Goal: Communication & Community: Answer question/provide support

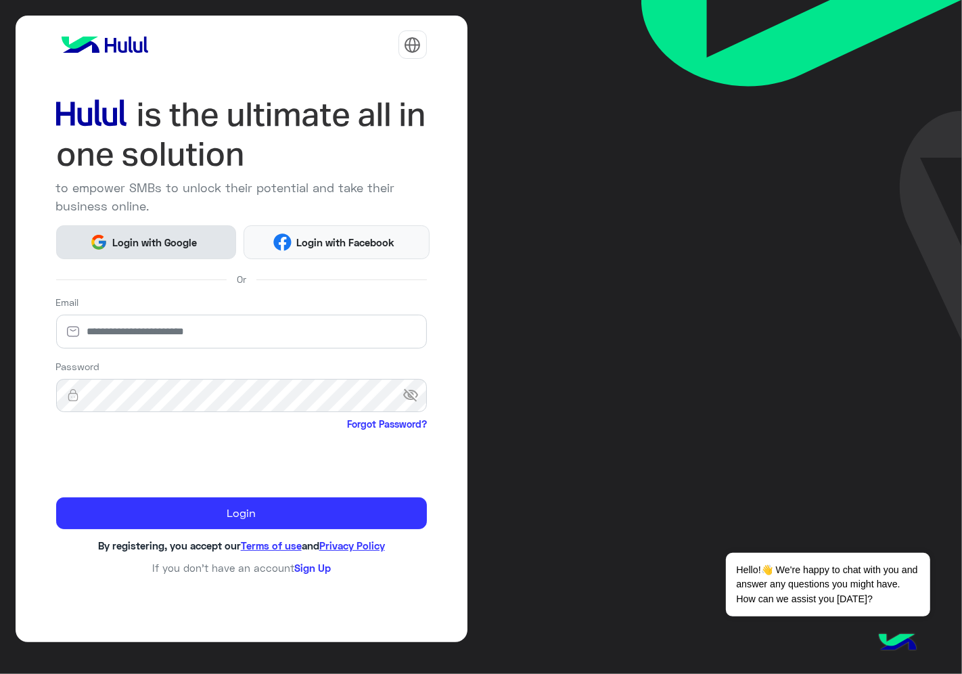
click at [170, 239] on span "Login with Google" at bounding box center [155, 243] width 95 height 16
click at [169, 245] on span "Login with Google" at bounding box center [155, 243] width 95 height 16
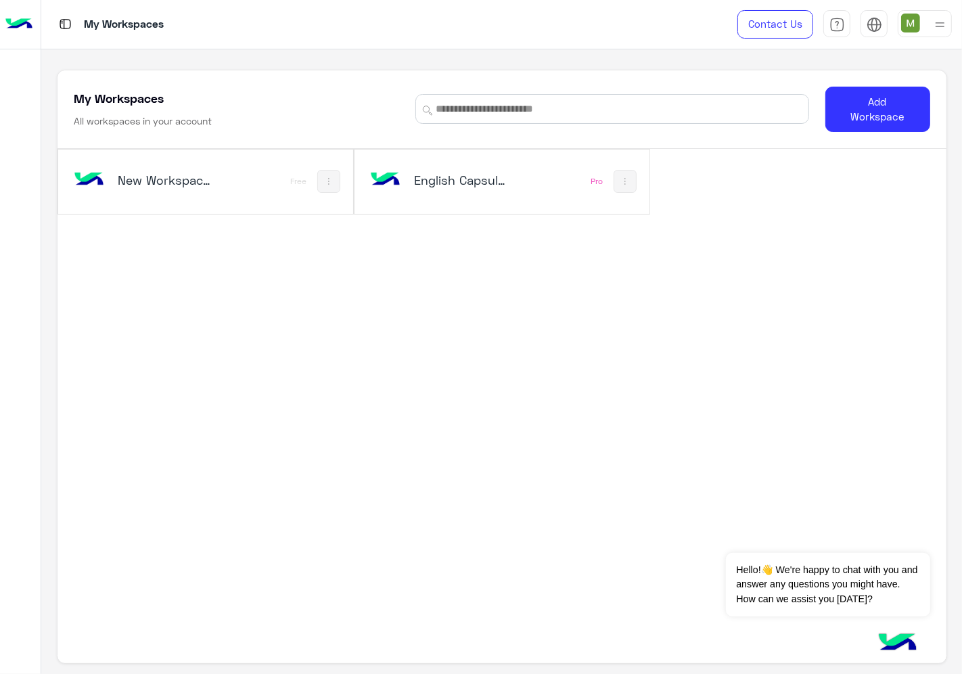
click at [509, 195] on div "English Capsules" at bounding box center [448, 181] width 162 height 39
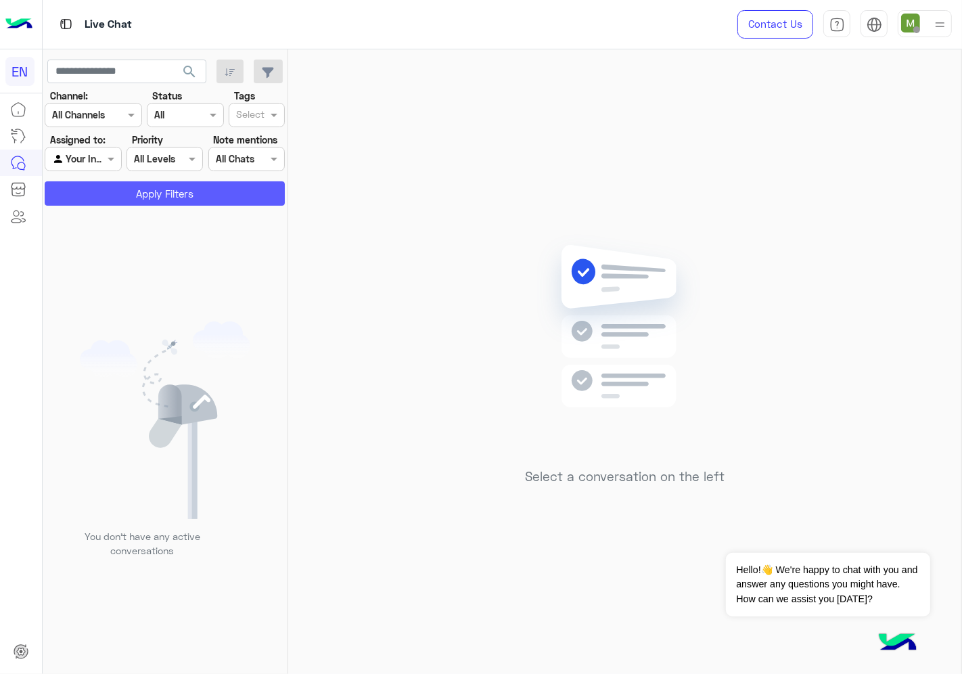
click at [153, 191] on button "Apply Filters" at bounding box center [165, 193] width 240 height 24
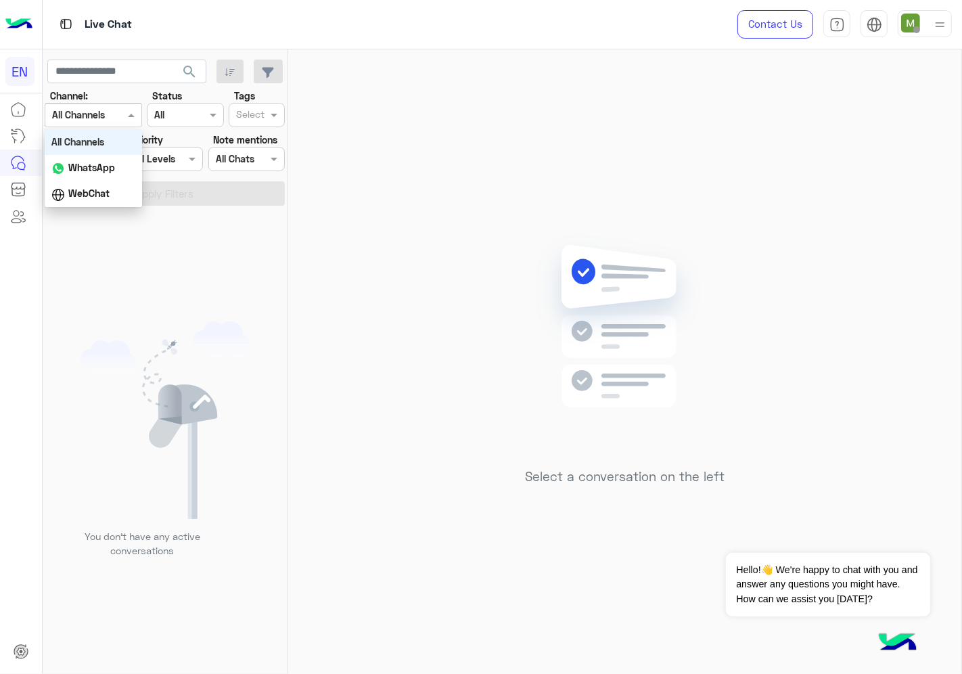
click at [91, 111] on input "text" at bounding box center [76, 115] width 49 height 14
click at [85, 164] on b "WhatsApp" at bounding box center [91, 167] width 47 height 11
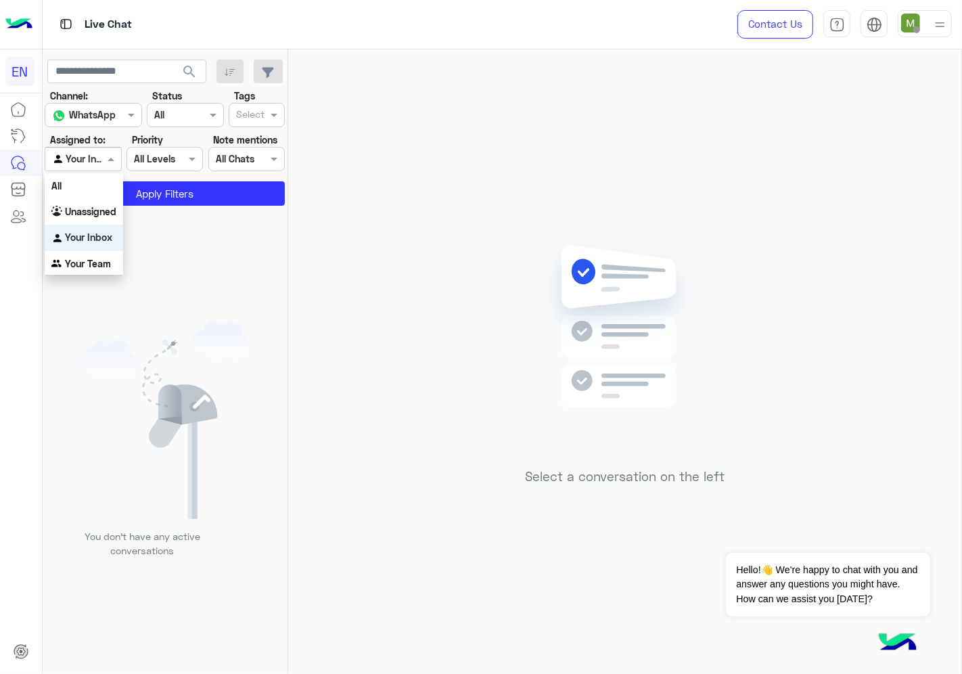
click at [84, 157] on div at bounding box center [82, 159] width 75 height 16
click at [95, 260] on b "Your Team" at bounding box center [88, 263] width 46 height 11
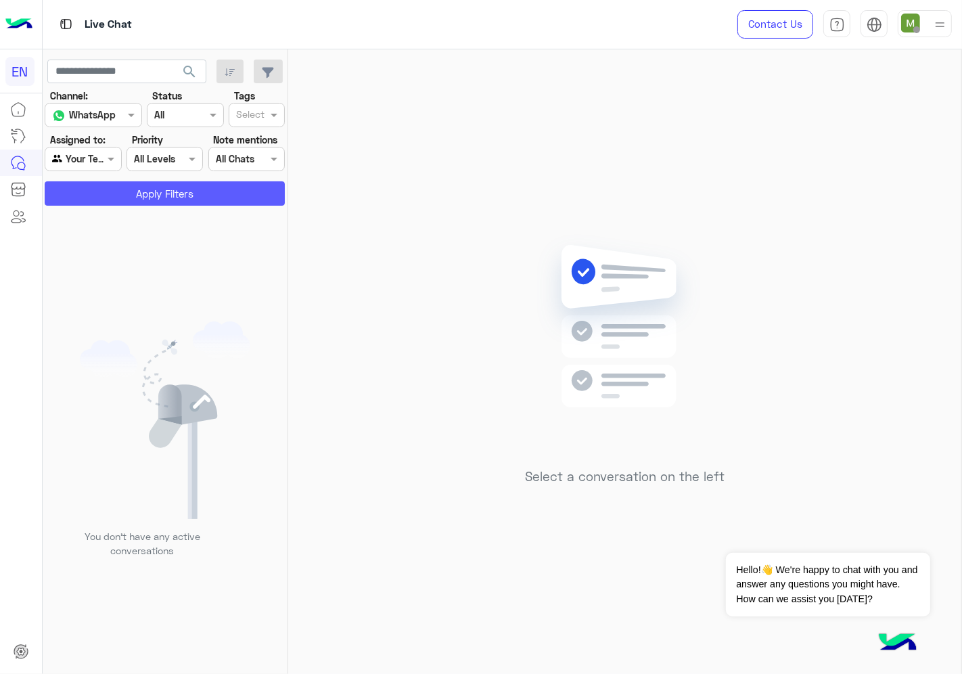
click at [156, 199] on button "Apply Filters" at bounding box center [165, 193] width 240 height 24
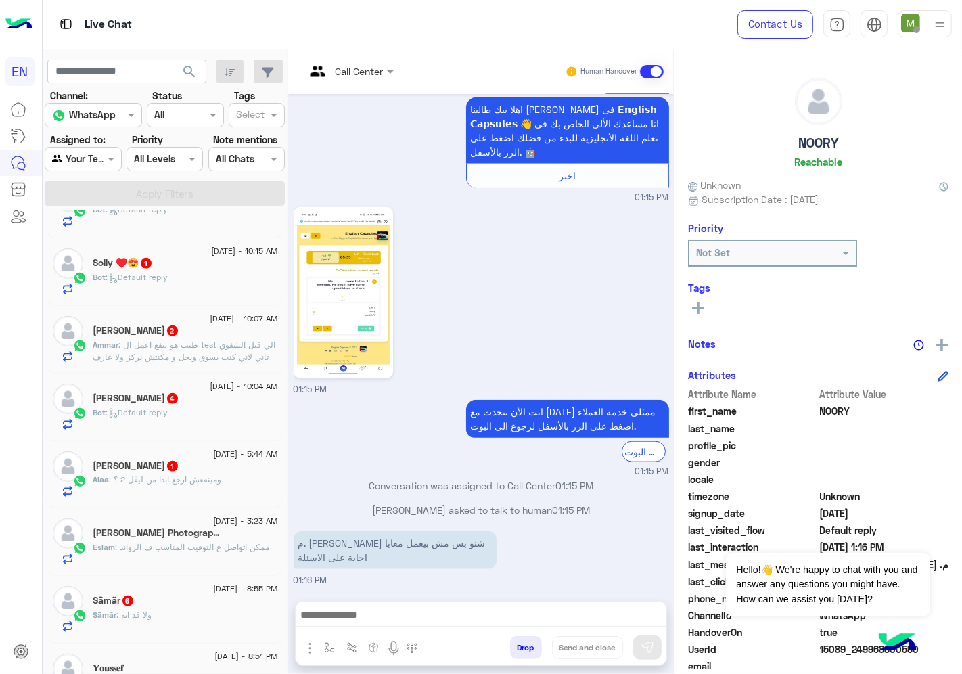
scroll to position [856, 0]
click at [227, 657] on span "[DATE] - 8:51 PM" at bounding box center [245, 654] width 63 height 12
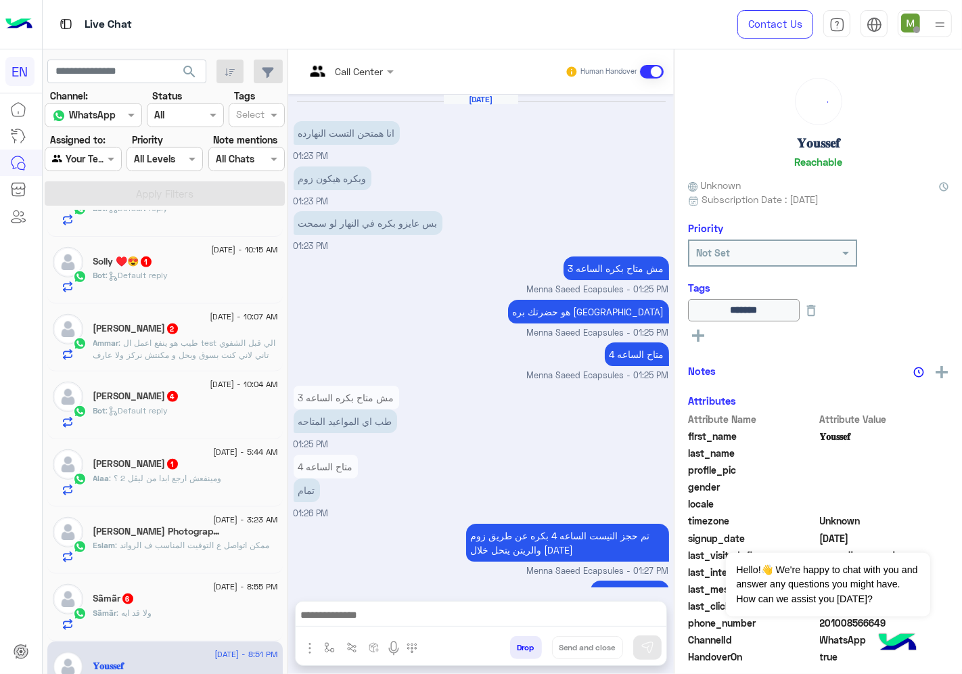
scroll to position [982, 0]
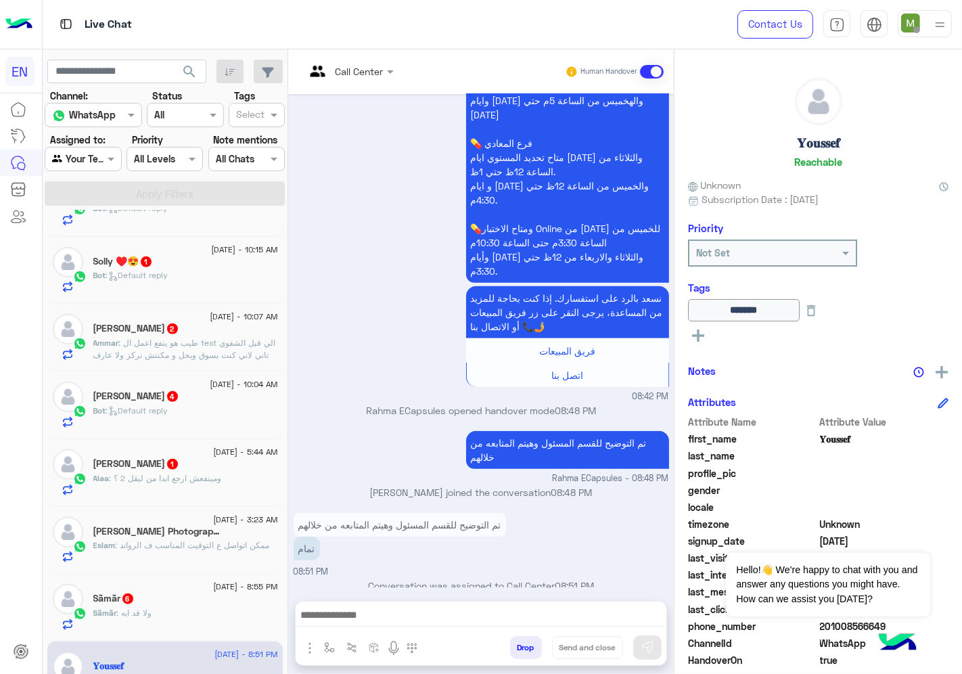
click at [226, 609] on div "Sãmãr : ولا قد ايه" at bounding box center [185, 619] width 185 height 24
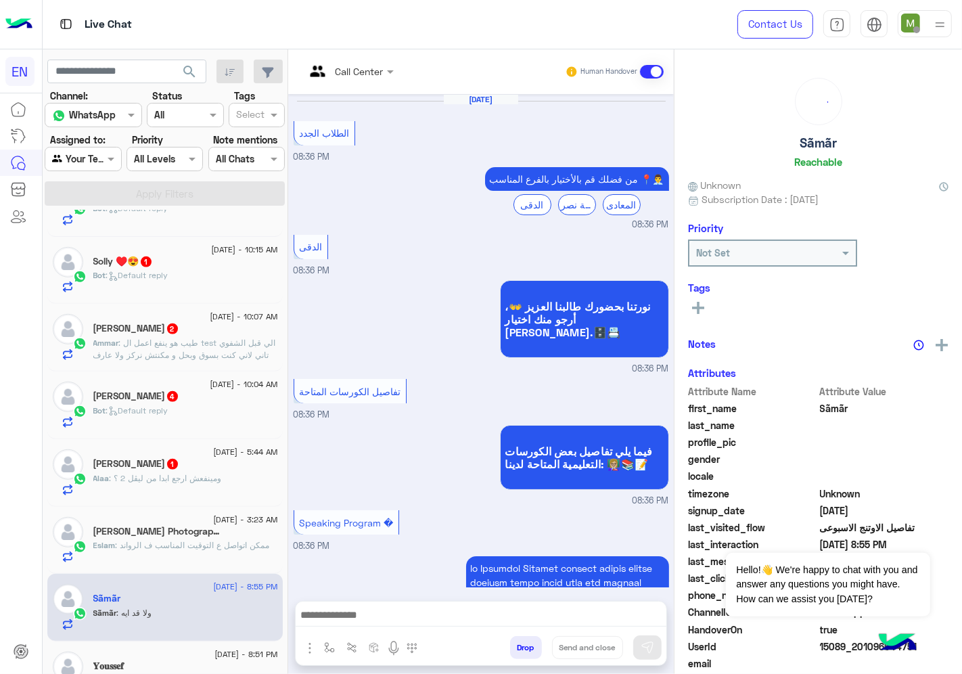
scroll to position [1429, 0]
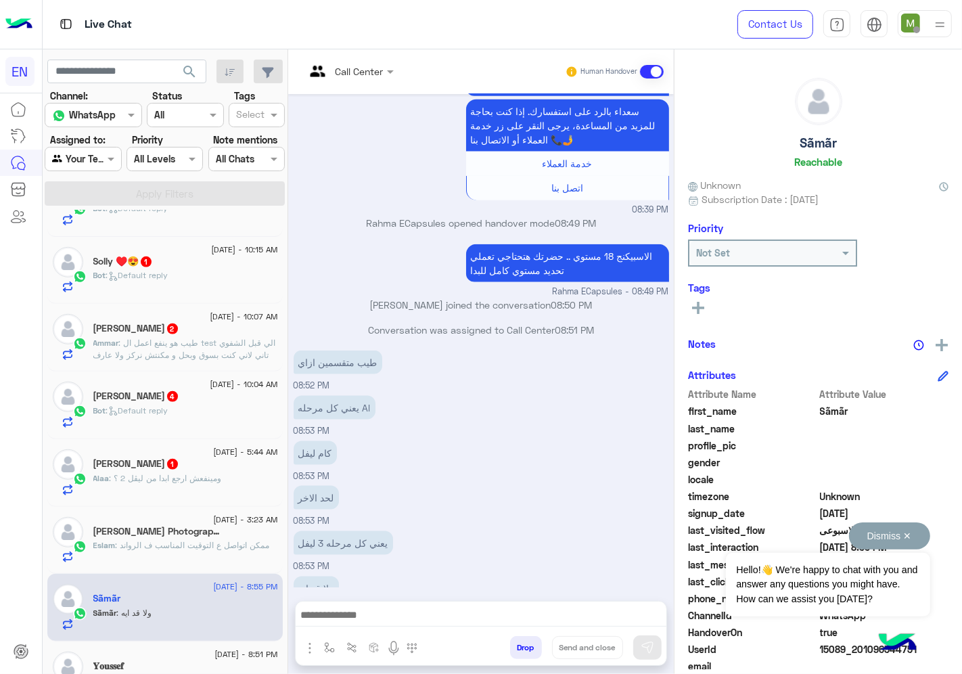
click at [913, 532] on button "Dismiss ✕" at bounding box center [889, 535] width 81 height 27
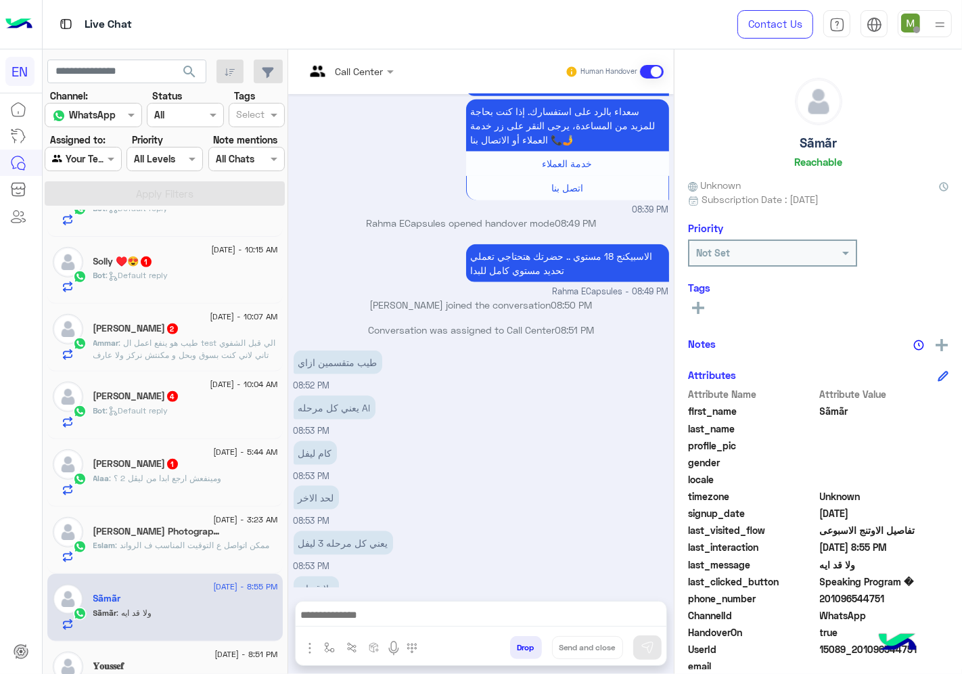
drag, startPoint x: 886, startPoint y: 596, endPoint x: 822, endPoint y: 595, distance: 63.6
click at [822, 595] on span "201096544751" at bounding box center [884, 598] width 129 height 14
copy span "01096544751"
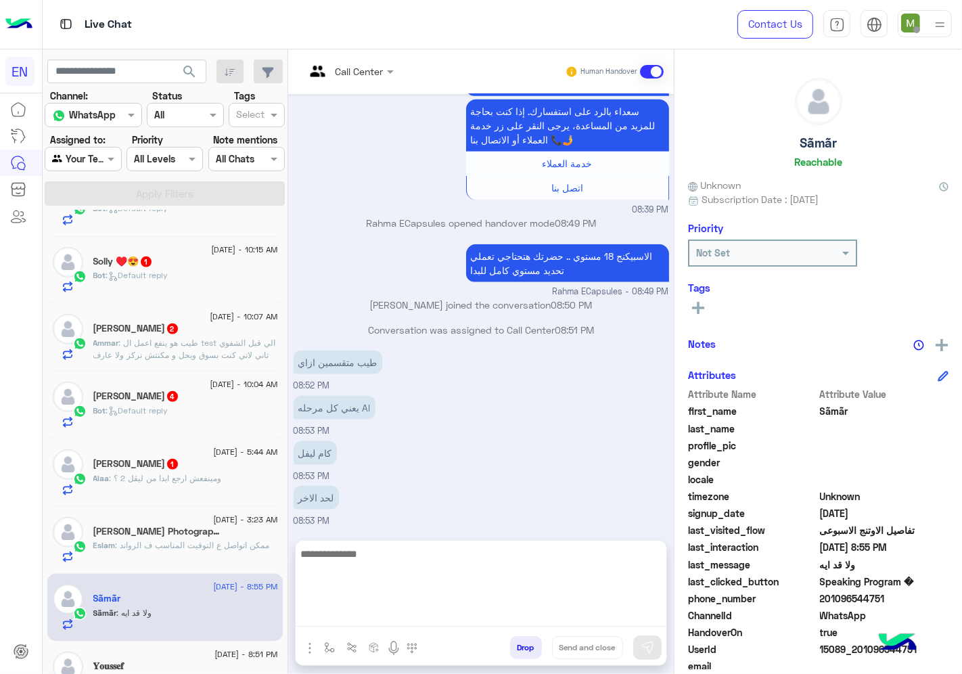
click at [475, 611] on textarea at bounding box center [481, 585] width 371 height 81
click at [501, 582] on textarea at bounding box center [481, 585] width 371 height 81
type textarea "*"
type textarea "**********"
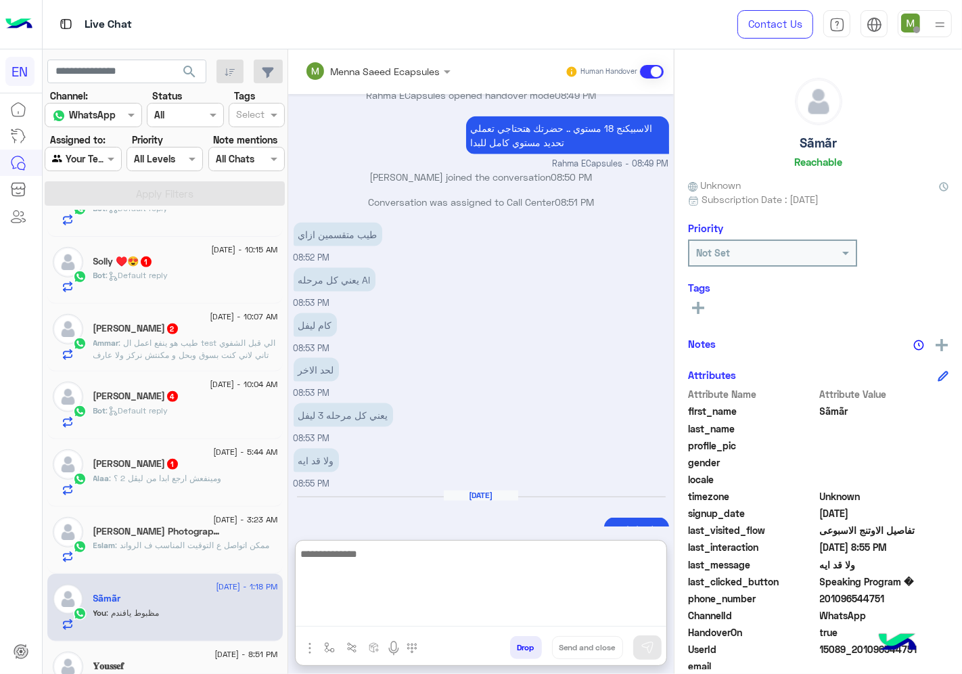
scroll to position [1581, 0]
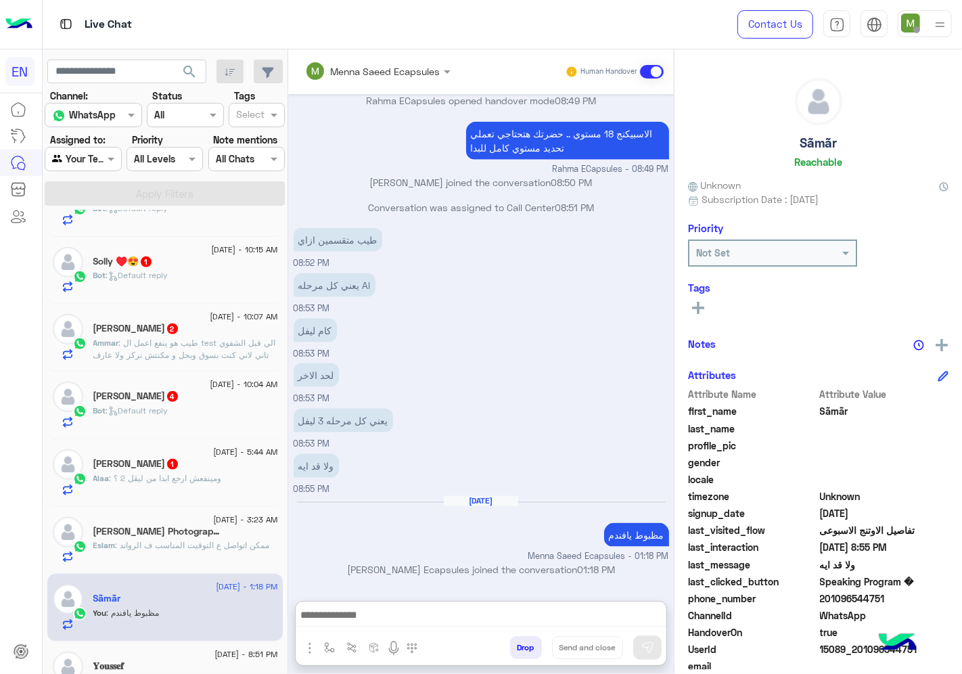
click at [191, 540] on div "[PERSON_NAME] Photography 2" at bounding box center [185, 532] width 185 height 14
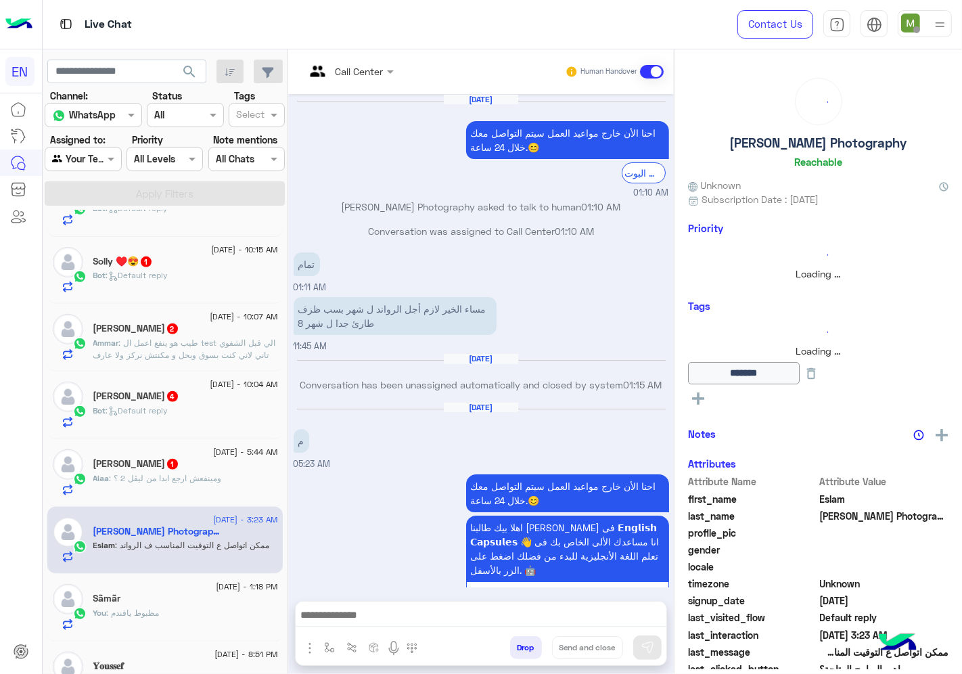
scroll to position [504, 0]
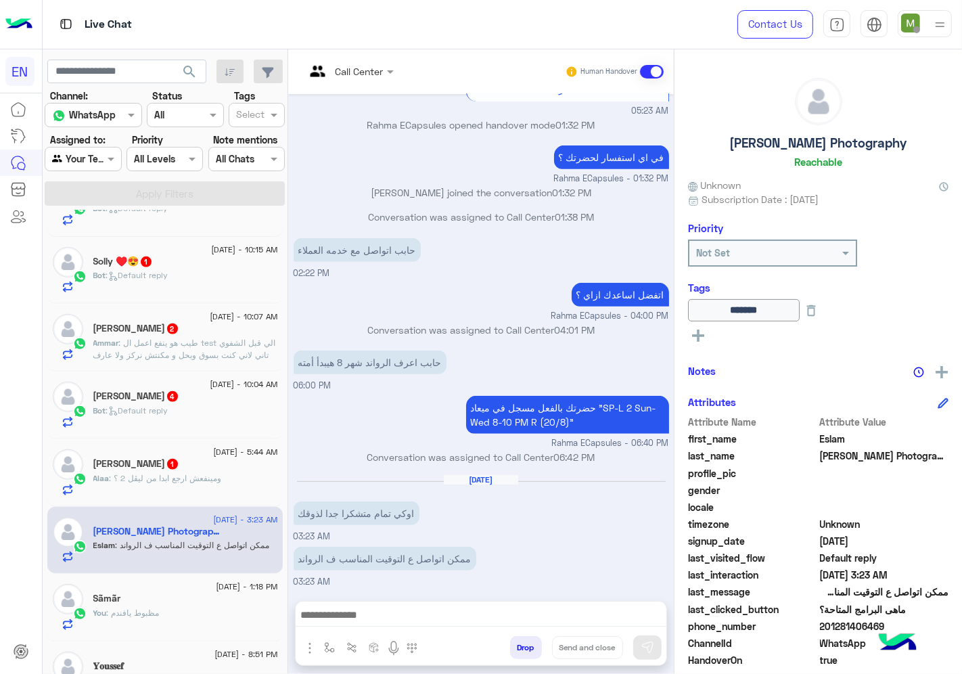
click at [214, 496] on div "Alaa : ومينفعش ارجع ابدا من ليڤل 2 ؟" at bounding box center [185, 484] width 185 height 24
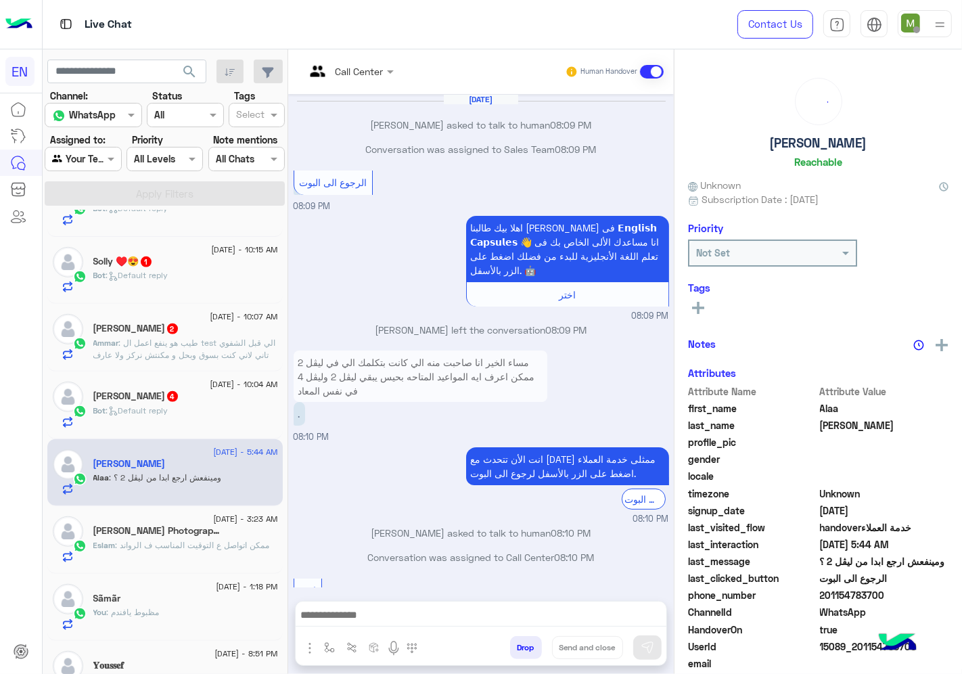
scroll to position [495, 0]
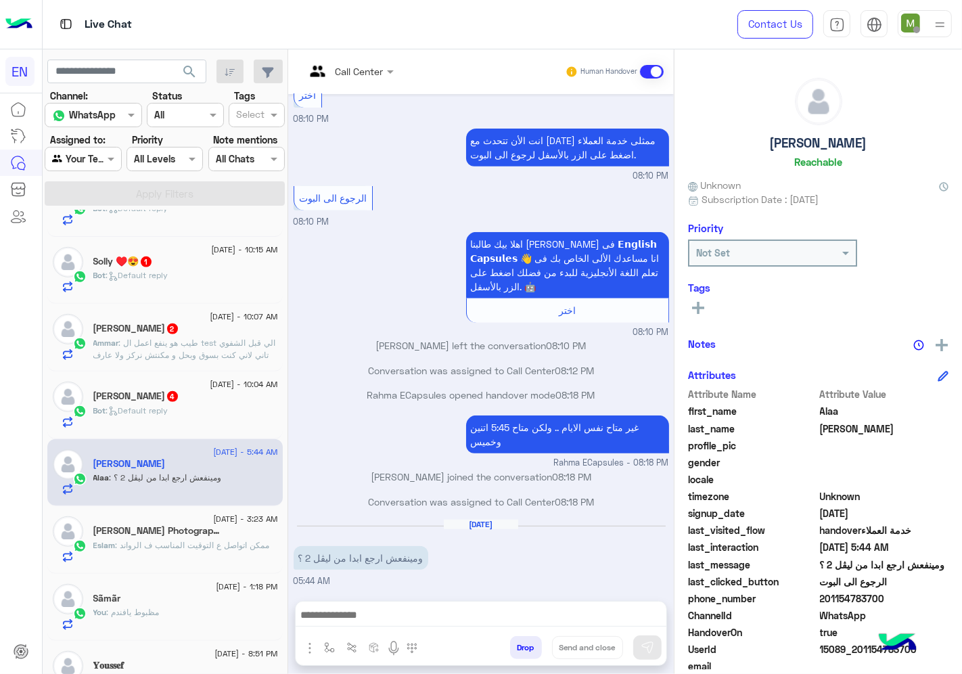
click at [864, 596] on span "201154783700" at bounding box center [884, 598] width 129 height 14
copy span "201154783700"
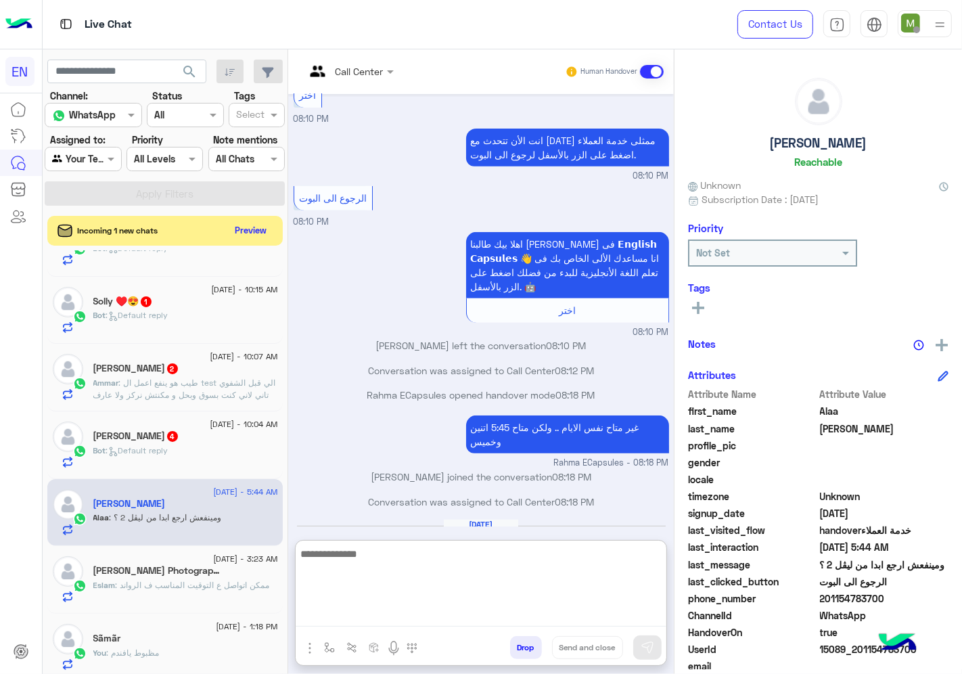
click at [483, 618] on textarea at bounding box center [481, 585] width 371 height 81
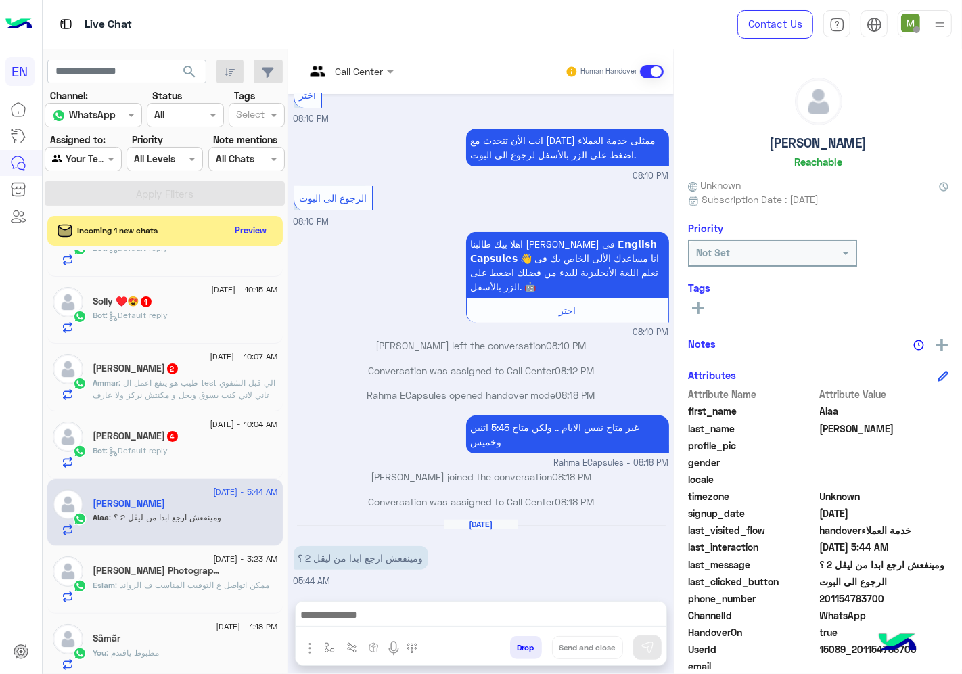
drag, startPoint x: 881, startPoint y: 594, endPoint x: 821, endPoint y: 603, distance: 60.8
click at [821, 603] on span "201154783700" at bounding box center [884, 598] width 129 height 14
copy span "01154783700"
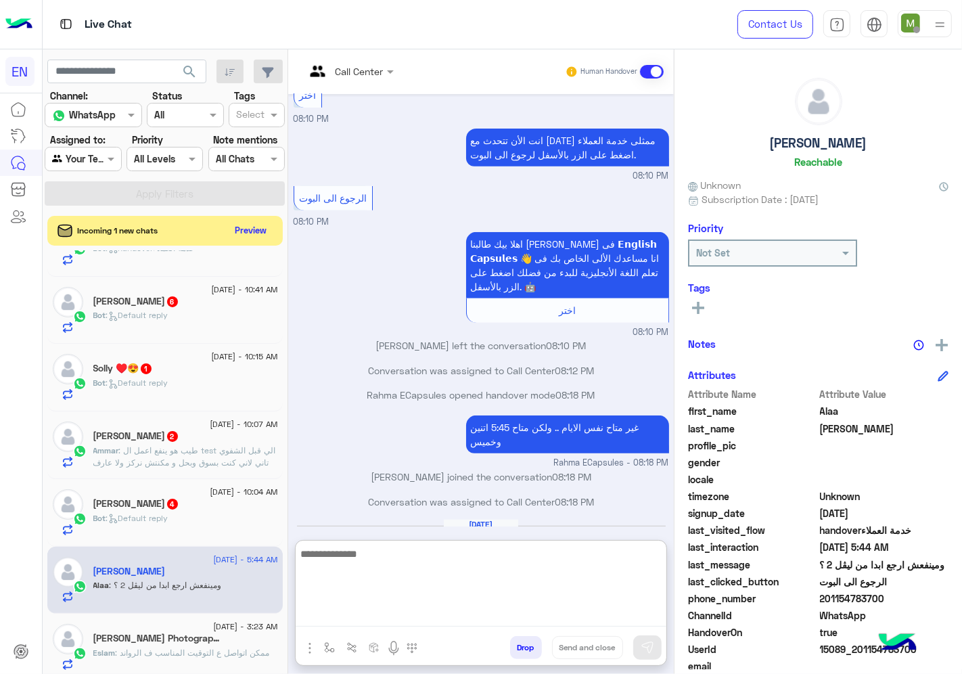
click at [467, 616] on textarea at bounding box center [481, 585] width 371 height 81
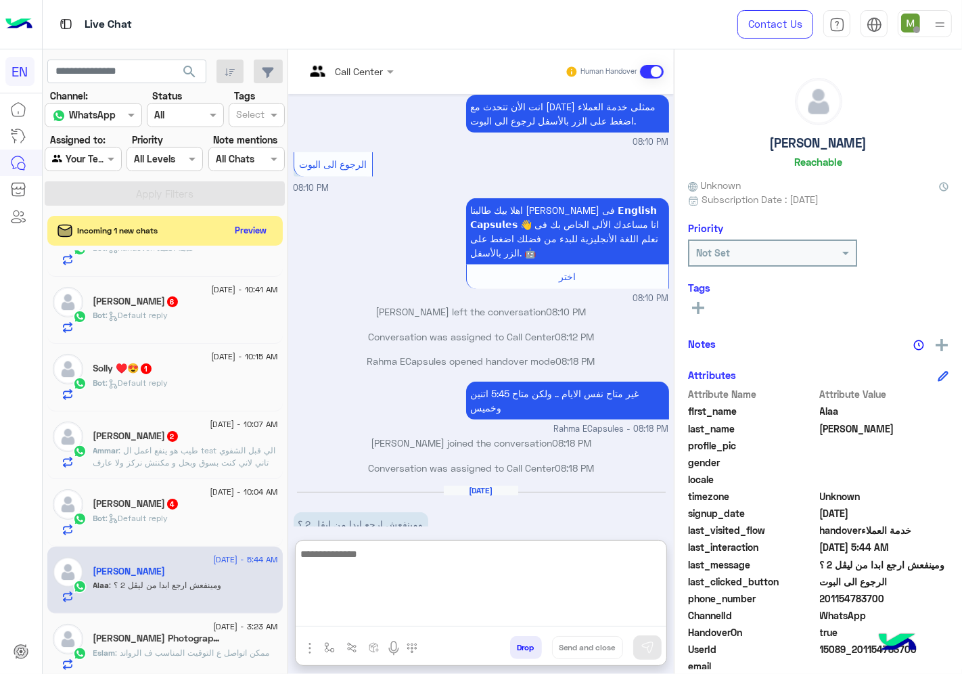
scroll to position [556, 0]
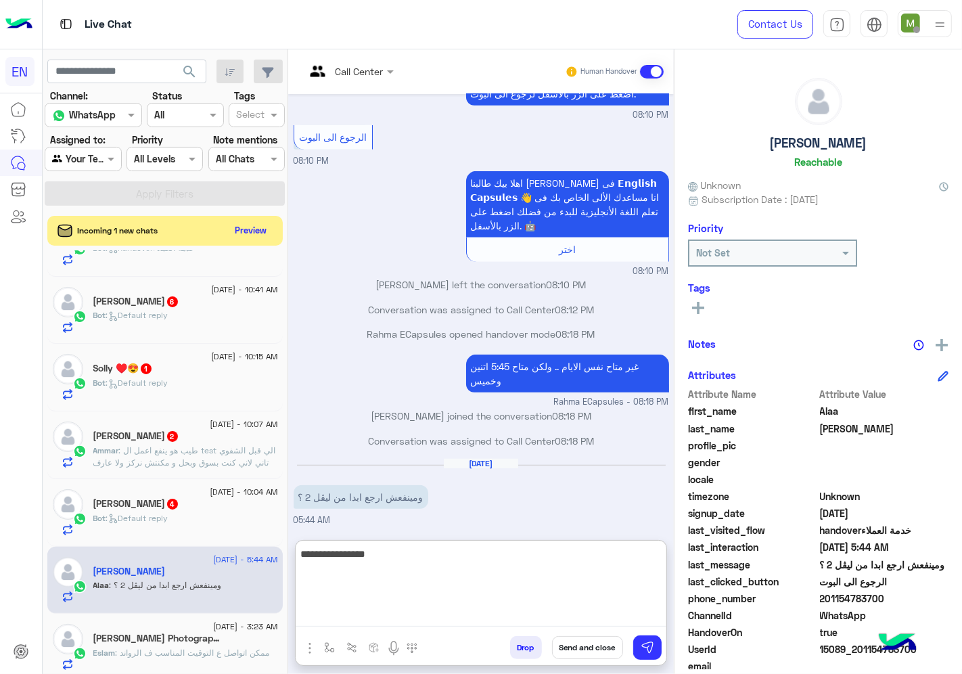
type textarea "**********"
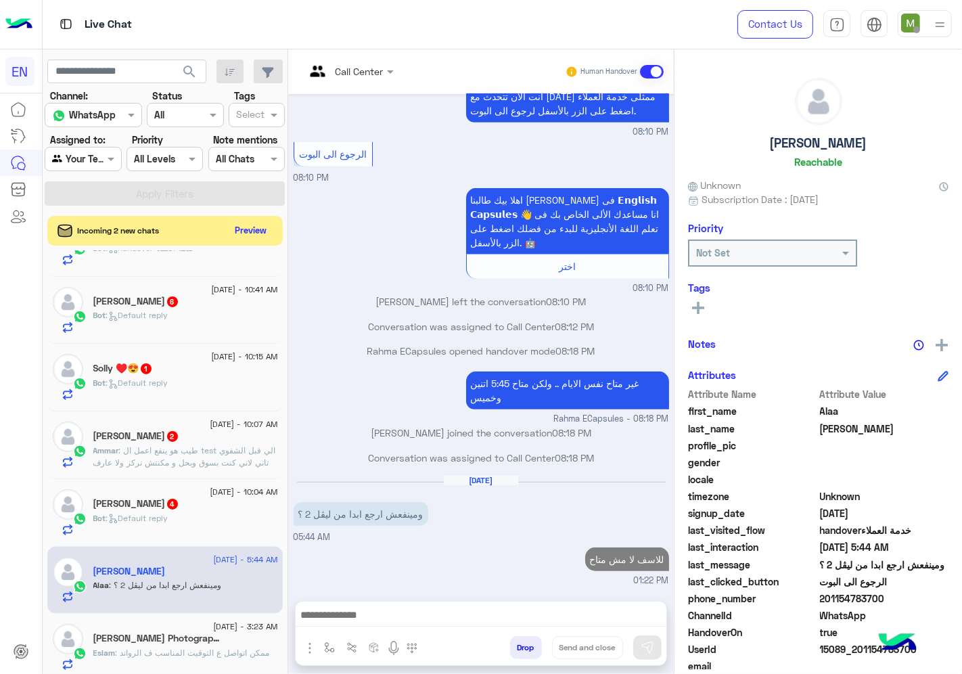
click at [243, 509] on div "[PERSON_NAME] 4" at bounding box center [185, 505] width 185 height 14
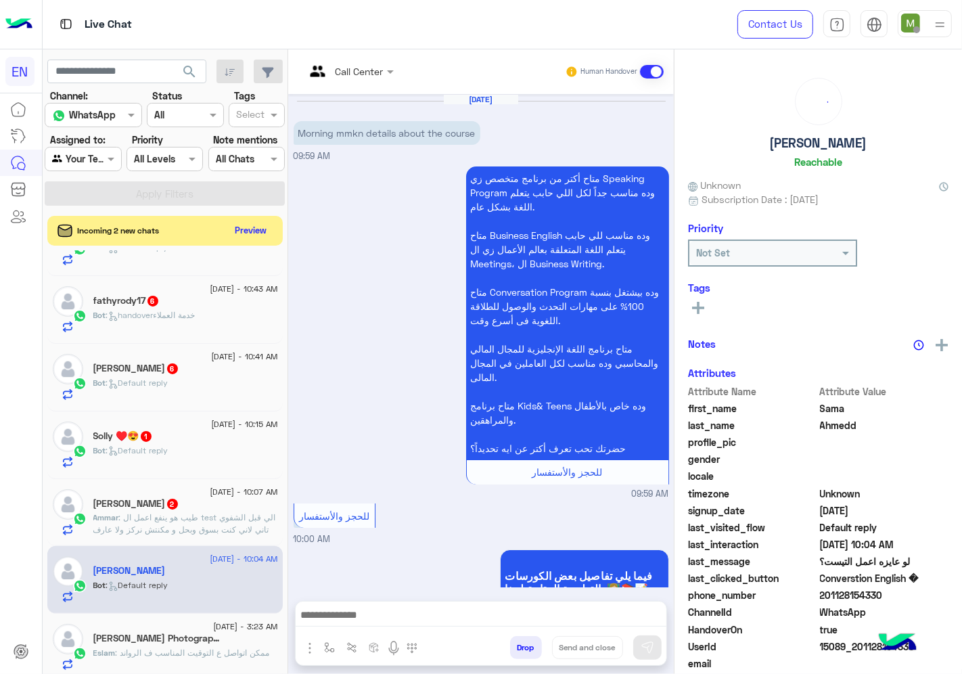
scroll to position [1019, 0]
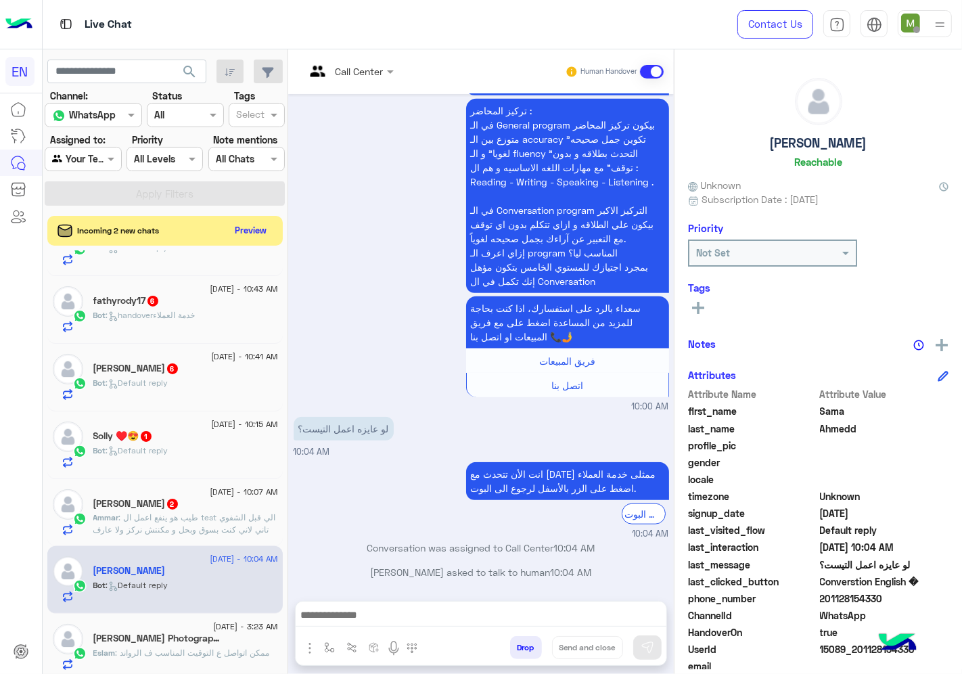
drag, startPoint x: 891, startPoint y: 595, endPoint x: 823, endPoint y: 596, distance: 68.3
click at [823, 596] on span "201128154330" at bounding box center [884, 598] width 129 height 14
copy span "01128154330"
click at [368, 65] on div at bounding box center [349, 71] width 102 height 16
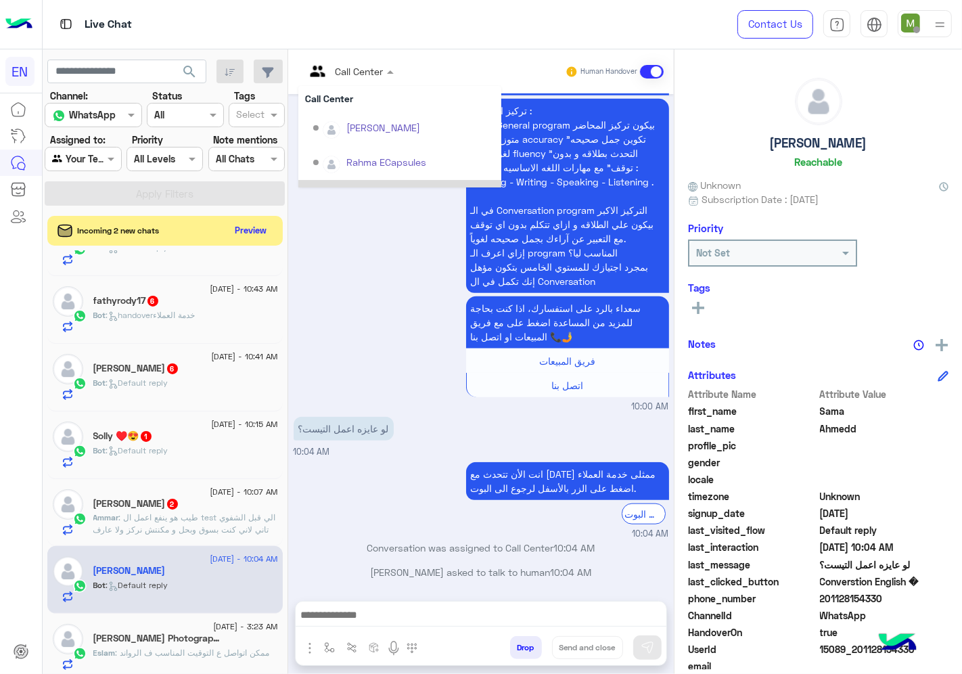
scroll to position [189, 0]
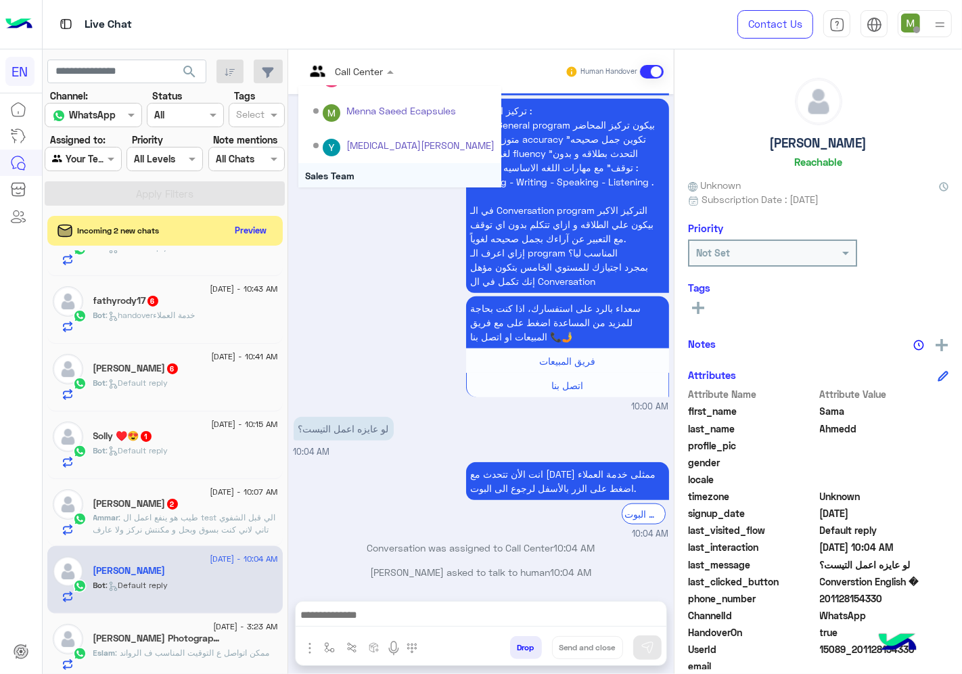
click at [347, 169] on div "Sales Team" at bounding box center [399, 175] width 203 height 25
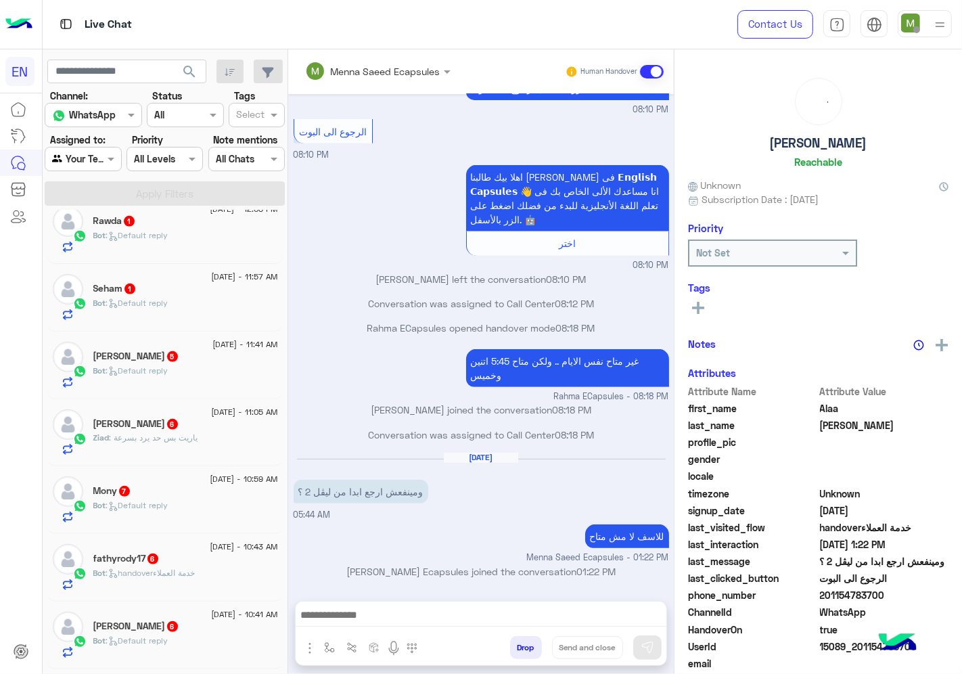
scroll to position [826, 0]
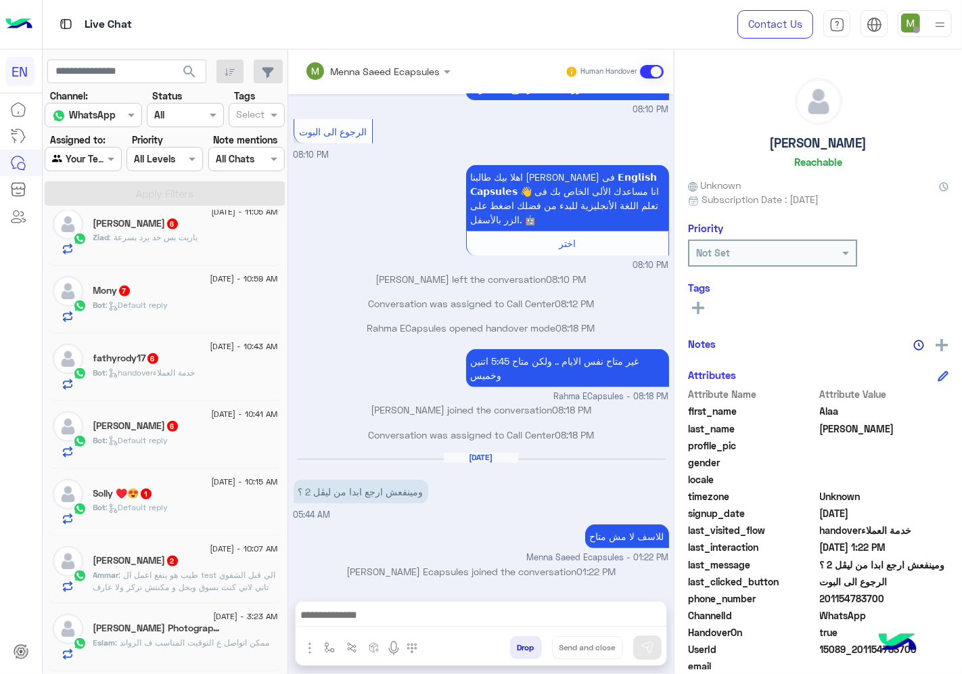
click at [220, 636] on div "[PERSON_NAME] Photography" at bounding box center [185, 629] width 185 height 14
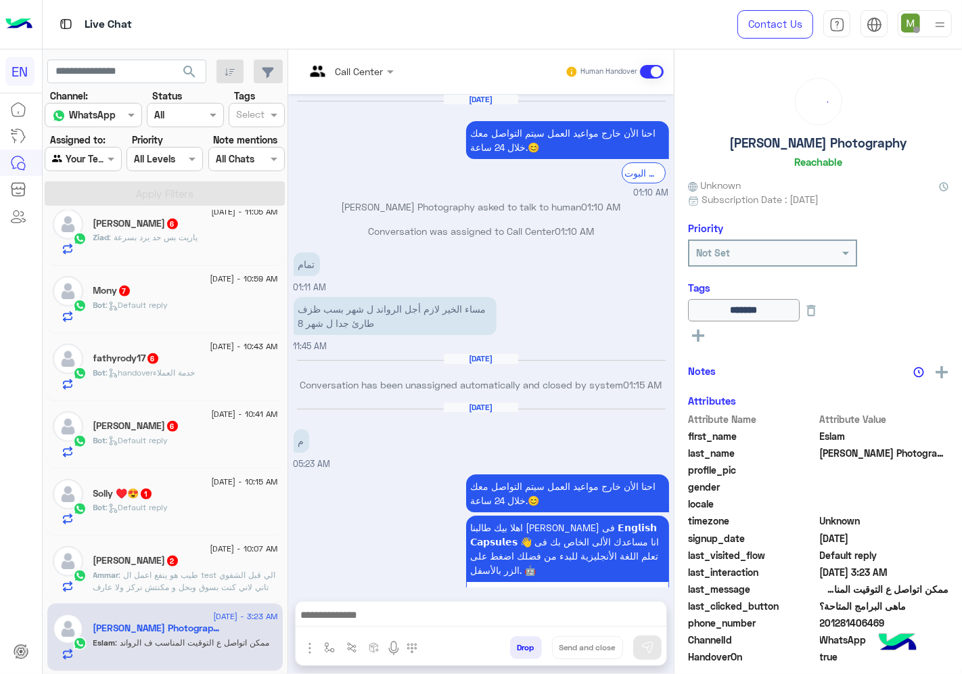
scroll to position [504, 0]
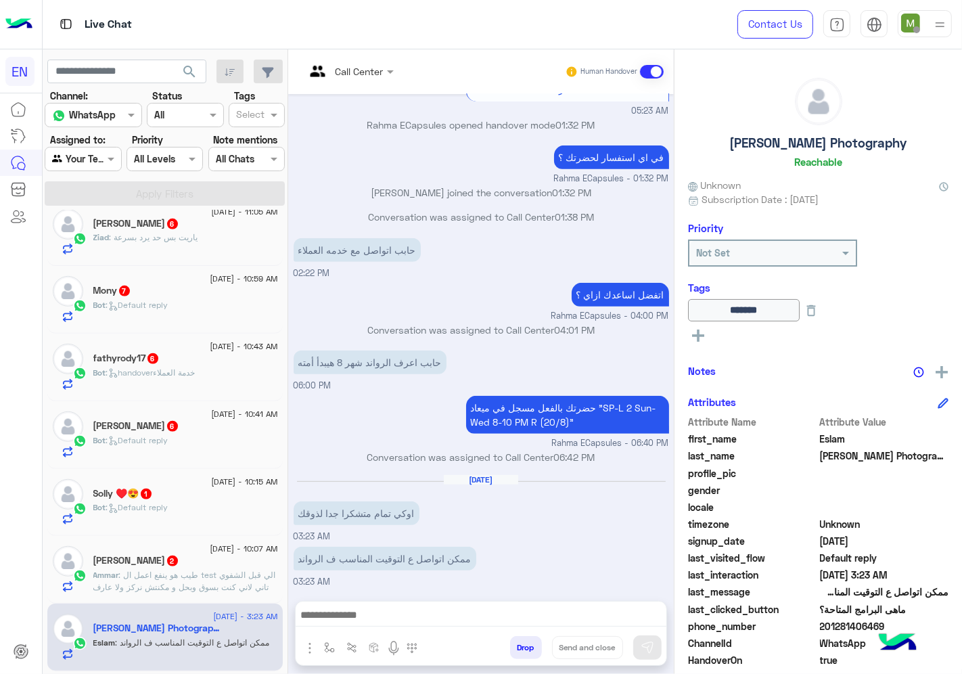
click at [245, 592] on span ": طيب هو ينفع اعمل ال test الي قبل الشفوي تاني لاني كنت بسوق وبحل و مكنتش نركز …" at bounding box center [184, 586] width 183 height 34
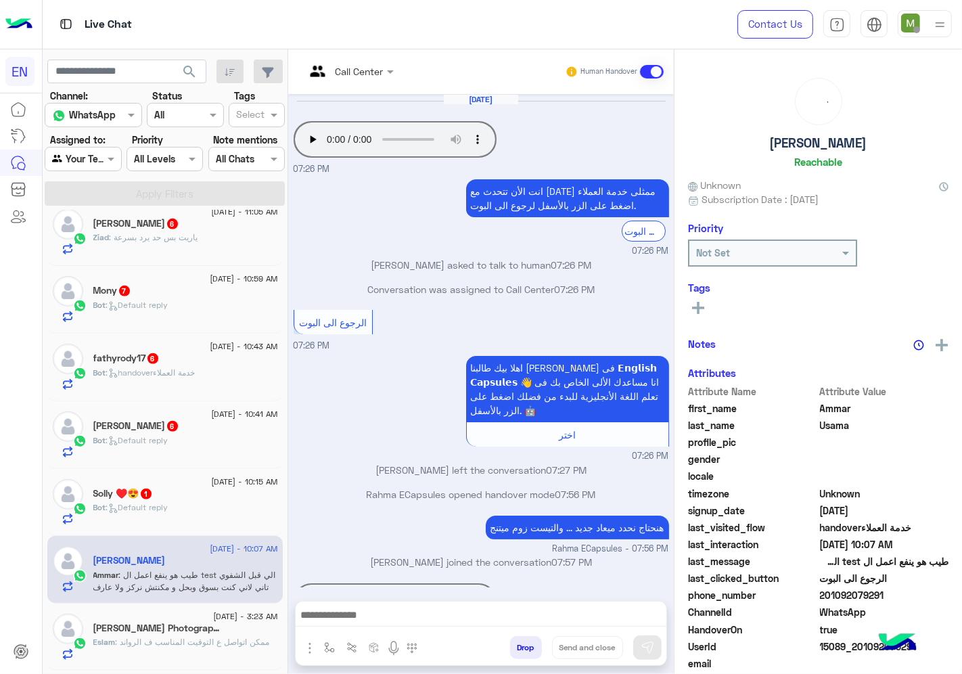
scroll to position [350, 0]
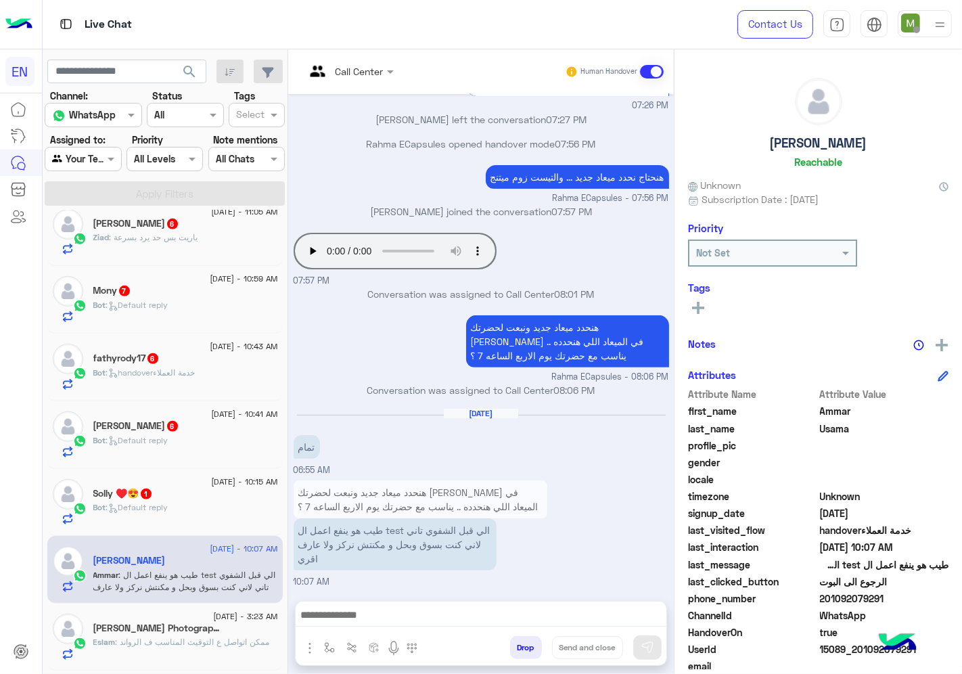
drag, startPoint x: 894, startPoint y: 593, endPoint x: 821, endPoint y: 594, distance: 73.0
click at [821, 594] on span "201092079291" at bounding box center [884, 598] width 129 height 14
drag, startPoint x: 893, startPoint y: 592, endPoint x: 824, endPoint y: 598, distance: 69.9
click at [824, 598] on span "201092079291" at bounding box center [884, 598] width 129 height 14
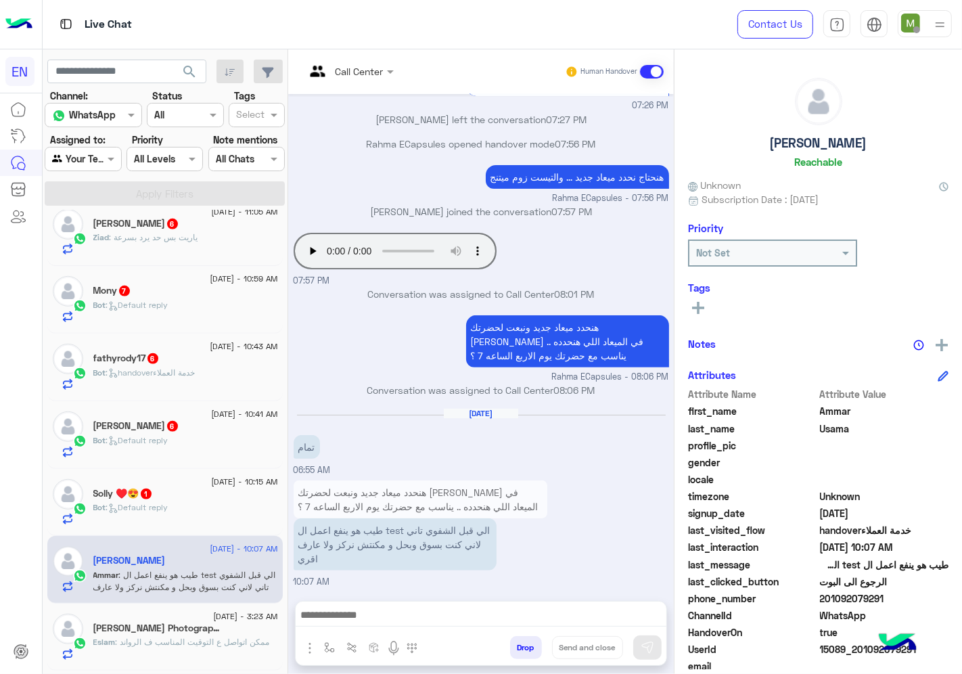
copy span "01092079291"
click at [563, 553] on div "طيب هو ينفع اعمل ال test الي قبل الشفوي تاني لاني كنت بسوق وبحل و مكنتش نركز ول…" at bounding box center [433, 544] width 280 height 52
click at [864, 599] on span "201092079291" at bounding box center [884, 598] width 129 height 14
click at [864, 598] on span "201092079291" at bounding box center [884, 598] width 129 height 14
copy span "201092079291"
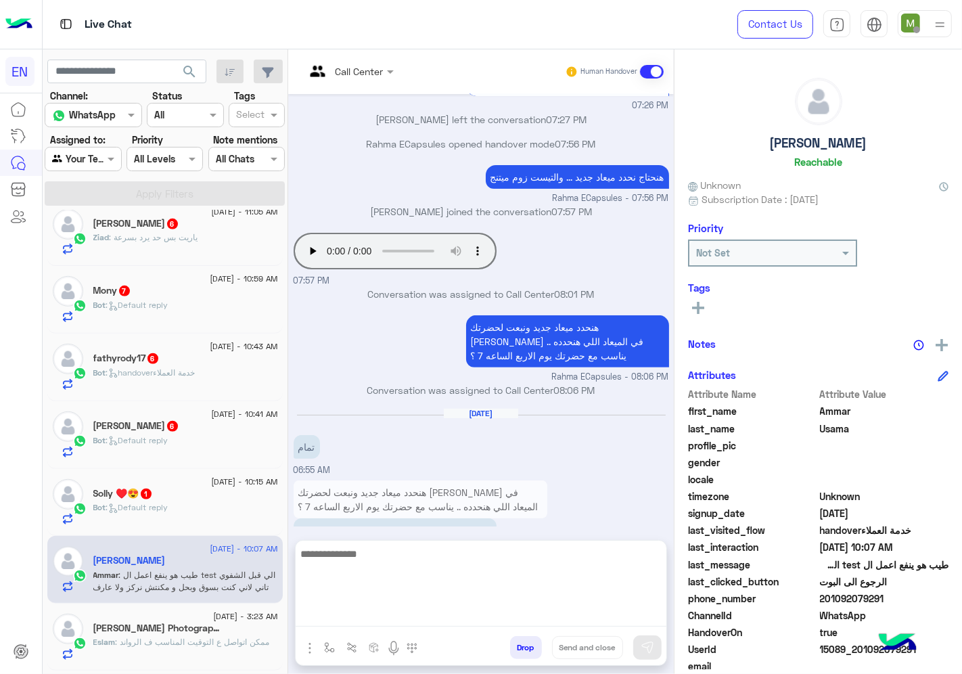
click at [610, 617] on textarea at bounding box center [481, 585] width 371 height 81
type textarea "*"
type textarea "**********"
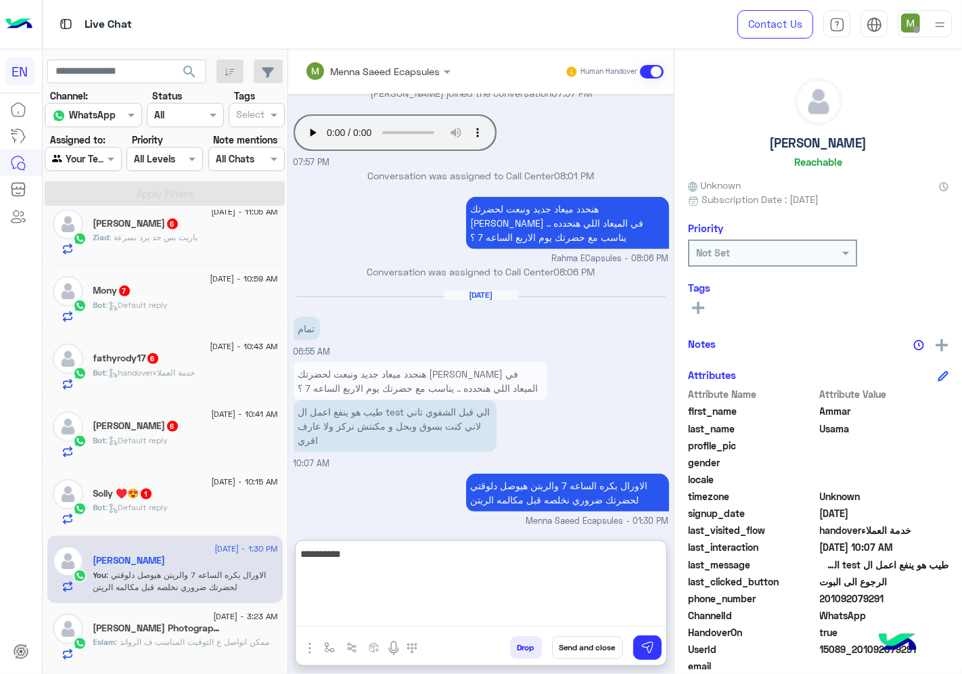
scroll to position [494, 0]
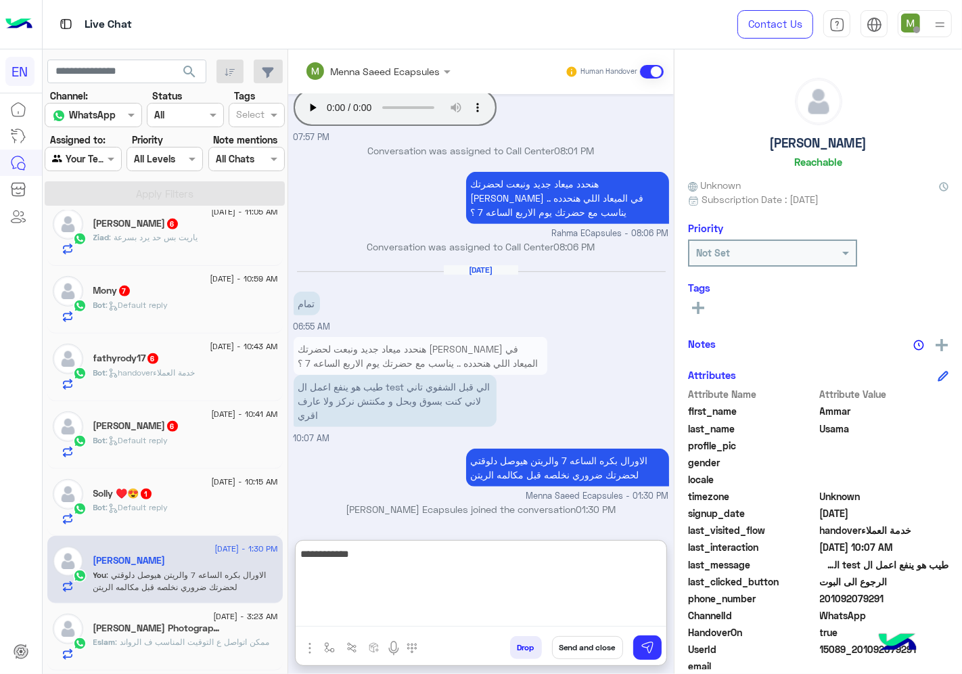
type textarea "**********"
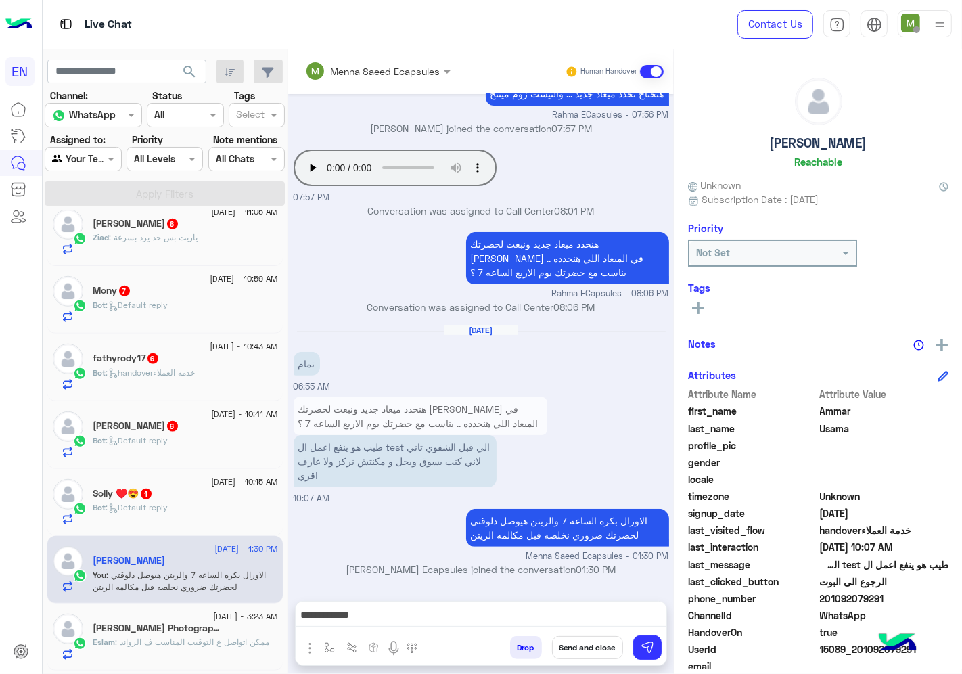
scroll to position [433, 0]
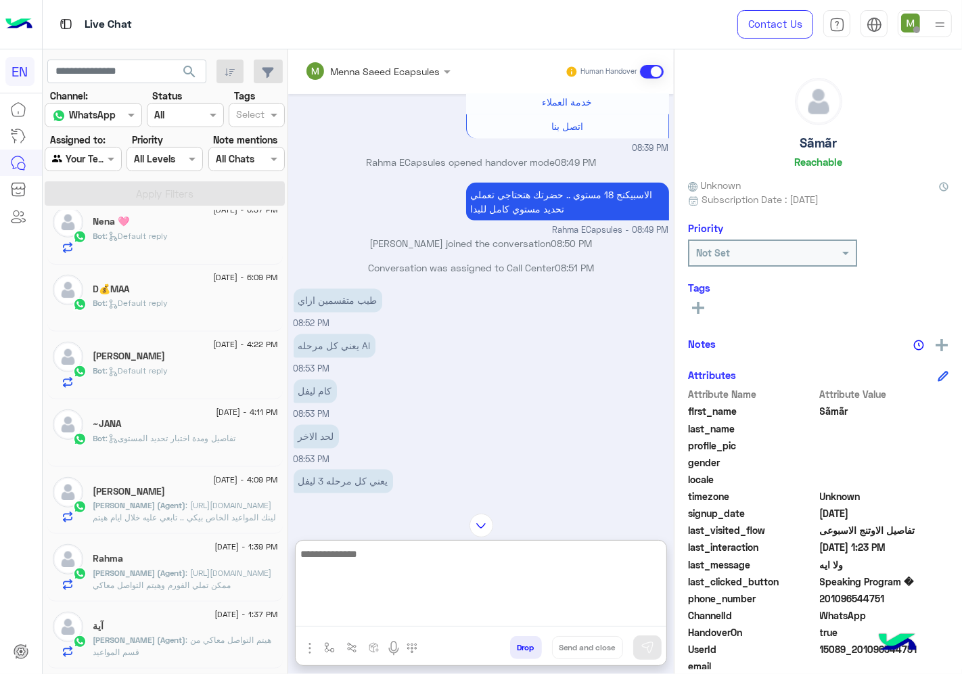
scroll to position [7, 0]
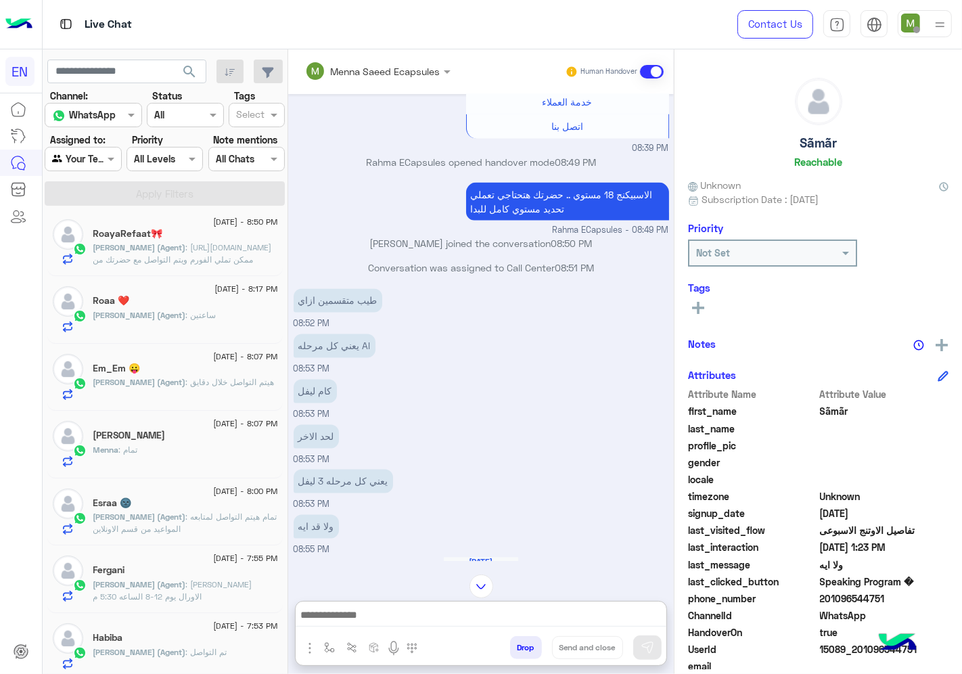
click at [83, 161] on input "text" at bounding box center [67, 159] width 31 height 14
click at [112, 235] on div "Your Inbox" at bounding box center [90, 238] width 91 height 26
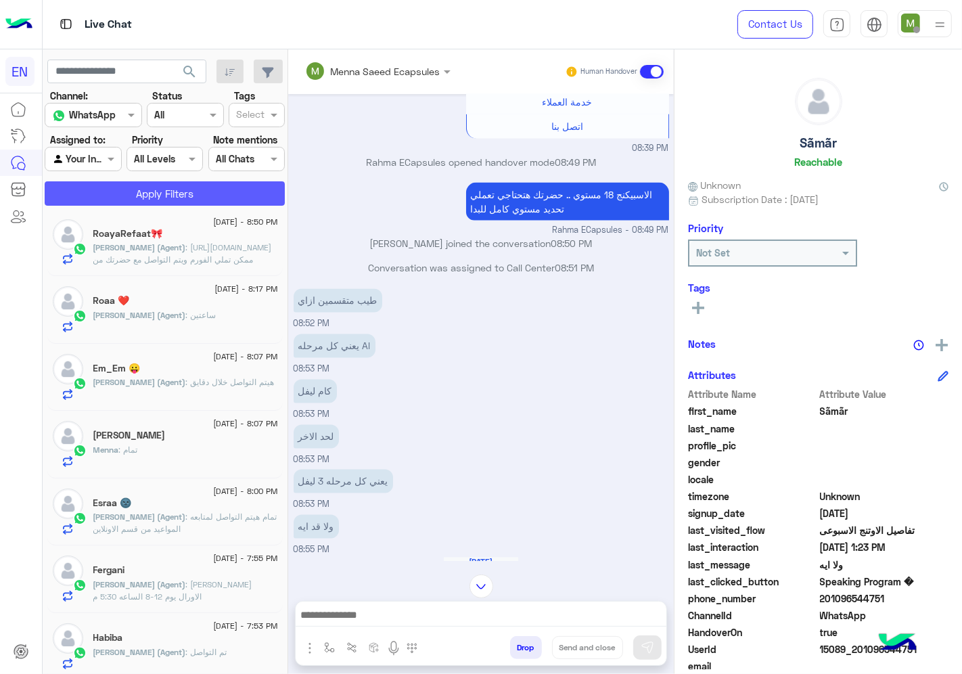
click at [156, 196] on button "Apply Filters" at bounding box center [165, 193] width 240 height 24
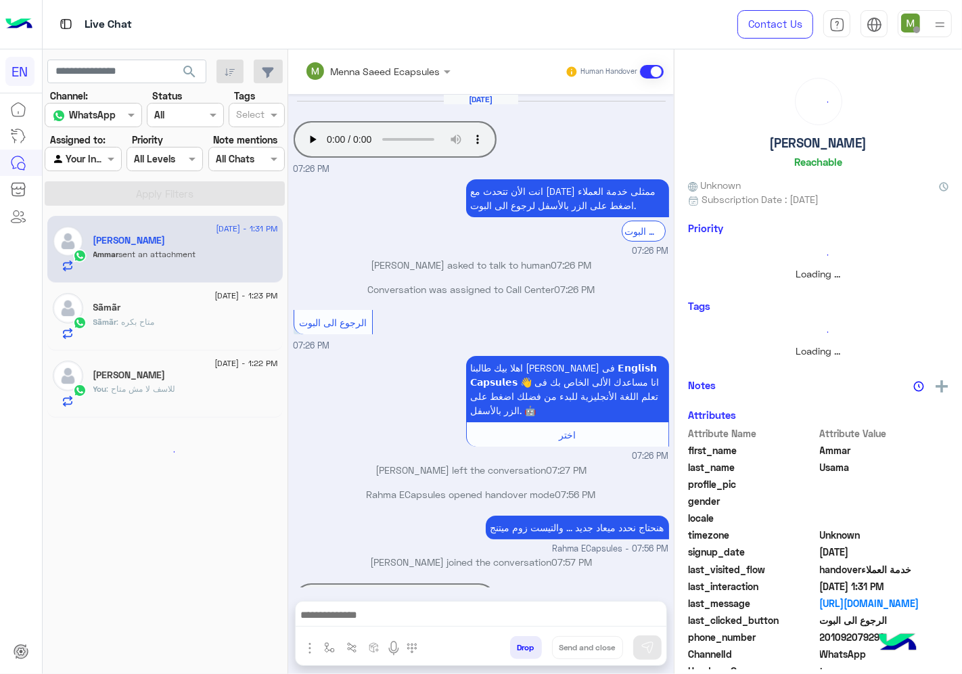
scroll to position [490, 0]
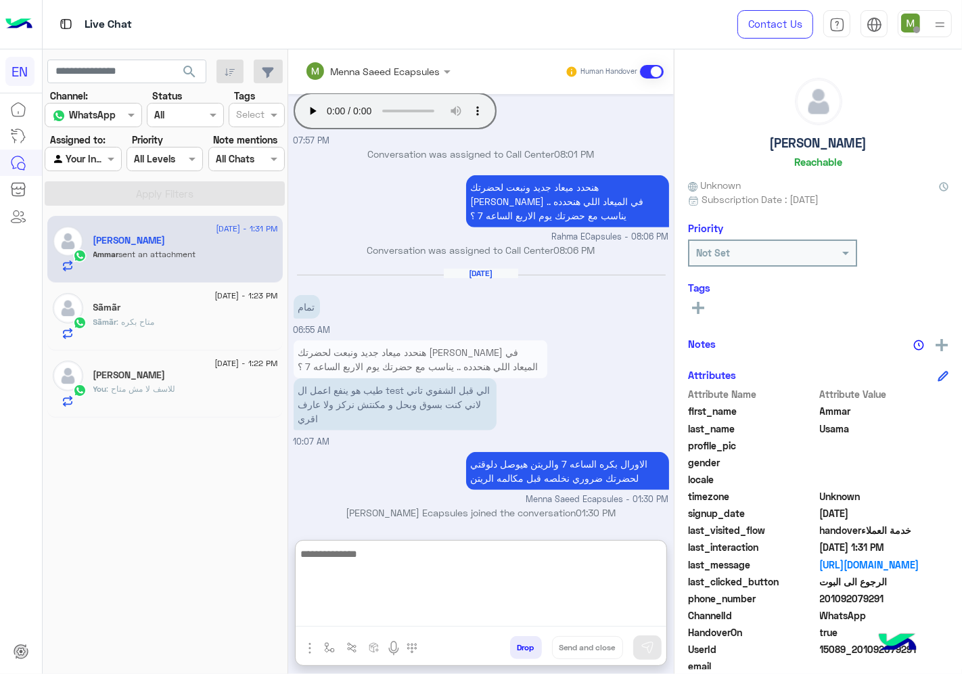
click at [416, 619] on textarea at bounding box center [481, 585] width 371 height 81
click at [539, 594] on textarea at bounding box center [481, 585] width 371 height 81
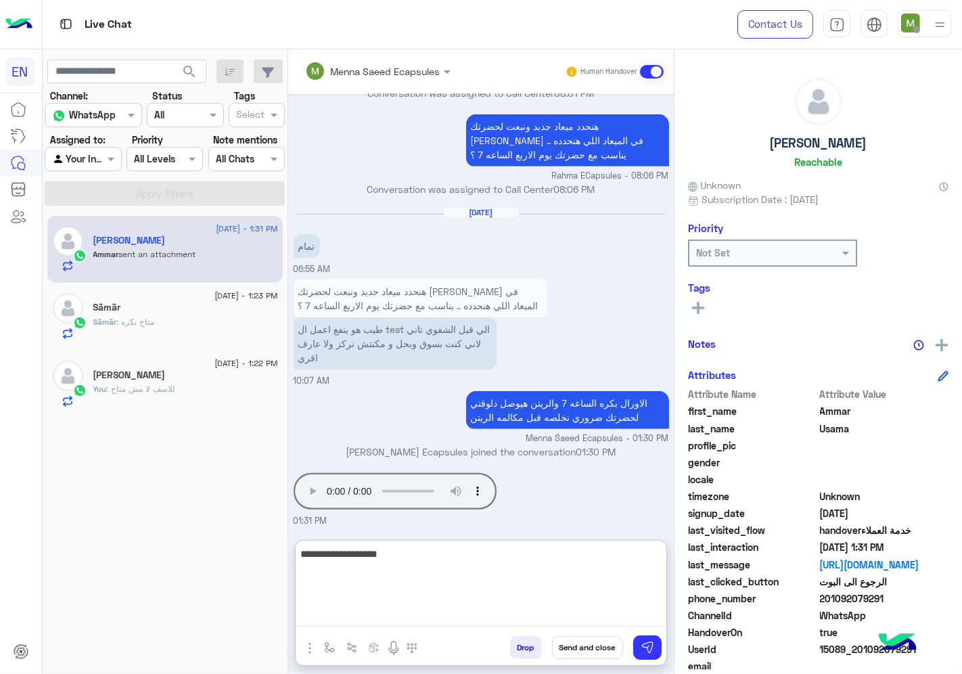
type textarea "**********"
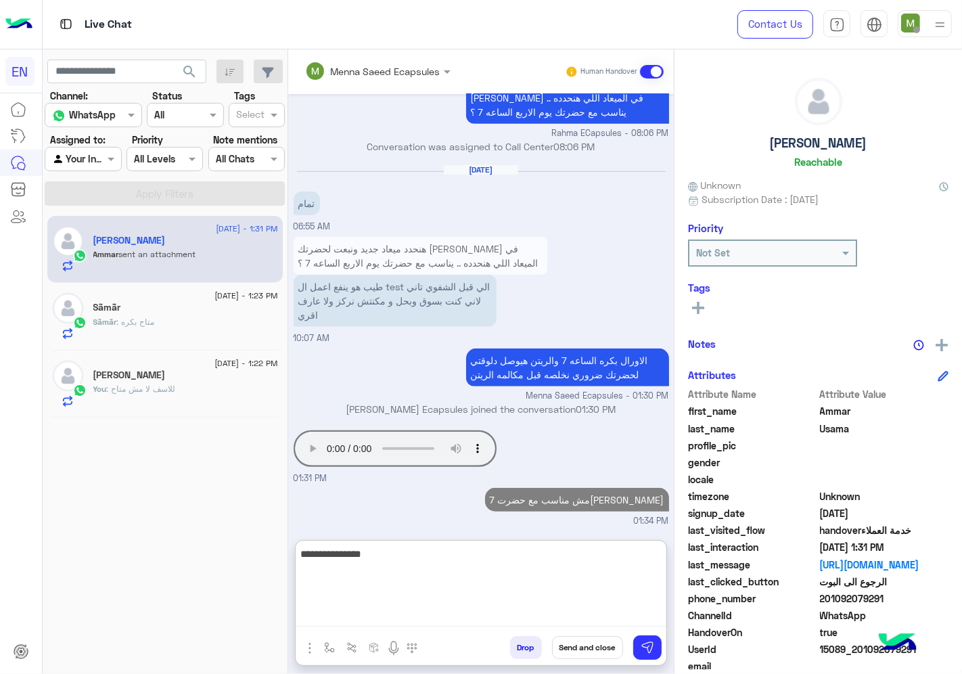
type textarea "**********"
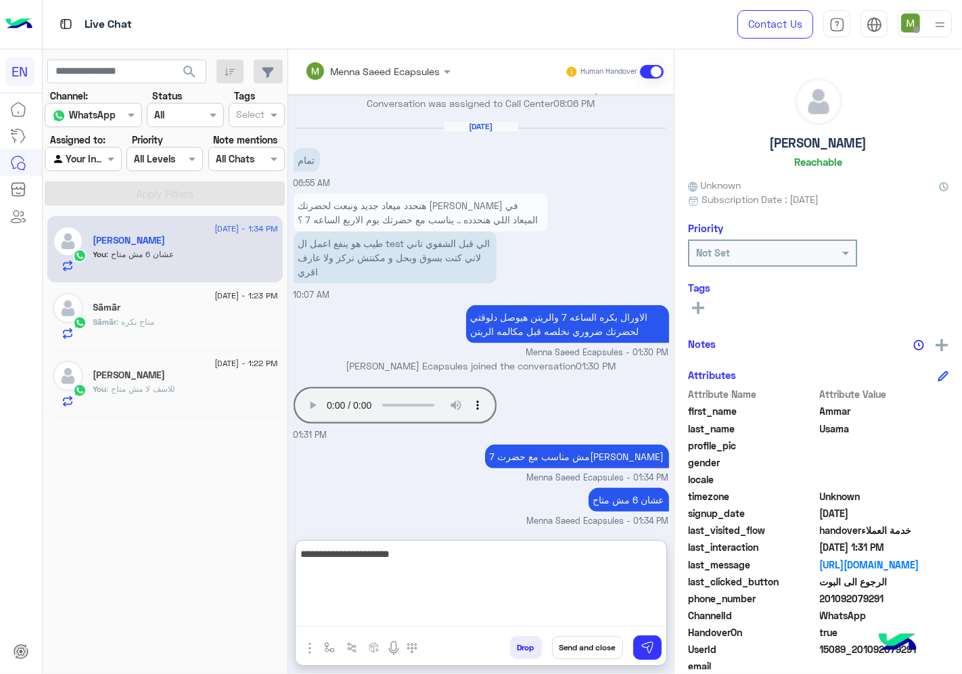
type textarea "**********"
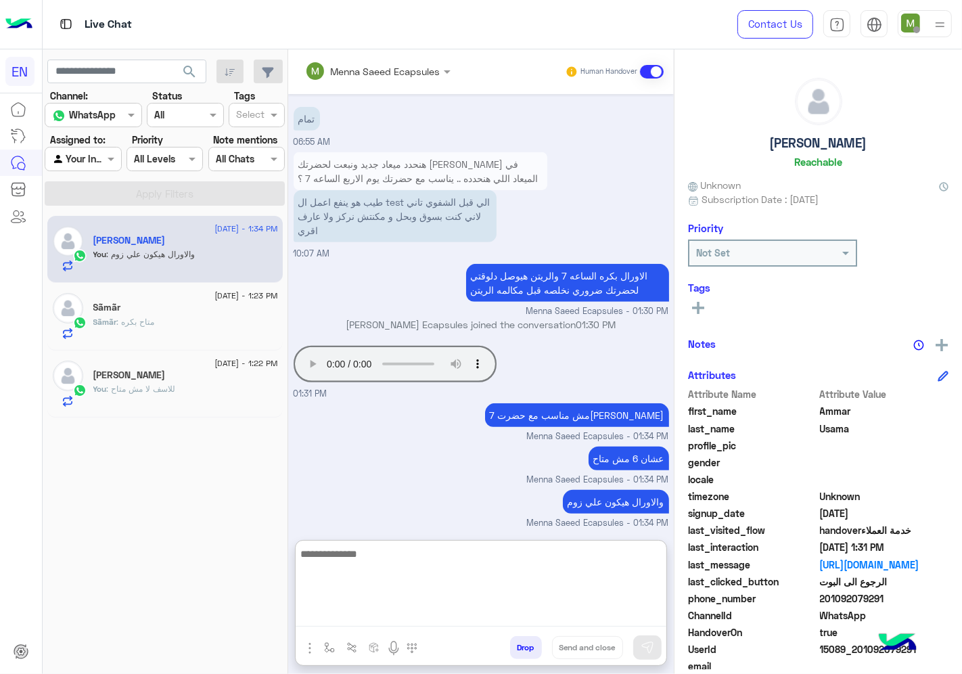
scroll to position [680, 0]
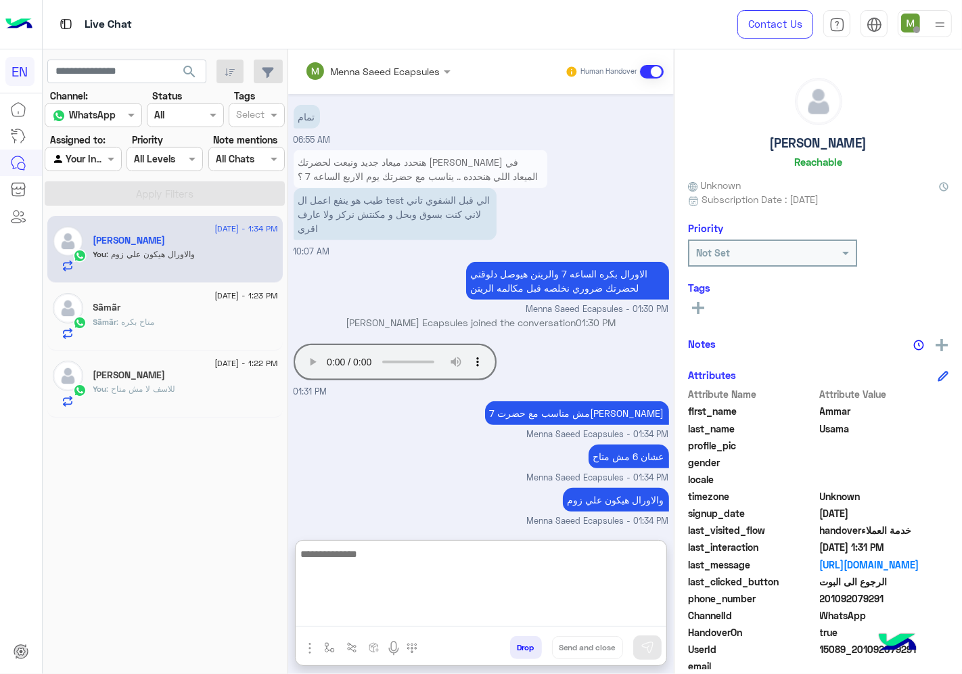
paste textarea "**********"
type textarea "**********"
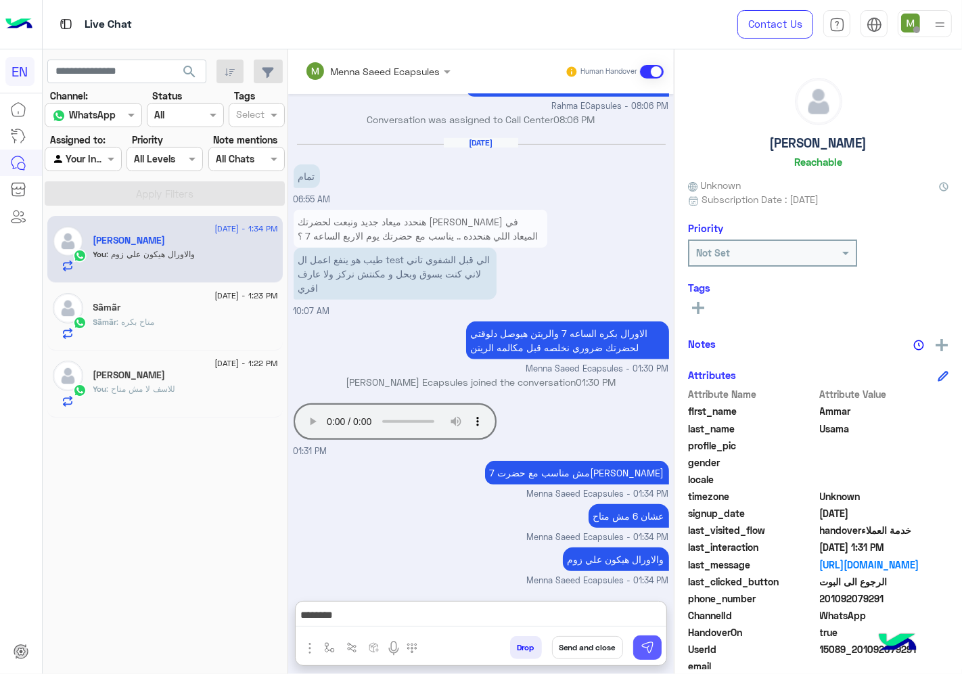
click at [640, 641] on img at bounding box center [647, 647] width 14 height 14
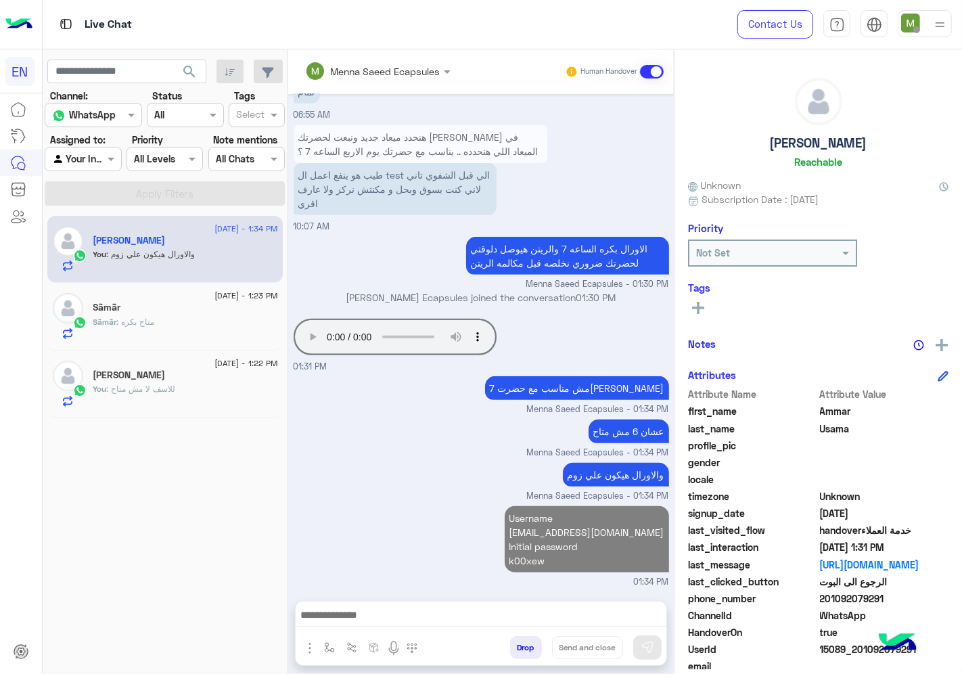
scroll to position [774, 0]
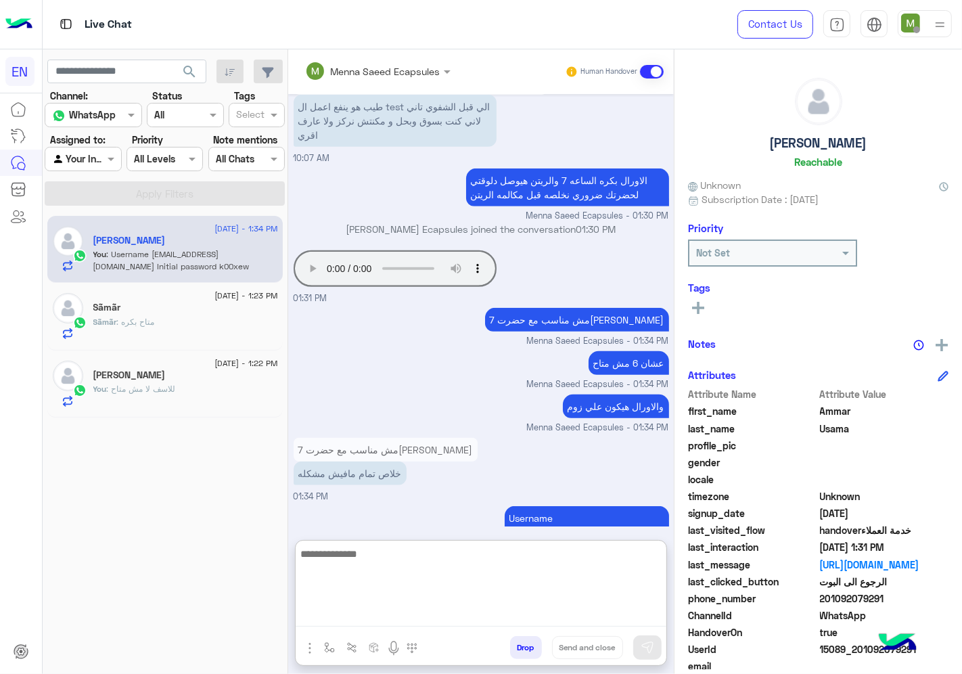
paste textarea "**********"
type textarea "**********"
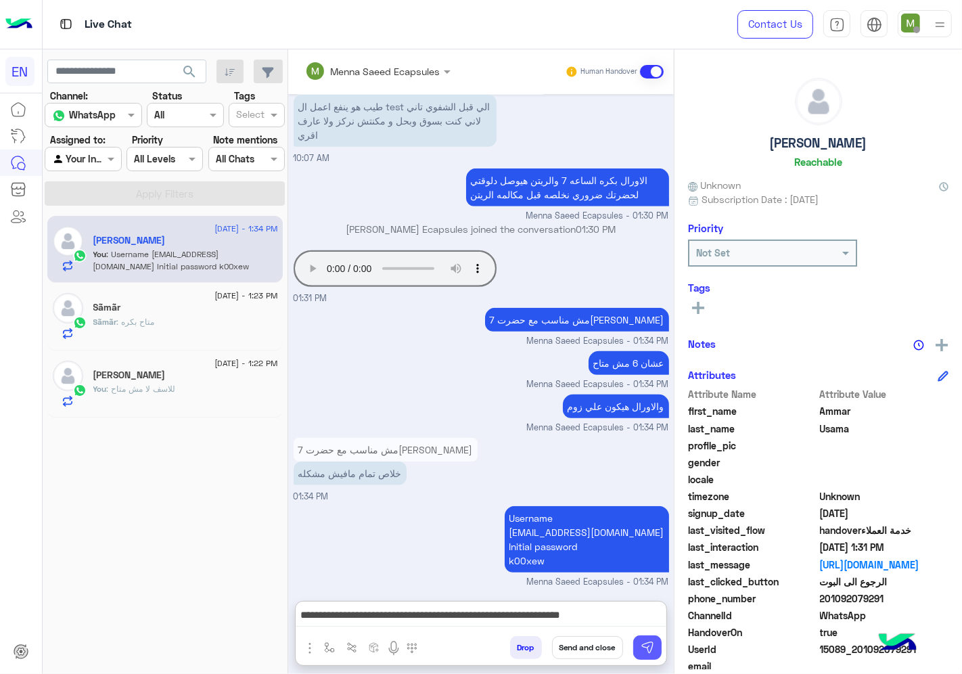
click at [641, 651] on img at bounding box center [647, 647] width 14 height 14
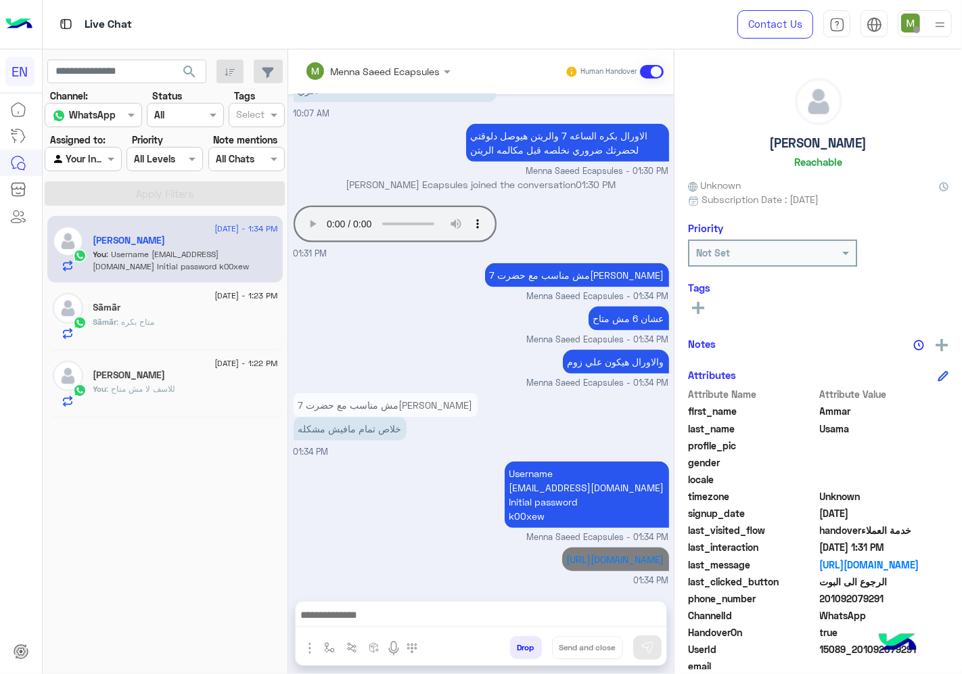
click at [620, 604] on div at bounding box center [481, 618] width 371 height 34
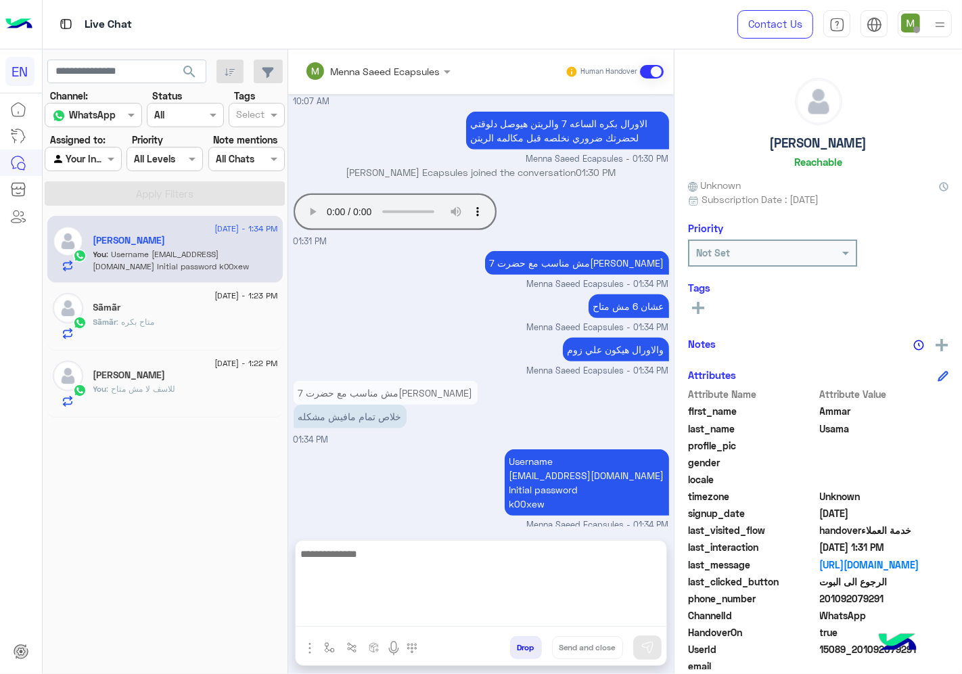
click at [598, 621] on textarea at bounding box center [481, 585] width 371 height 81
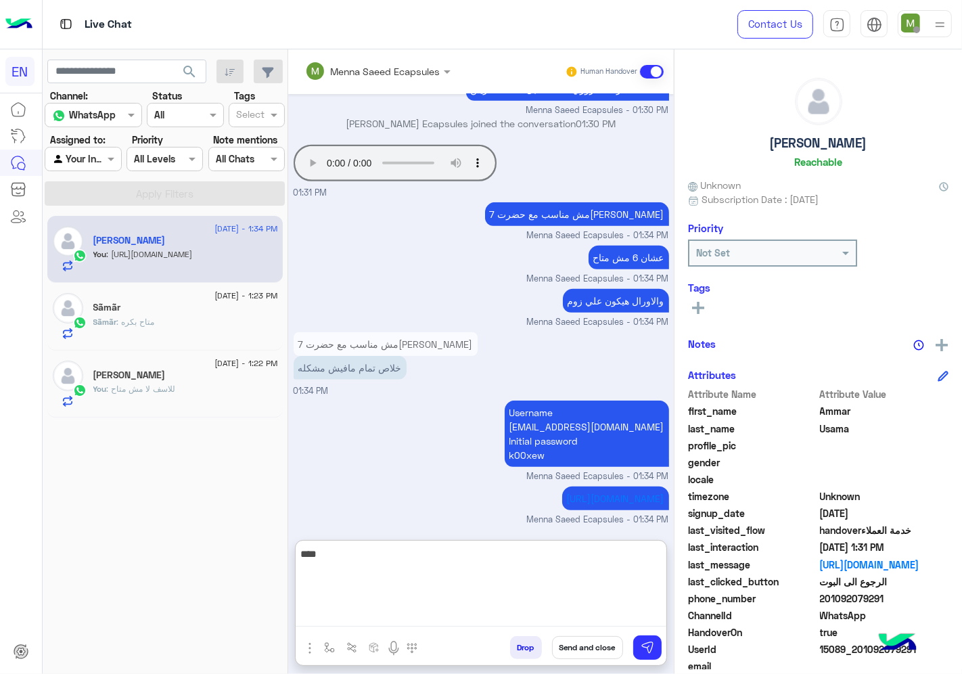
scroll to position [891, 0]
type textarea "**********"
type textarea "*"
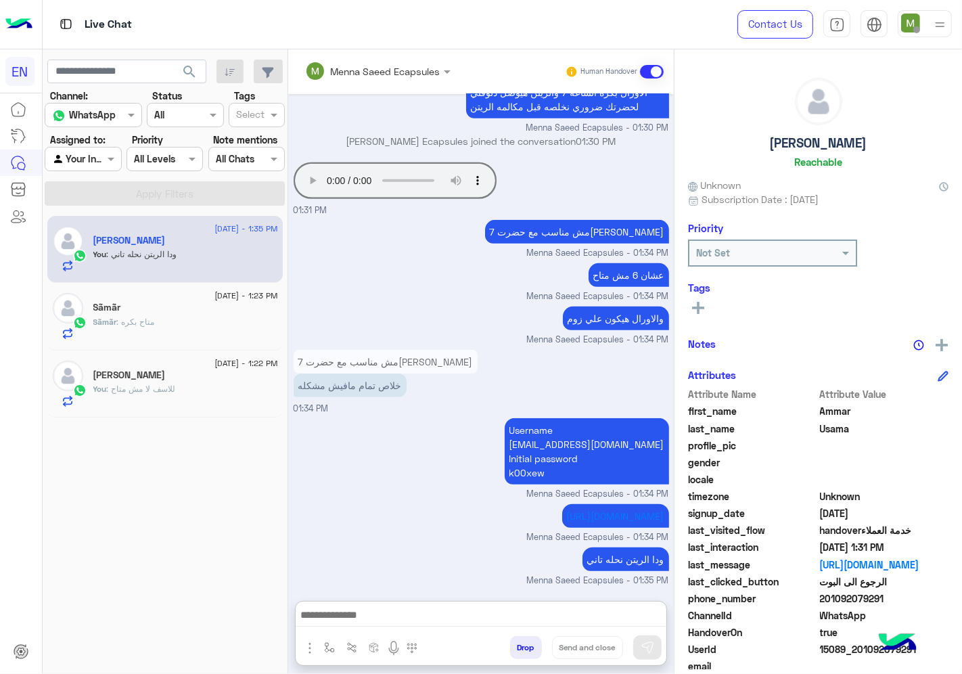
click at [157, 322] on div "Sãmãr : متاح بكره" at bounding box center [185, 328] width 185 height 24
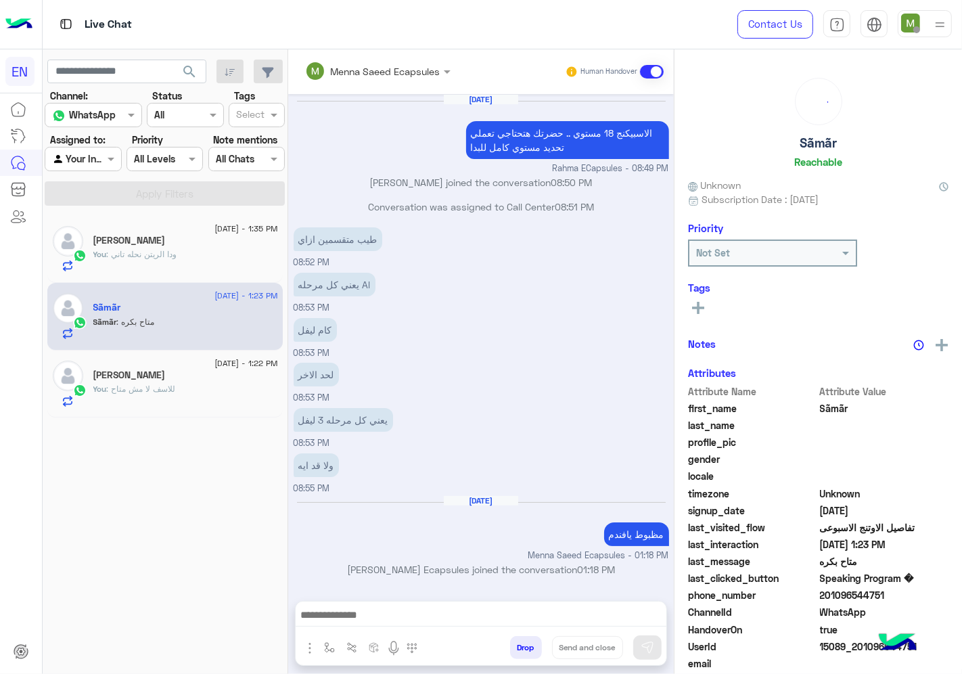
scroll to position [402, 0]
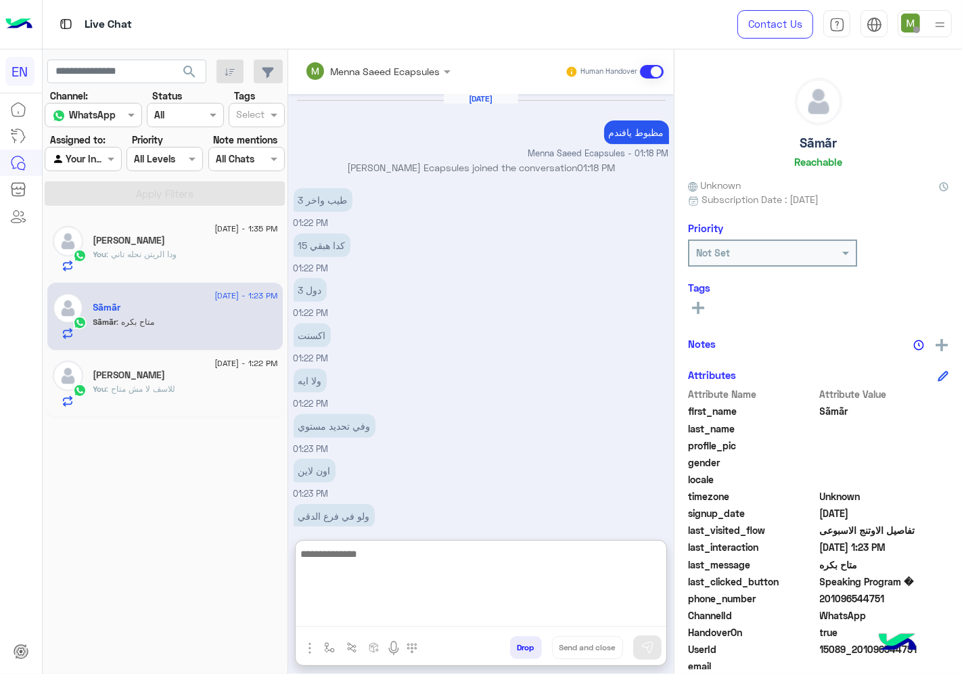
paste textarea "**********"
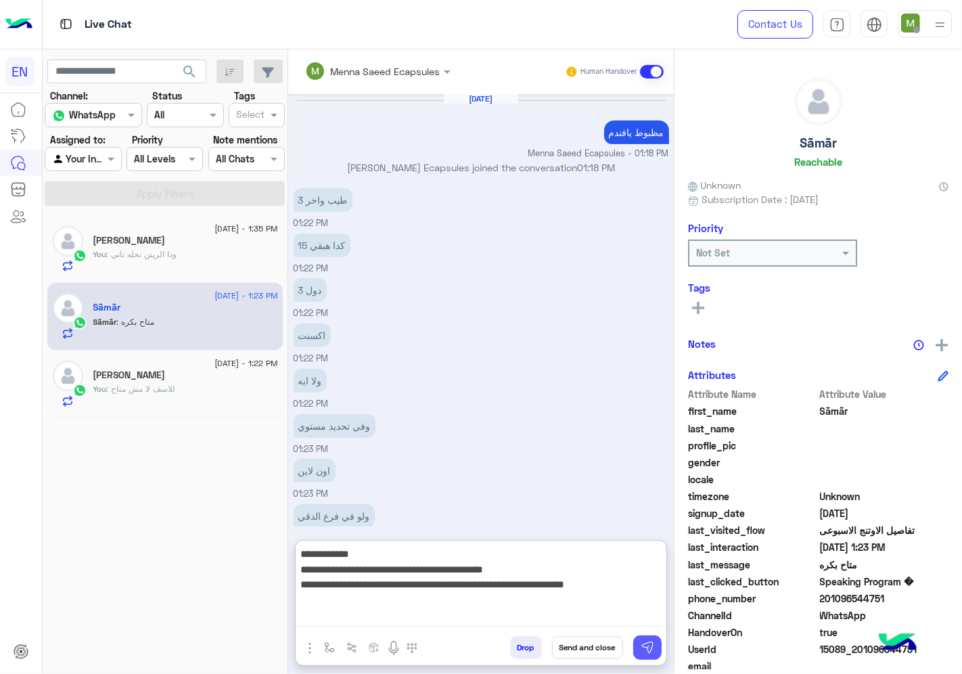
type textarea "**********"
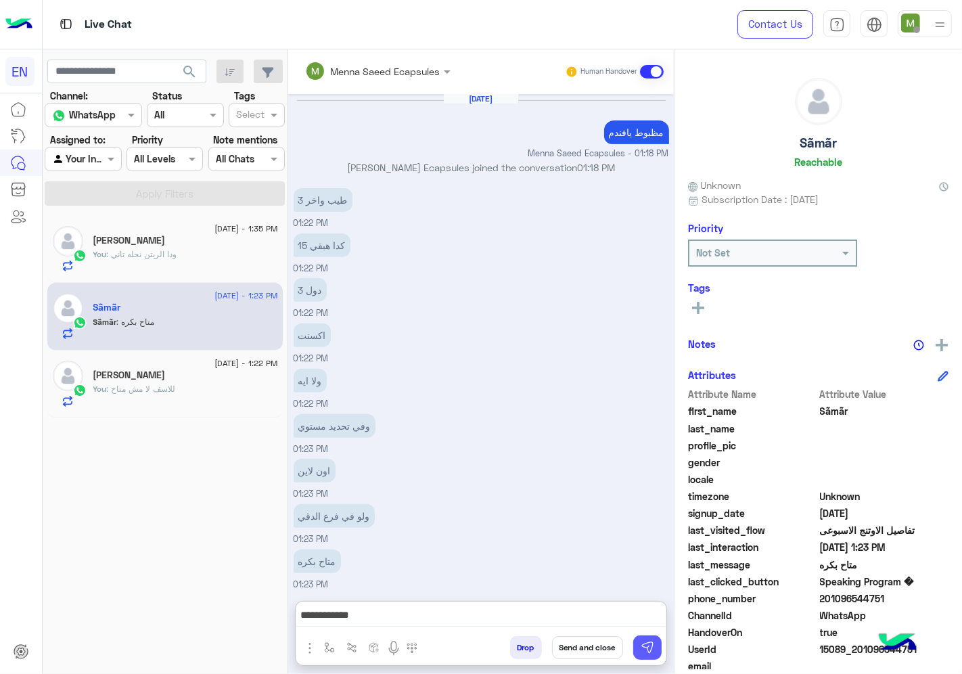
click at [643, 637] on button at bounding box center [647, 647] width 28 height 24
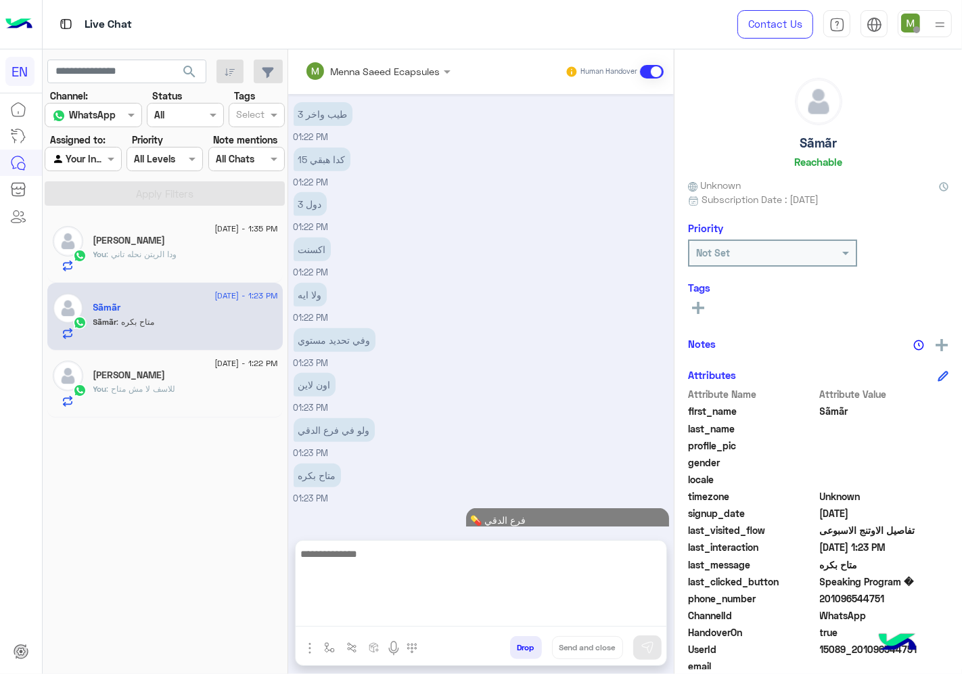
click at [611, 623] on textarea at bounding box center [481, 585] width 371 height 81
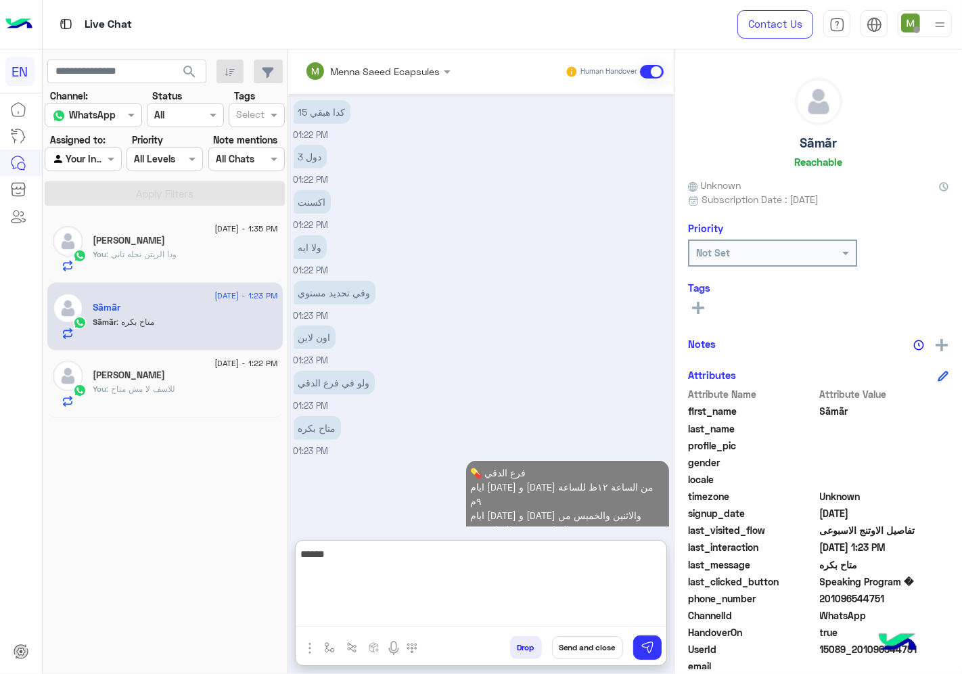
scroll to position [548, 0]
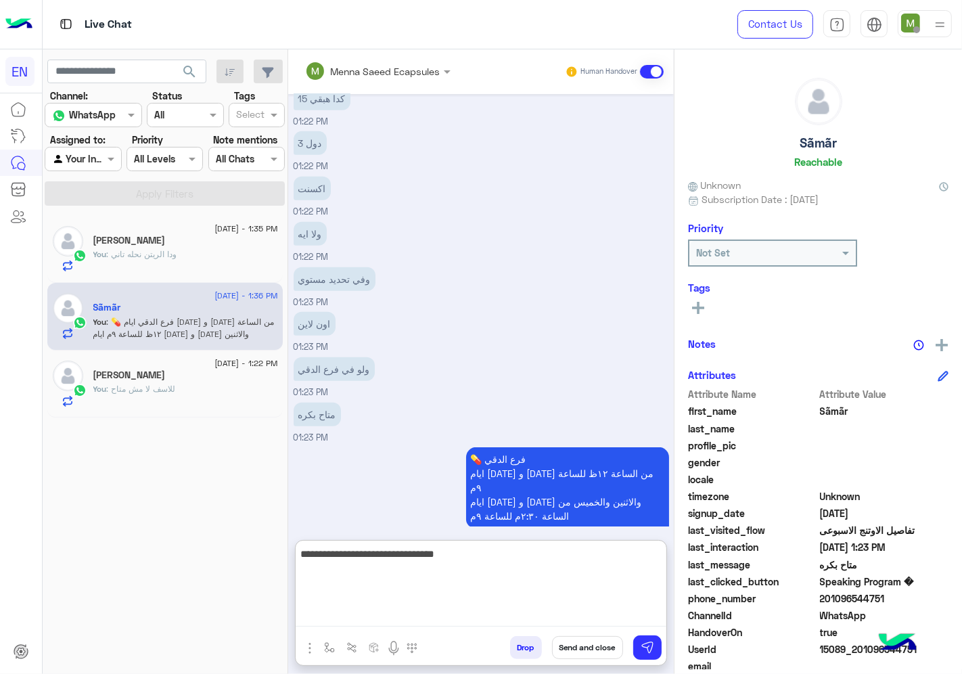
type textarea "**********"
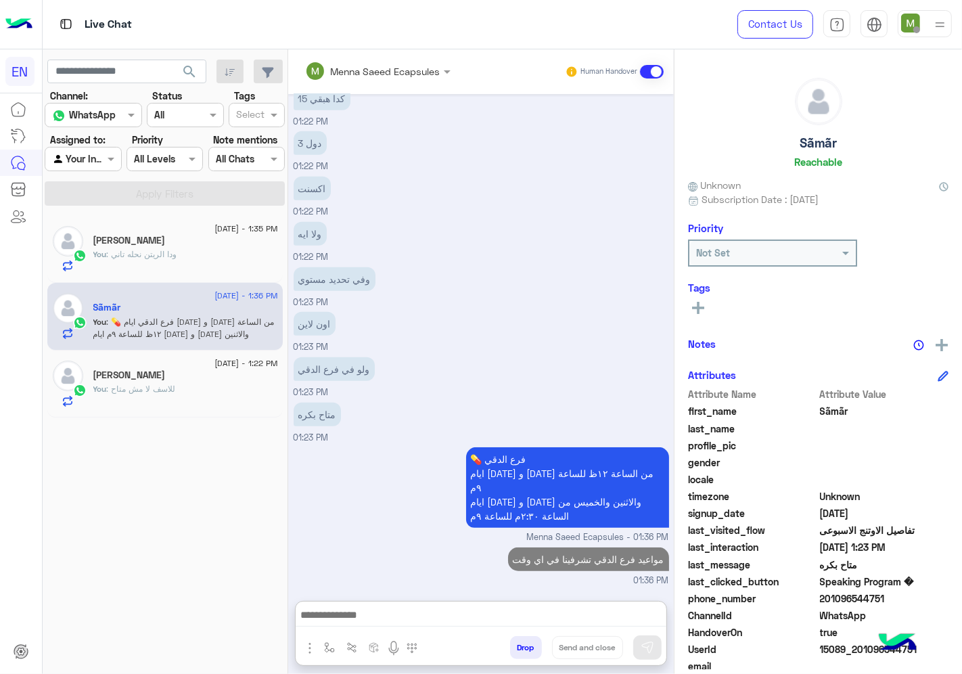
click at [80, 159] on input "text" at bounding box center [67, 159] width 31 height 14
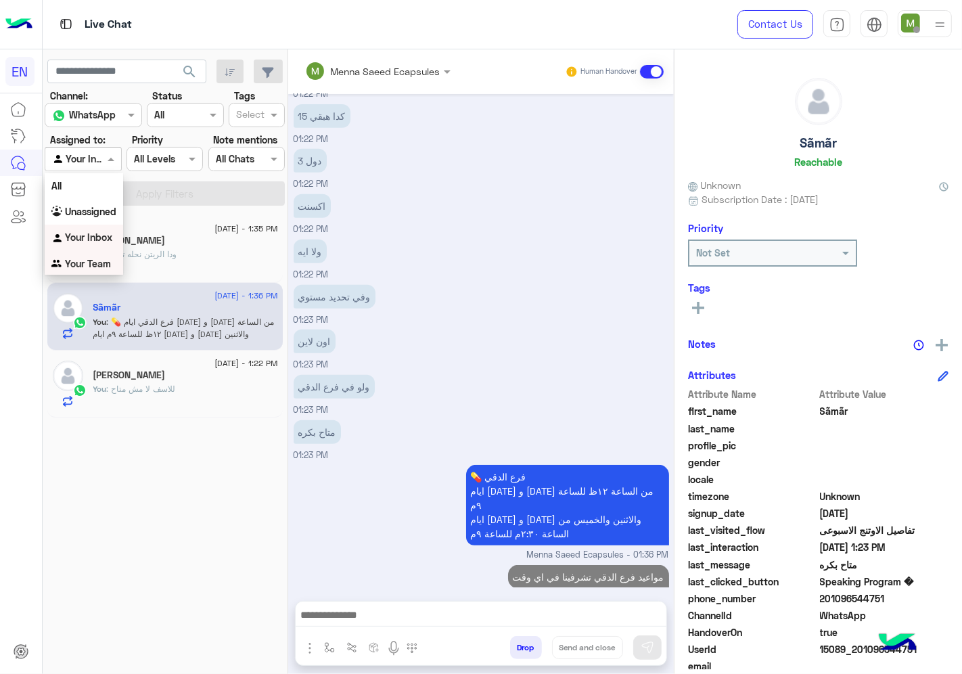
click at [108, 258] on b "Your Team" at bounding box center [88, 263] width 46 height 11
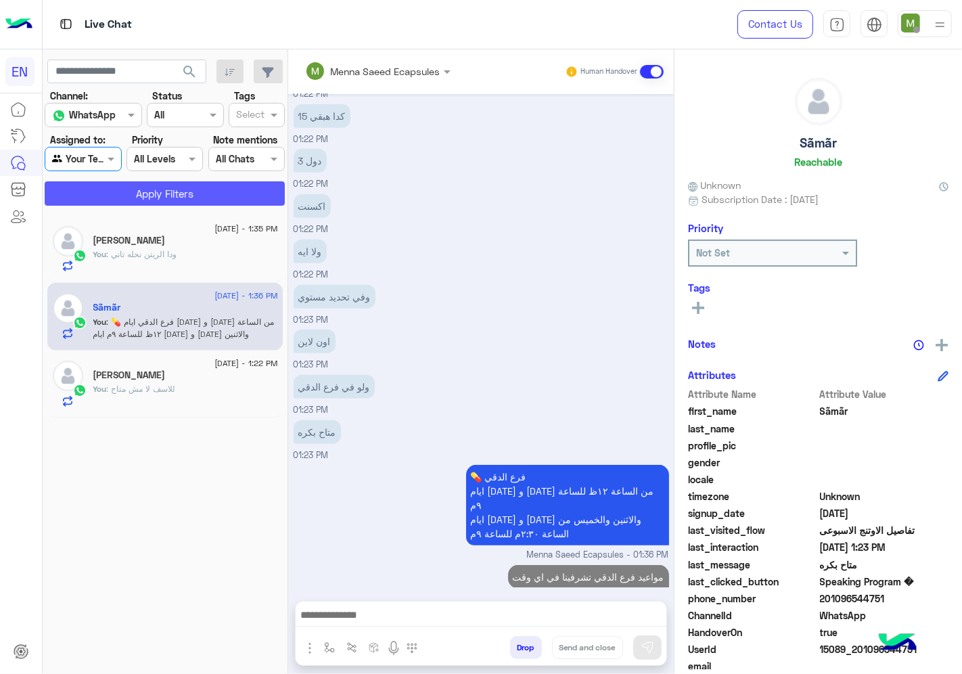
click at [141, 184] on button "Apply Filters" at bounding box center [165, 193] width 240 height 24
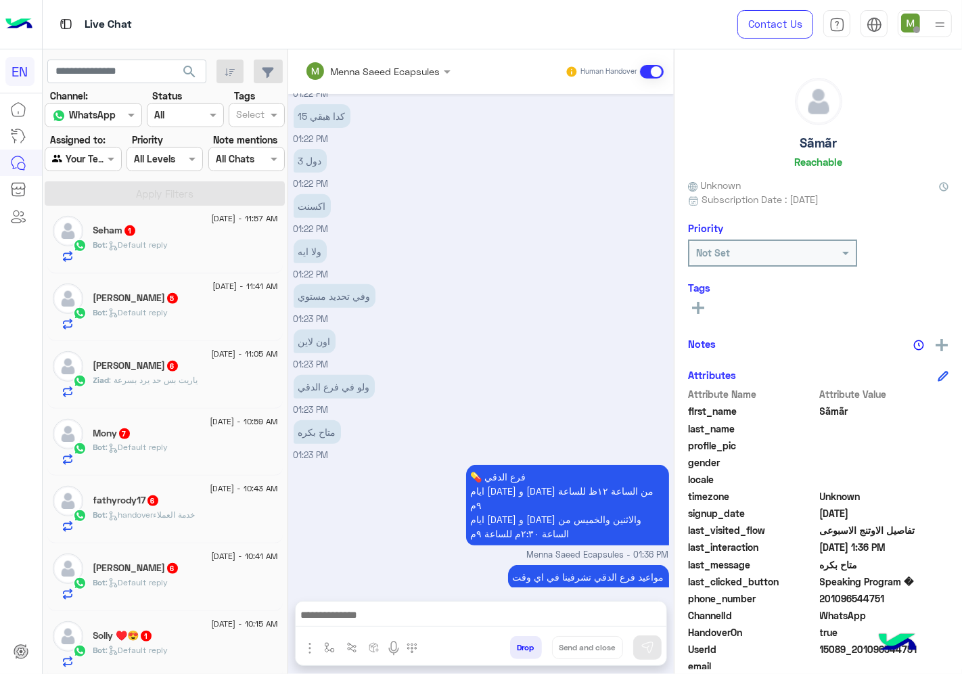
scroll to position [826, 0]
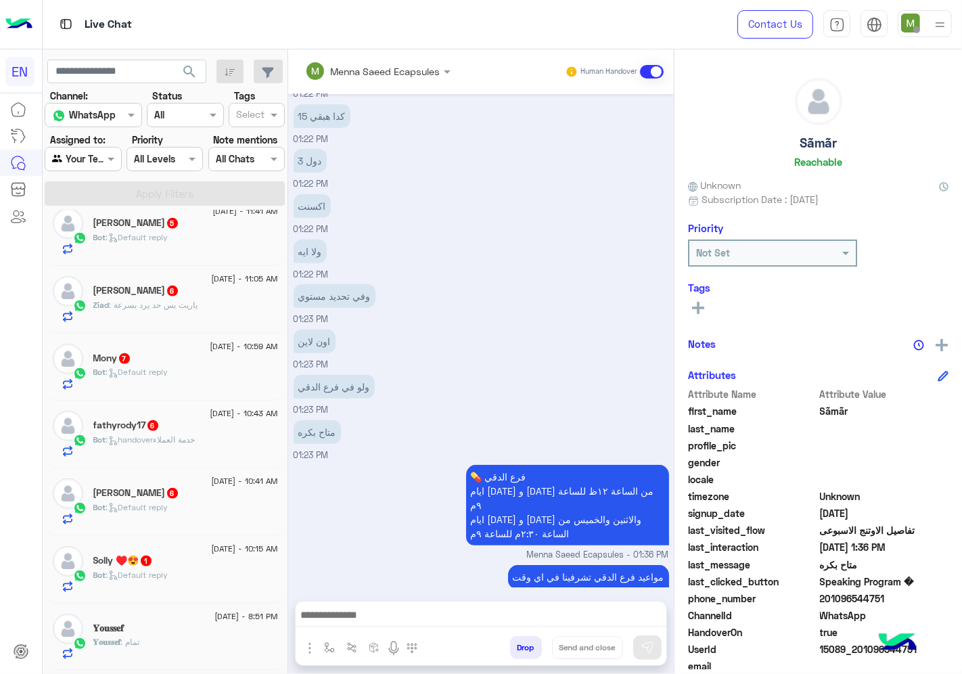
click at [181, 576] on div "Bot : Default reply" at bounding box center [185, 581] width 185 height 24
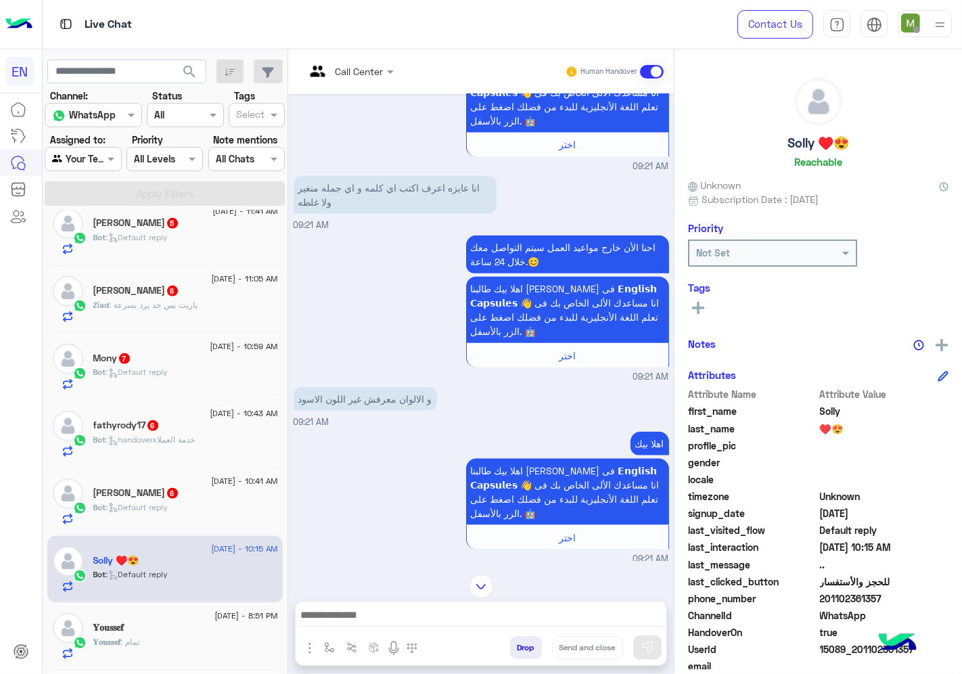
scroll to position [1233, 0]
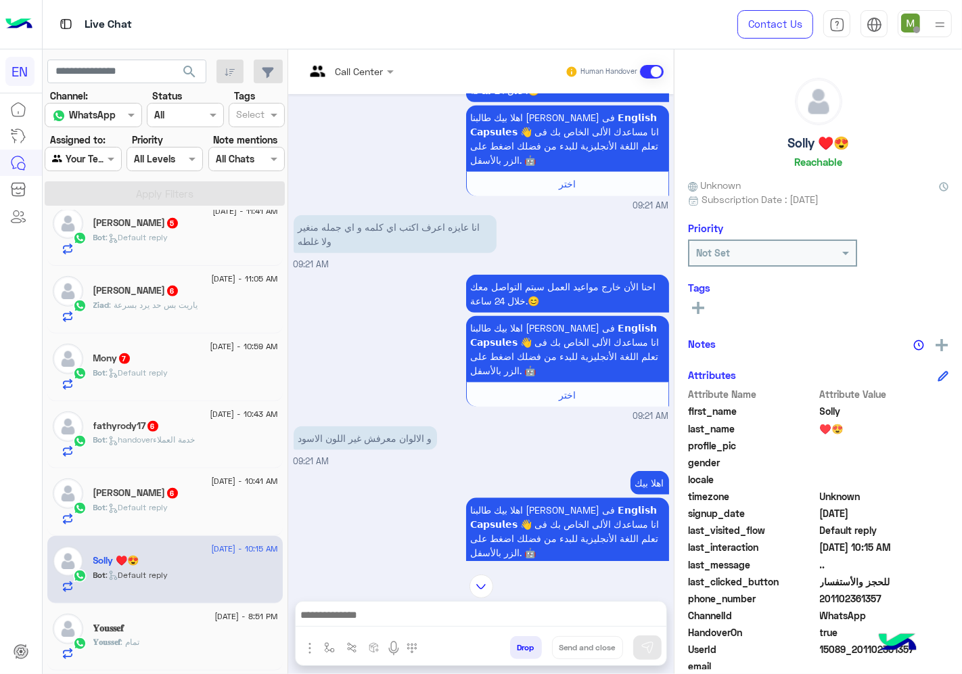
drag, startPoint x: 885, startPoint y: 592, endPoint x: 824, endPoint y: 592, distance: 60.9
click at [824, 592] on span "201102361357" at bounding box center [884, 598] width 129 height 14
copy span "01102361357"
click at [350, 65] on input "text" at bounding box center [332, 71] width 55 height 14
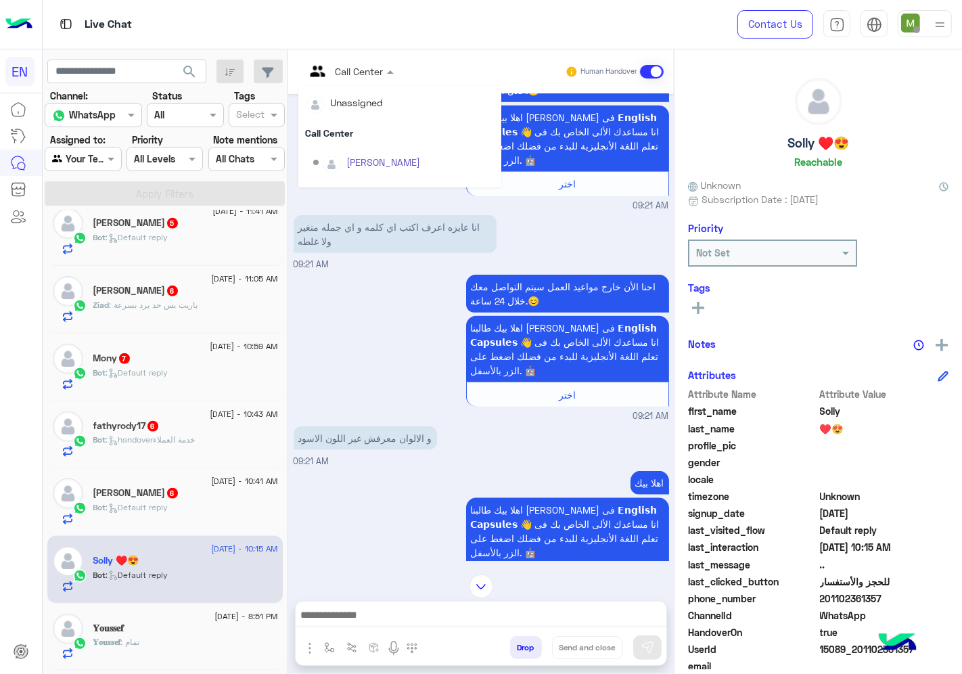
scroll to position [224, 0]
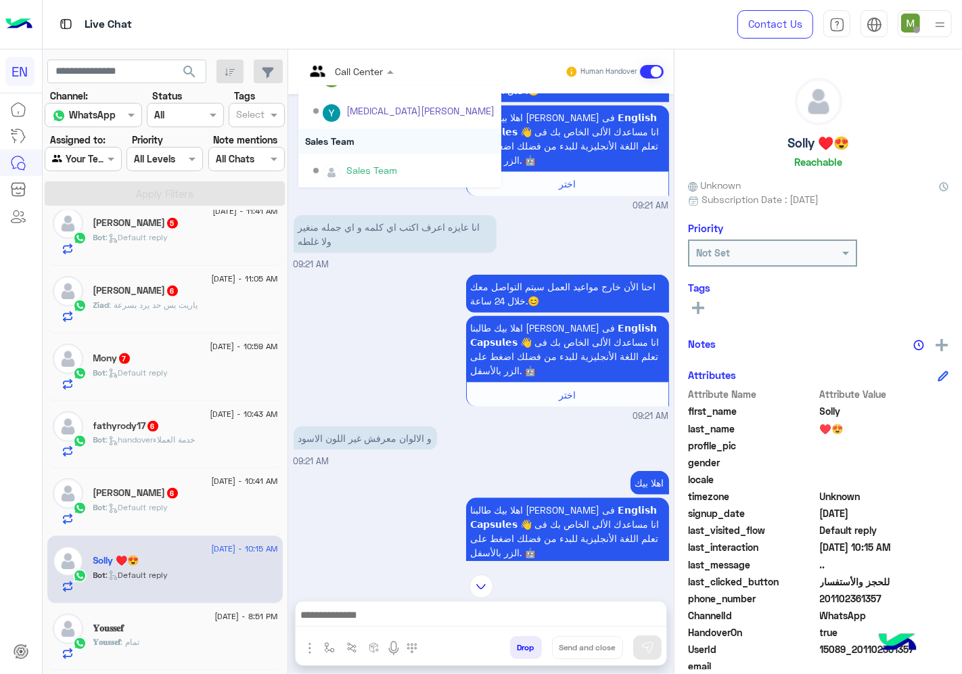
click at [354, 140] on div "Sales Team" at bounding box center [399, 140] width 203 height 25
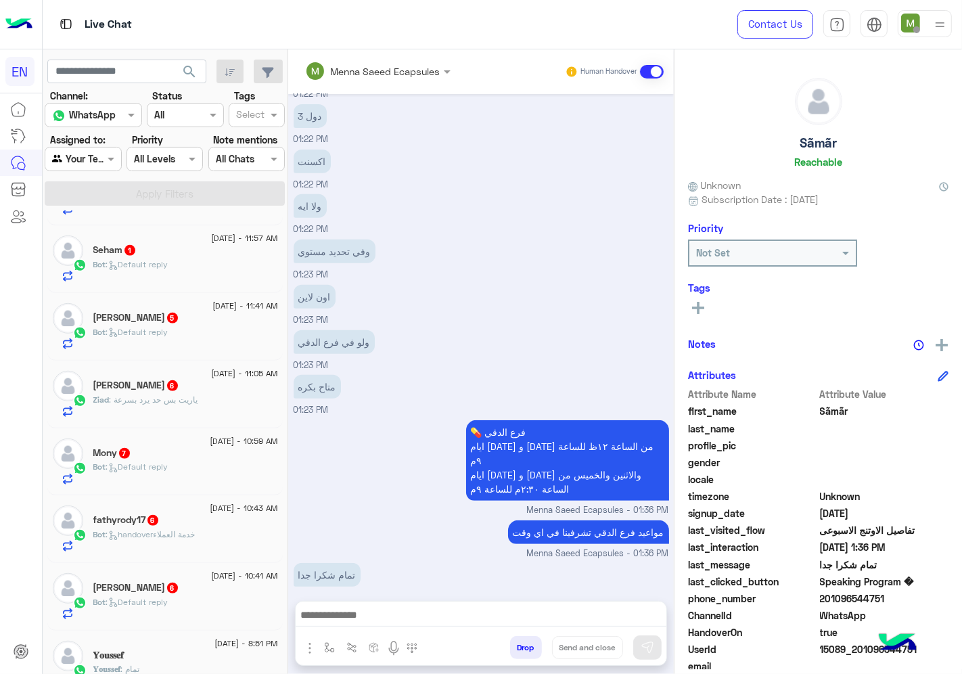
scroll to position [758, 0]
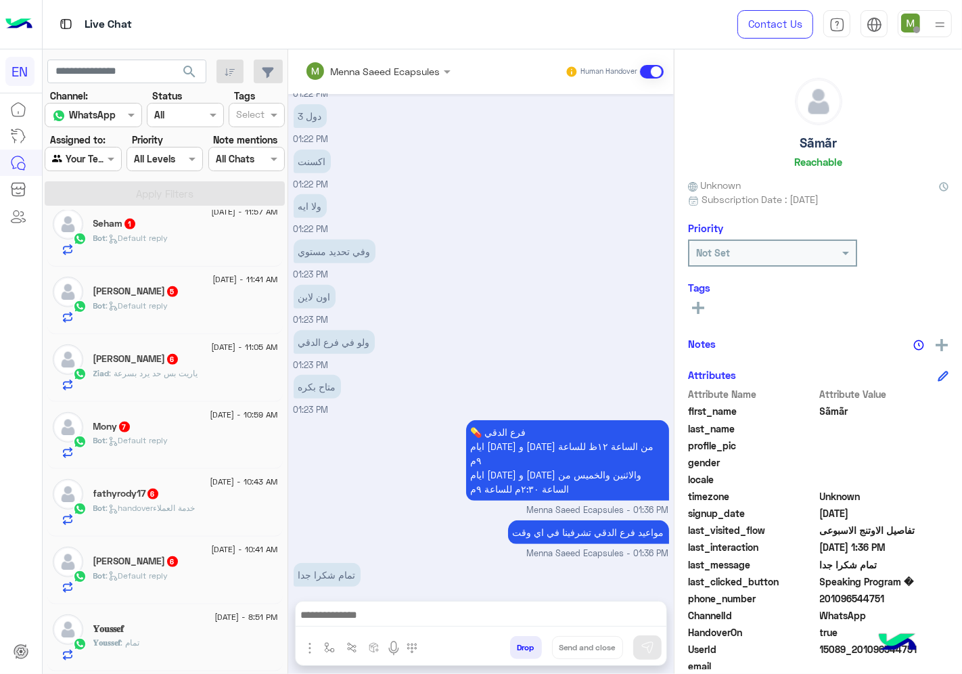
click at [181, 573] on div "Bot : Default reply" at bounding box center [185, 581] width 185 height 24
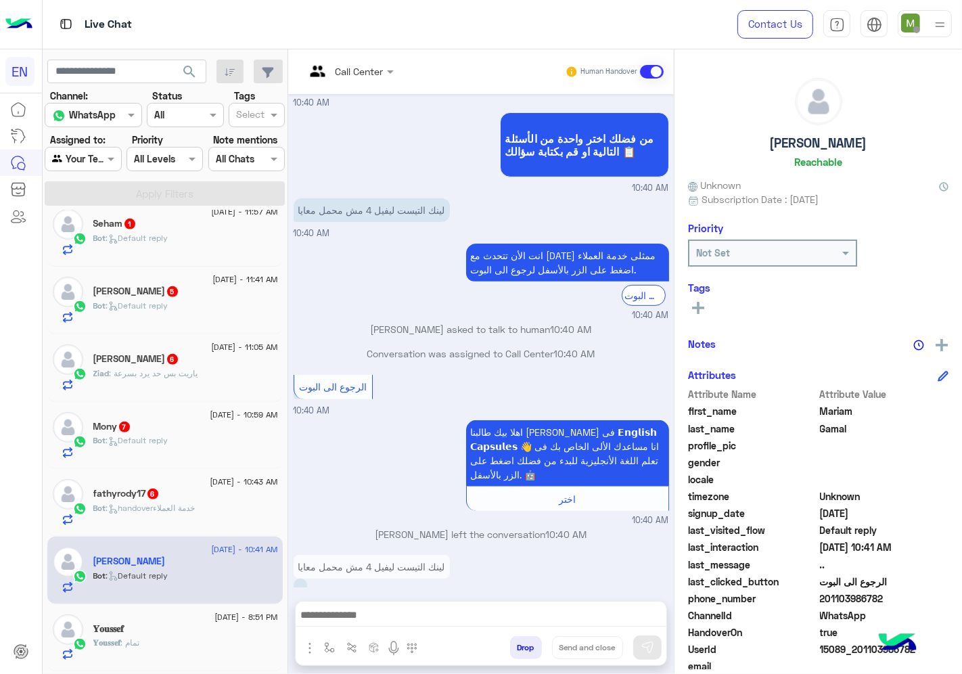
scroll to position [166, 0]
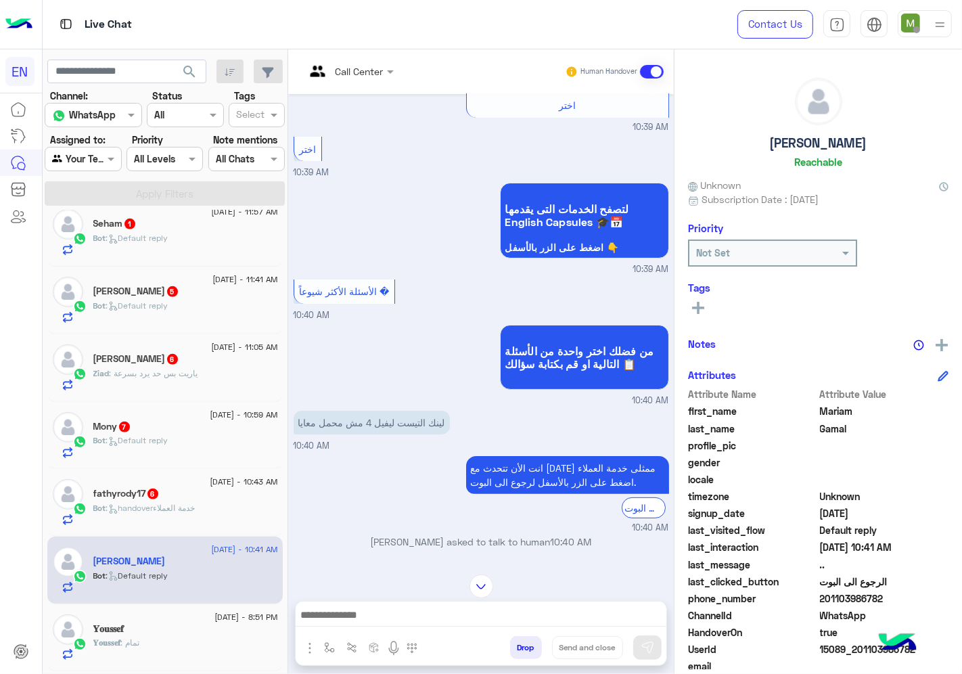
drag, startPoint x: 896, startPoint y: 598, endPoint x: 820, endPoint y: 596, distance: 75.8
click at [820, 596] on span "201103986782" at bounding box center [884, 598] width 129 height 14
copy span "01103986782"
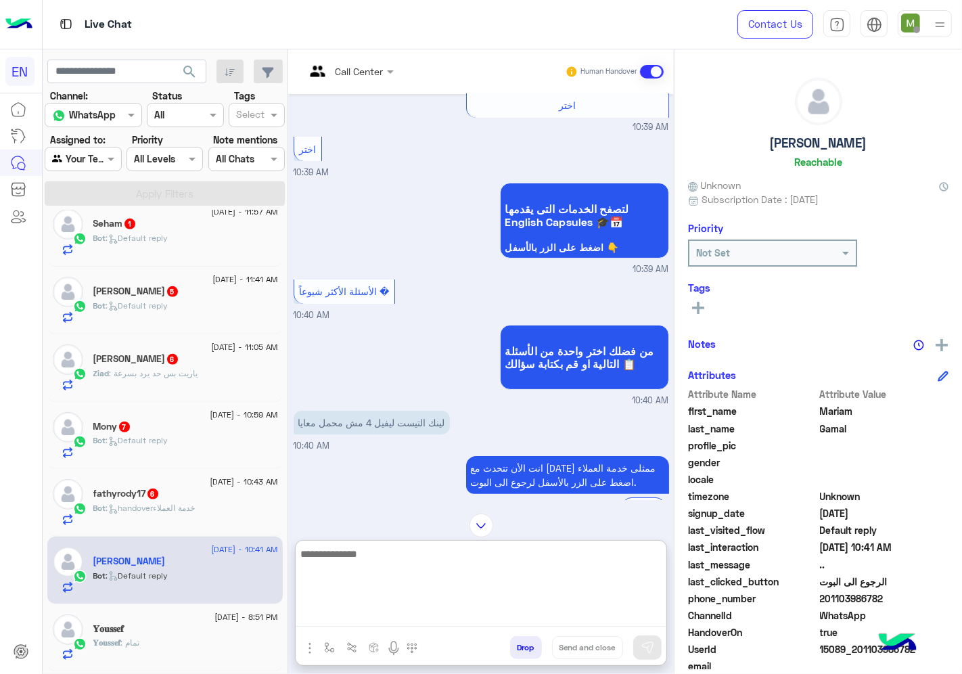
paste textarea "**********"
type textarea "**********"
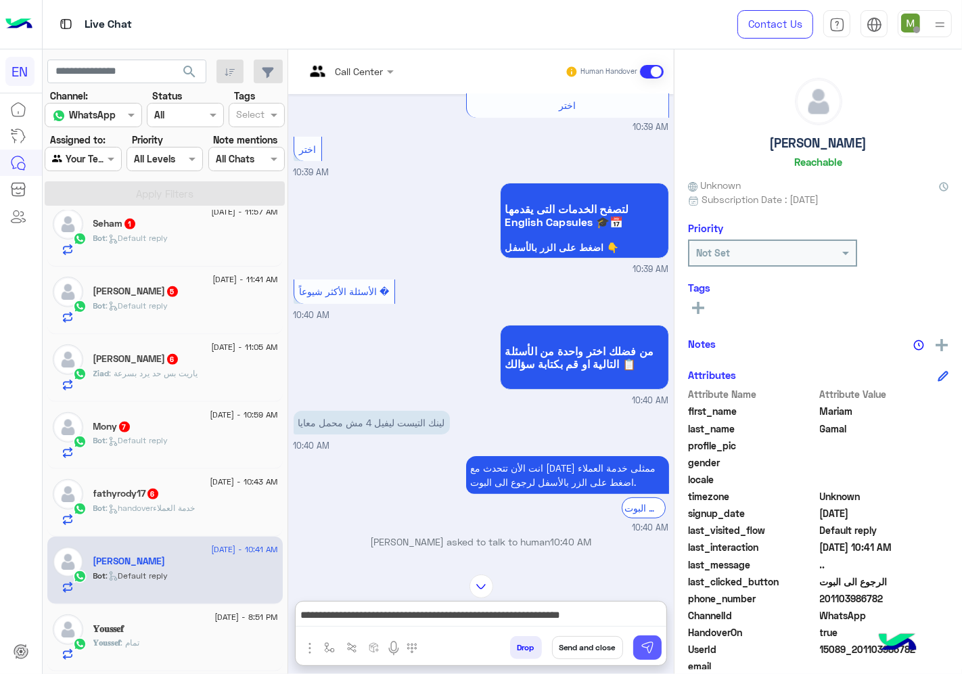
click at [646, 642] on img at bounding box center [647, 647] width 14 height 14
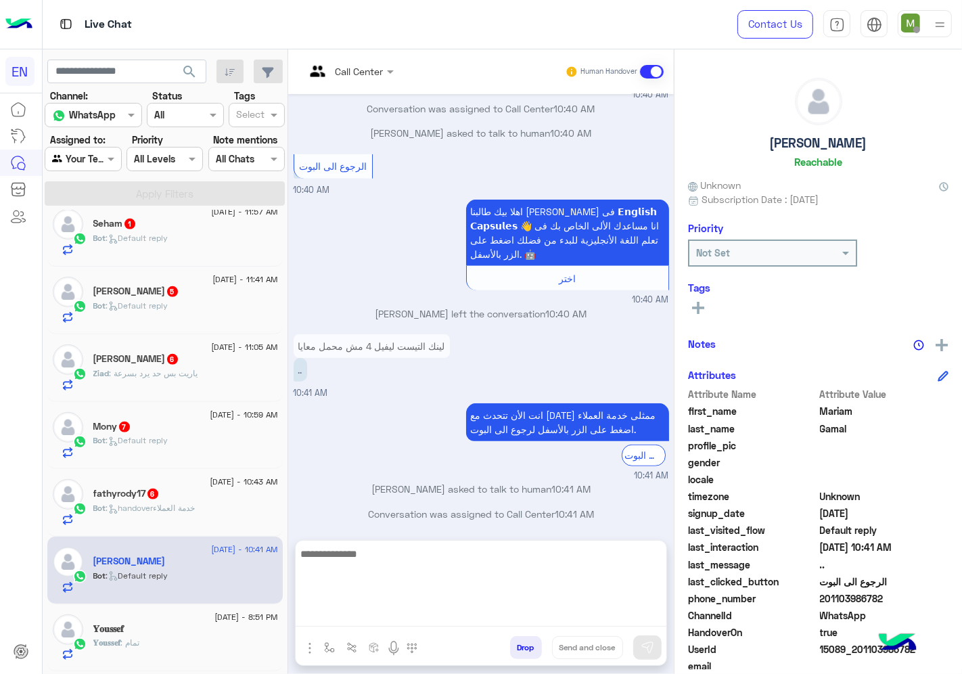
click at [613, 622] on textarea at bounding box center [481, 585] width 371 height 81
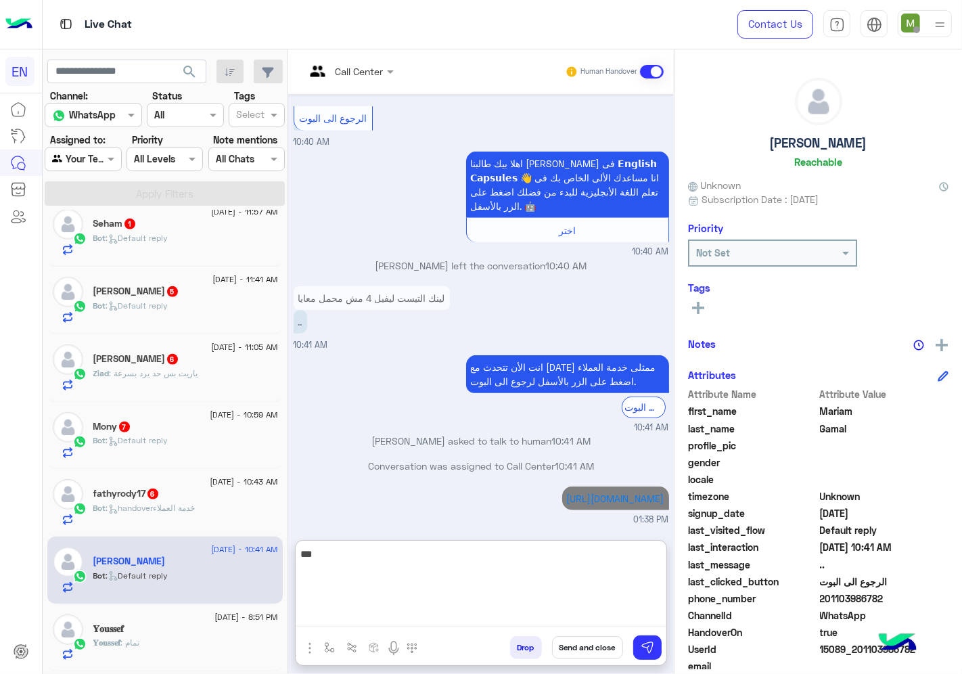
scroll to position [685, 0]
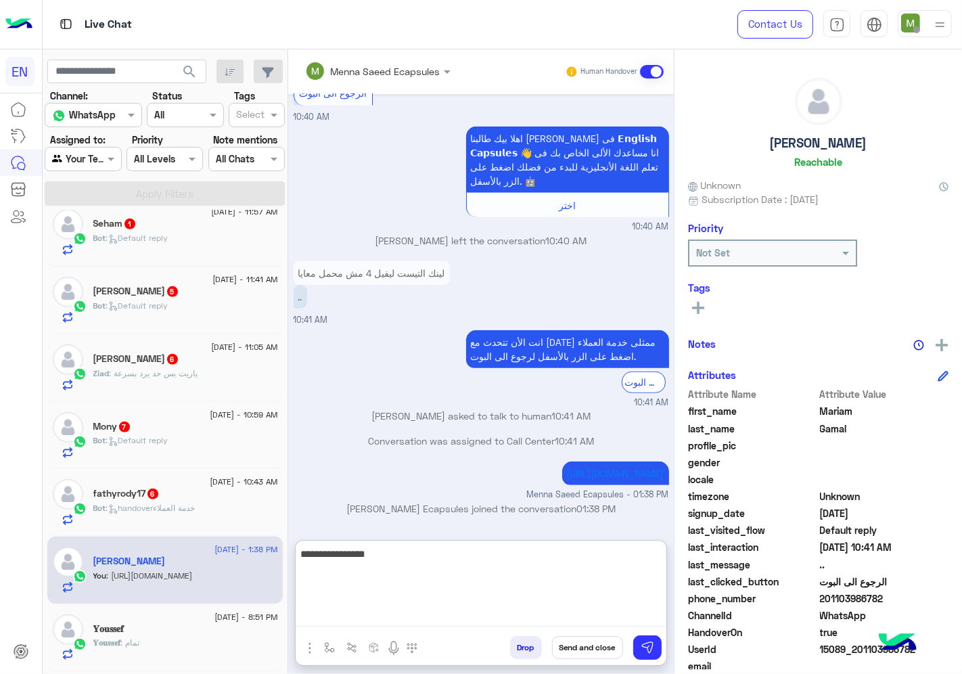
type textarea "**********"
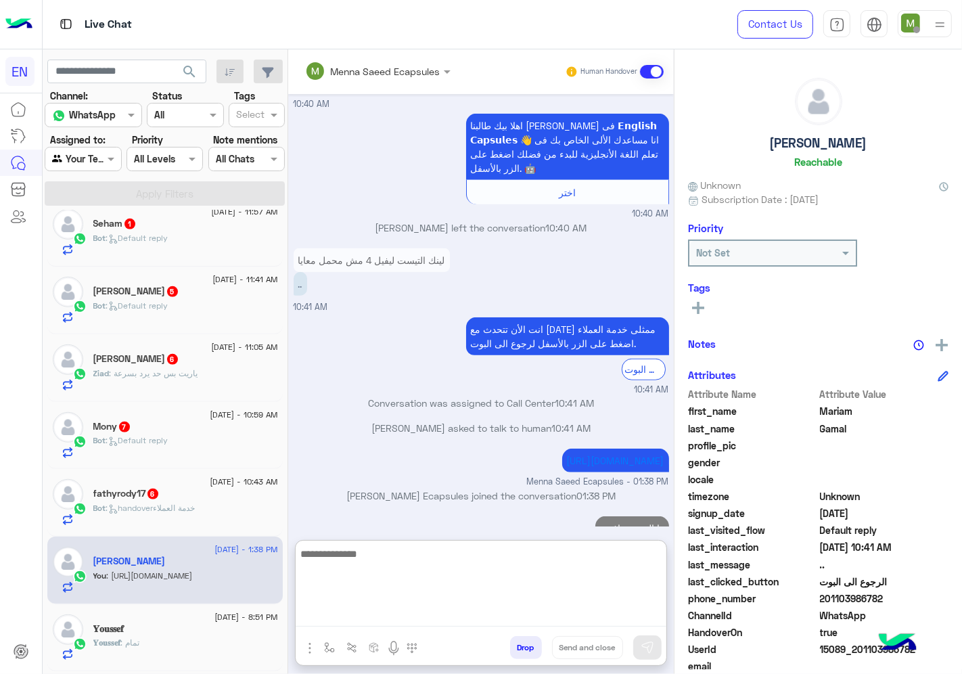
scroll to position [728, 0]
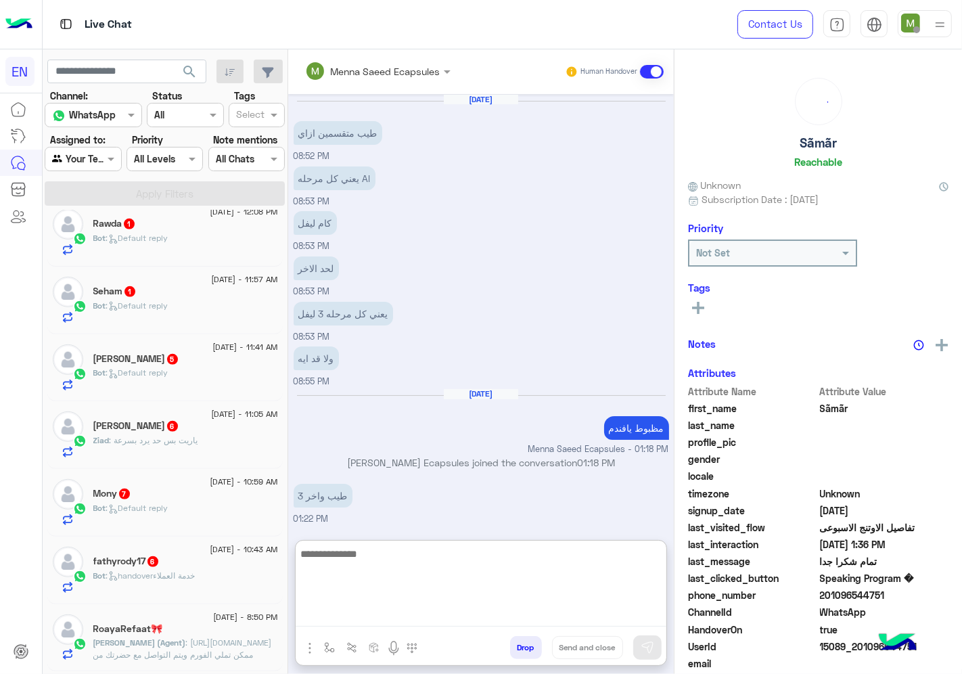
scroll to position [530, 0]
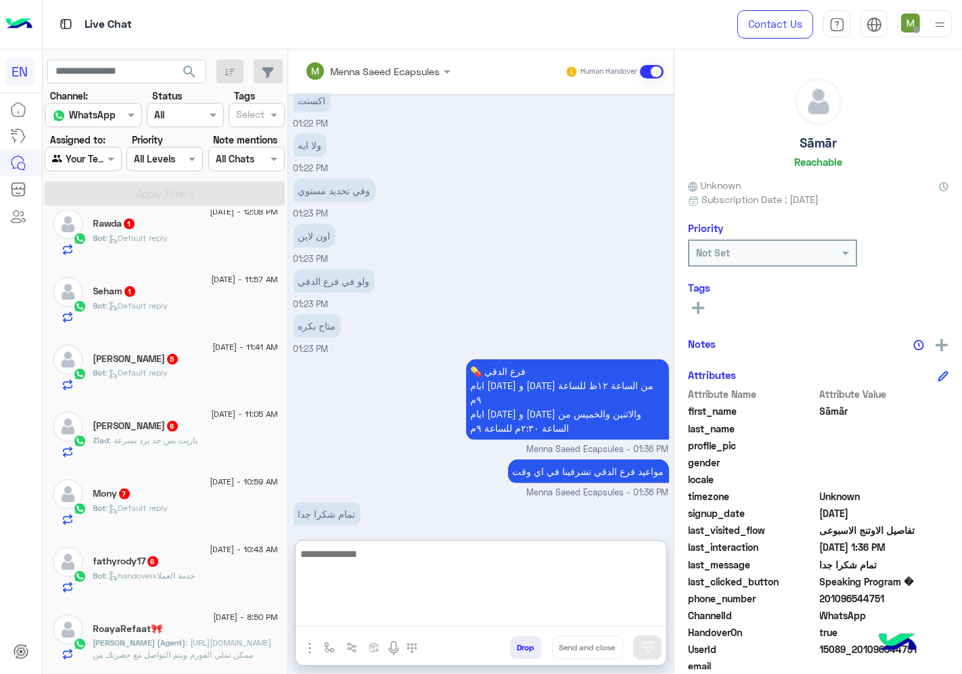
click at [546, 582] on textarea at bounding box center [481, 585] width 371 height 81
type textarea "**********"
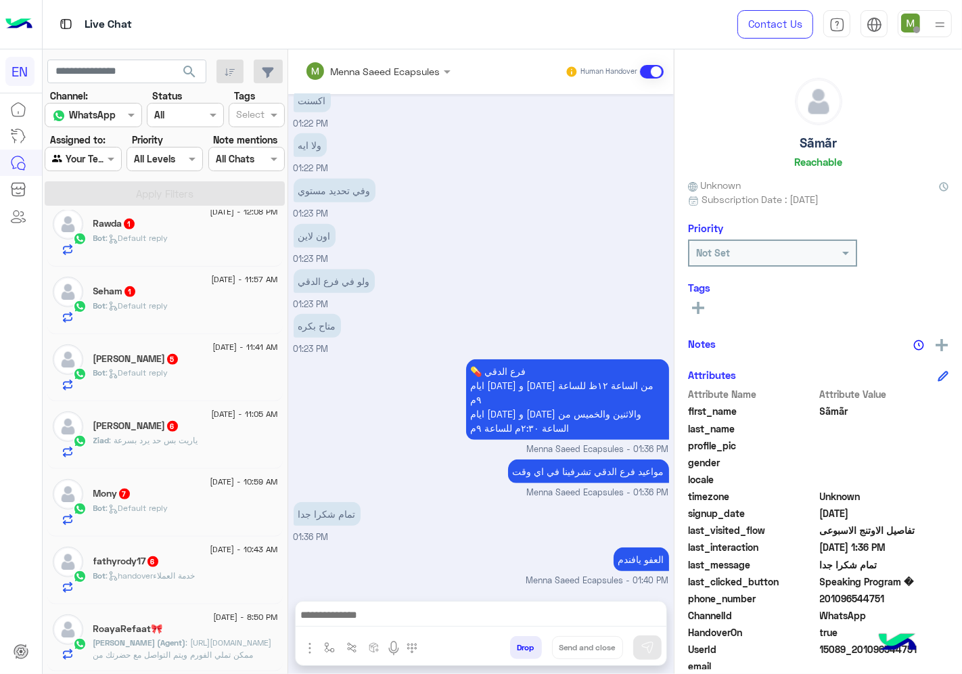
click at [179, 562] on div "fathyrody17 6" at bounding box center [185, 562] width 185 height 14
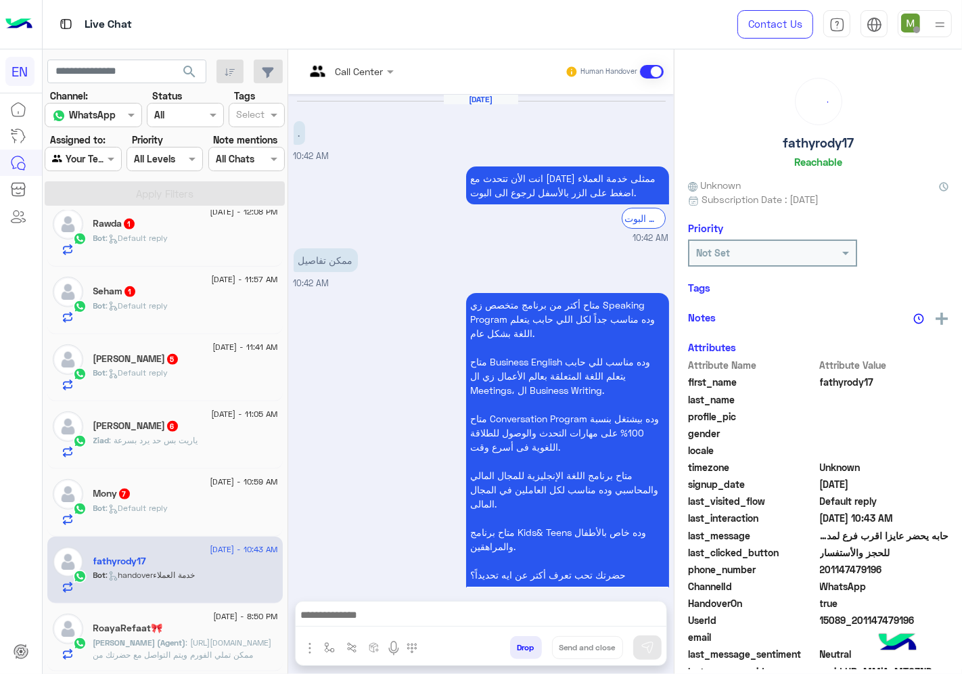
scroll to position [482, 0]
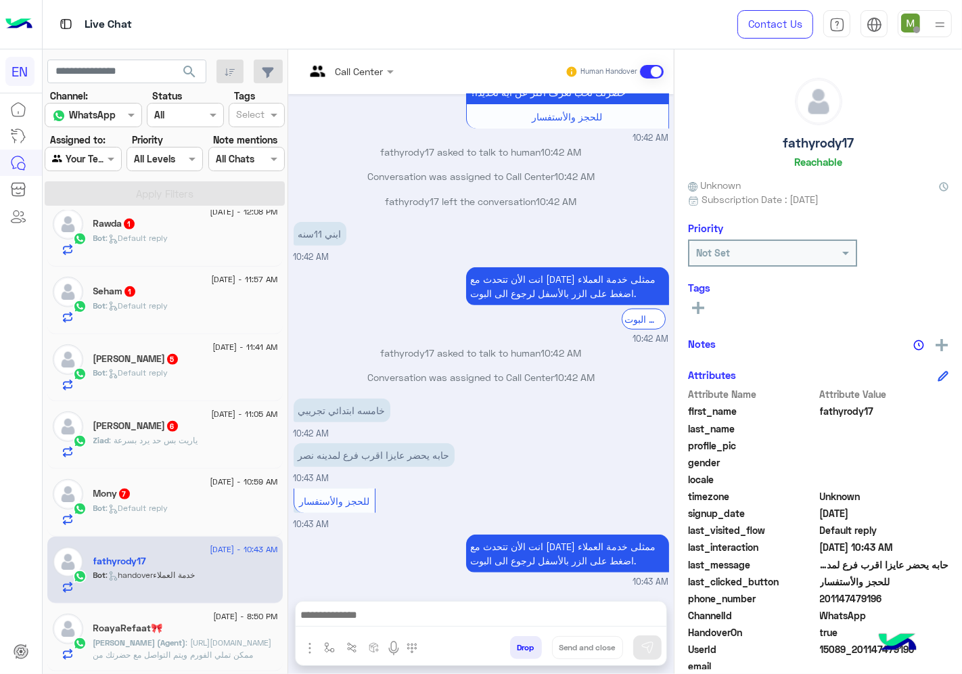
click at [369, 60] on div "Call Center" at bounding box center [344, 71] width 78 height 32
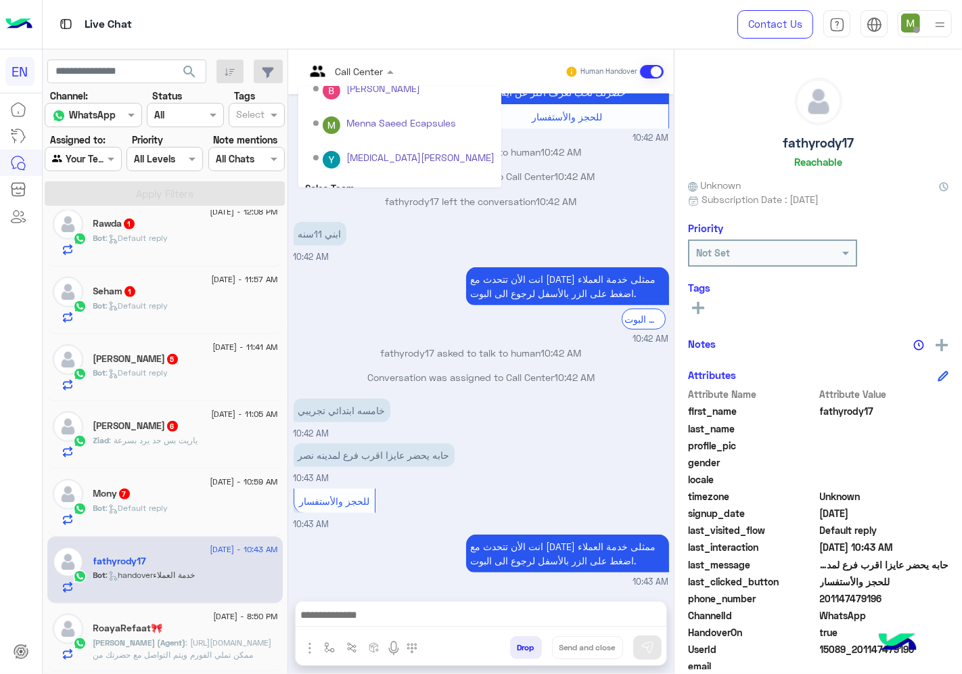
scroll to position [224, 0]
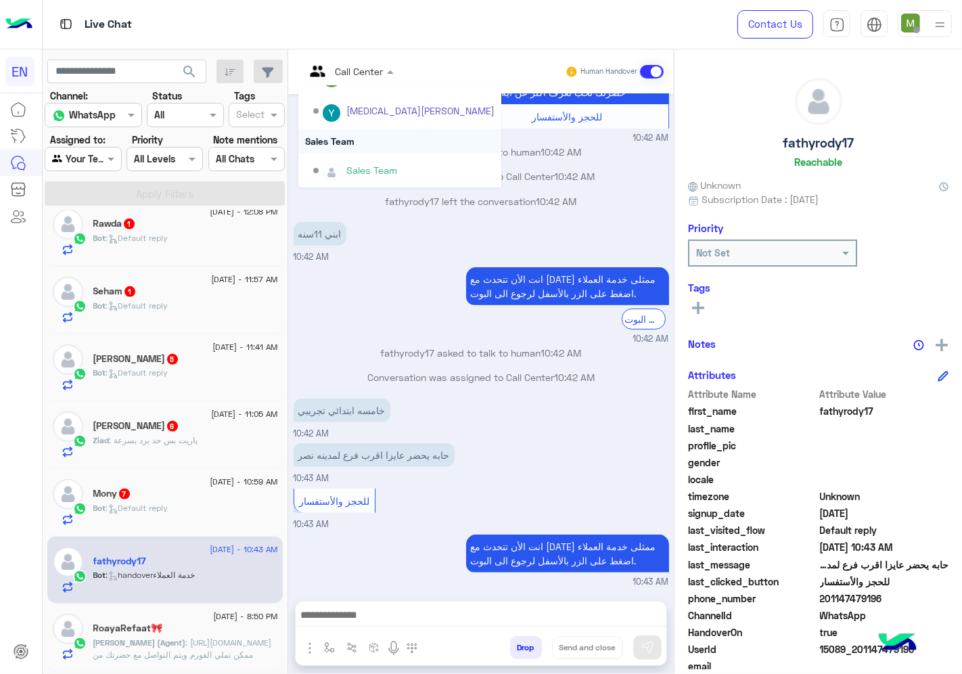
click at [348, 137] on div "Sales Team" at bounding box center [399, 140] width 203 height 25
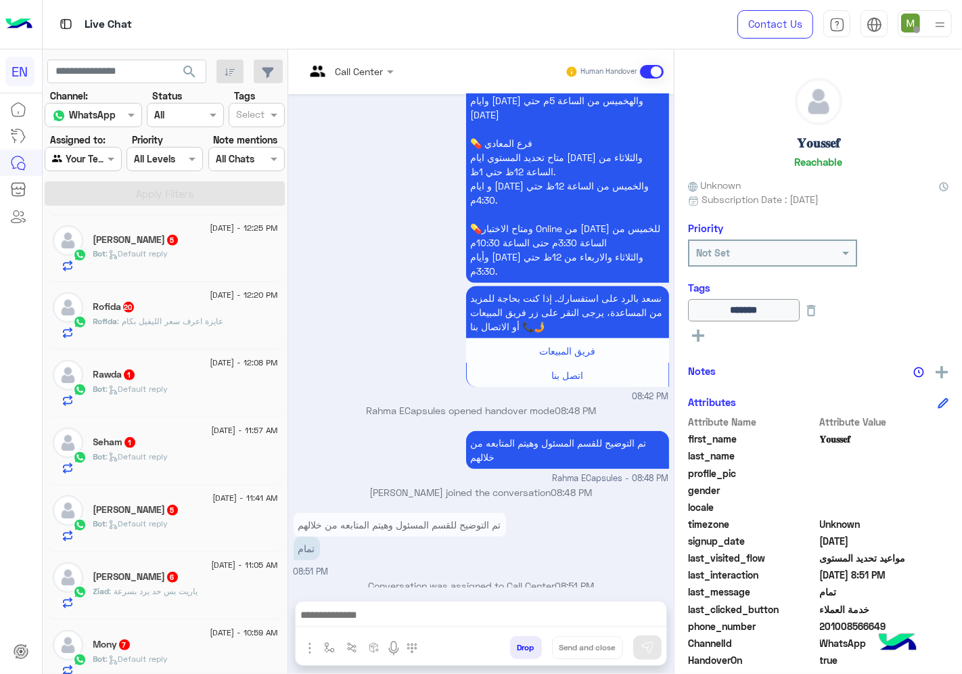
scroll to position [758, 0]
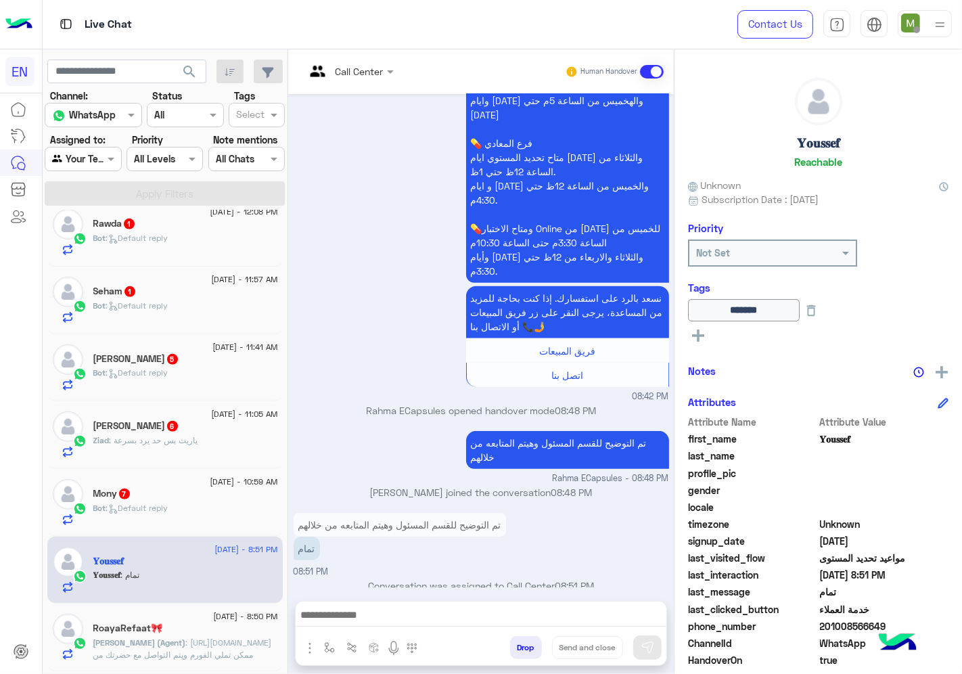
click at [170, 501] on div "Mony 7" at bounding box center [185, 495] width 185 height 14
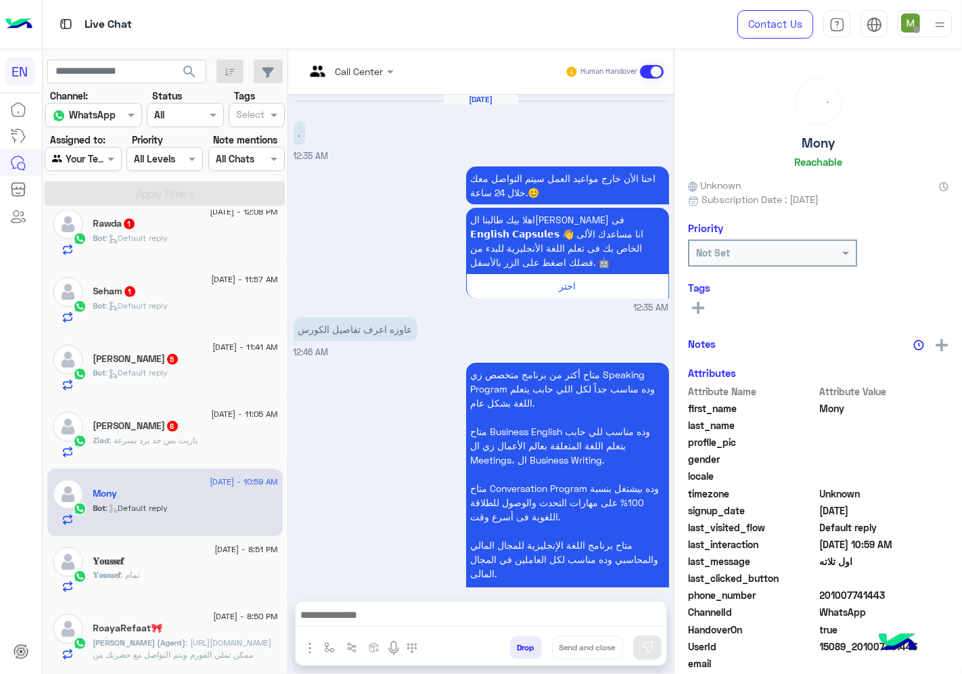
scroll to position [1557, 0]
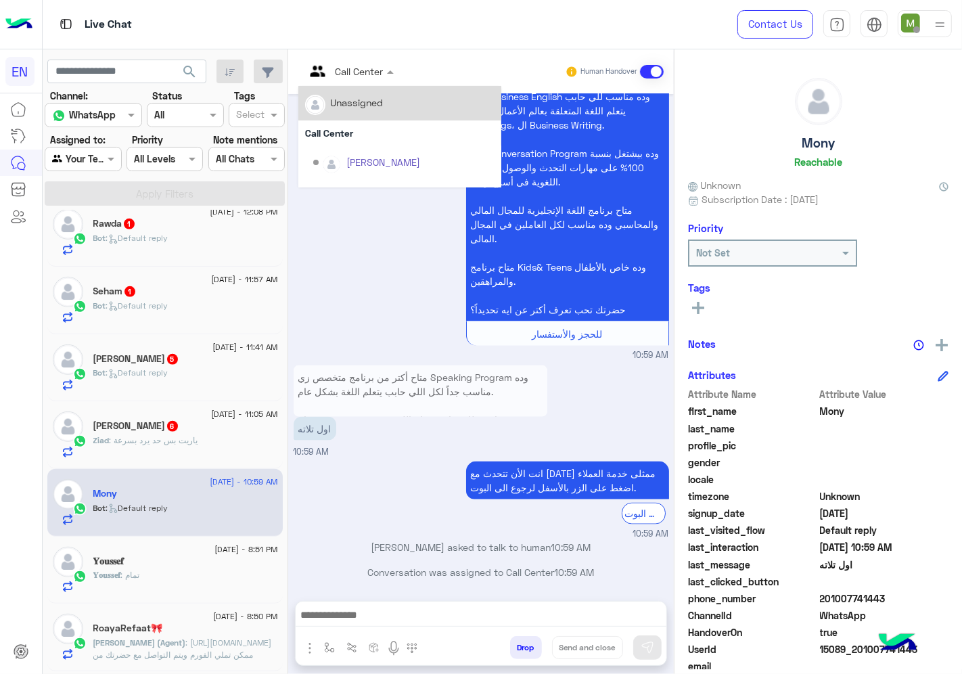
click at [352, 69] on input "text" at bounding box center [332, 71] width 55 height 14
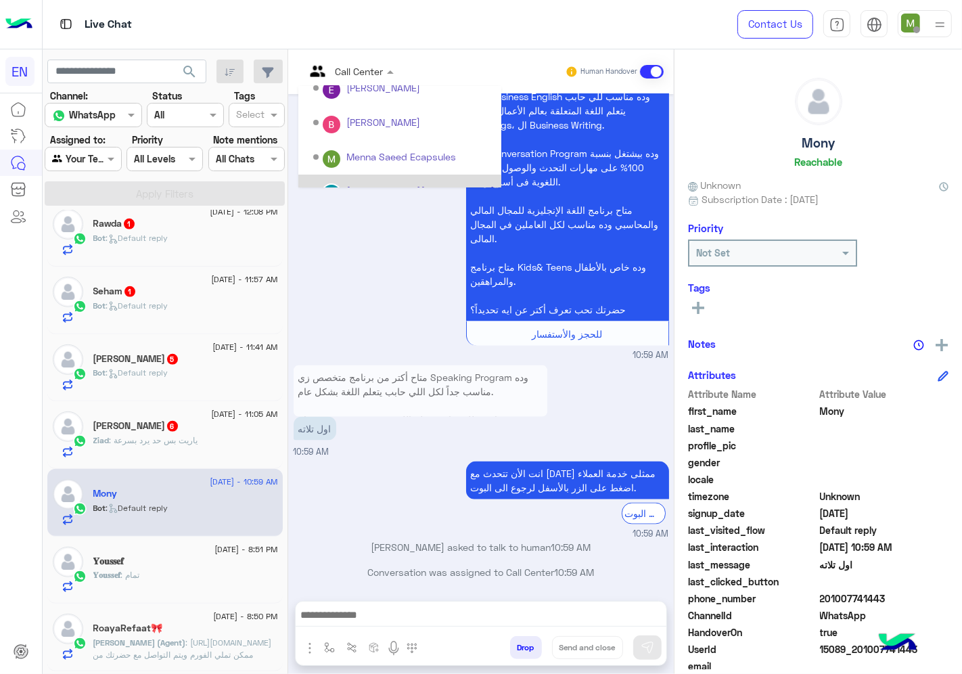
scroll to position [224, 0]
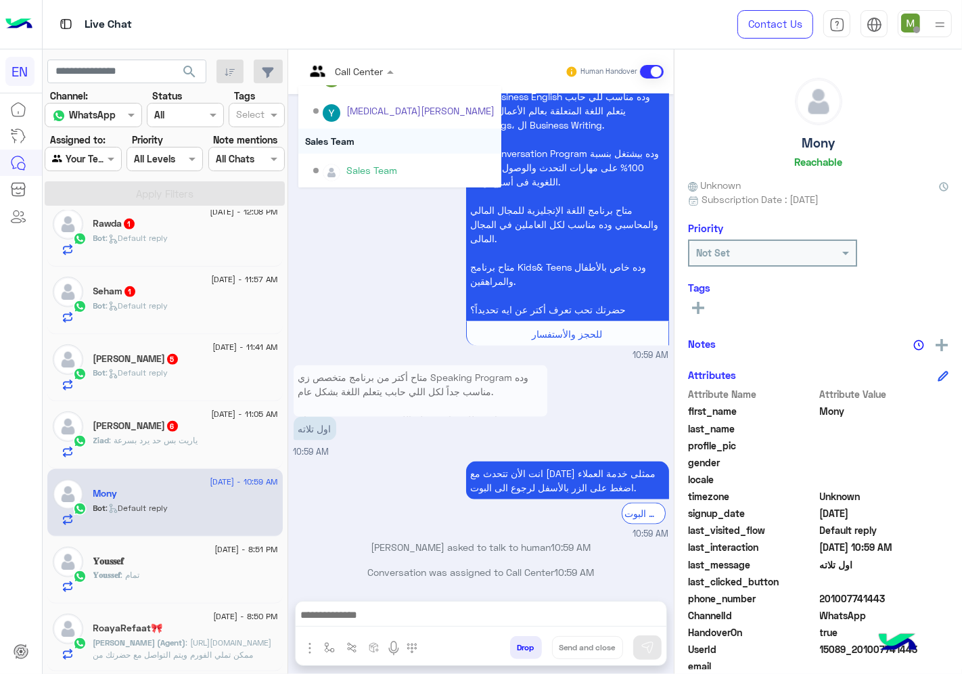
click at [334, 142] on div "Sales Team" at bounding box center [399, 140] width 203 height 25
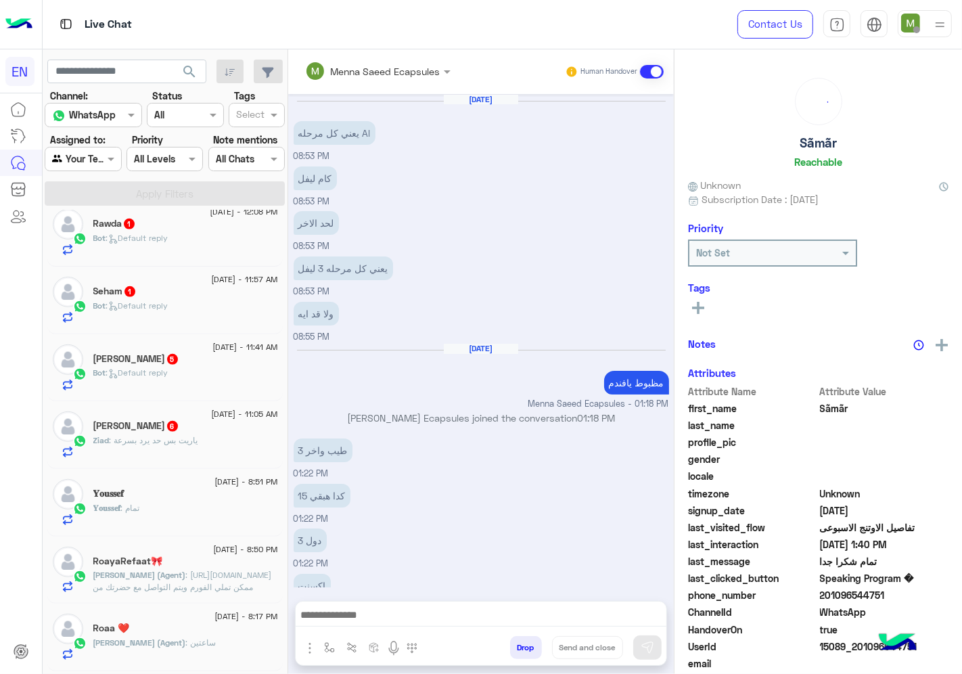
scroll to position [467, 0]
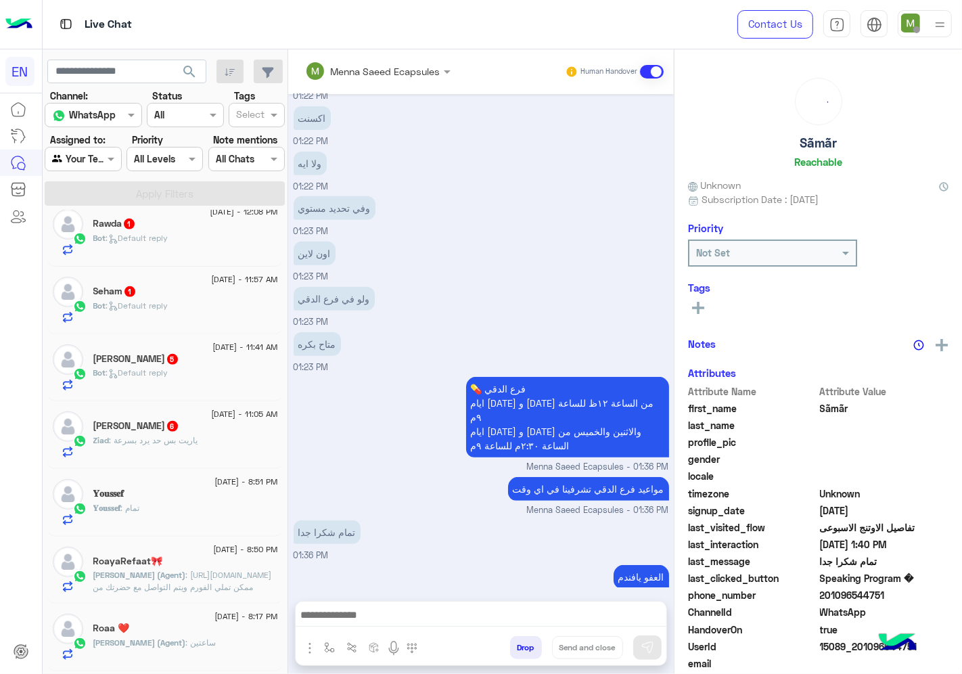
click at [167, 431] on span "6" at bounding box center [172, 426] width 11 height 11
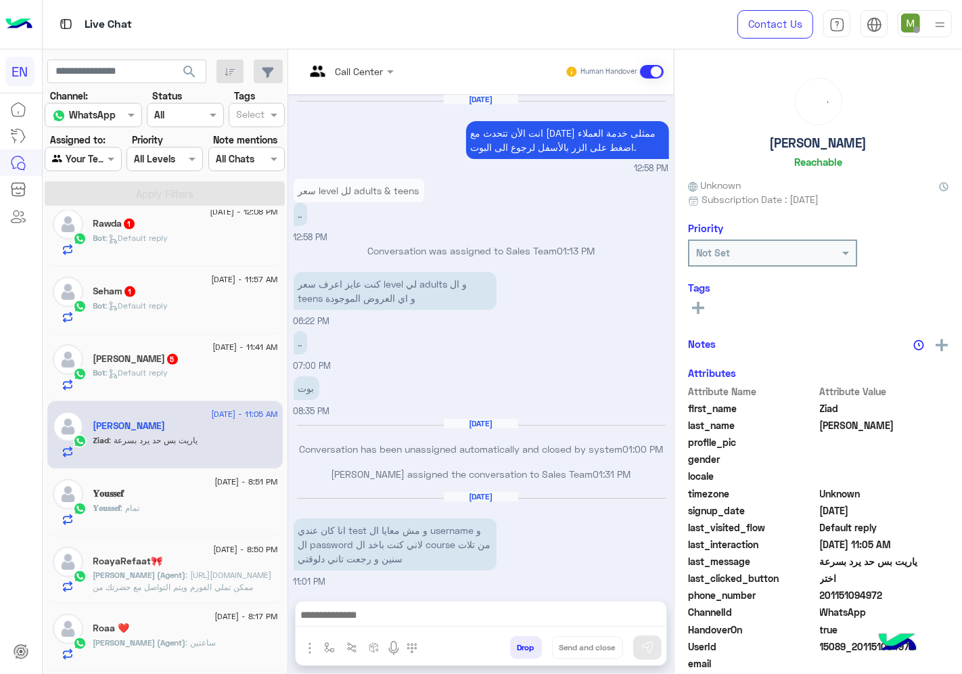
scroll to position [1046, 0]
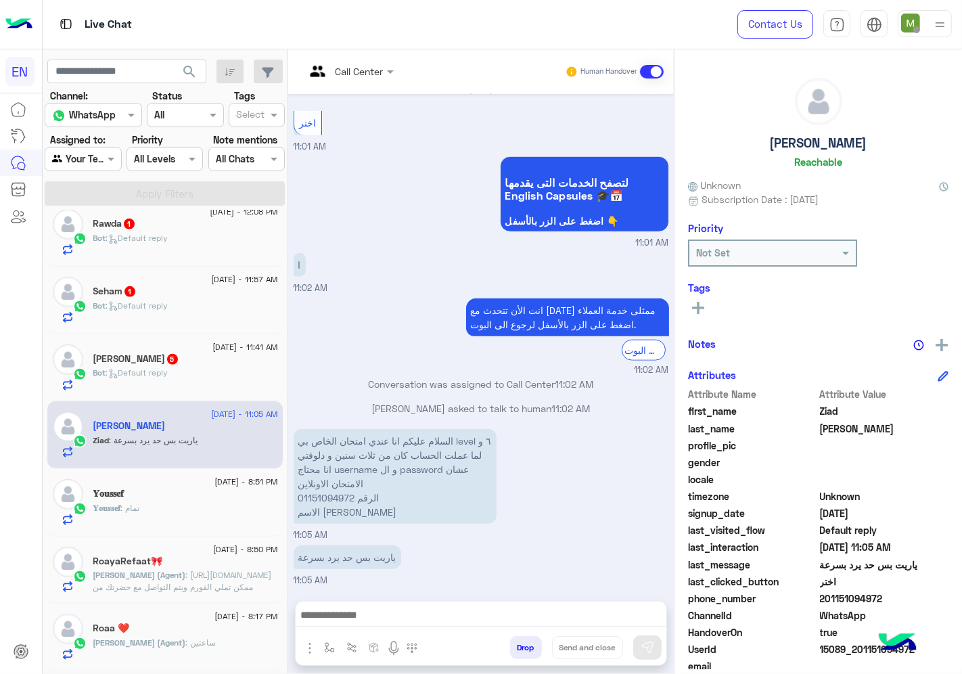
drag, startPoint x: 887, startPoint y: 595, endPoint x: 822, endPoint y: 599, distance: 64.4
click at [822, 599] on span "201151094972" at bounding box center [884, 598] width 129 height 14
copy span "01151094972"
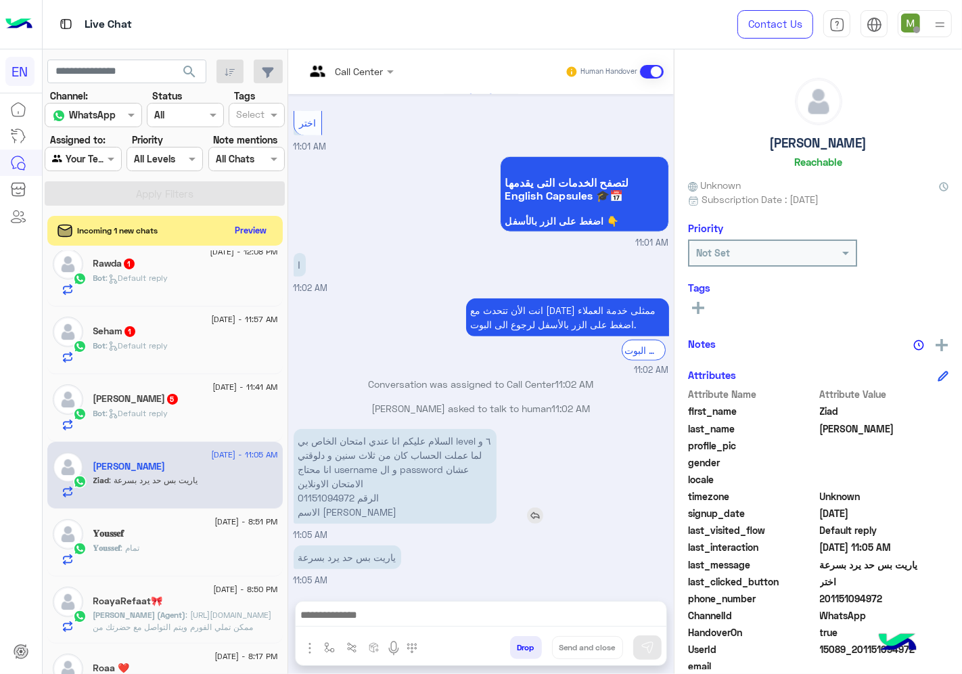
click at [335, 498] on p "السلام عليكم انا عندي امتحان الخاص بي level ٦ و لما عملت الحساب كان من ثلاث سني…" at bounding box center [394, 476] width 203 height 95
click at [499, 523] on div "السلام عليكم انا عندي امتحان الخاص بي level ٦ و لما عملت الحساب كان من ثلاث سني…" at bounding box center [433, 476] width 280 height 95
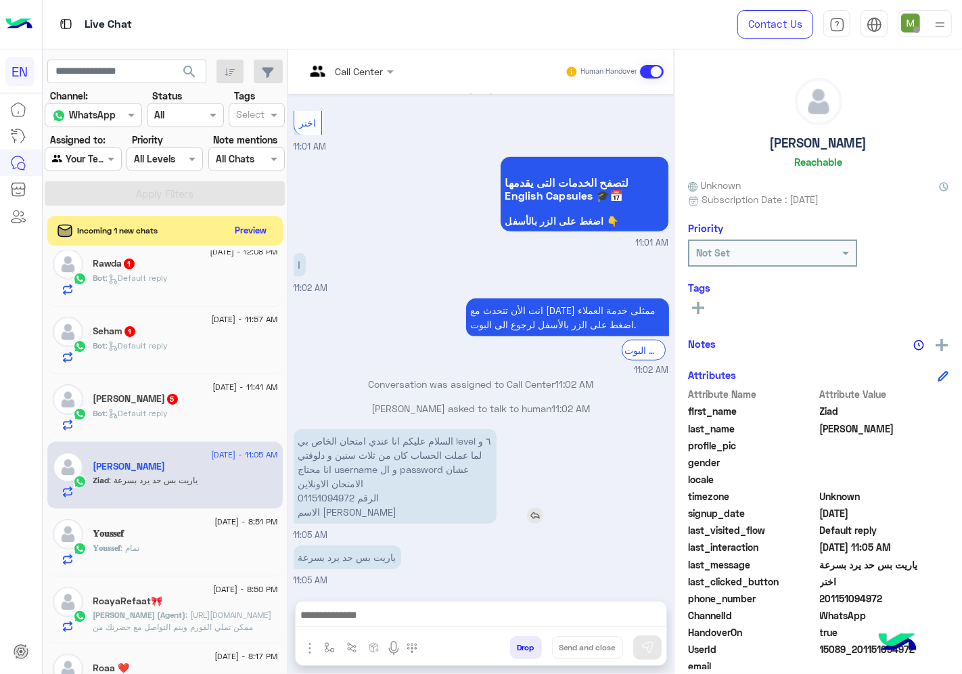
click at [318, 496] on p "السلام عليكم انا عندي امتحان الخاص بي level ٦ و لما عملت الحساب كان من ثلاث سني…" at bounding box center [394, 476] width 203 height 95
copy p "01151094972"
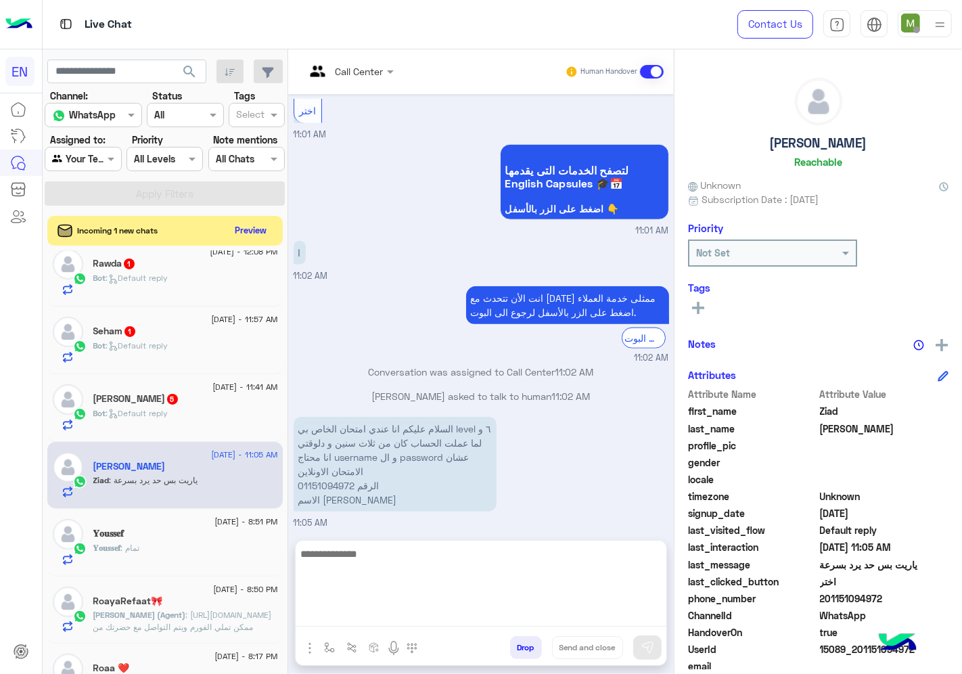
drag, startPoint x: 582, startPoint y: 603, endPoint x: 580, endPoint y: 611, distance: 7.7
paste textarea "**********"
type textarea "**********"
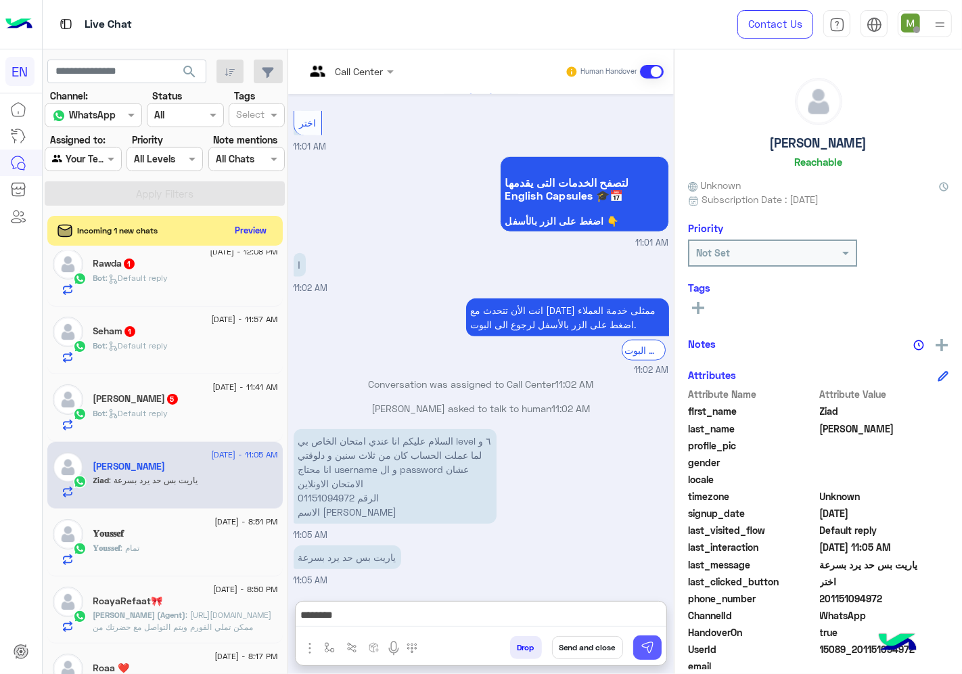
click at [640, 644] on img at bounding box center [647, 647] width 14 height 14
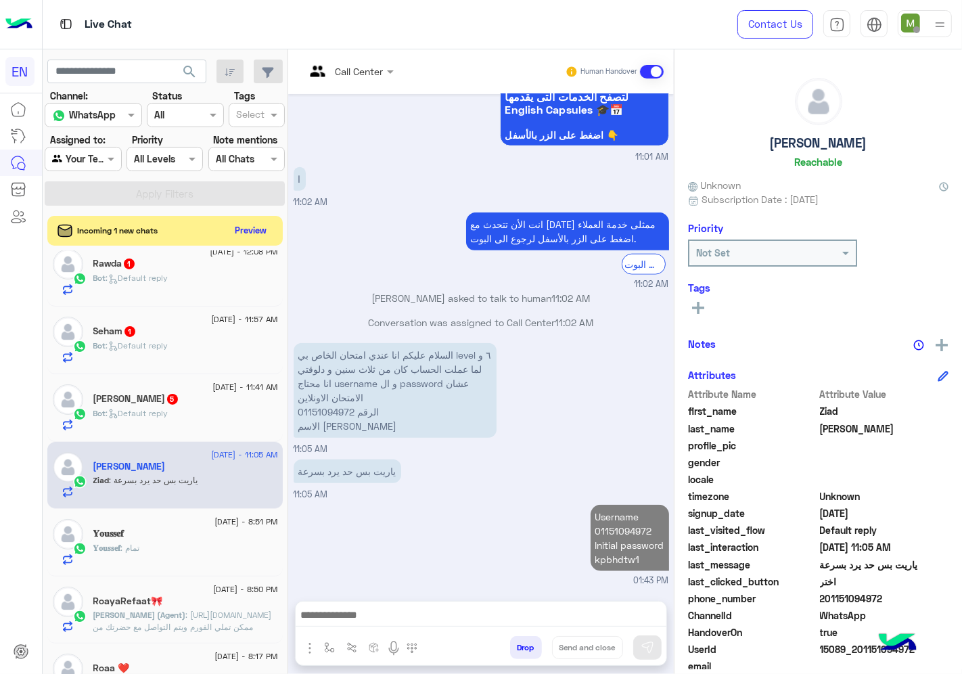
scroll to position [1157, 0]
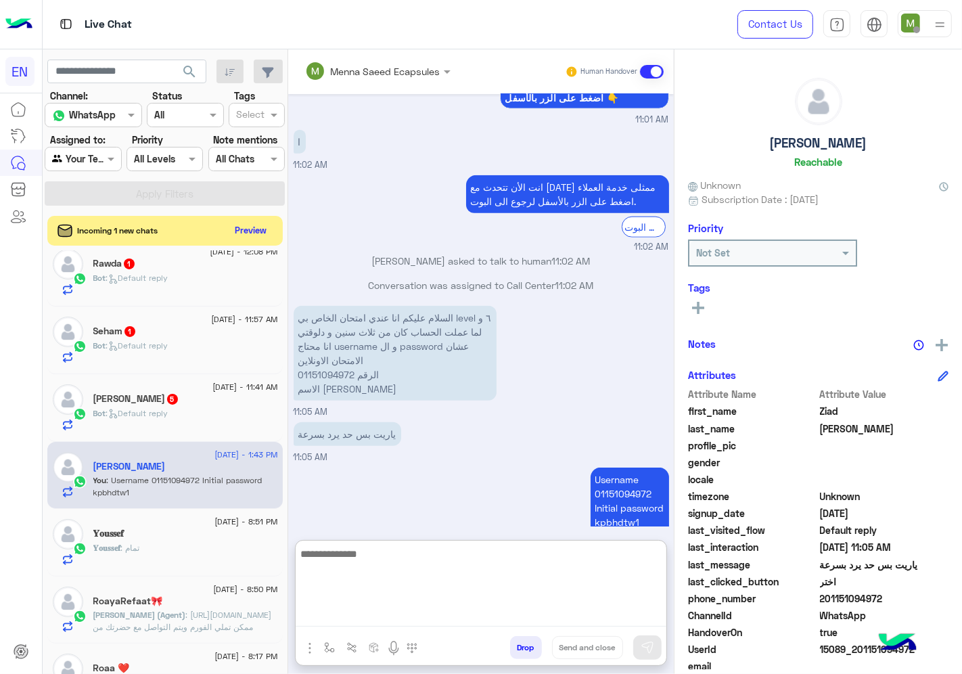
click at [477, 623] on textarea at bounding box center [481, 585] width 371 height 81
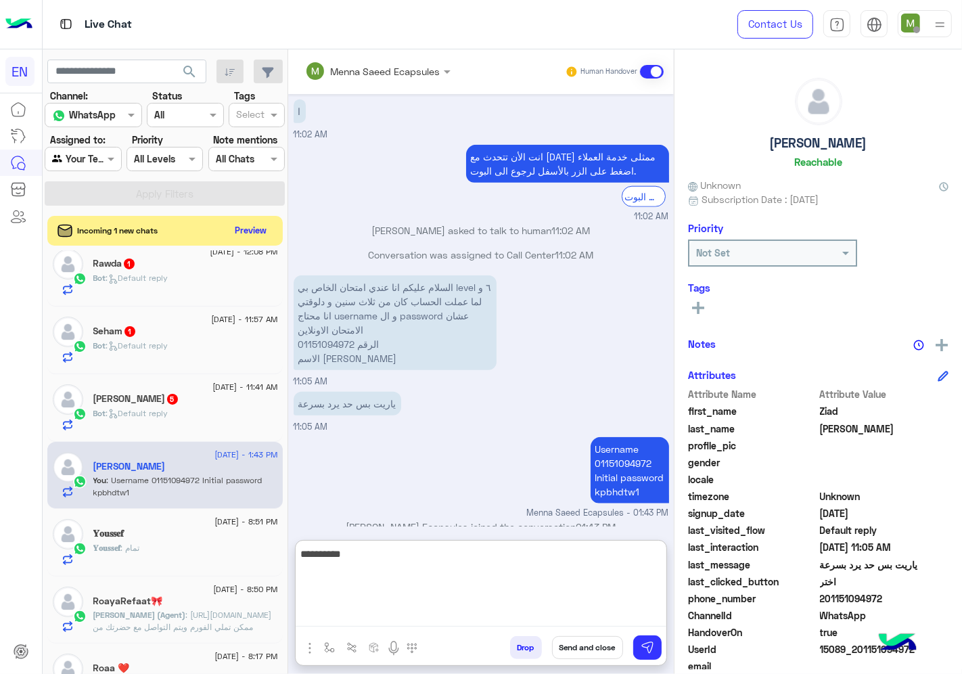
type textarea "**********"
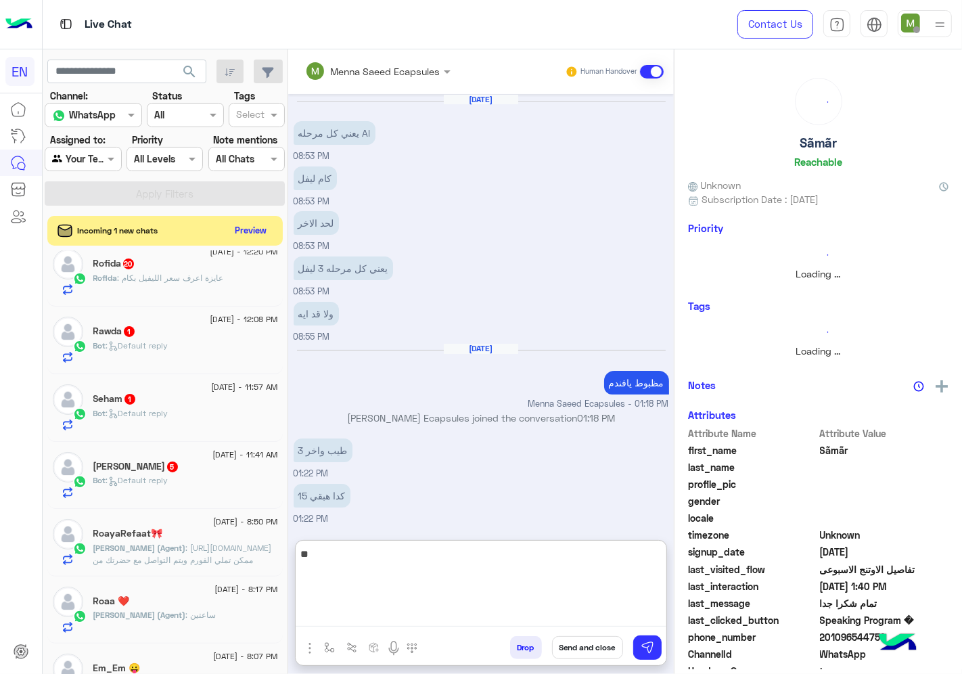
scroll to position [528, 0]
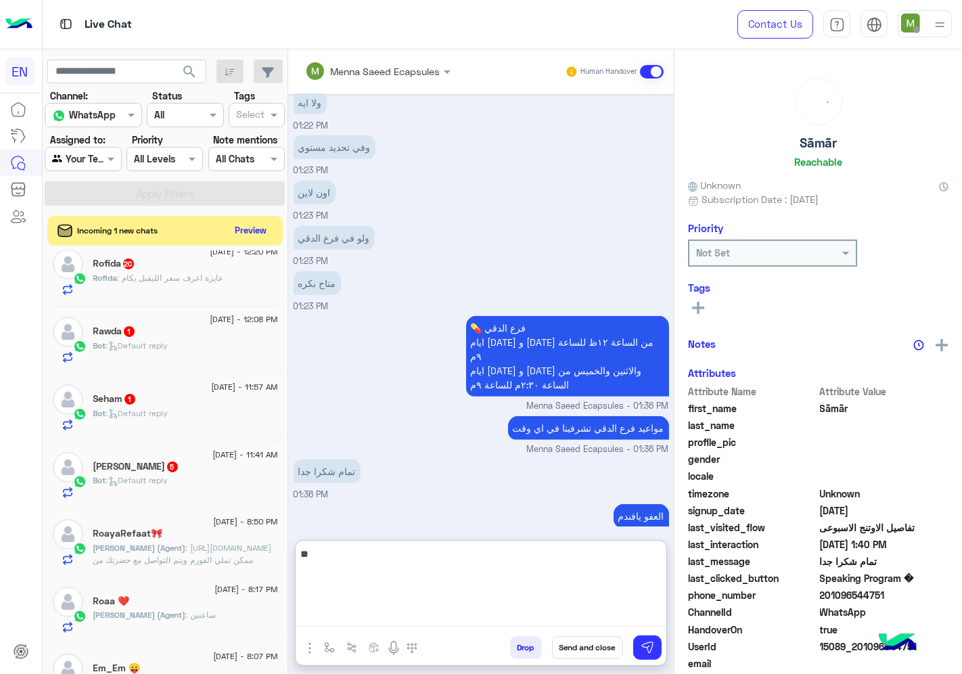
type textarea "*"
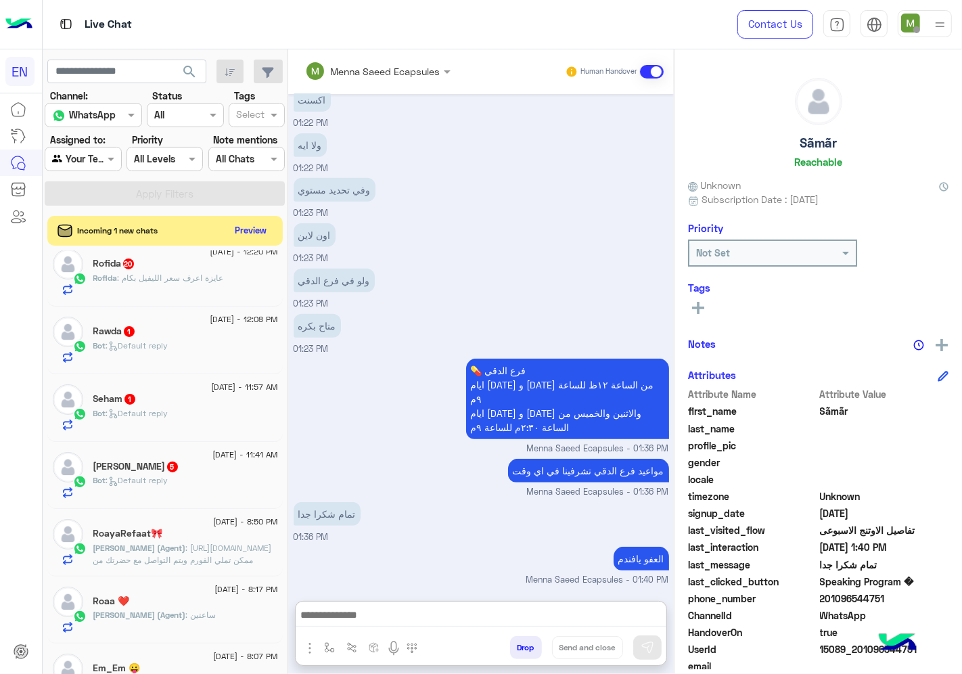
click at [80, 160] on input "text" at bounding box center [67, 159] width 31 height 14
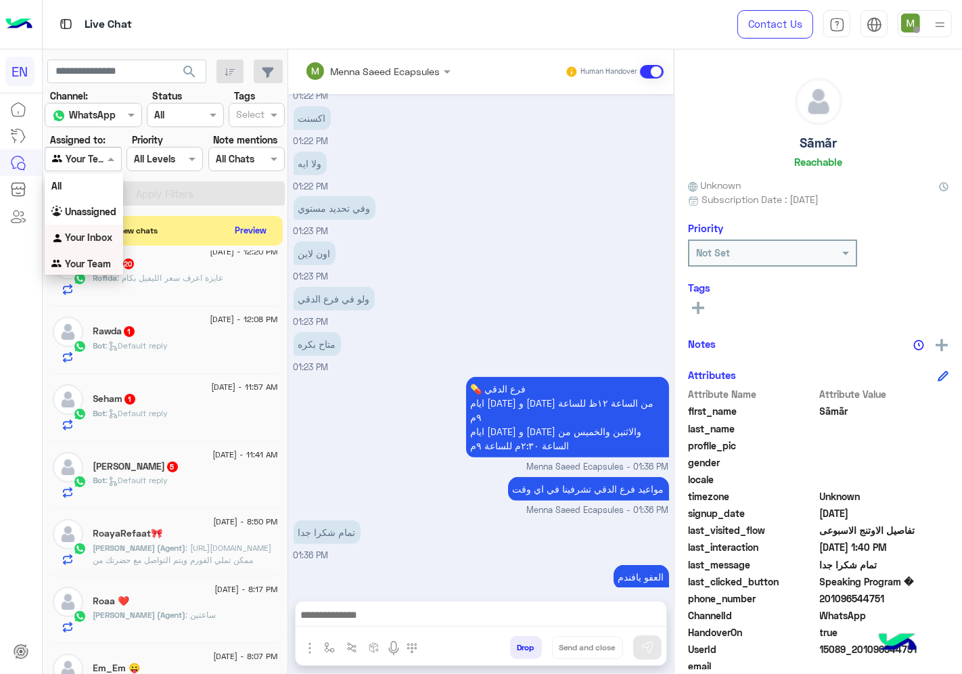
click at [76, 231] on b "Your Inbox" at bounding box center [88, 236] width 47 height 11
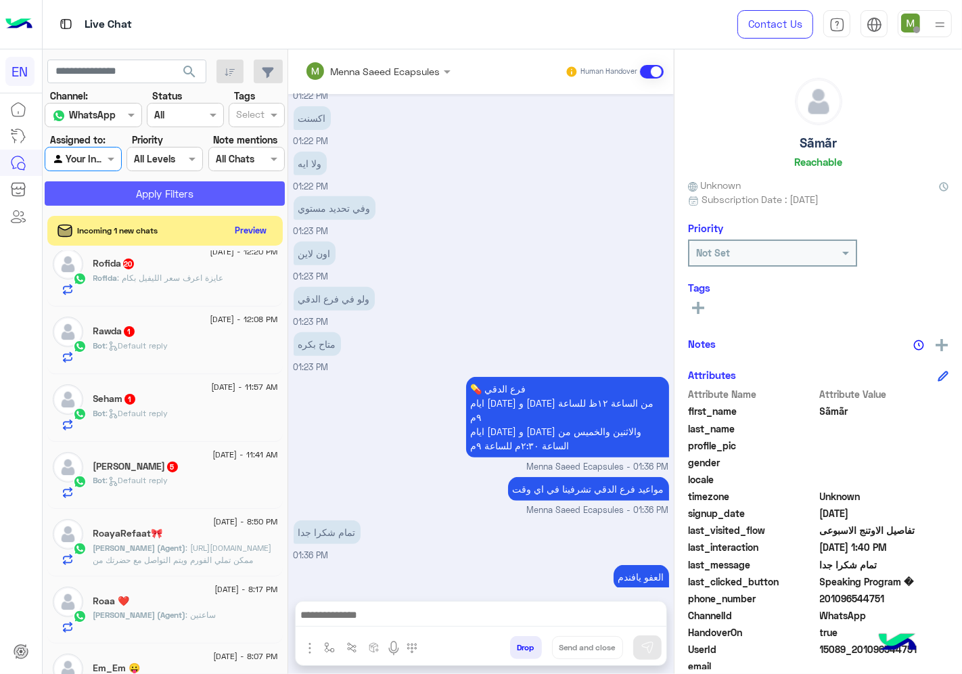
click at [124, 188] on button "Apply Filters" at bounding box center [165, 193] width 240 height 24
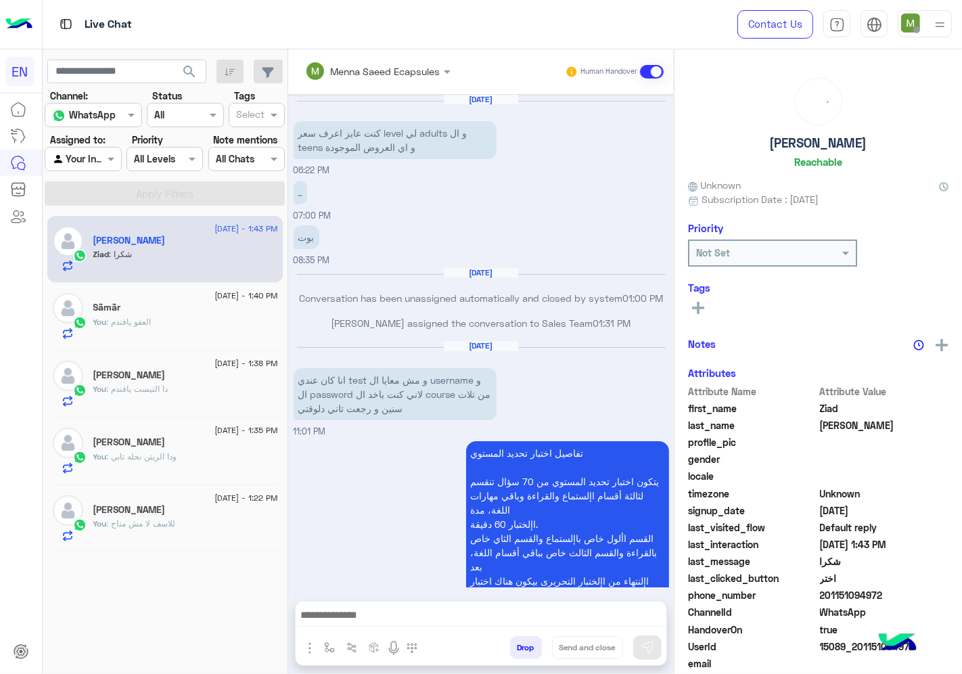
scroll to position [1102, 0]
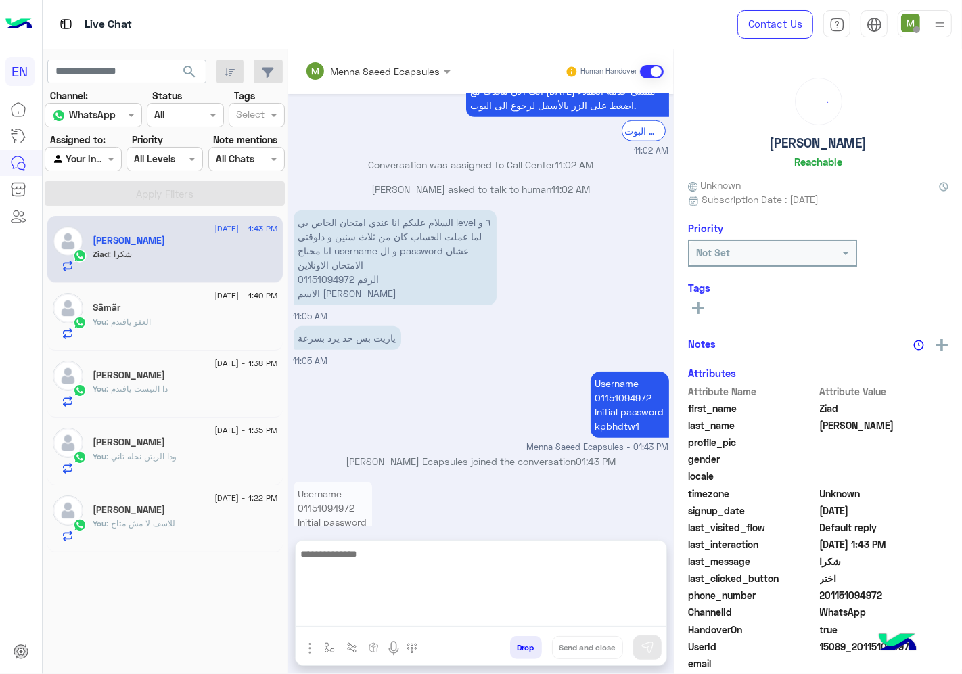
click at [544, 623] on textarea at bounding box center [481, 585] width 371 height 81
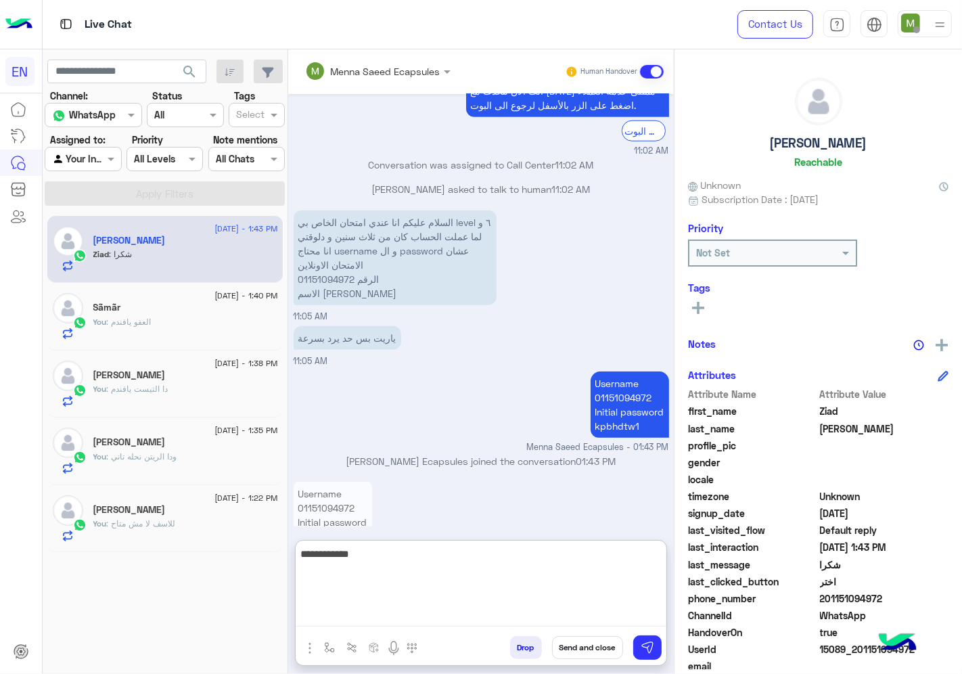
type textarea "**********"
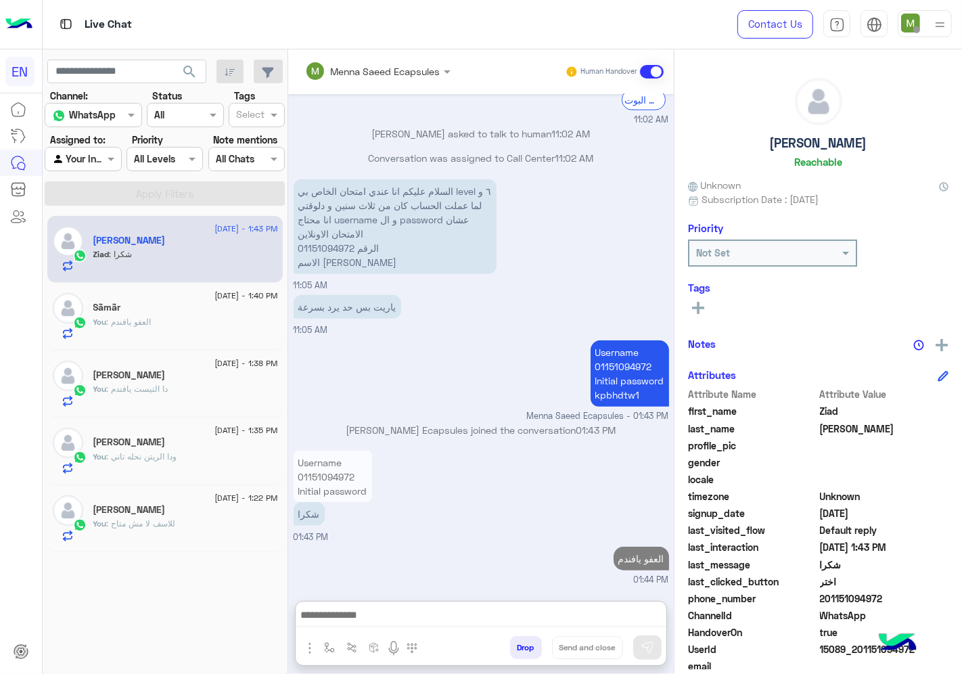
click at [82, 165] on input "text" at bounding box center [67, 159] width 31 height 14
drag, startPoint x: 93, startPoint y: 258, endPoint x: 136, endPoint y: 198, distance: 74.1
click at [93, 258] on b "Your Team" at bounding box center [88, 263] width 46 height 11
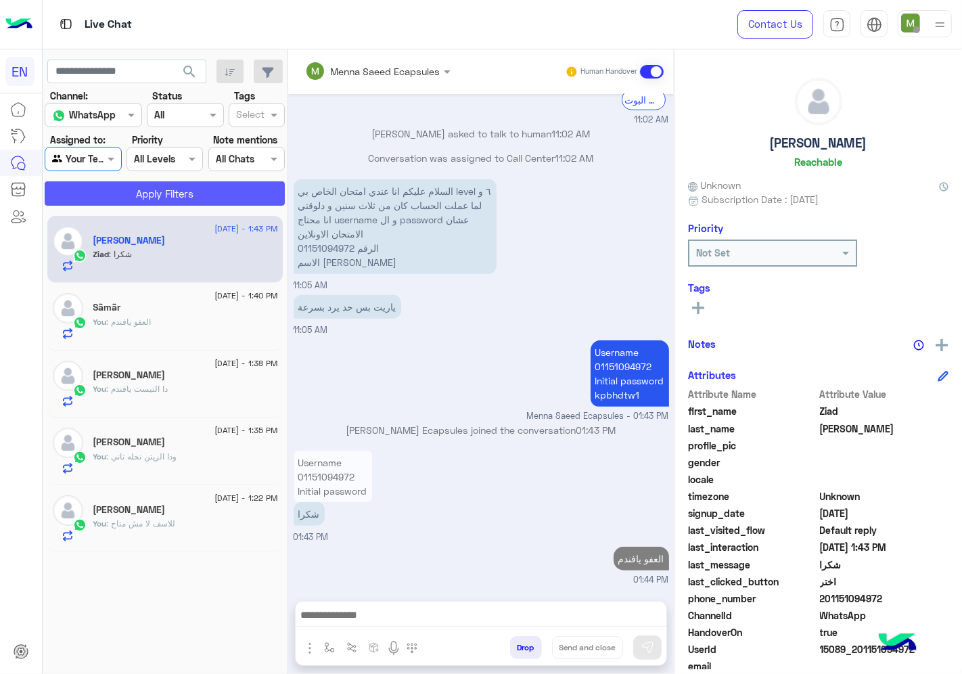
click at [141, 192] on button "Apply Filters" at bounding box center [165, 193] width 240 height 24
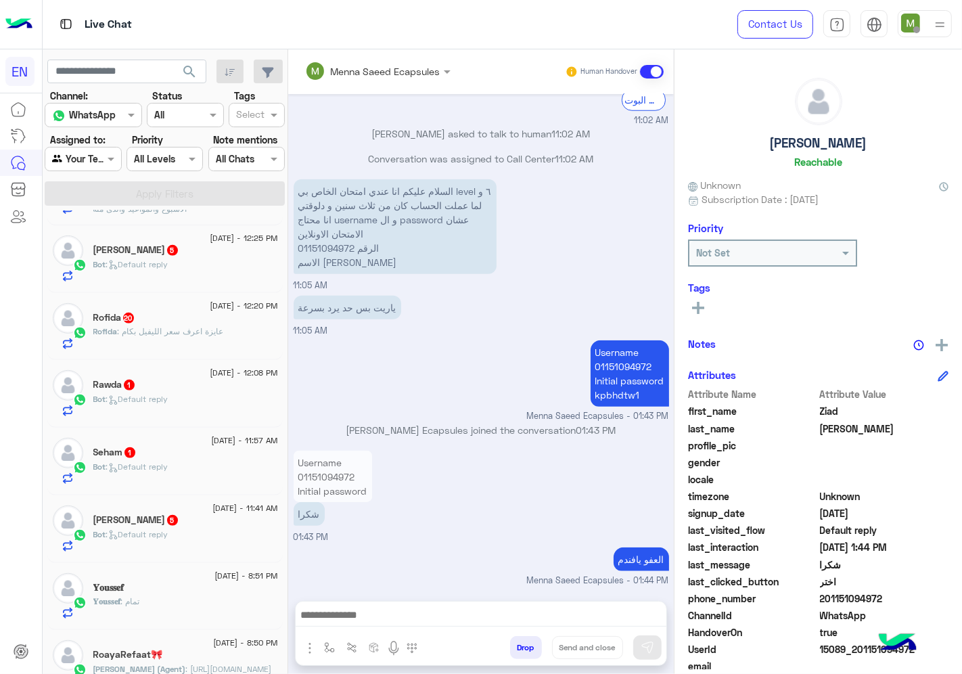
scroll to position [826, 0]
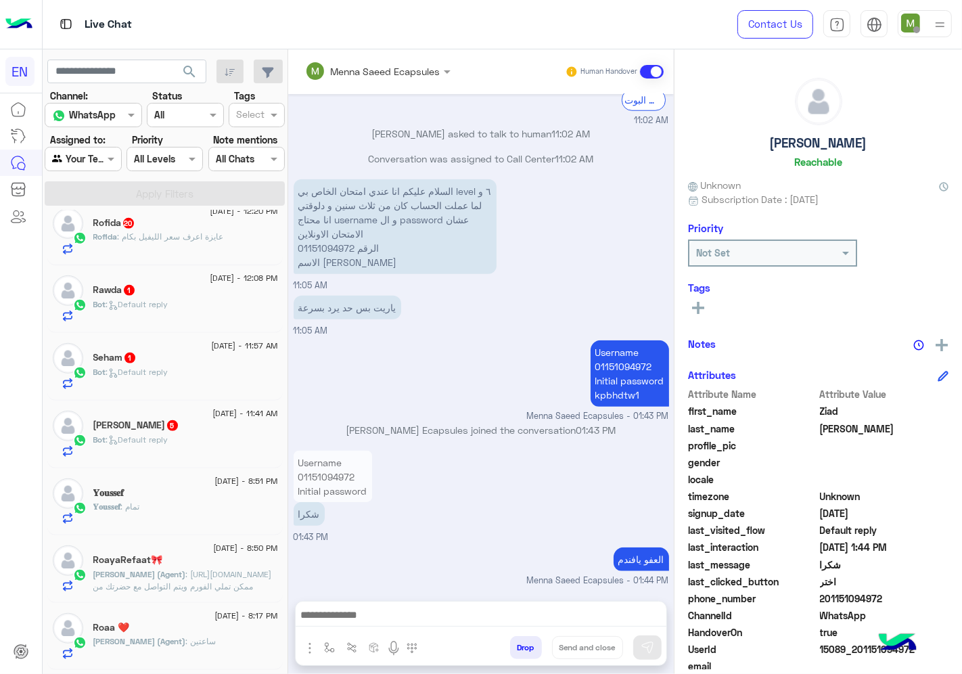
click at [186, 428] on div "[PERSON_NAME] 5" at bounding box center [185, 426] width 185 height 14
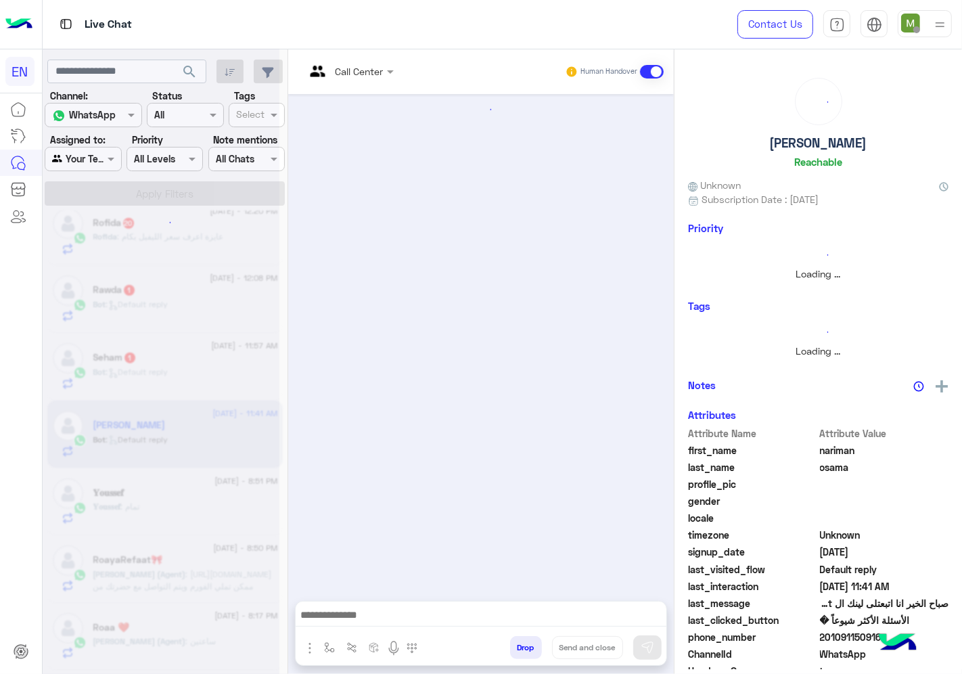
scroll to position [450, 0]
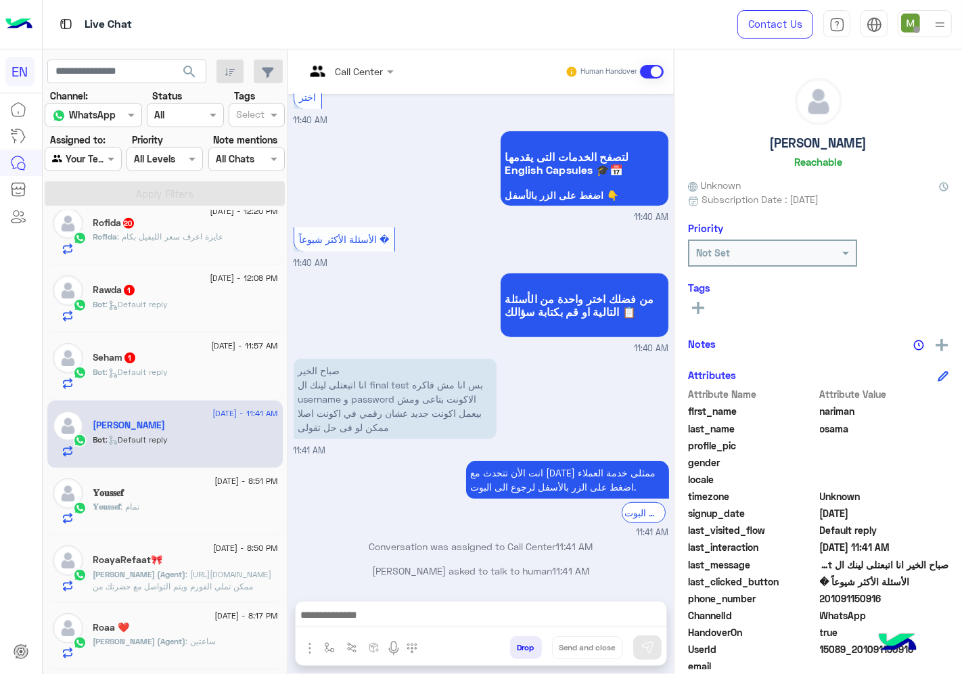
drag, startPoint x: 888, startPoint y: 596, endPoint x: 824, endPoint y: 593, distance: 64.3
click at [824, 593] on span "201091150916" at bounding box center [884, 598] width 129 height 14
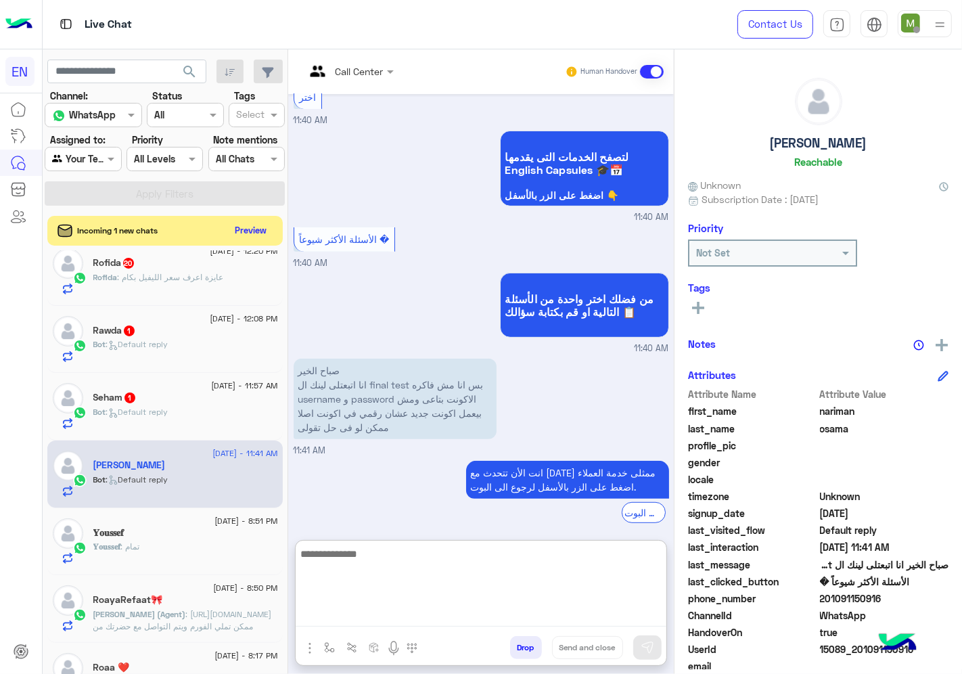
paste textarea "**********"
type textarea "**********"
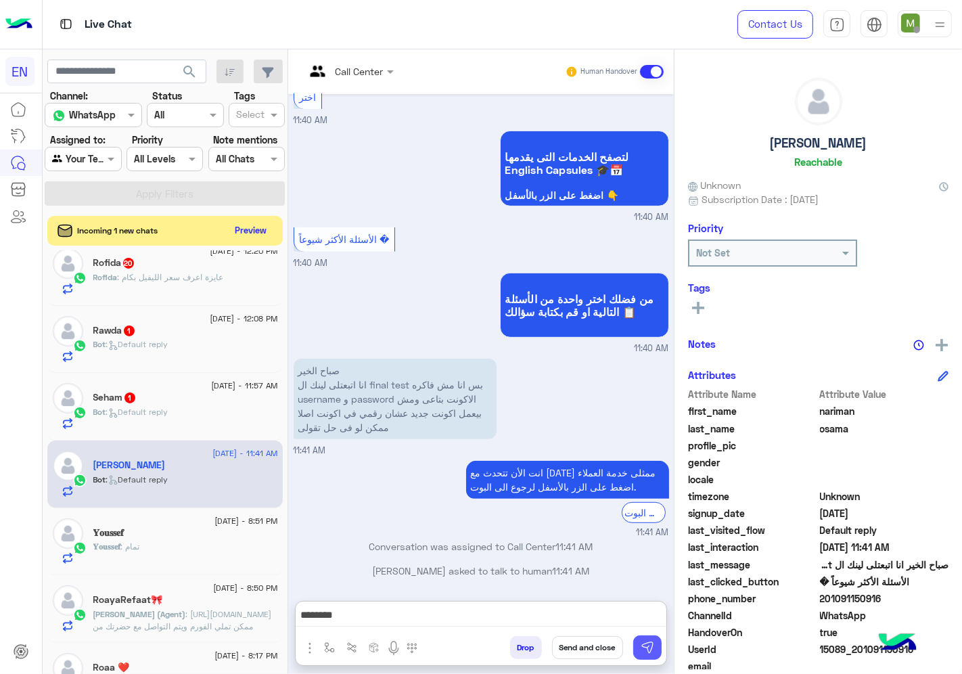
click at [651, 651] on img at bounding box center [647, 647] width 14 height 14
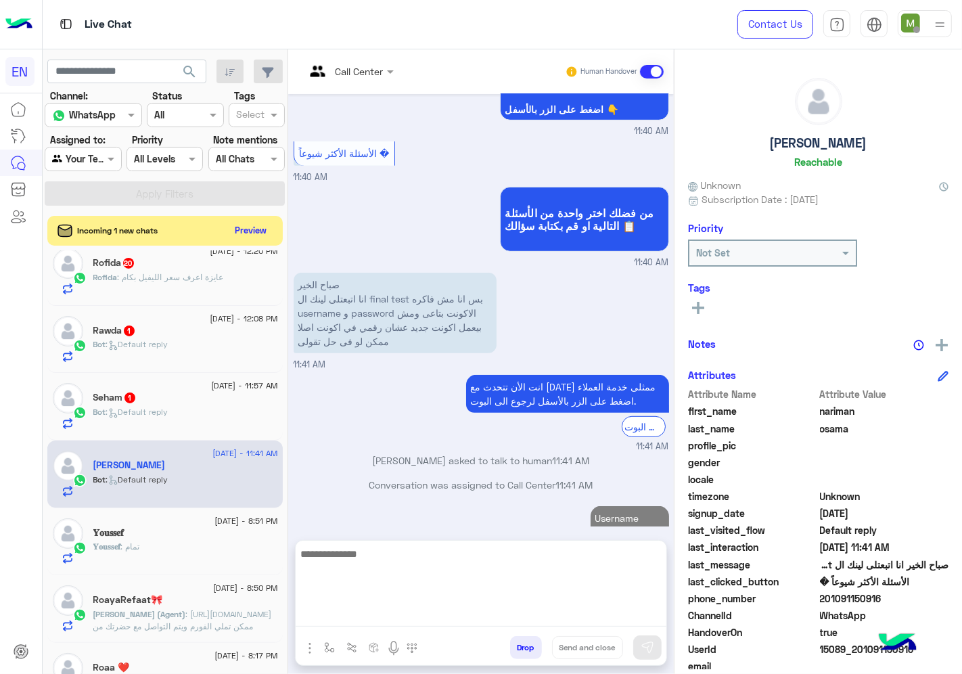
click at [590, 624] on textarea at bounding box center [481, 585] width 371 height 81
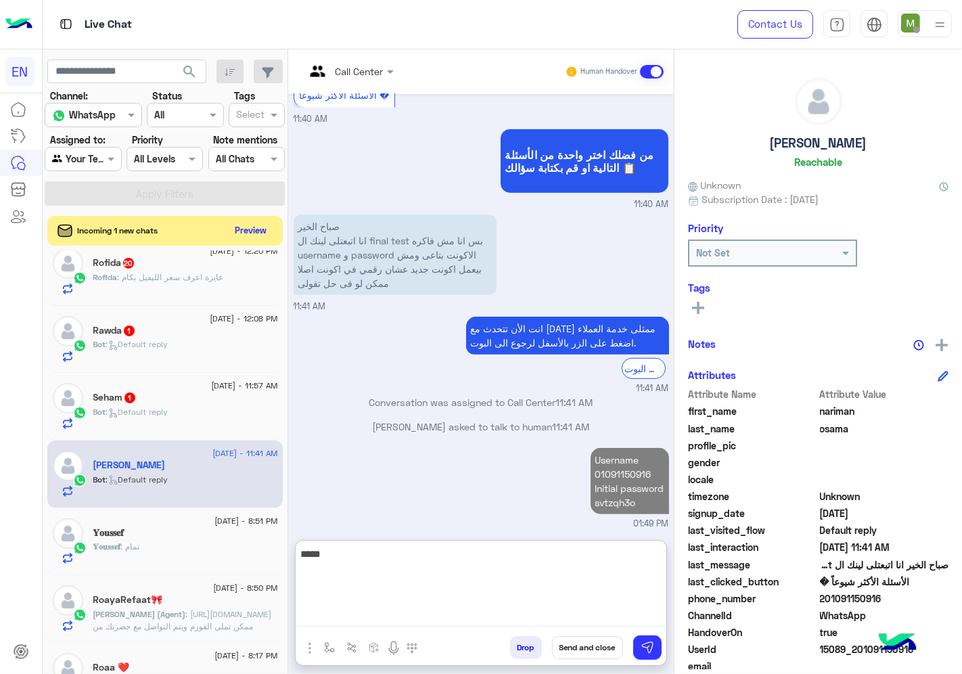
scroll to position [621, 0]
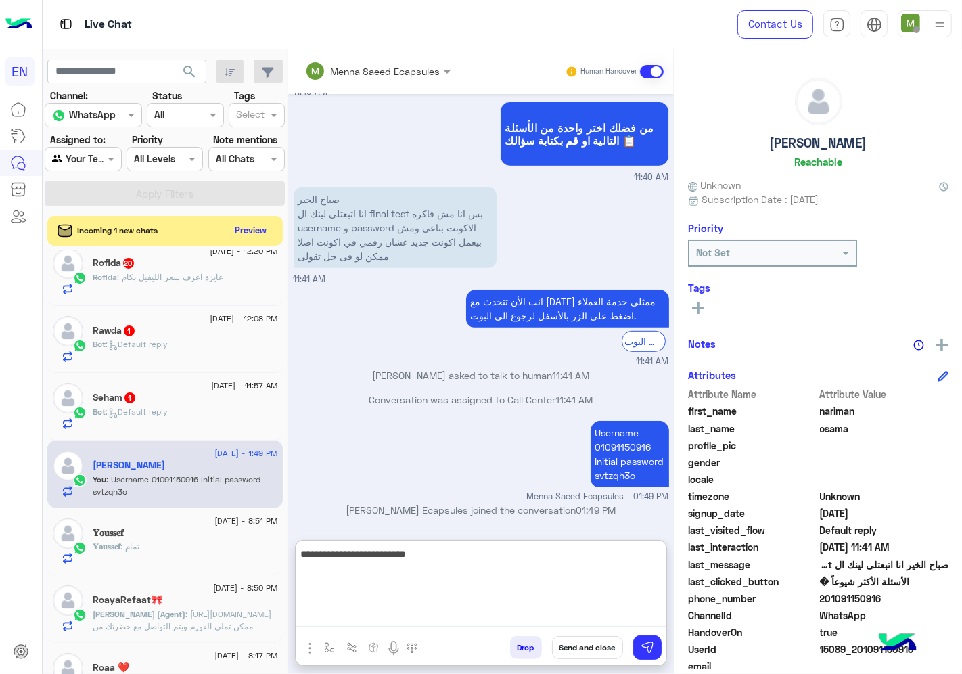
type textarea "**********"
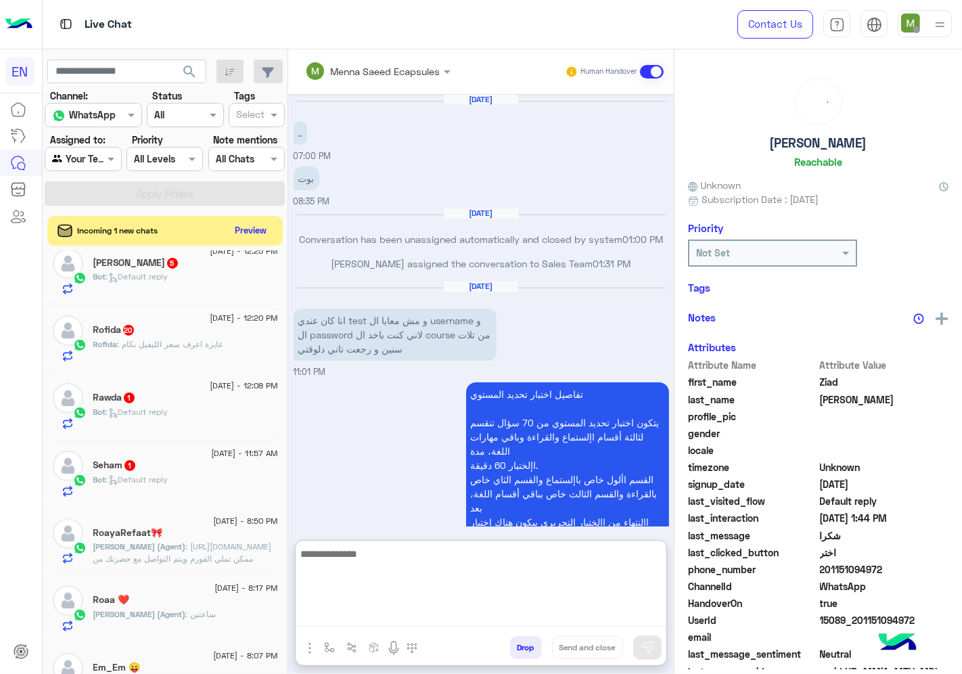
scroll to position [1147, 0]
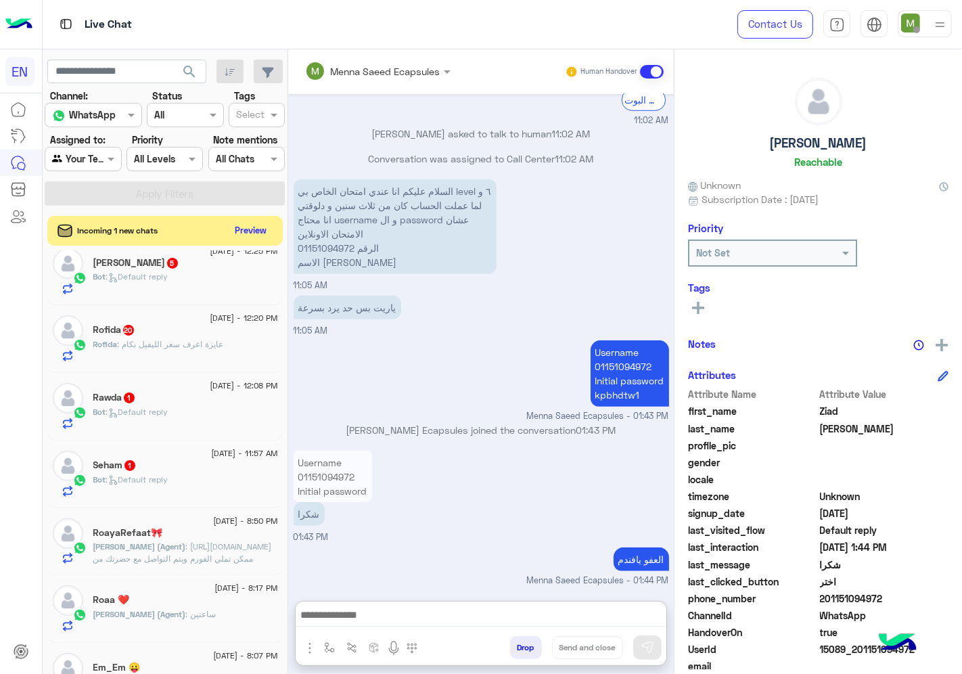
click at [201, 480] on div "Bot : Default reply" at bounding box center [185, 485] width 185 height 24
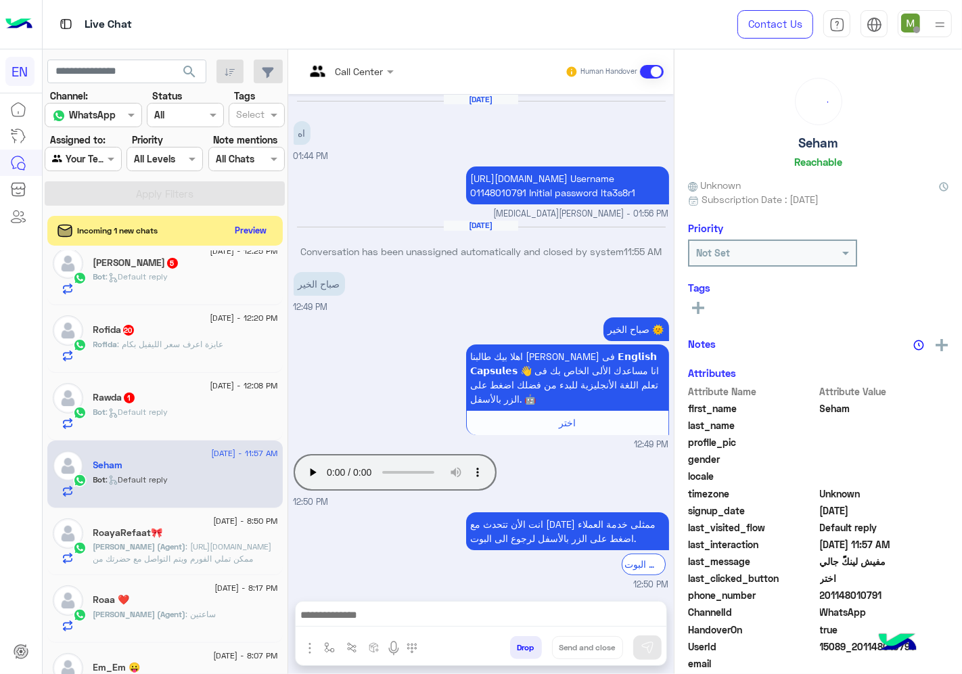
scroll to position [724, 0]
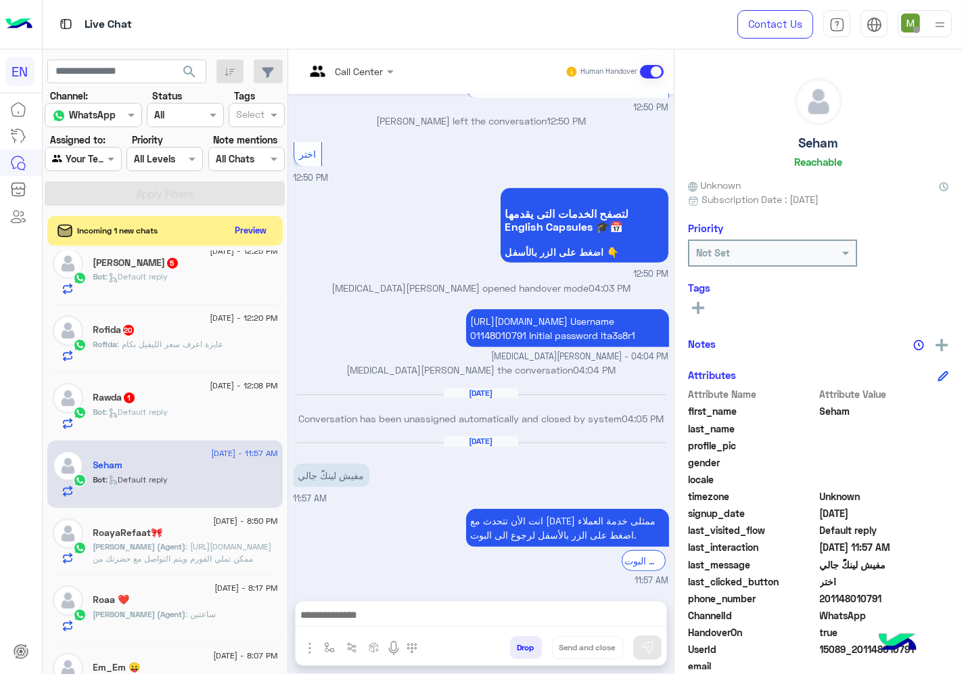
drag, startPoint x: 883, startPoint y: 598, endPoint x: 825, endPoint y: 599, distance: 58.2
click at [825, 599] on span "201148010791" at bounding box center [884, 598] width 129 height 14
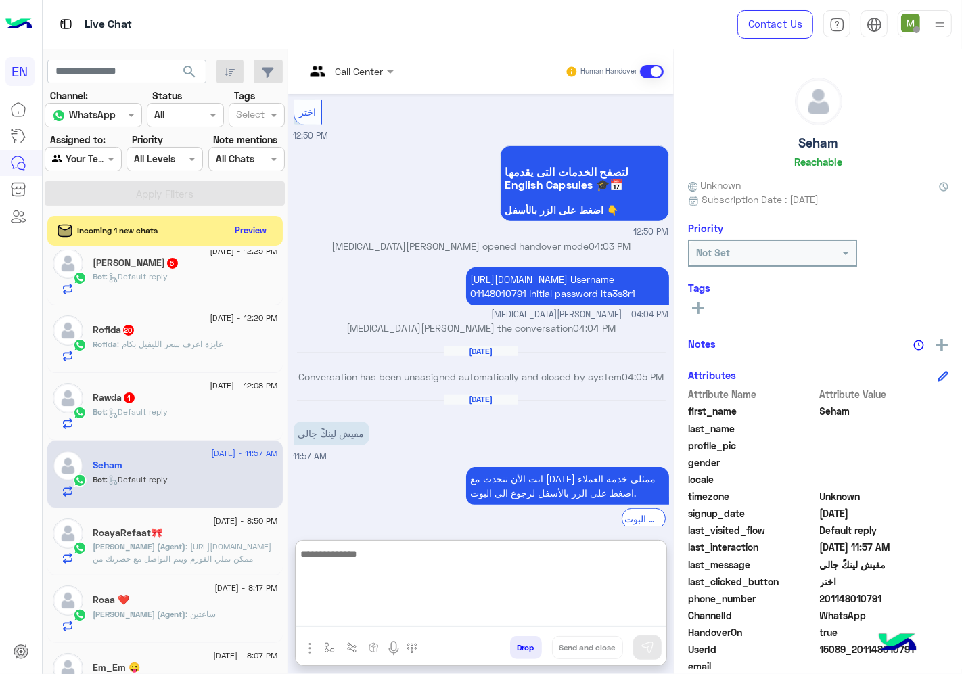
paste textarea "**********"
type textarea "**********"
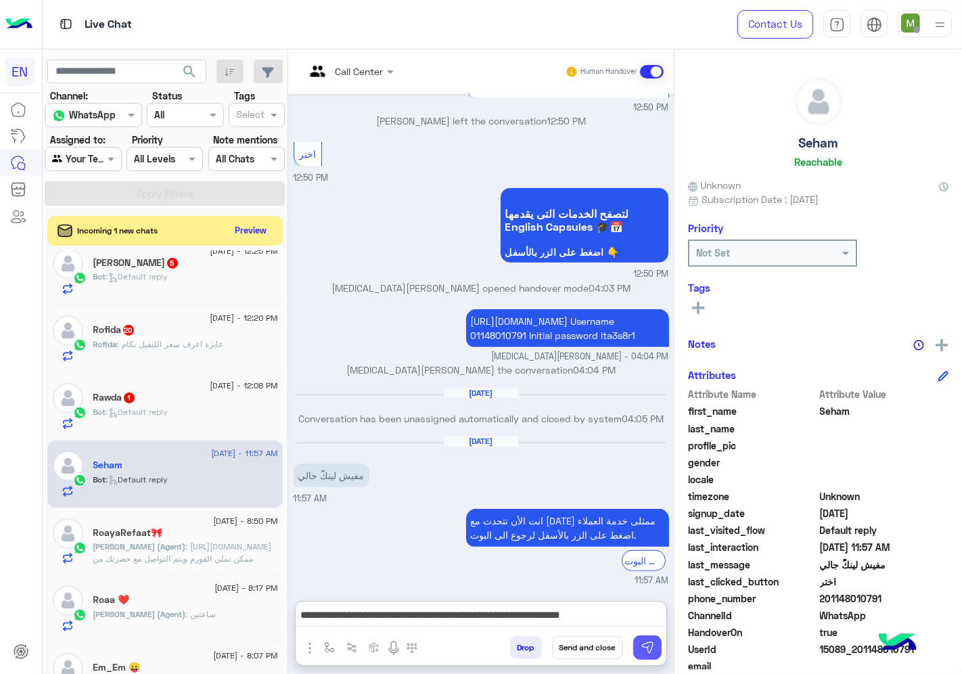
click at [644, 648] on img at bounding box center [647, 647] width 14 height 14
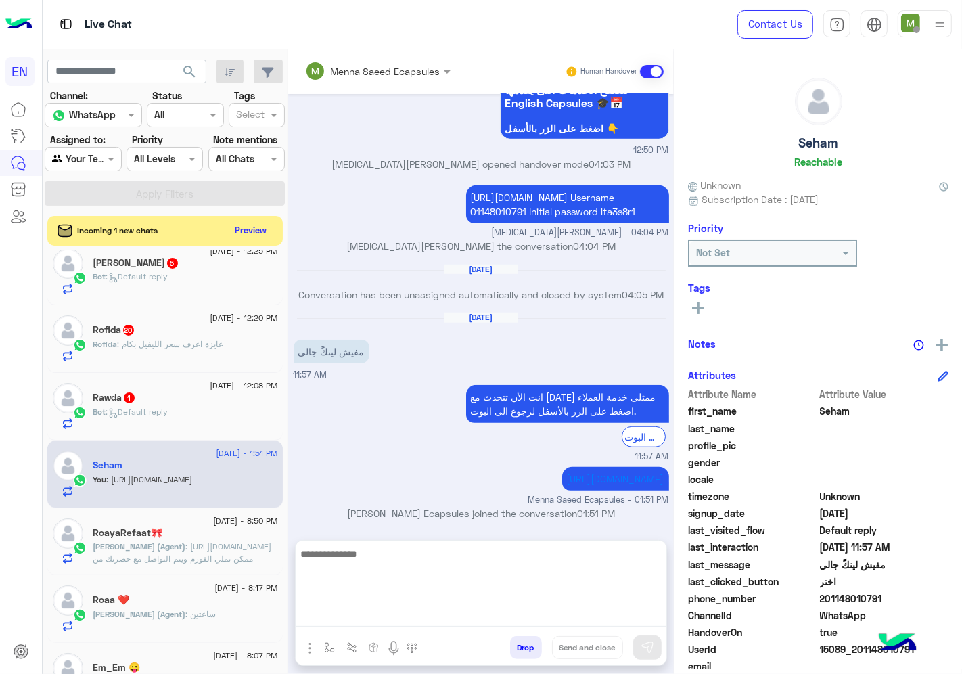
scroll to position [832, 0]
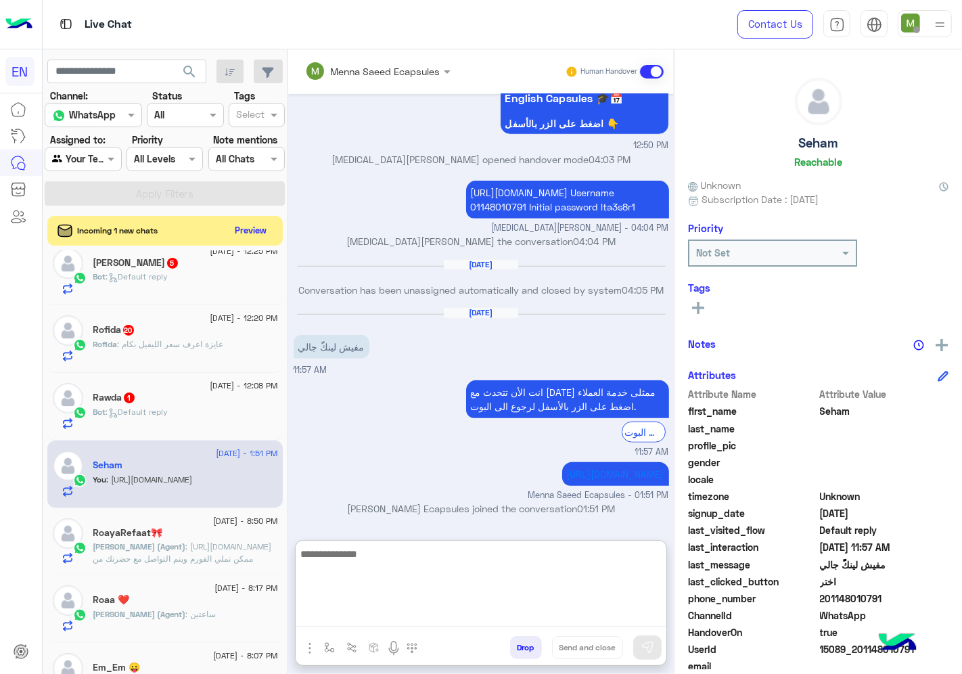
paste textarea "**********"
type textarea "**********"
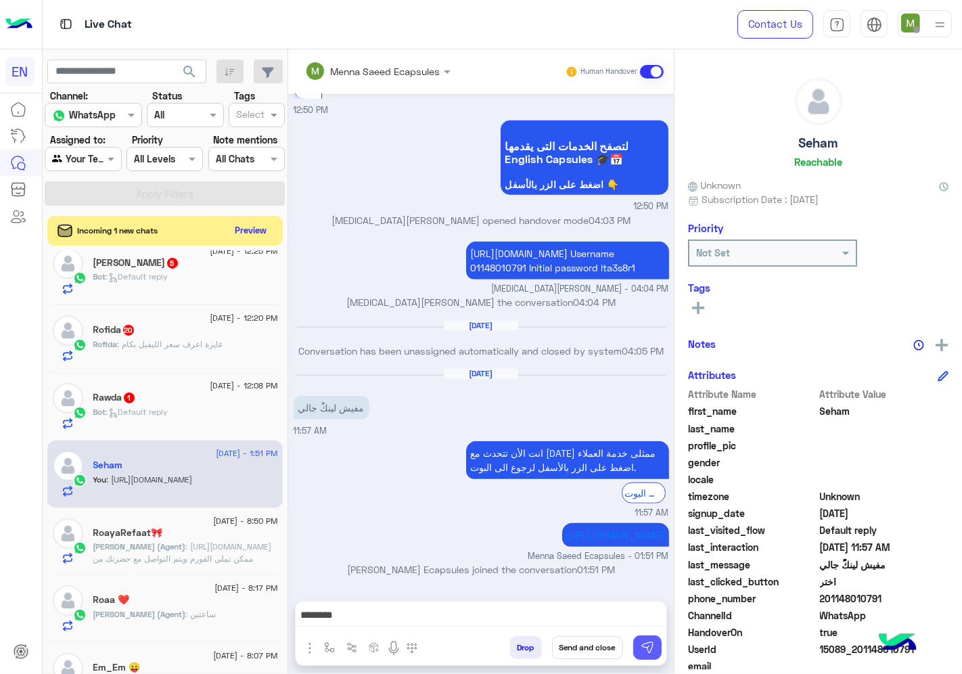
click at [654, 645] on img at bounding box center [647, 647] width 14 height 14
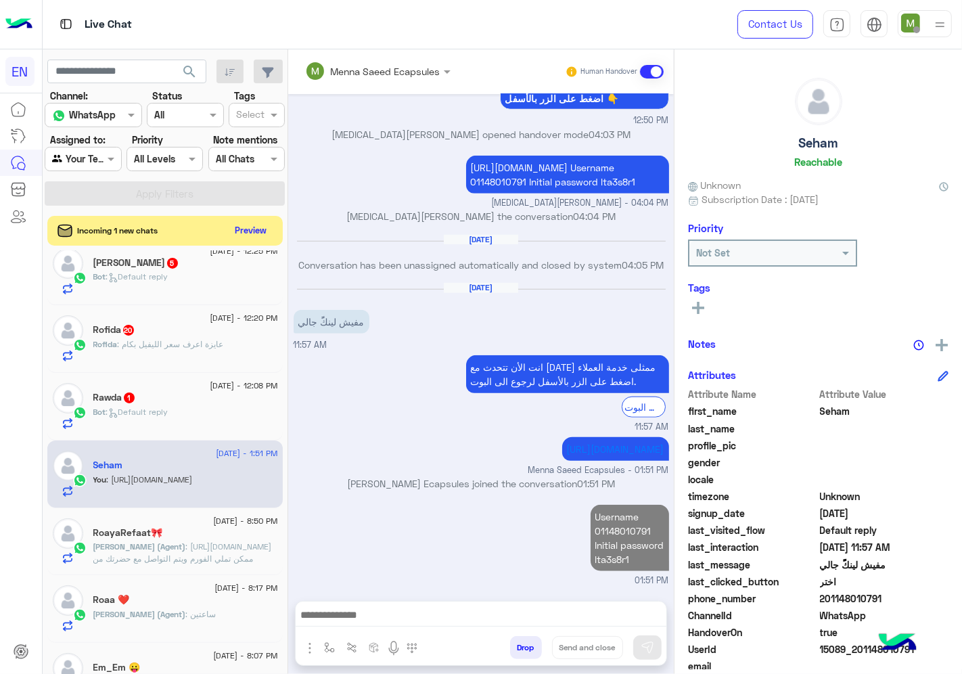
scroll to position [891, 0]
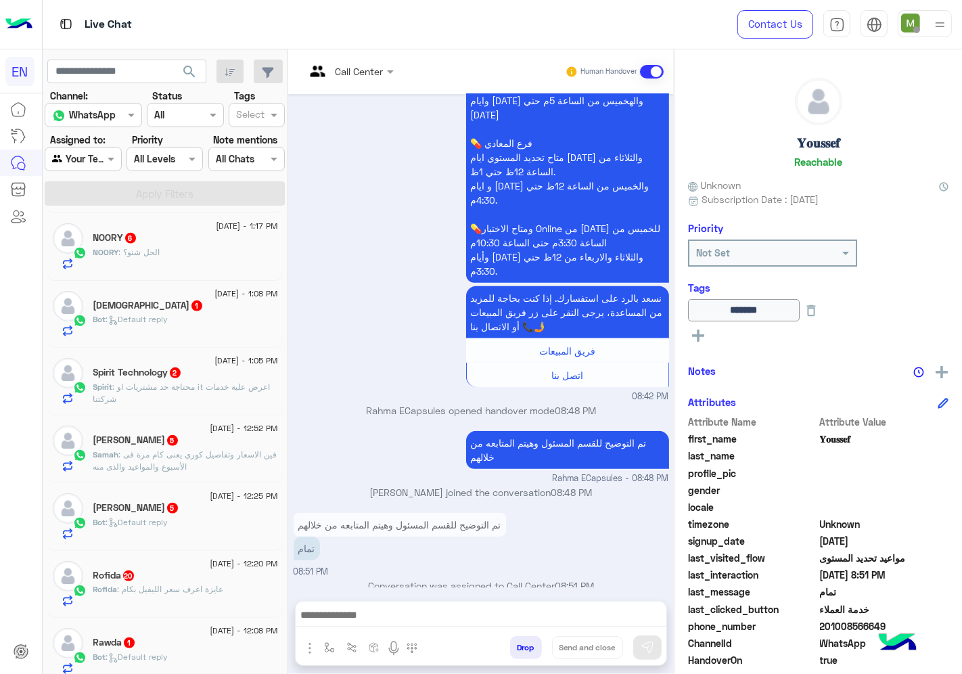
scroll to position [751, 0]
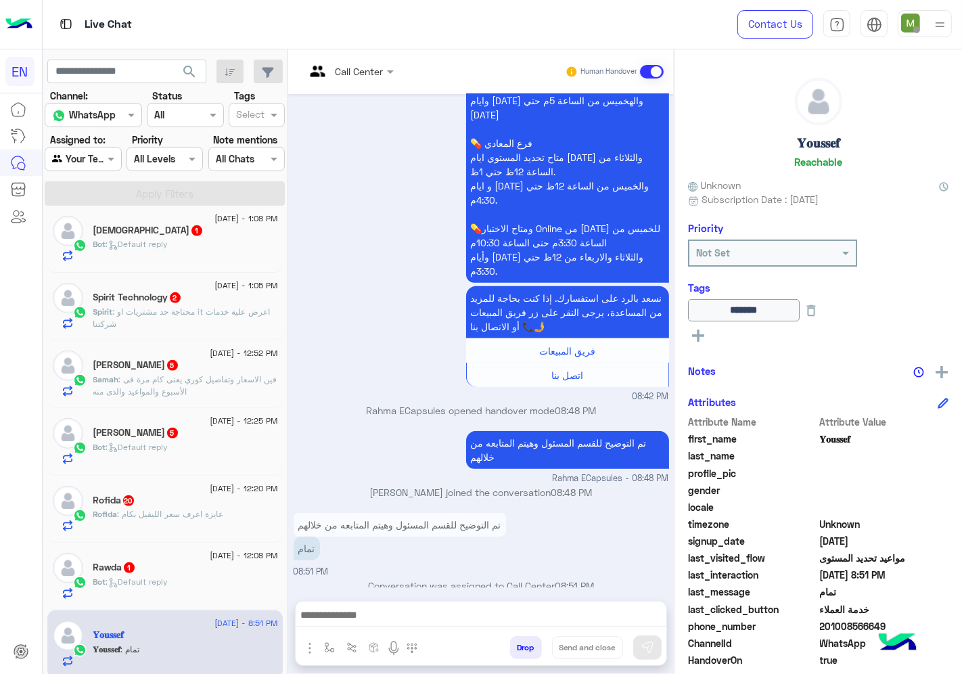
click at [210, 571] on div "Rawda 1" at bounding box center [185, 568] width 185 height 14
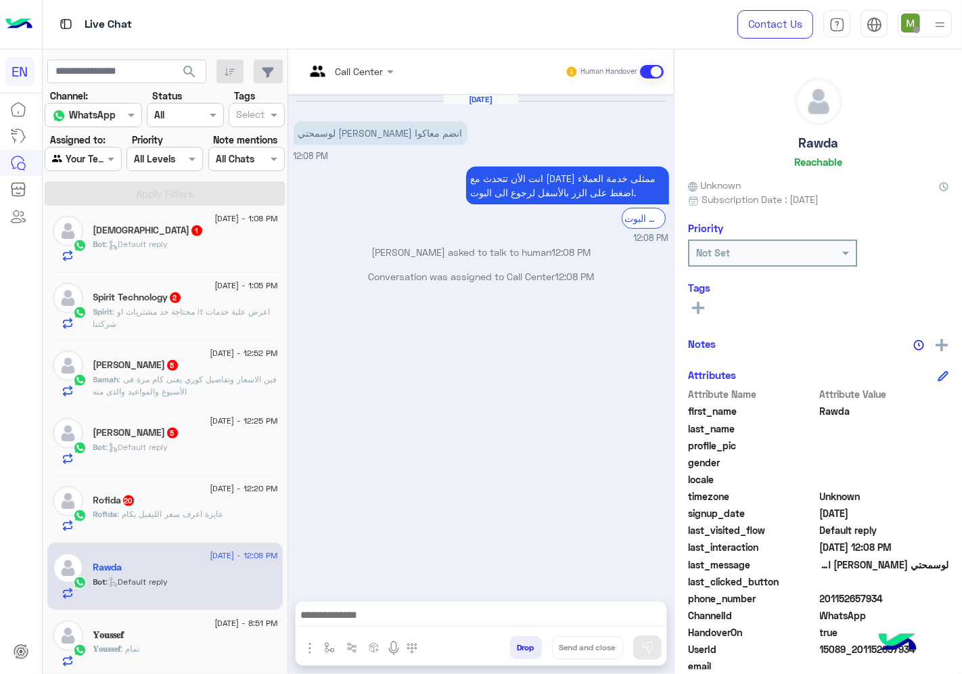
drag, startPoint x: 885, startPoint y: 594, endPoint x: 821, endPoint y: 594, distance: 63.6
click at [821, 594] on span "201152657934" at bounding box center [884, 598] width 129 height 14
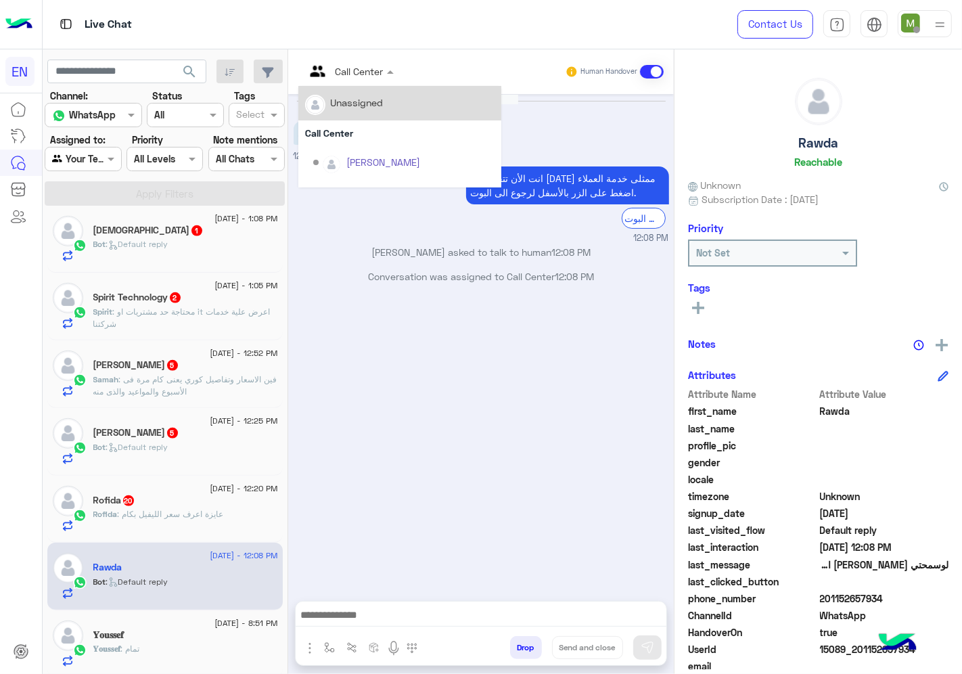
click at [361, 64] on div at bounding box center [349, 71] width 102 height 16
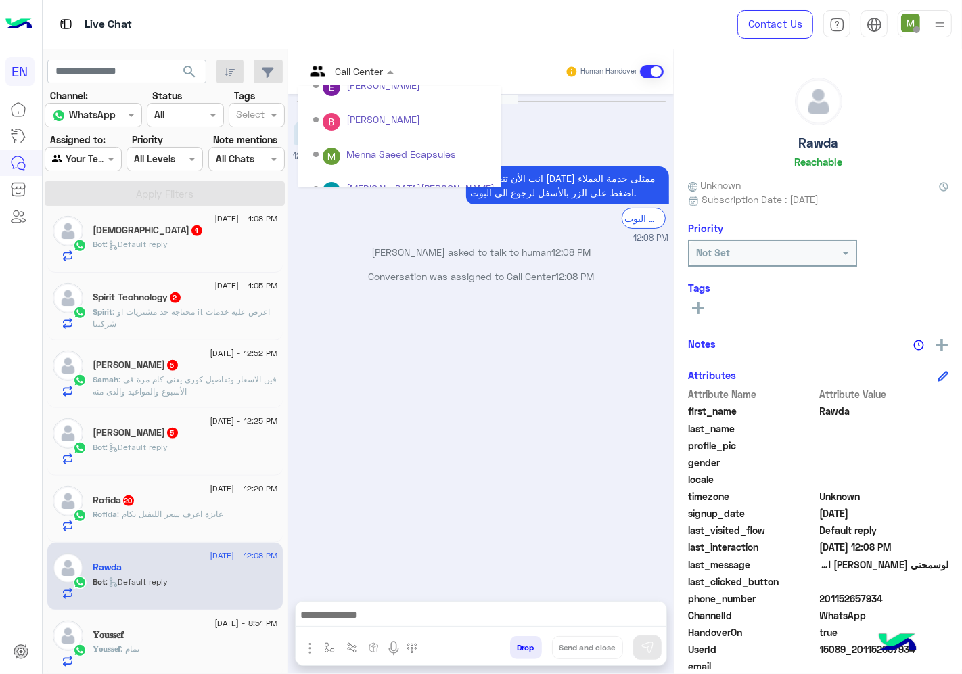
scroll to position [224, 0]
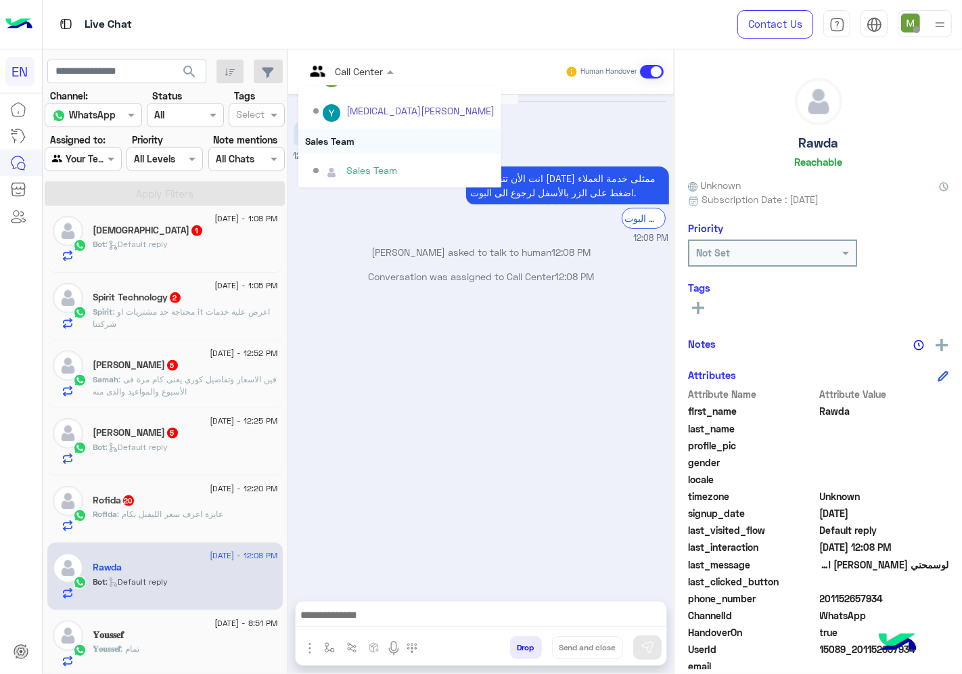
click at [344, 142] on div "Sales Team" at bounding box center [399, 140] width 203 height 25
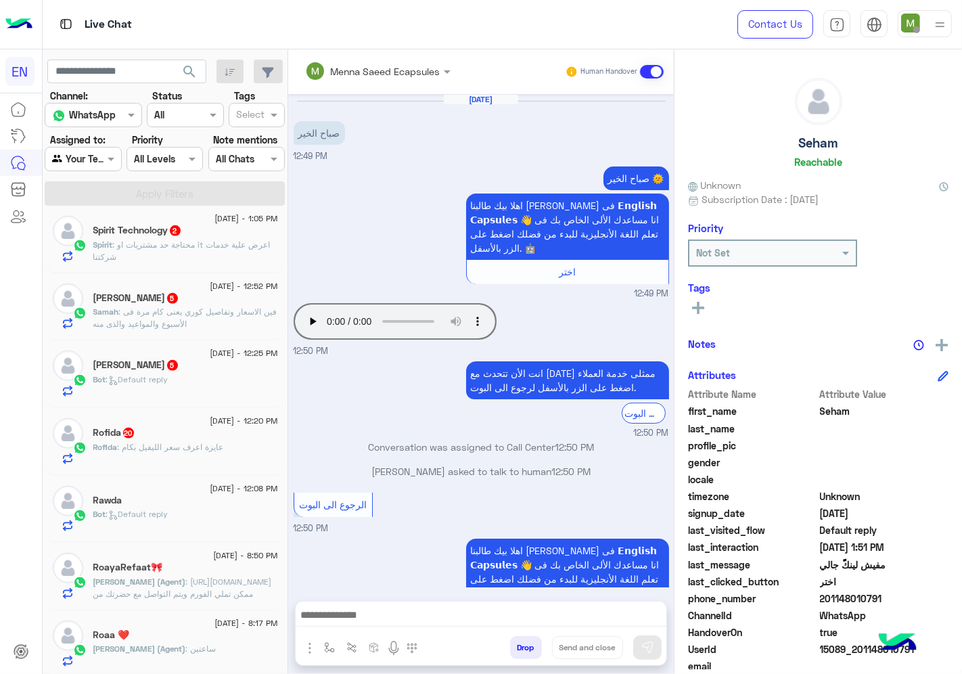
scroll to position [726, 0]
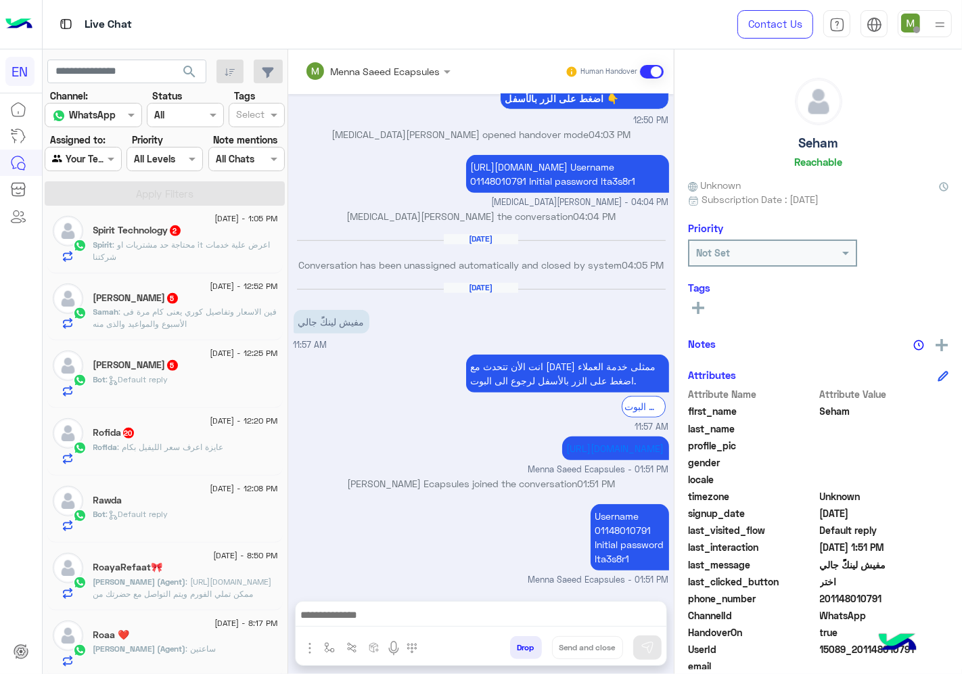
click at [169, 500] on div "Rawda" at bounding box center [185, 501] width 185 height 14
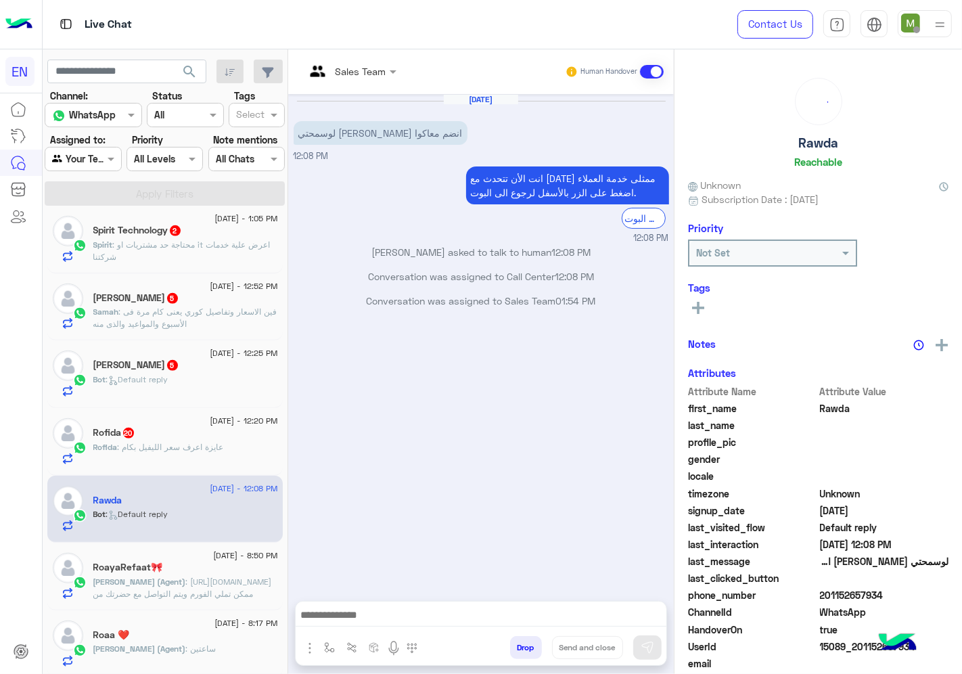
click at [360, 71] on input "text" at bounding box center [333, 71] width 57 height 14
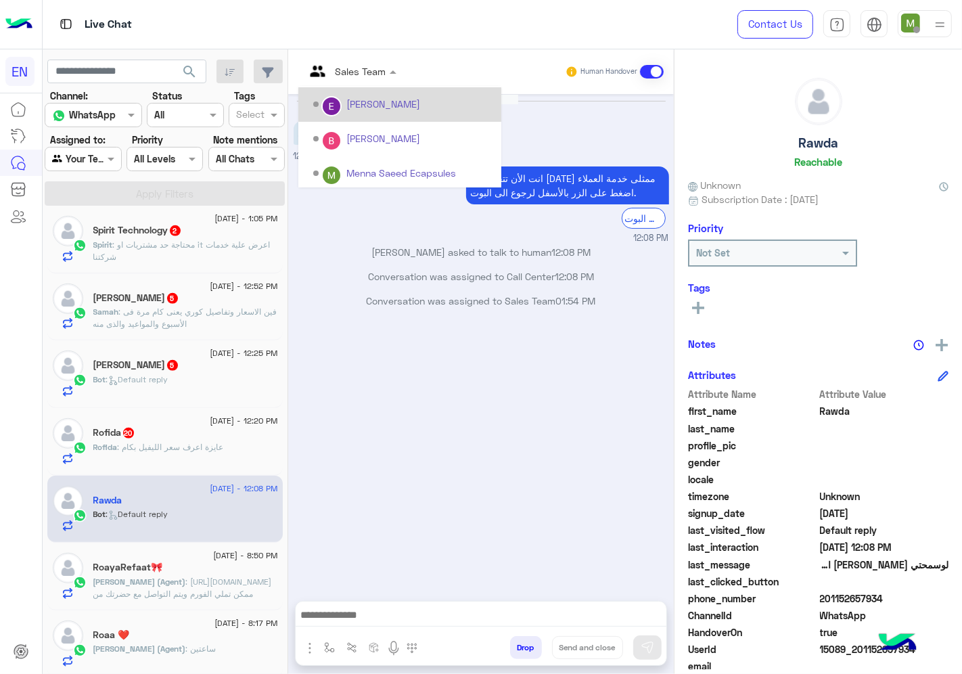
scroll to position [224, 0]
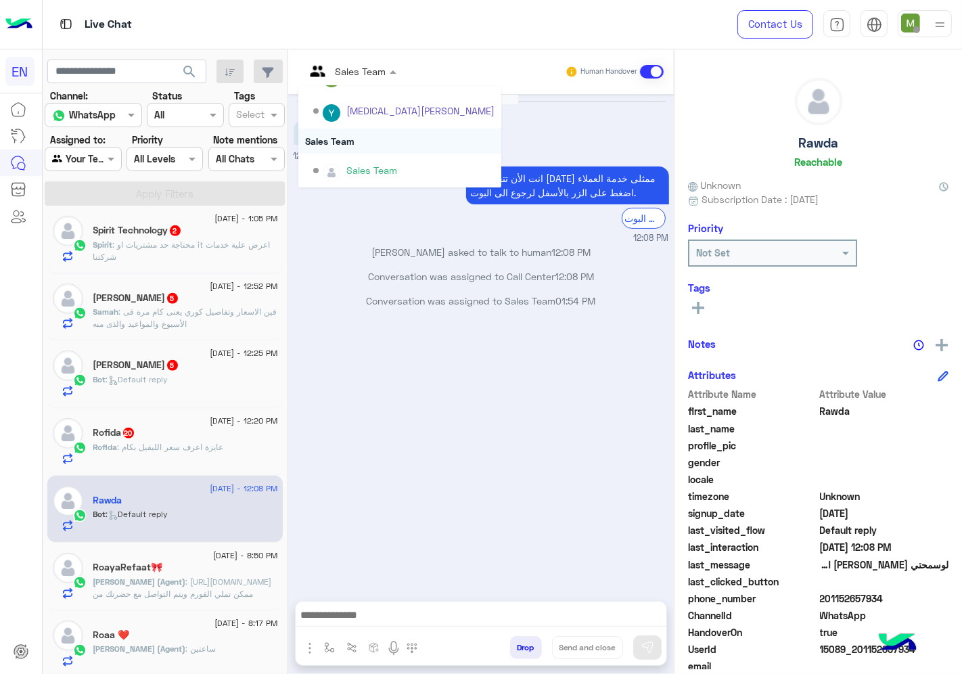
click at [348, 137] on div "Sales Team" at bounding box center [399, 140] width 203 height 25
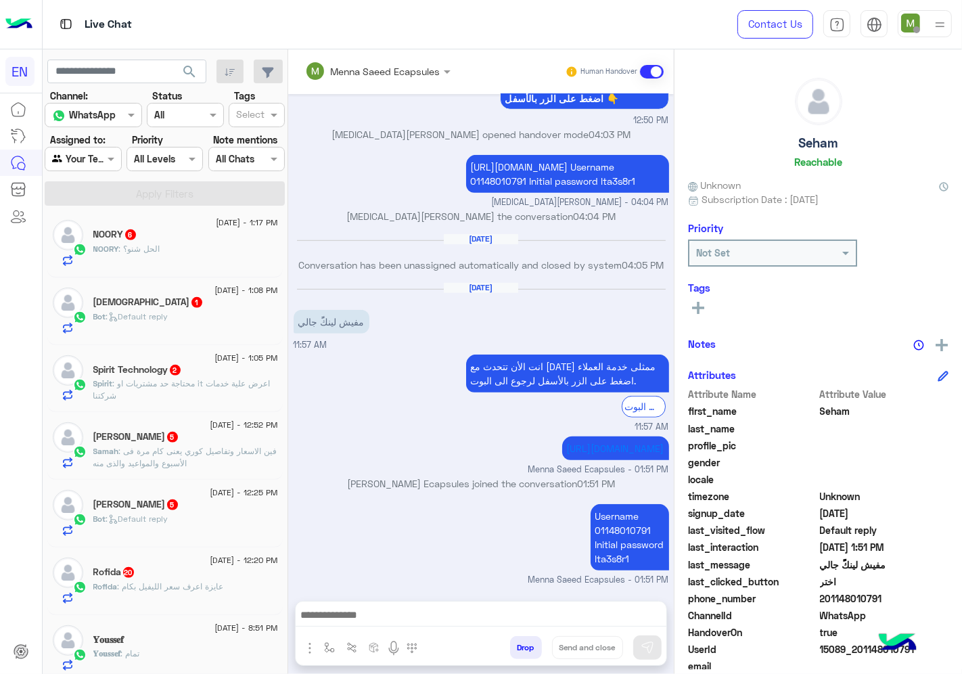
scroll to position [683, 0]
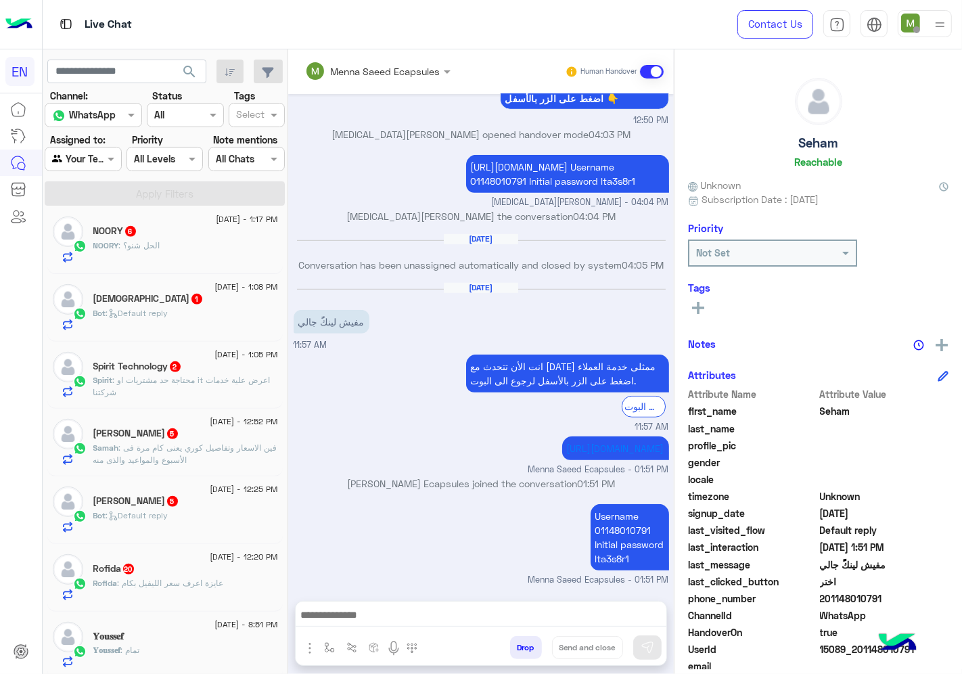
click at [213, 576] on div "Rofida 20" at bounding box center [185, 570] width 185 height 14
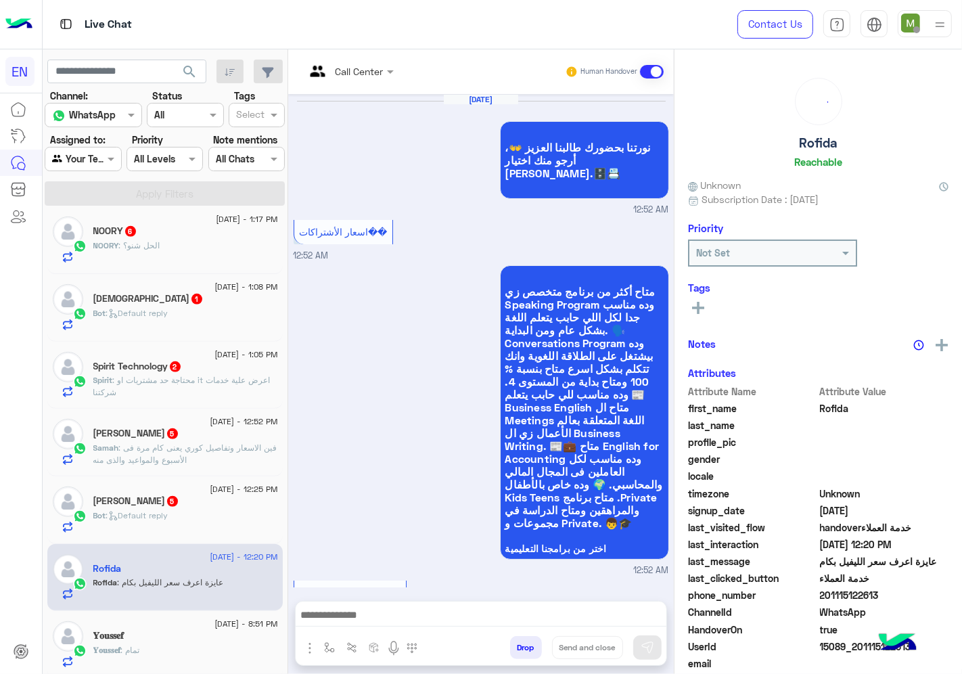
scroll to position [2016, 0]
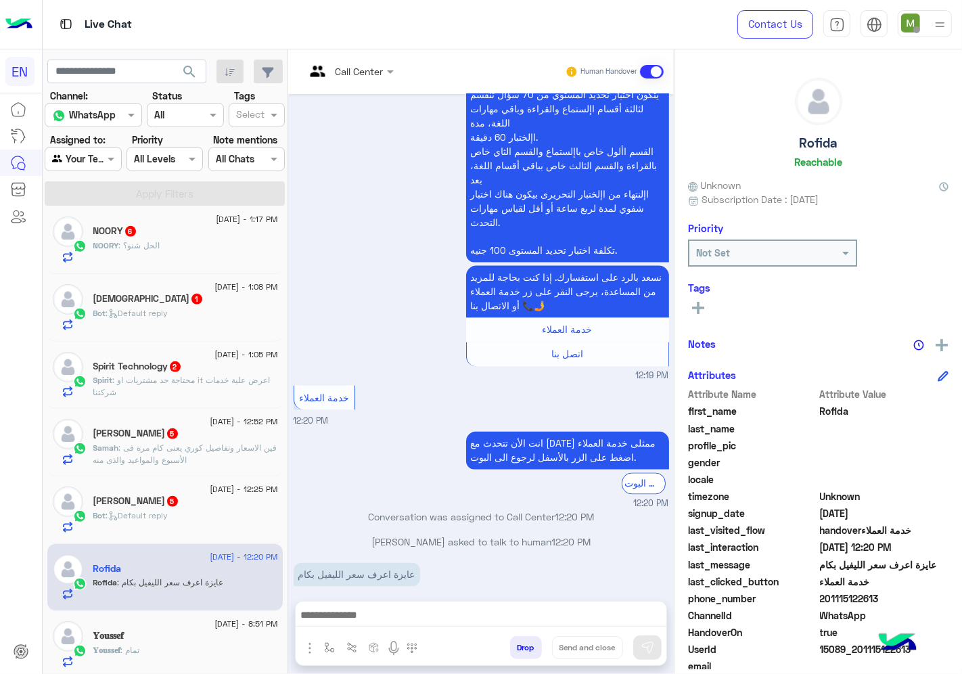
click at [377, 65] on div at bounding box center [349, 71] width 102 height 16
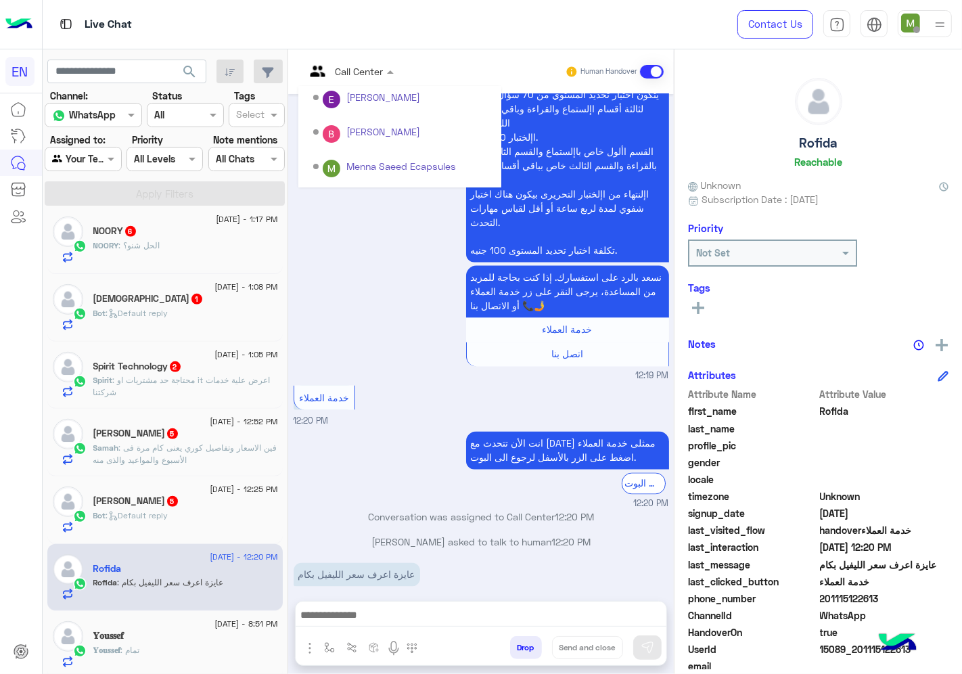
scroll to position [224, 0]
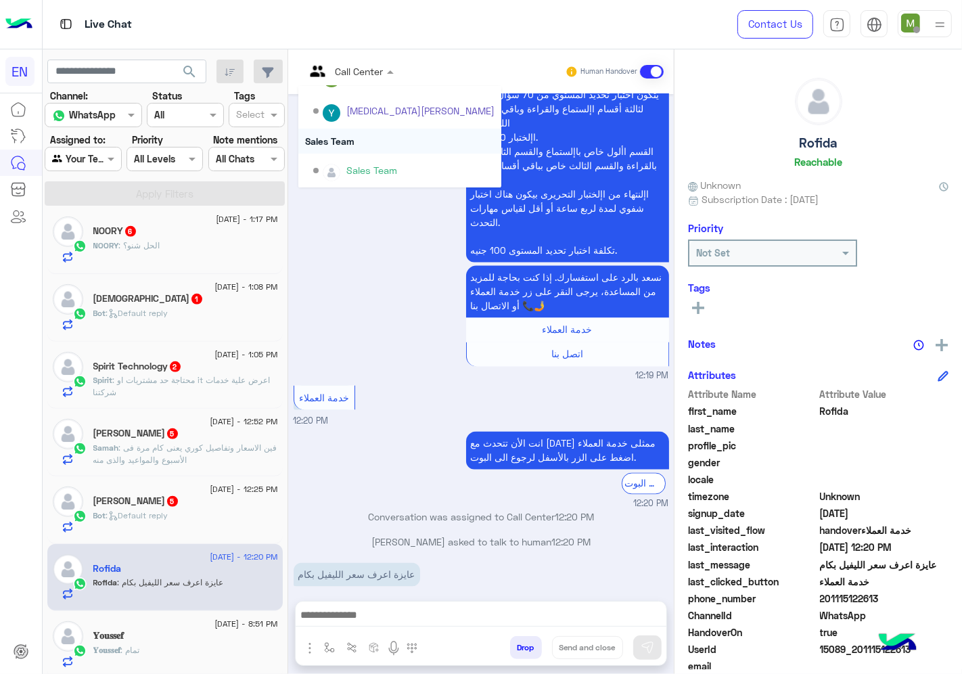
click at [333, 138] on div "Sales Team" at bounding box center [399, 140] width 203 height 25
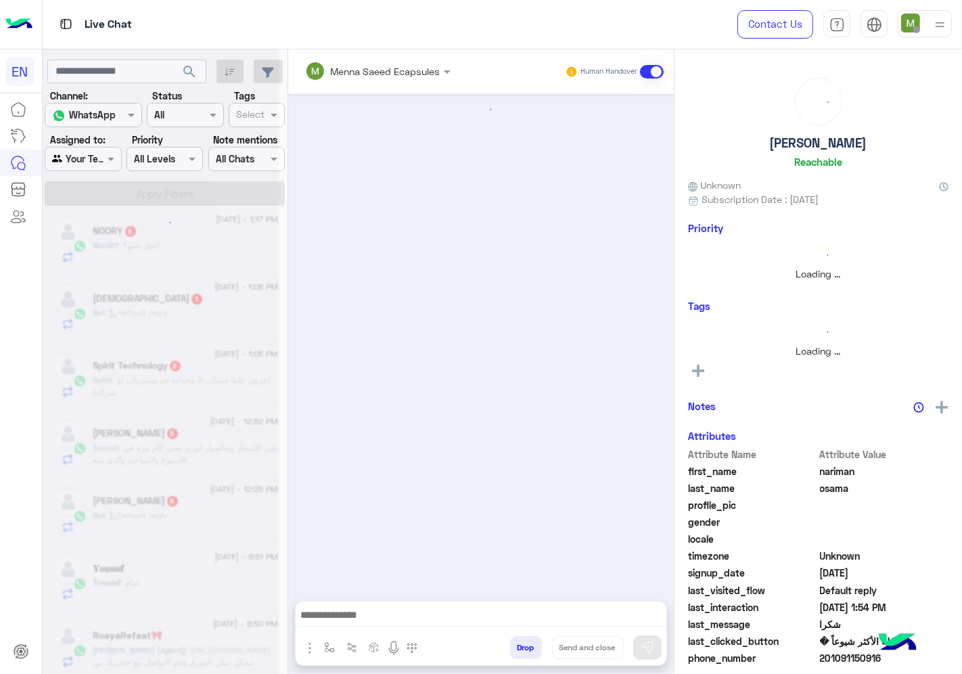
scroll to position [648, 0]
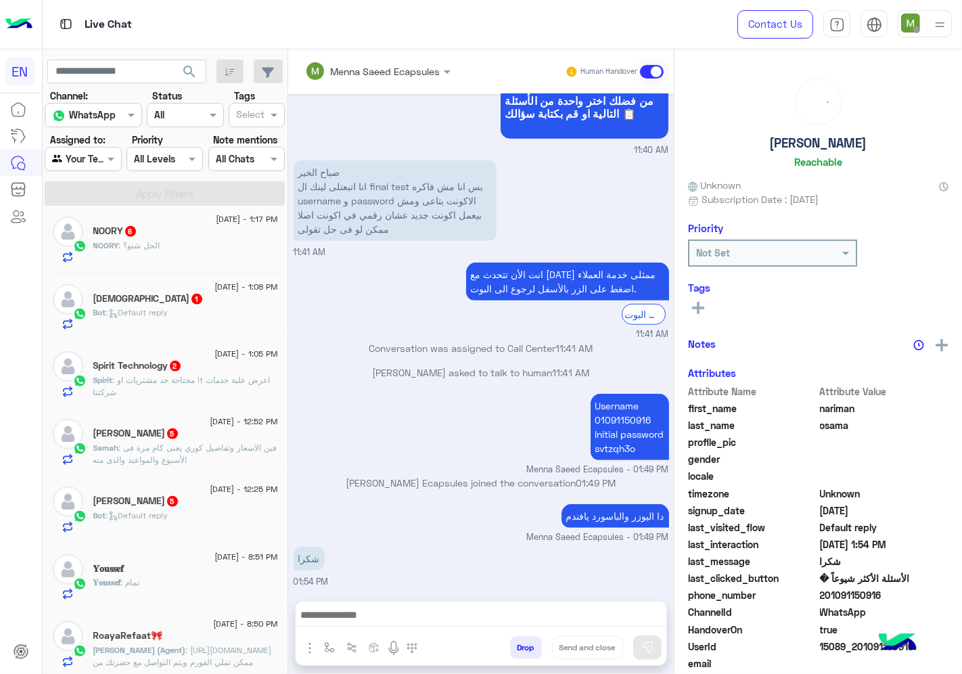
click at [206, 512] on div "Bot : Default reply" at bounding box center [185, 521] width 185 height 24
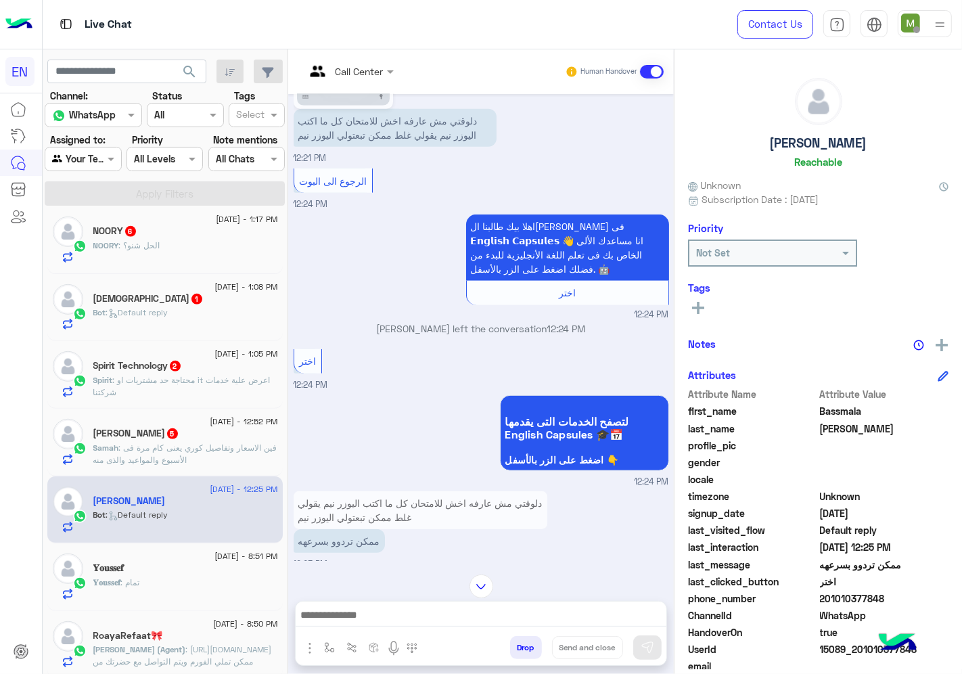
scroll to position [717, 0]
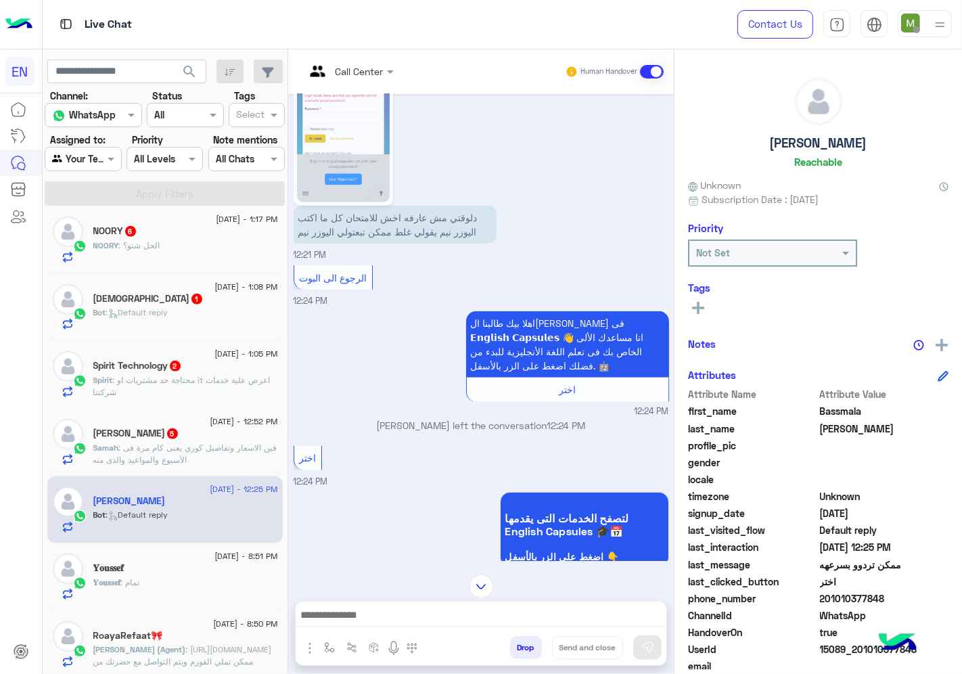
drag, startPoint x: 911, startPoint y: 598, endPoint x: 823, endPoint y: 596, distance: 88.0
click at [823, 596] on span "201010377848" at bounding box center [884, 598] width 129 height 14
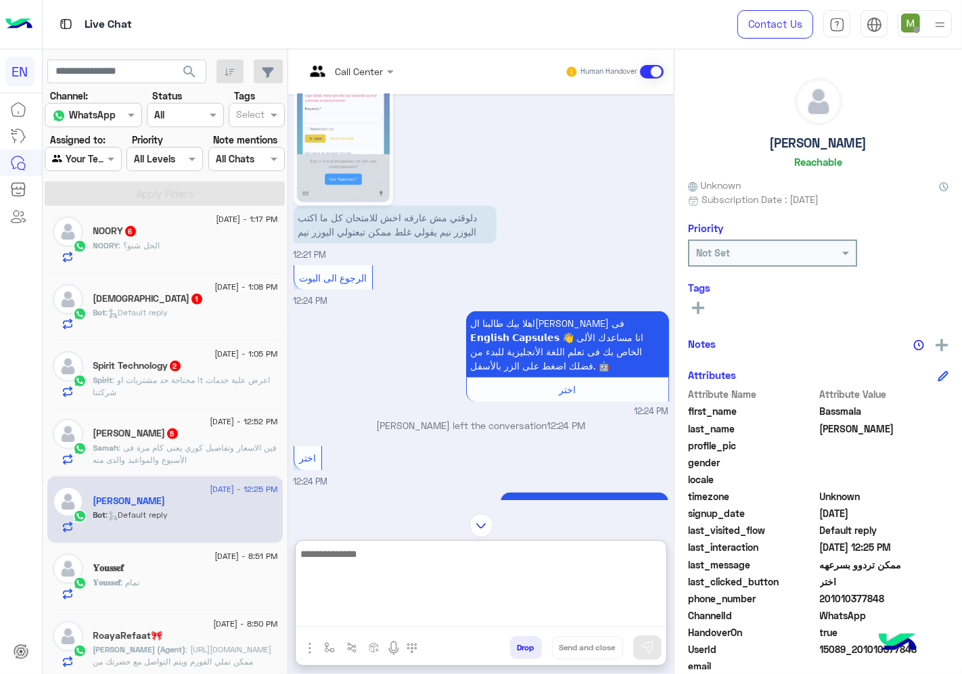
paste textarea "**********"
type textarea "**********"
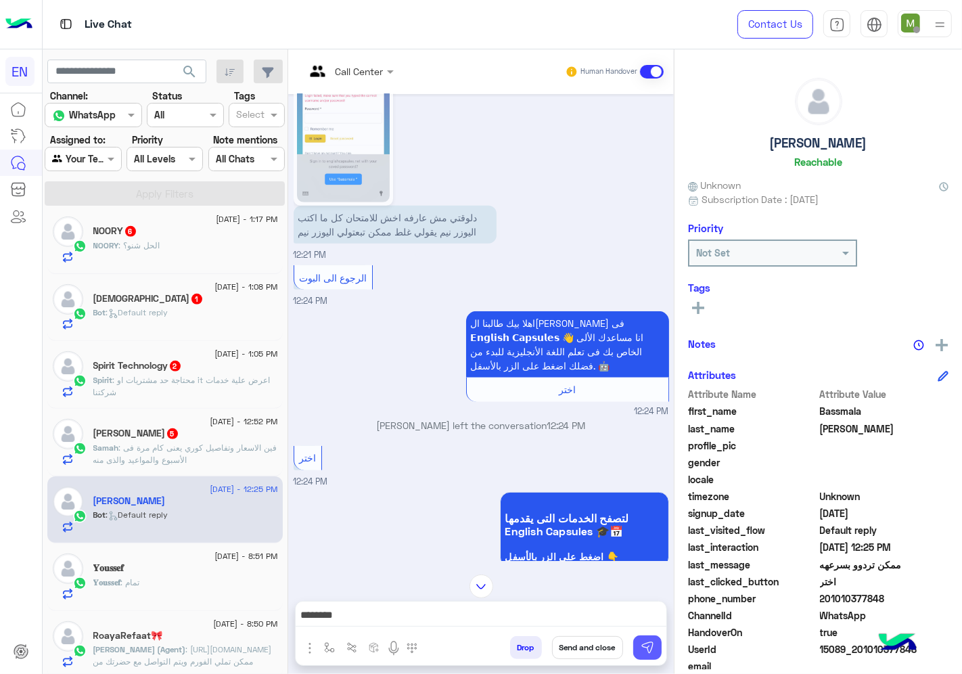
click at [651, 644] on img at bounding box center [647, 647] width 14 height 14
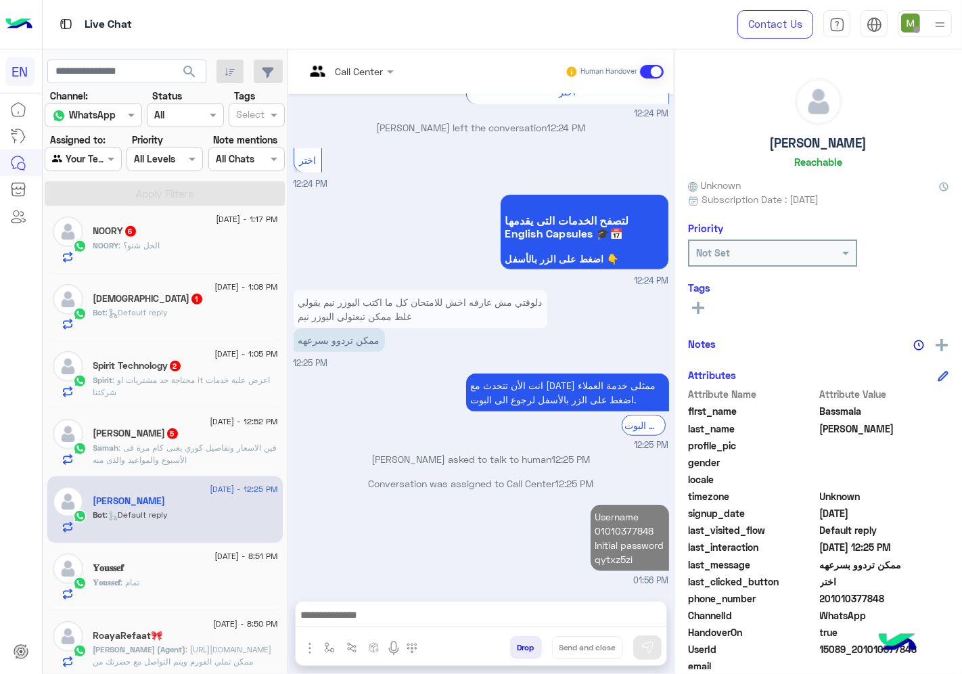
scroll to position [1052, 0]
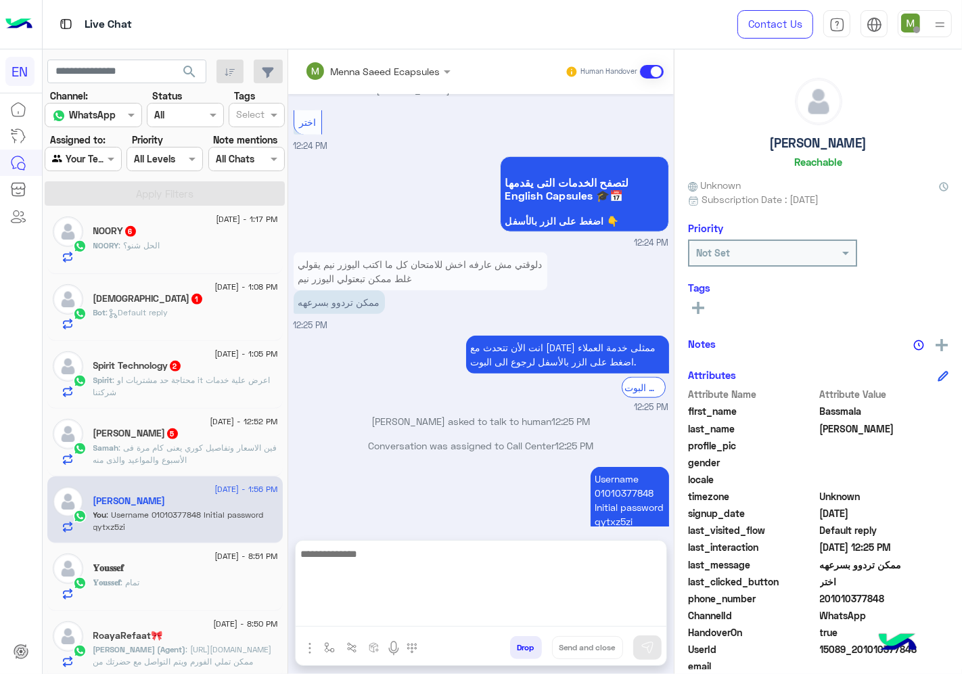
click at [538, 617] on textarea at bounding box center [481, 585] width 371 height 81
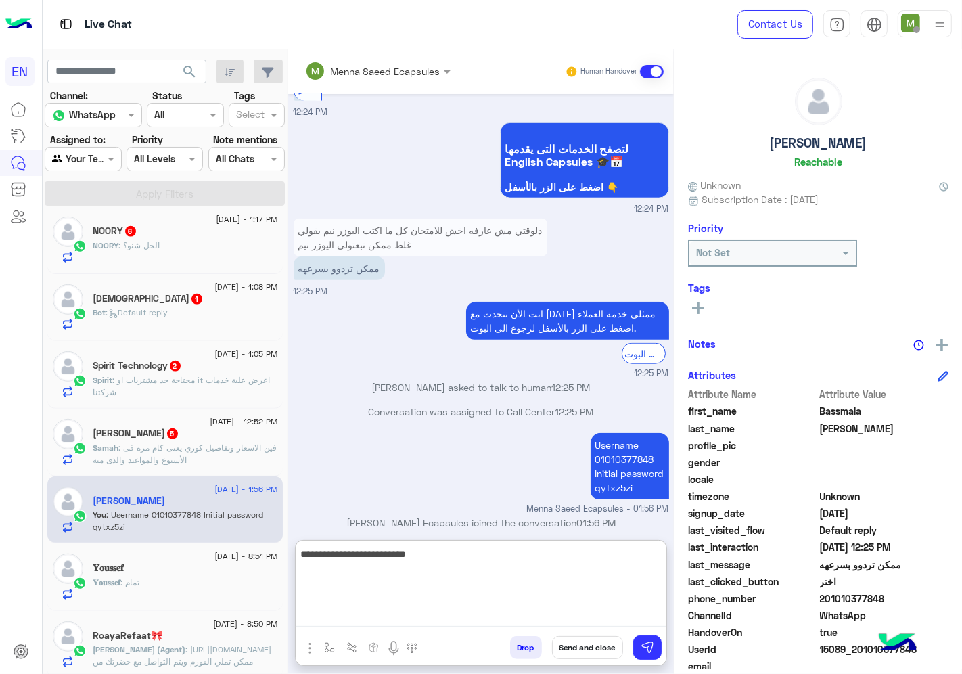
type textarea "**********"
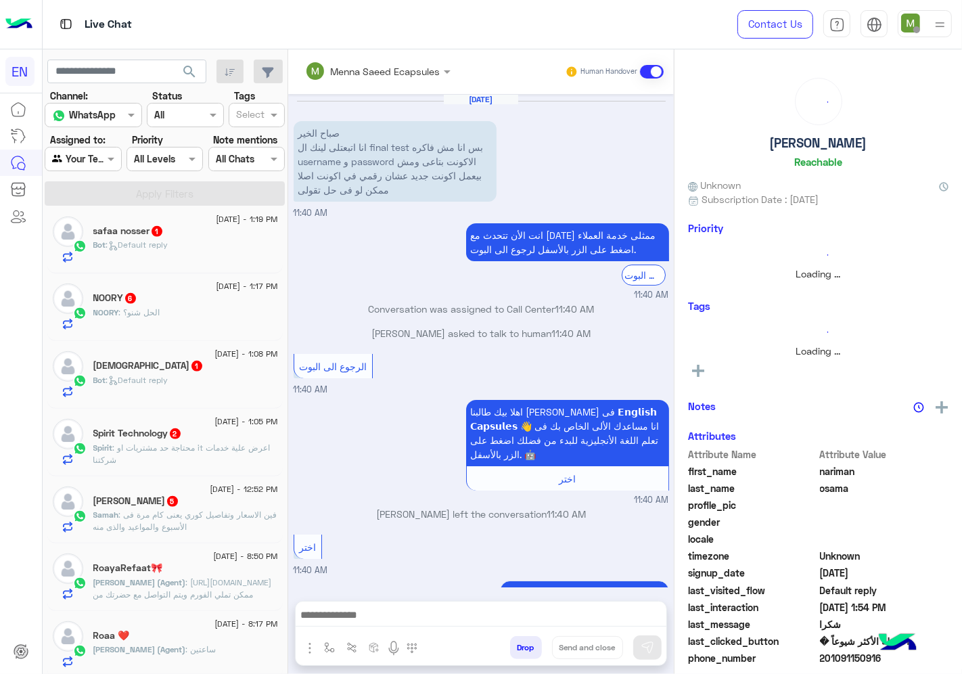
scroll to position [648, 0]
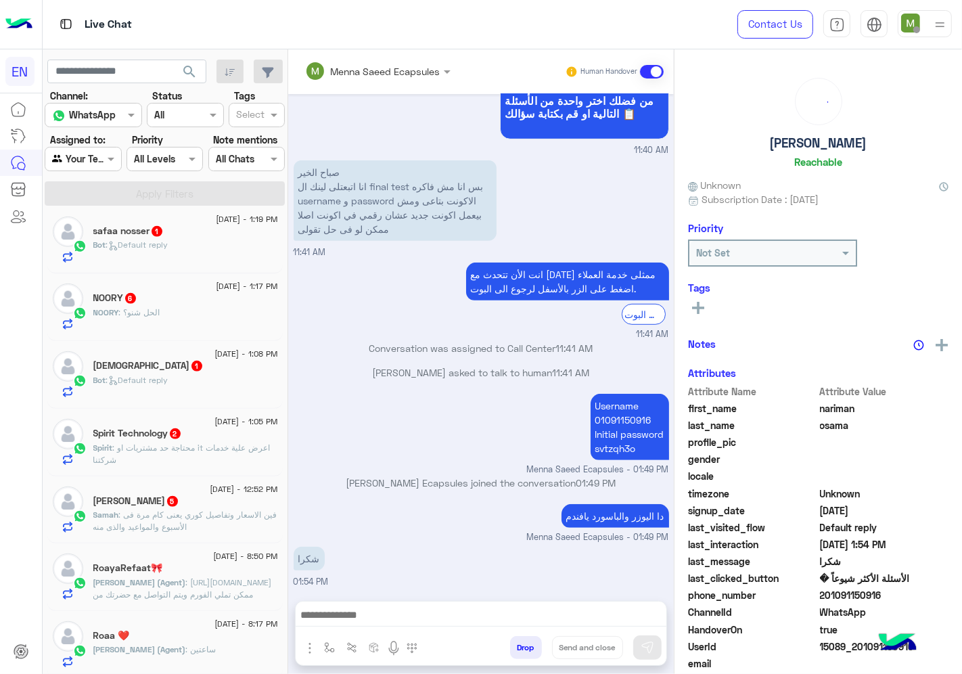
click at [197, 515] on span ": فين الاسعار وتفاصيل كوري يعنى كام مرة فى الأسبوع والمواعيد والذى منه" at bounding box center [185, 520] width 184 height 22
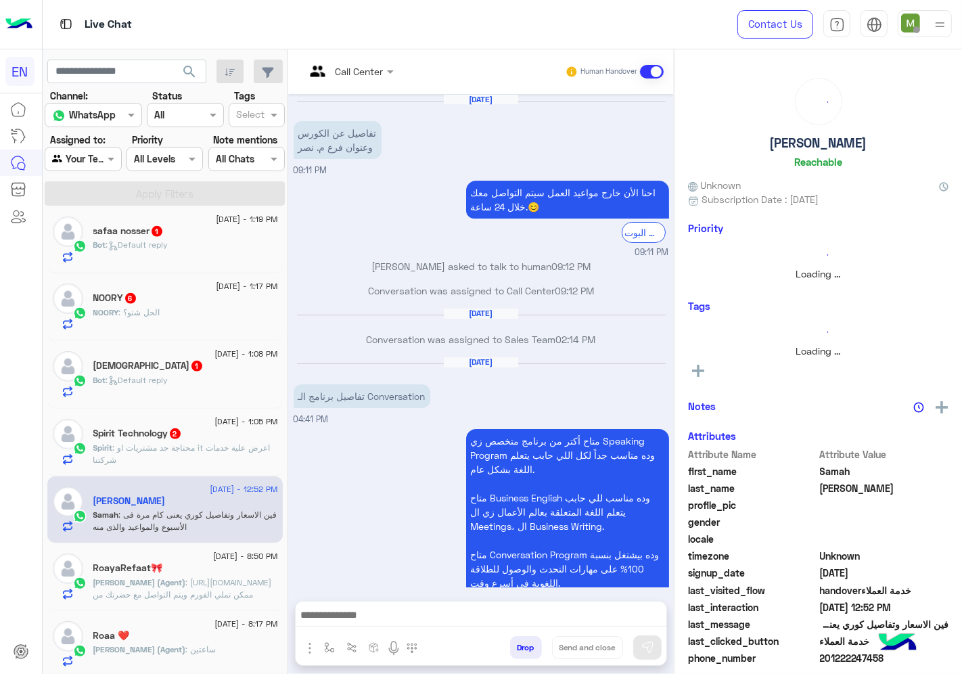
scroll to position [1809, 0]
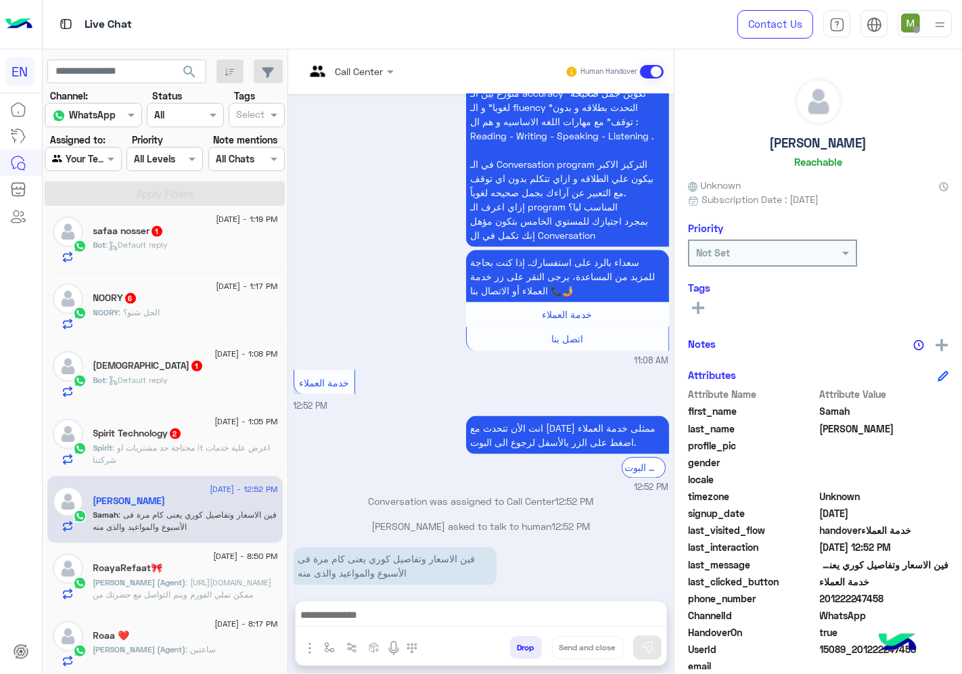
click at [350, 69] on input "text" at bounding box center [332, 71] width 55 height 14
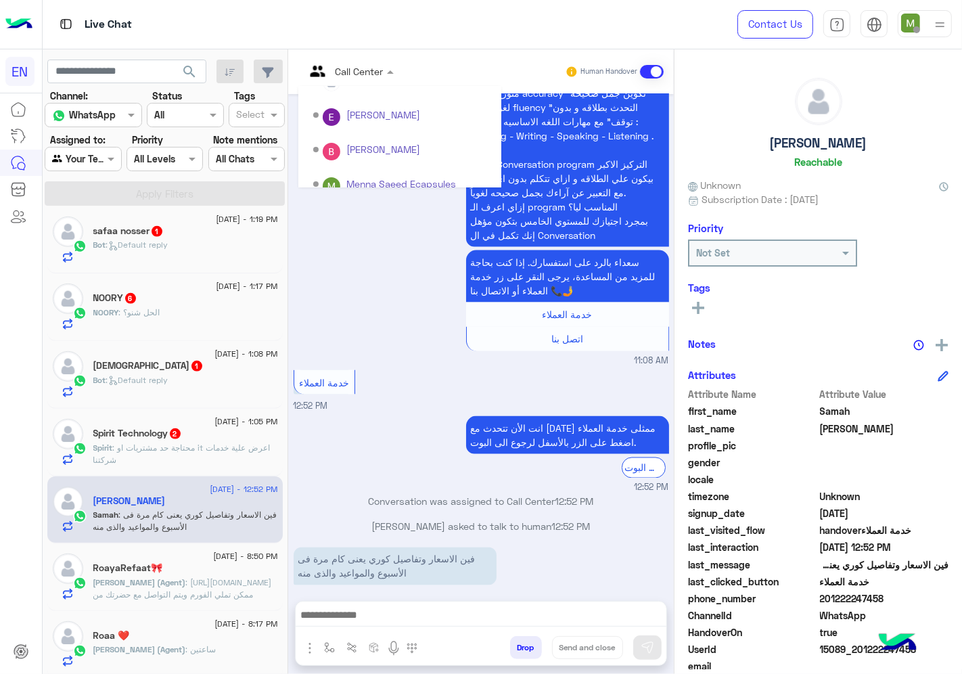
scroll to position [224, 0]
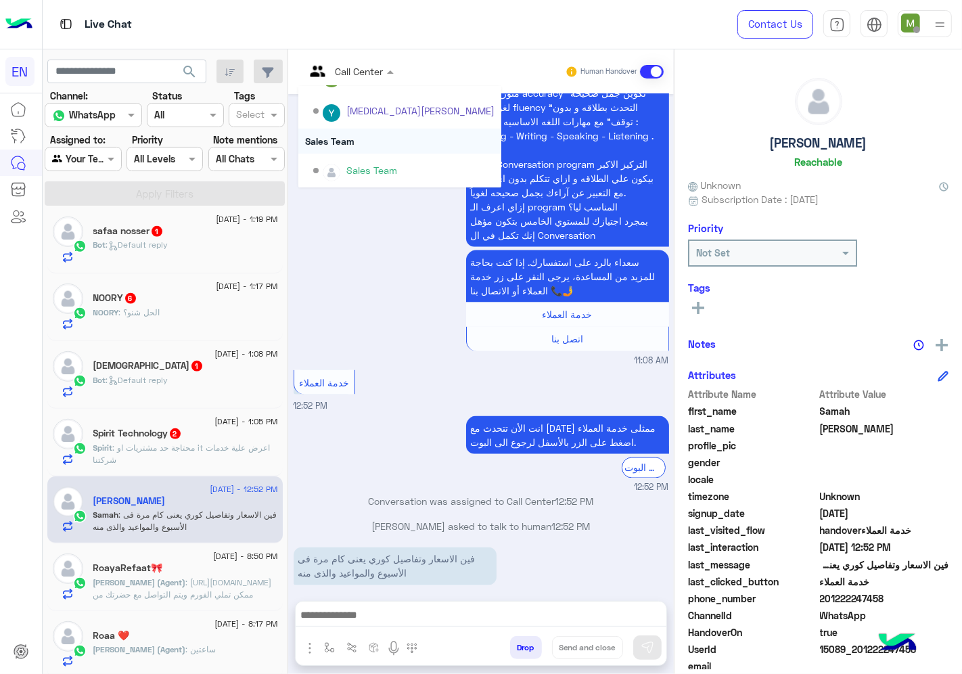
click at [350, 141] on div "Sales Team" at bounding box center [399, 140] width 203 height 25
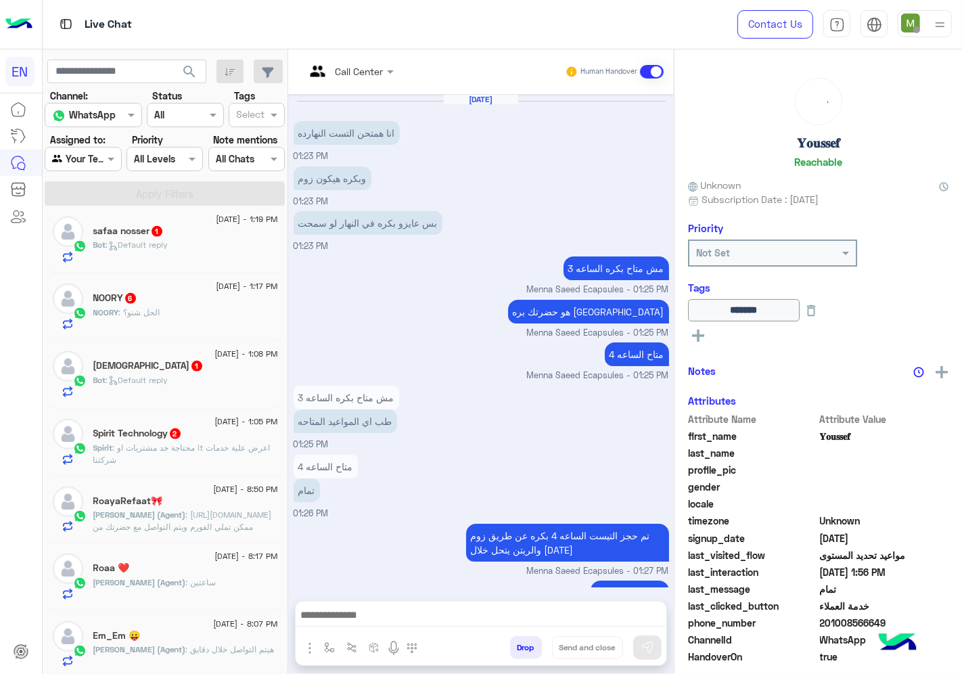
scroll to position [982, 0]
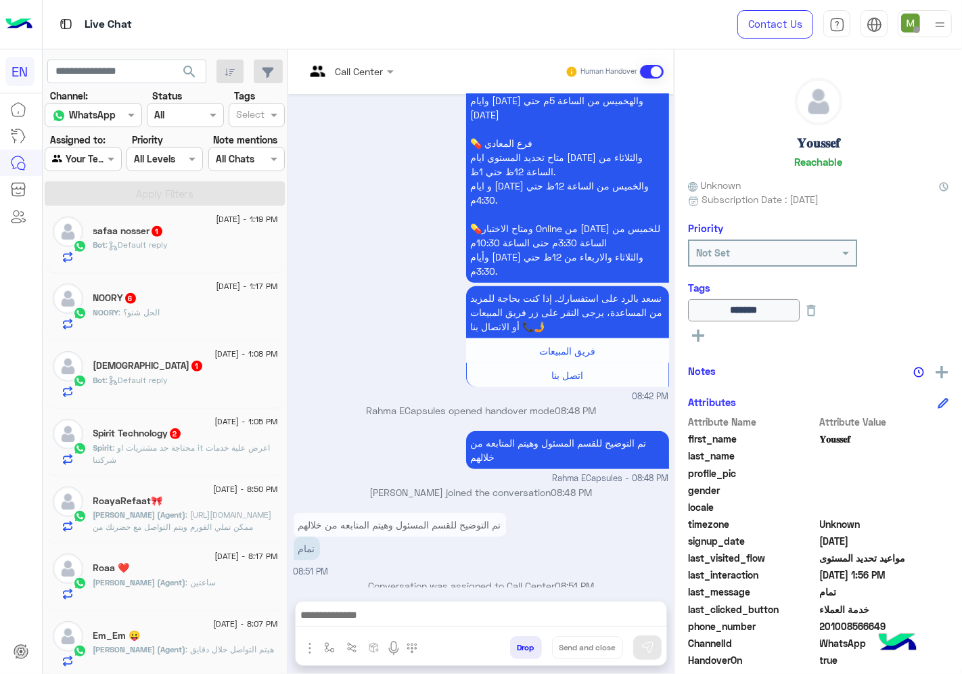
click at [176, 456] on p "Spirit : محتاجة حد مشتريات او it اعرض علية خدمات شركتنا" at bounding box center [185, 454] width 185 height 24
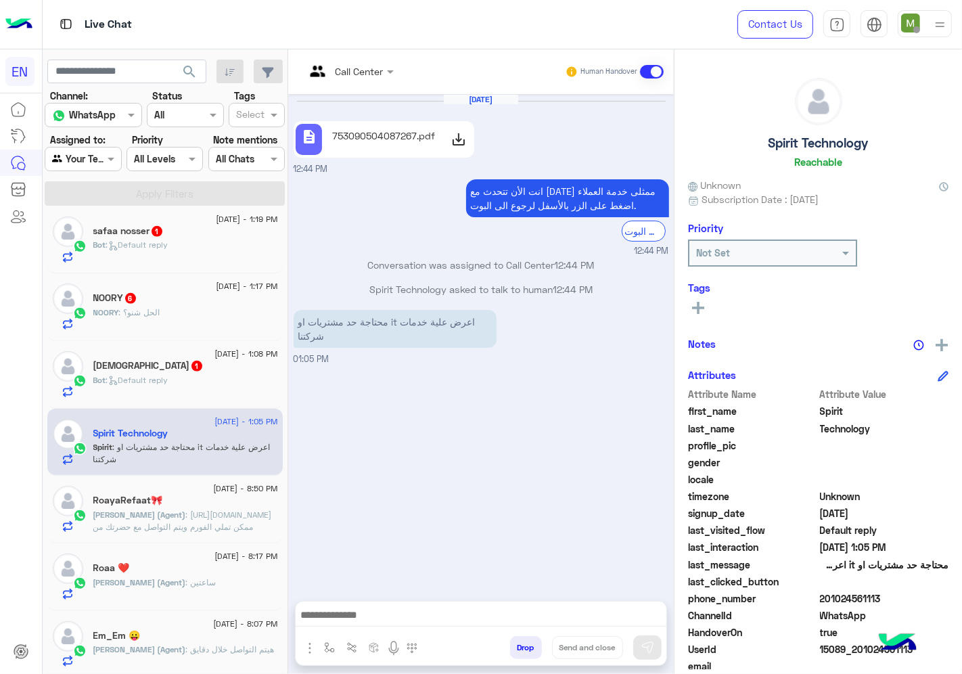
click at [357, 72] on input "text" at bounding box center [332, 71] width 55 height 14
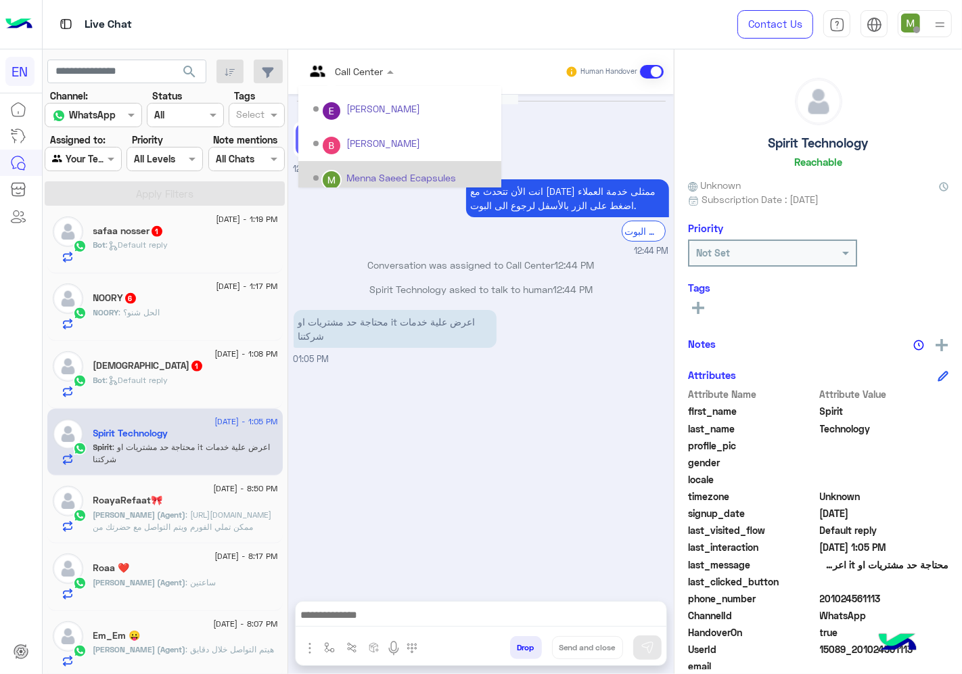
scroll to position [224, 0]
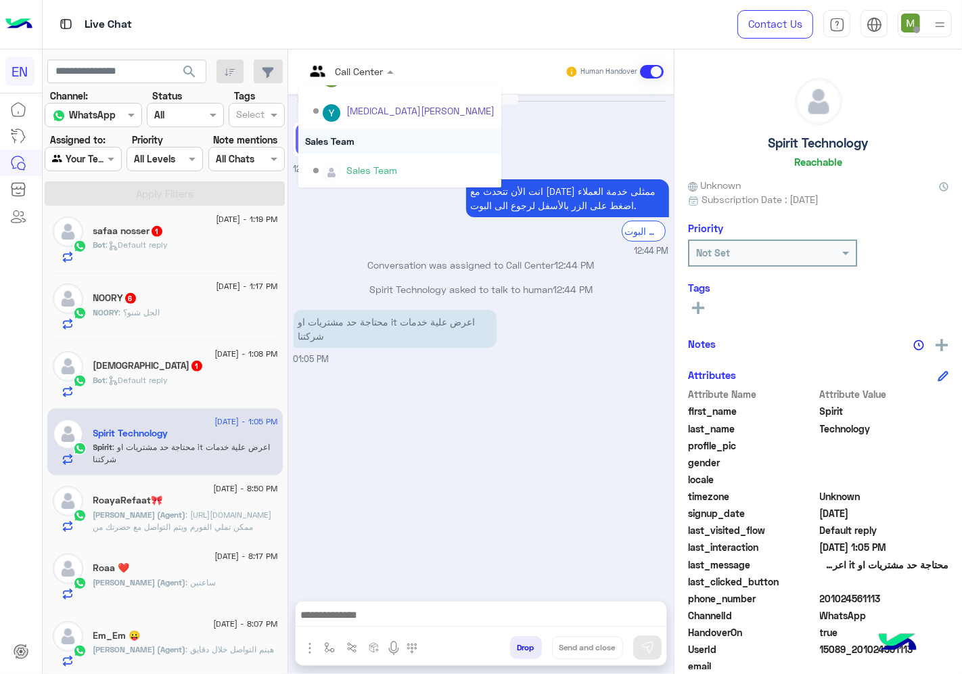
click at [347, 143] on div "Sales Team" at bounding box center [399, 140] width 203 height 25
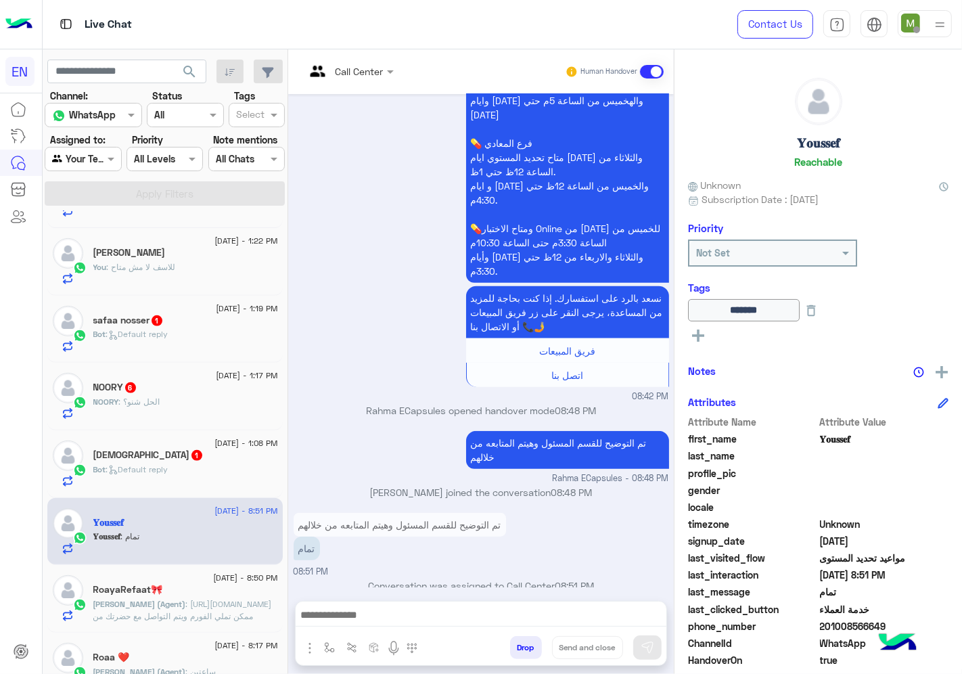
scroll to position [601, 0]
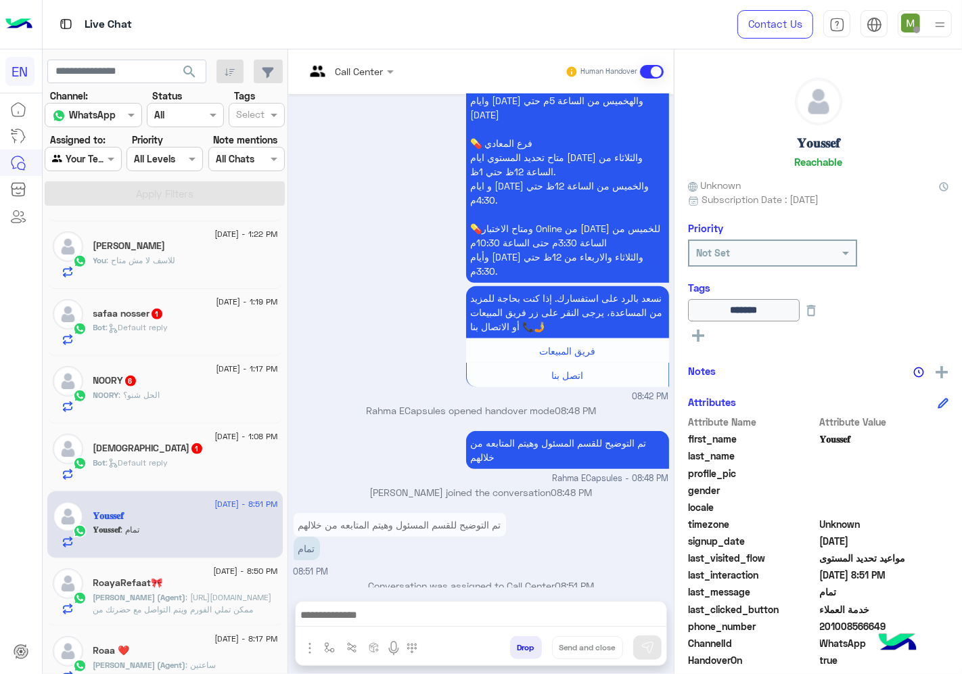
click at [196, 465] on div "Bot : Default reply" at bounding box center [185, 468] width 185 height 24
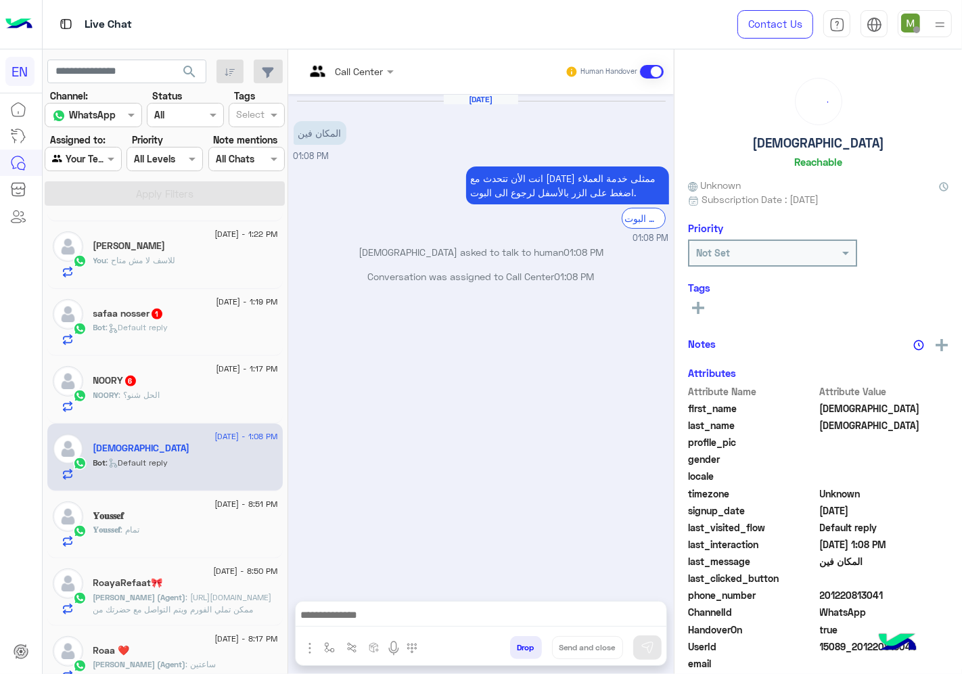
click at [362, 68] on div at bounding box center [349, 71] width 102 height 16
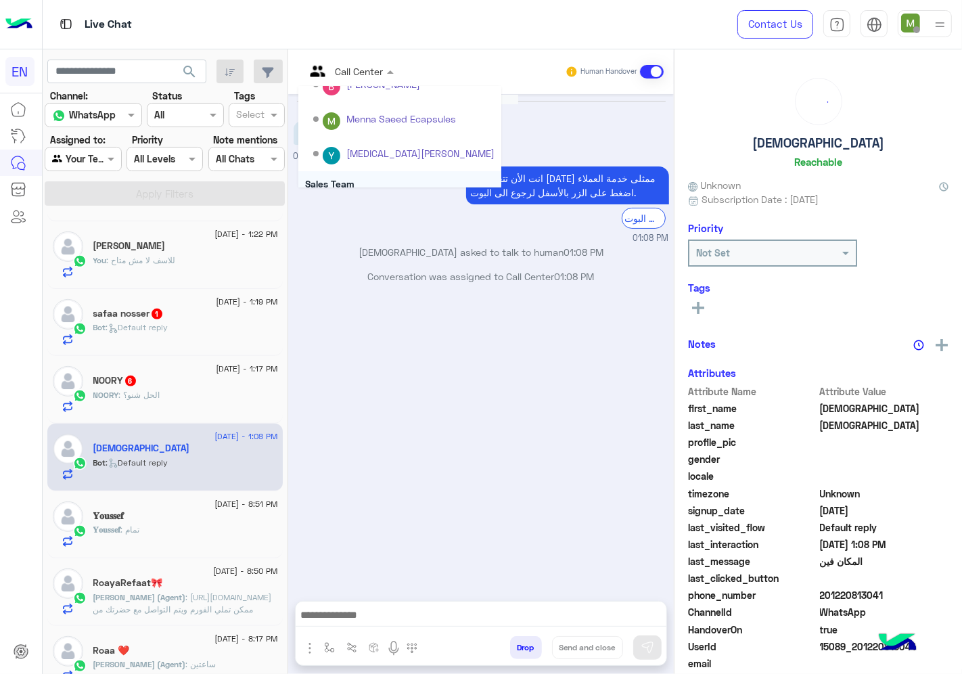
scroll to position [224, 0]
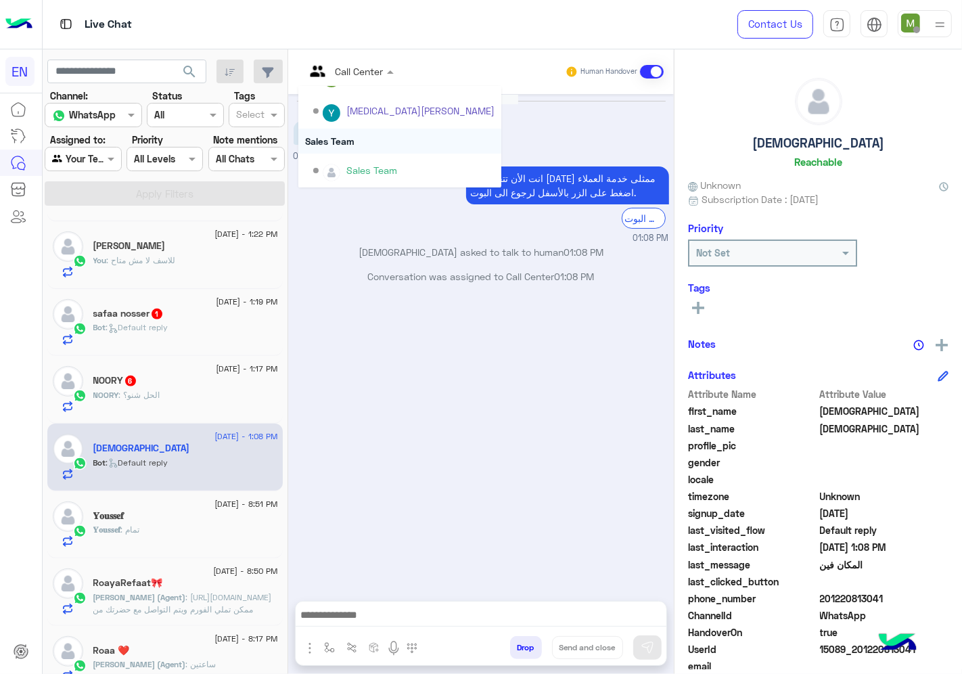
click at [350, 140] on div "Sales Team" at bounding box center [399, 140] width 203 height 25
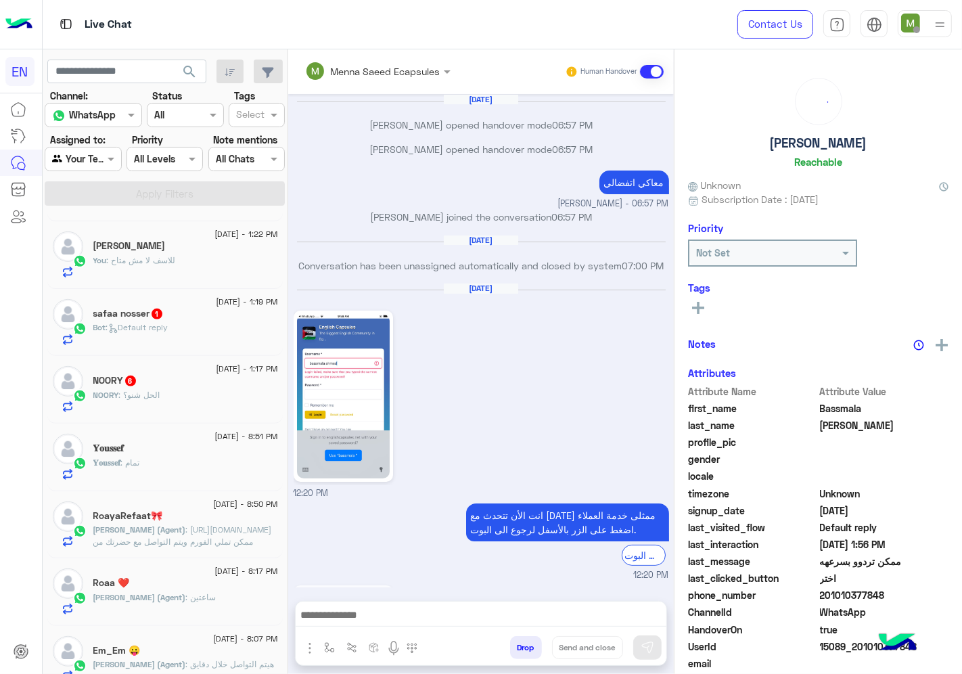
scroll to position [928, 0]
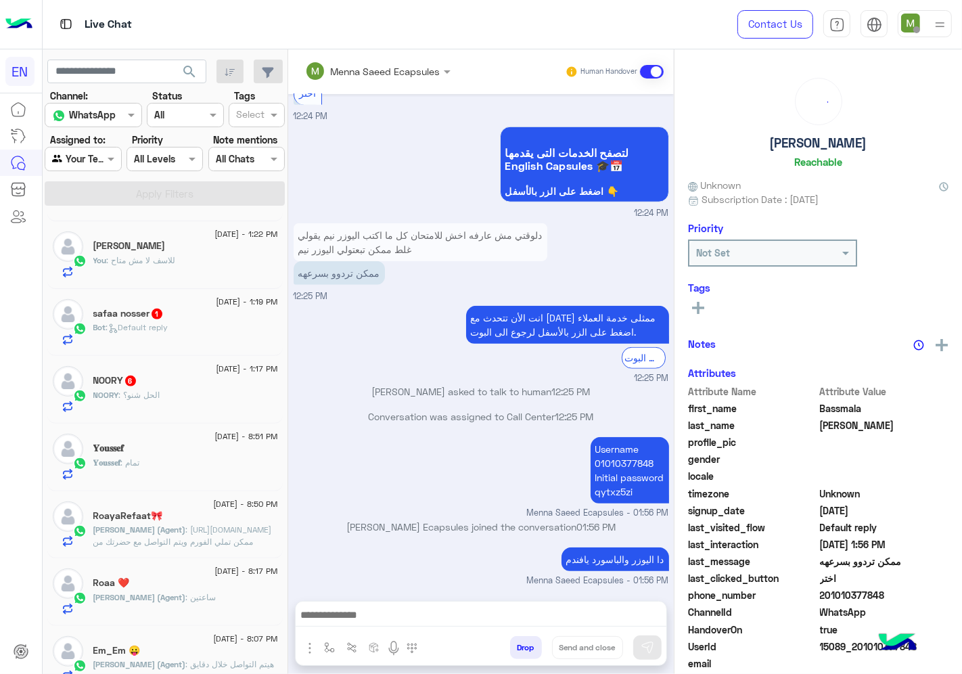
click at [181, 394] on div "NOORY : الحل شنو؟" at bounding box center [185, 401] width 185 height 24
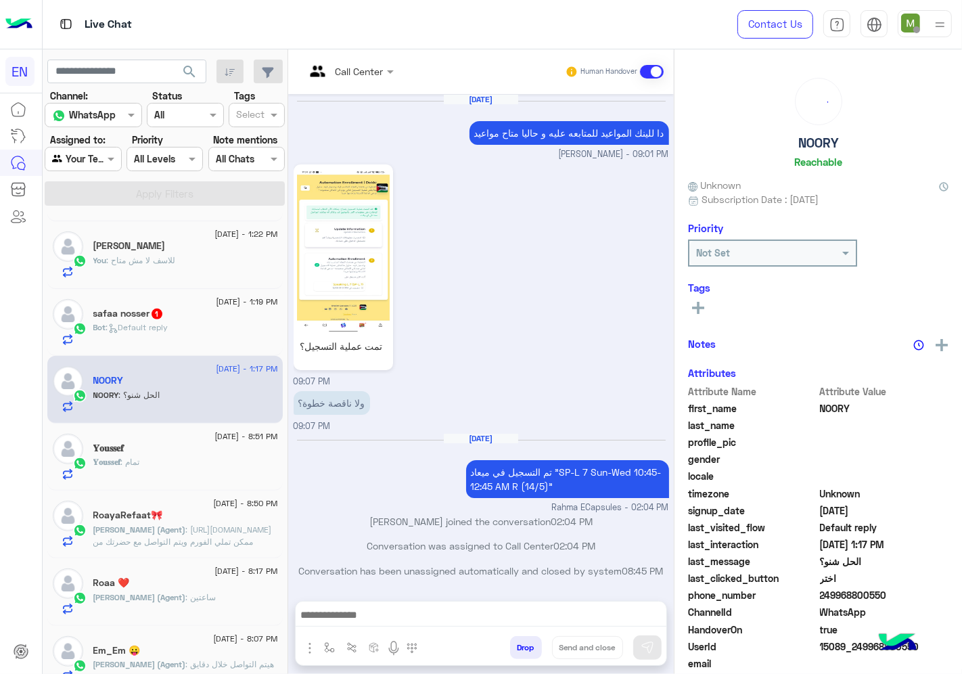
scroll to position [924, 0]
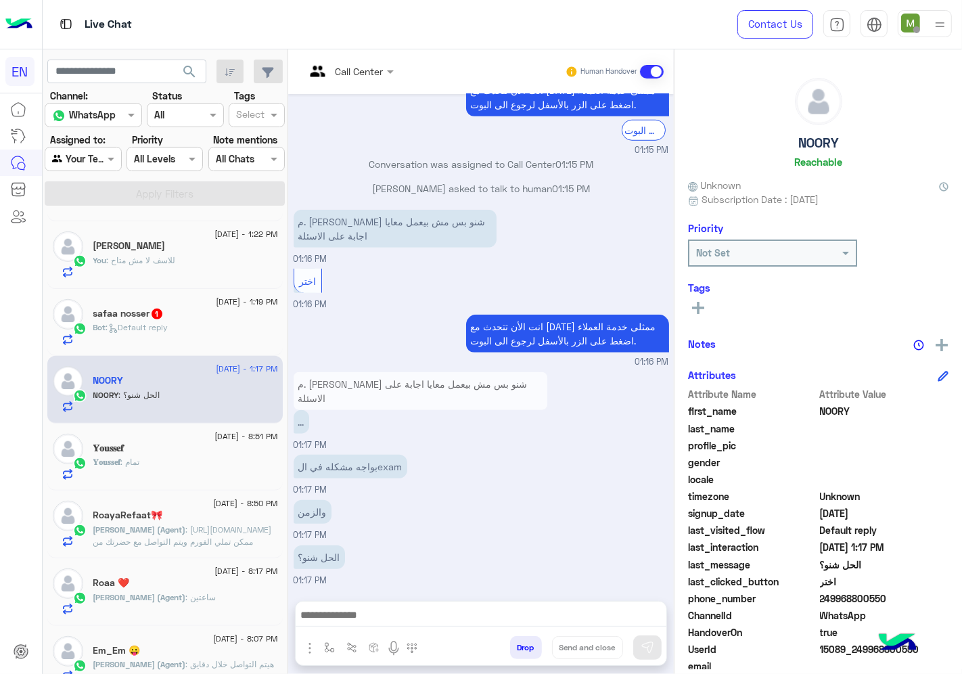
drag, startPoint x: 895, startPoint y: 595, endPoint x: 816, endPoint y: 596, distance: 79.1
click at [816, 596] on div "phone_number [PHONE_NUMBER]" at bounding box center [818, 599] width 260 height 17
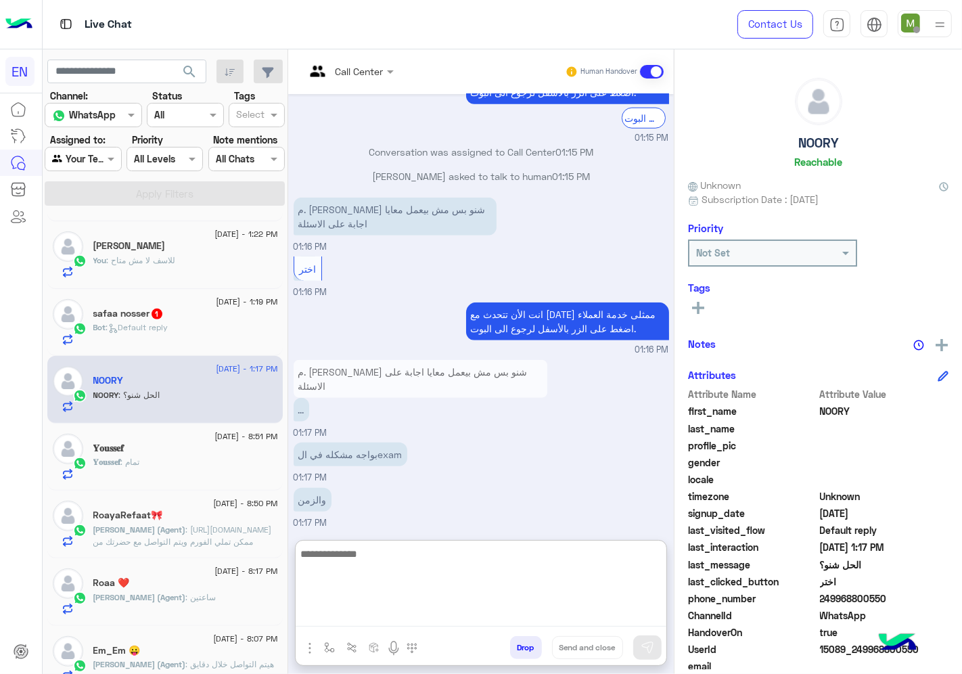
paste textarea "**********"
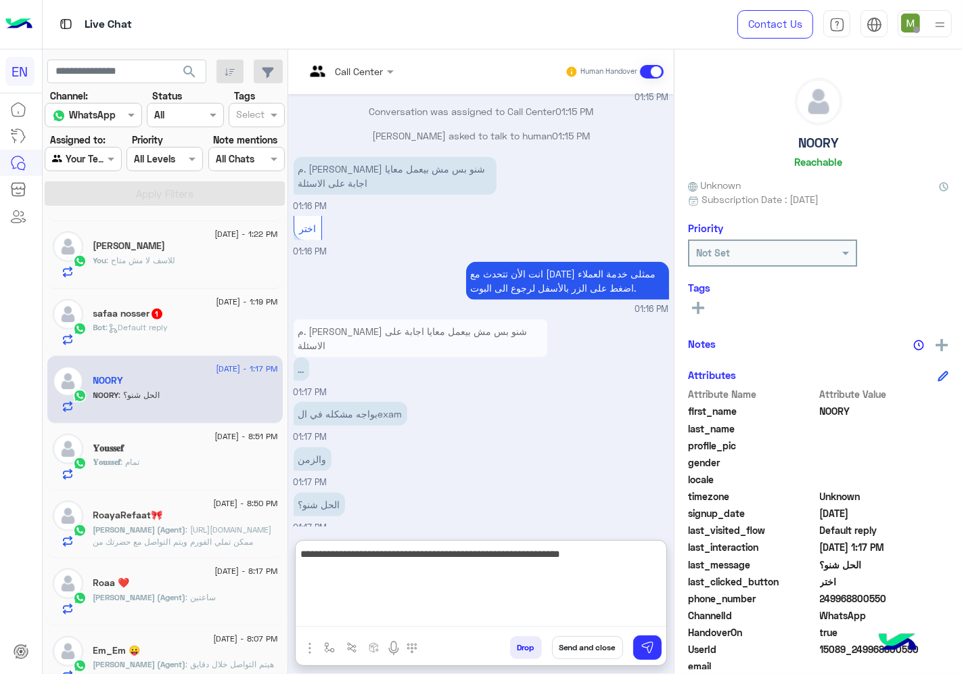
scroll to position [985, 0]
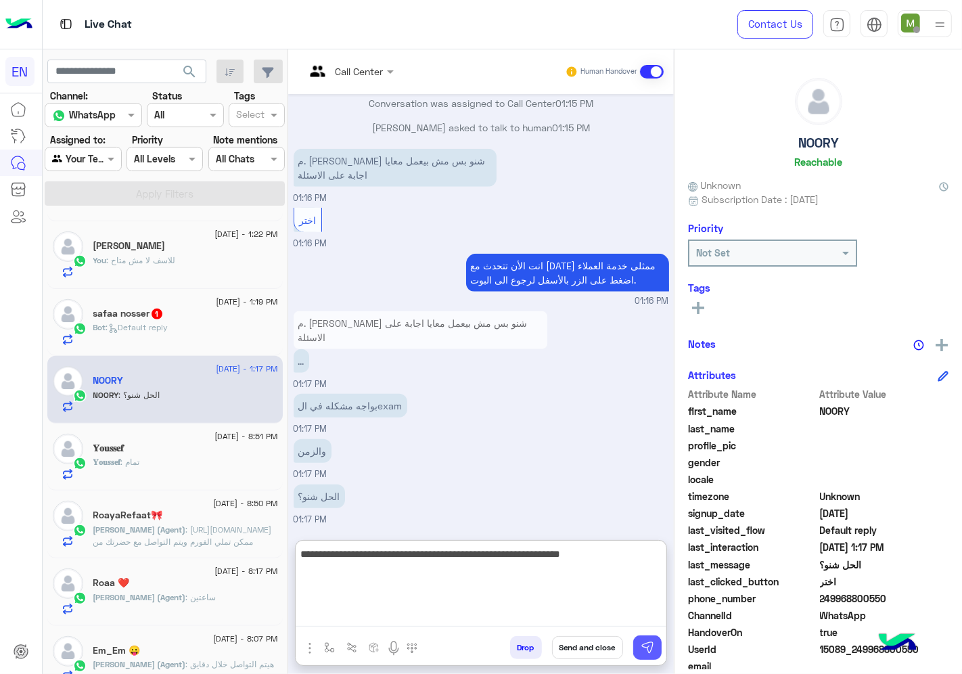
type textarea "**********"
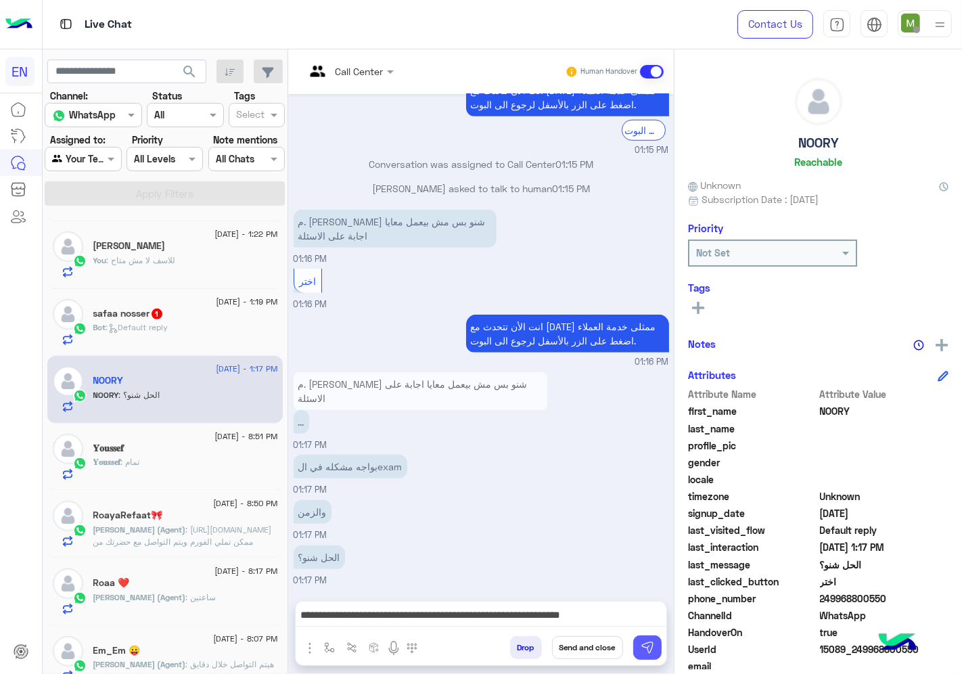
click at [647, 644] on img at bounding box center [647, 647] width 14 height 14
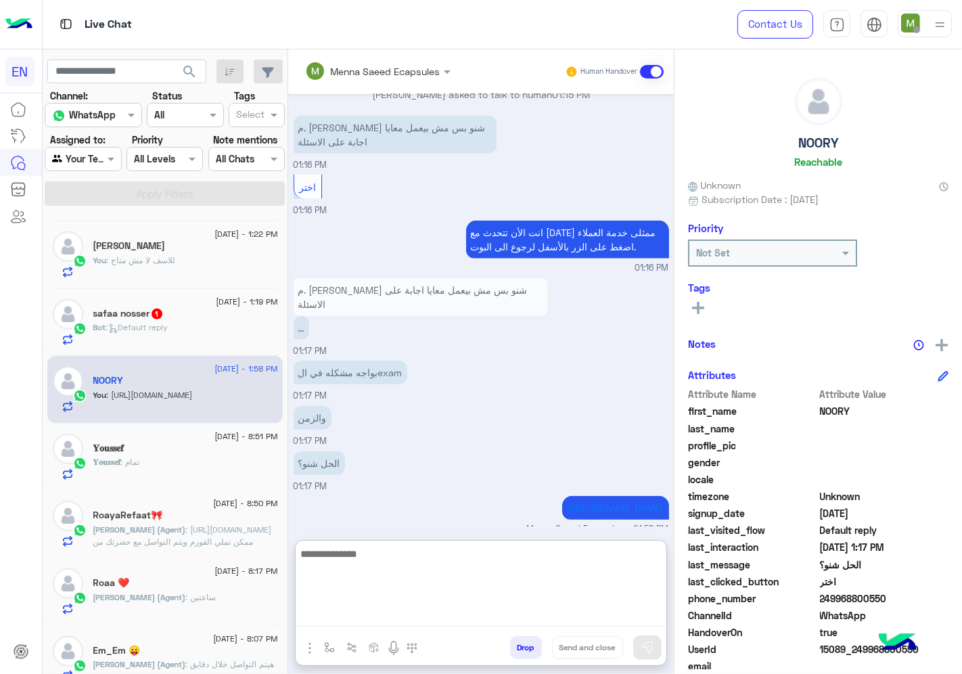
click at [607, 619] on textarea at bounding box center [481, 585] width 371 height 81
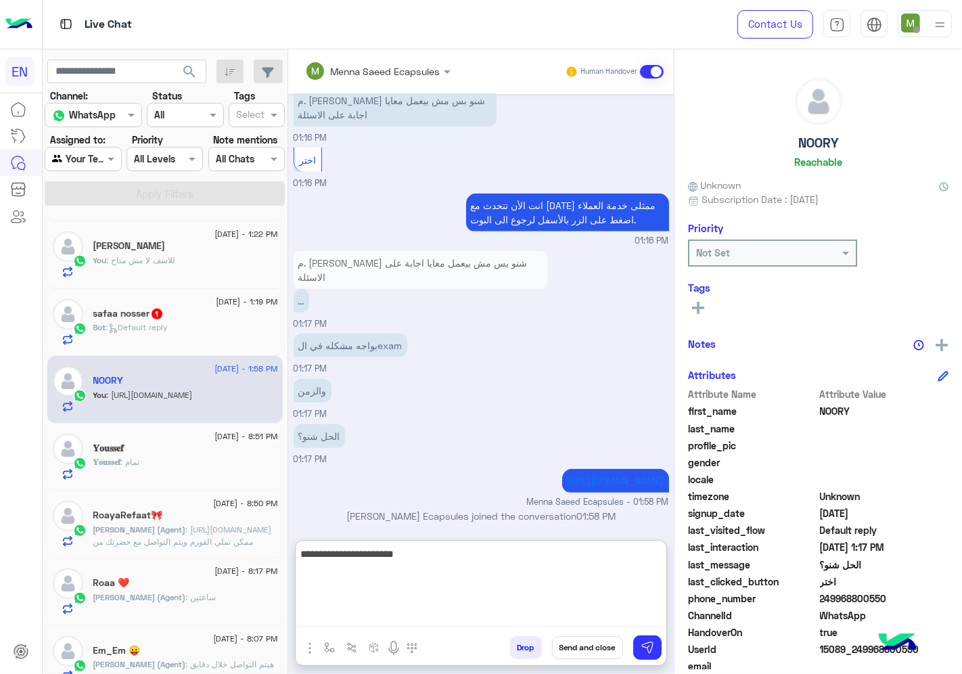
type textarea "**********"
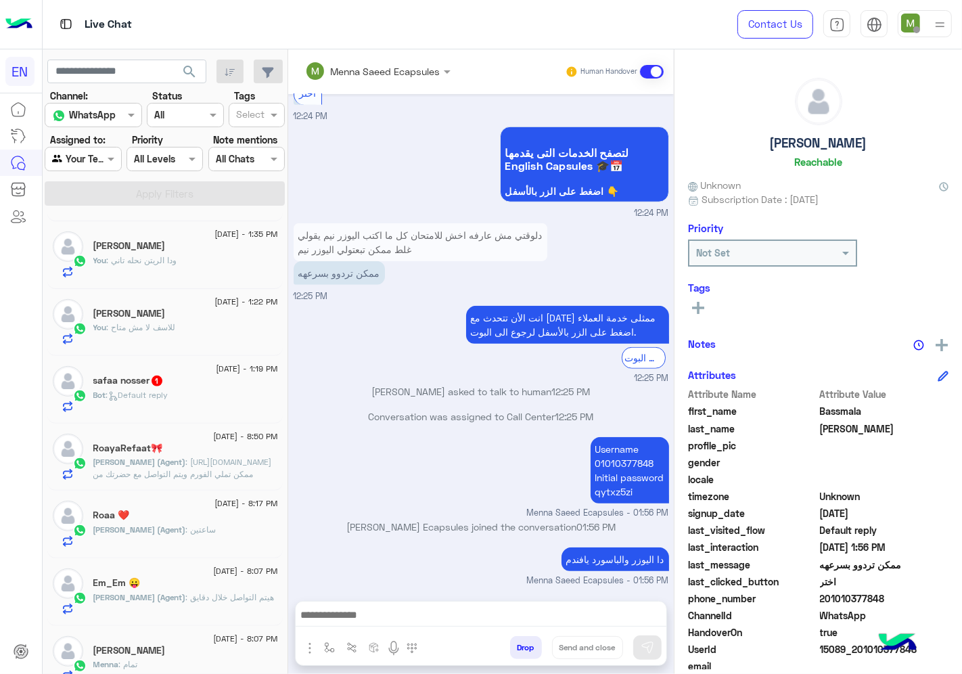
scroll to position [928, 0]
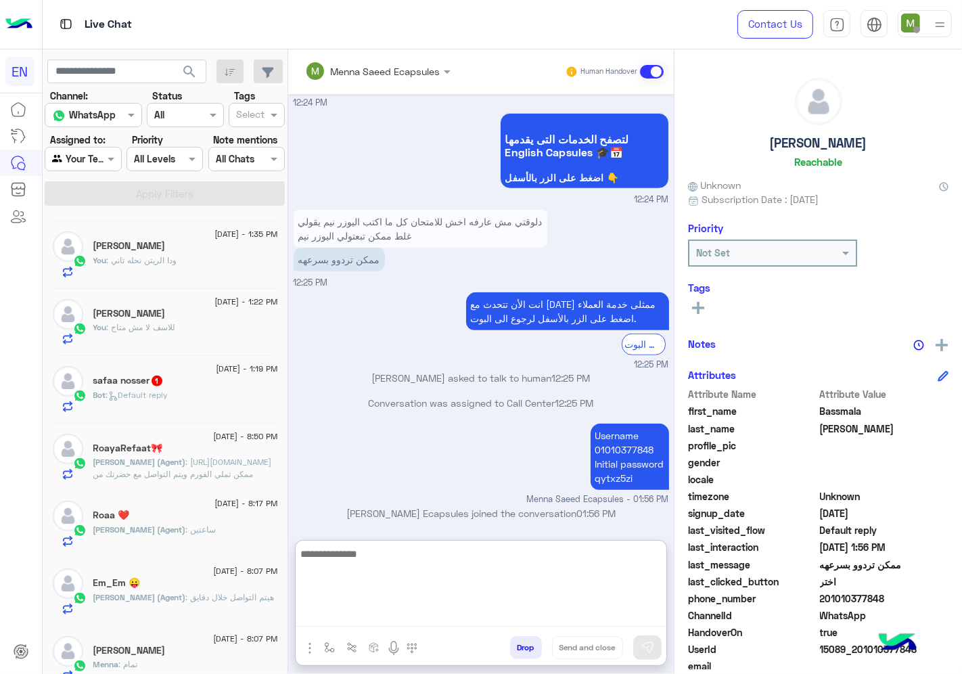
click at [553, 599] on textarea at bounding box center [481, 585] width 371 height 81
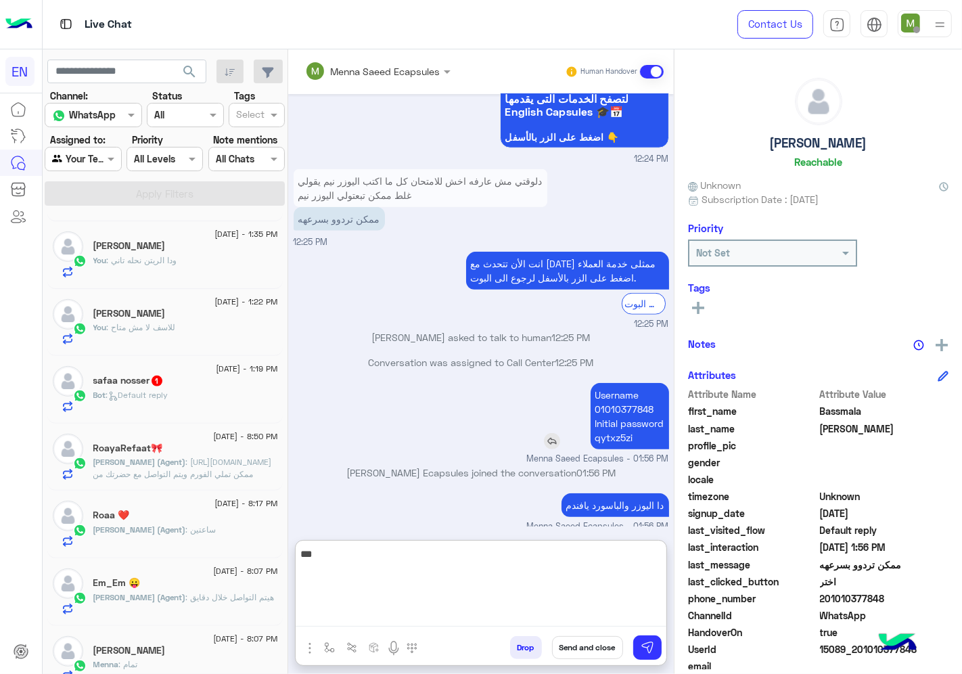
scroll to position [989, 0]
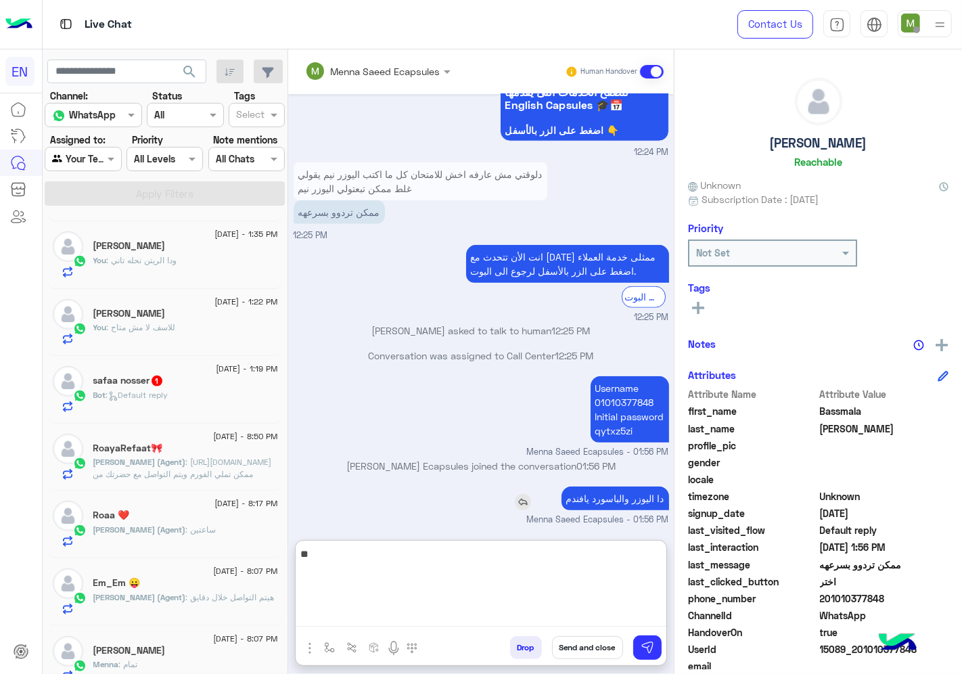
type textarea "*"
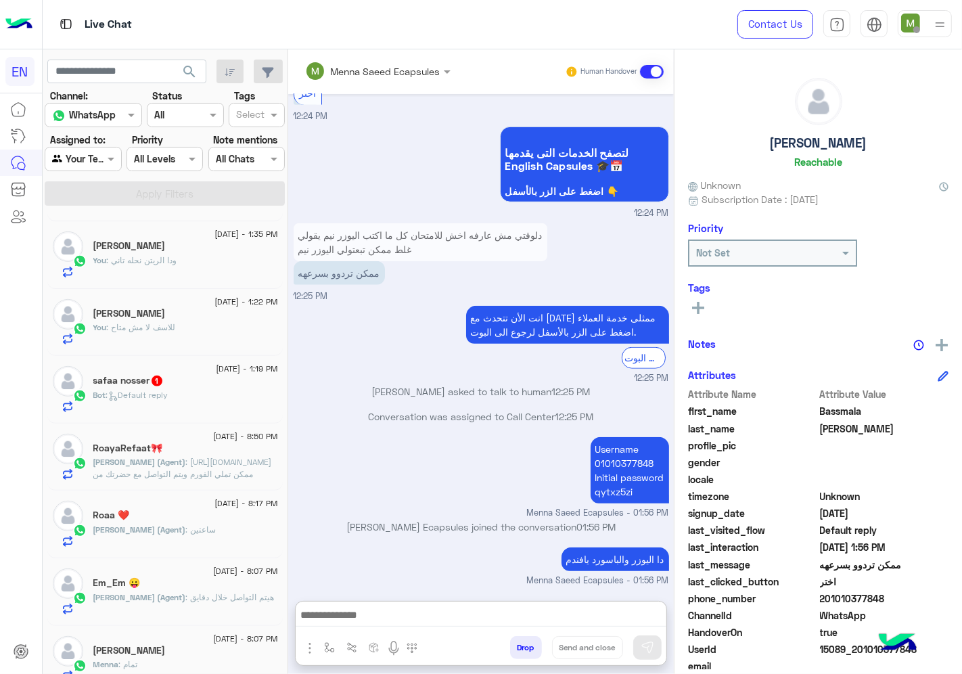
click at [87, 161] on div at bounding box center [82, 159] width 75 height 16
click at [91, 233] on b "Your Inbox" at bounding box center [88, 236] width 47 height 11
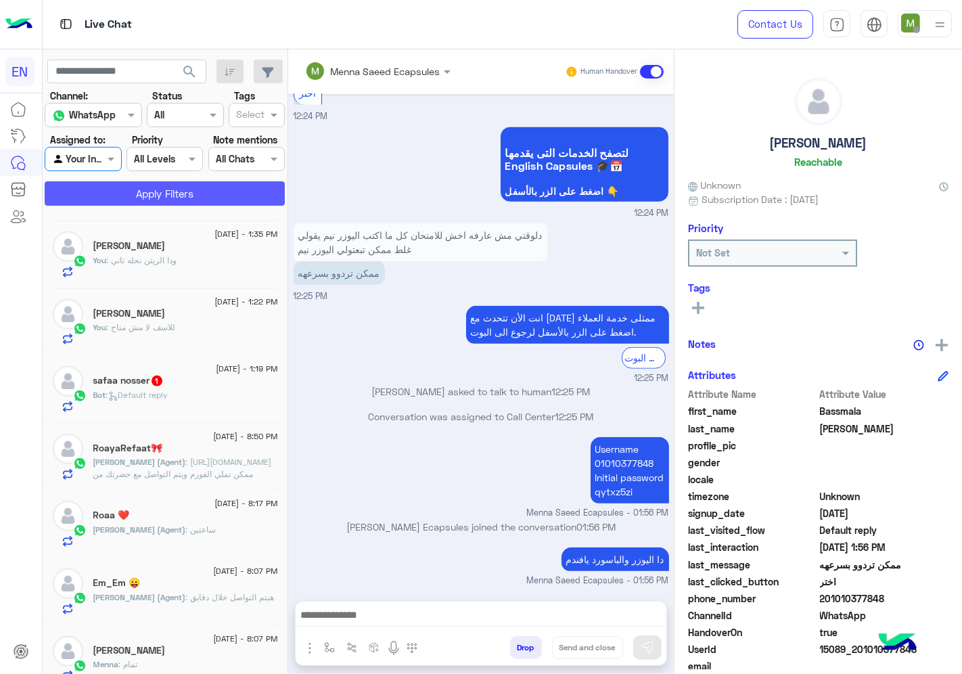
click at [131, 191] on button "Apply Filters" at bounding box center [165, 193] width 240 height 24
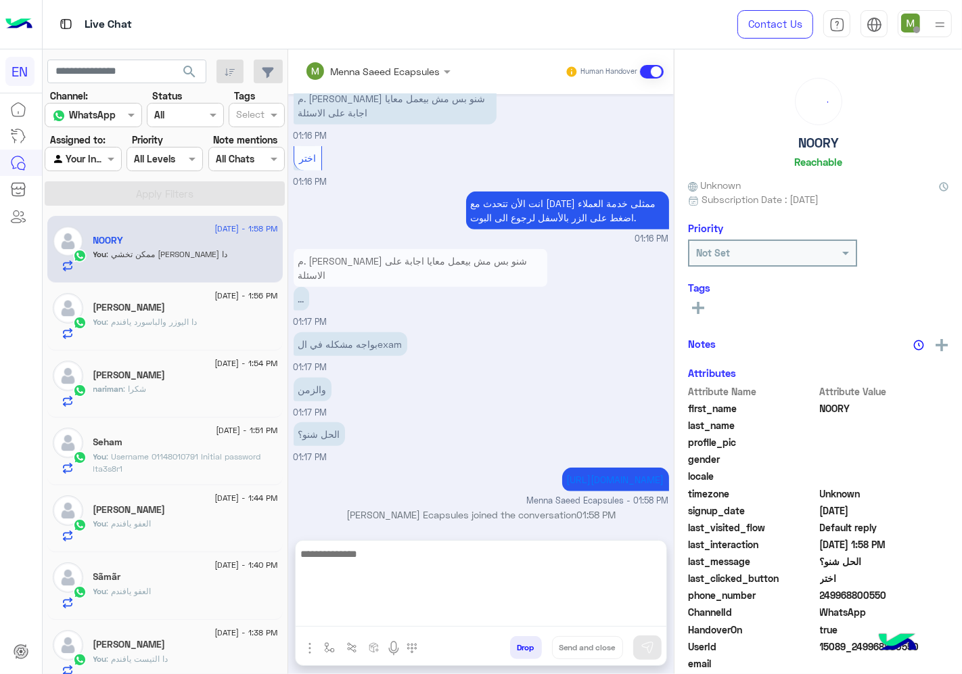
click at [567, 615] on textarea at bounding box center [481, 585] width 371 height 81
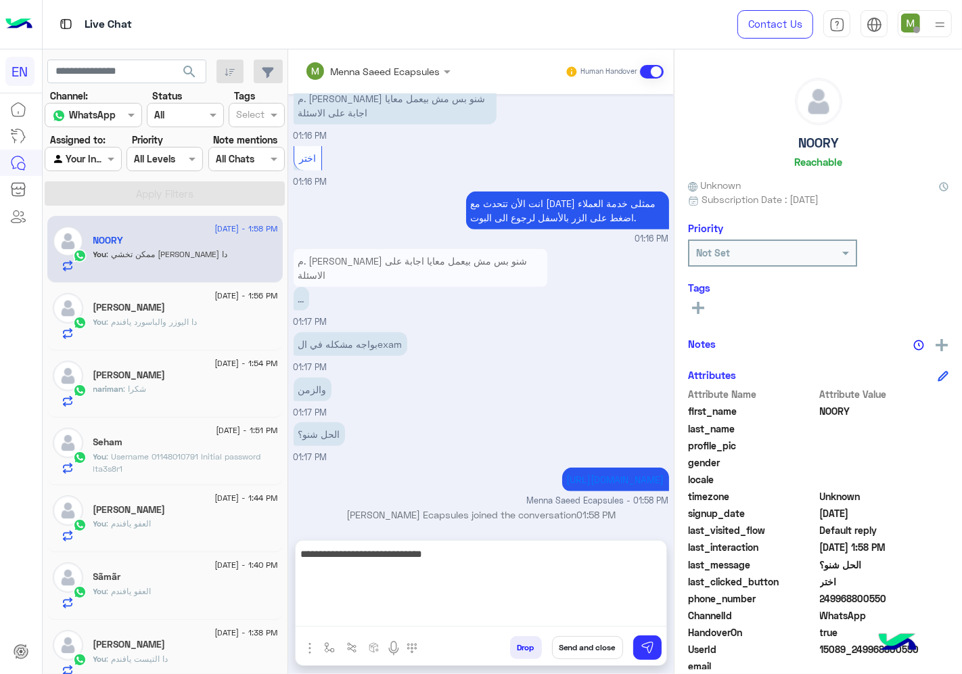
click at [490, 623] on textarea "**********" at bounding box center [481, 585] width 371 height 81
click at [491, 607] on textarea "**********" at bounding box center [481, 585] width 371 height 81
type textarea "**********"
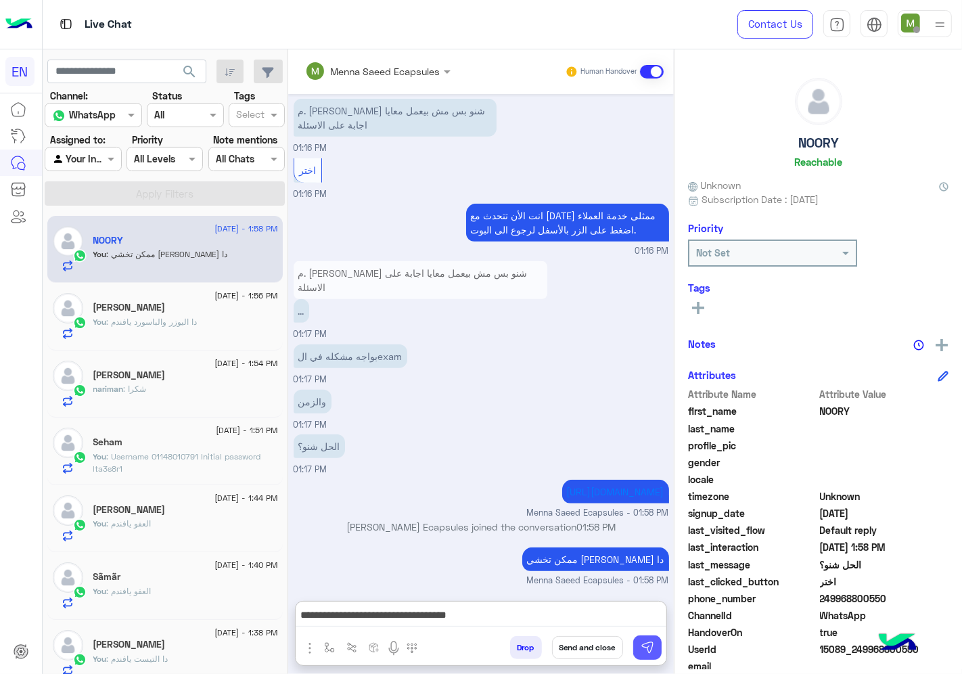
click at [641, 645] on img at bounding box center [647, 647] width 14 height 14
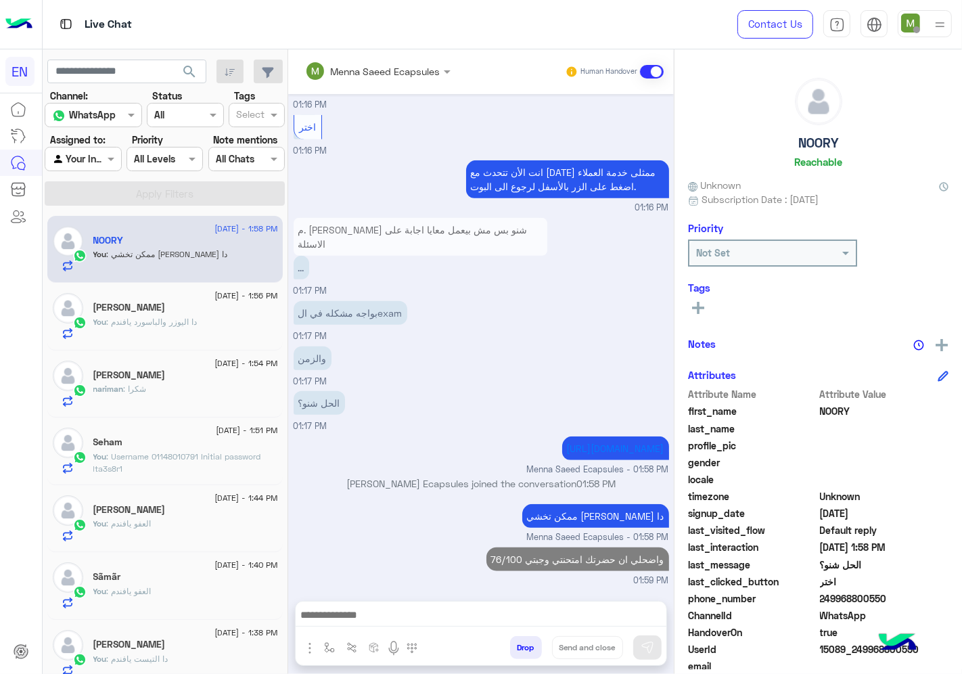
scroll to position [739, 0]
click at [85, 156] on div at bounding box center [82, 159] width 75 height 16
click at [88, 262] on b "Your Team" at bounding box center [88, 263] width 46 height 11
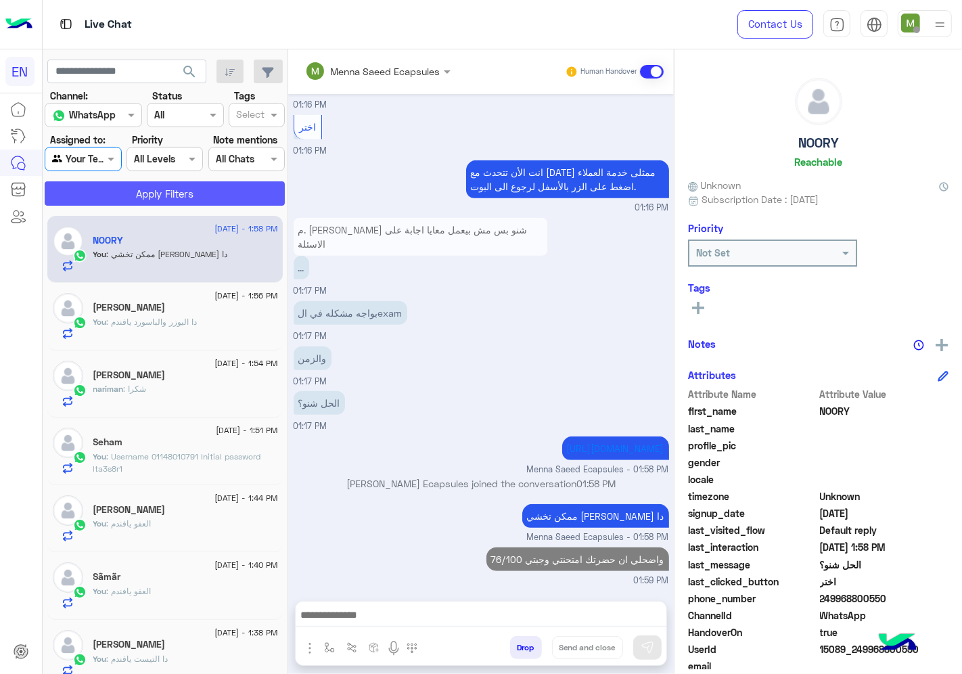
click at [139, 194] on button "Apply Filters" at bounding box center [165, 193] width 240 height 24
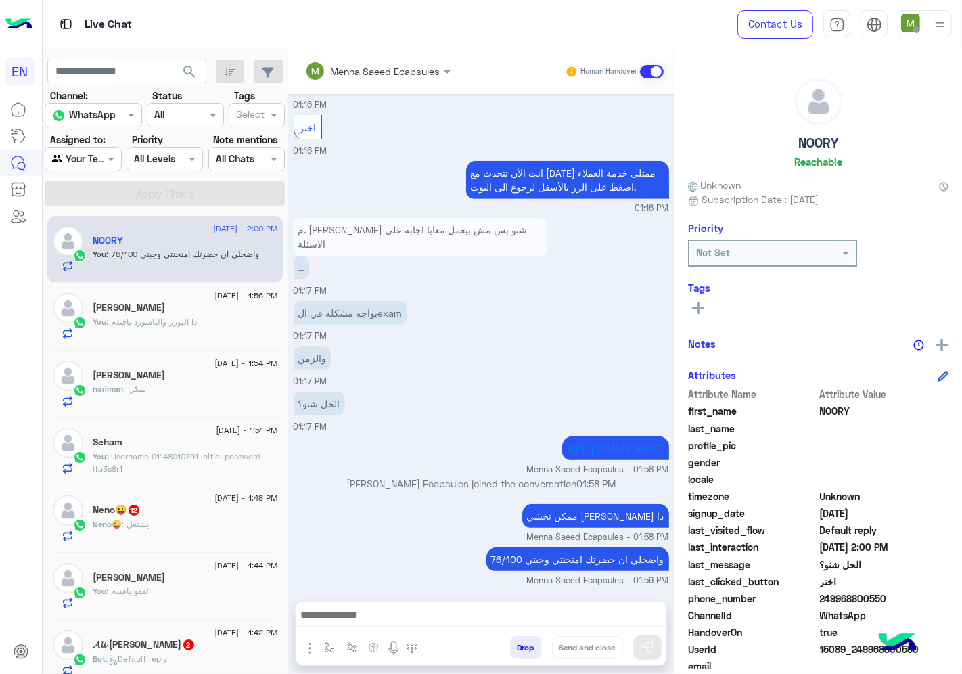
scroll to position [681, 0]
click at [187, 391] on div "nariman : شكرا" at bounding box center [185, 395] width 185 height 24
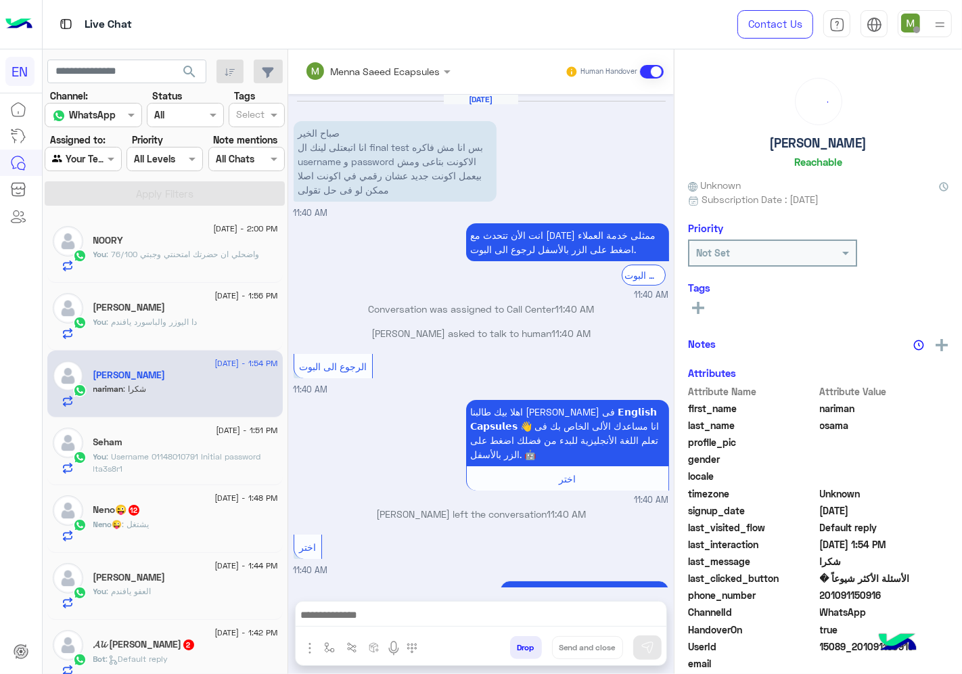
scroll to position [648, 0]
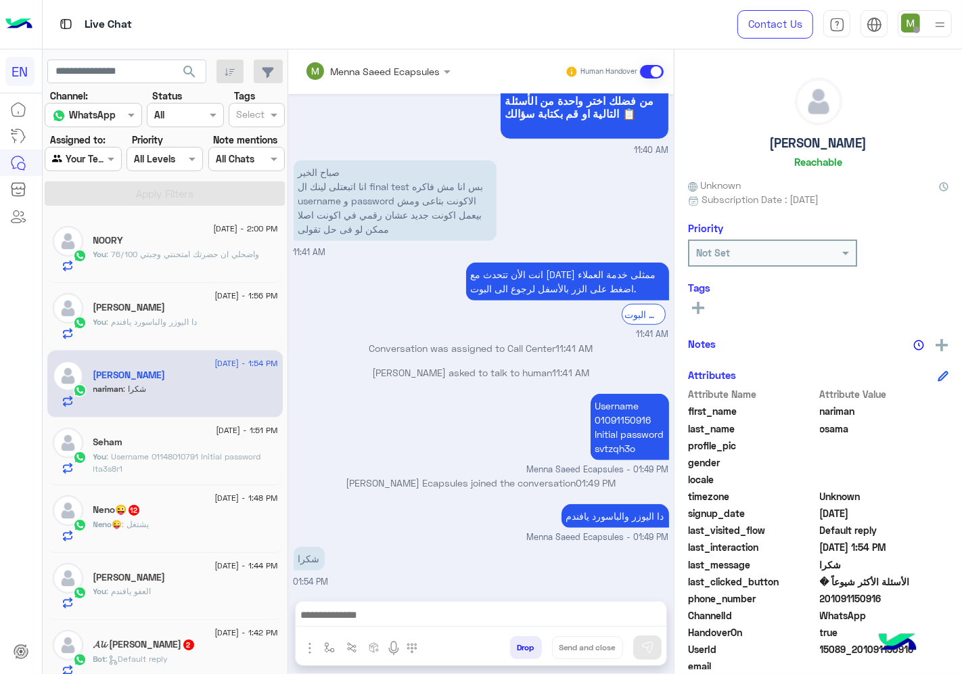
click at [426, 603] on div at bounding box center [481, 618] width 371 height 34
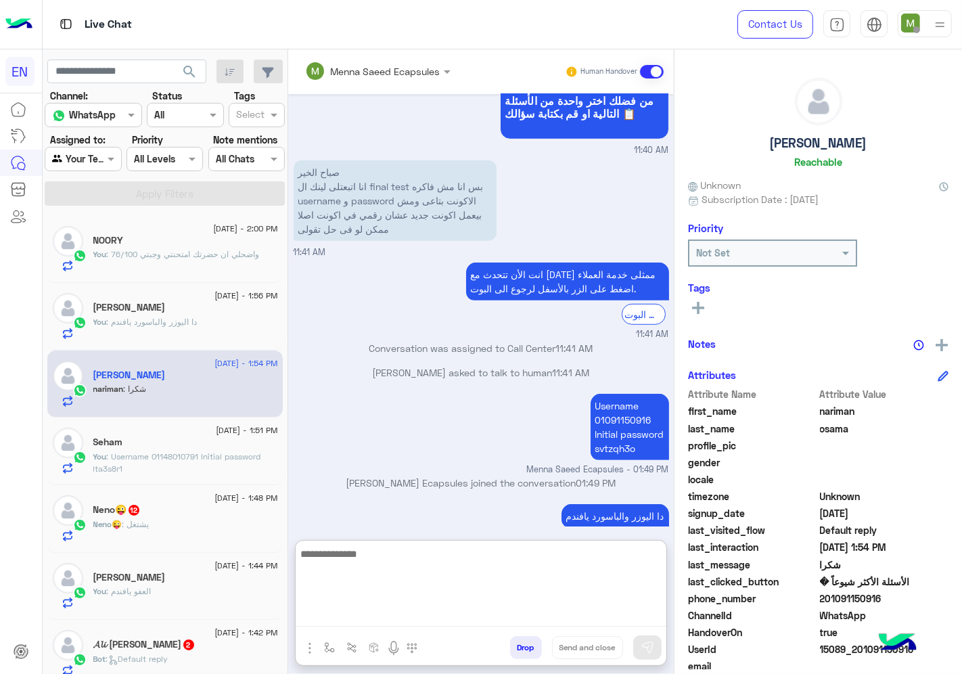
click at [423, 616] on textarea at bounding box center [481, 585] width 371 height 81
type textarea "**********"
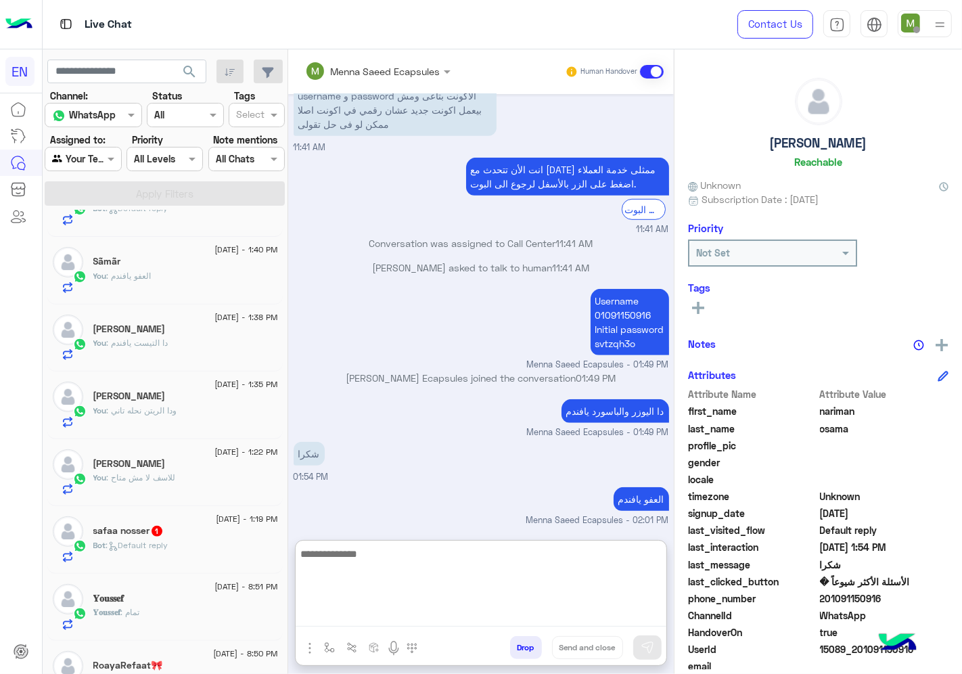
scroll to position [525, 0]
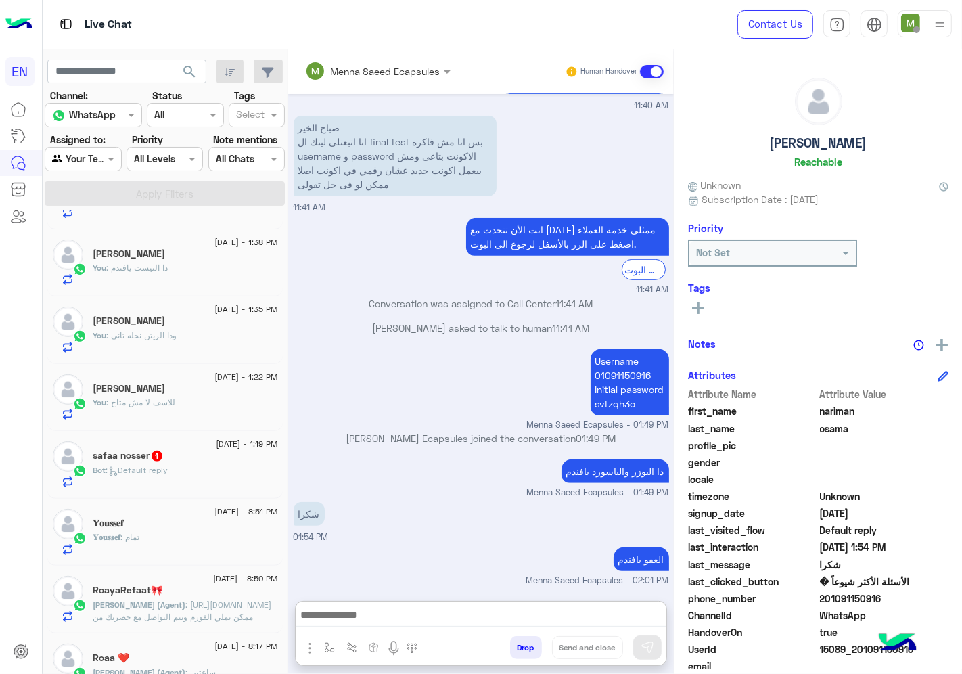
click at [159, 469] on span ": Default reply" at bounding box center [137, 470] width 62 height 10
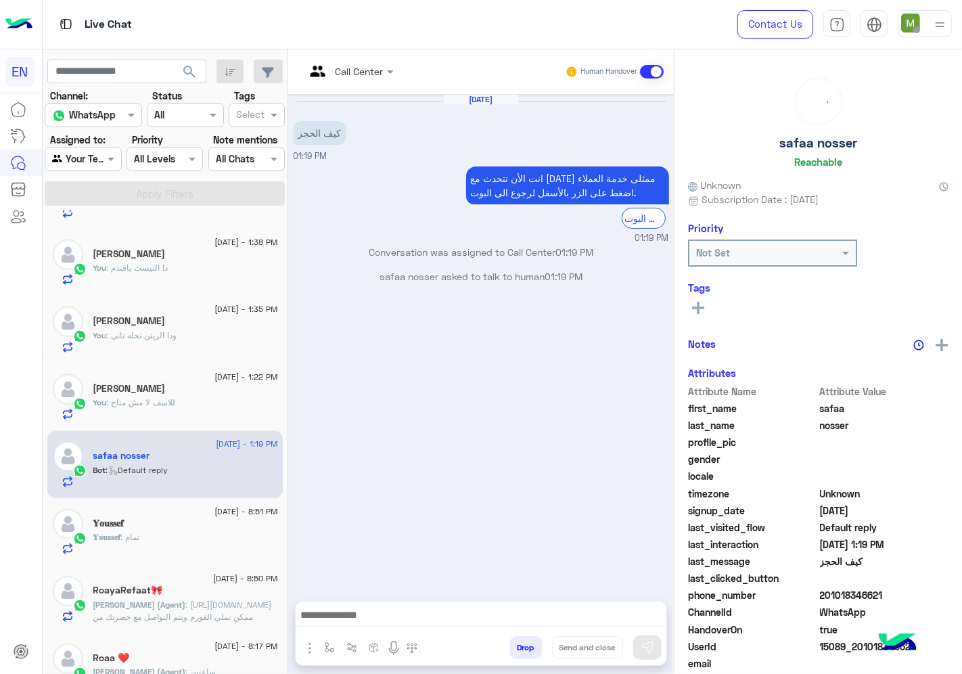
click at [368, 66] on div at bounding box center [349, 71] width 102 height 16
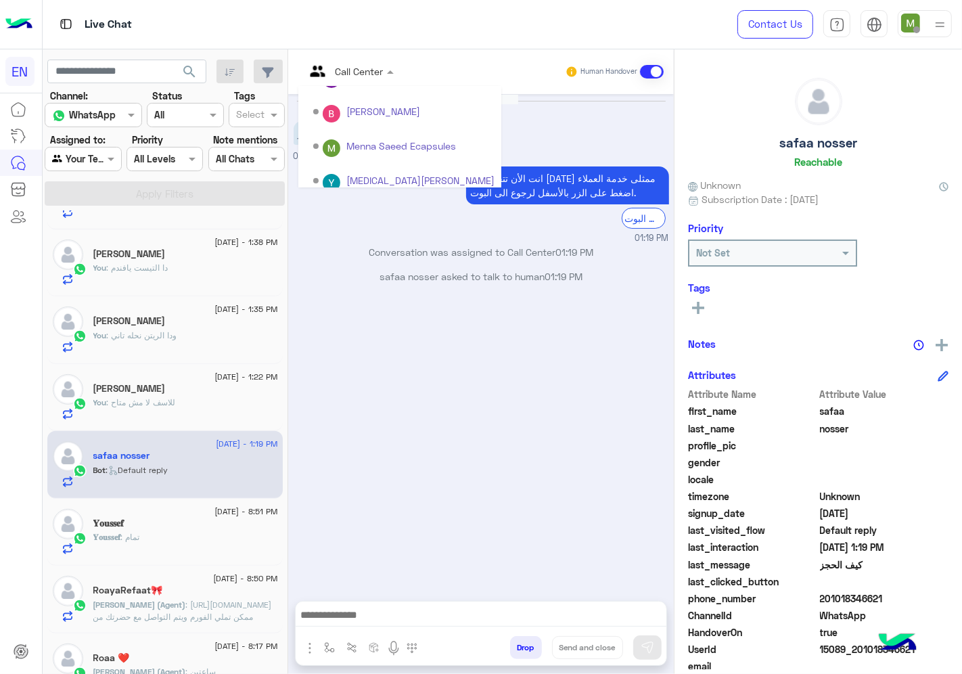
scroll to position [224, 0]
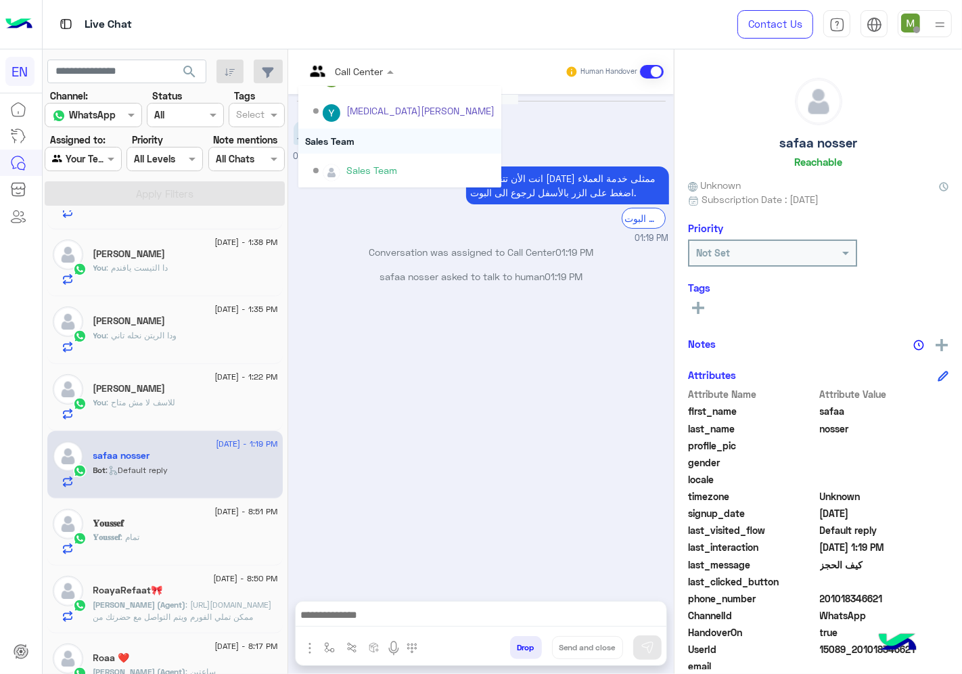
click at [339, 143] on div "Sales Team" at bounding box center [399, 140] width 203 height 25
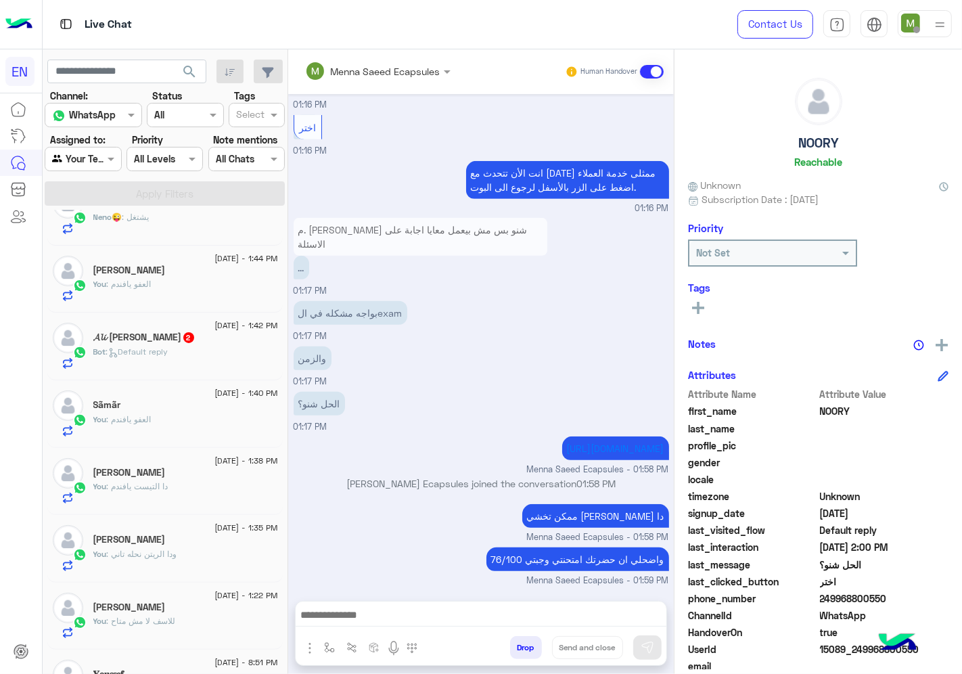
scroll to position [300, 0]
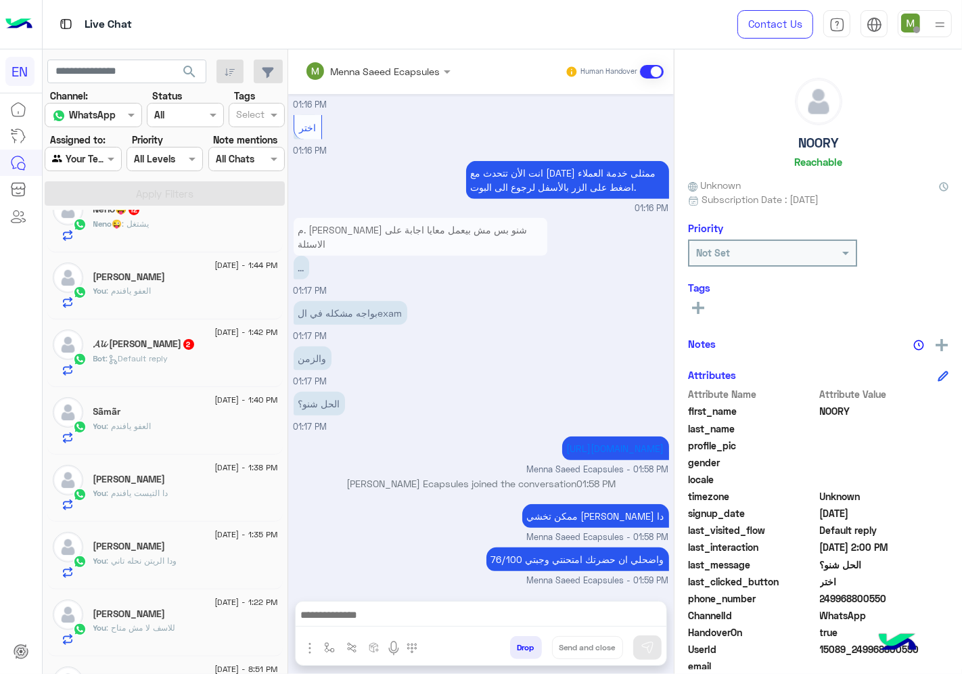
click at [178, 366] on div "Bot : Default reply" at bounding box center [185, 364] width 185 height 24
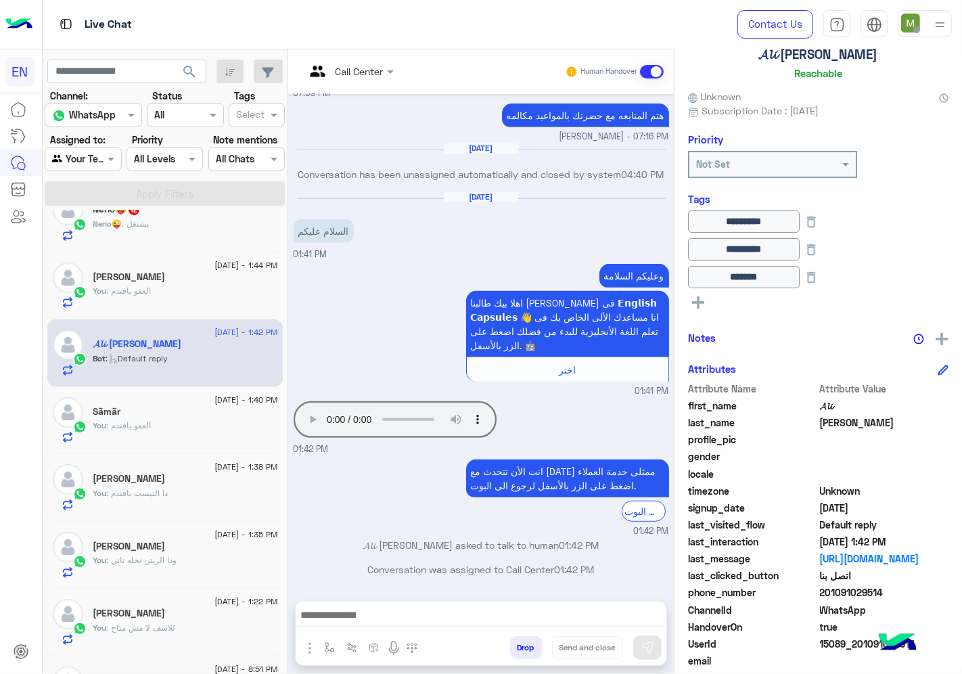
scroll to position [137, 0]
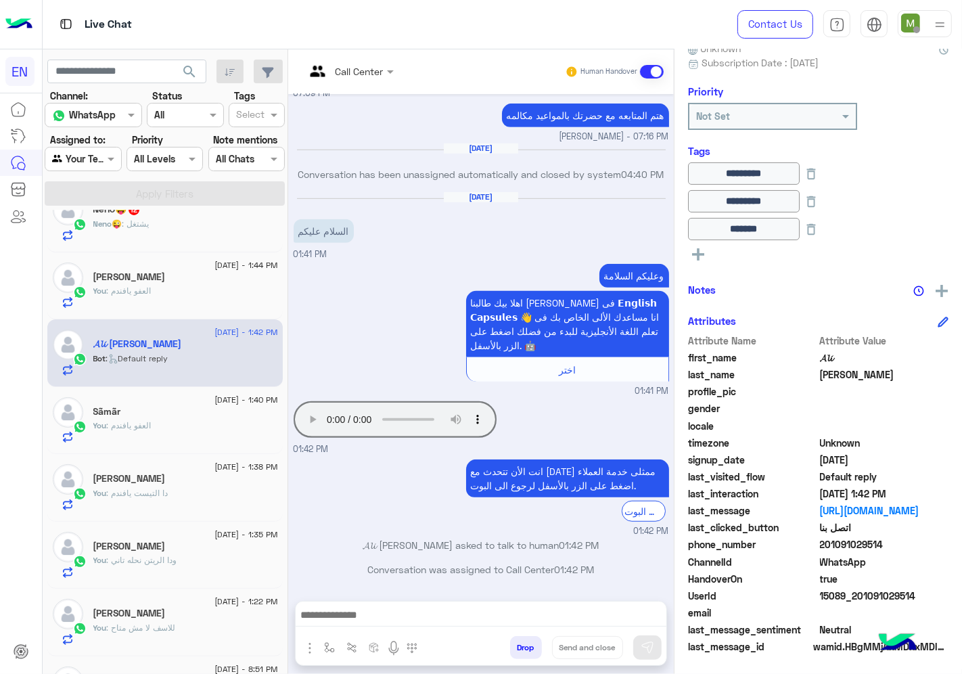
drag, startPoint x: 881, startPoint y: 538, endPoint x: 830, endPoint y: 544, distance: 51.8
click at [834, 544] on span "201091029514" at bounding box center [884, 544] width 129 height 14
click at [829, 540] on span "201091029514" at bounding box center [884, 544] width 129 height 14
click at [836, 543] on span "201091029514" at bounding box center [884, 544] width 129 height 14
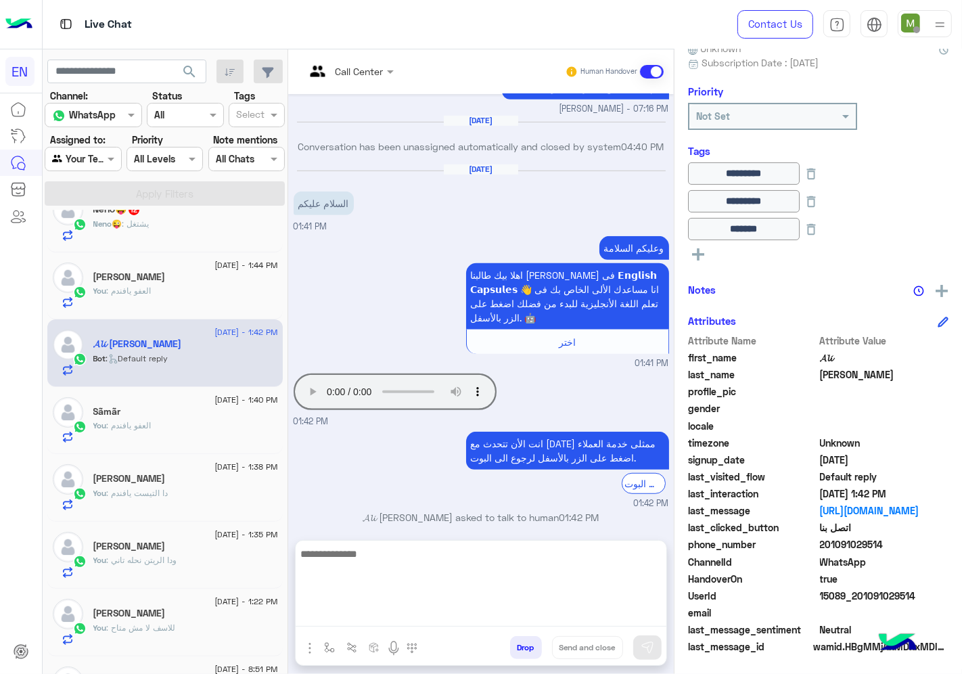
click at [565, 616] on textarea at bounding box center [481, 585] width 371 height 81
type textarea "**********"
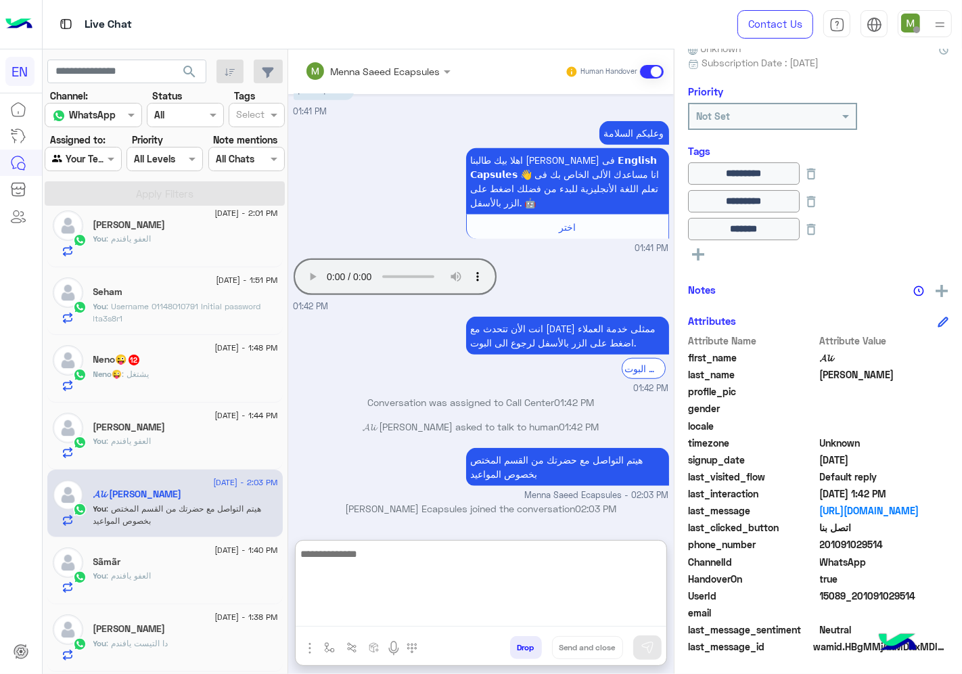
scroll to position [75, 0]
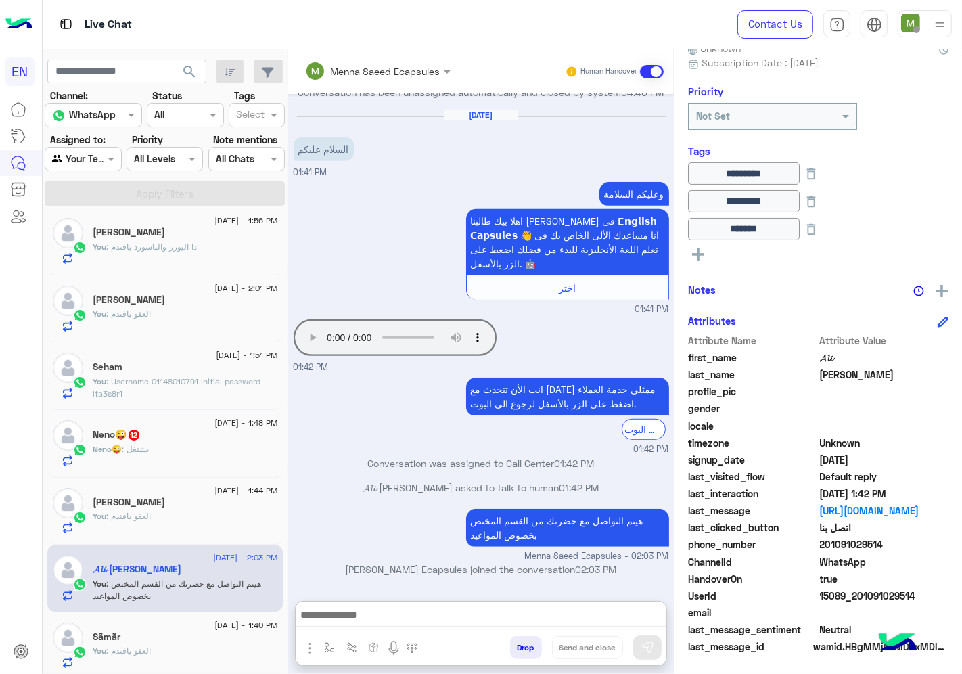
click at [156, 445] on div "Neno😜 : يشتغل" at bounding box center [185, 455] width 185 height 24
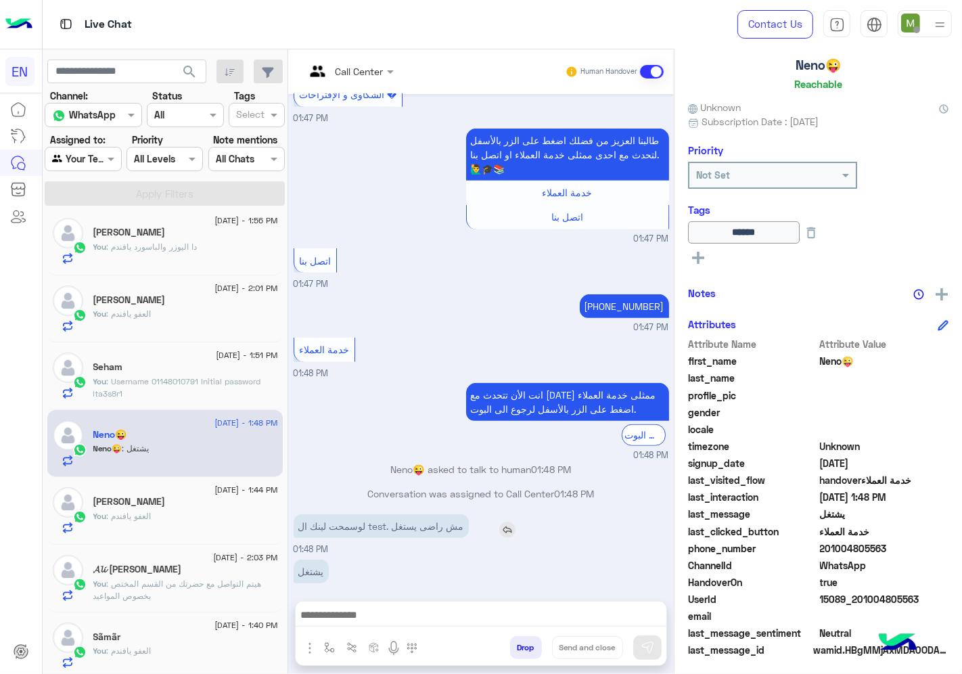
scroll to position [81, 0]
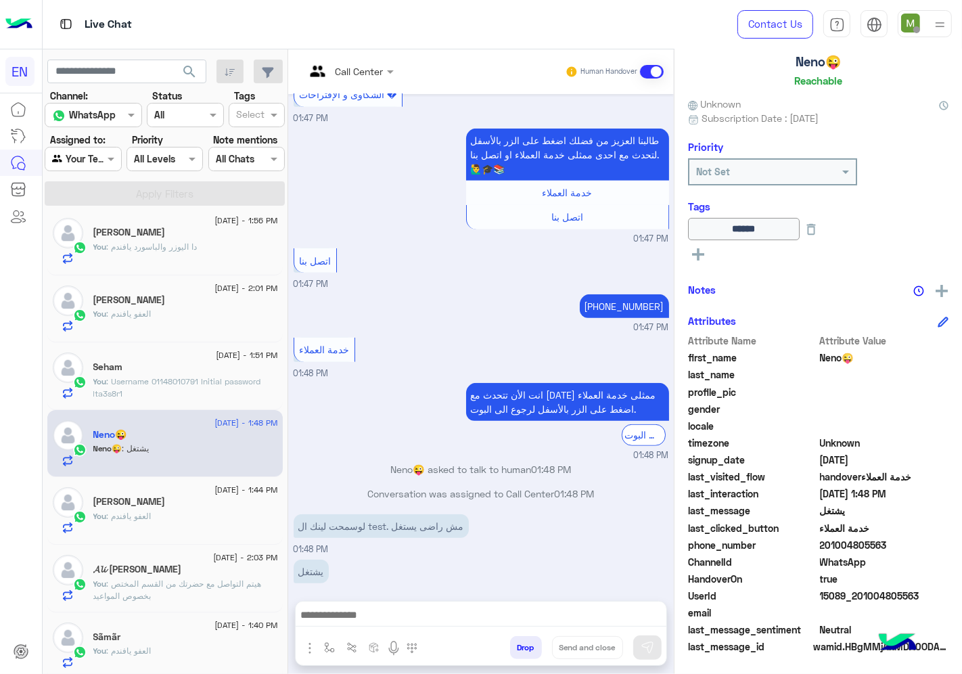
drag, startPoint x: 902, startPoint y: 545, endPoint x: 818, endPoint y: 542, distance: 83.9
click at [820, 542] on span "201004805563" at bounding box center [884, 545] width 129 height 14
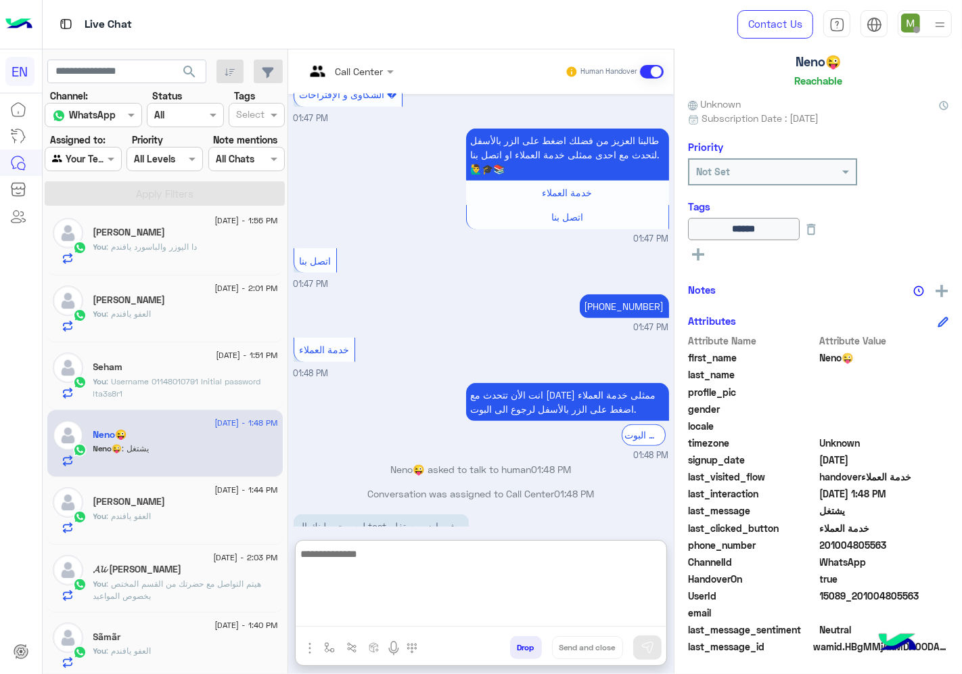
paste textarea "**********"
type textarea "**********"
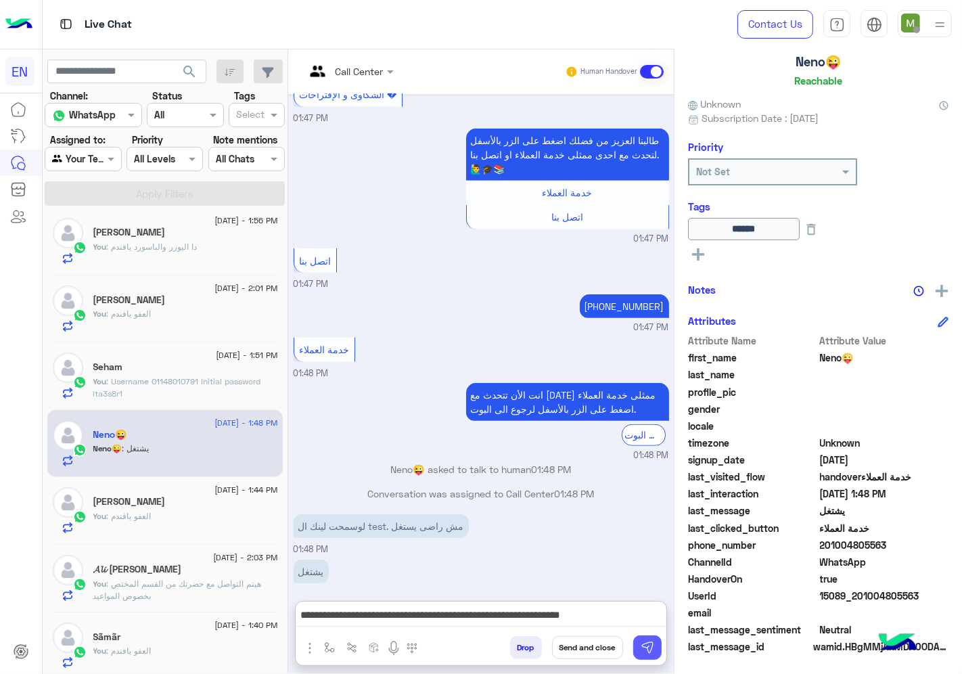
click at [649, 648] on img at bounding box center [647, 647] width 14 height 14
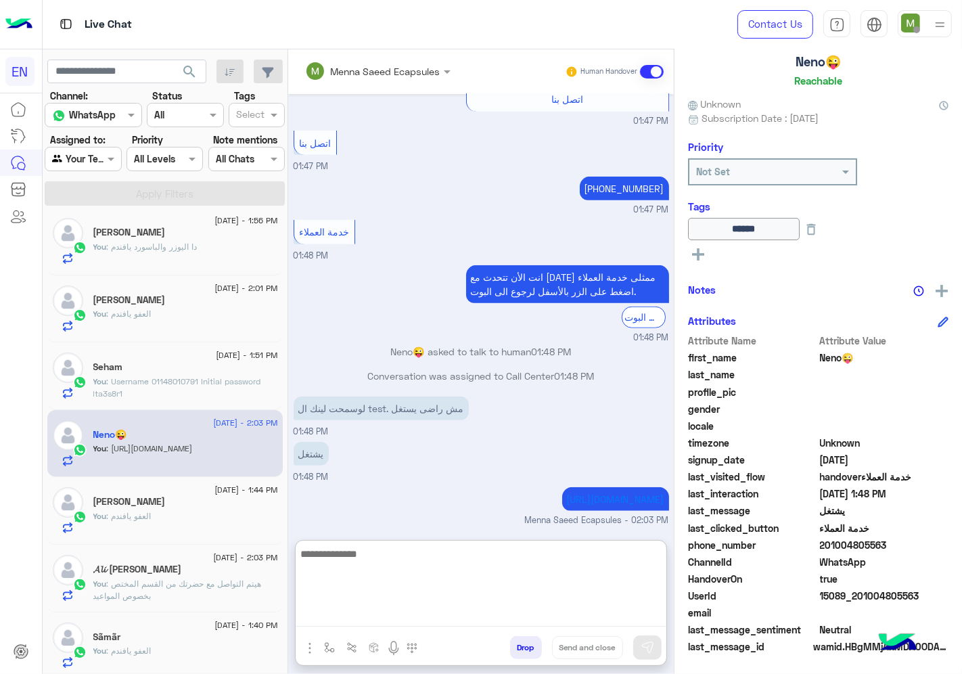
scroll to position [843, 0]
paste textarea "**********"
type textarea "**********"
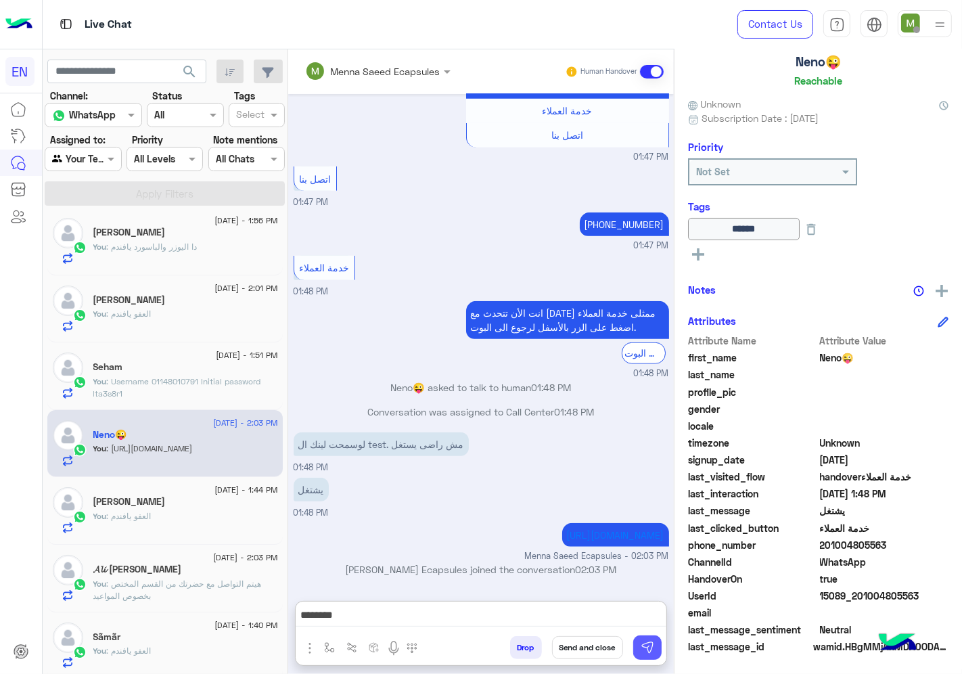
click at [654, 651] on img at bounding box center [647, 647] width 14 height 14
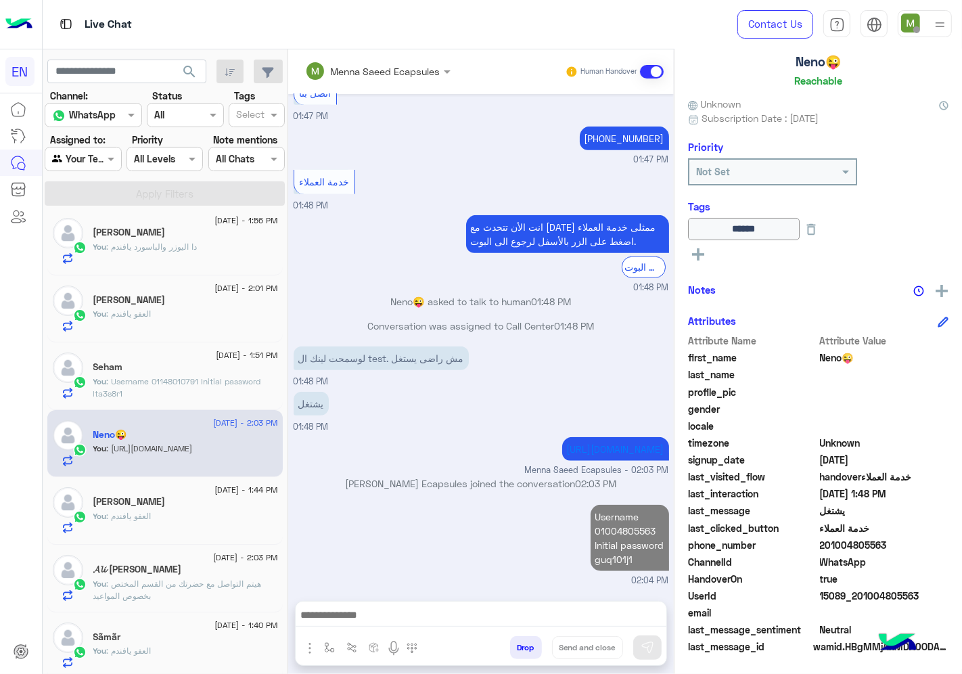
scroll to position [893, 0]
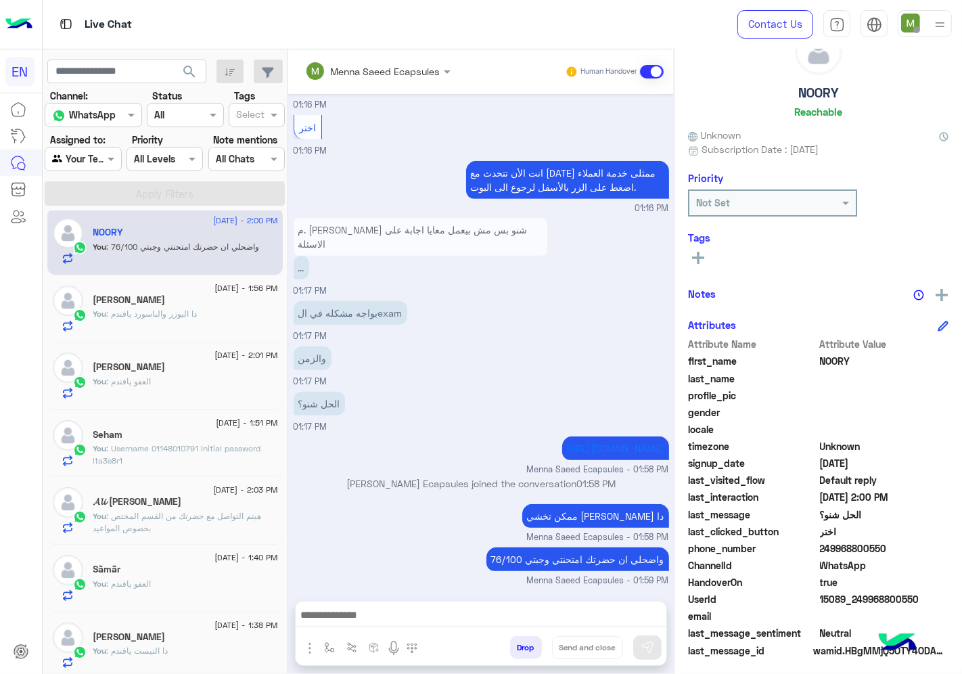
scroll to position [53, 0]
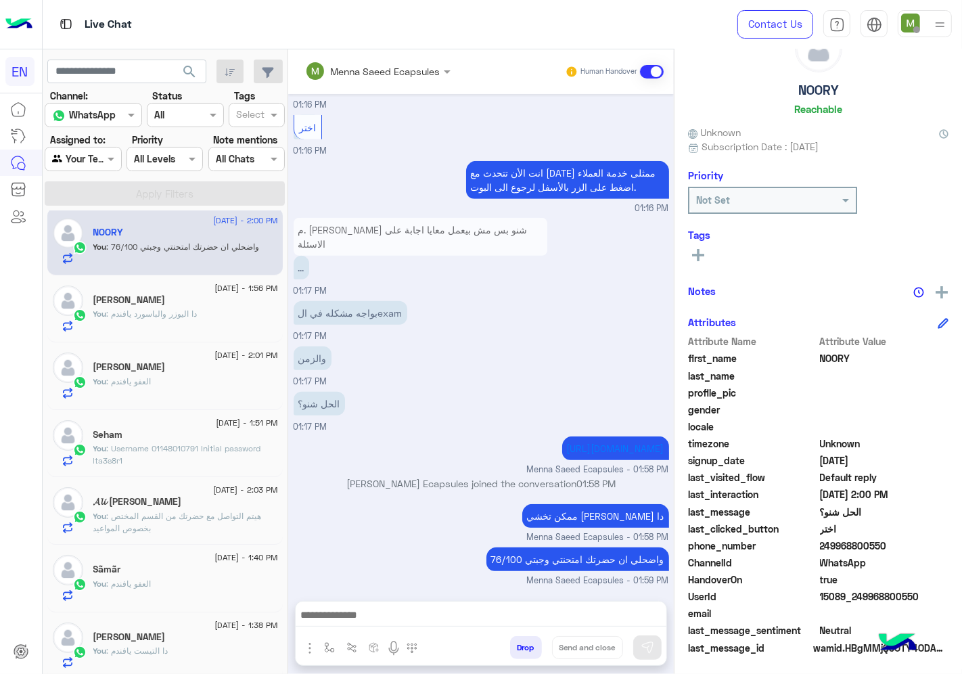
click at [80, 163] on input "text" at bounding box center [67, 159] width 31 height 14
click at [86, 237] on b "Your Inbox" at bounding box center [88, 236] width 47 height 11
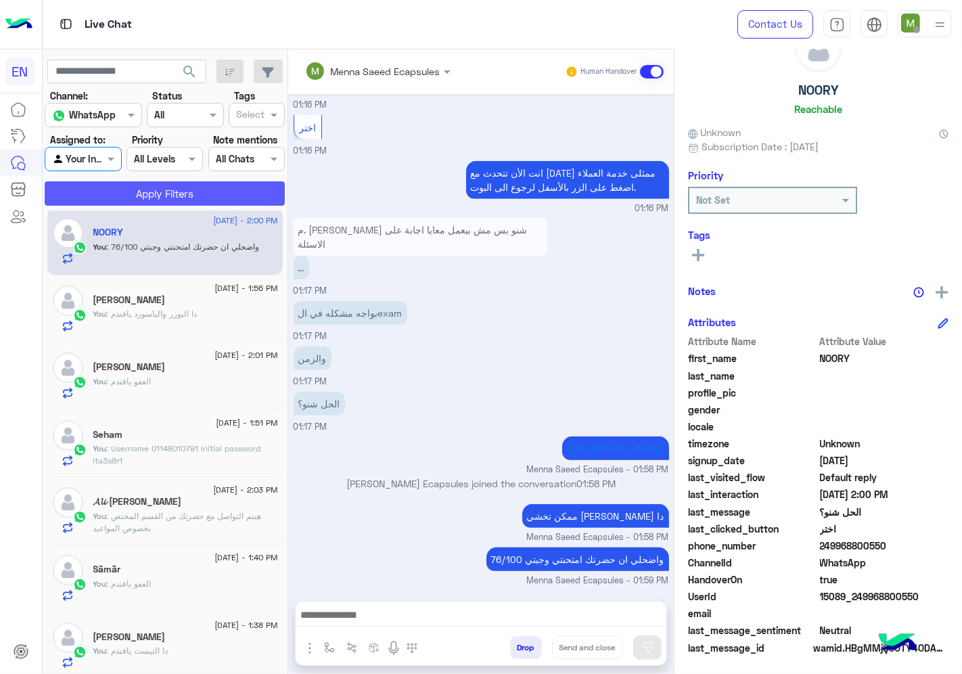
click at [138, 193] on button "Apply Filters" at bounding box center [165, 193] width 240 height 24
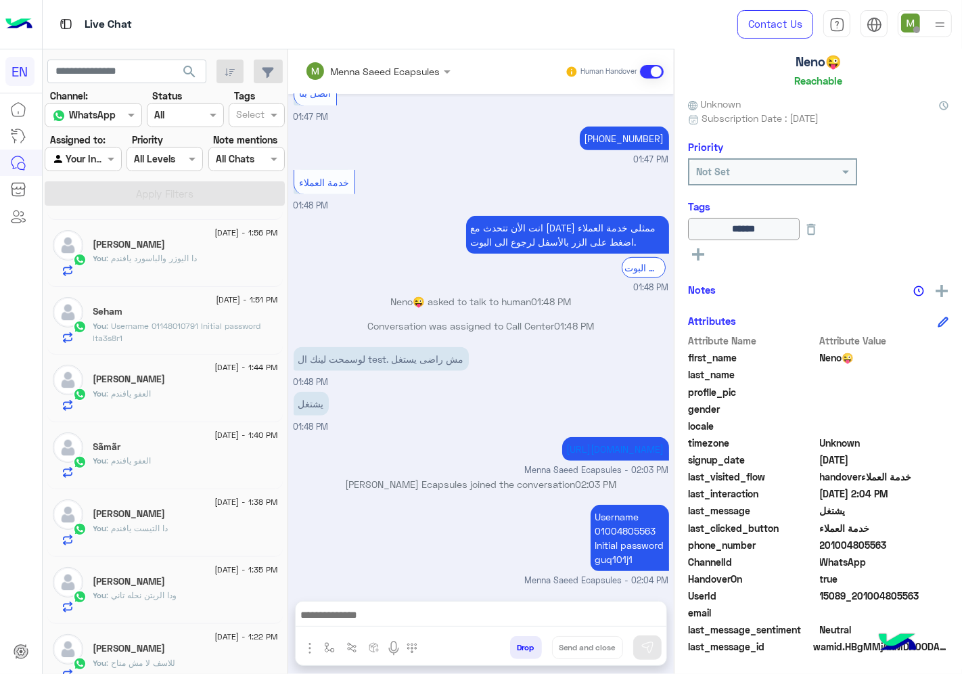
scroll to position [282, 0]
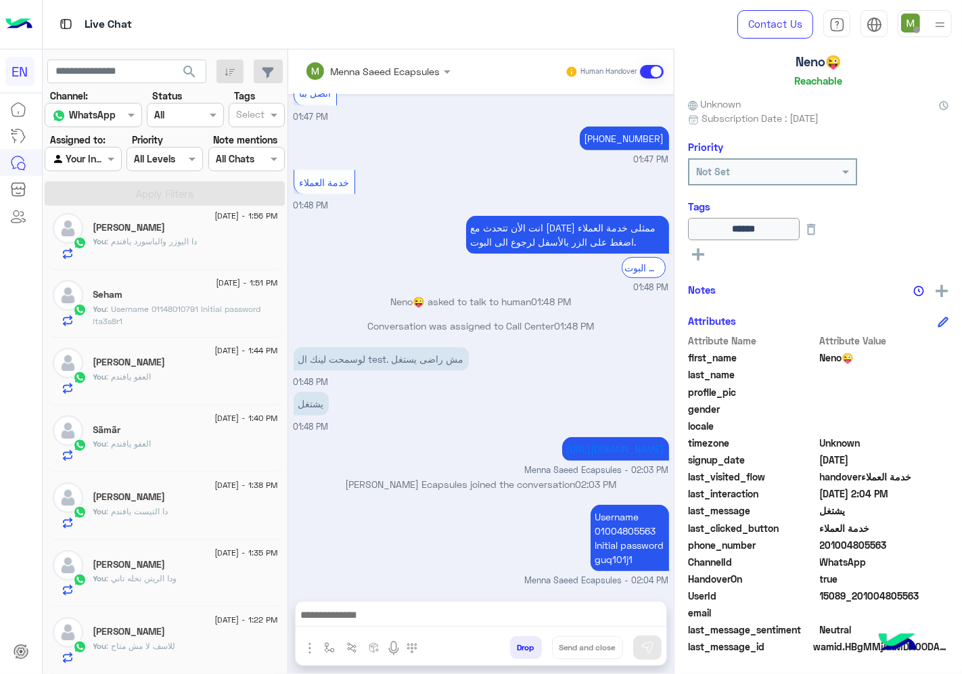
click at [101, 153] on div at bounding box center [82, 159] width 75 height 16
click at [93, 266] on b "Your Team" at bounding box center [88, 263] width 46 height 11
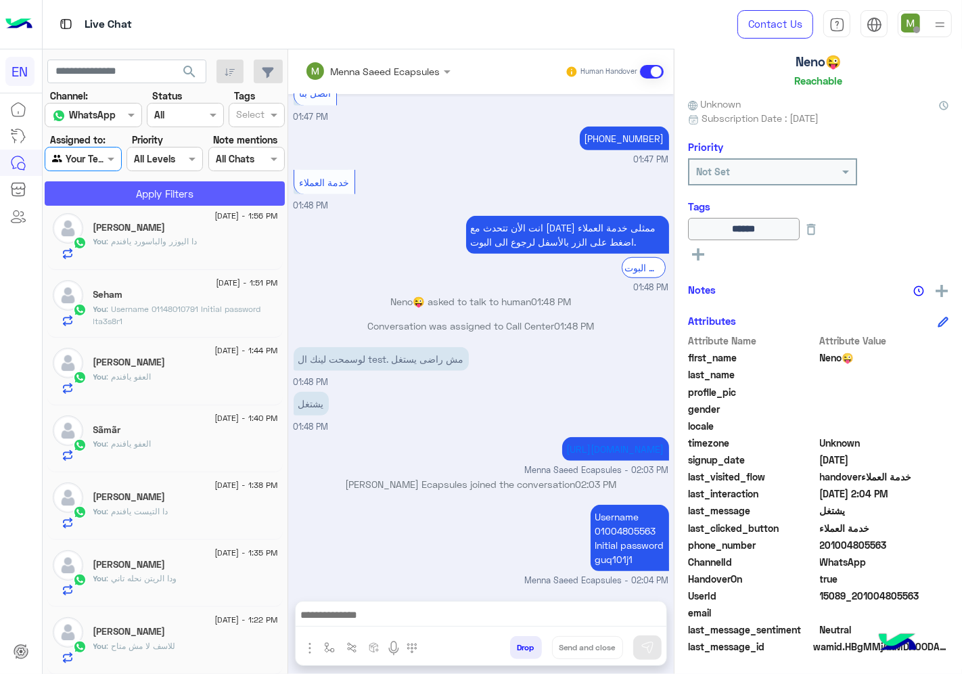
click at [112, 193] on button "Apply Filters" at bounding box center [165, 193] width 240 height 24
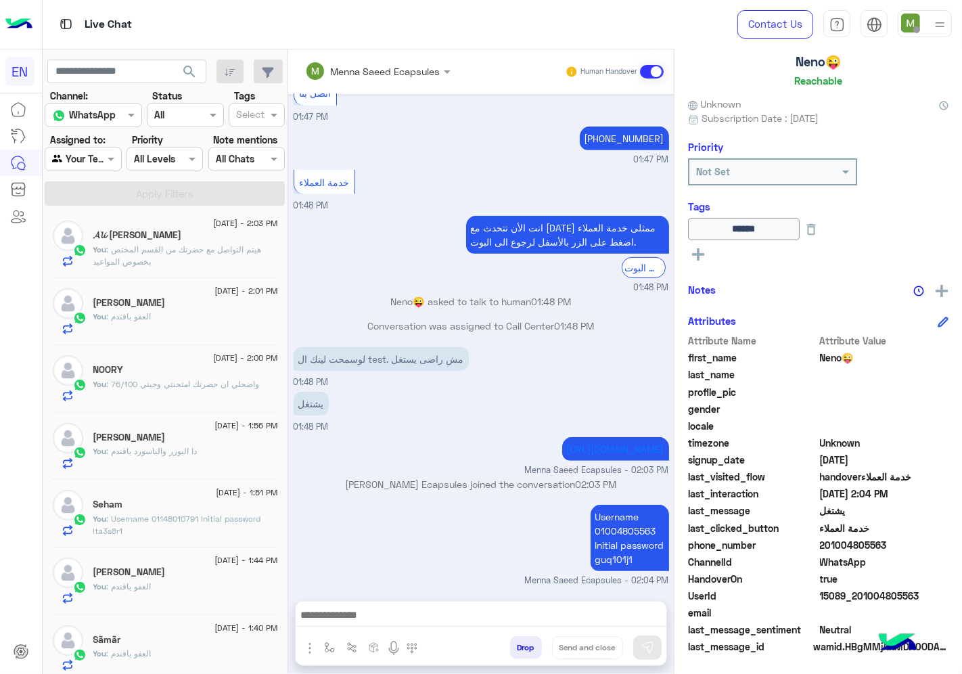
scroll to position [0, 0]
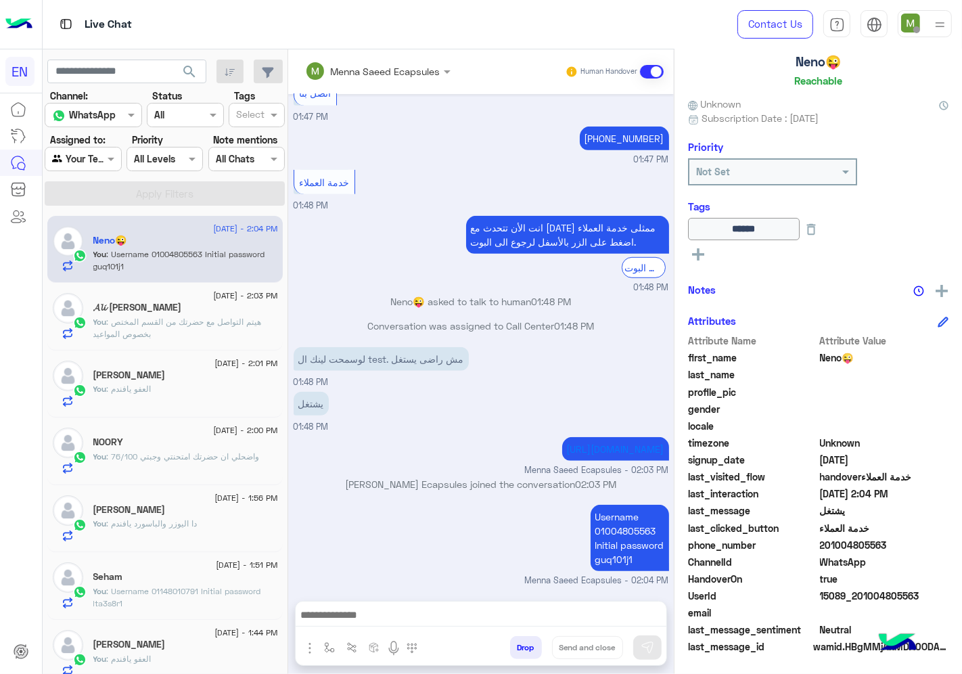
drag, startPoint x: 93, startPoint y: 156, endPoint x: 85, endPoint y: 171, distance: 17.2
click at [93, 156] on div at bounding box center [82, 159] width 75 height 16
click at [96, 239] on b "Your Inbox" at bounding box center [88, 236] width 47 height 11
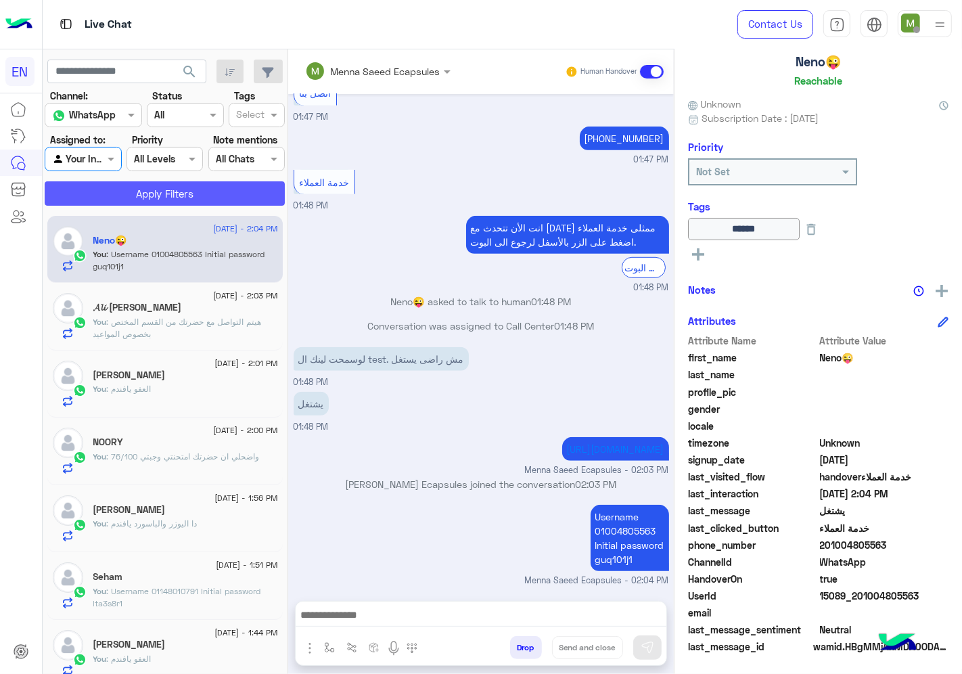
click at [147, 193] on button "Apply Filters" at bounding box center [165, 193] width 240 height 24
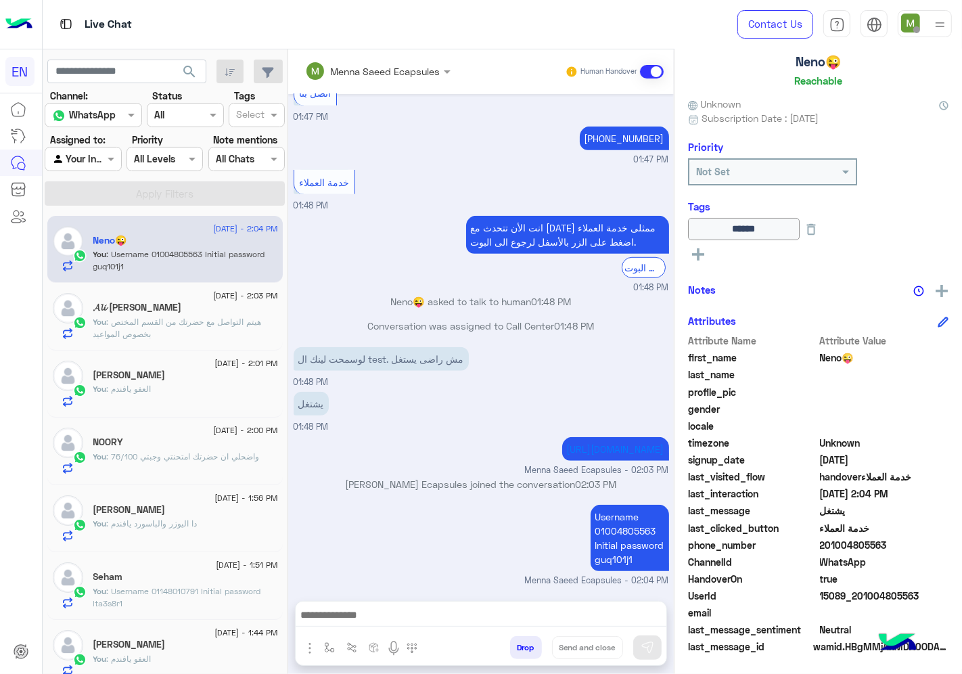
click at [101, 158] on div at bounding box center [82, 159] width 75 height 16
click at [110, 258] on b "Your Team" at bounding box center [88, 263] width 46 height 11
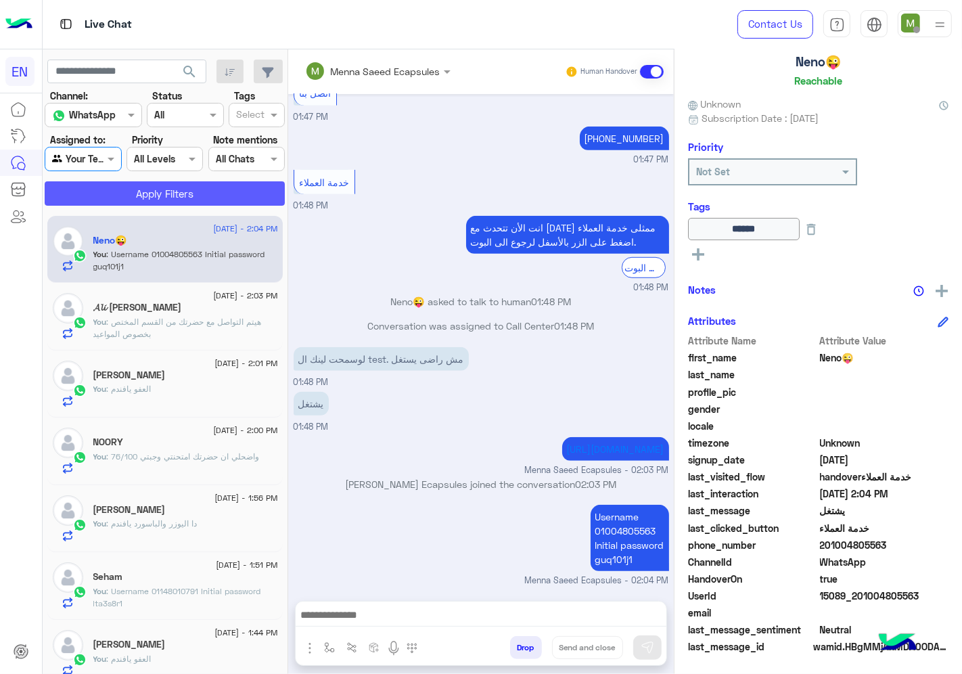
click at [168, 191] on button "Apply Filters" at bounding box center [165, 193] width 240 height 24
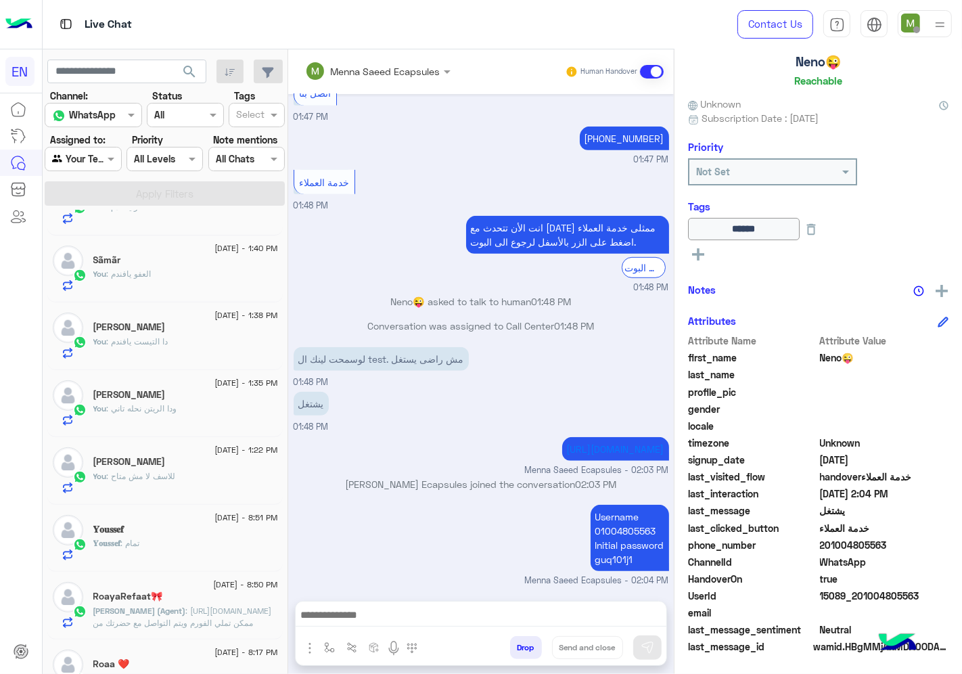
scroll to position [525, 0]
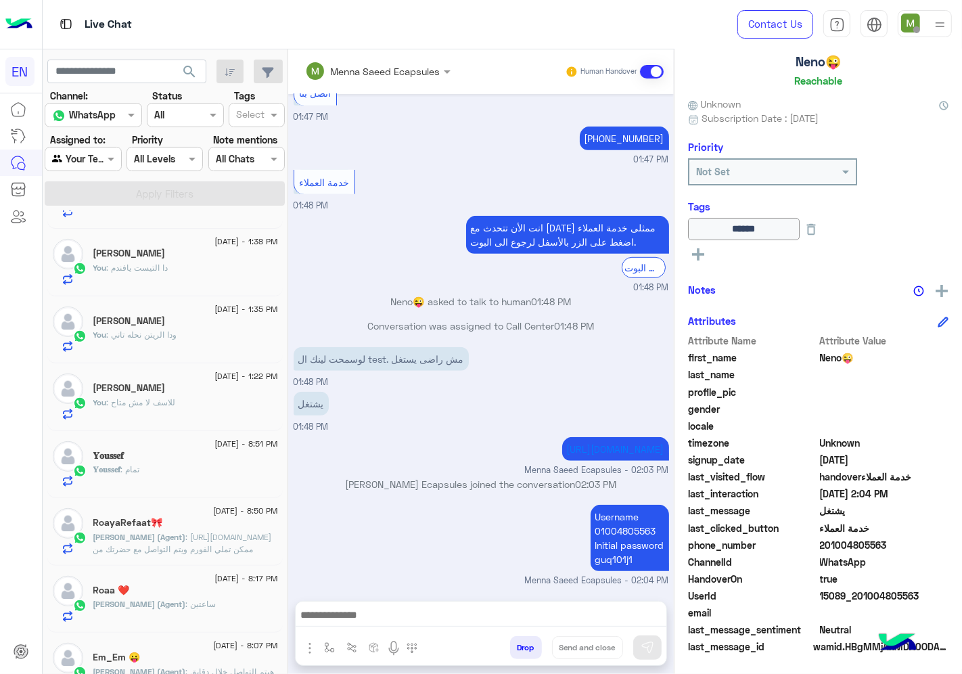
click at [97, 154] on div at bounding box center [82, 159] width 75 height 16
click at [104, 206] on b "Unassigned" at bounding box center [90, 211] width 51 height 11
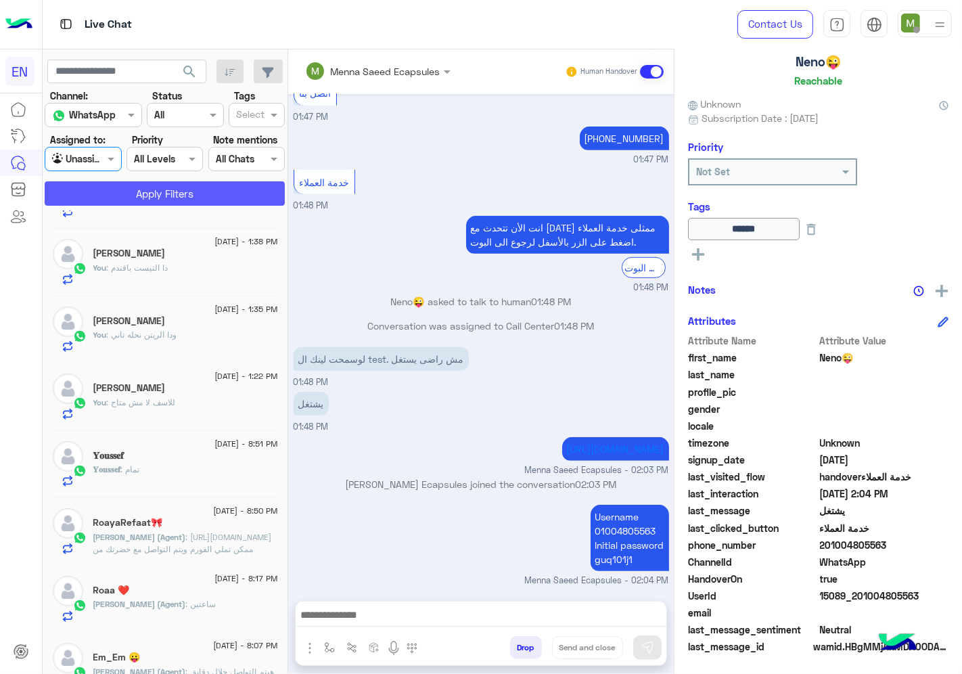
click at [132, 187] on button "Apply Filters" at bounding box center [165, 193] width 240 height 24
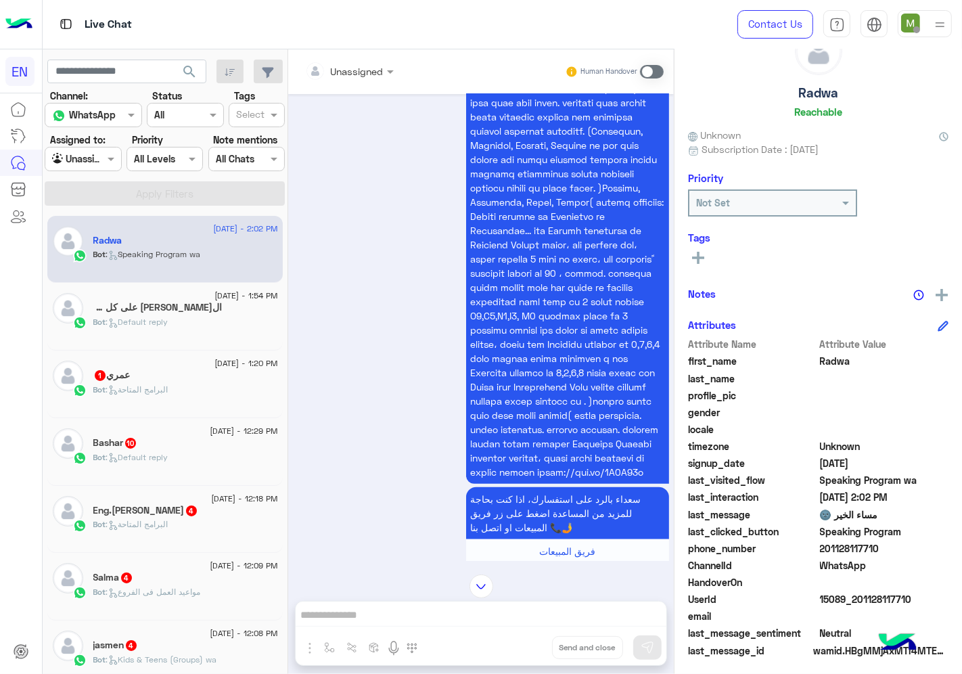
scroll to position [650, 0]
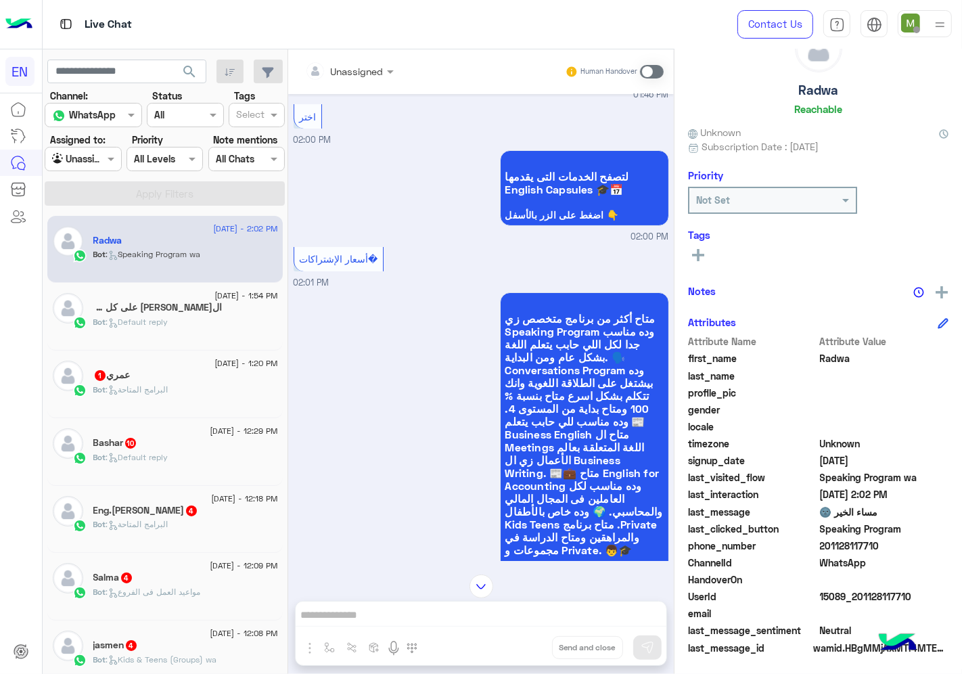
click at [370, 68] on div at bounding box center [349, 71] width 102 height 16
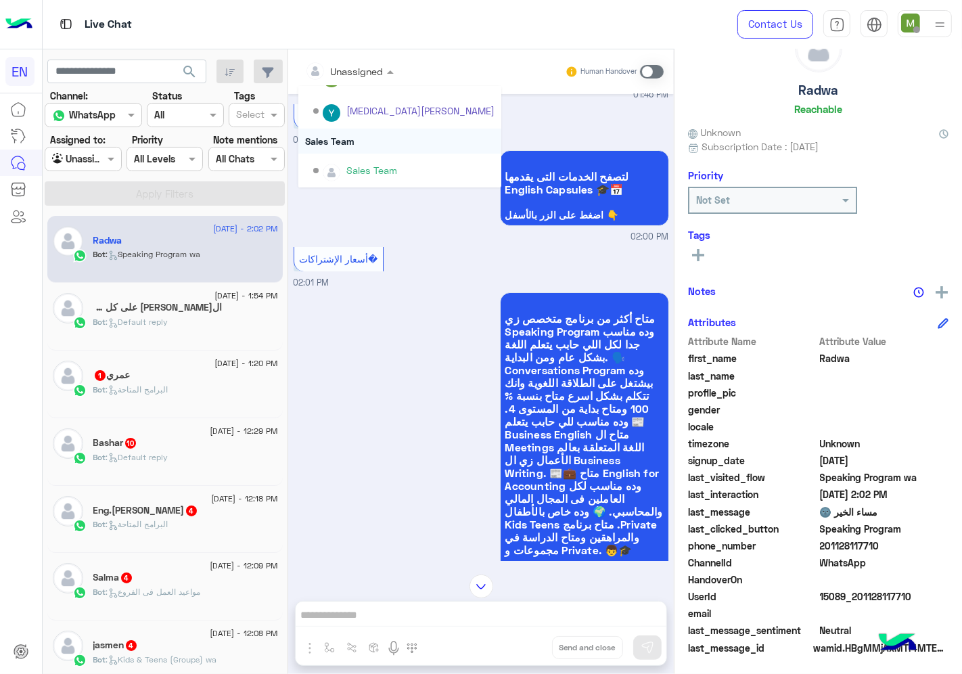
click at [347, 138] on div "Sales Team" at bounding box center [399, 140] width 203 height 25
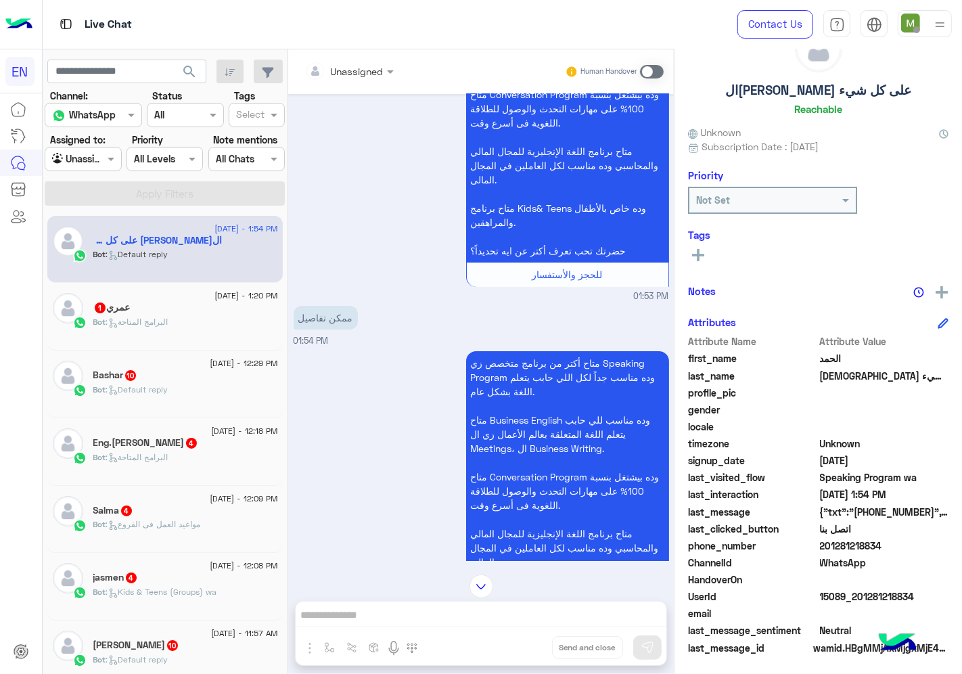
click at [376, 71] on div at bounding box center [349, 71] width 102 height 16
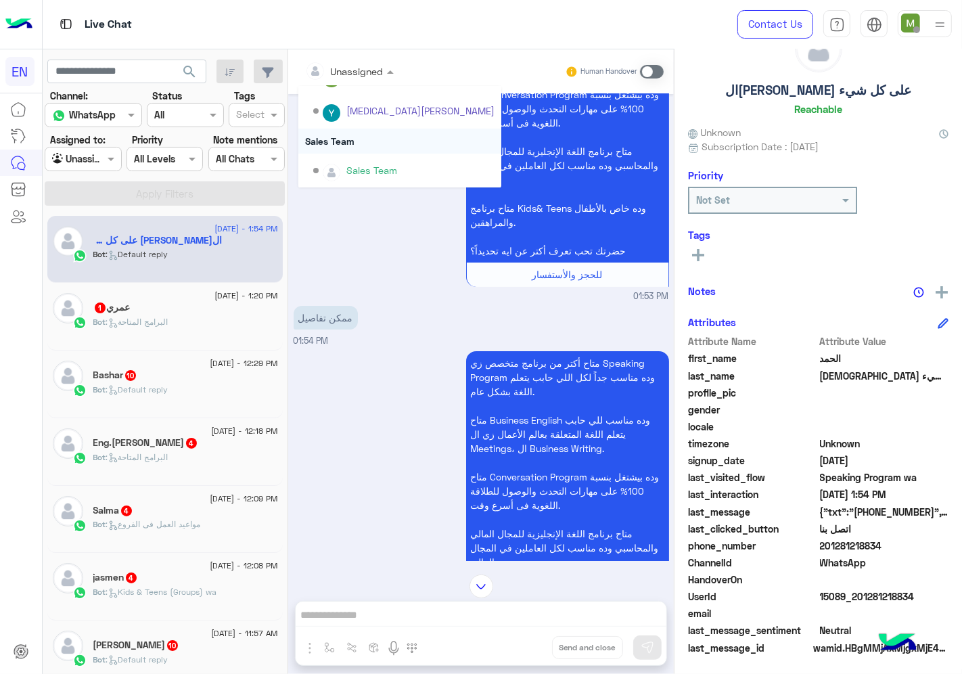
click at [359, 143] on div "Sales Team" at bounding box center [399, 140] width 203 height 25
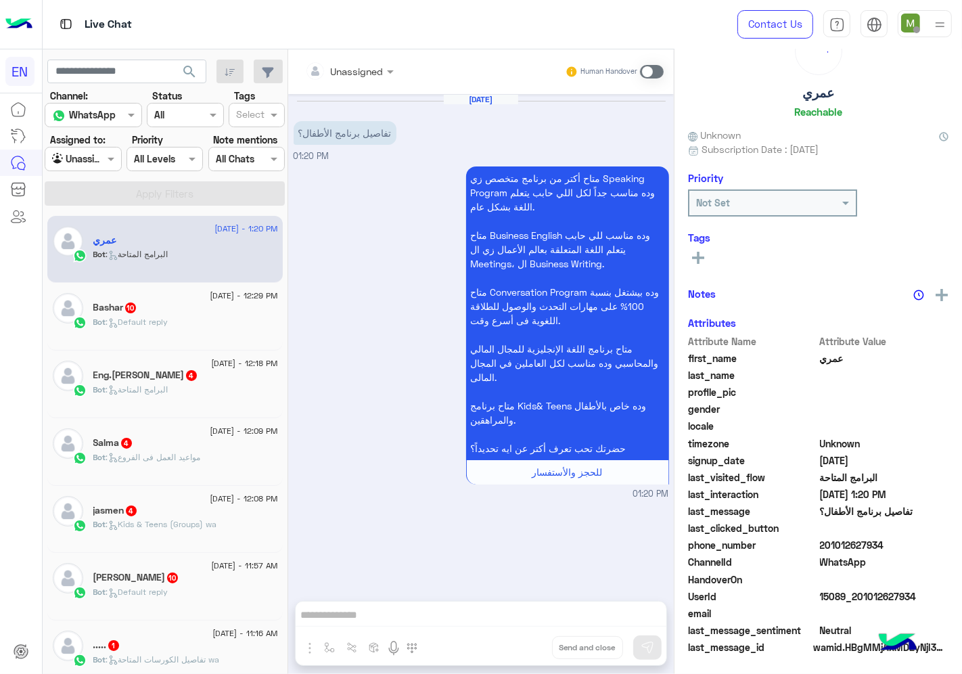
click at [367, 63] on div at bounding box center [349, 71] width 102 height 16
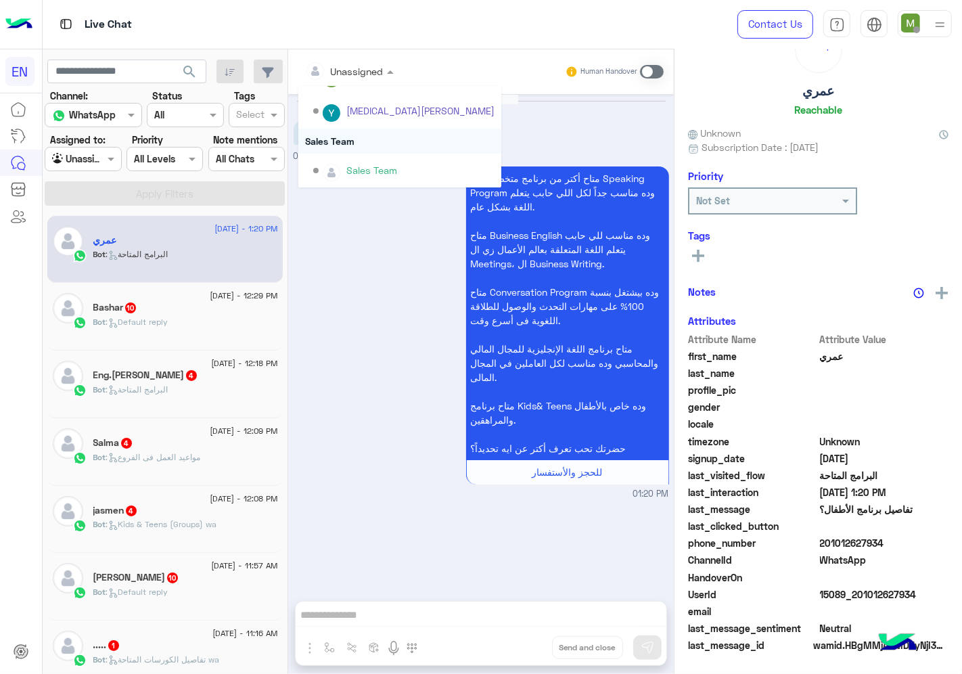
click at [349, 137] on div "Sales Team" at bounding box center [399, 140] width 203 height 25
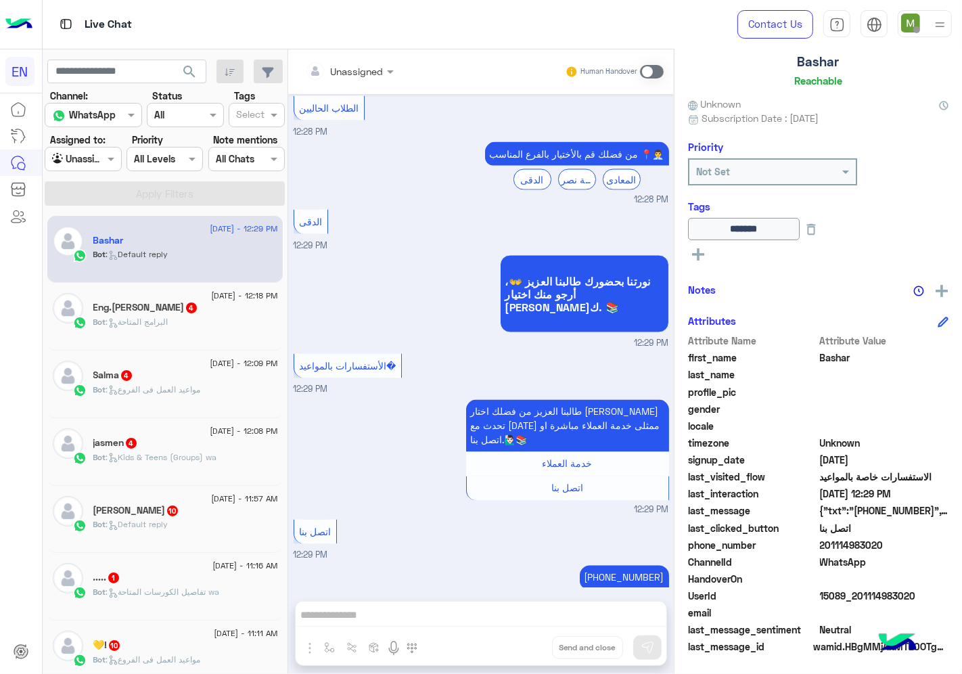
scroll to position [1944, 0]
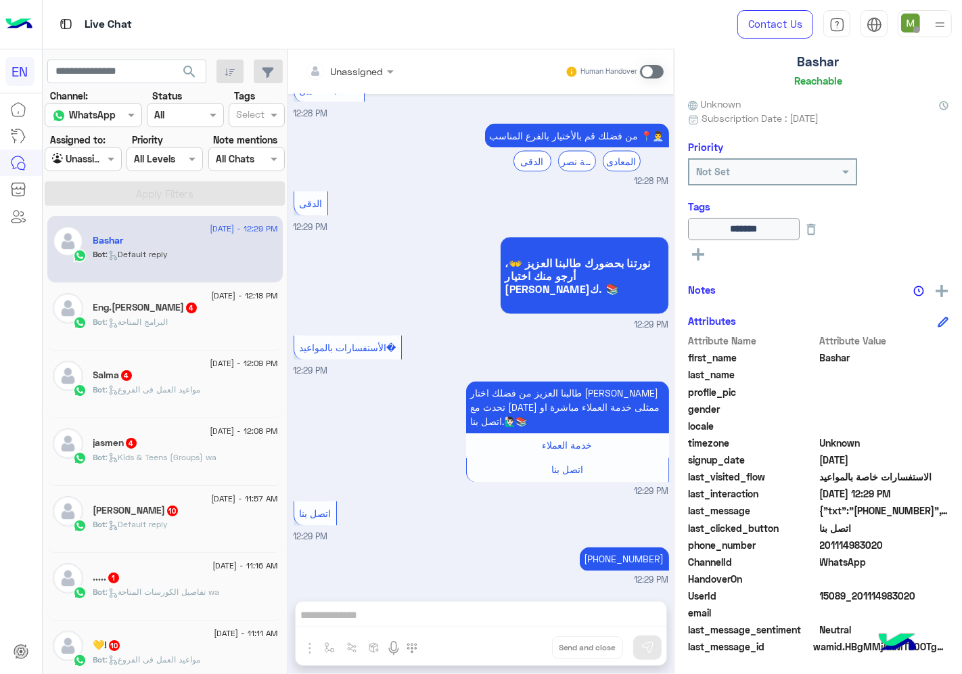
drag, startPoint x: 889, startPoint y: 539, endPoint x: 822, endPoint y: 542, distance: 66.3
click at [822, 542] on span "201114983020" at bounding box center [884, 545] width 129 height 14
click at [653, 68] on span at bounding box center [652, 72] width 24 height 14
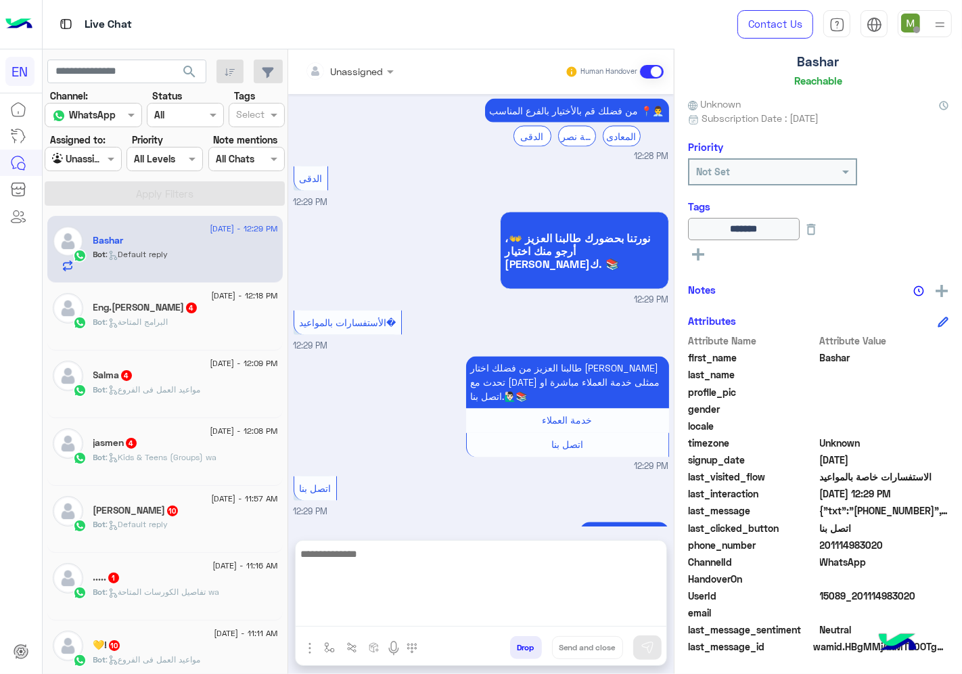
click at [529, 626] on textarea at bounding box center [481, 585] width 371 height 81
type textarea "**********"
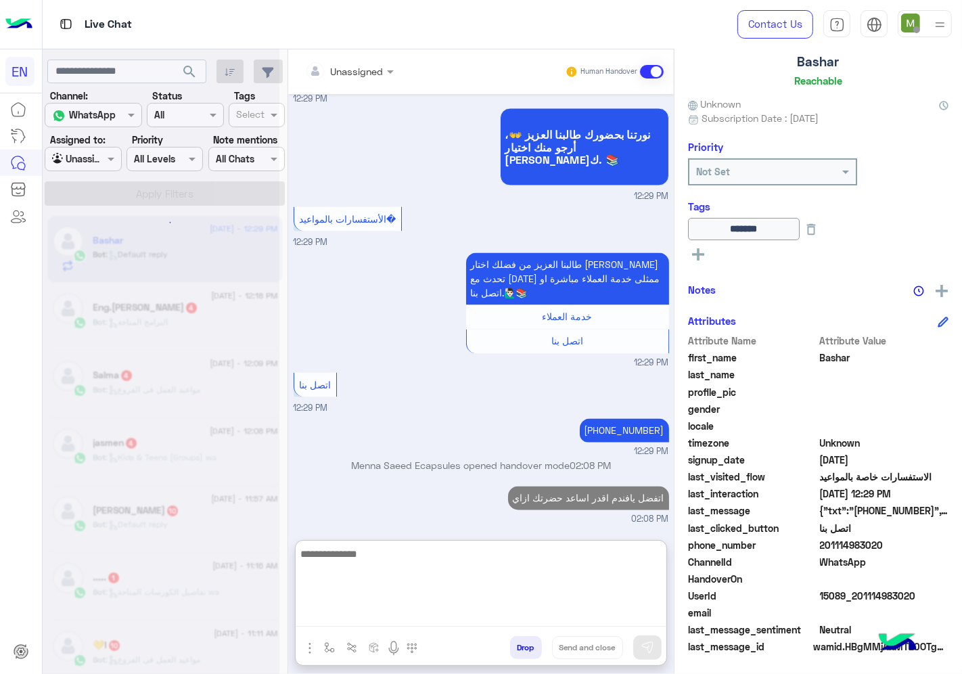
scroll to position [2097, 0]
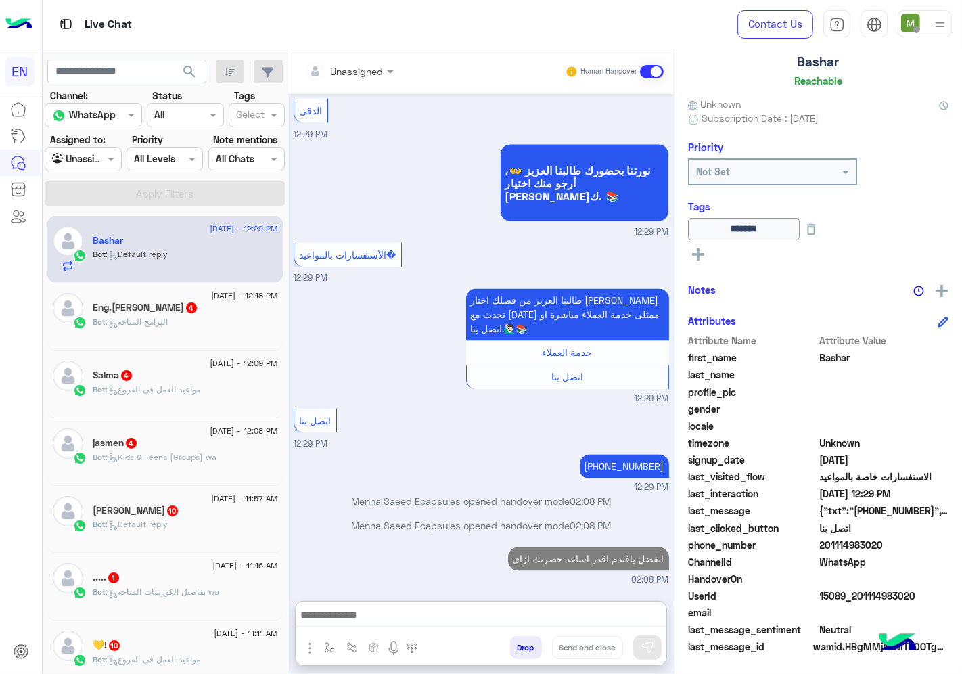
click at [228, 296] on span "[DATE] - 12:18 PM" at bounding box center [244, 295] width 66 height 12
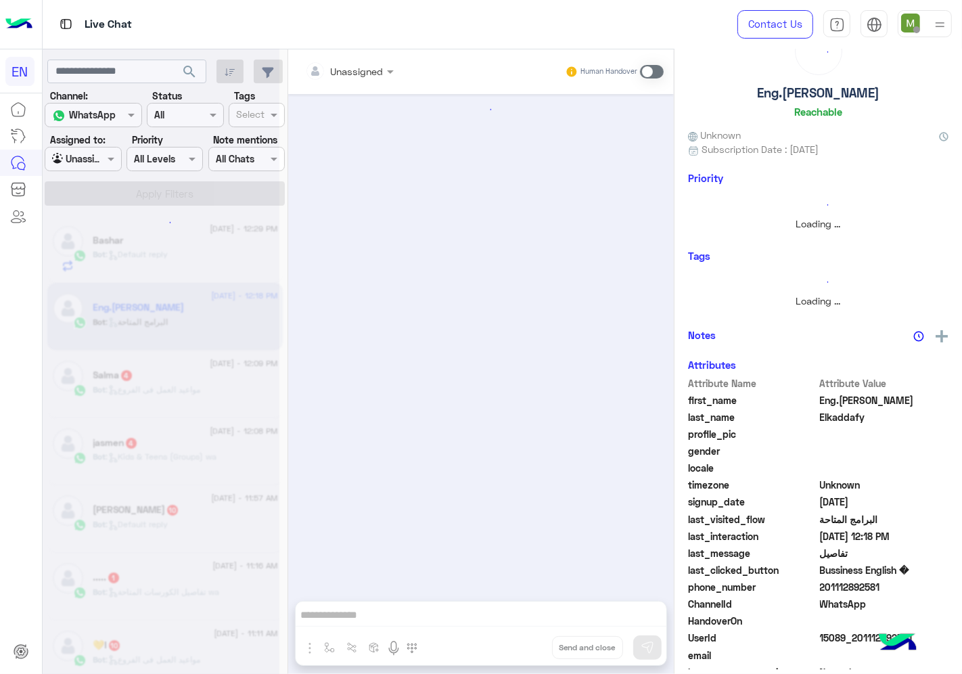
scroll to position [1567, 0]
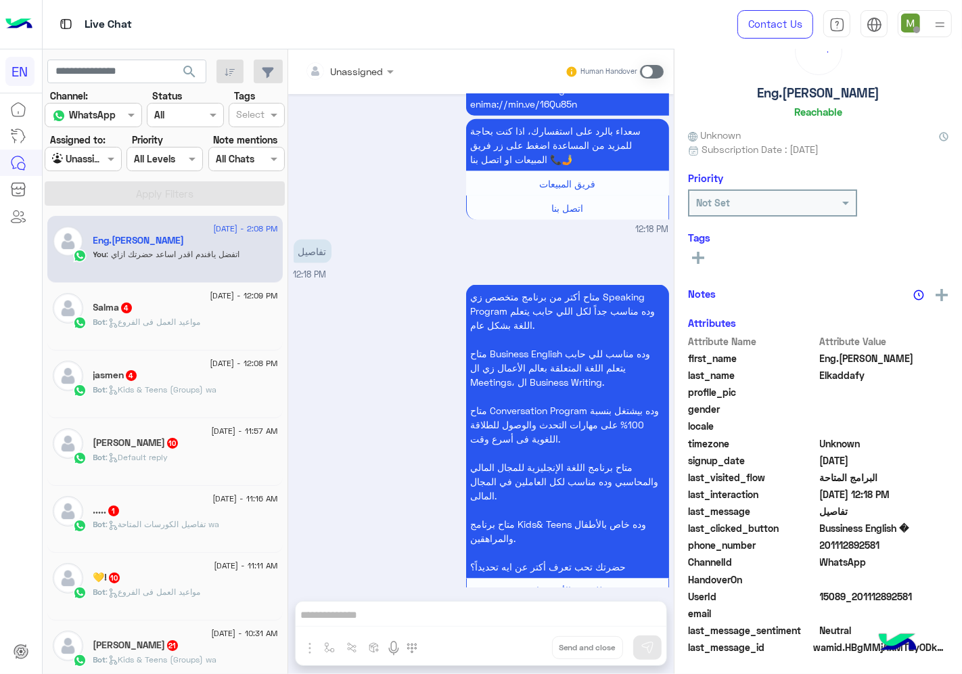
click at [368, 79] on div "Unassigned" at bounding box center [344, 70] width 78 height 27
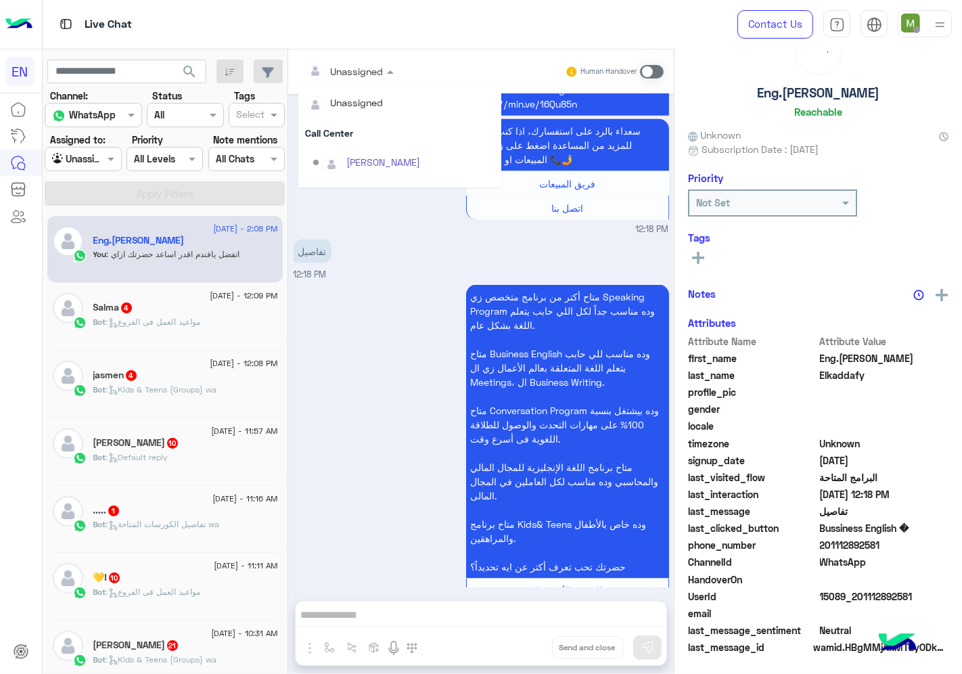
scroll to position [224, 0]
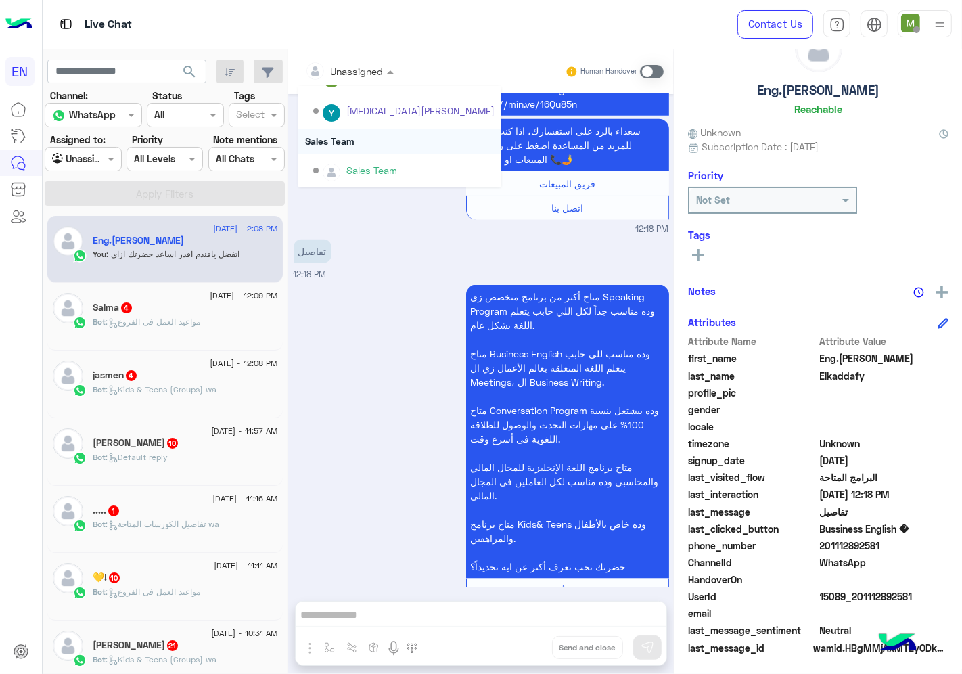
click at [340, 134] on div "Sales Team" at bounding box center [399, 140] width 203 height 25
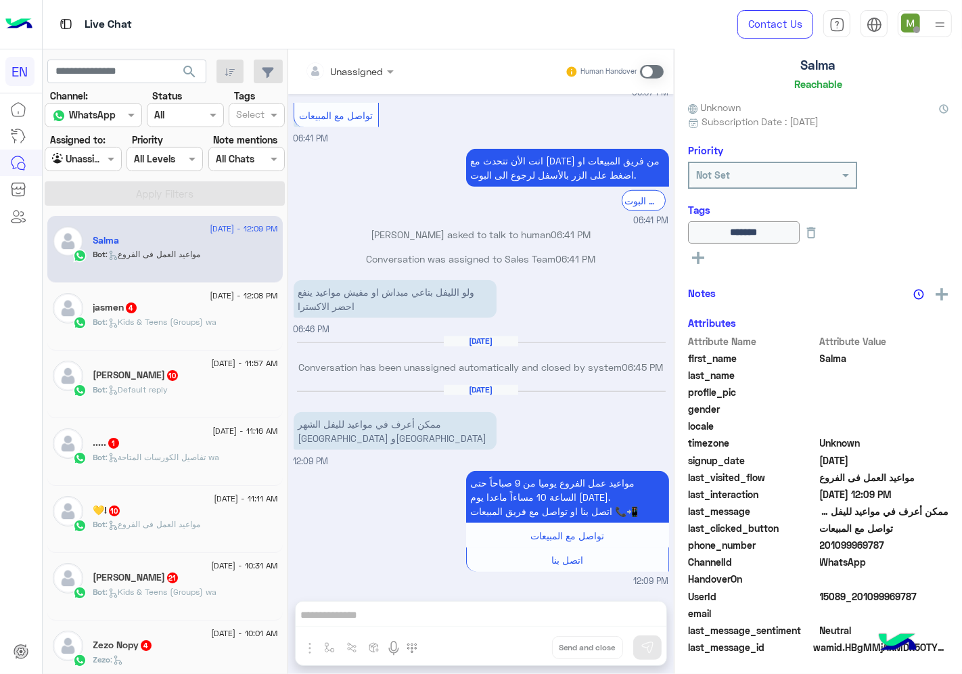
scroll to position [81, 0]
drag, startPoint x: 890, startPoint y: 544, endPoint x: 822, endPoint y: 543, distance: 68.3
click at [822, 543] on span "201099969787" at bounding box center [884, 545] width 129 height 14
click at [650, 72] on span at bounding box center [652, 72] width 24 height 14
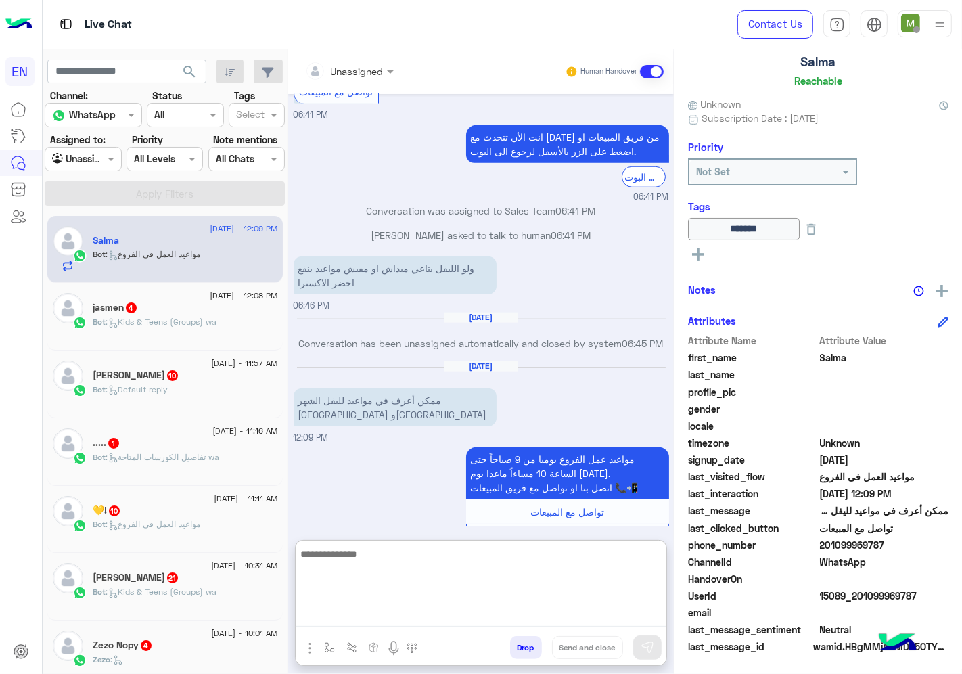
click at [555, 610] on textarea at bounding box center [481, 585] width 371 height 81
type textarea "*"
type textarea "**********"
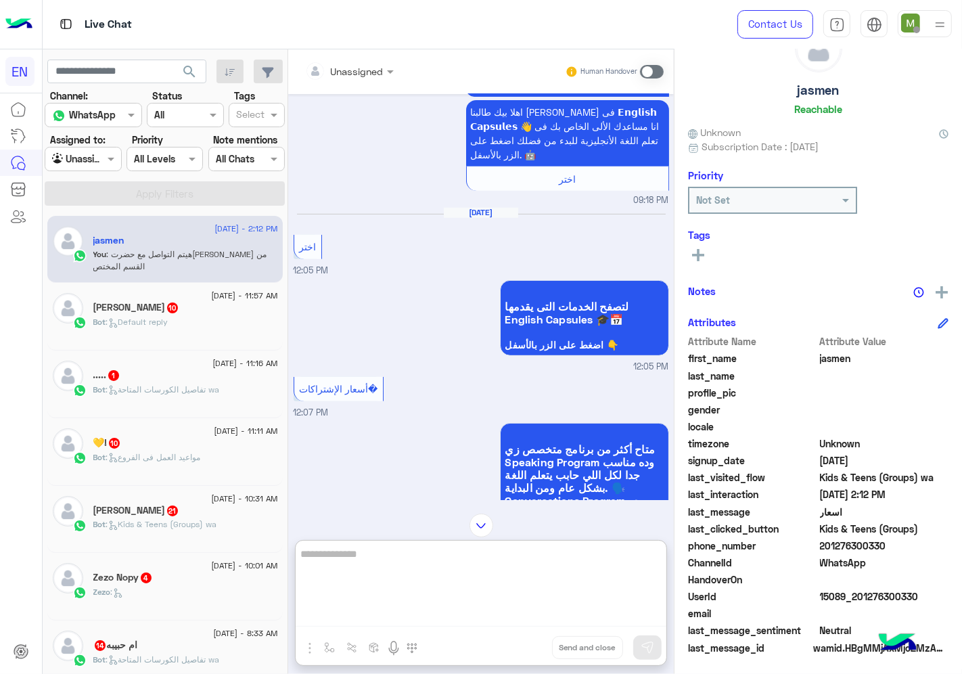
scroll to position [406, 0]
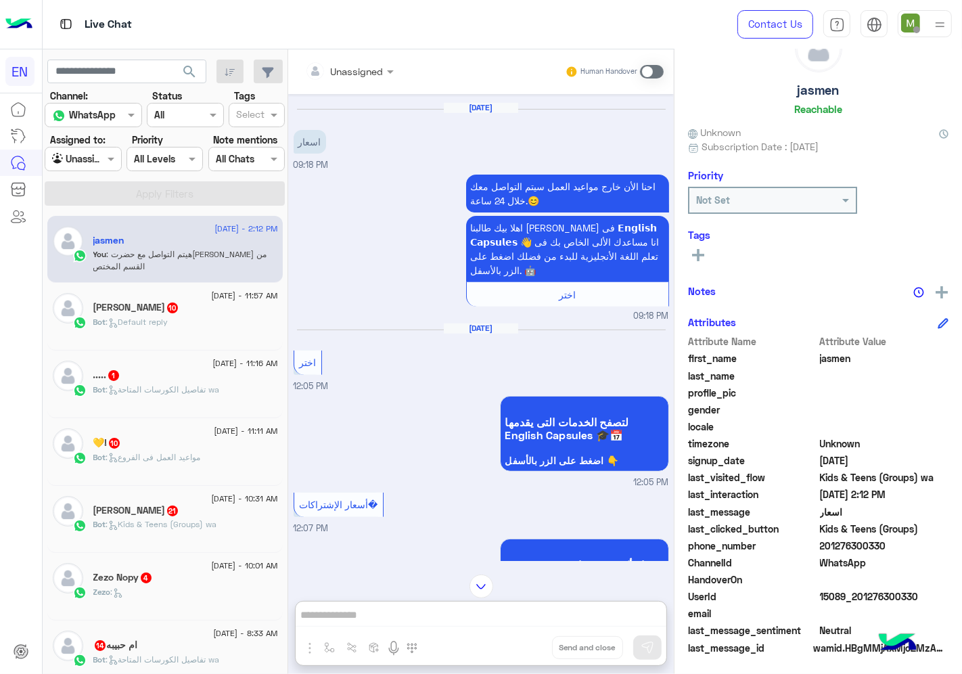
click at [364, 70] on div at bounding box center [349, 71] width 102 height 16
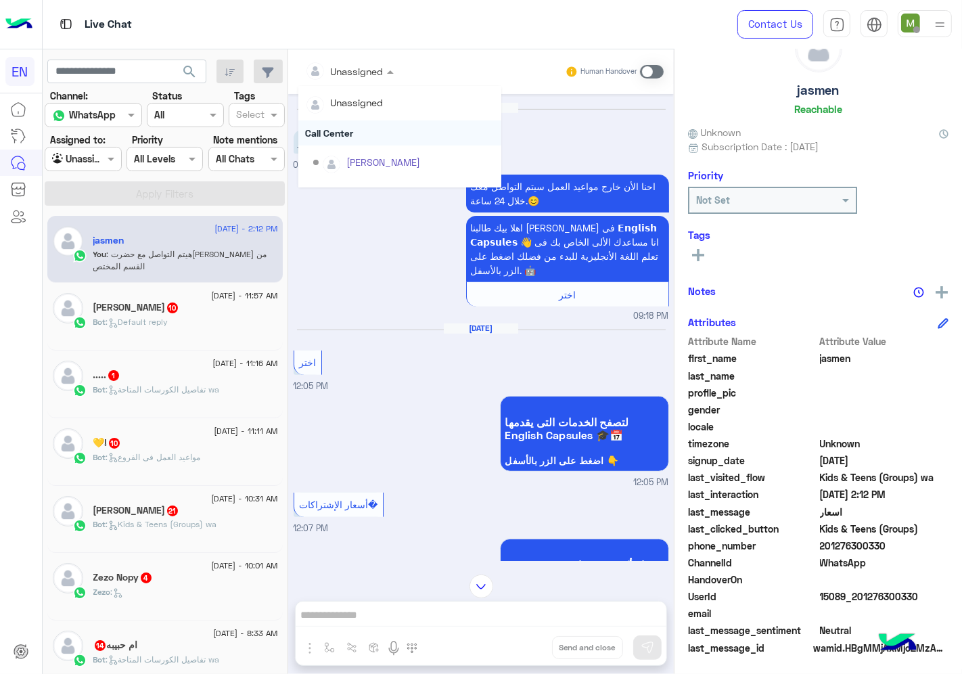
scroll to position [224, 0]
click at [342, 138] on div "Sales Team" at bounding box center [399, 140] width 203 height 25
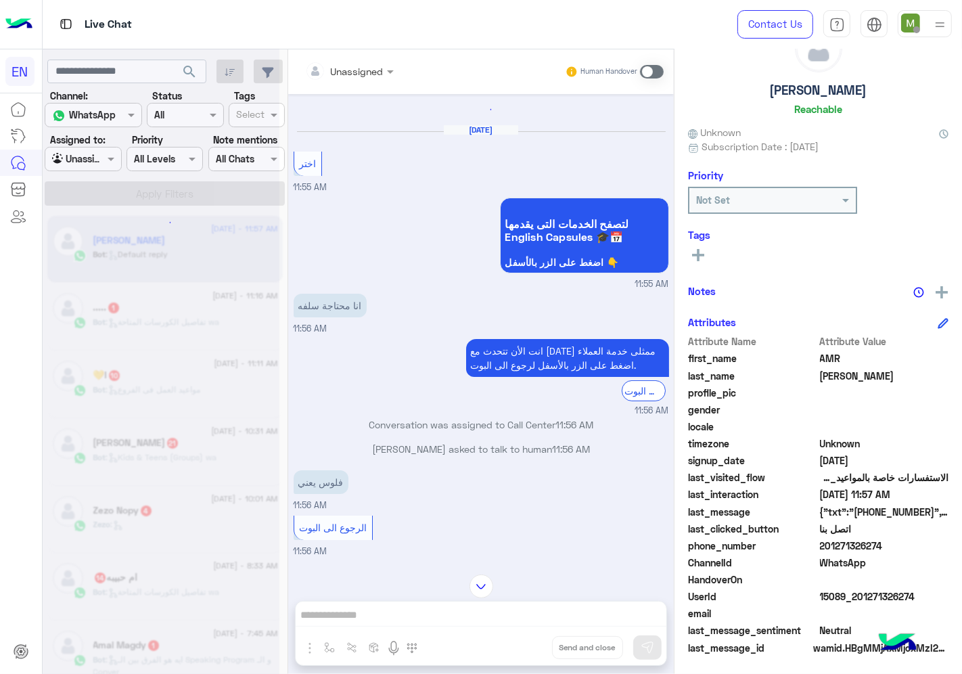
scroll to position [151, 0]
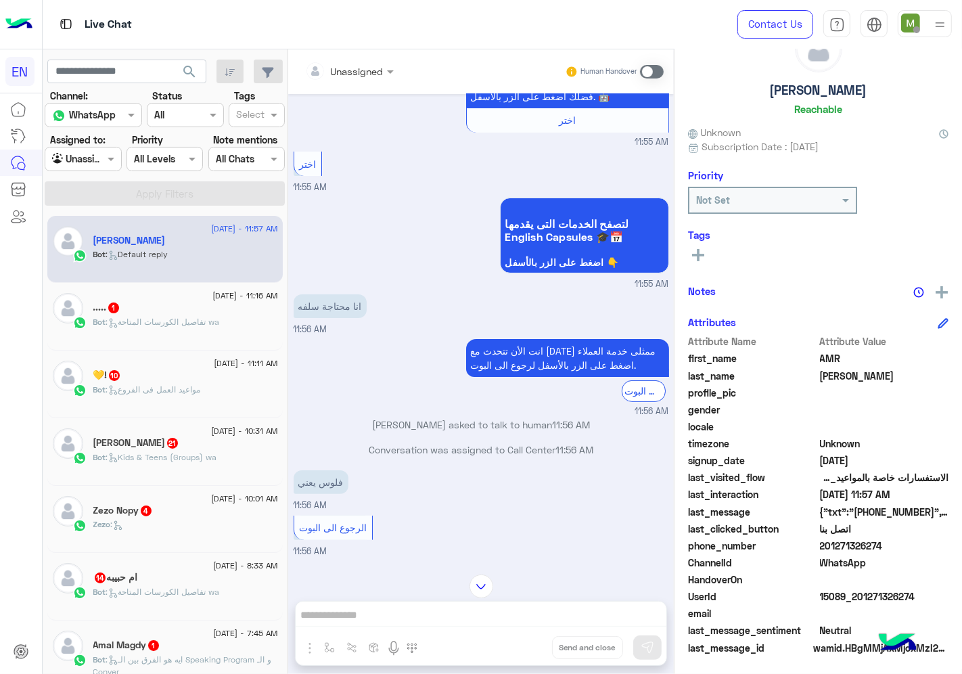
drag, startPoint x: 883, startPoint y: 548, endPoint x: 822, endPoint y: 544, distance: 61.7
click at [822, 544] on span "201271326274" at bounding box center [884, 545] width 129 height 14
drag, startPoint x: 348, startPoint y: 75, endPoint x: 355, endPoint y: 74, distance: 7.5
click at [348, 74] on input "text" at bounding box center [332, 71] width 55 height 14
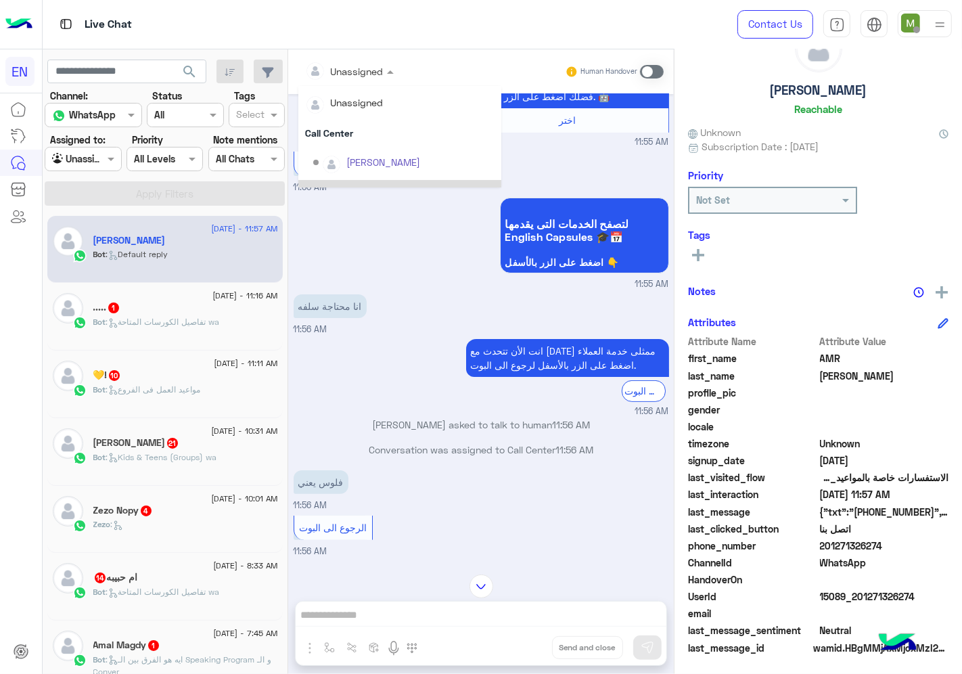
scroll to position [224, 0]
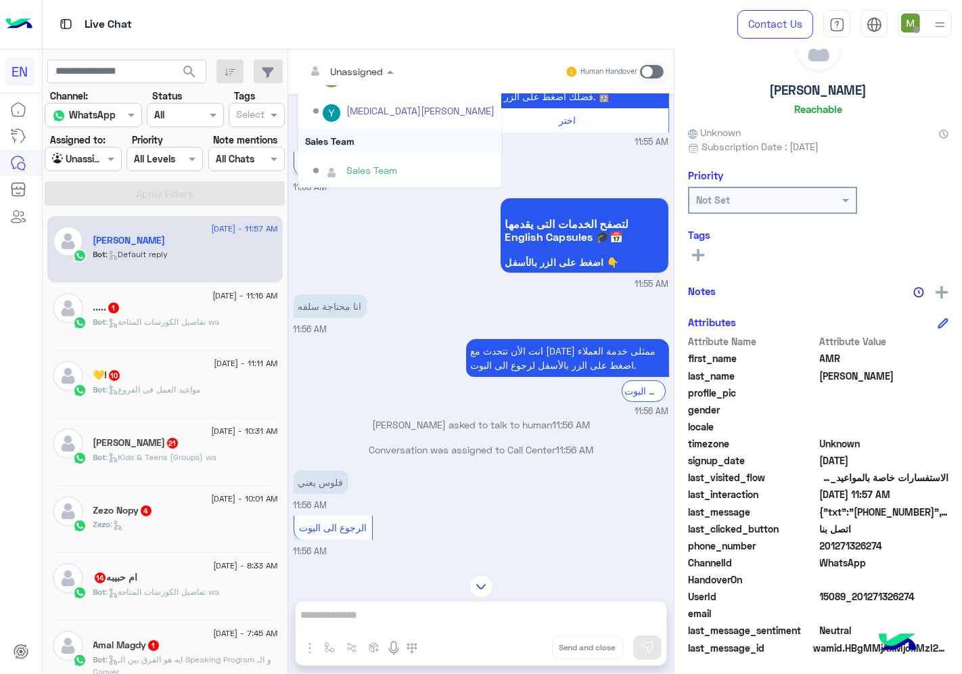
click at [336, 140] on div "Sales Team" at bounding box center [399, 140] width 203 height 25
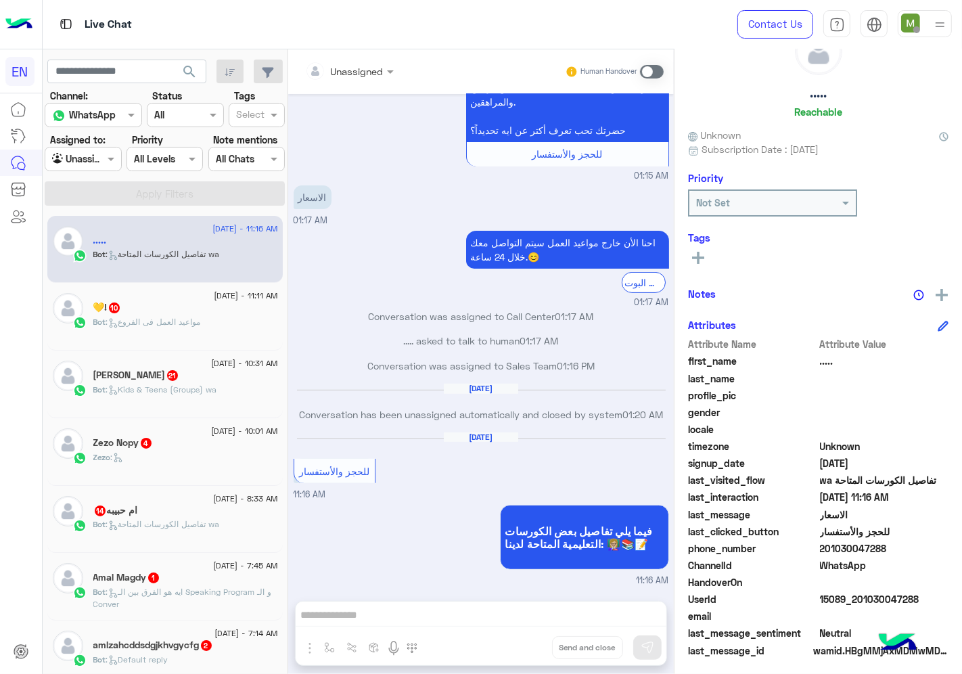
scroll to position [53, 0]
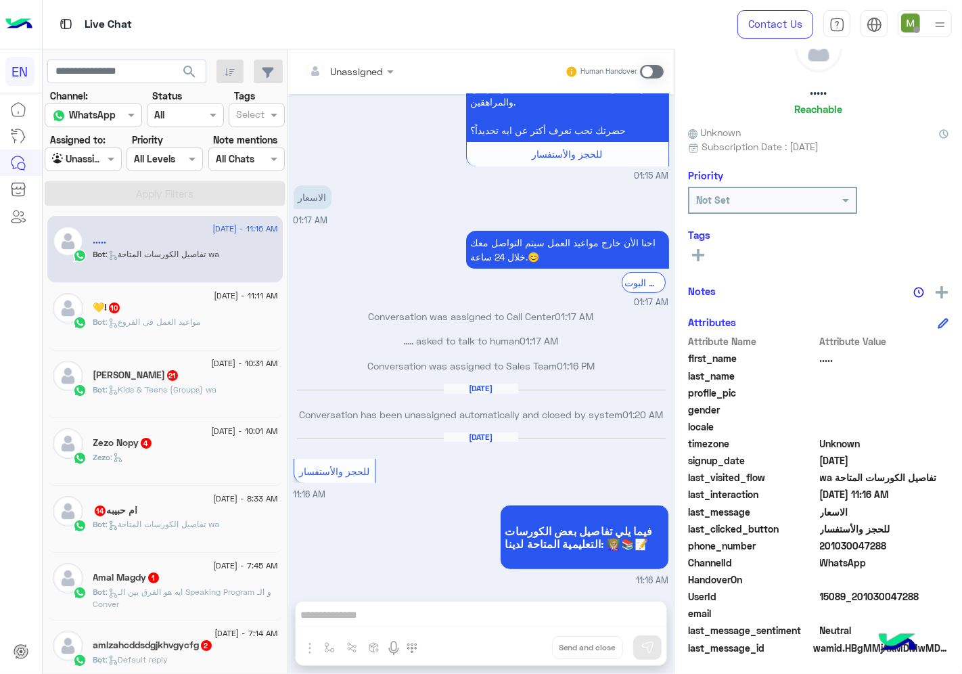
click at [361, 76] on div at bounding box center [349, 71] width 102 height 16
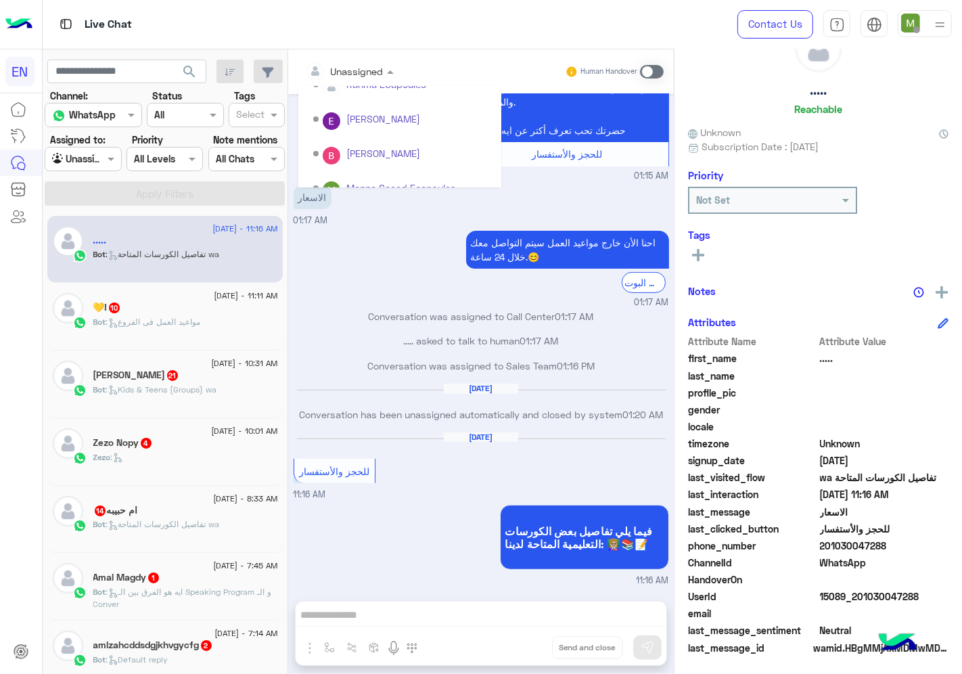
scroll to position [224, 0]
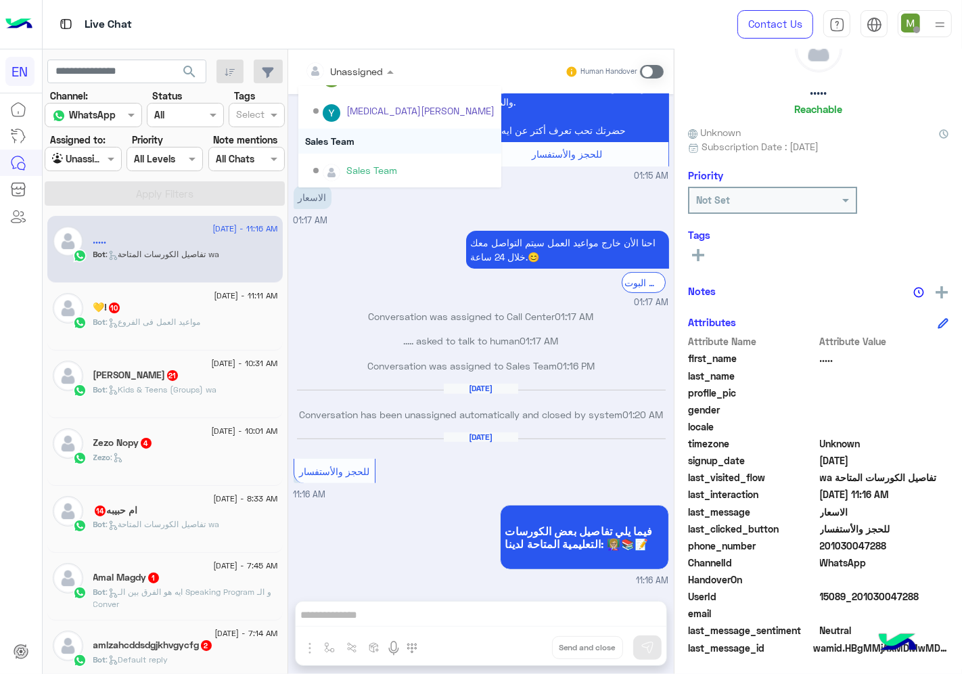
click at [341, 140] on div "Sales Team" at bounding box center [399, 140] width 203 height 25
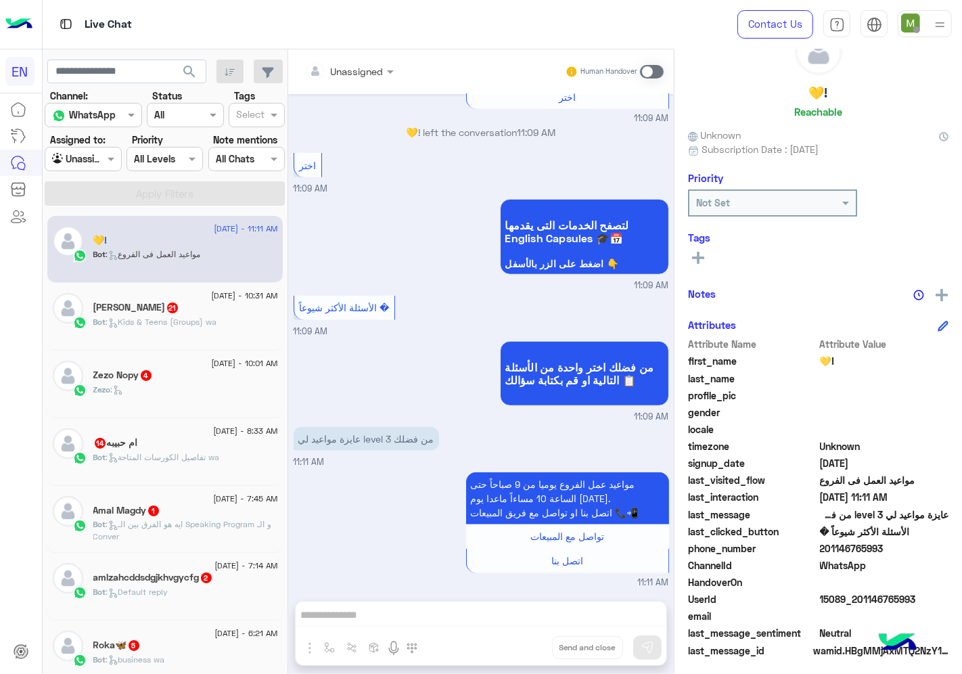
scroll to position [53, 0]
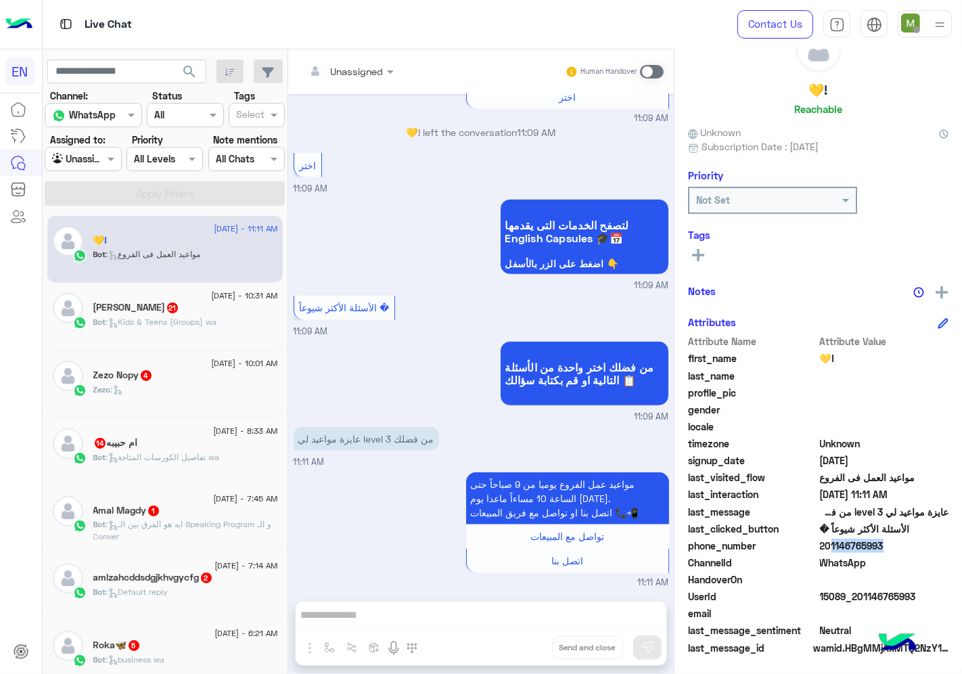
drag, startPoint x: 844, startPoint y: 551, endPoint x: 820, endPoint y: 550, distance: 23.7
click at [820, 550] on div "phone_number [PHONE_NUMBER]" at bounding box center [818, 546] width 260 height 17
drag, startPoint x: 820, startPoint y: 550, endPoint x: 897, endPoint y: 539, distance: 77.3
click at [918, 545] on span "201146765993" at bounding box center [884, 545] width 129 height 14
drag, startPoint x: 897, startPoint y: 539, endPoint x: 823, endPoint y: 545, distance: 74.0
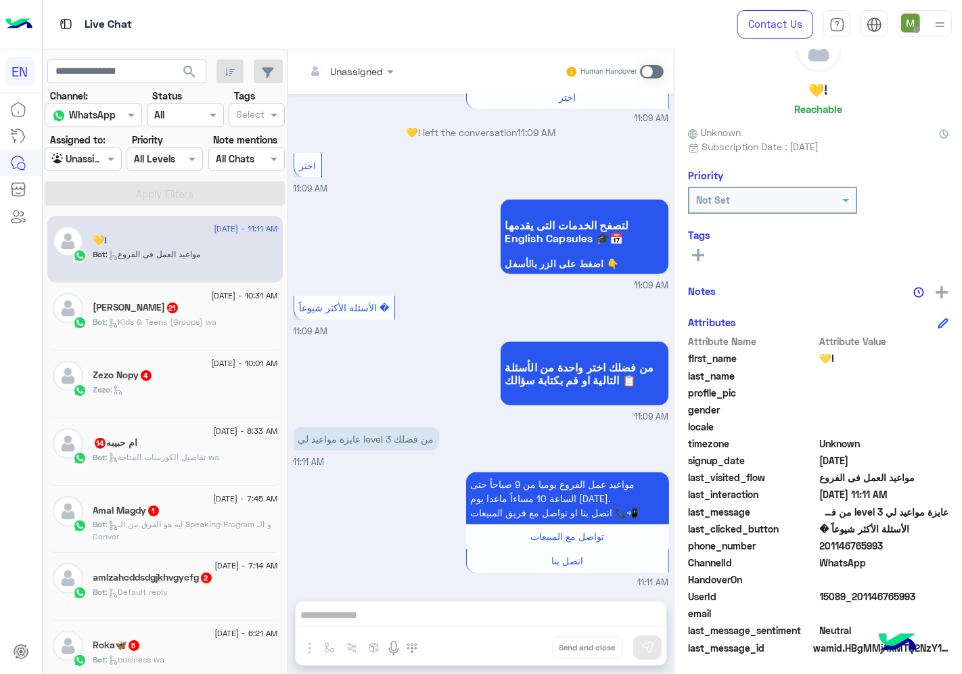
click at [823, 545] on span "201146765993" at bounding box center [884, 545] width 129 height 14
click at [699, 254] on icon at bounding box center [698, 255] width 12 height 12
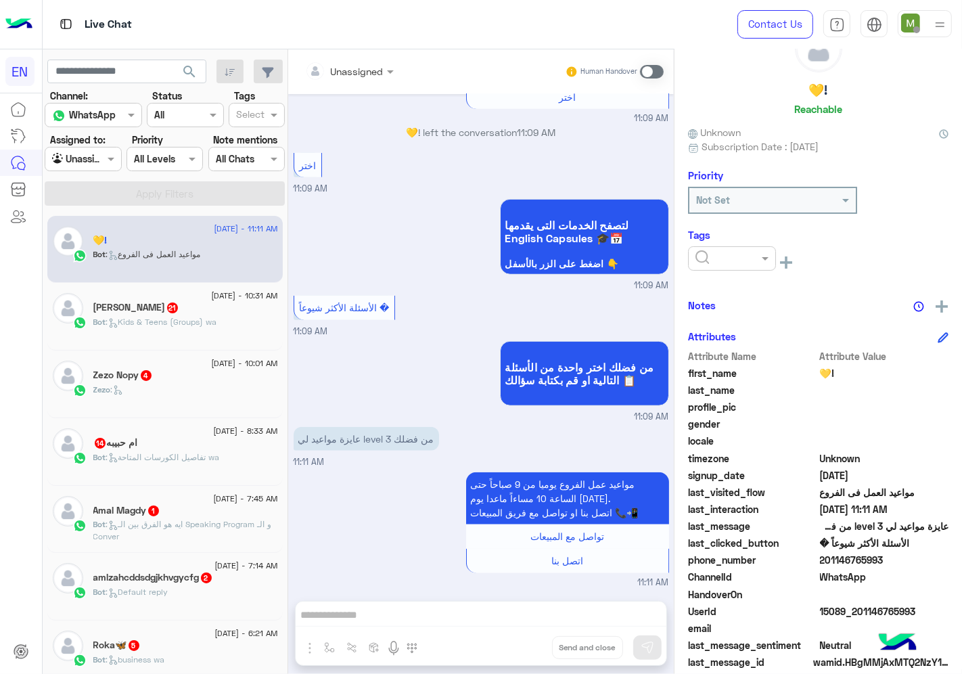
click at [724, 266] on div at bounding box center [732, 258] width 88 height 24
click at [713, 285] on span "Solved" at bounding box center [710, 290] width 30 height 11
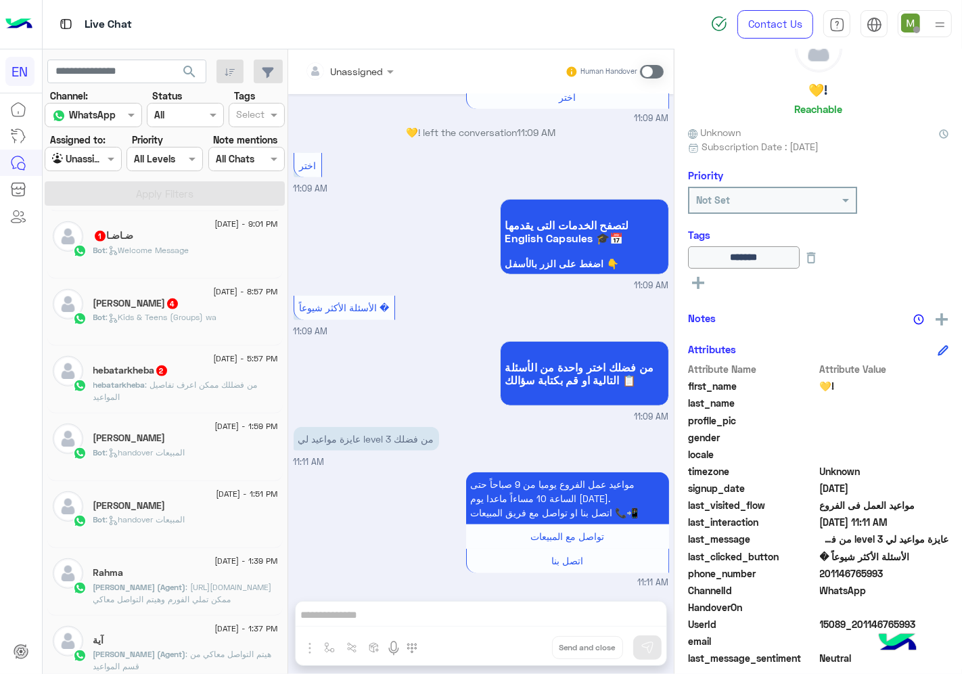
scroll to position [833, 0]
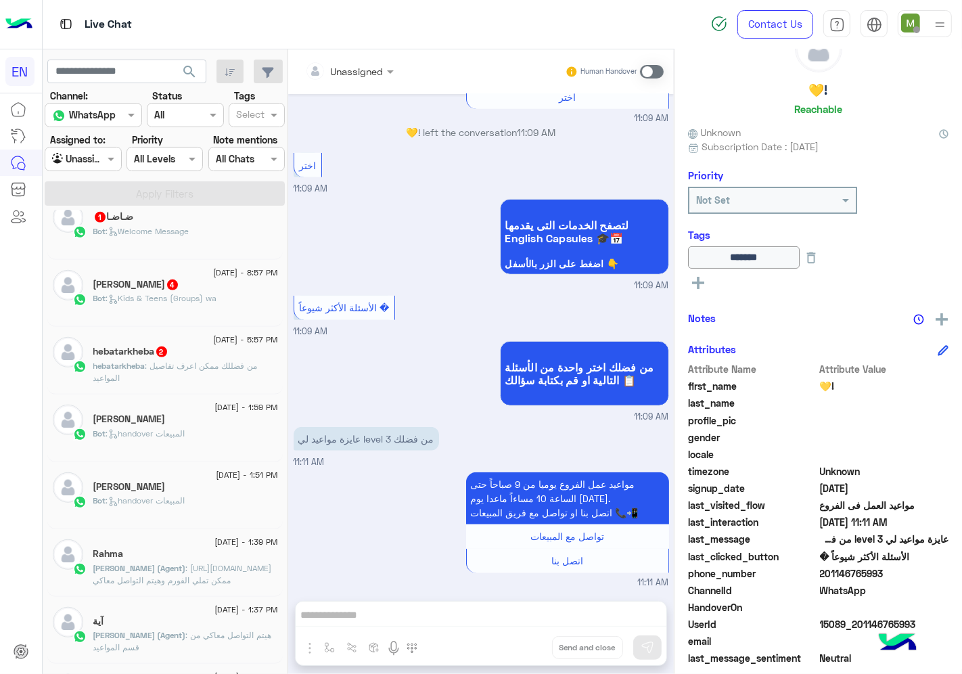
click at [230, 435] on div "Bot : handover المبيعات" at bounding box center [185, 439] width 185 height 24
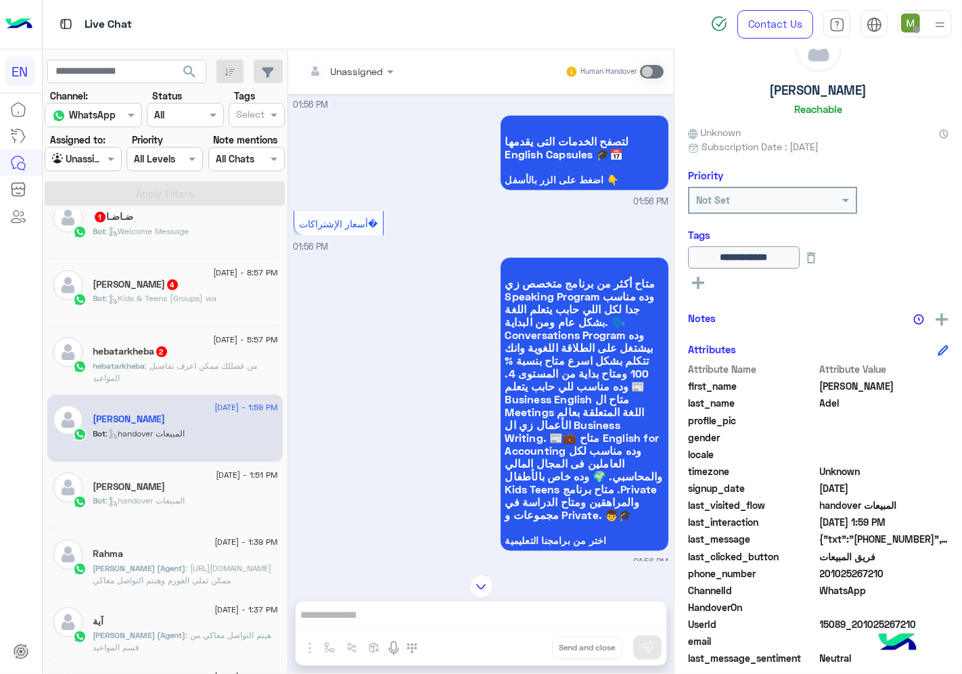
scroll to position [957, 0]
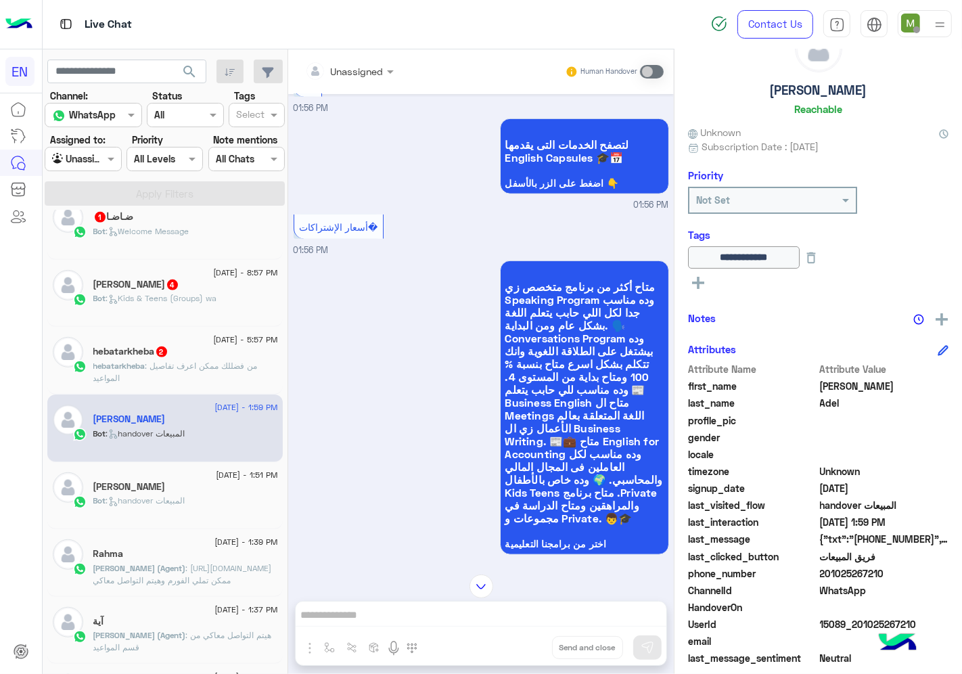
click at [360, 69] on input "text" at bounding box center [332, 71] width 55 height 14
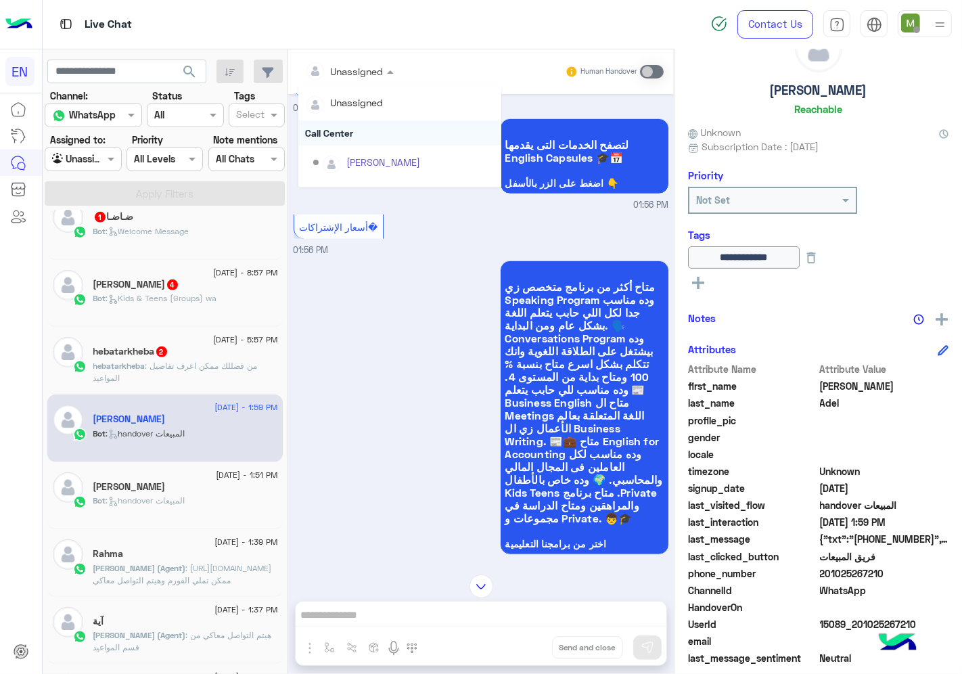
scroll to position [224, 0]
click at [377, 139] on div "Sales Team" at bounding box center [399, 140] width 203 height 25
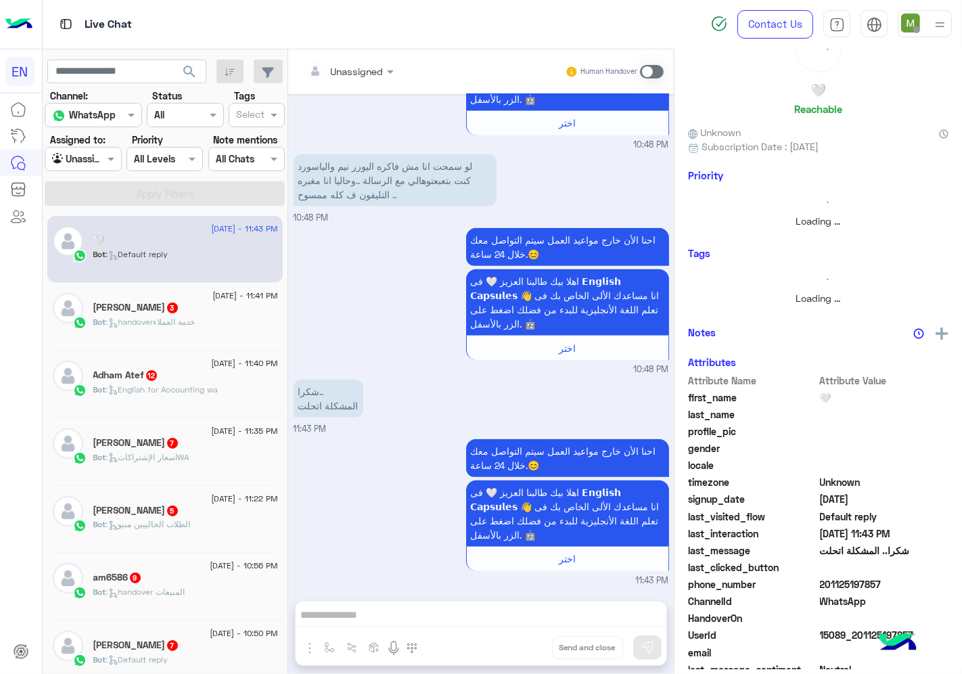
scroll to position [7, 0]
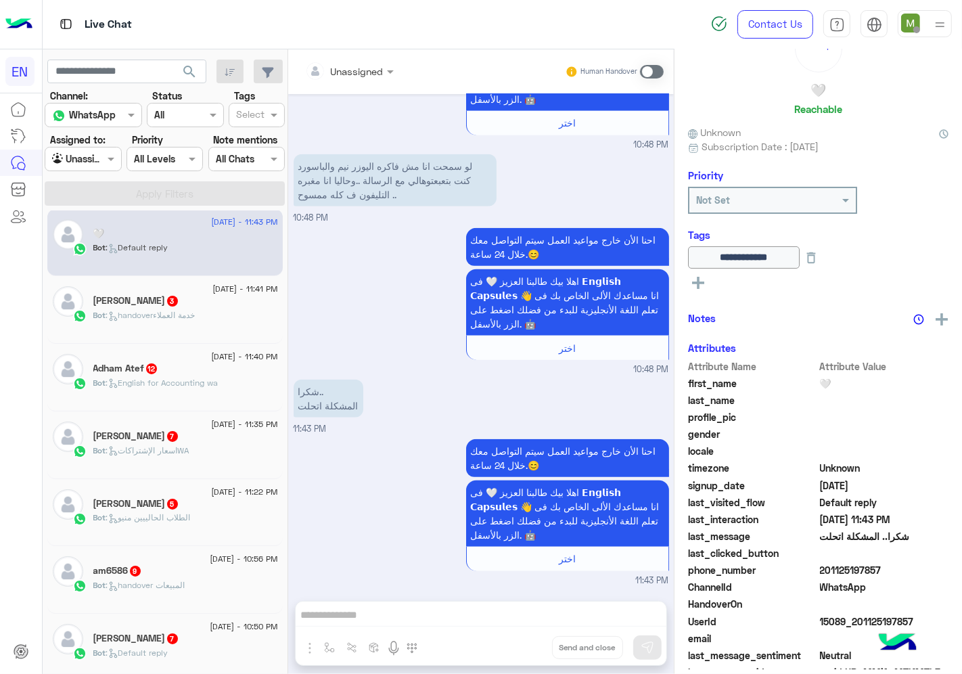
click at [214, 316] on div "Bot : handoverخدمة العملاء" at bounding box center [185, 321] width 185 height 24
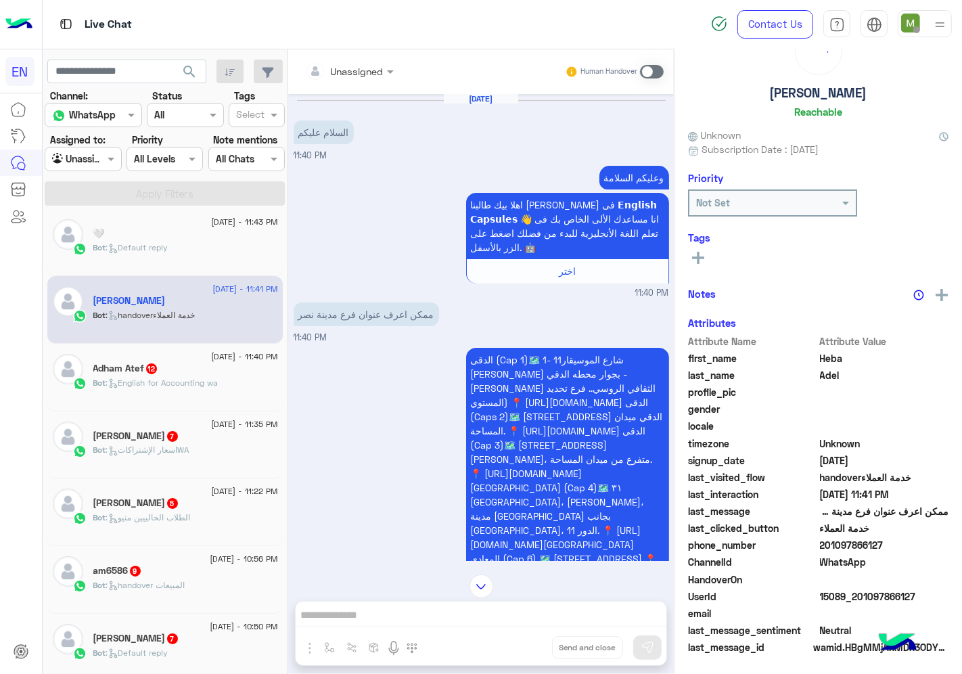
scroll to position [53, 0]
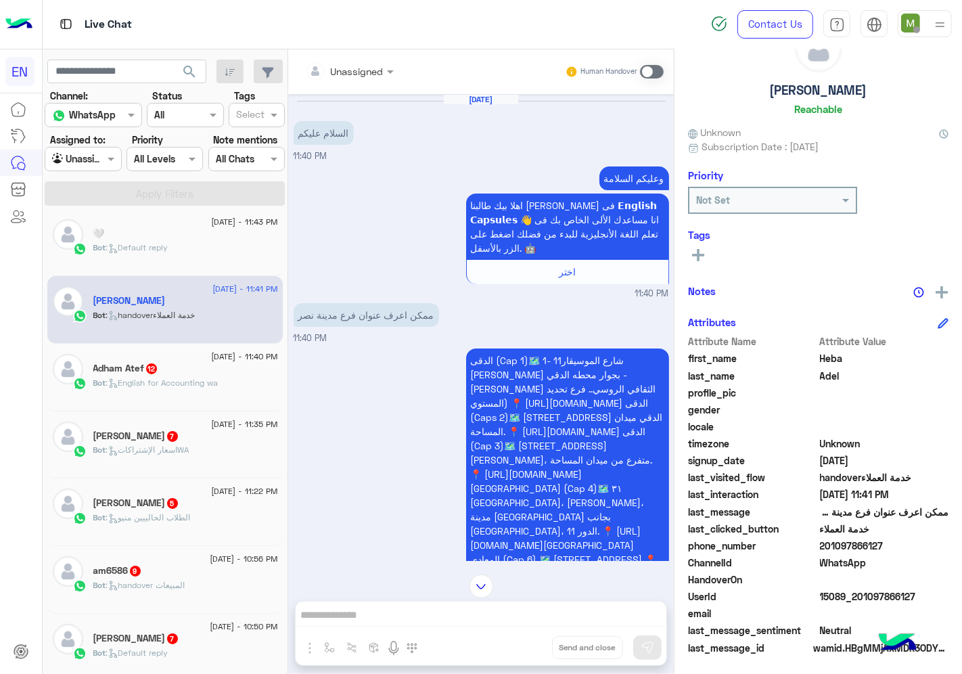
click at [400, 68] on div at bounding box center [349, 71] width 102 height 16
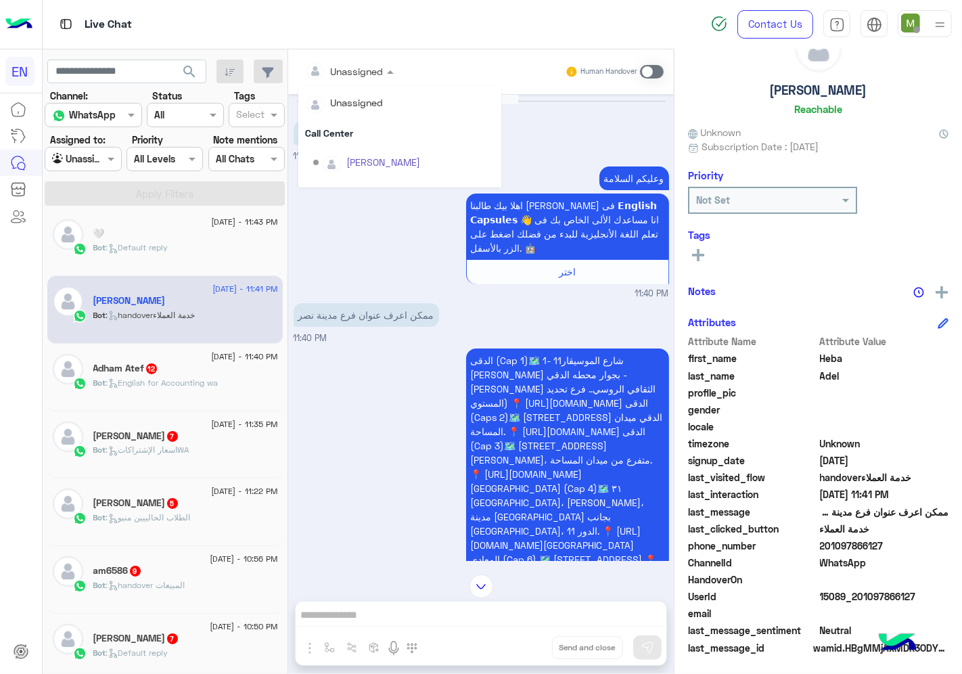
scroll to position [224, 0]
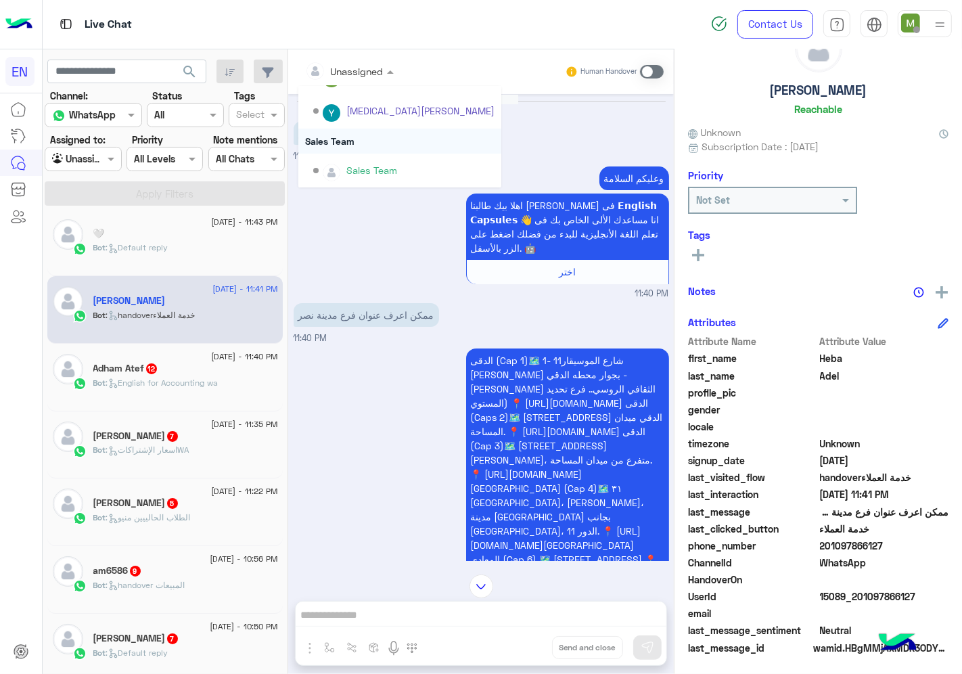
click at [375, 139] on div "Sales Team" at bounding box center [399, 140] width 203 height 25
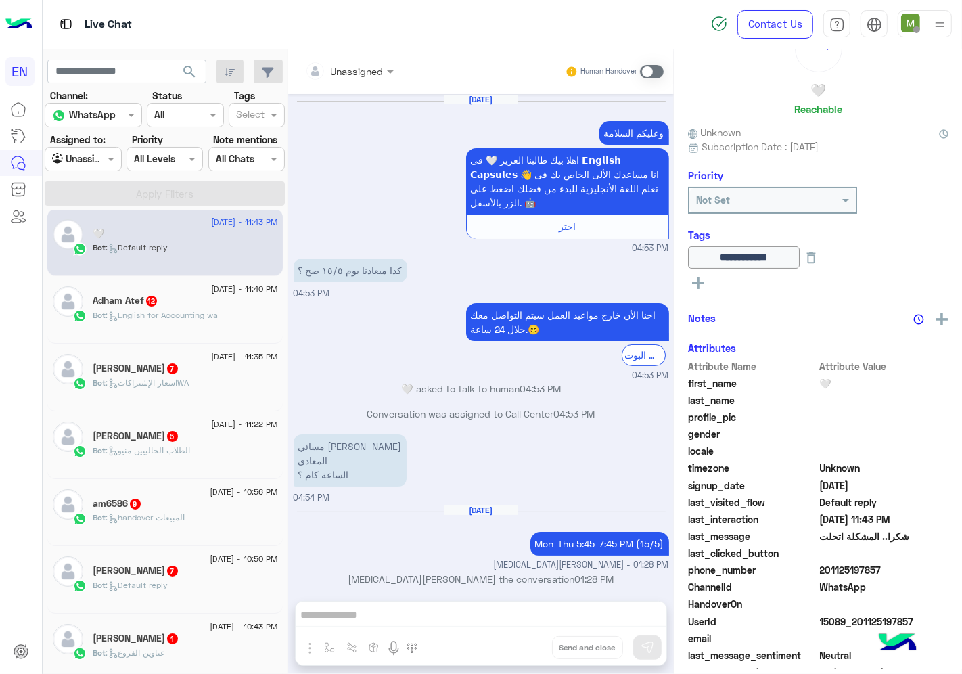
scroll to position [1112, 0]
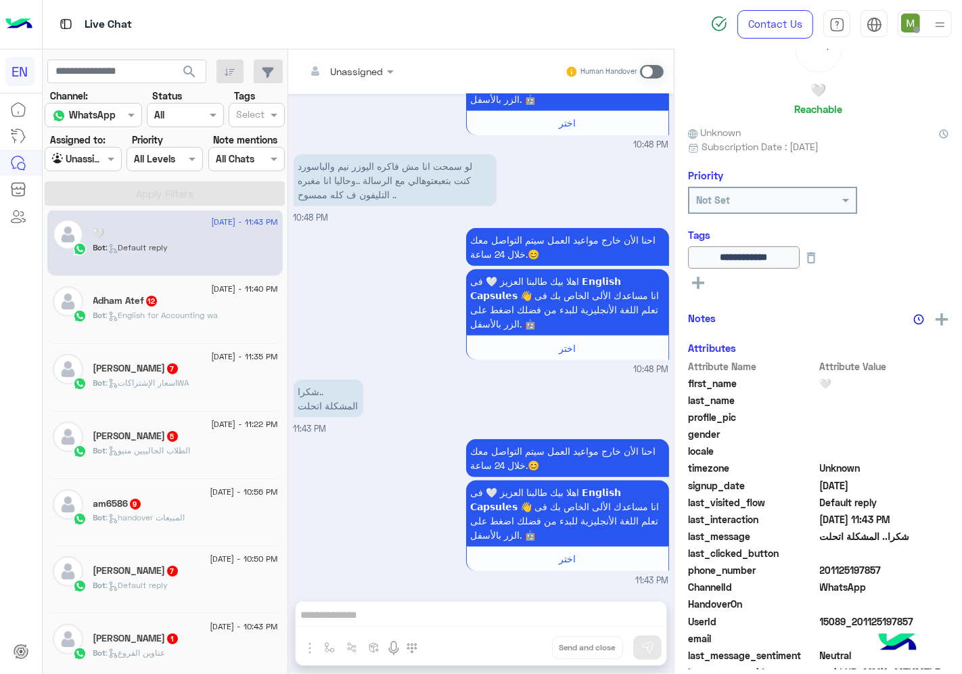
click at [268, 309] on div "Bot : English for Accounting wa" at bounding box center [185, 321] width 185 height 24
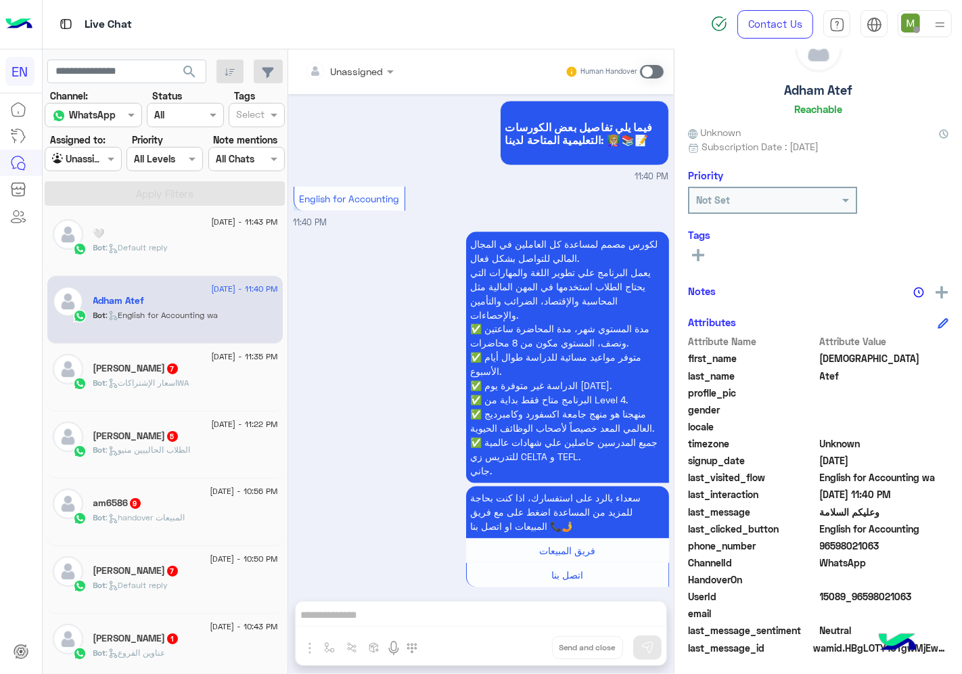
scroll to position [1554, 0]
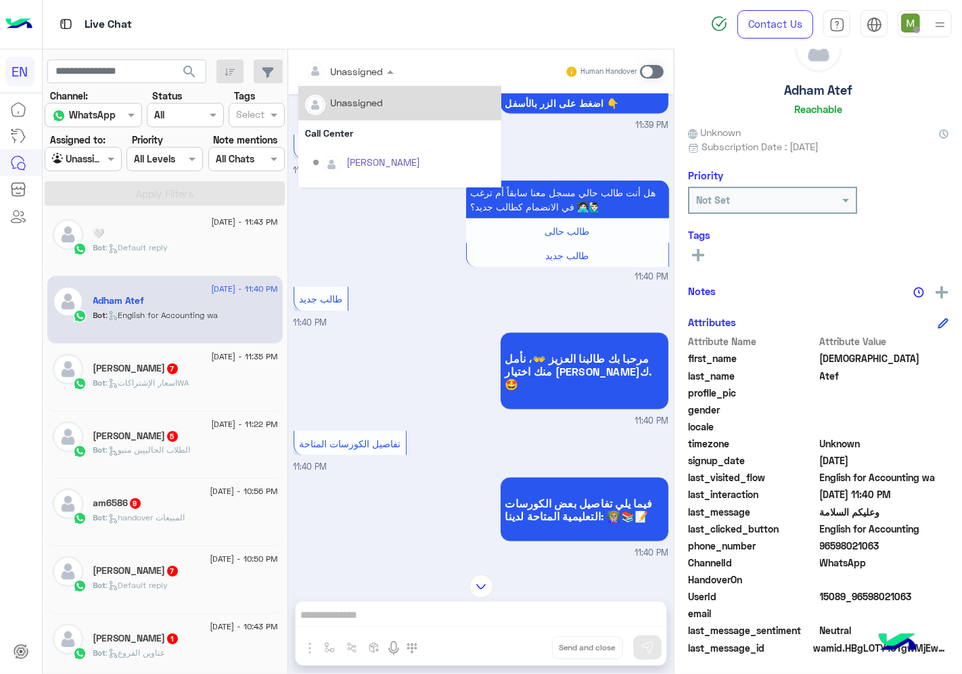
drag, startPoint x: 411, startPoint y: 68, endPoint x: 419, endPoint y: 128, distance: 61.4
click at [400, 69] on div at bounding box center [349, 71] width 102 height 16
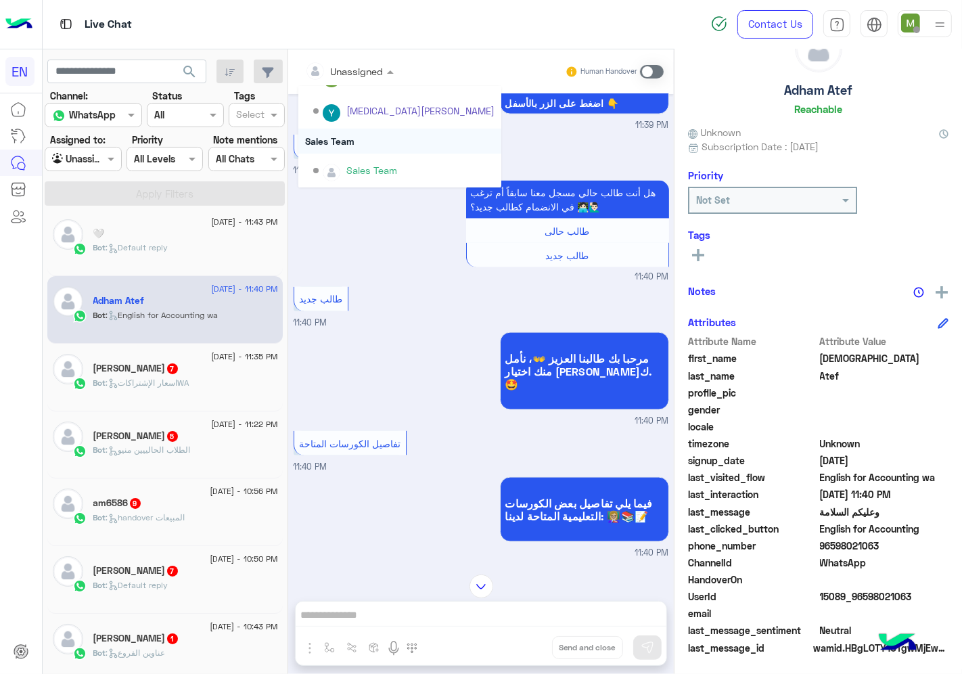
click at [395, 142] on div "Sales Team" at bounding box center [399, 140] width 203 height 25
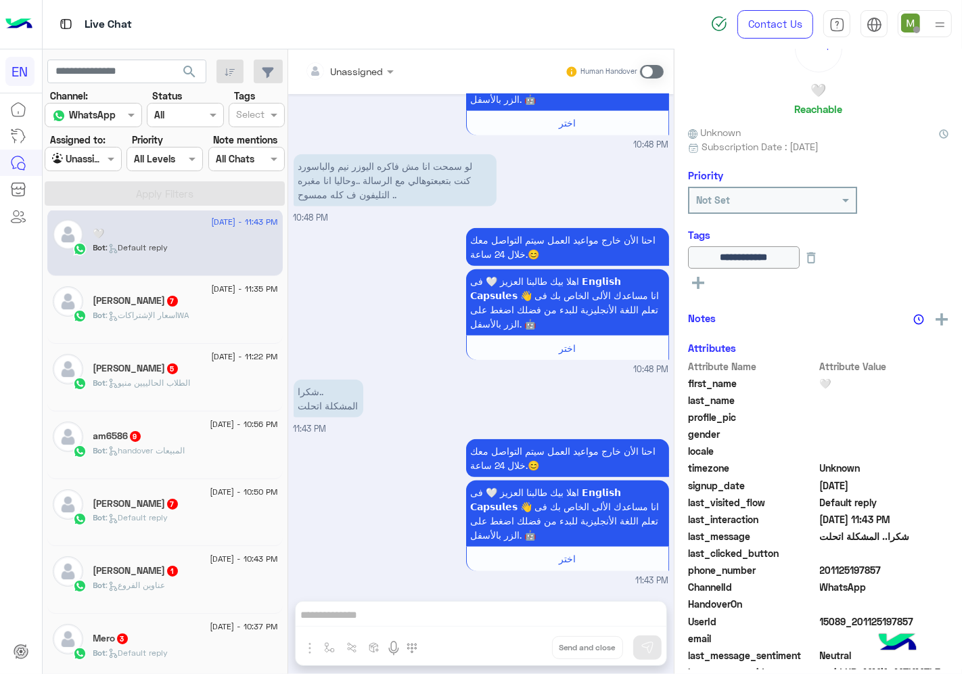
click at [213, 319] on div "Bot : اسعار الإشتراكاتWA" at bounding box center [185, 321] width 185 height 24
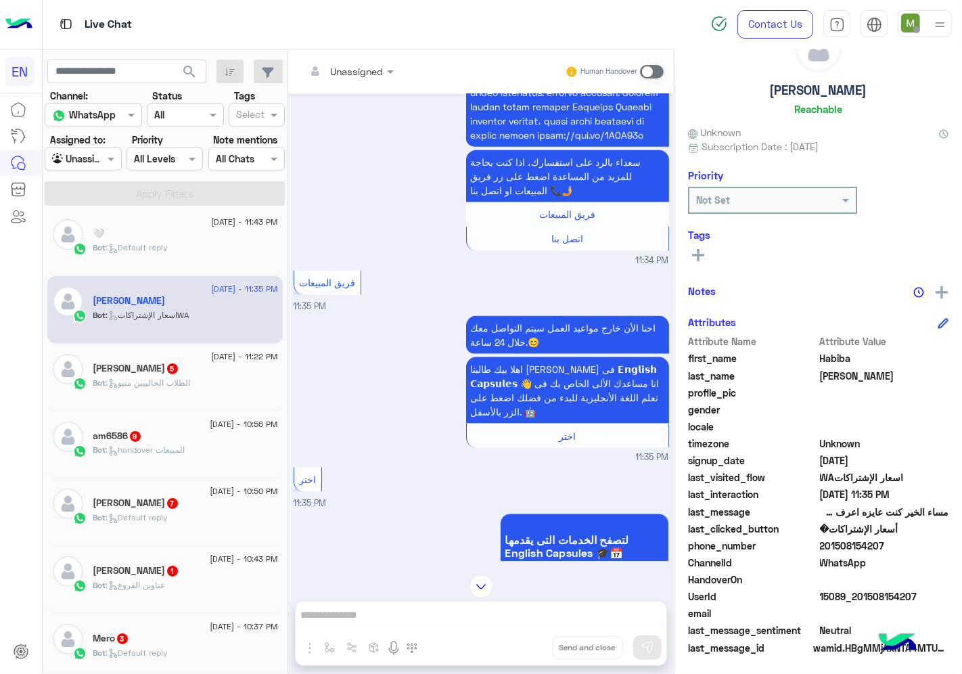
click at [400, 66] on div at bounding box center [349, 71] width 102 height 16
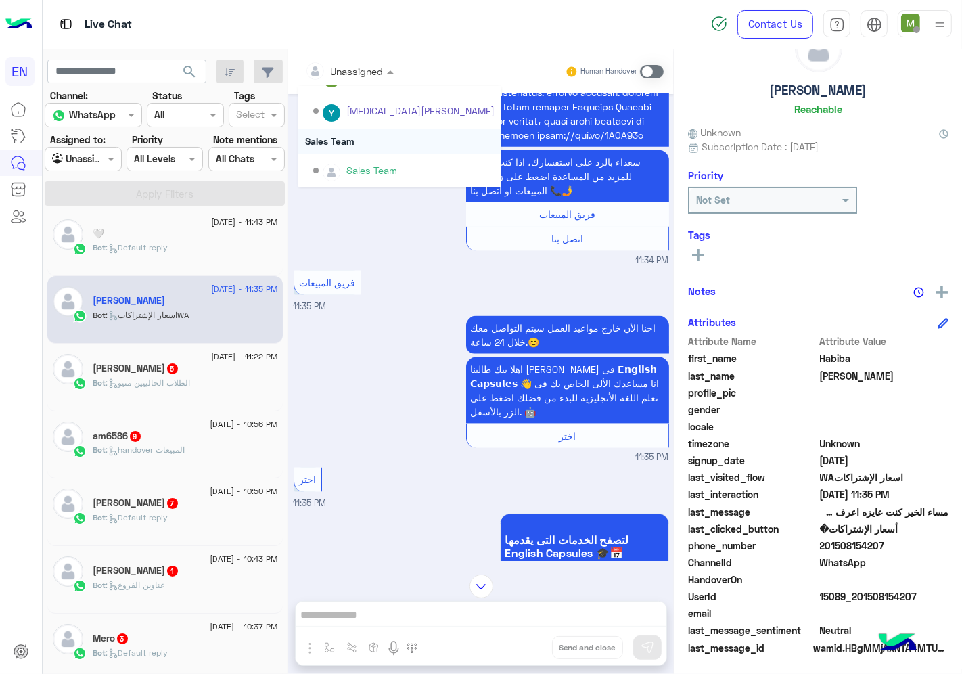
click at [380, 137] on div "Sales Team" at bounding box center [399, 140] width 203 height 25
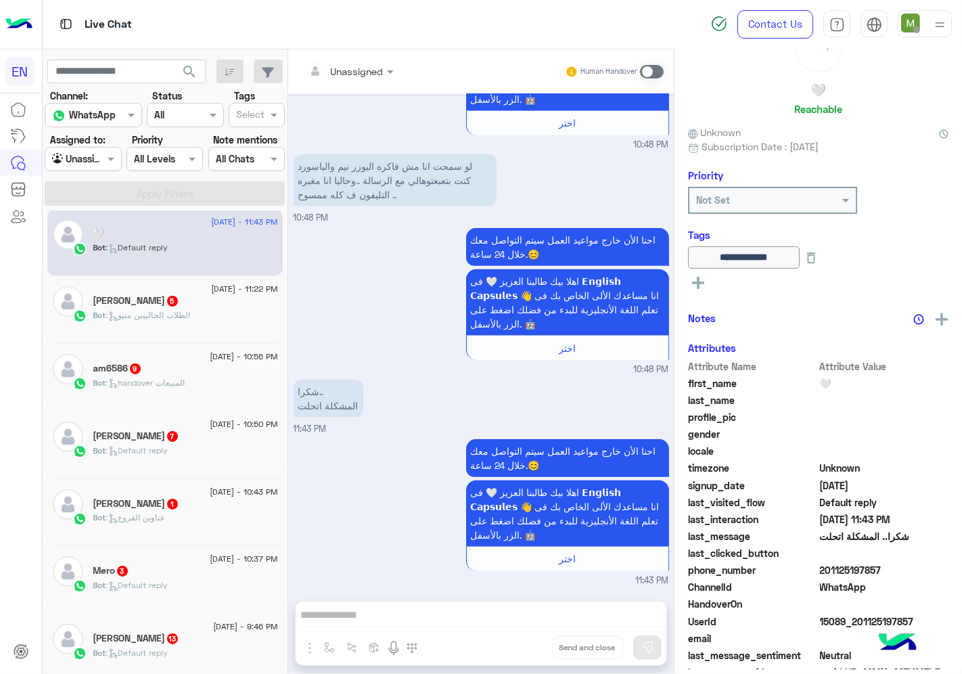
click at [234, 311] on div "Bot : الطلاب الحالييين منيو" at bounding box center [185, 321] width 185 height 24
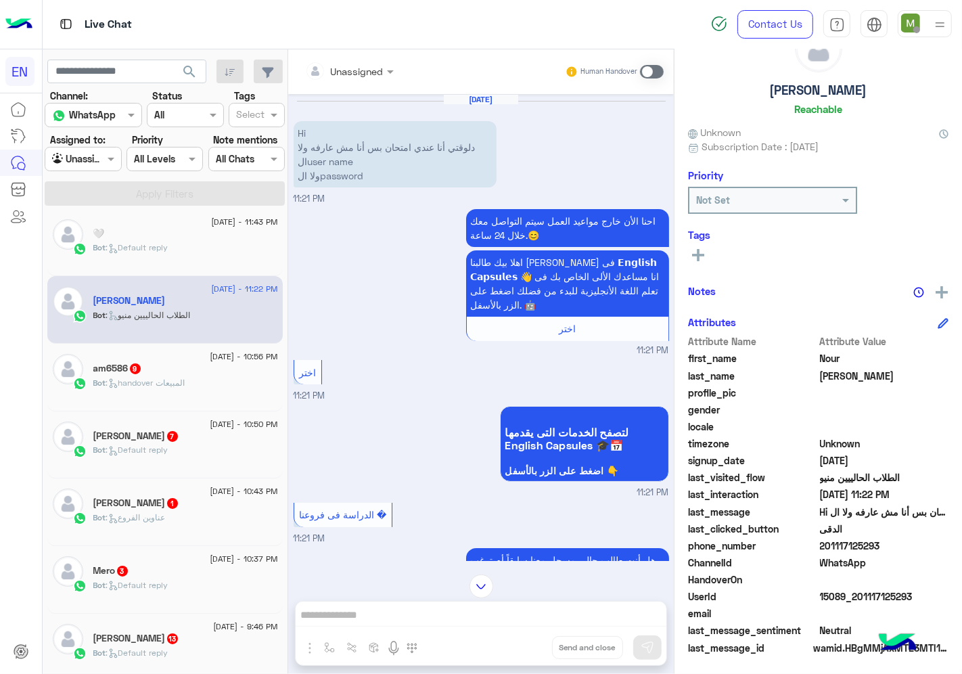
drag, startPoint x: 924, startPoint y: 546, endPoint x: 866, endPoint y: 545, distance: 58.2
click at [866, 545] on span "201117125293" at bounding box center [884, 545] width 129 height 14
drag, startPoint x: 638, startPoint y: 598, endPoint x: 688, endPoint y: 68, distance: 532.5
click at [663, 68] on span at bounding box center [652, 72] width 24 height 14
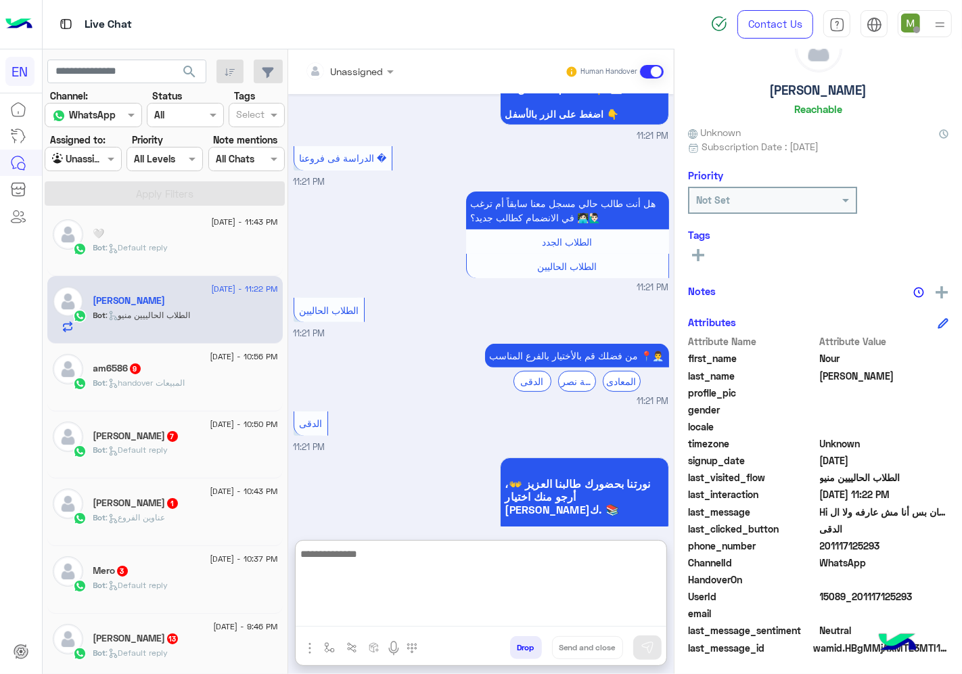
paste textarea "**********"
type textarea "**********"
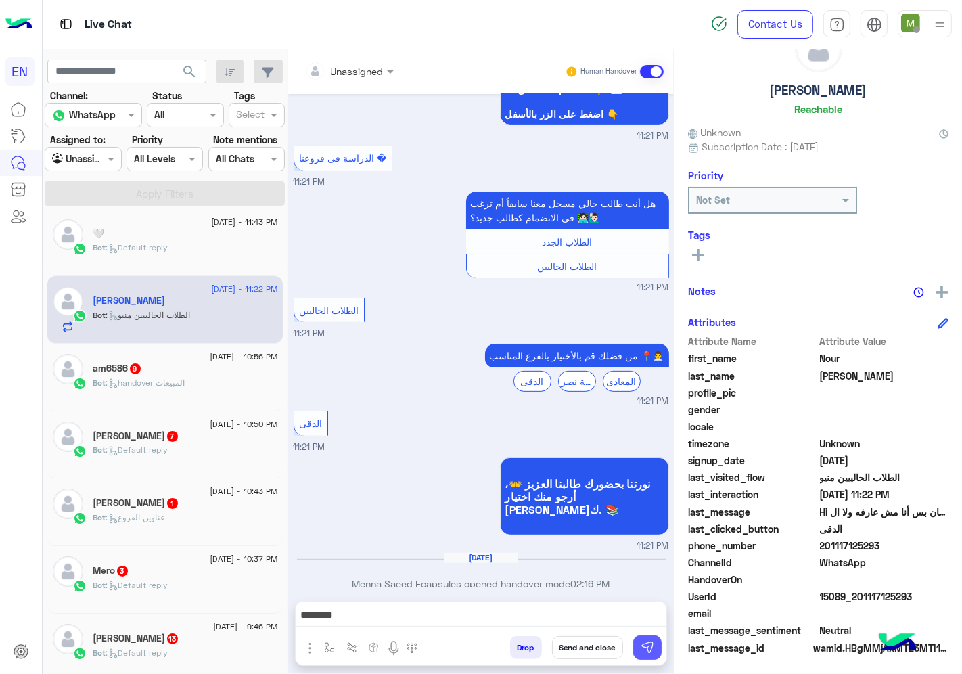
click at [661, 657] on button at bounding box center [647, 647] width 28 height 24
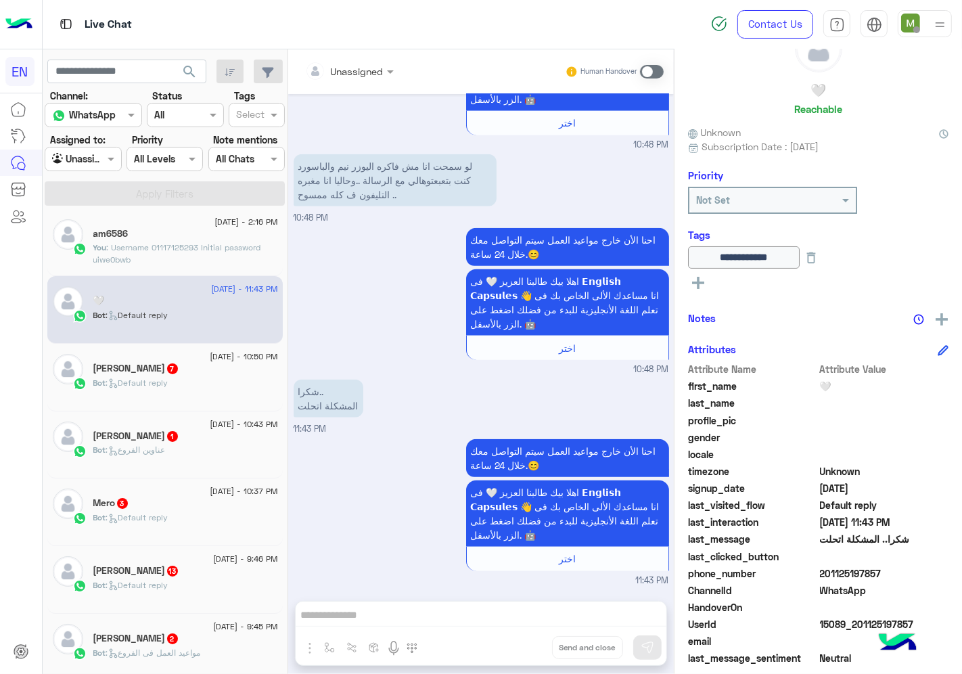
click at [238, 379] on div "Bot : Default reply" at bounding box center [185, 389] width 185 height 24
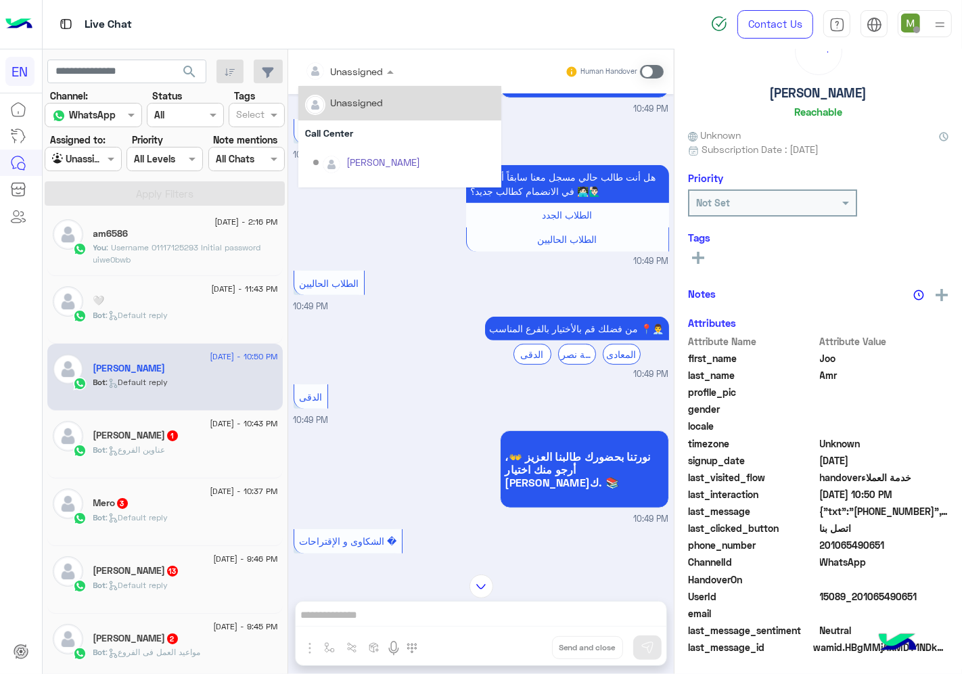
click at [383, 58] on div "Unassigned" at bounding box center [344, 70] width 78 height 27
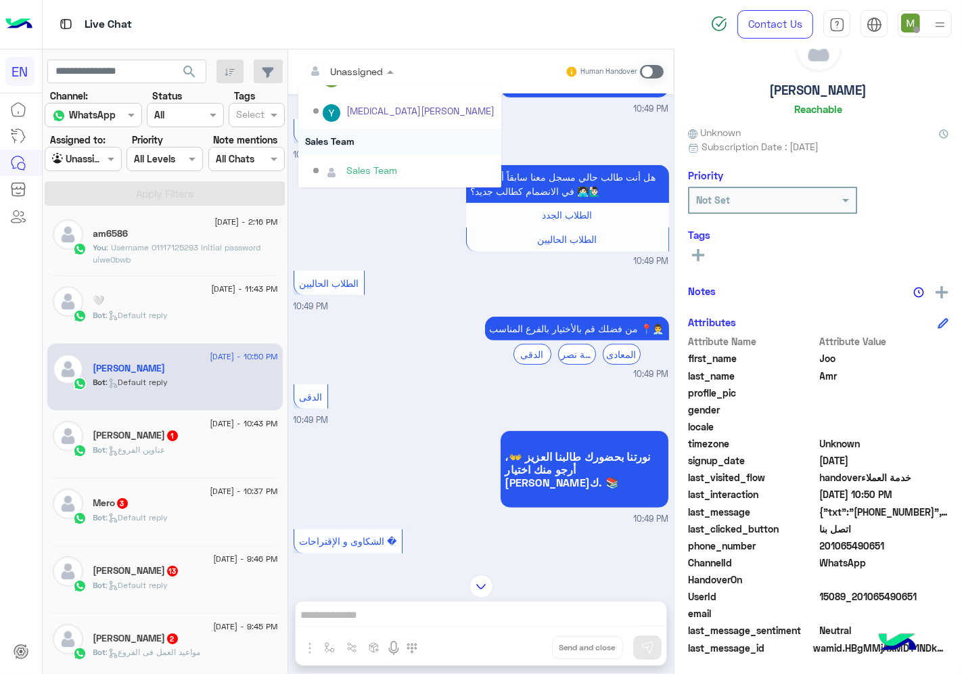
click at [392, 139] on div "Sales Team" at bounding box center [399, 140] width 203 height 25
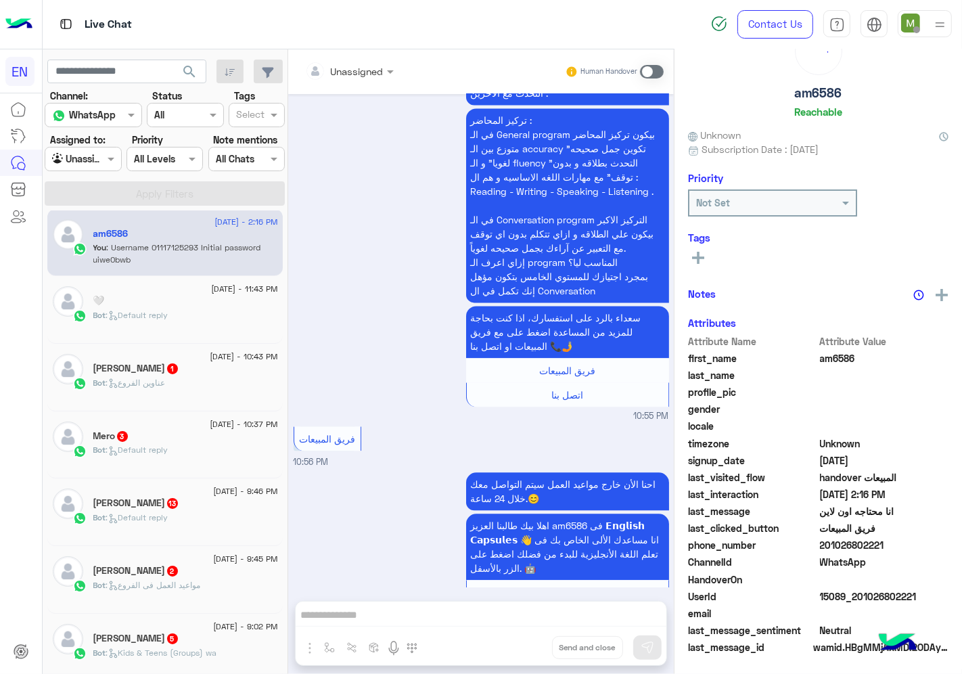
click at [252, 381] on div "Bot : عناوين الفروع" at bounding box center [185, 389] width 185 height 24
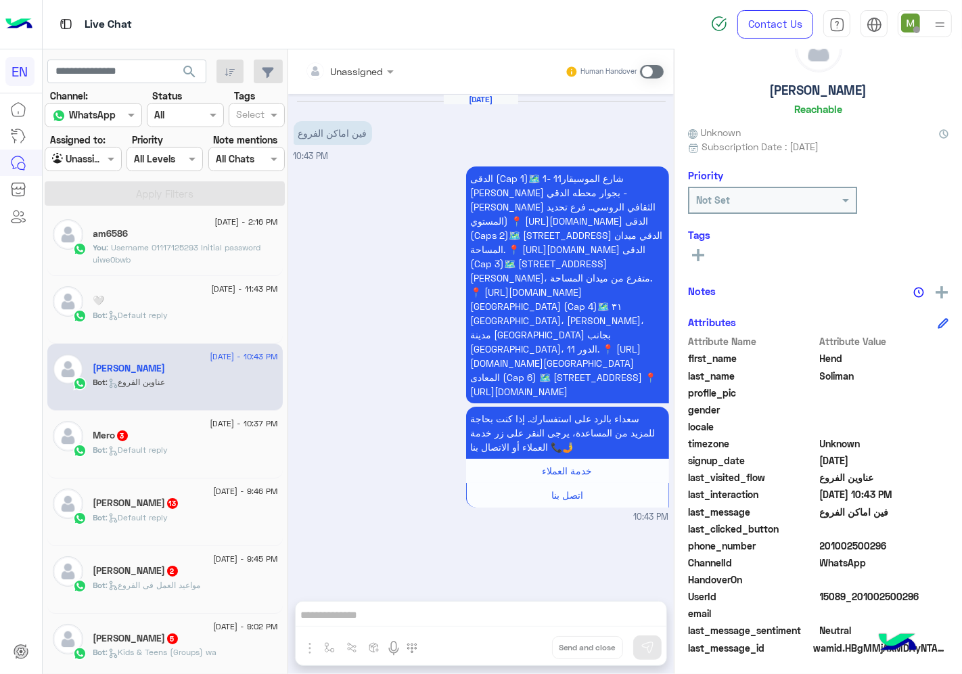
click at [400, 75] on div at bounding box center [349, 71] width 102 height 16
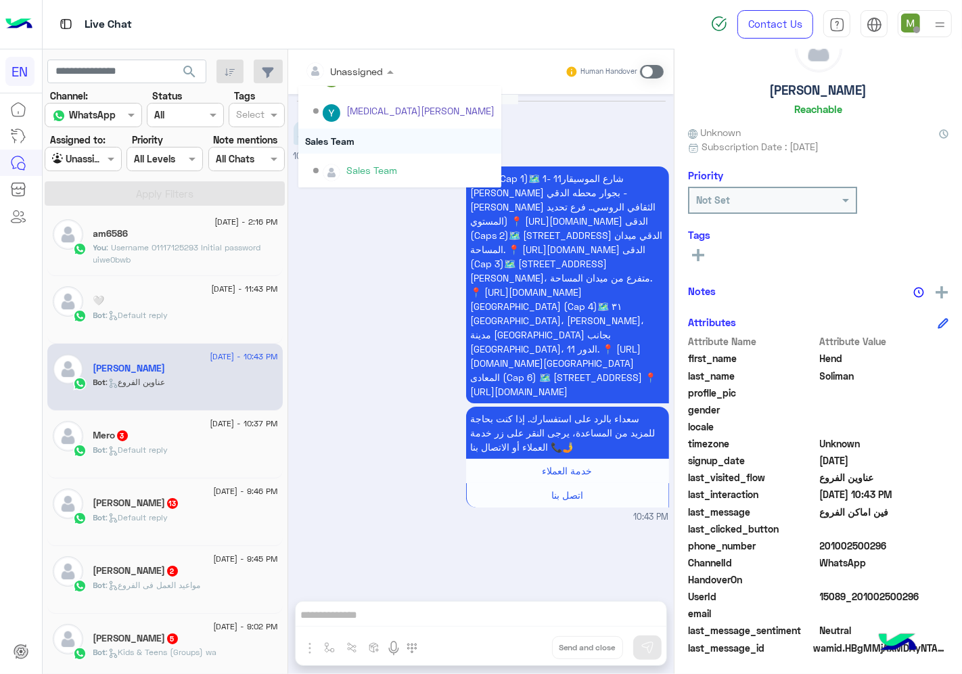
click at [393, 143] on div "Sales Team" at bounding box center [399, 140] width 203 height 25
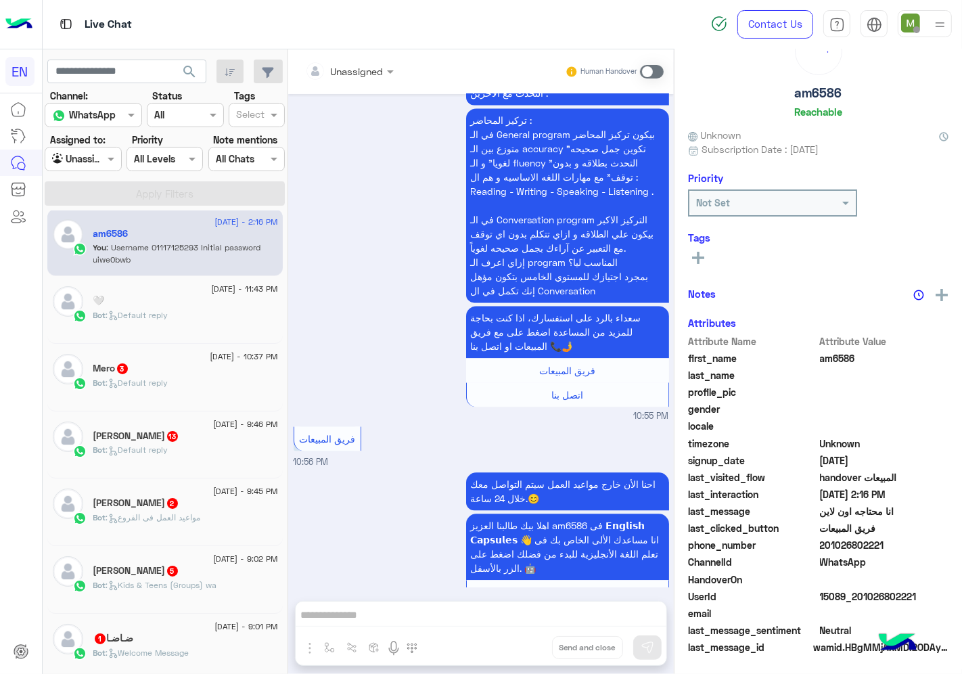
click at [278, 434] on div "[PERSON_NAME] 13" at bounding box center [185, 437] width 185 height 14
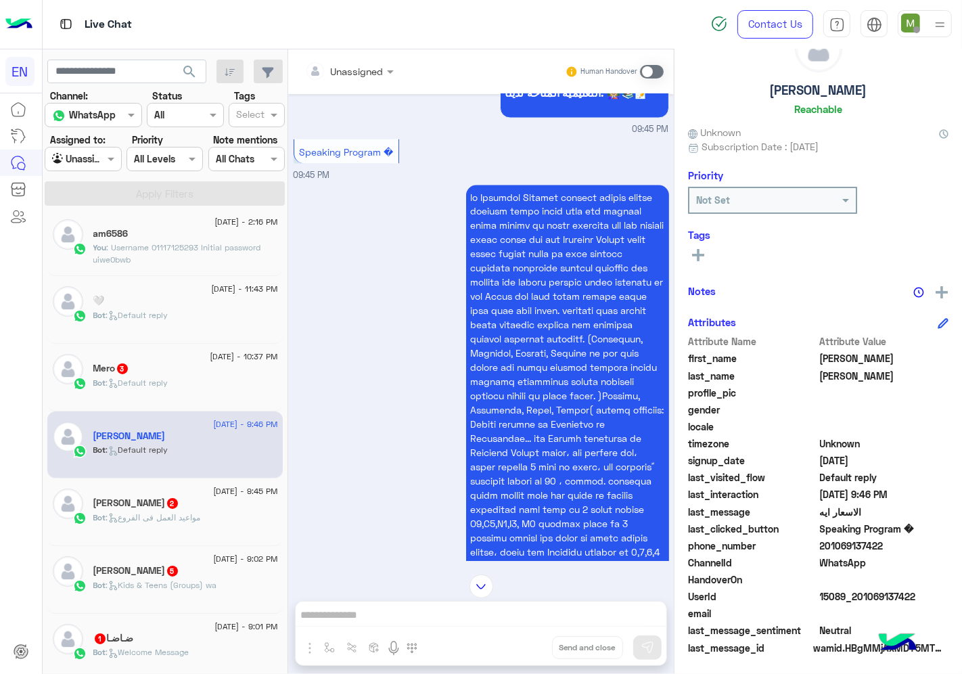
click at [360, 76] on input "text" at bounding box center [332, 71] width 55 height 14
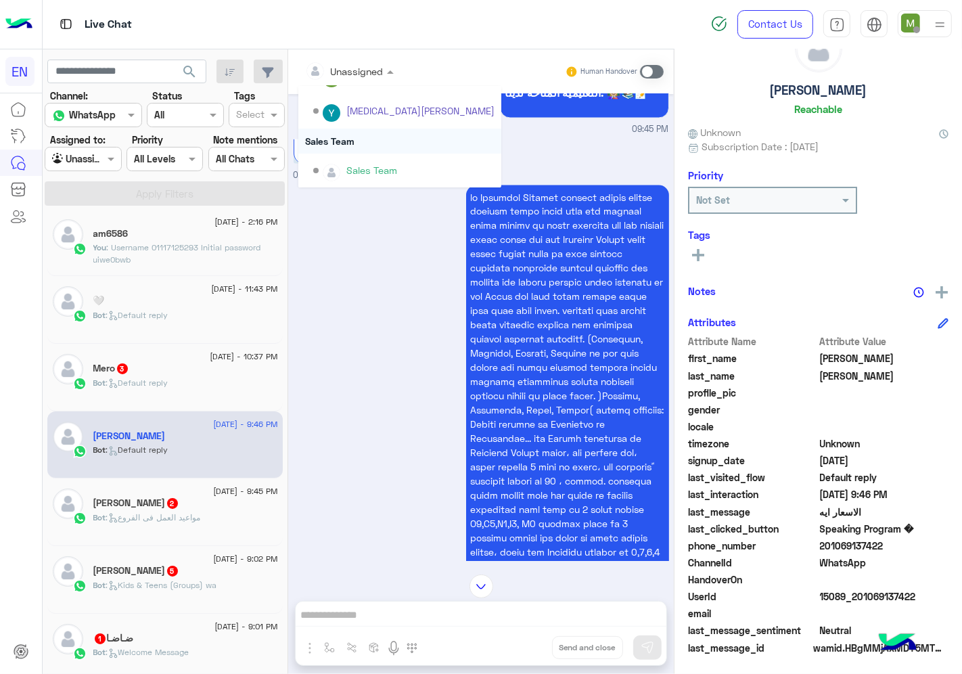
click at [384, 136] on div "Sales Team" at bounding box center [399, 140] width 203 height 25
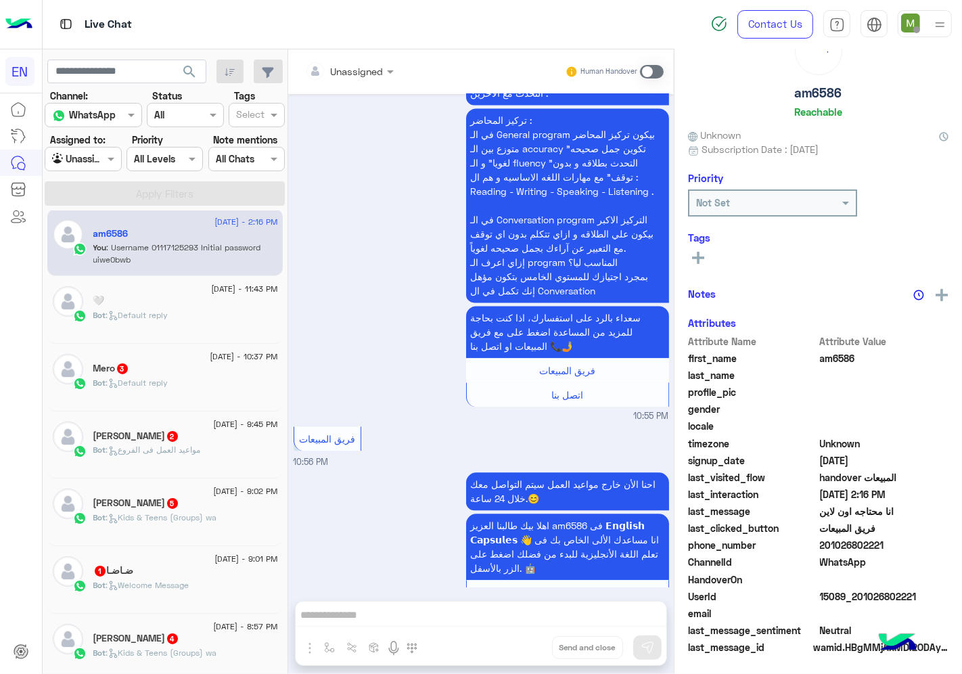
click at [229, 454] on div "Bot : مواعيد العمل فى الفروع" at bounding box center [185, 456] width 185 height 24
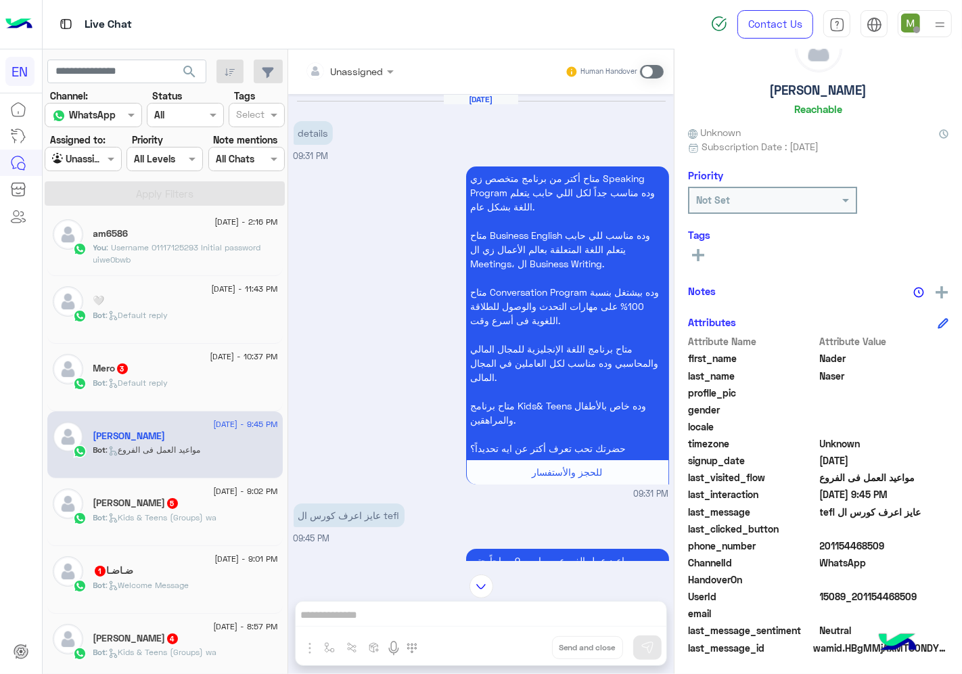
click at [400, 72] on div at bounding box center [349, 71] width 102 height 16
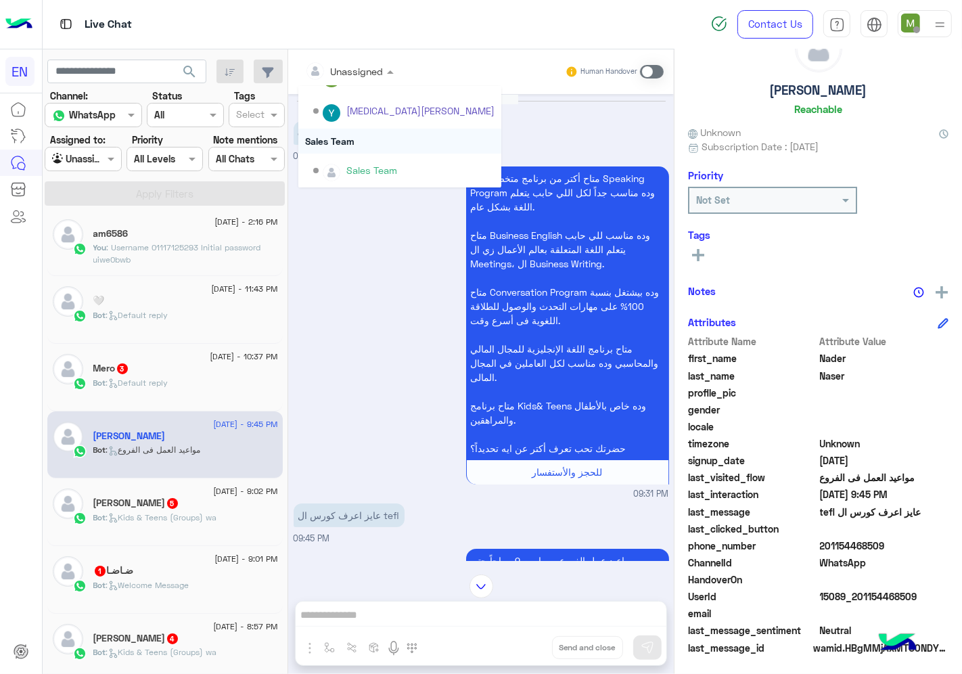
click at [377, 133] on div "Sales Team" at bounding box center [399, 140] width 203 height 25
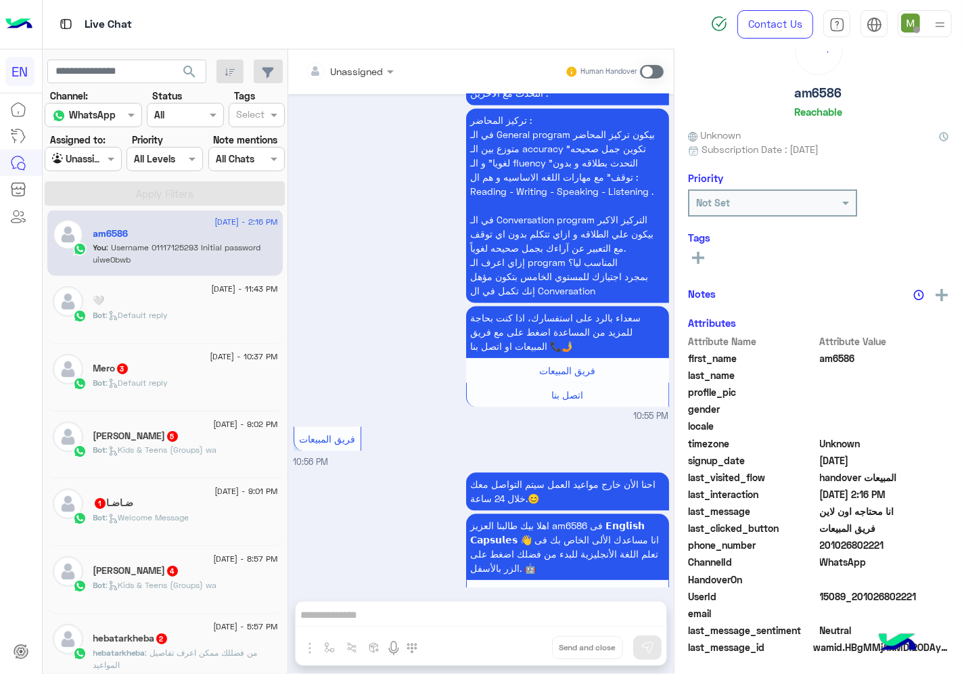
click at [277, 361] on span "[DATE] - 10:37 PM" at bounding box center [244, 356] width 68 height 12
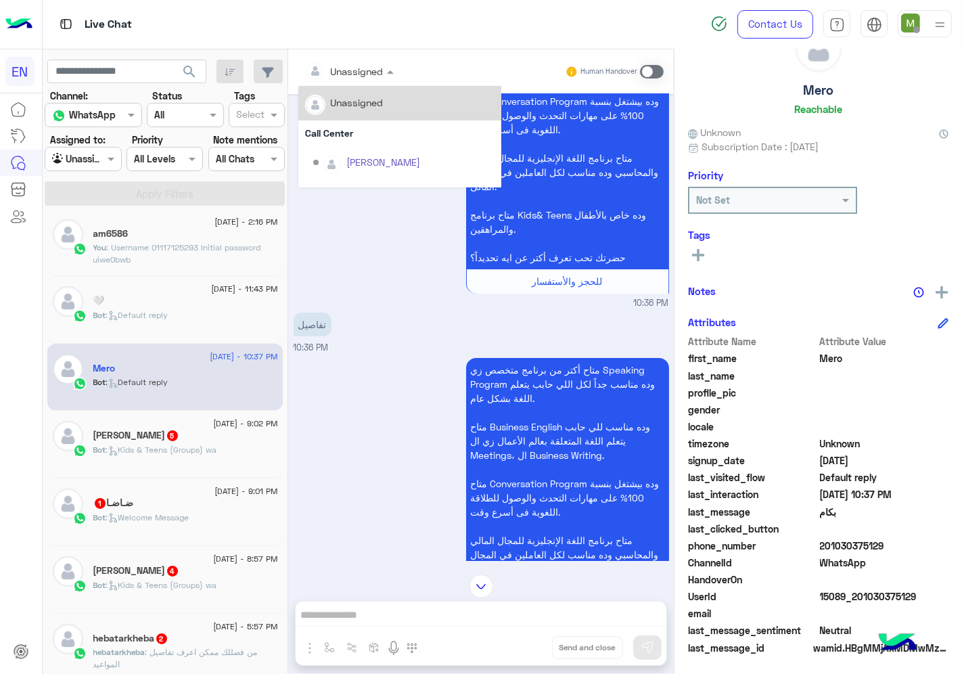
click at [400, 66] on div at bounding box center [349, 71] width 102 height 16
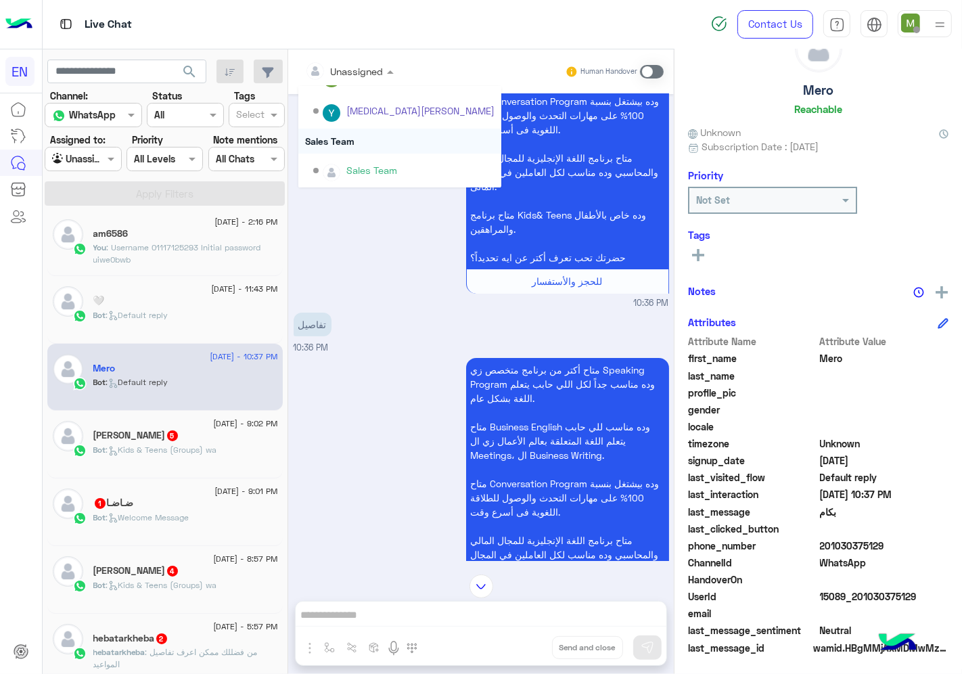
click at [388, 143] on div "Sales Team" at bounding box center [399, 140] width 203 height 25
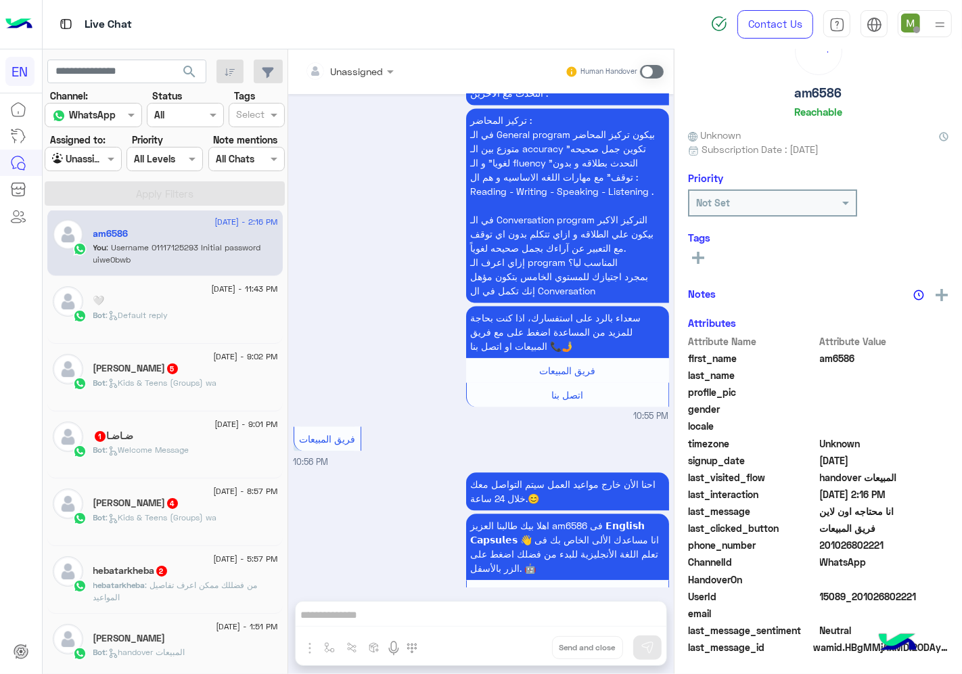
click at [278, 375] on div "Rasha khaled 5" at bounding box center [185, 369] width 185 height 14
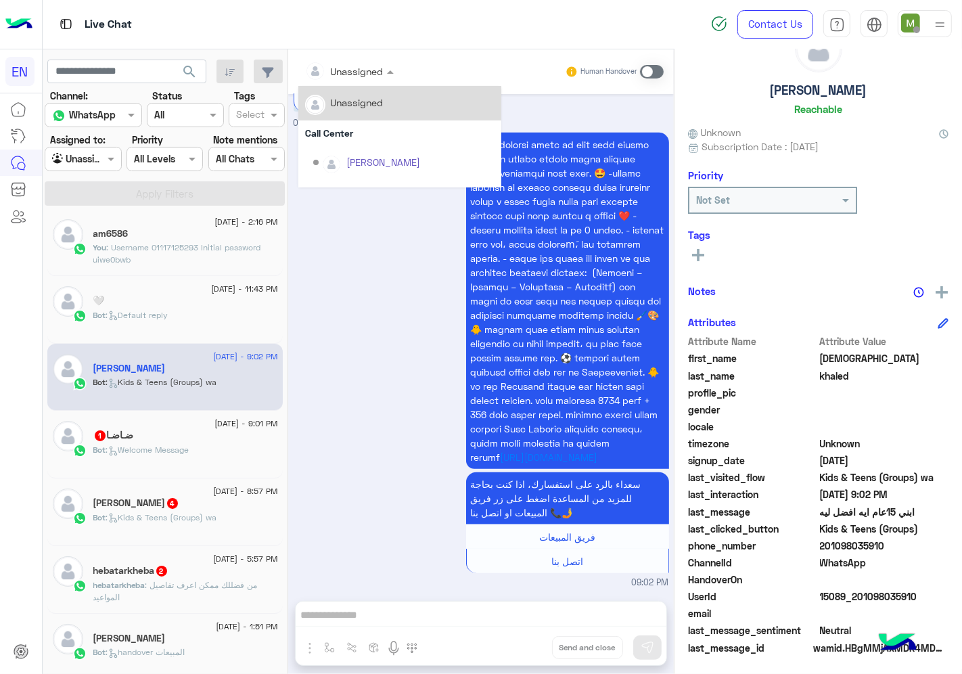
click at [383, 78] on div "Unassigned" at bounding box center [357, 71] width 53 height 14
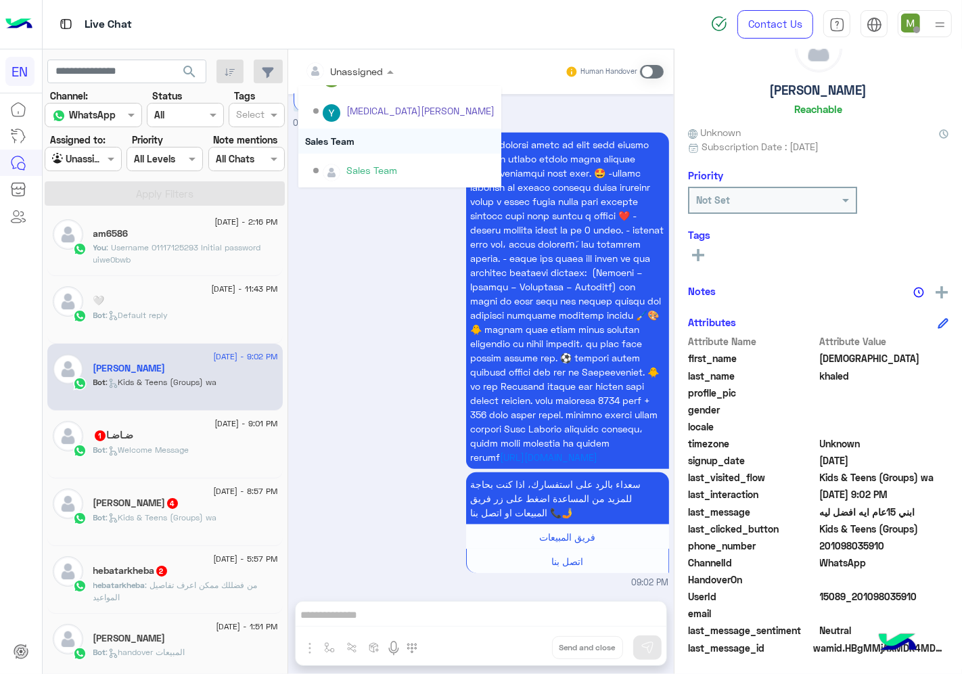
click at [387, 139] on div "Sales Team" at bounding box center [399, 140] width 203 height 25
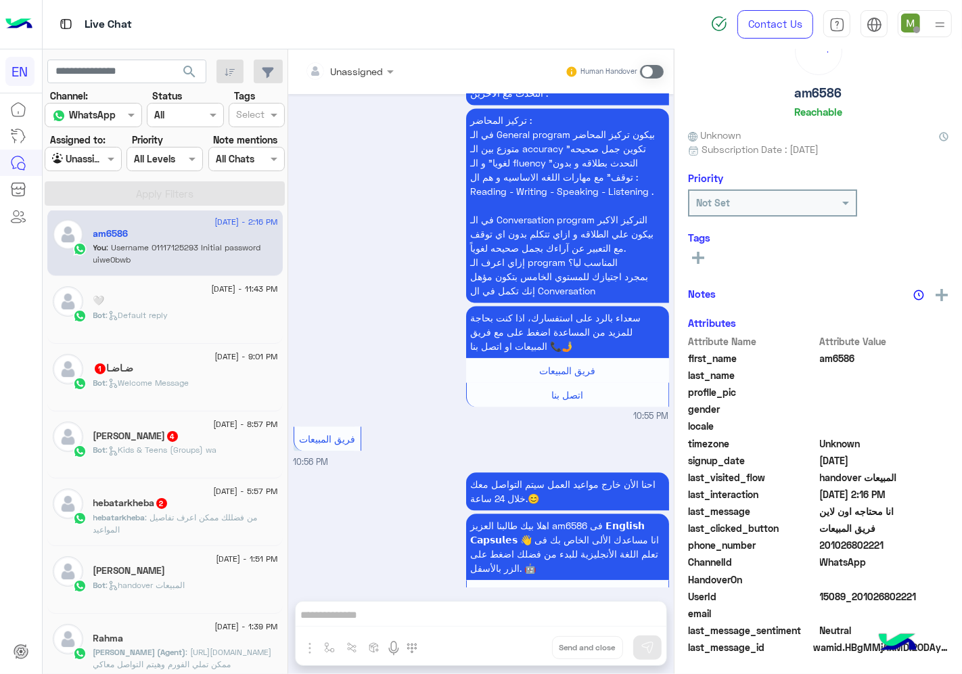
click at [232, 389] on div "Bot : Welcome Message" at bounding box center [185, 389] width 185 height 24
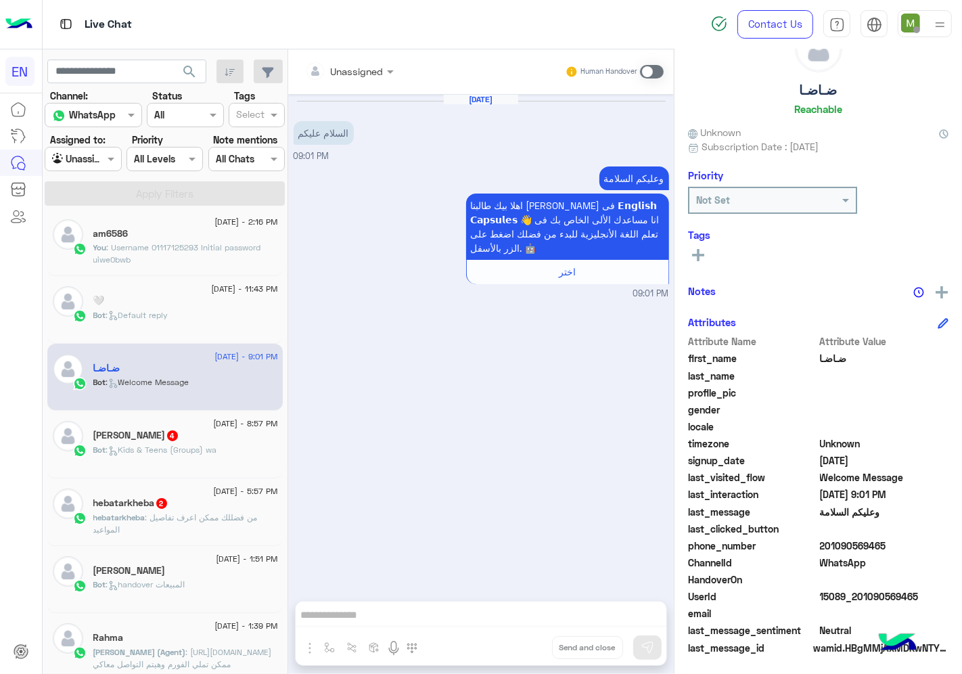
click at [360, 72] on input "text" at bounding box center [332, 71] width 55 height 14
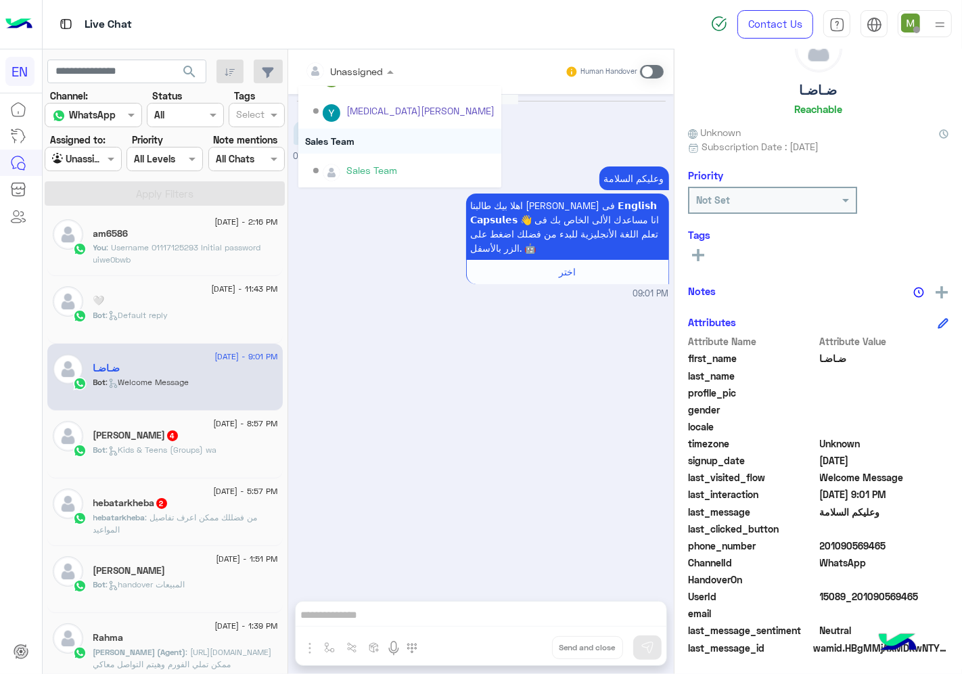
click at [382, 136] on div "Sales Team" at bounding box center [399, 140] width 203 height 25
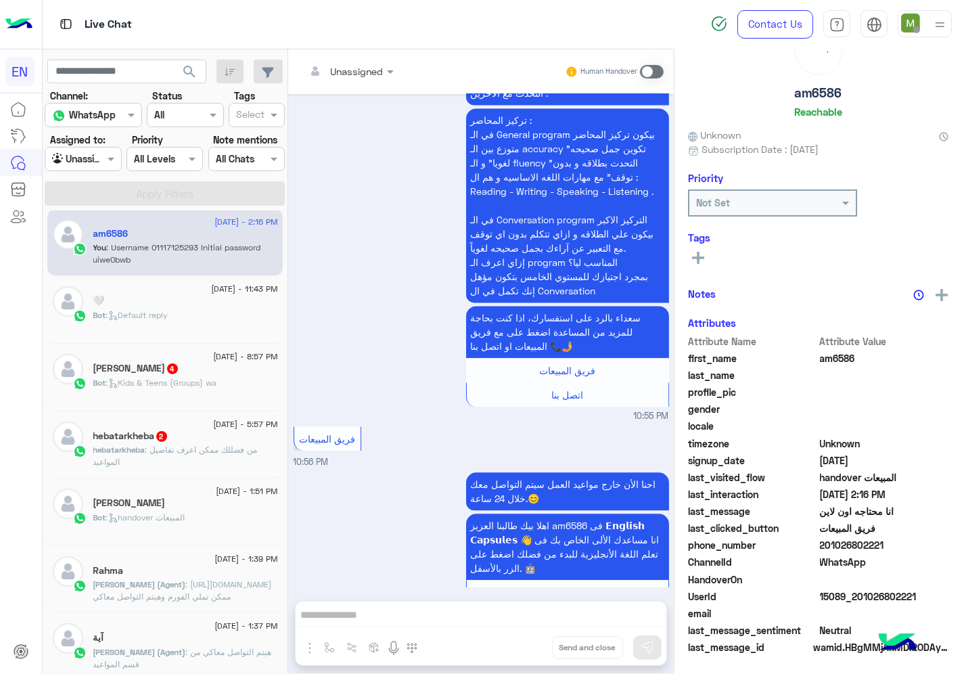
click at [226, 377] on div "Bot : Kids & Teens (Groups) wa" at bounding box center [185, 389] width 185 height 24
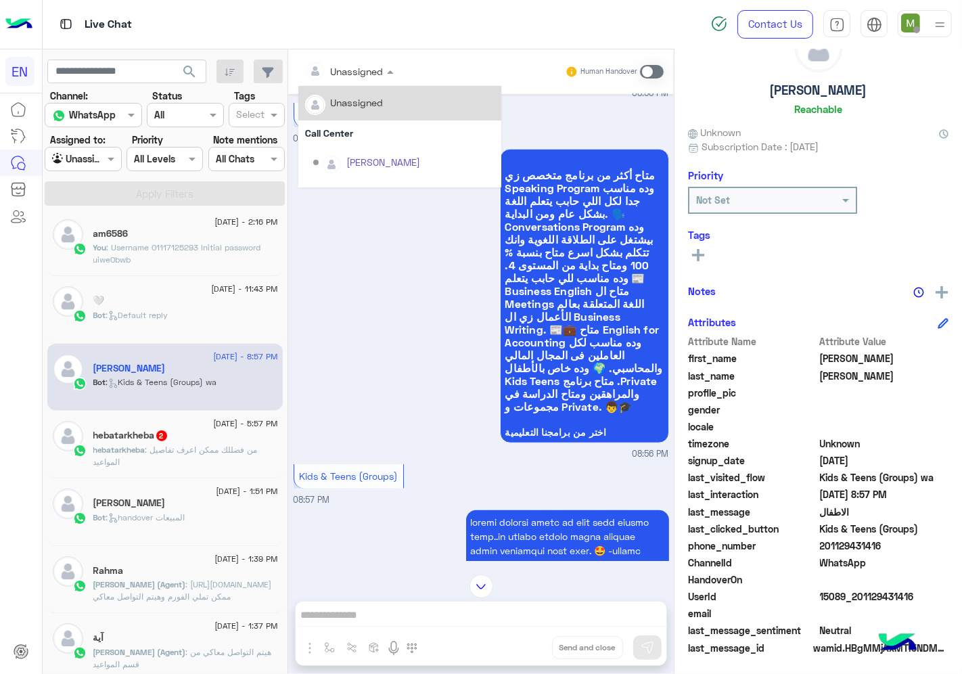
click at [383, 82] on div "Unassigned" at bounding box center [344, 70] width 78 height 27
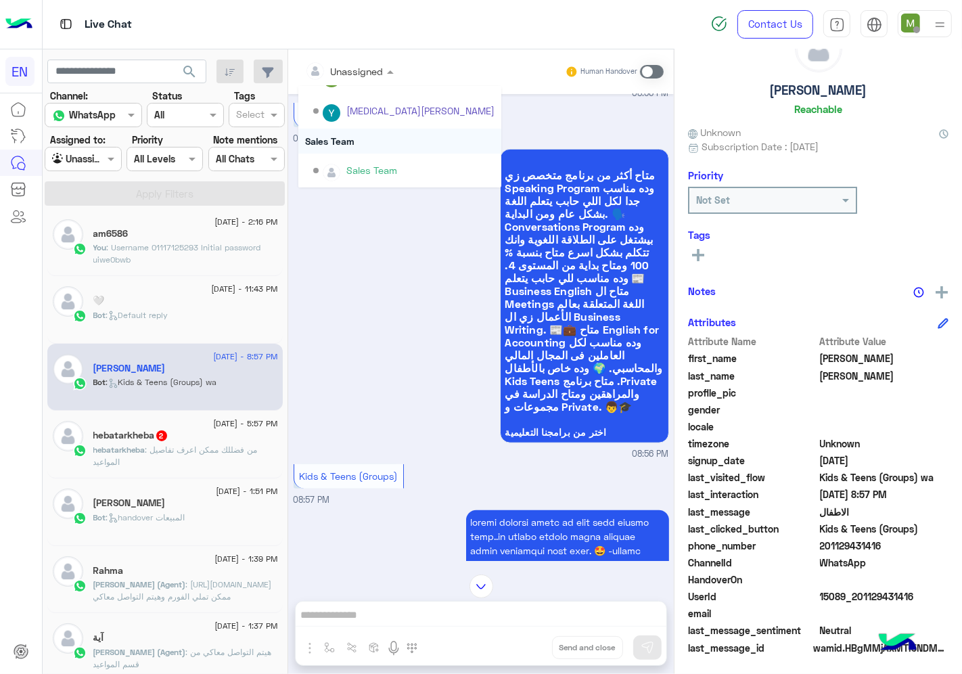
click at [375, 137] on div "Sales Team" at bounding box center [399, 140] width 203 height 25
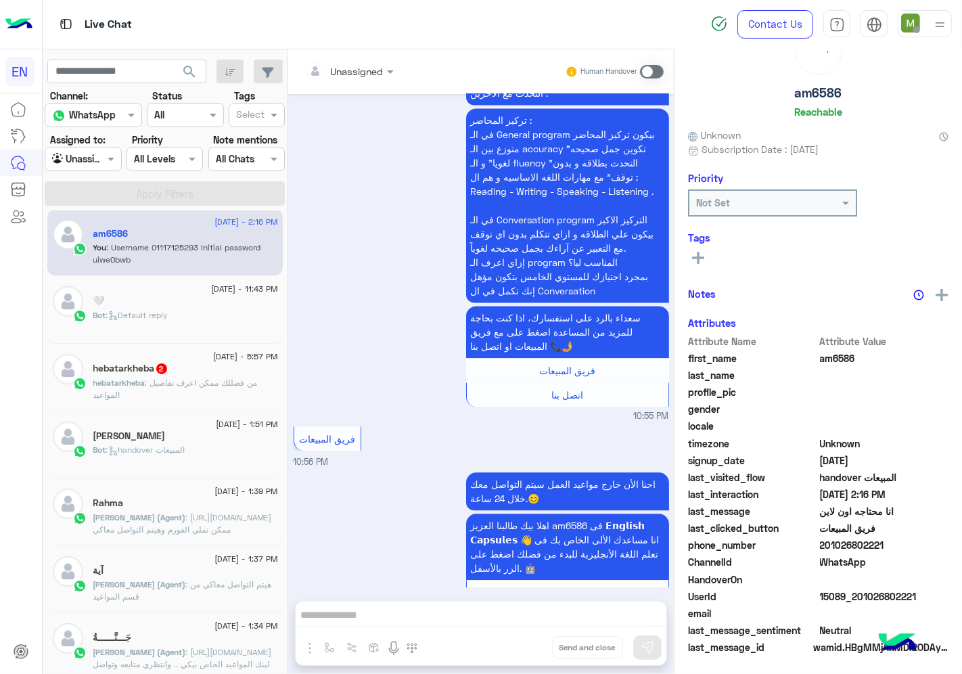
click at [239, 383] on span ": من فضللك ممكن اعرف تفاصيل المواعيد" at bounding box center [175, 388] width 164 height 22
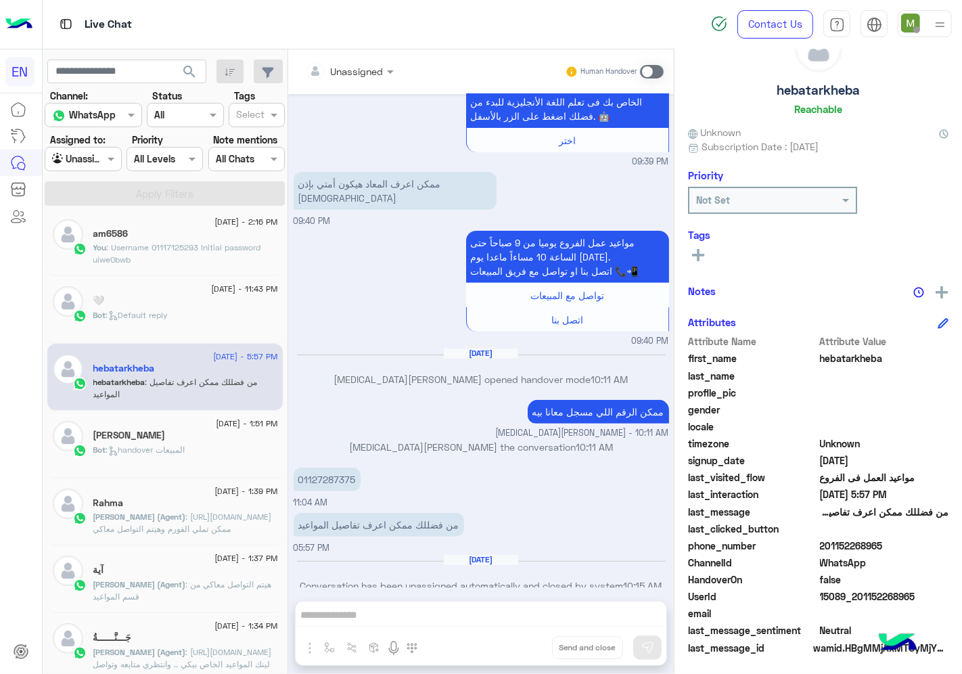
click at [360, 467] on p "01127287375" at bounding box center [326, 479] width 67 height 24
click at [663, 69] on span at bounding box center [652, 72] width 24 height 14
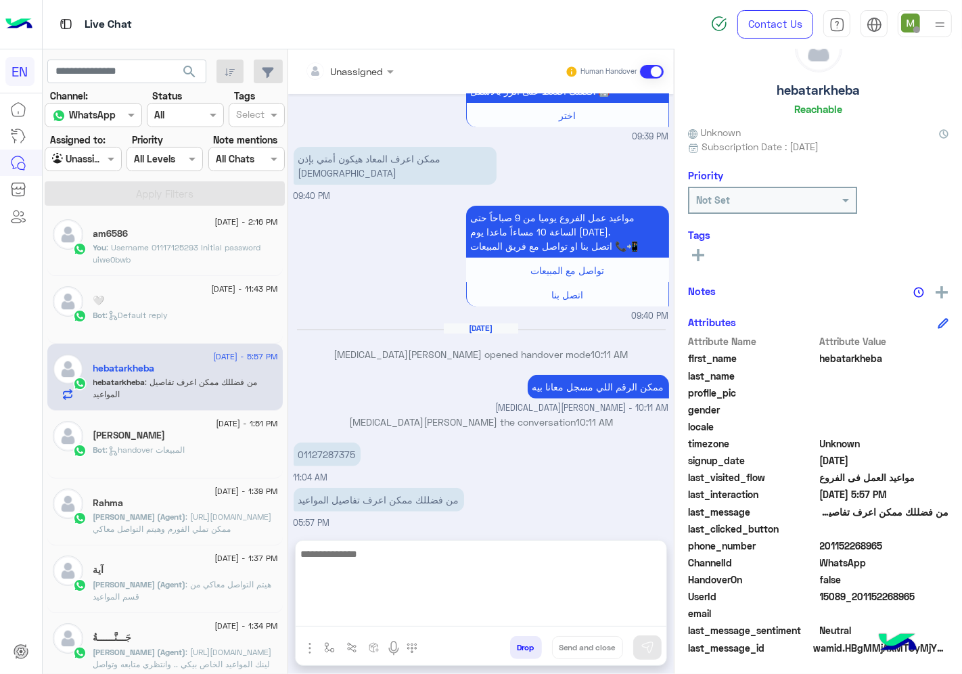
click at [561, 615] on textarea at bounding box center [481, 585] width 371 height 81
type textarea "*"
type textarea "**********"
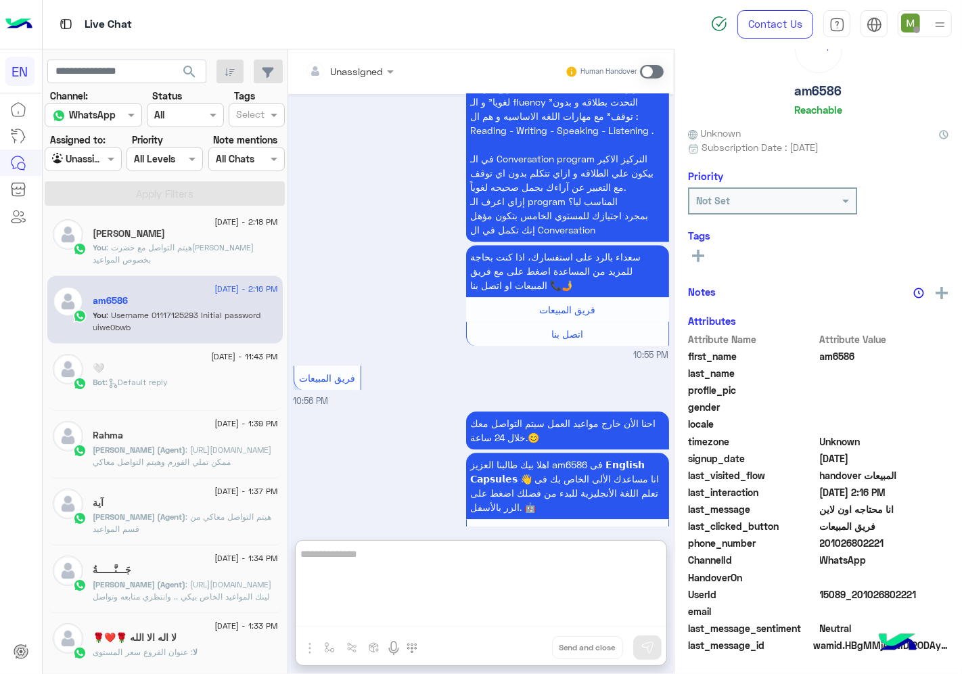
scroll to position [50, 0]
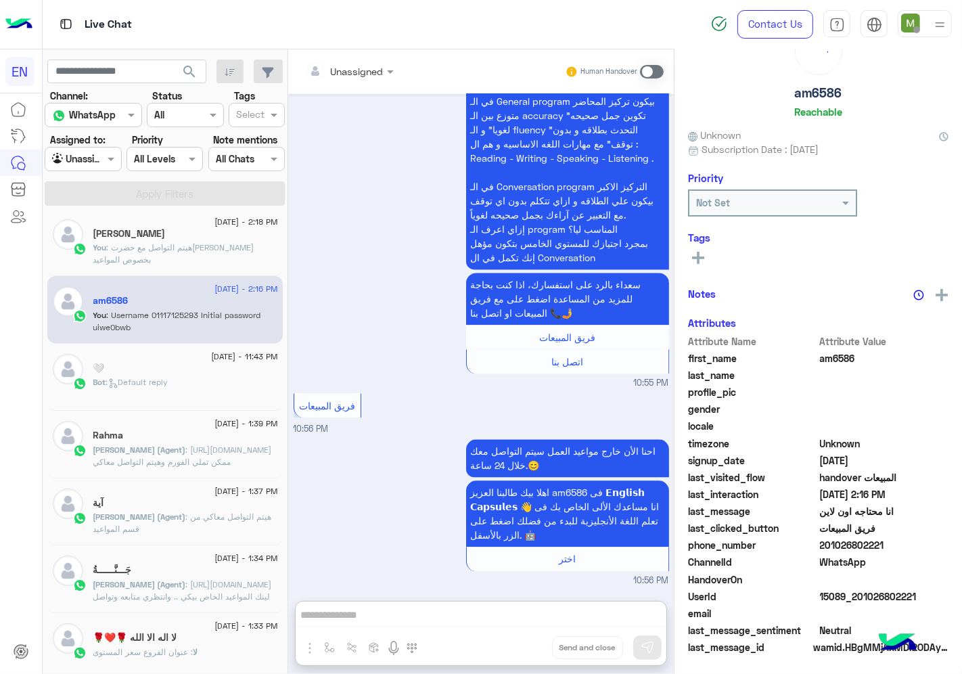
click at [156, 381] on span ": Default reply" at bounding box center [137, 382] width 62 height 10
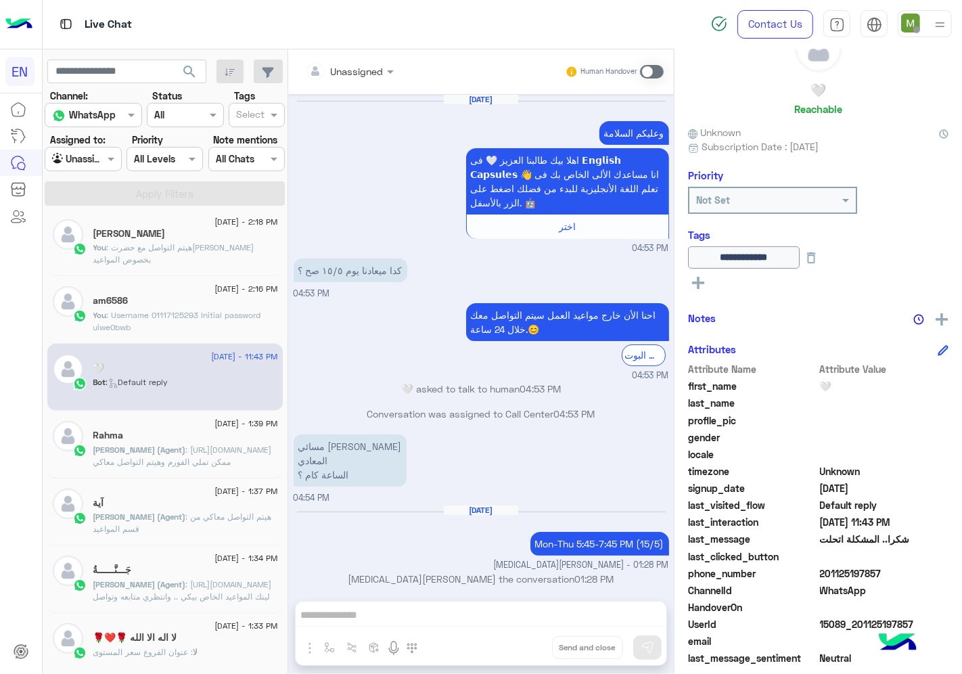
scroll to position [1112, 0]
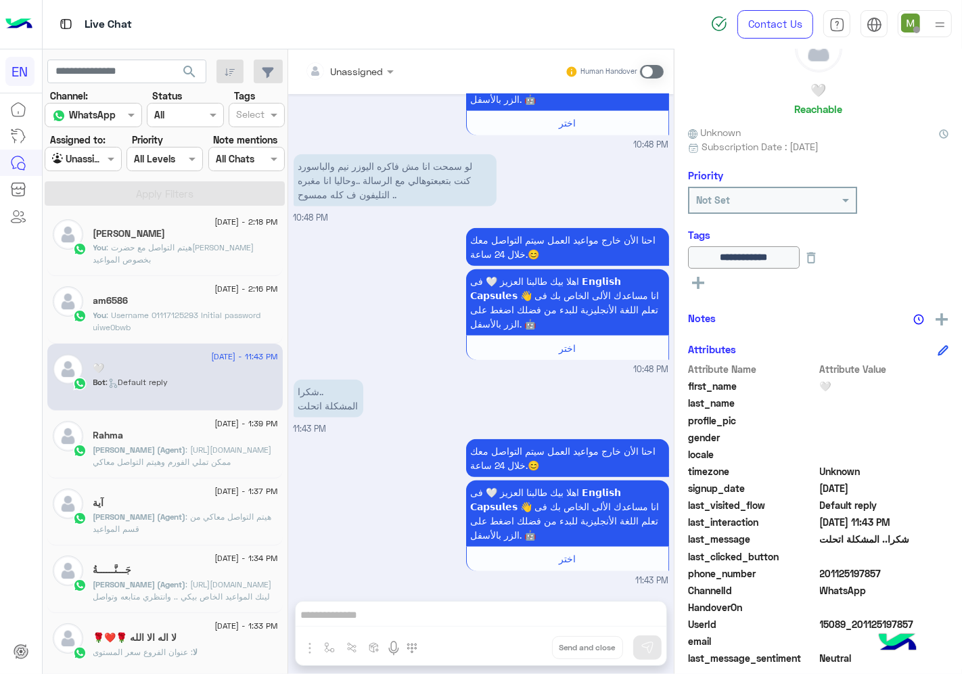
click at [704, 281] on rect at bounding box center [698, 282] width 12 height 3
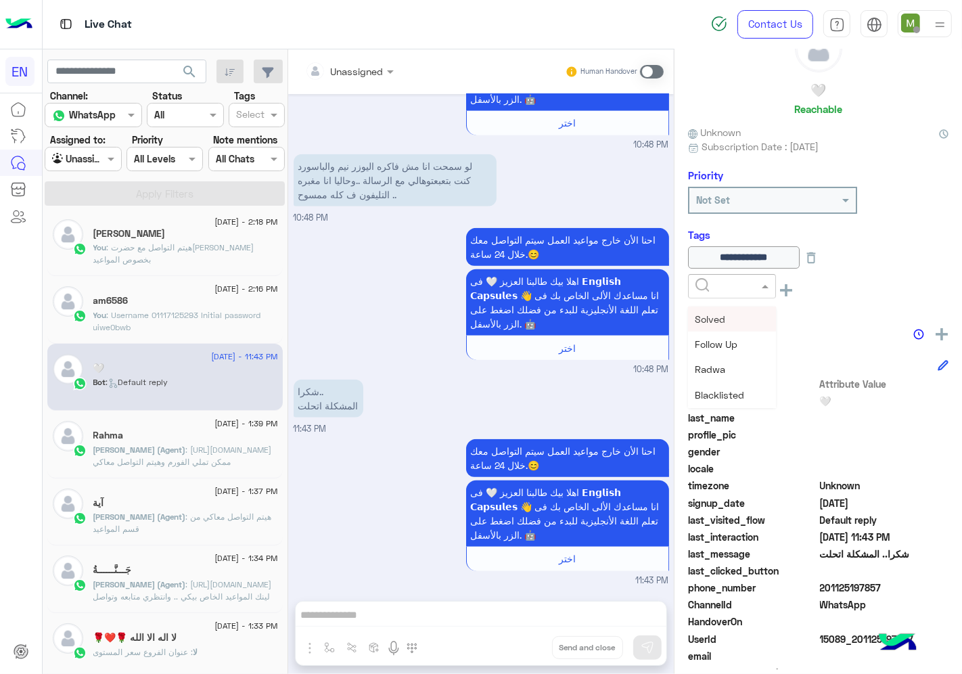
click at [736, 285] on input "text" at bounding box center [715, 286] width 41 height 14
click at [725, 314] on span "Solved" at bounding box center [710, 318] width 30 height 11
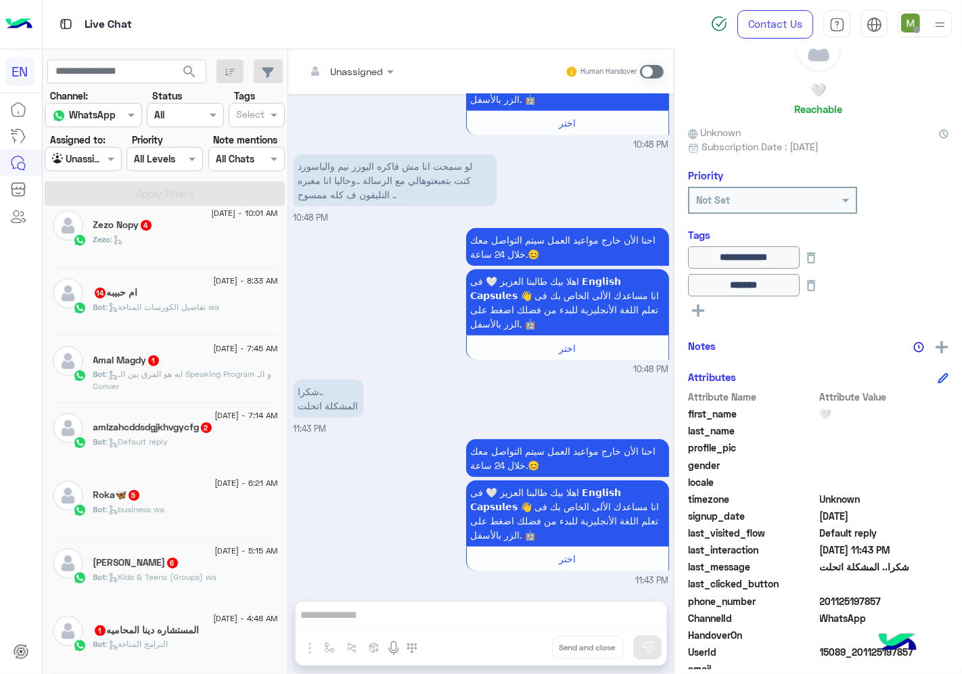
scroll to position [0, 0]
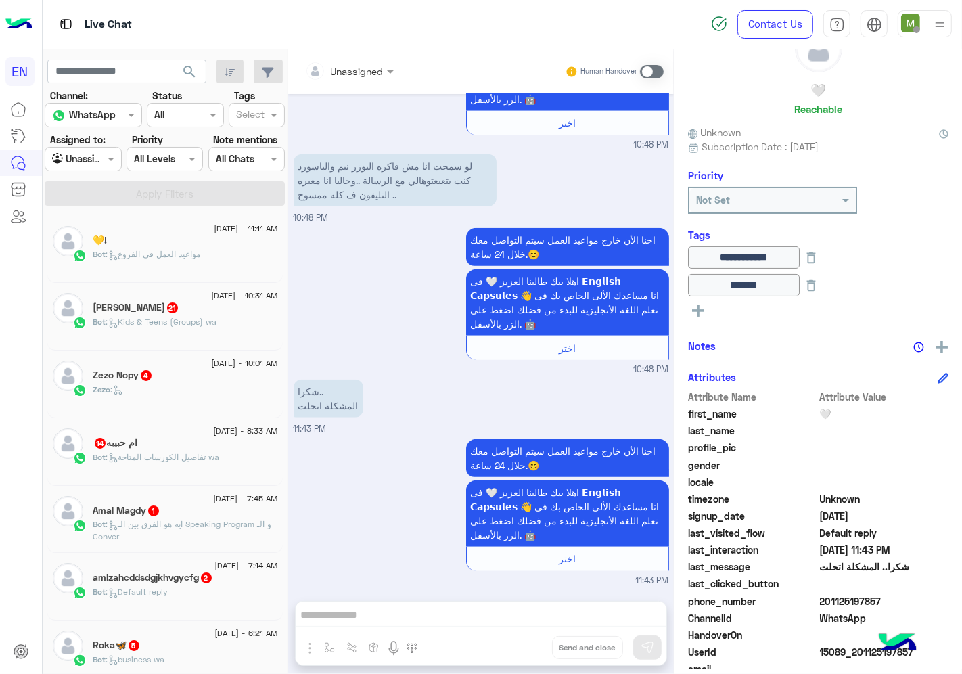
click at [191, 244] on div "💛!" at bounding box center [185, 242] width 185 height 14
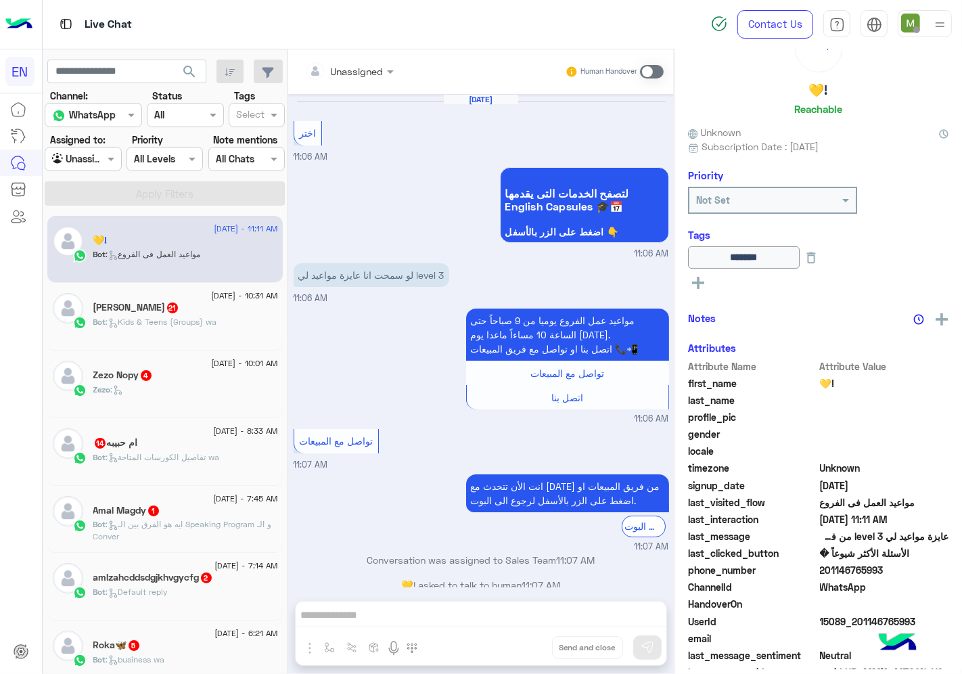
scroll to position [781, 0]
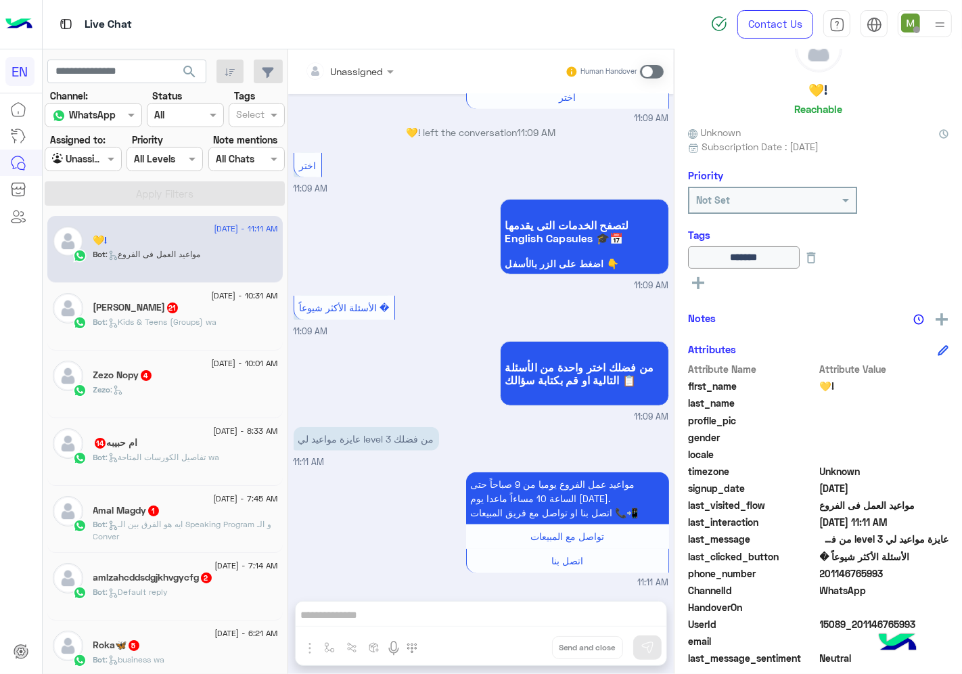
drag, startPoint x: 888, startPoint y: 573, endPoint x: 822, endPoint y: 573, distance: 65.6
click at [822, 573] on span "201146765993" at bounding box center [884, 573] width 129 height 14
click at [223, 322] on div "Bot : Kids & Teens (Groups) wa" at bounding box center [185, 328] width 185 height 24
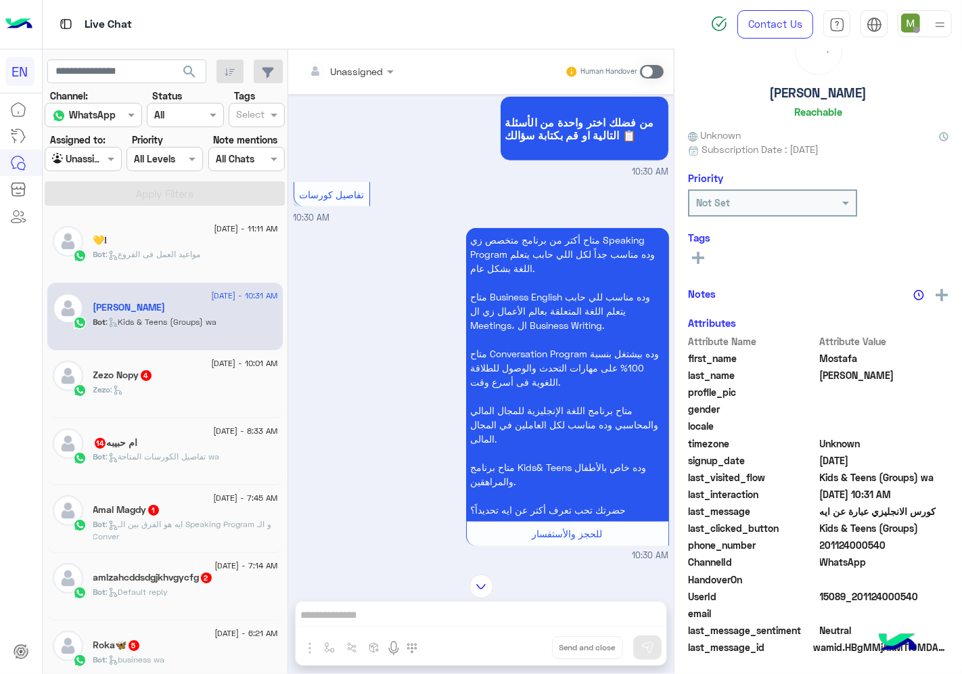
scroll to position [962, 0]
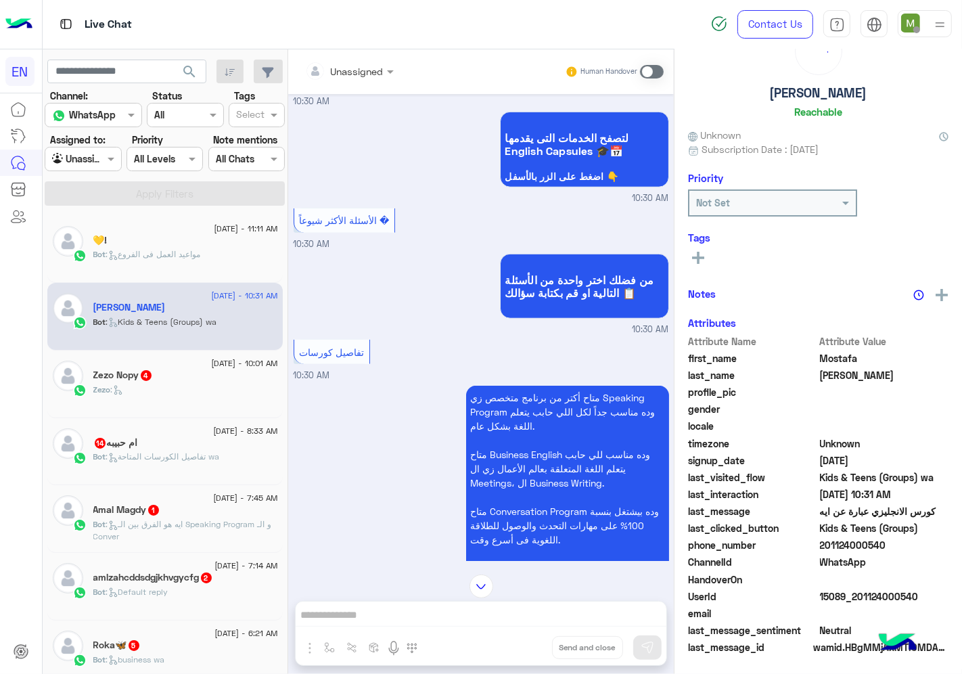
click at [356, 59] on div "Unassigned" at bounding box center [344, 70] width 78 height 27
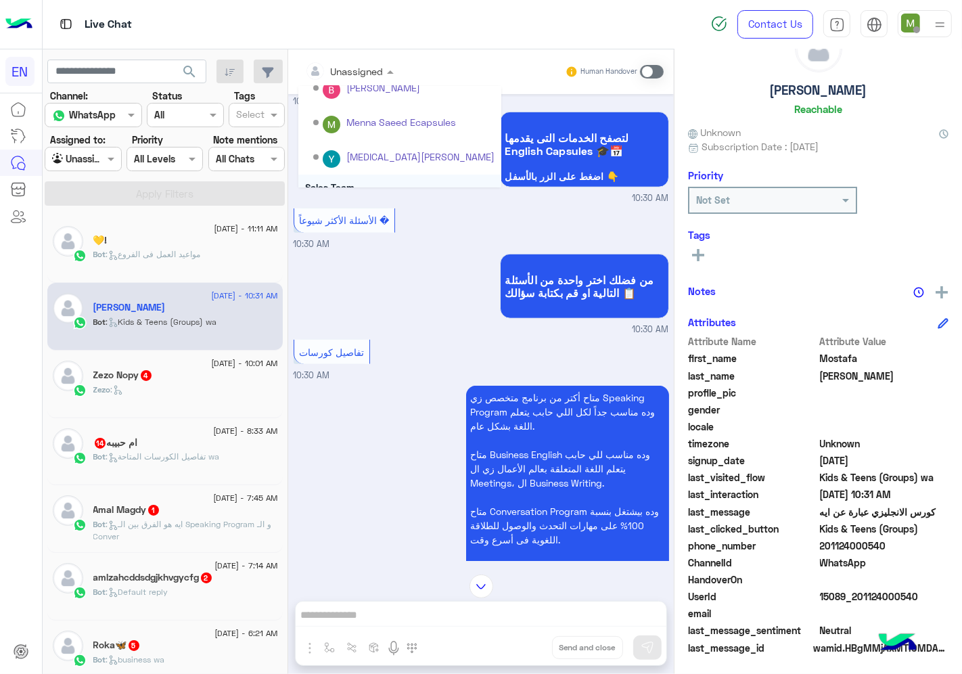
scroll to position [224, 0]
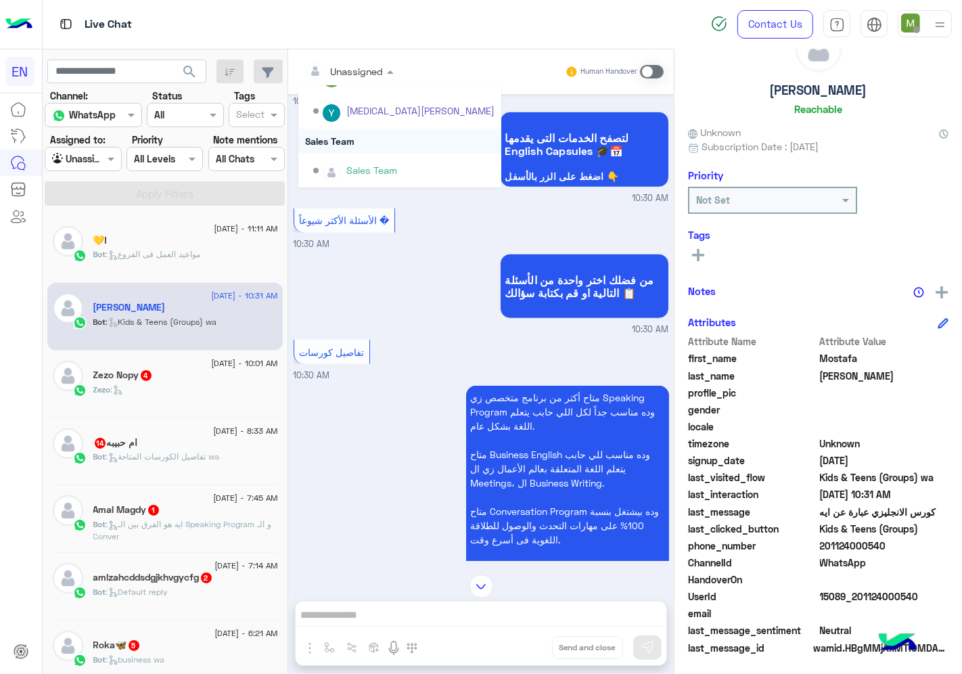
click at [336, 137] on div "Sales Team" at bounding box center [399, 140] width 203 height 25
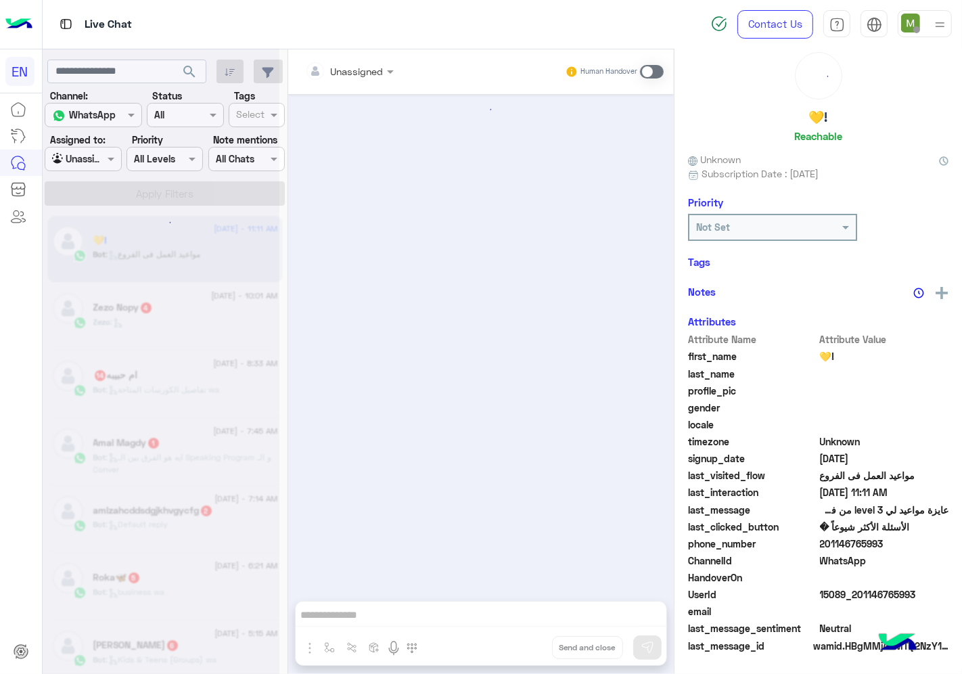
scroll to position [781, 0]
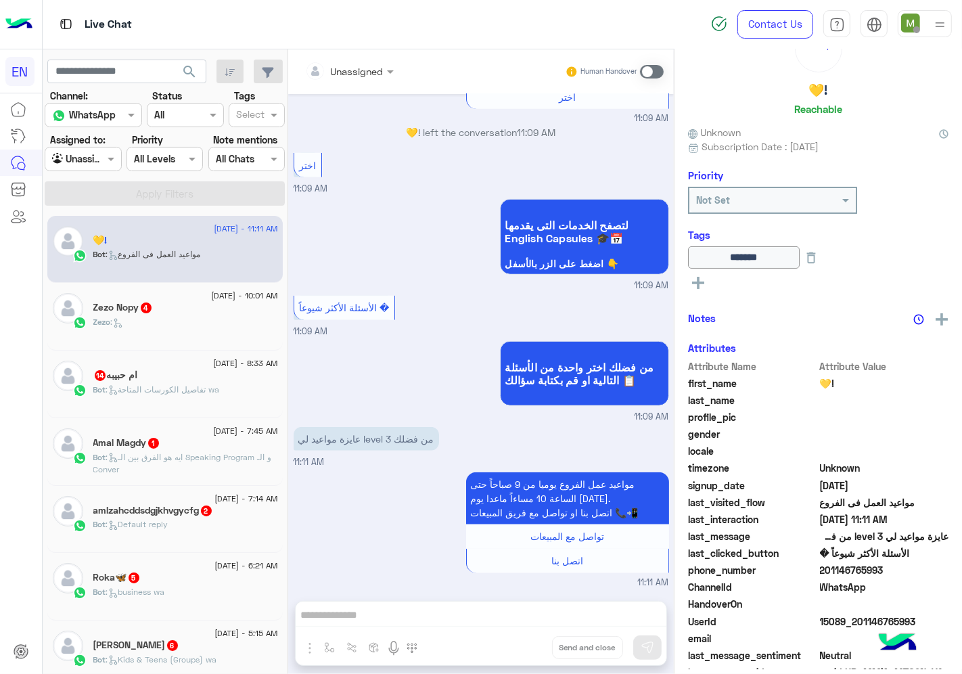
click at [237, 302] on div "Zezo Nopy 4" at bounding box center [185, 309] width 185 height 14
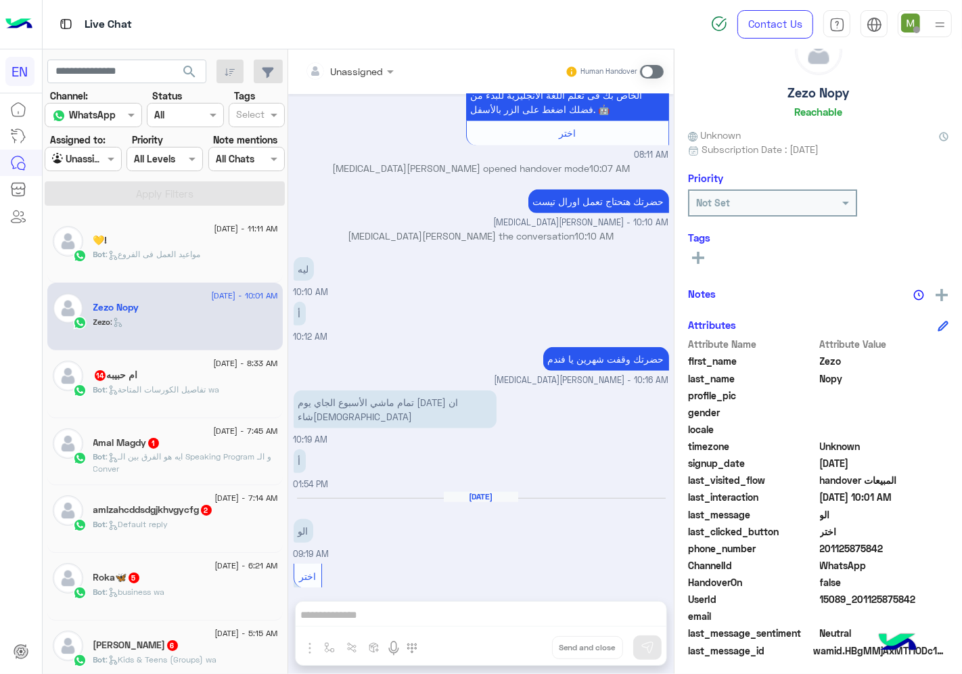
scroll to position [53, 0]
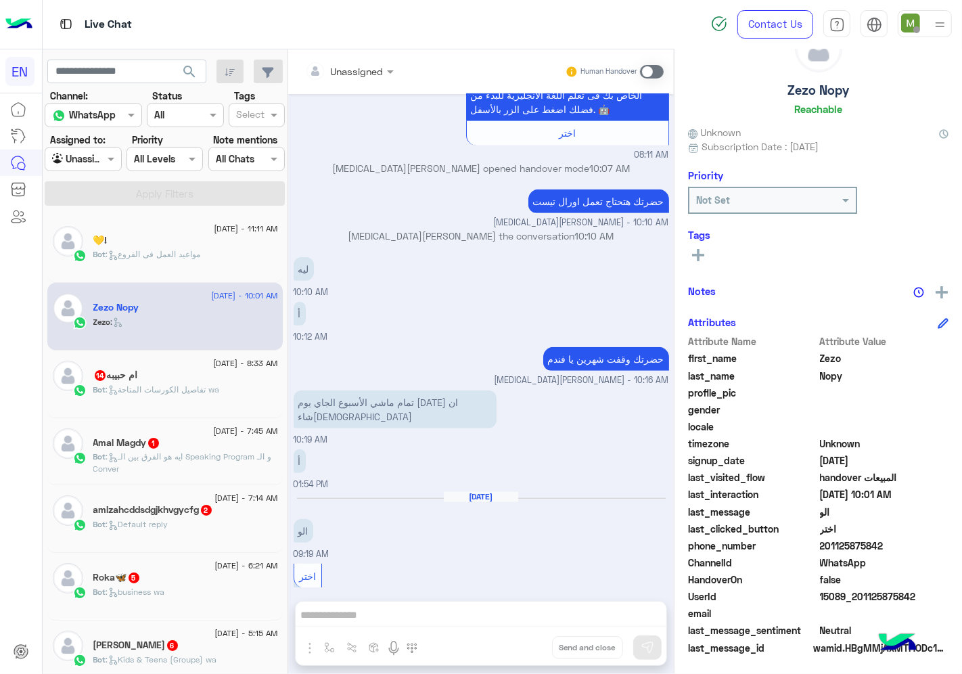
drag, startPoint x: 897, startPoint y: 546, endPoint x: 823, endPoint y: 541, distance: 74.5
click at [823, 541] on span "201125875842" at bounding box center [884, 545] width 129 height 14
click at [646, 73] on span at bounding box center [652, 72] width 24 height 14
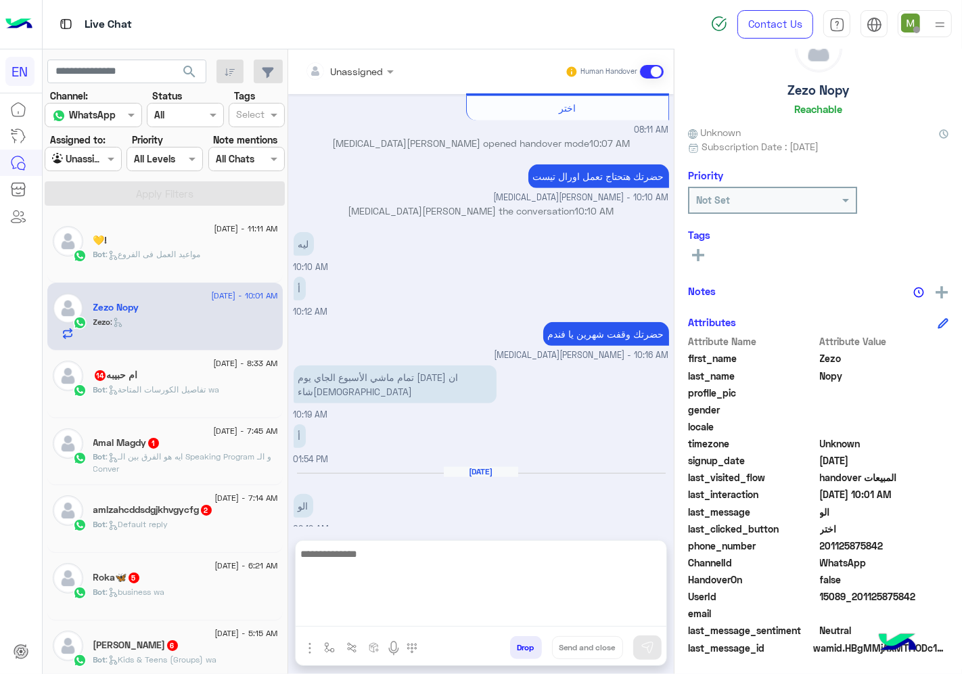
click at [542, 613] on textarea at bounding box center [481, 585] width 371 height 81
type textarea "**********"
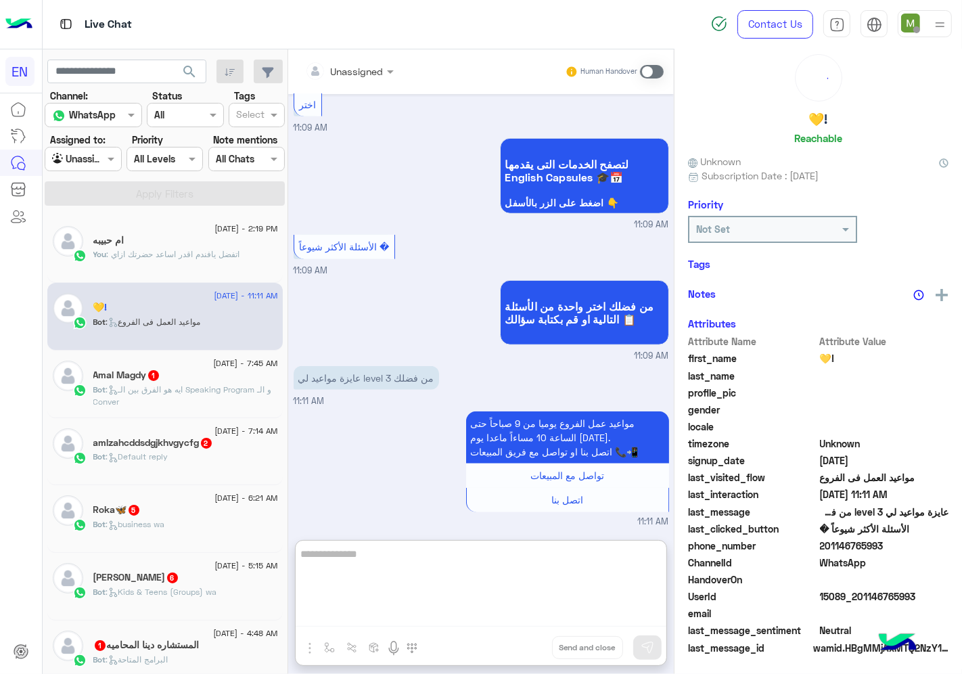
scroll to position [53, 0]
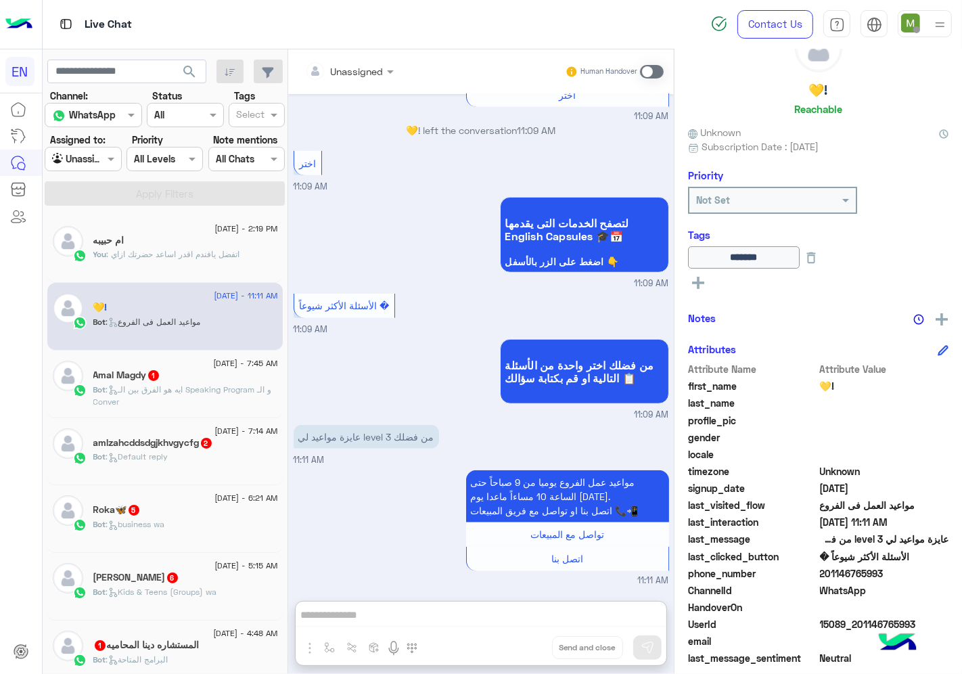
click at [193, 387] on span ": ايه هو الفرق بين الـ Speaking Program و الـ Conver" at bounding box center [182, 395] width 179 height 22
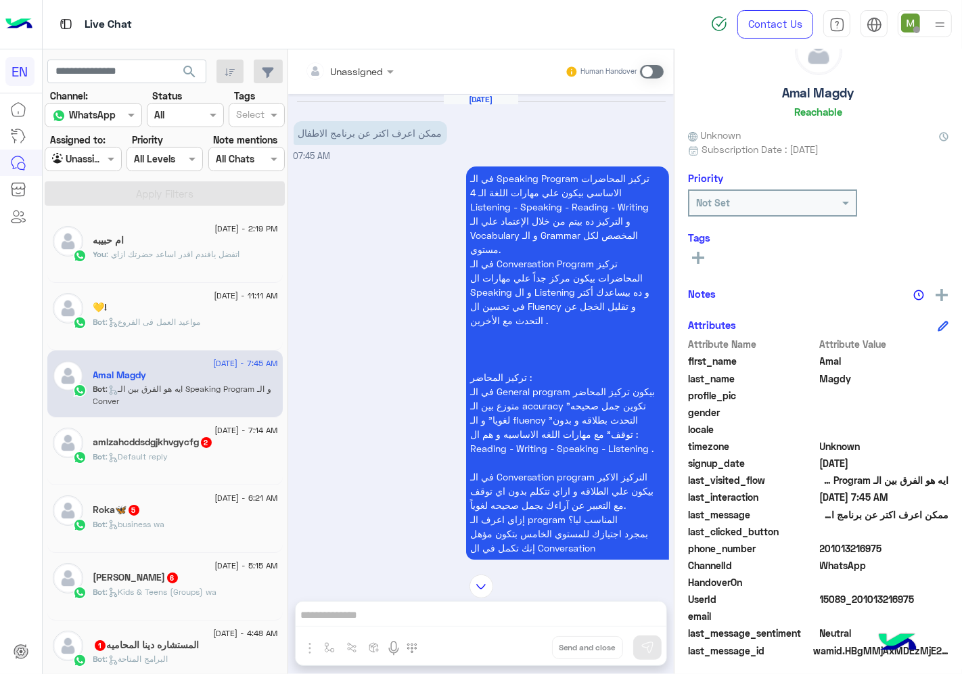
scroll to position [53, 0]
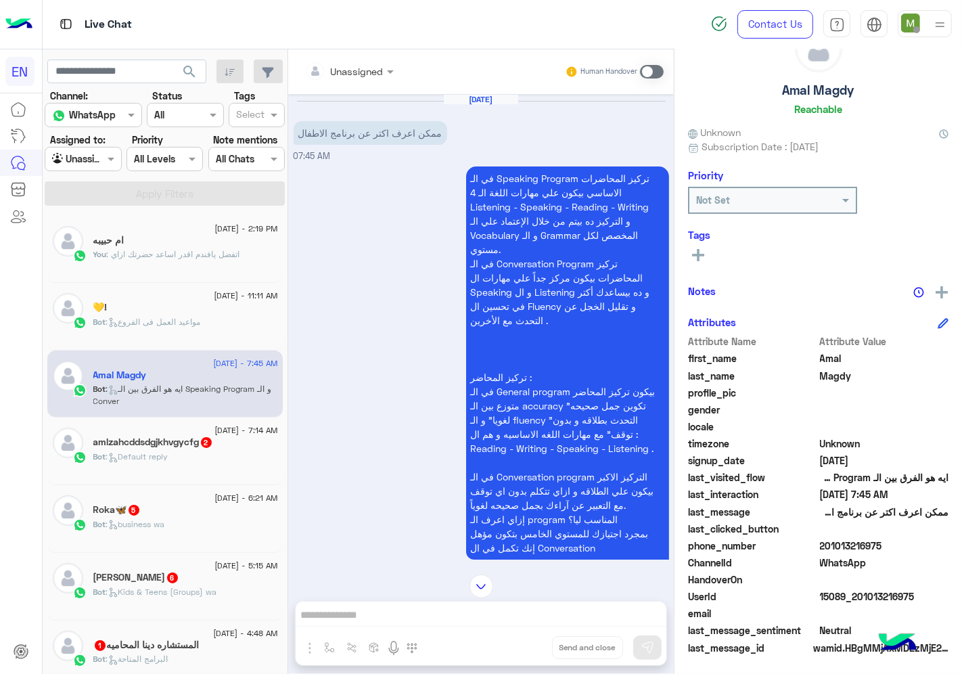
click at [356, 78] on div "Unassigned" at bounding box center [357, 71] width 53 height 14
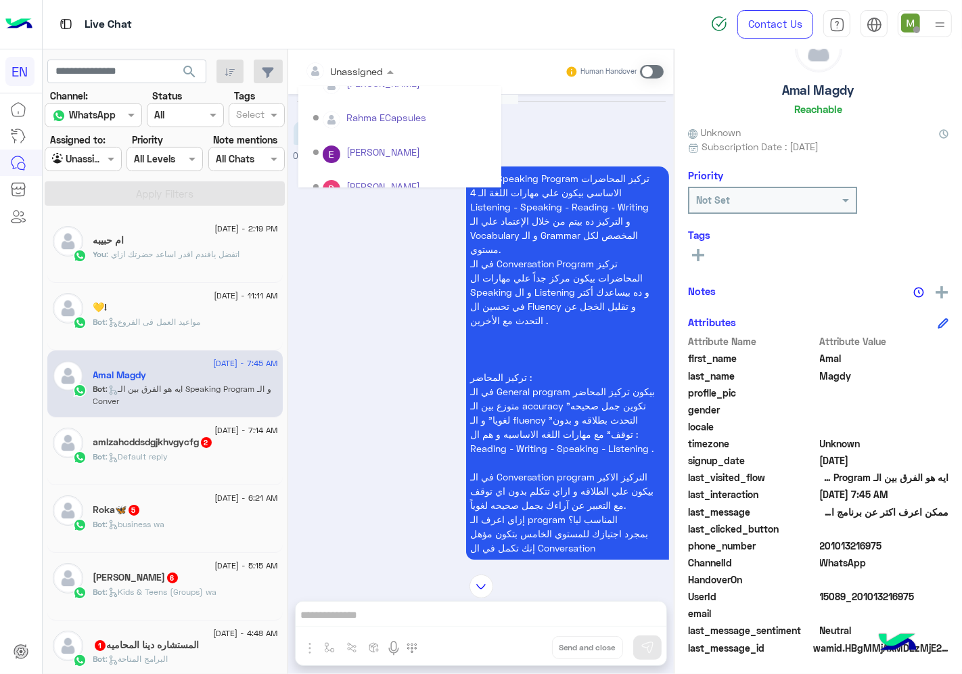
scroll to position [224, 0]
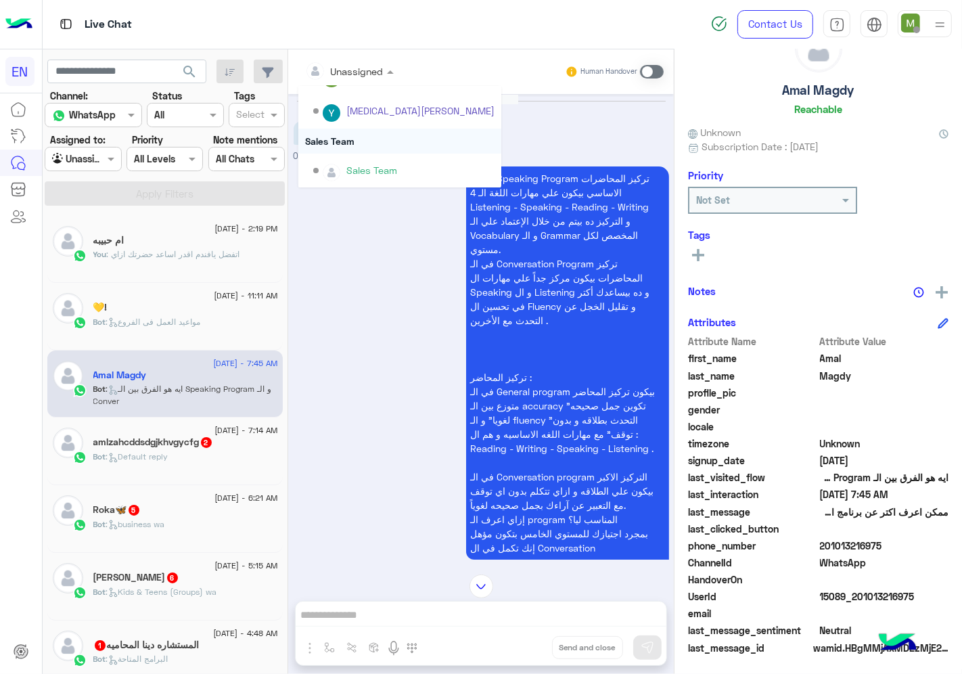
click at [338, 141] on div "Sales Team" at bounding box center [399, 140] width 203 height 25
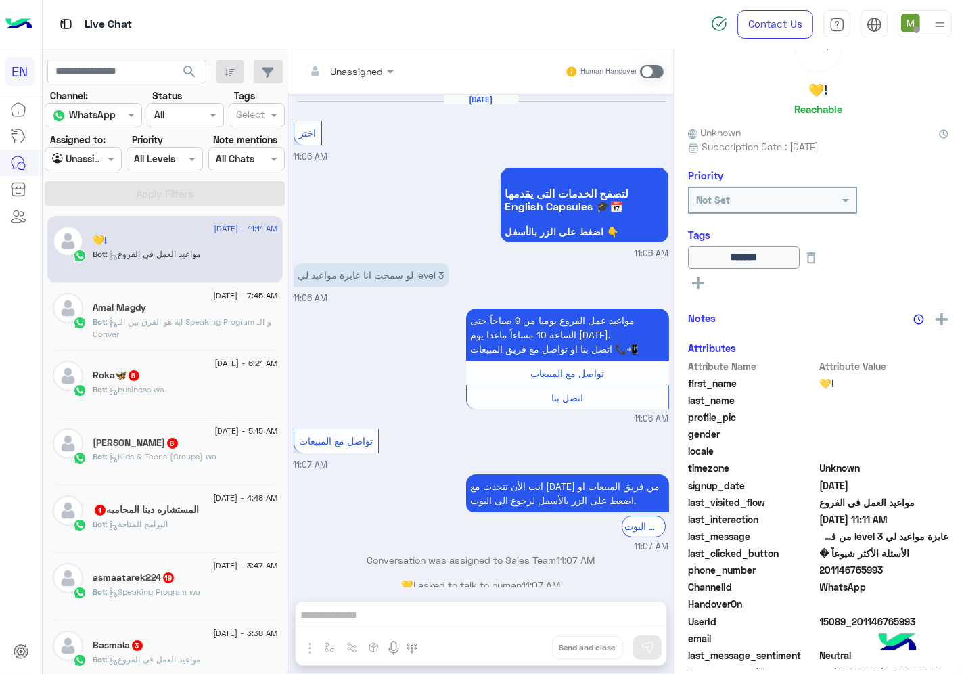
scroll to position [781, 0]
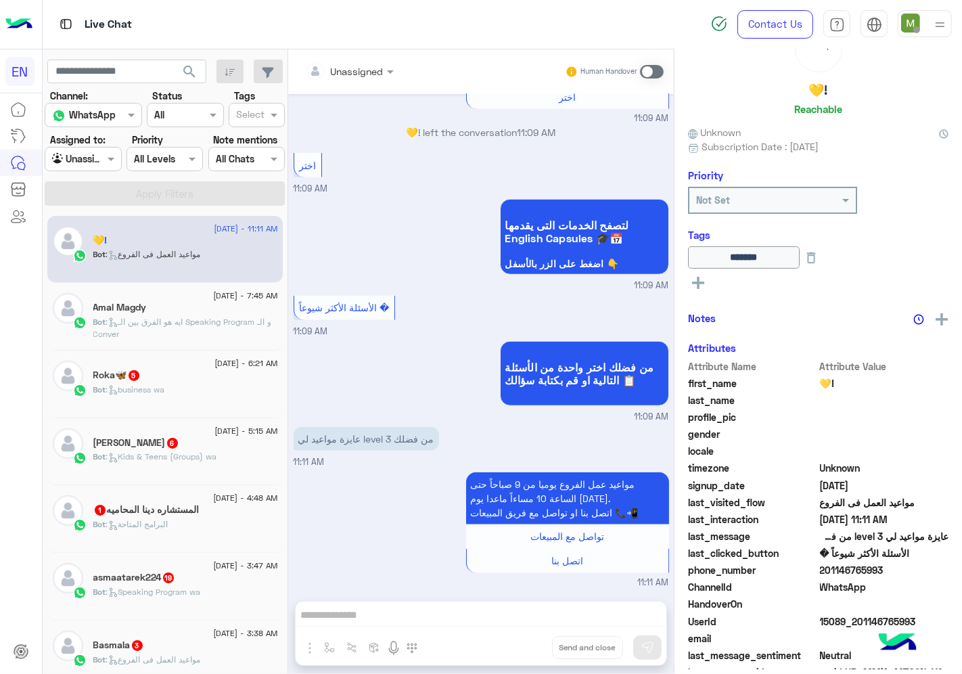
click at [194, 321] on span ": ايه هو الفرق بين الـ Speaking Program و الـ Conver" at bounding box center [182, 327] width 179 height 22
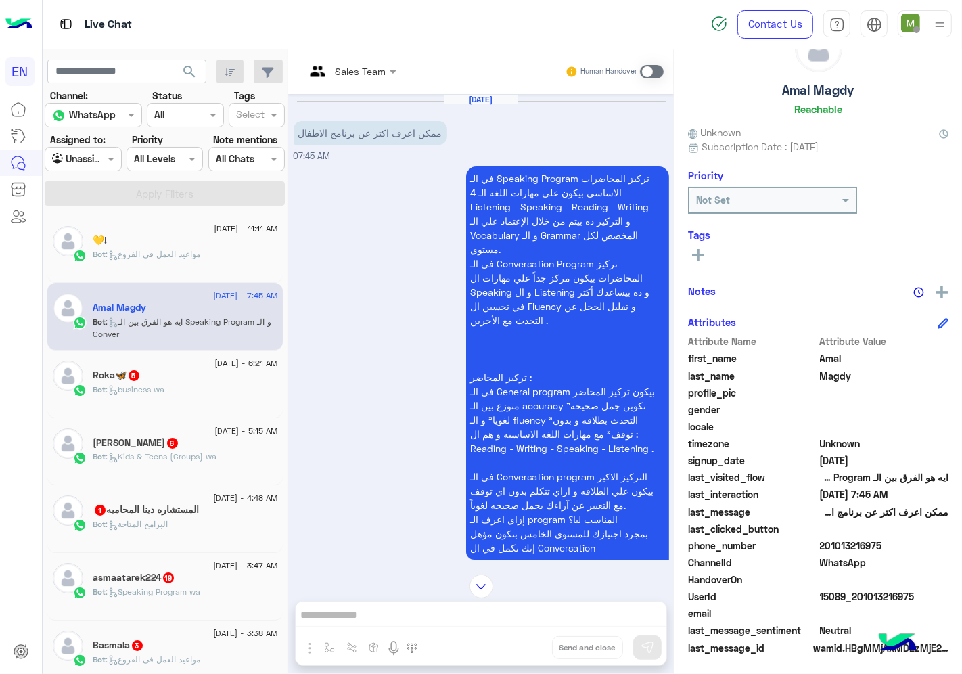
click at [366, 76] on div at bounding box center [350, 71] width 105 height 16
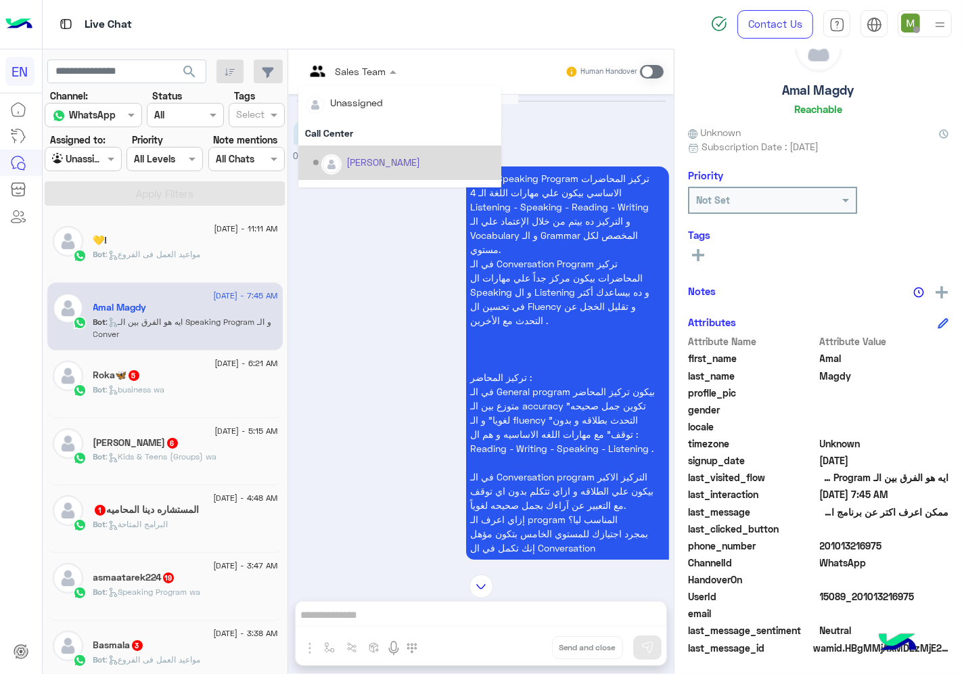
scroll to position [224, 0]
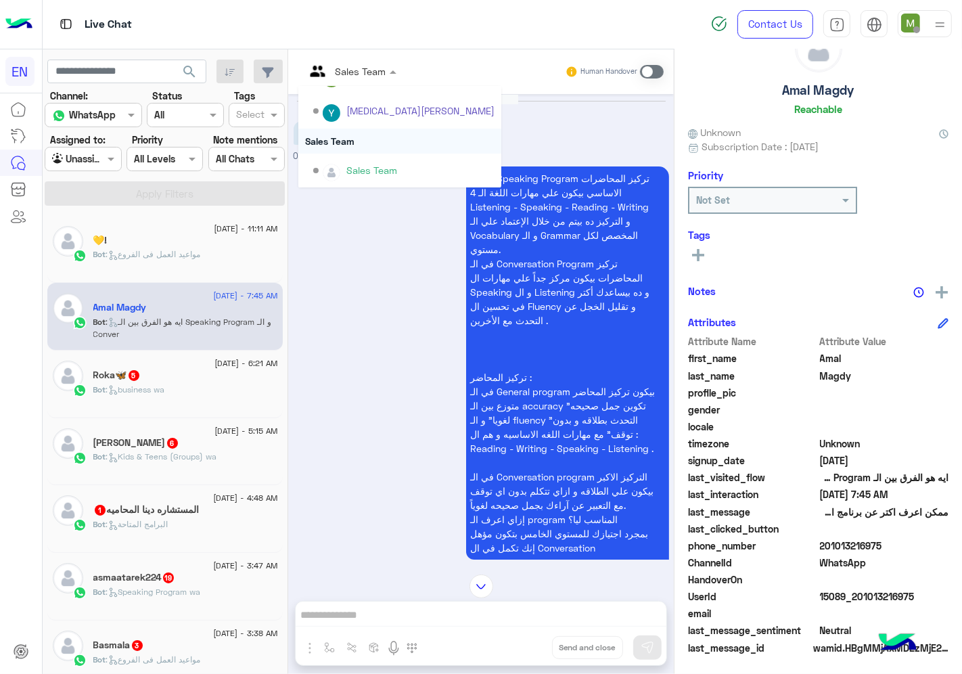
click at [345, 141] on div "Sales Team" at bounding box center [399, 140] width 203 height 25
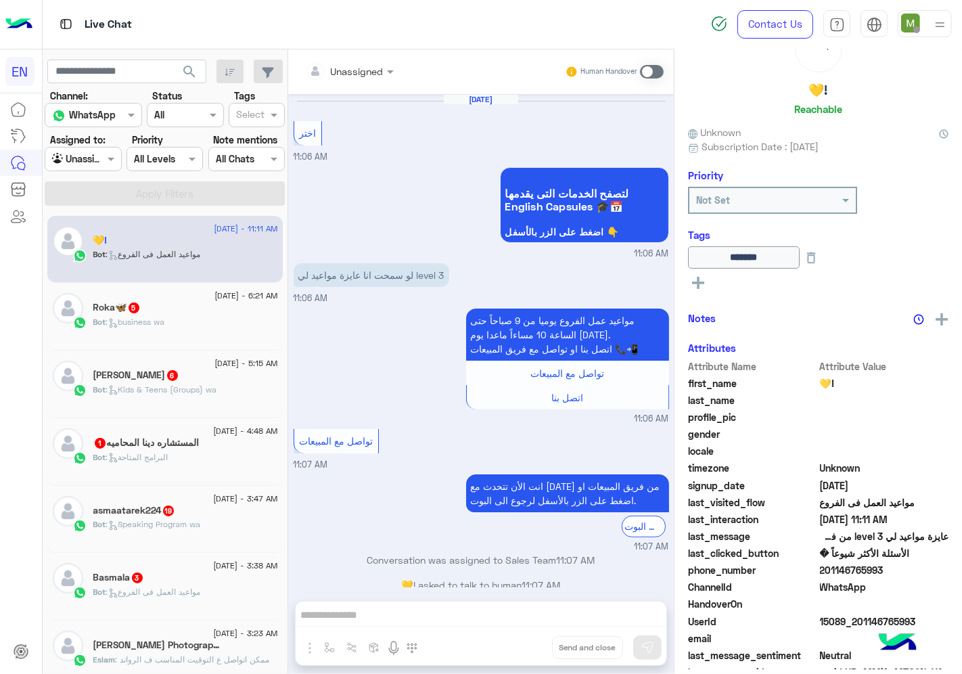
scroll to position [781, 0]
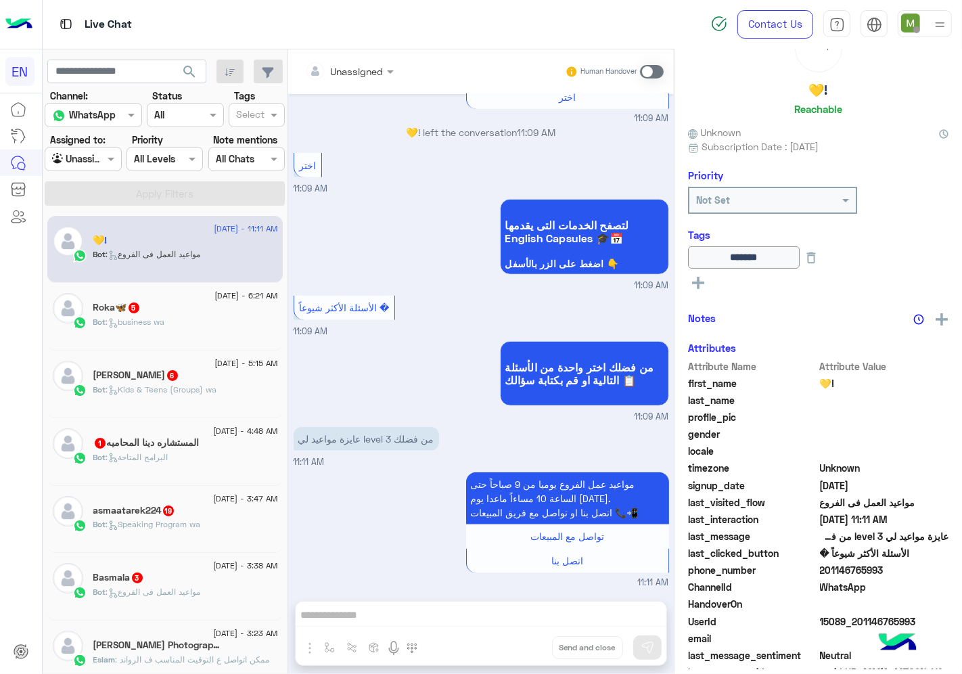
click at [210, 320] on div "Bot : business wa" at bounding box center [185, 328] width 185 height 24
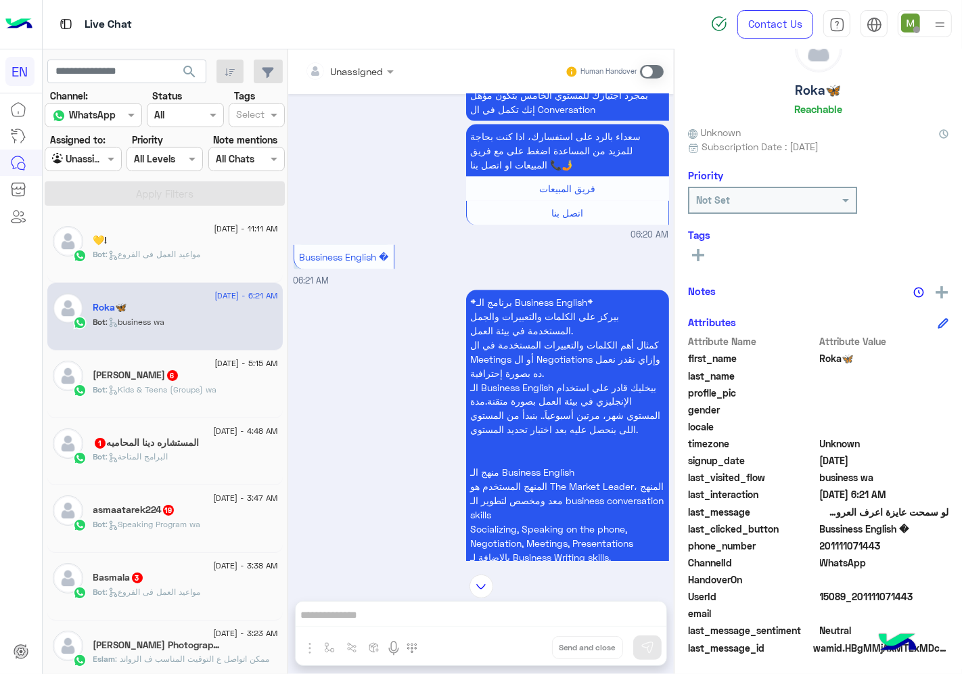
click at [365, 70] on div at bounding box center [349, 71] width 102 height 16
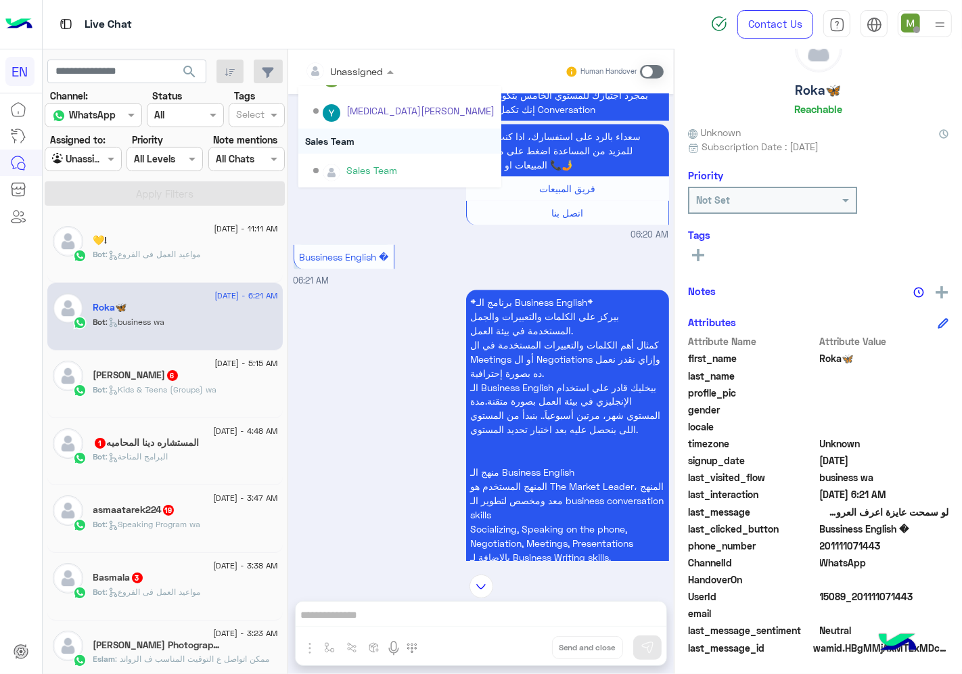
click at [346, 139] on div "Sales Team" at bounding box center [399, 140] width 203 height 25
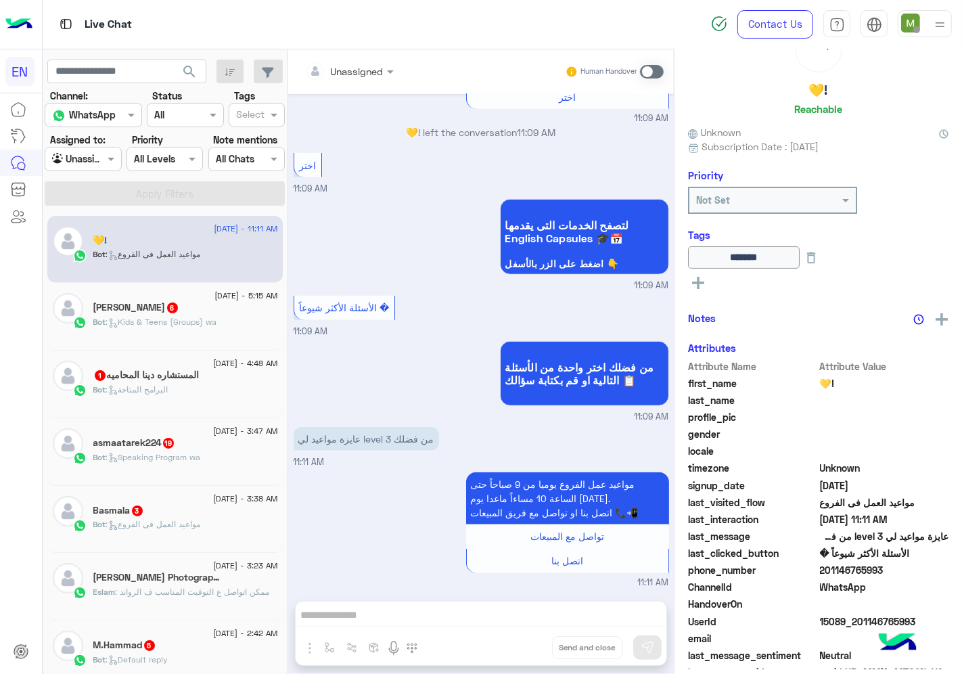
click at [232, 334] on div "Bot : Kids & Teens (Groups) wa" at bounding box center [185, 328] width 185 height 24
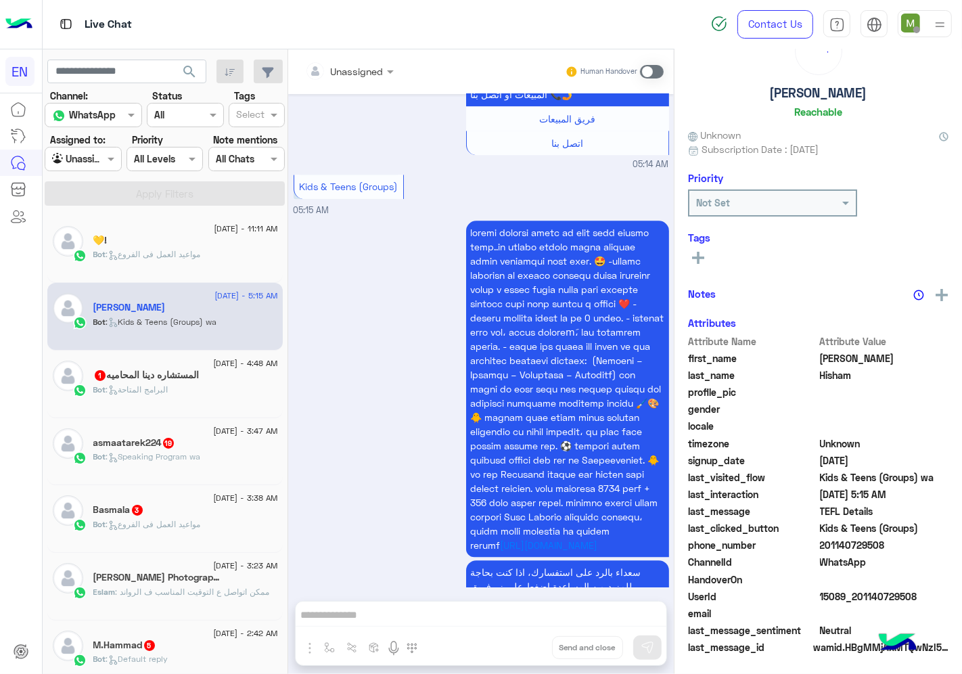
click at [374, 70] on div at bounding box center [349, 71] width 102 height 16
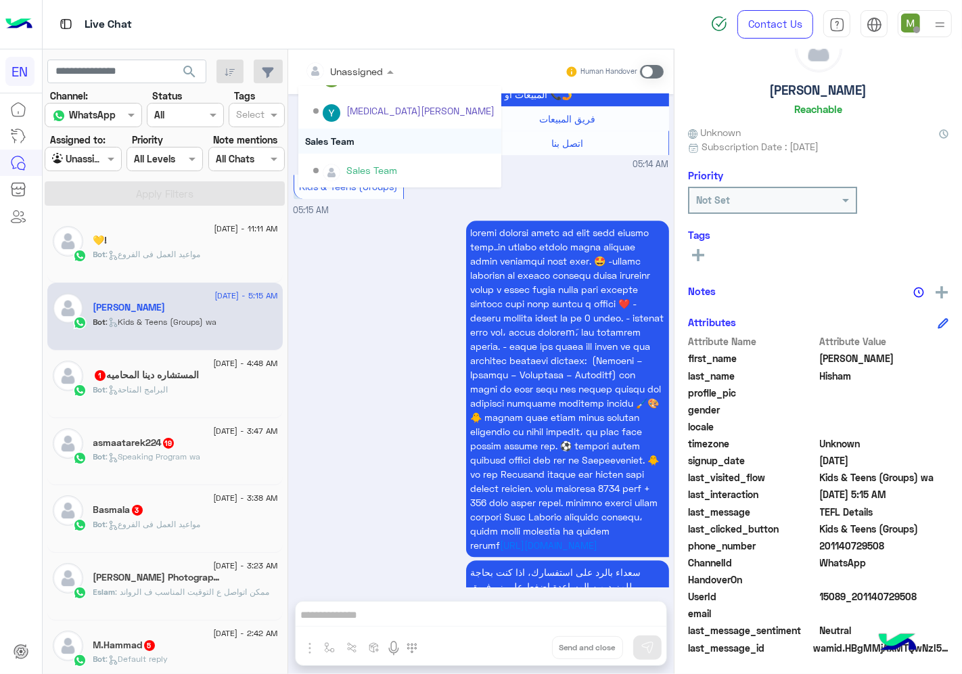
click at [355, 143] on div "Sales Team" at bounding box center [399, 140] width 203 height 25
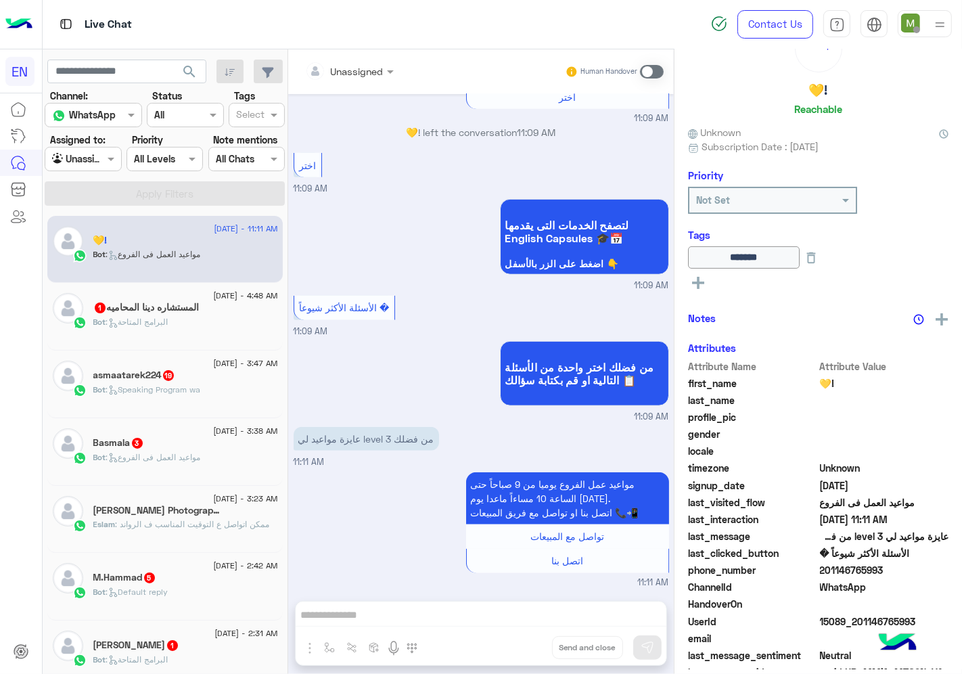
click at [220, 306] on div "المستشاره دينا المحاميه 1" at bounding box center [185, 309] width 185 height 14
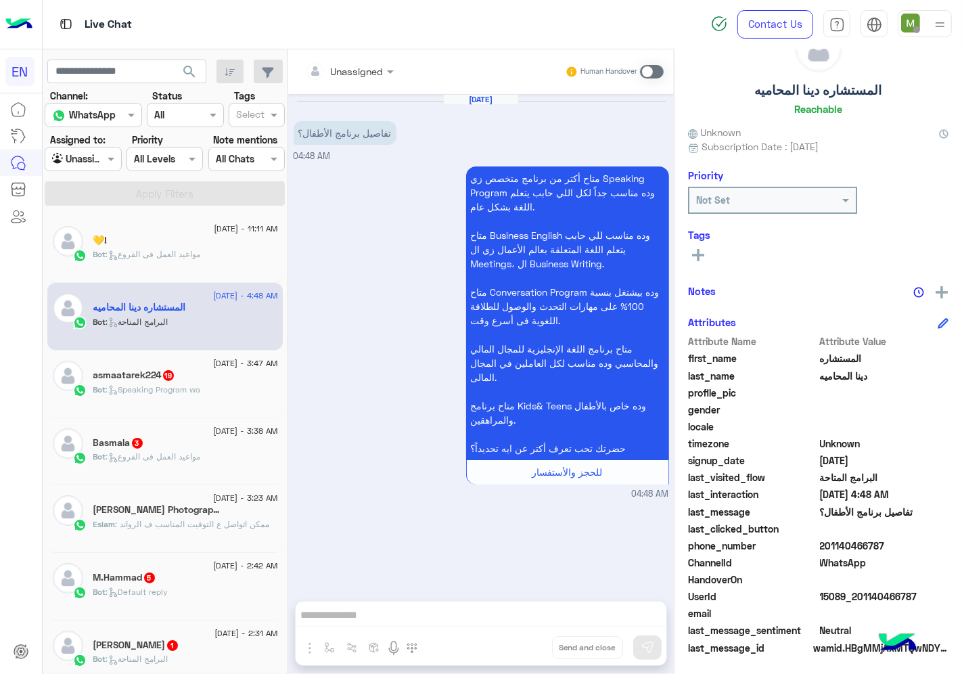
click at [345, 69] on input "text" at bounding box center [332, 71] width 55 height 14
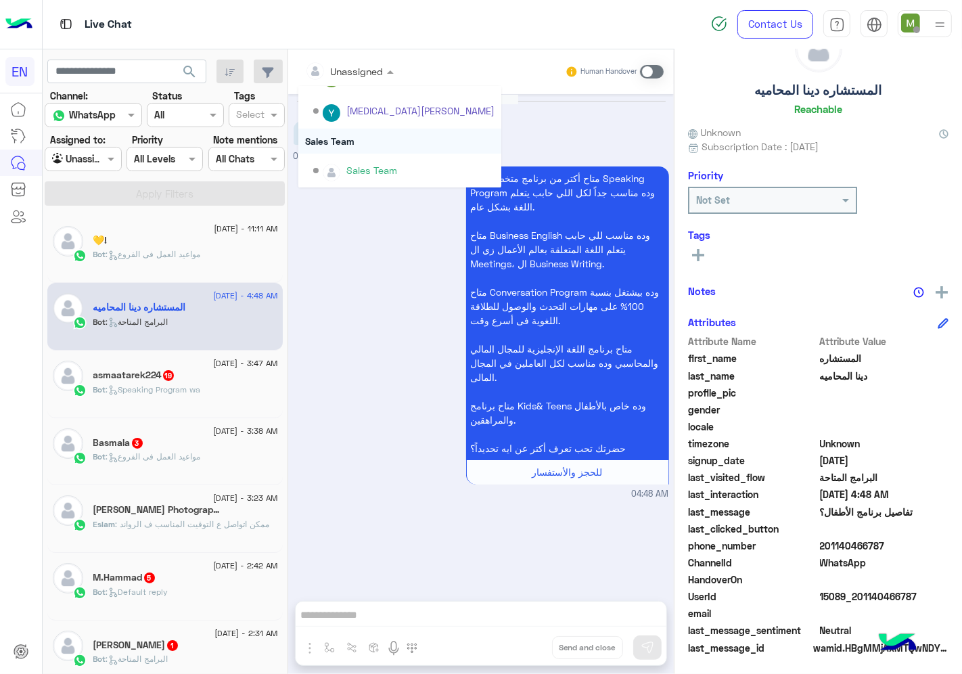
click at [329, 143] on div "Sales Team" at bounding box center [399, 140] width 203 height 25
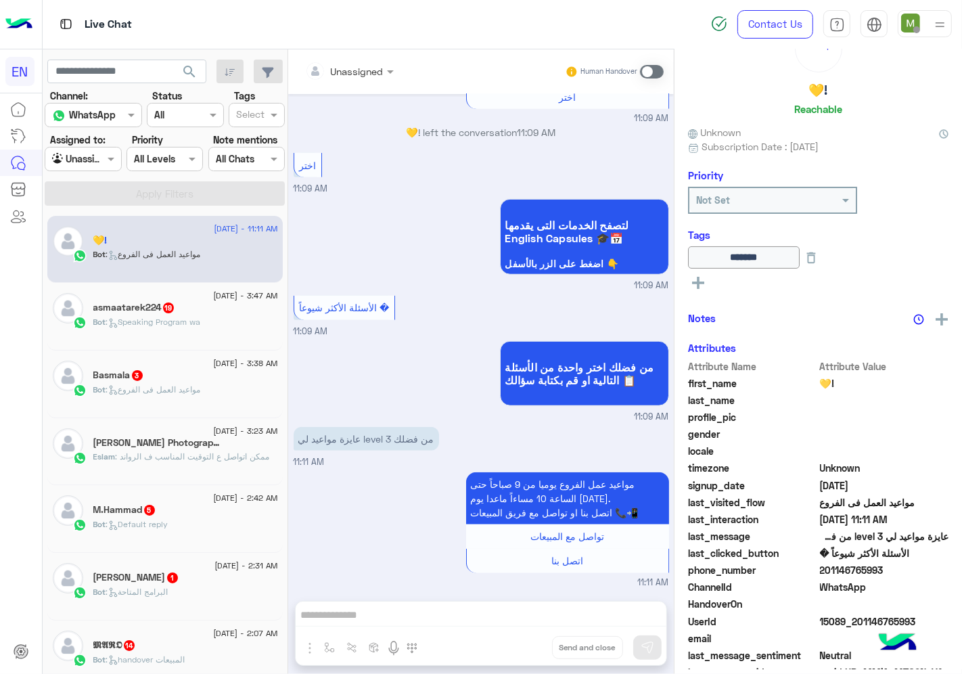
click at [200, 319] on span ": Speaking Program wa" at bounding box center [153, 321] width 95 height 10
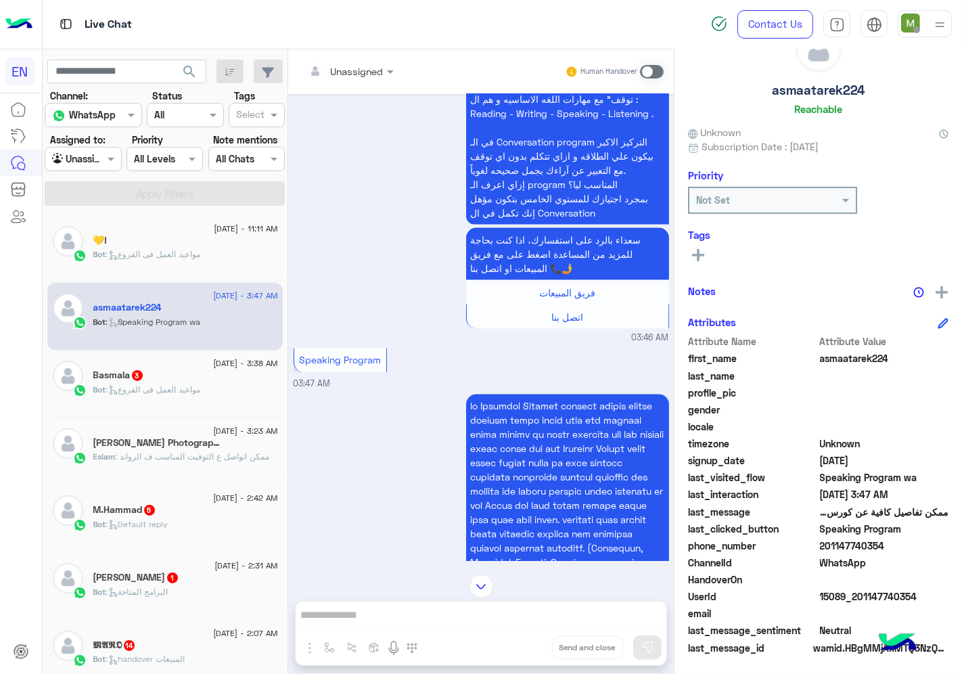
click at [362, 57] on div "Unassigned Human Handover" at bounding box center [480, 71] width 385 height 45
click at [362, 68] on div at bounding box center [349, 71] width 102 height 16
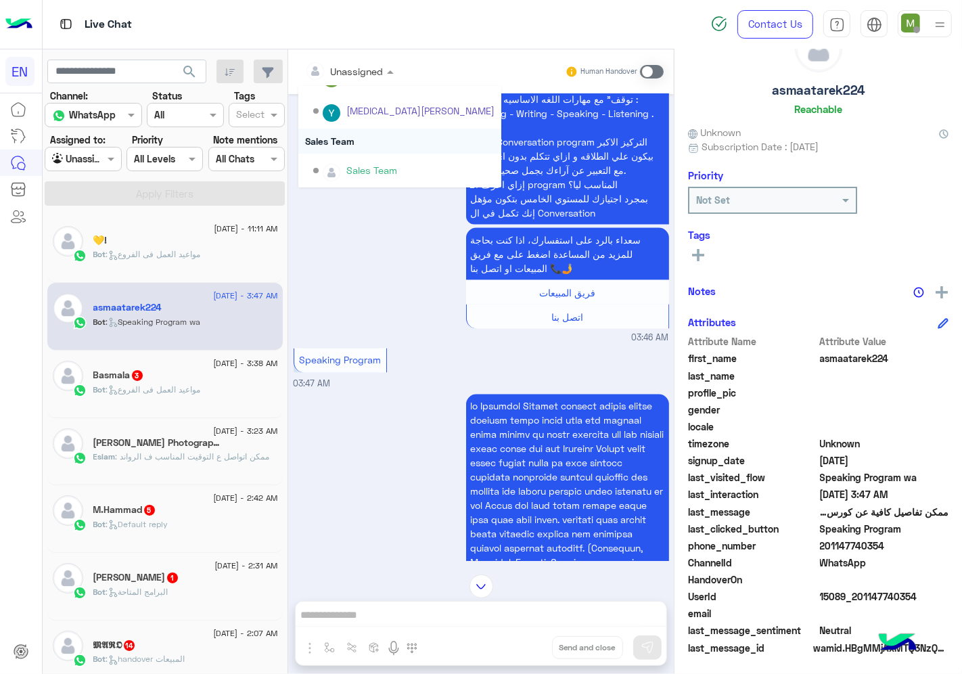
click at [335, 136] on div "Sales Team" at bounding box center [399, 140] width 203 height 25
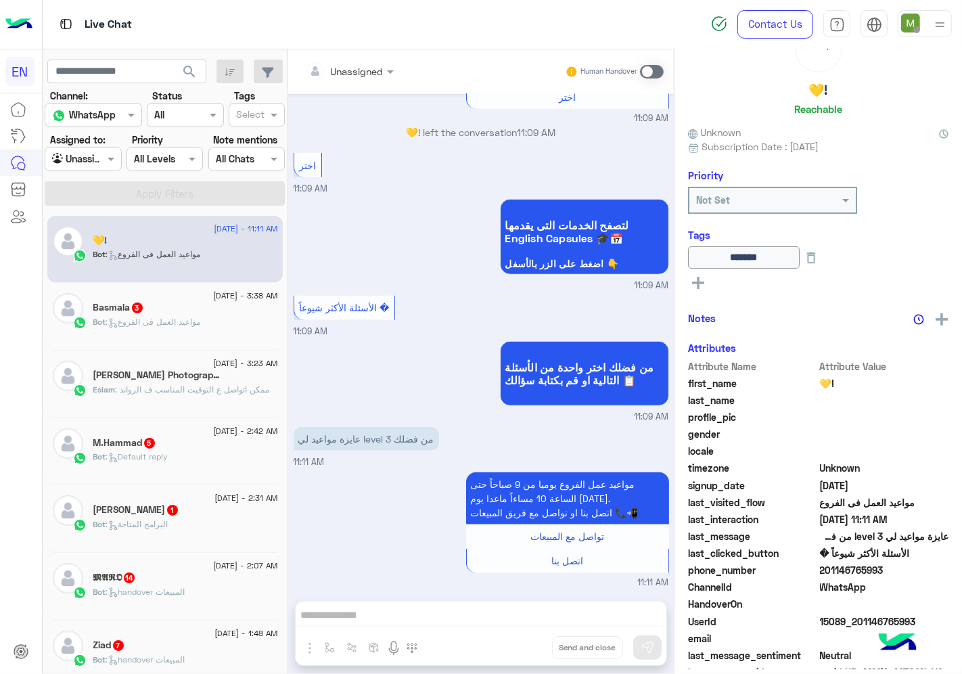
click at [174, 327] on p "Bot : مواعيد العمل فى الفروع" at bounding box center [147, 322] width 108 height 12
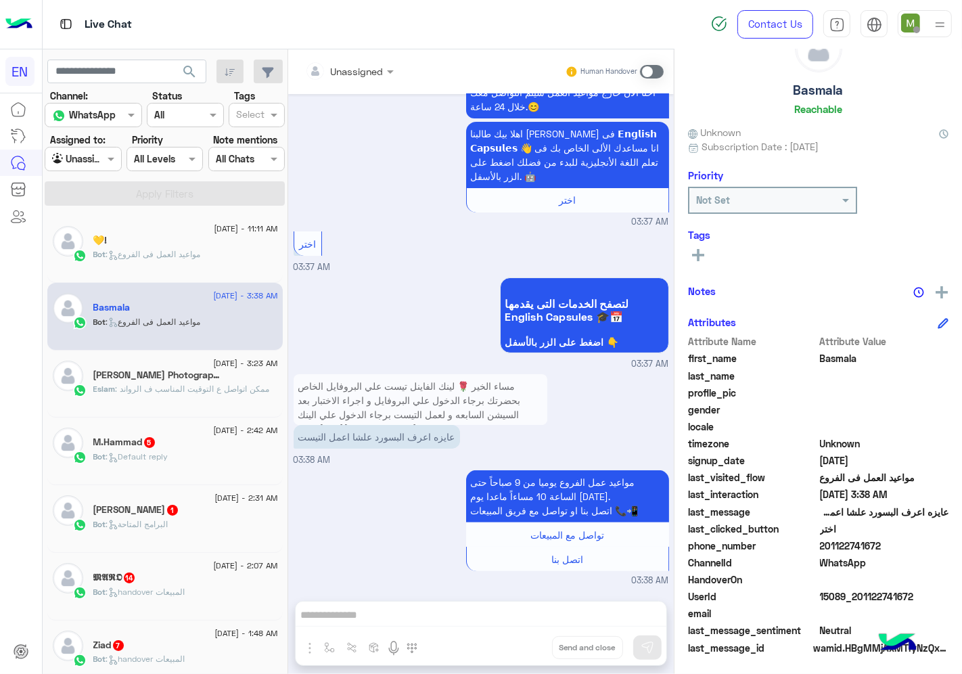
drag, startPoint x: 881, startPoint y: 538, endPoint x: 822, endPoint y: 544, distance: 59.8
click at [822, 544] on span "201122741672" at bounding box center [884, 545] width 129 height 14
click at [646, 71] on span at bounding box center [652, 72] width 24 height 14
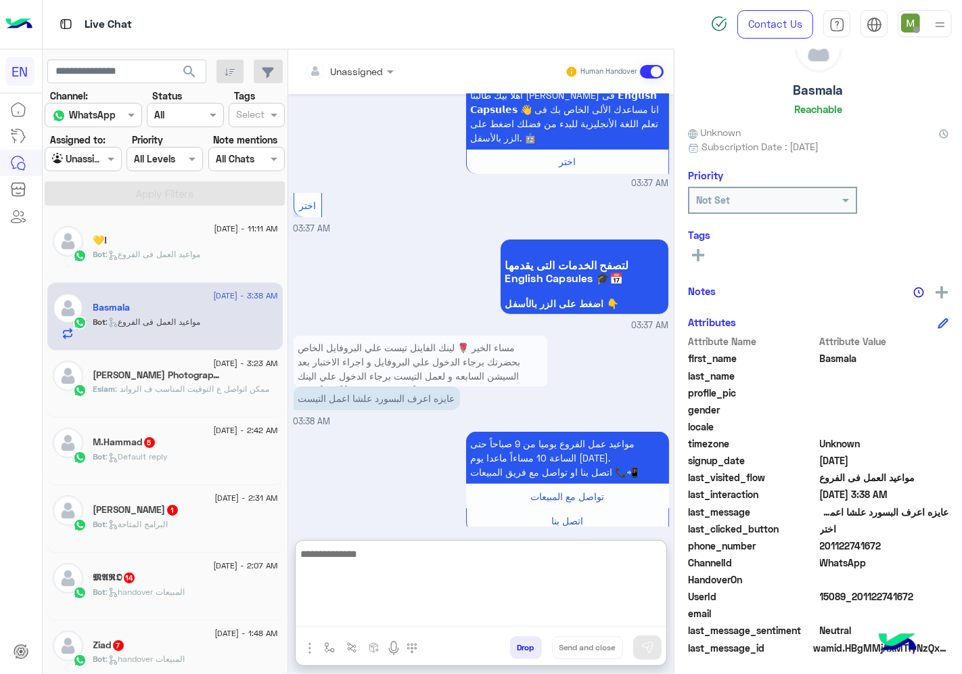
paste textarea "**********"
type textarea "**********"
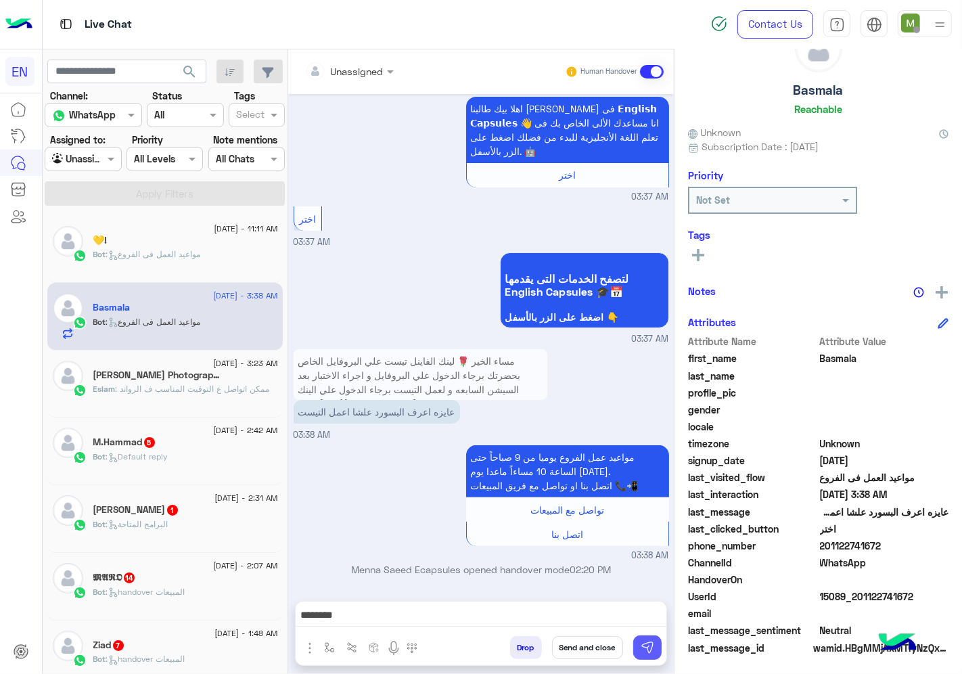
click at [643, 654] on button at bounding box center [647, 647] width 28 height 24
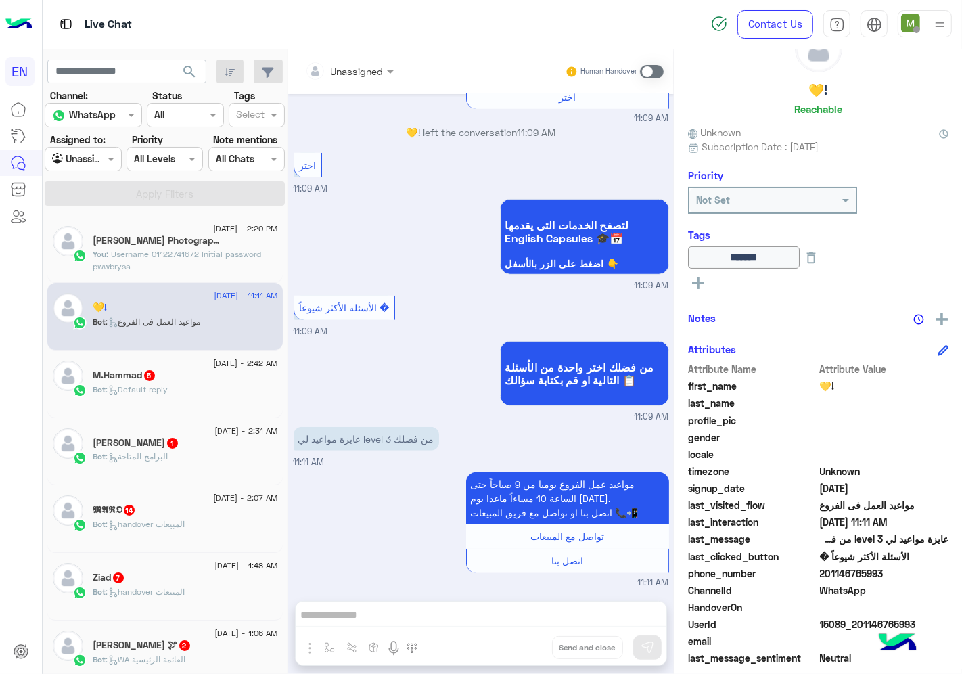
click at [187, 368] on div "[DATE] - 2:42 AM" at bounding box center [185, 364] width 185 height 9
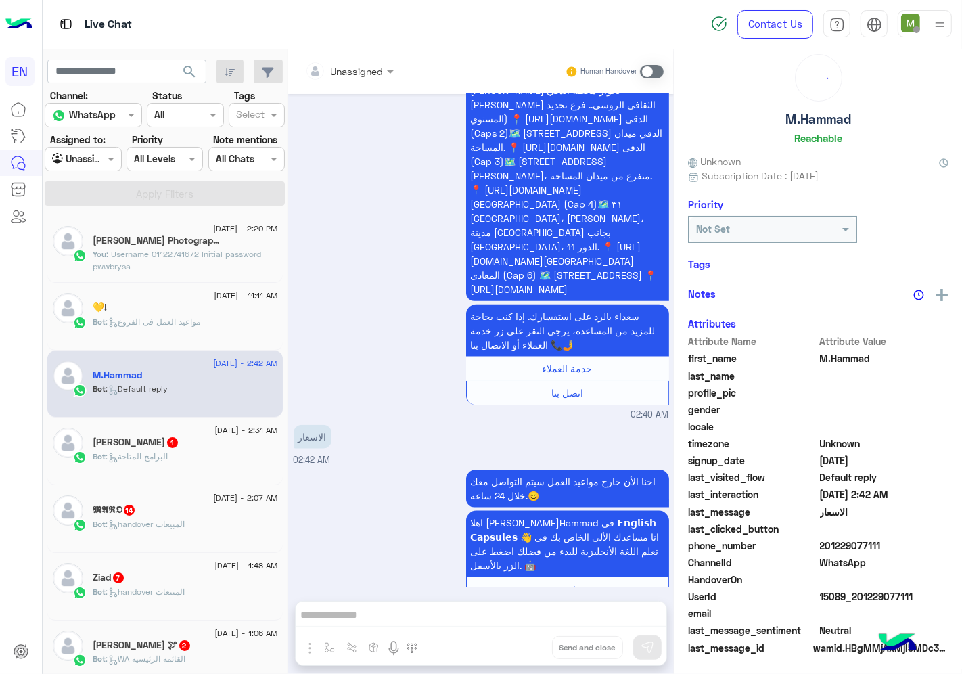
scroll to position [50, 0]
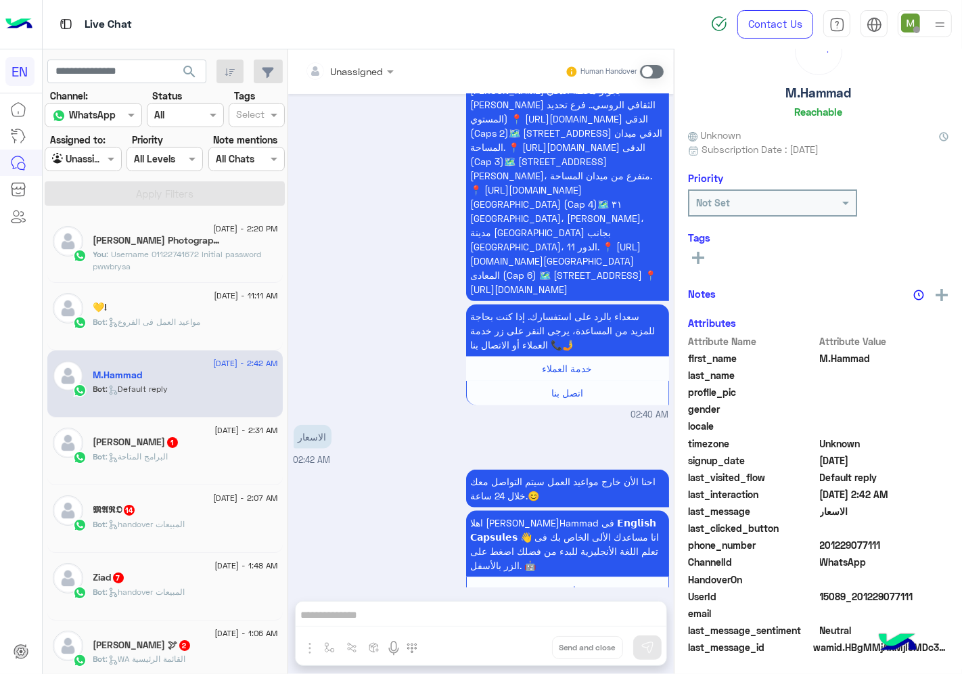
click at [358, 70] on input "text" at bounding box center [332, 71] width 55 height 14
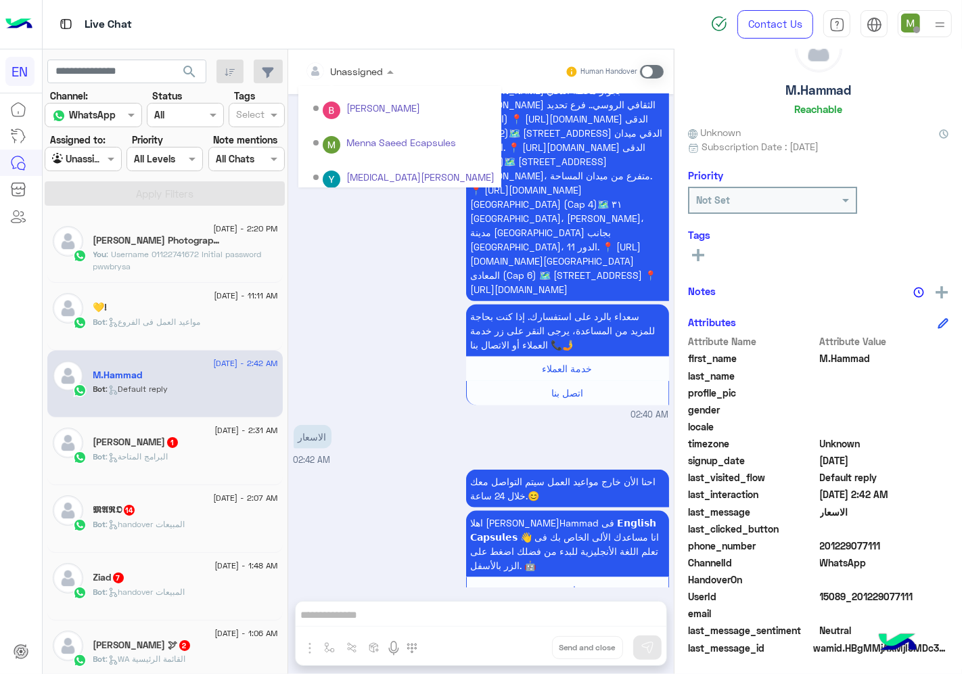
scroll to position [224, 0]
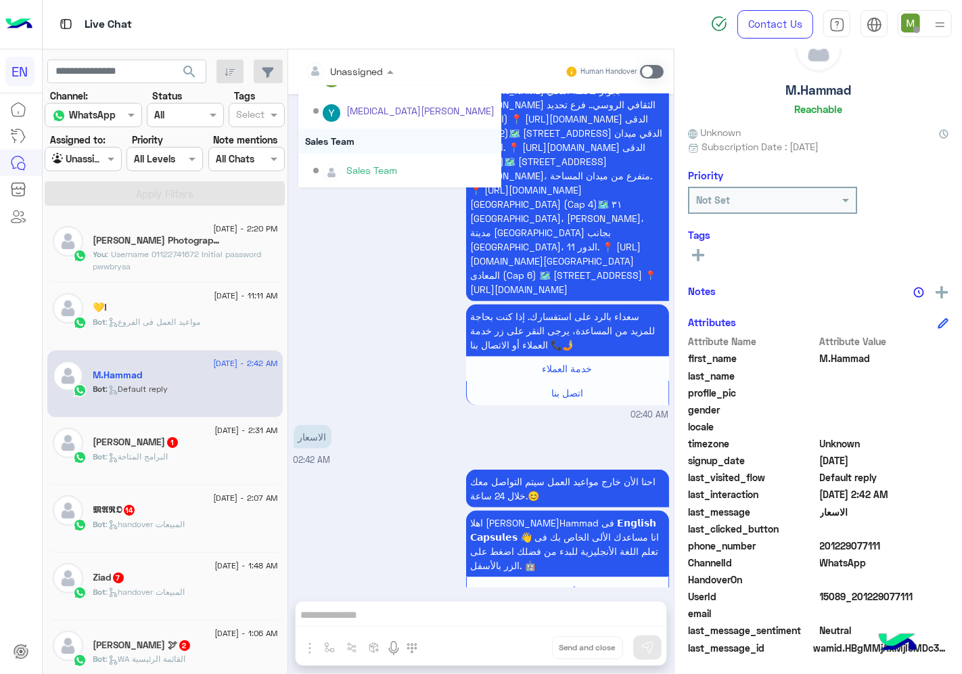
click at [341, 139] on div "Sales Team" at bounding box center [399, 140] width 203 height 25
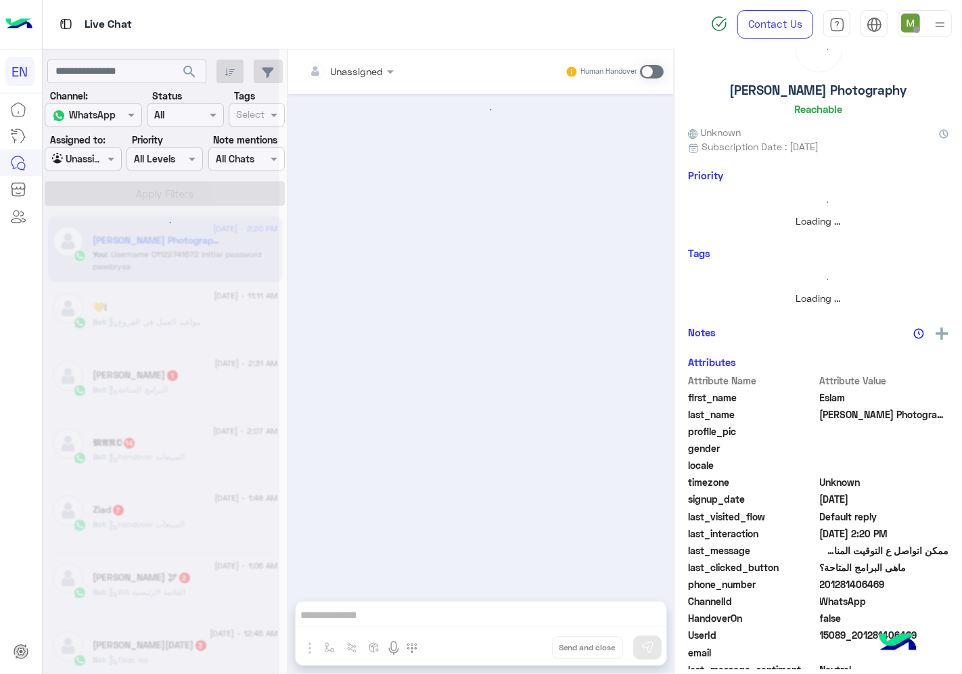
scroll to position [447, 0]
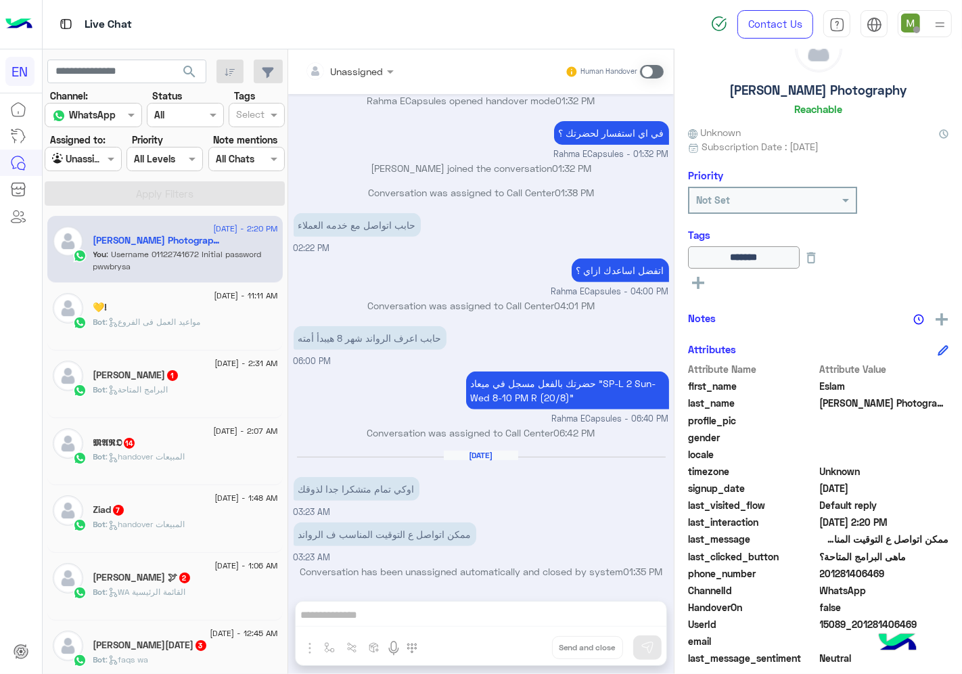
click at [168, 384] on span "Bot : البرامج المتاحة" at bounding box center [130, 389] width 75 height 10
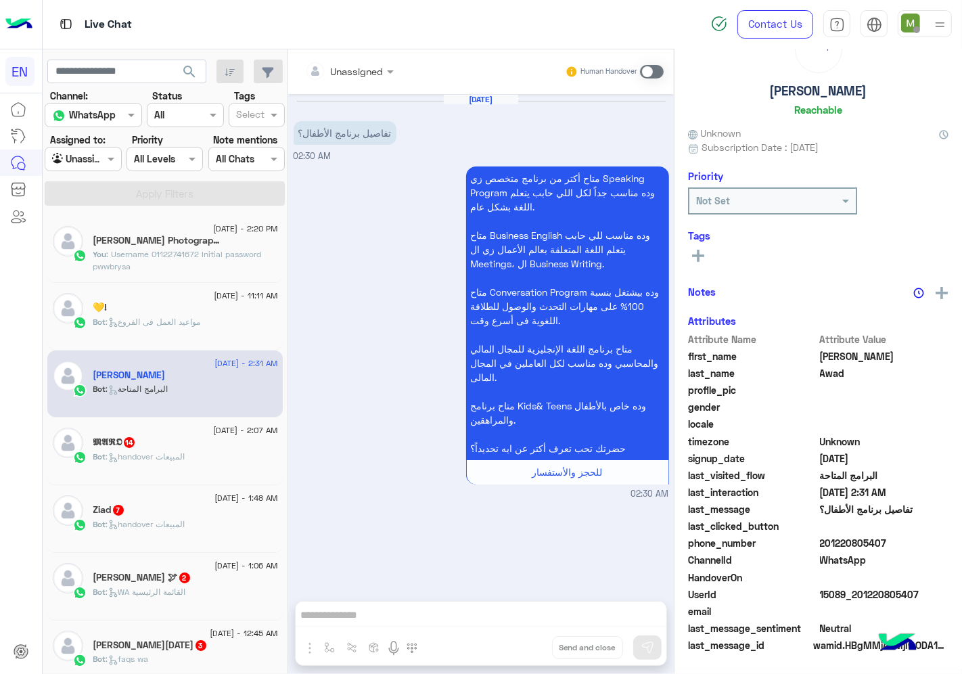
scroll to position [50, 0]
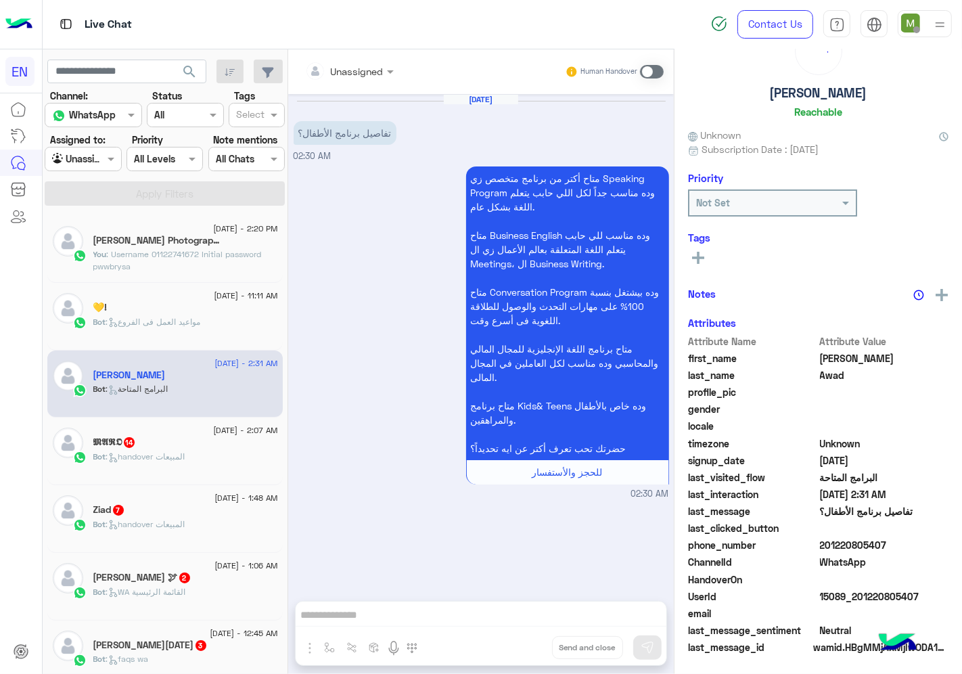
click at [375, 75] on div at bounding box center [349, 71] width 102 height 16
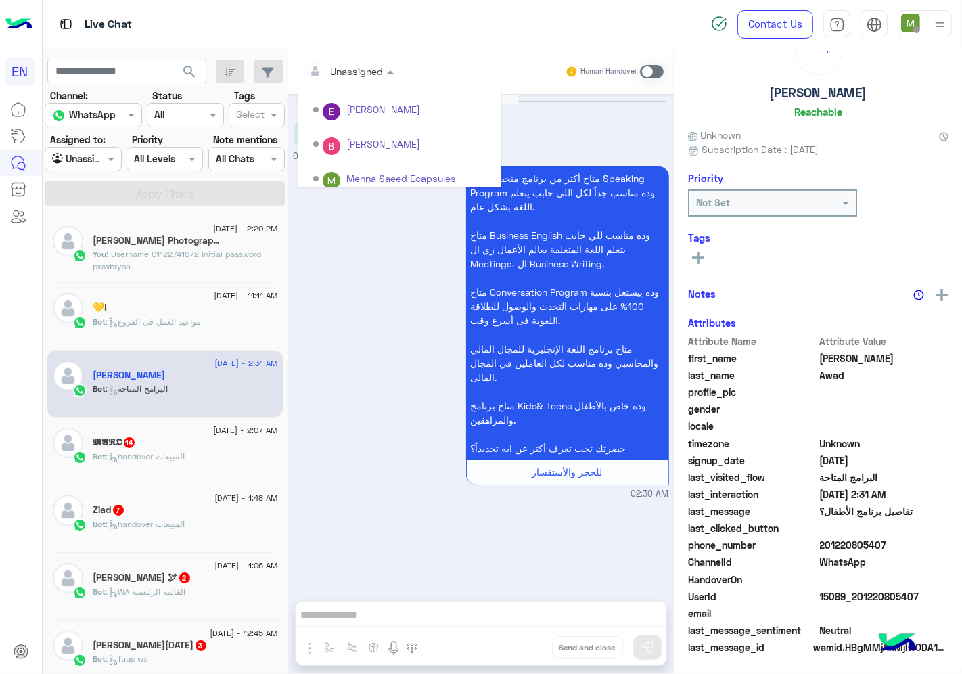
scroll to position [224, 0]
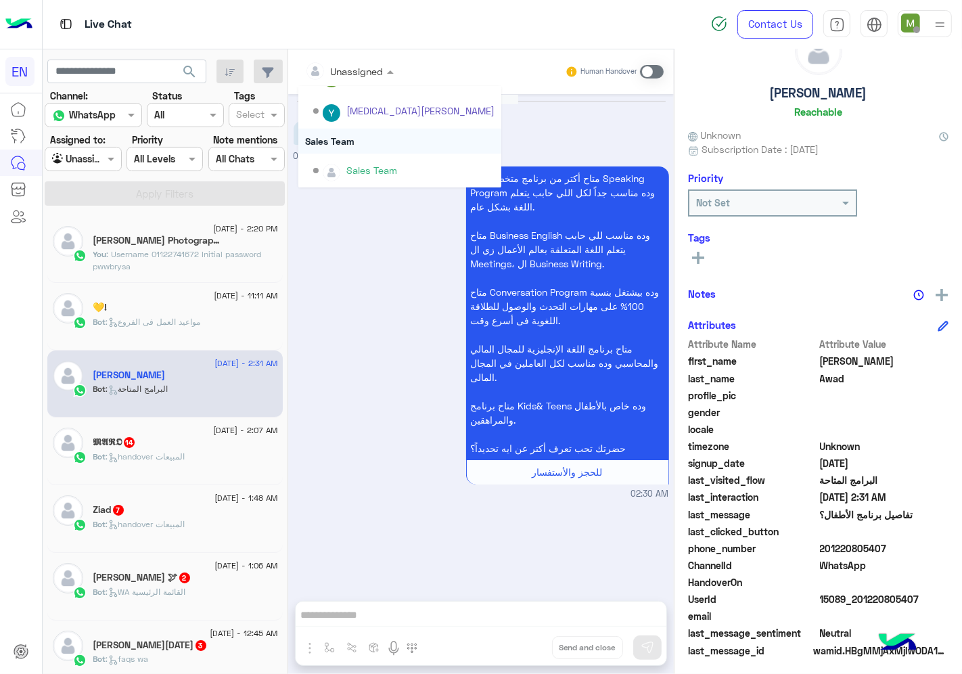
click at [347, 139] on div "Sales Team" at bounding box center [399, 140] width 203 height 25
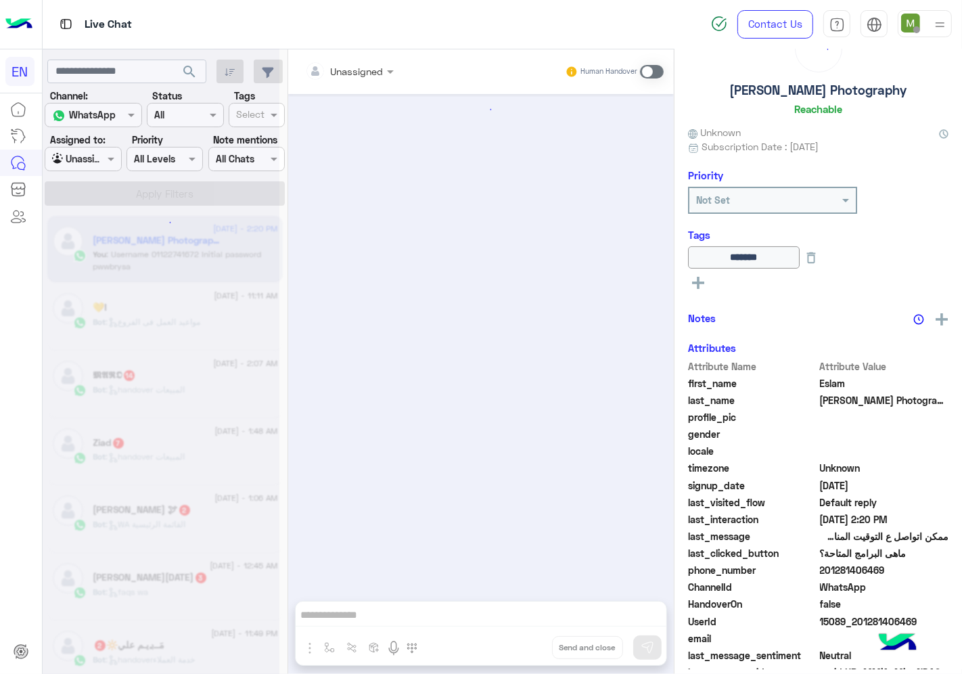
scroll to position [447, 0]
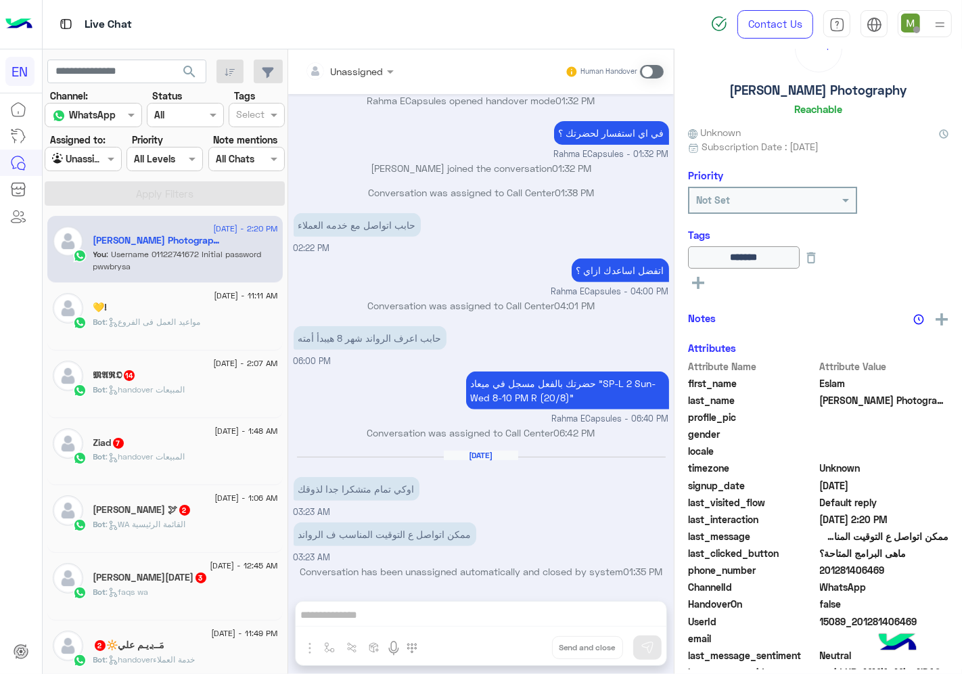
click at [200, 394] on div "Bot : handover المبيعات" at bounding box center [185, 395] width 185 height 24
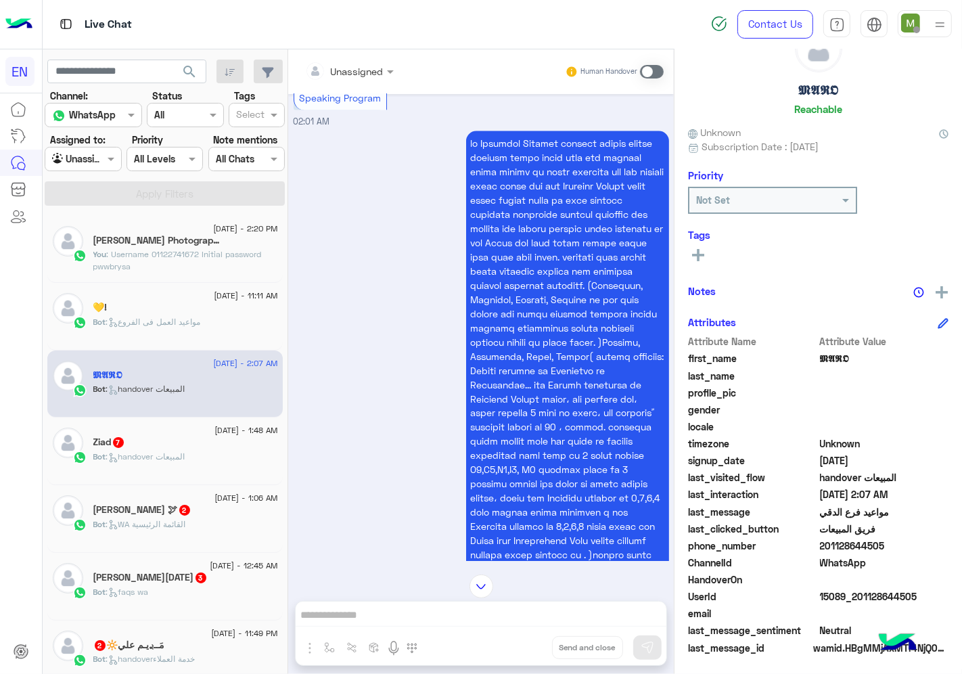
scroll to position [1783, 0]
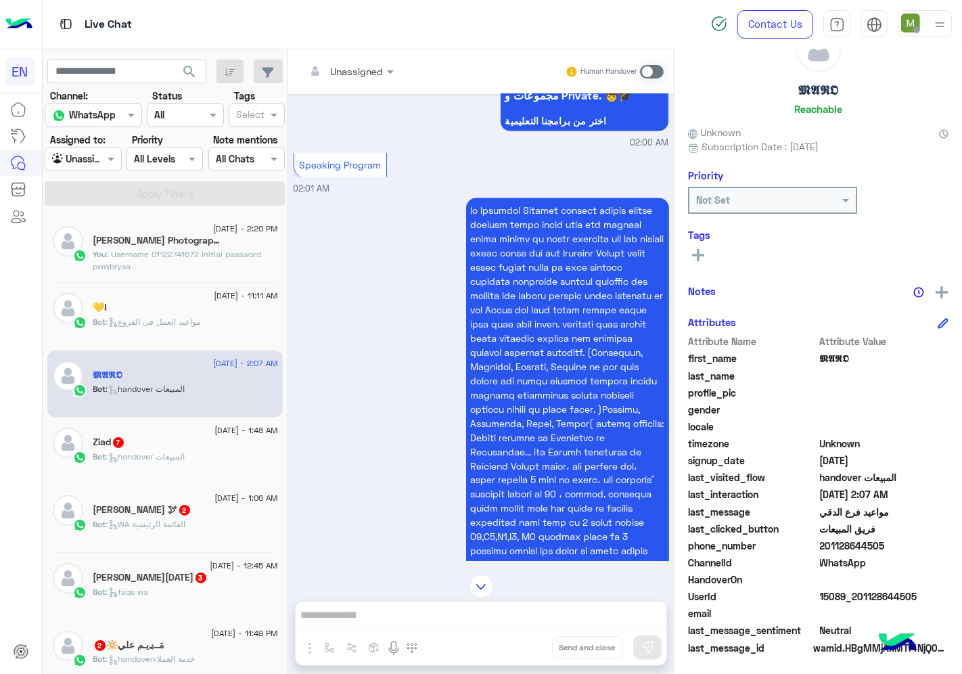
click at [370, 68] on div at bounding box center [349, 71] width 102 height 16
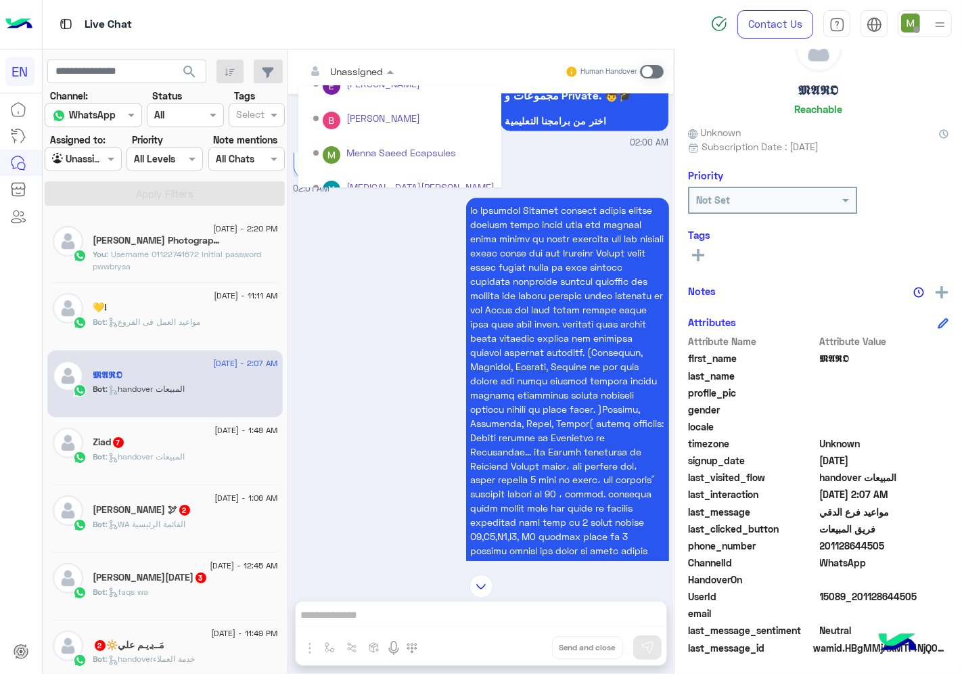
scroll to position [224, 0]
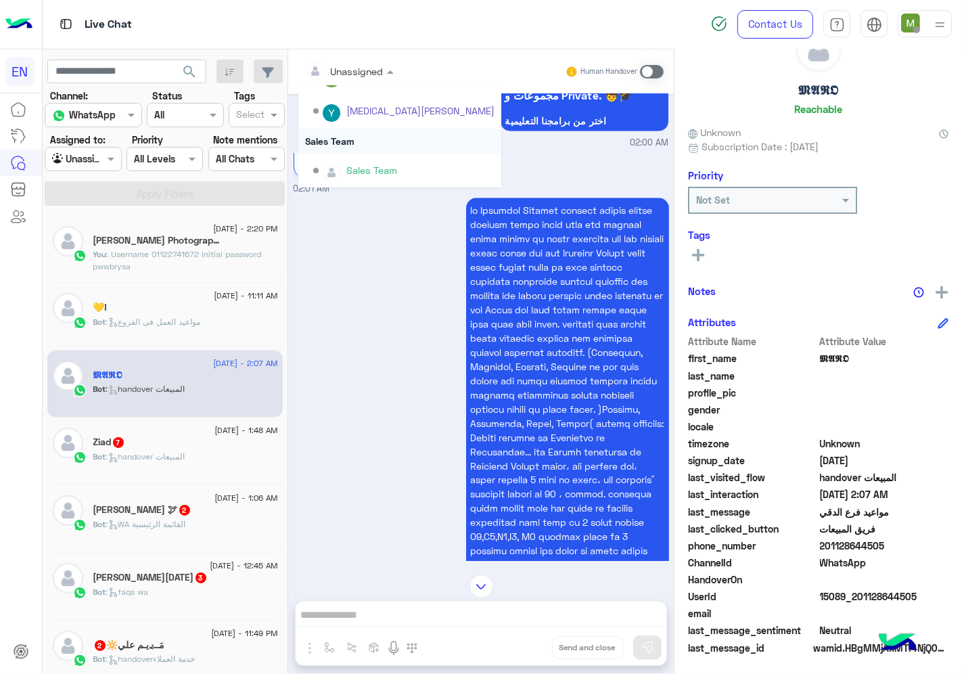
click at [344, 137] on div "Sales Team" at bounding box center [399, 140] width 203 height 25
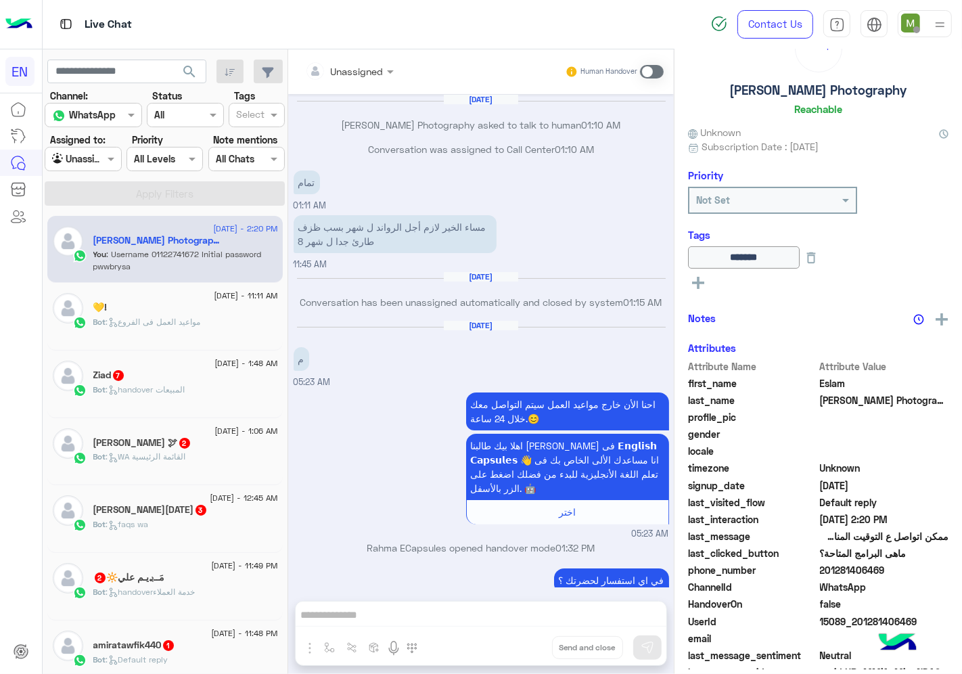
scroll to position [447, 0]
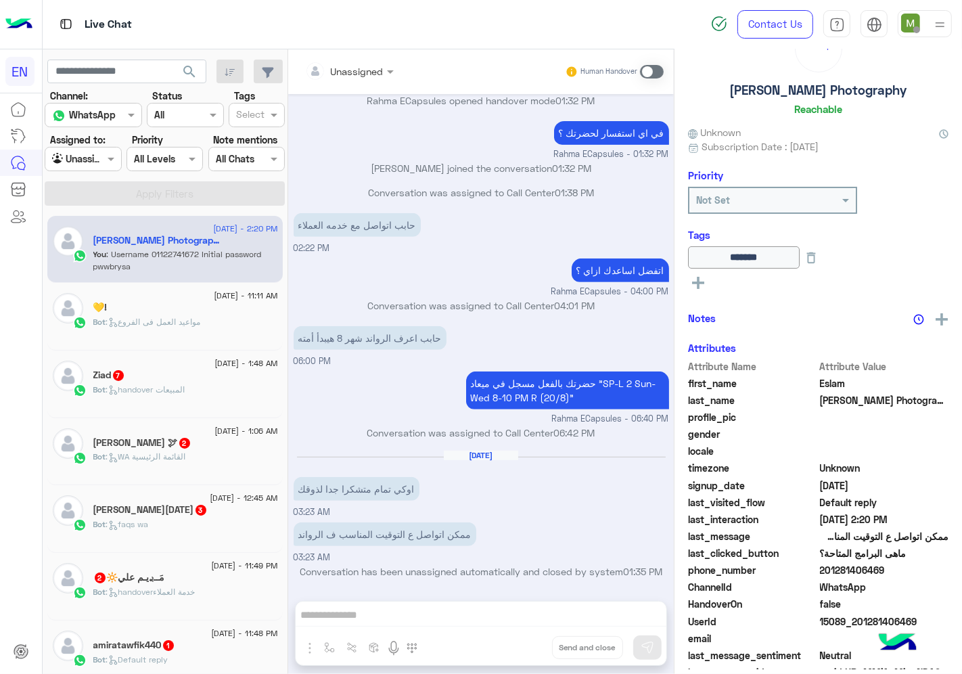
click at [164, 396] on div "Bot : handover المبيعات" at bounding box center [185, 395] width 185 height 24
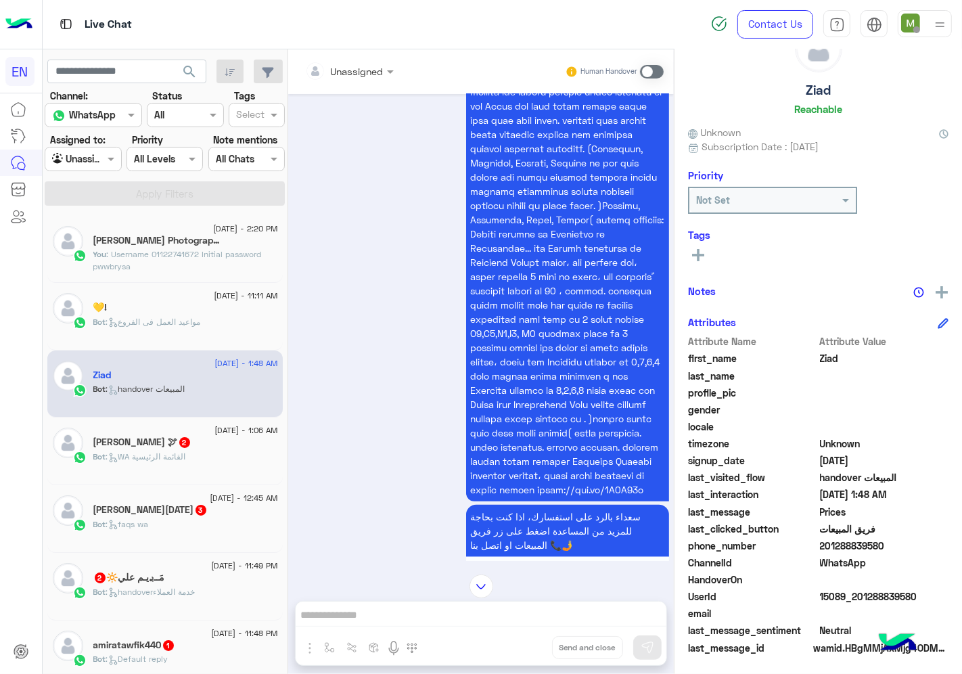
scroll to position [900, 0]
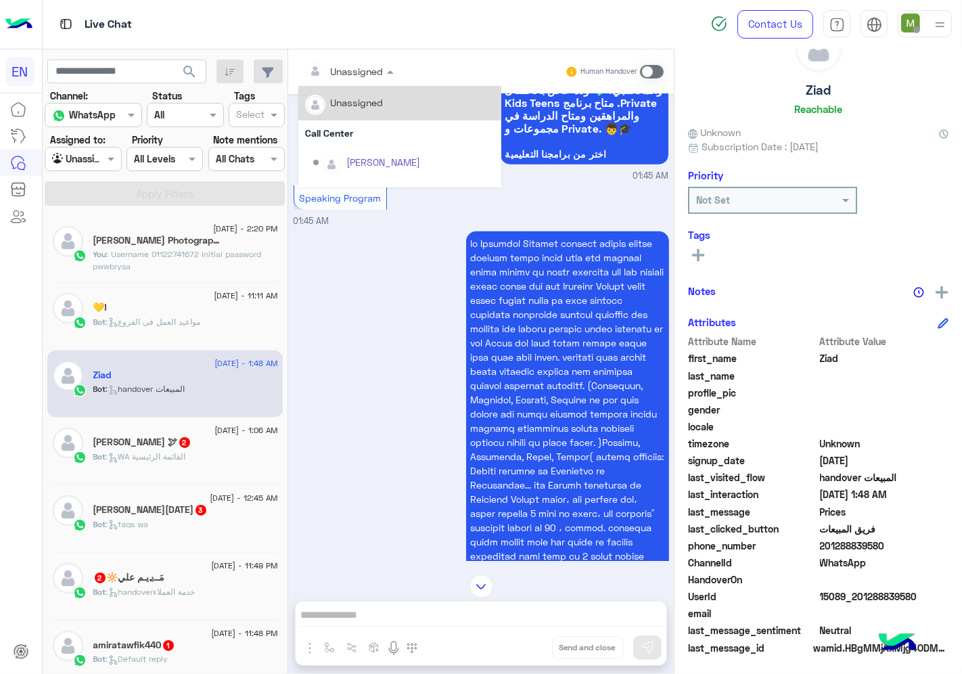
click at [375, 66] on div at bounding box center [349, 71] width 102 height 16
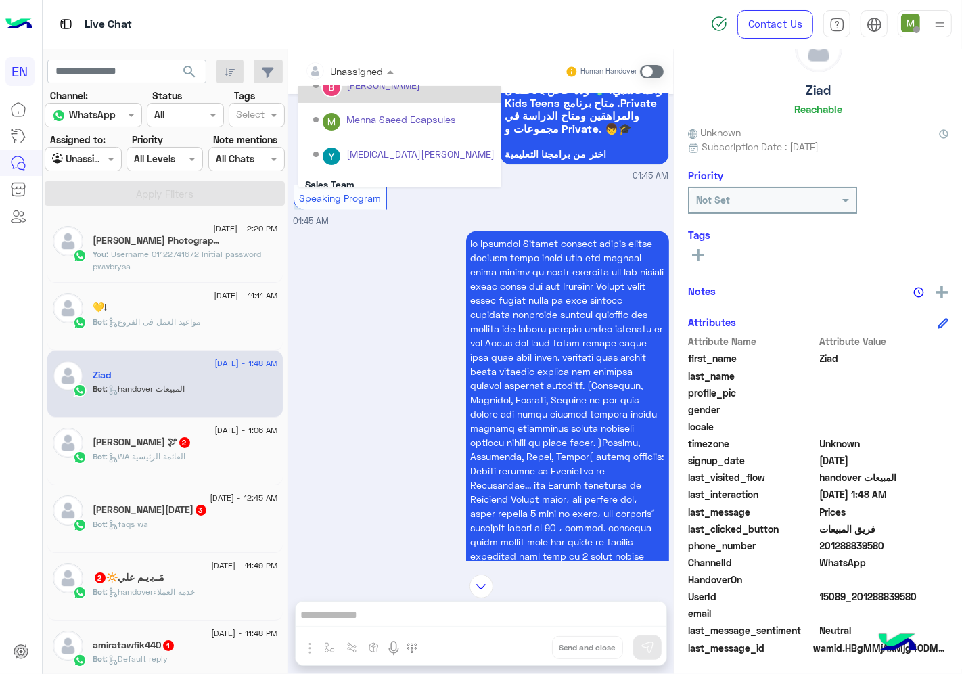
scroll to position [224, 0]
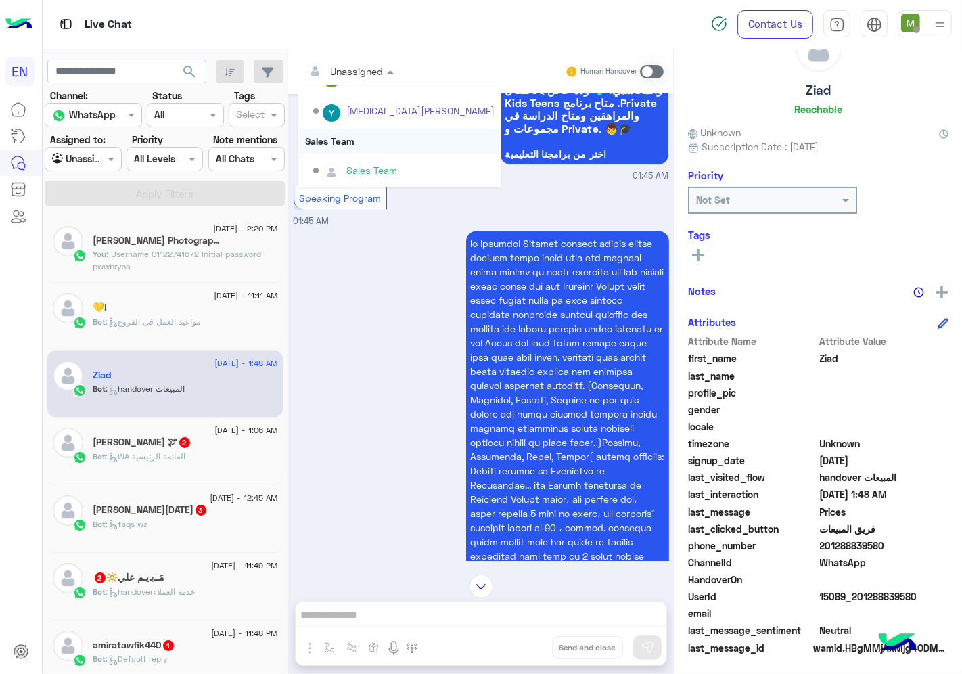
click at [348, 141] on div "Sales Team" at bounding box center [399, 140] width 203 height 25
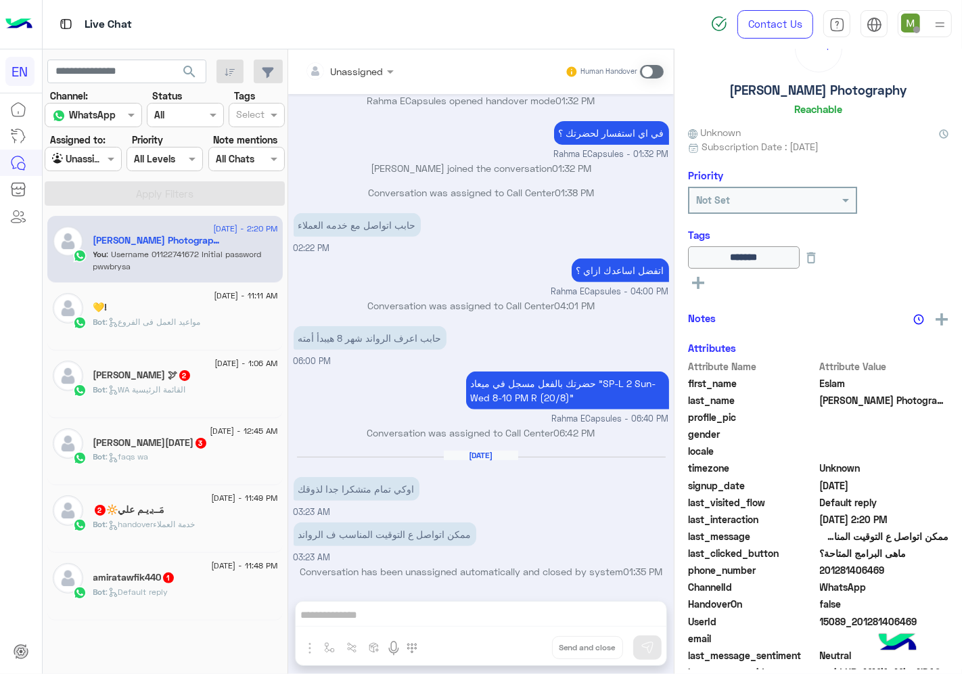
click at [199, 396] on div "Bot : WA القائمة الرئيسية" at bounding box center [185, 395] width 185 height 24
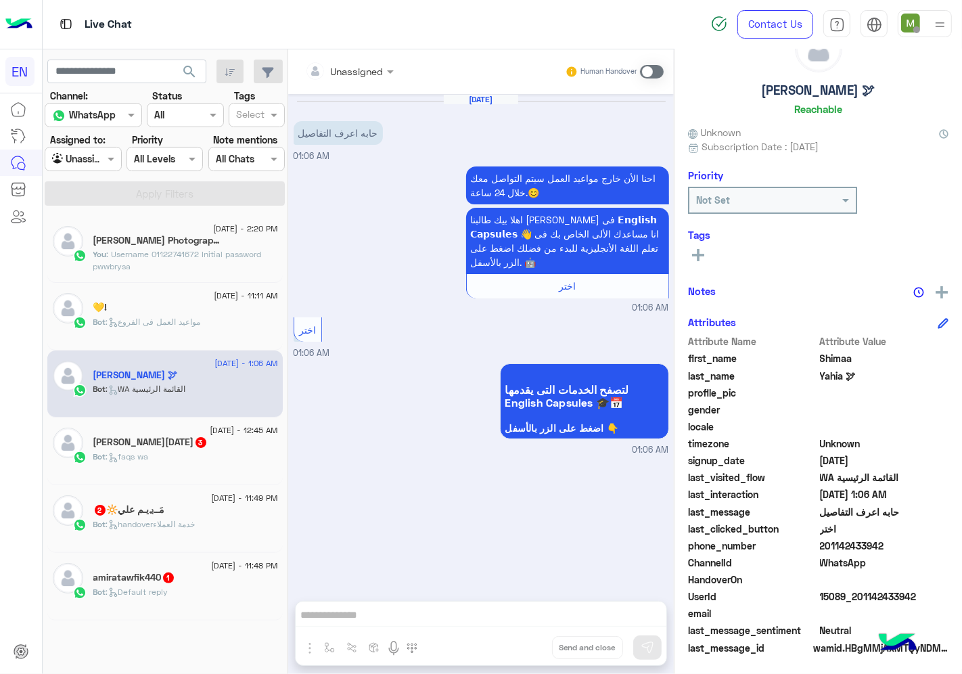
drag, startPoint x: 372, startPoint y: 72, endPoint x: 367, endPoint y: 83, distance: 11.8
click at [371, 71] on div at bounding box center [349, 71] width 102 height 16
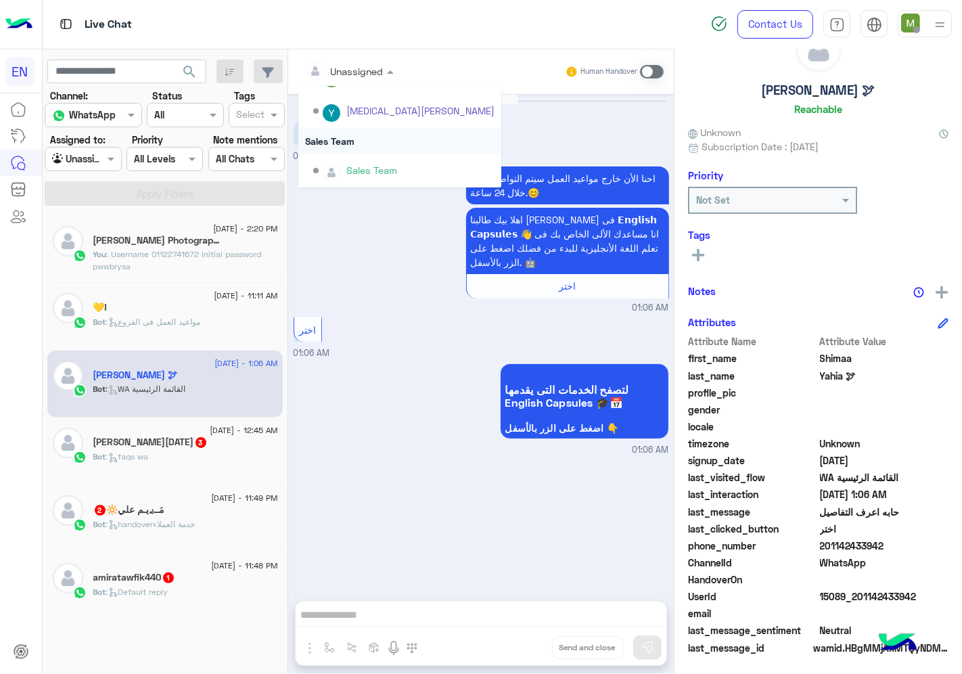
click at [352, 137] on div "Sales Team" at bounding box center [399, 140] width 203 height 25
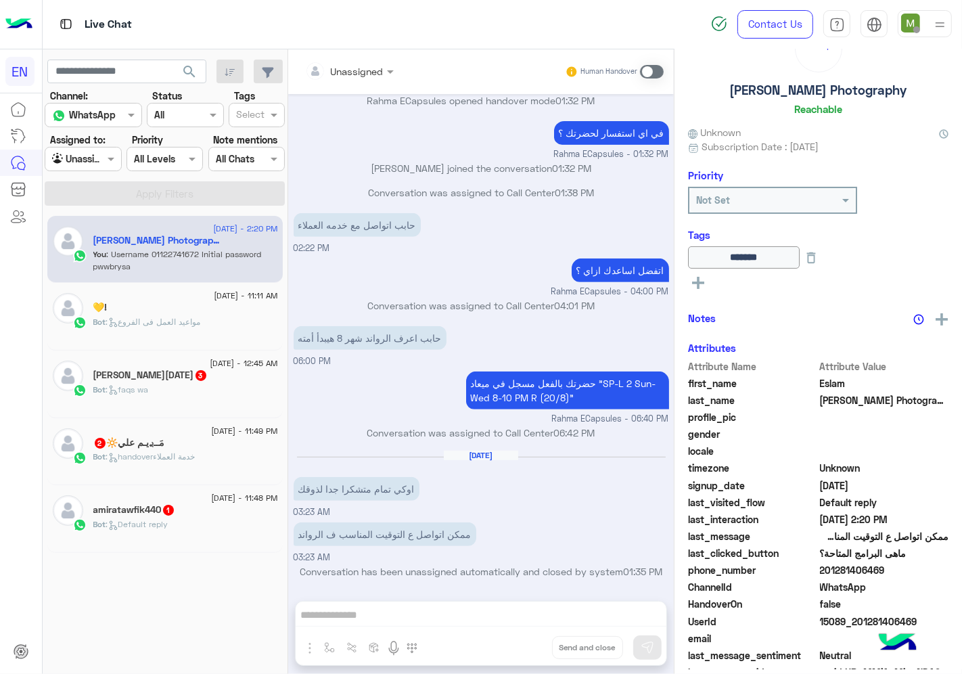
click at [206, 389] on div "Bot : faqs wa" at bounding box center [185, 395] width 185 height 24
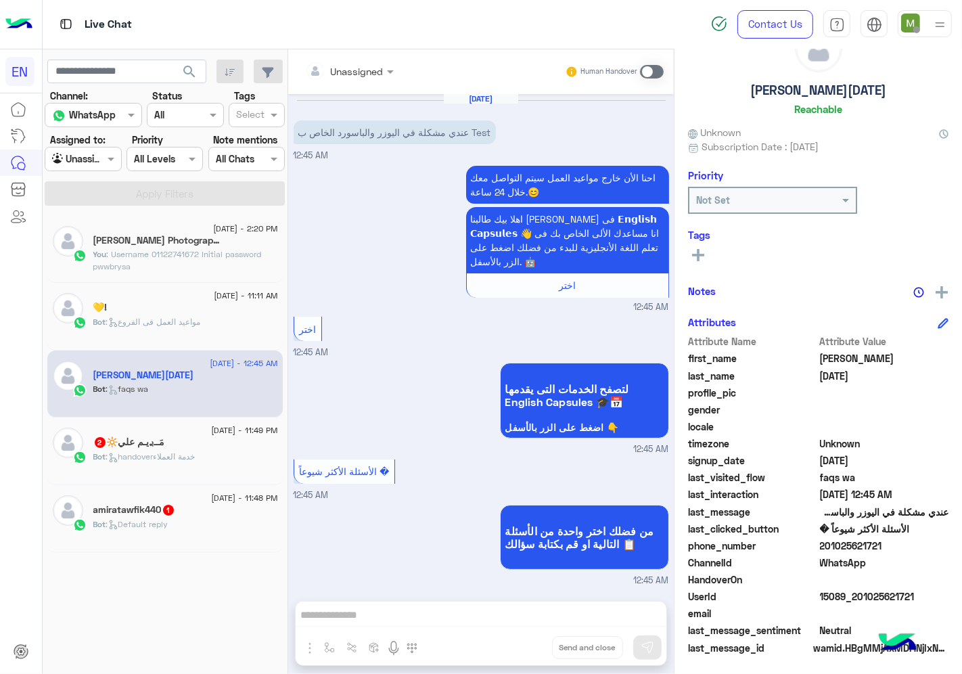
click at [876, 542] on span "201025621721" at bounding box center [884, 545] width 129 height 14
drag, startPoint x: 882, startPoint y: 542, endPoint x: 822, endPoint y: 546, distance: 60.3
click at [822, 546] on span "201025621721" at bounding box center [884, 545] width 129 height 14
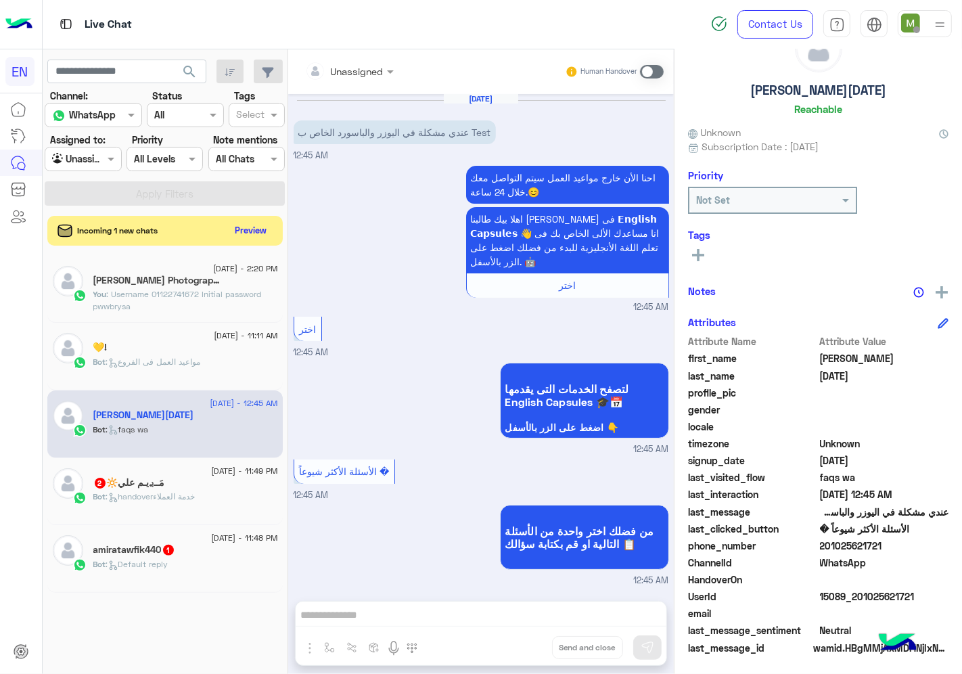
click at [645, 69] on span at bounding box center [652, 72] width 24 height 14
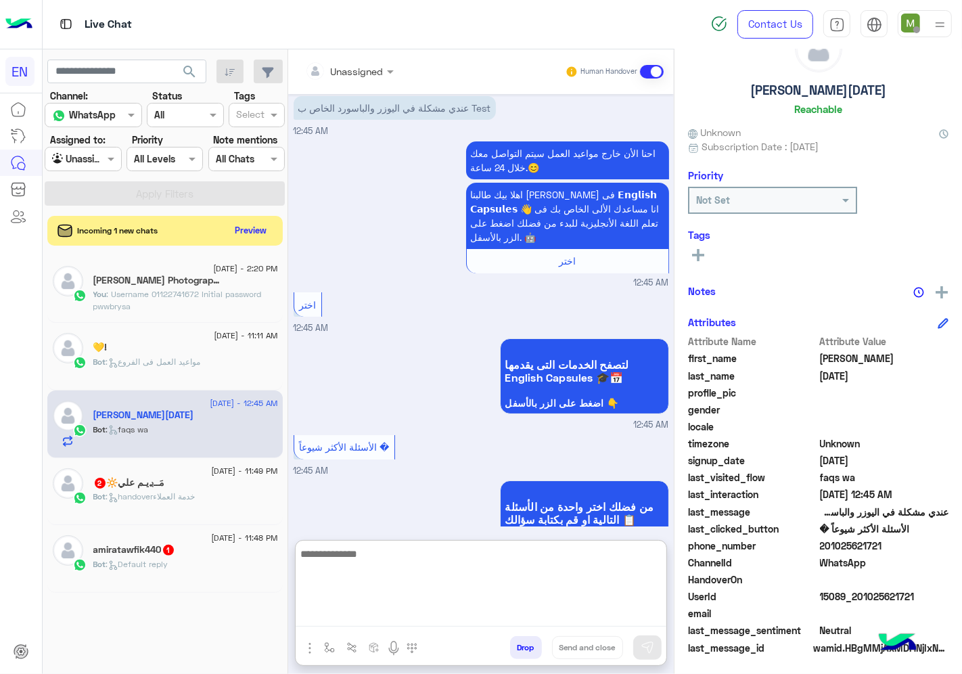
paste textarea "**********"
type textarea "**********"
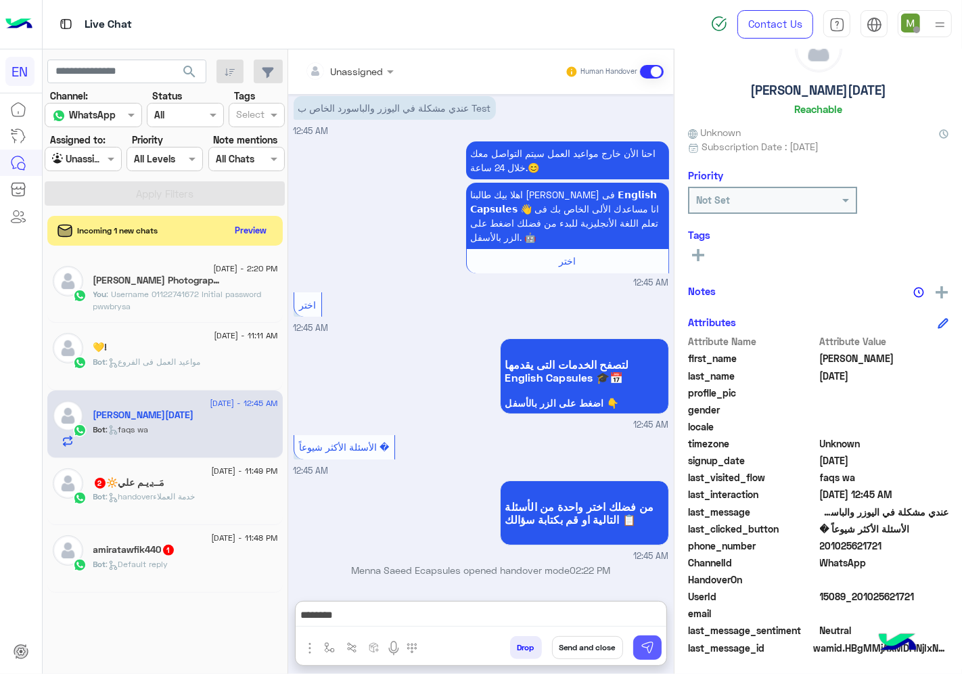
click at [645, 651] on img at bounding box center [647, 647] width 14 height 14
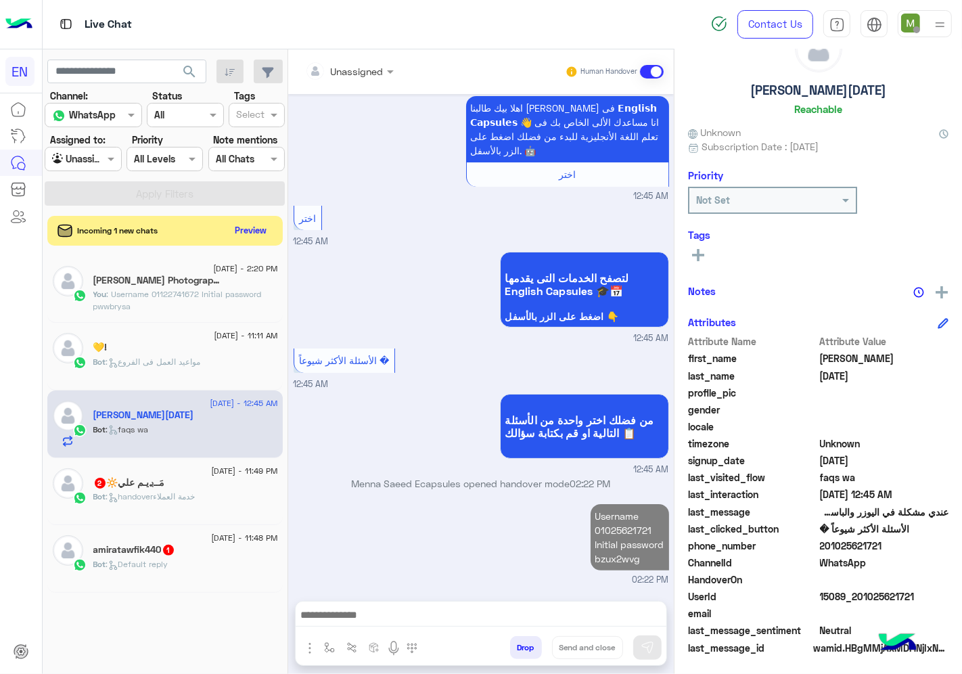
scroll to position [111, 0]
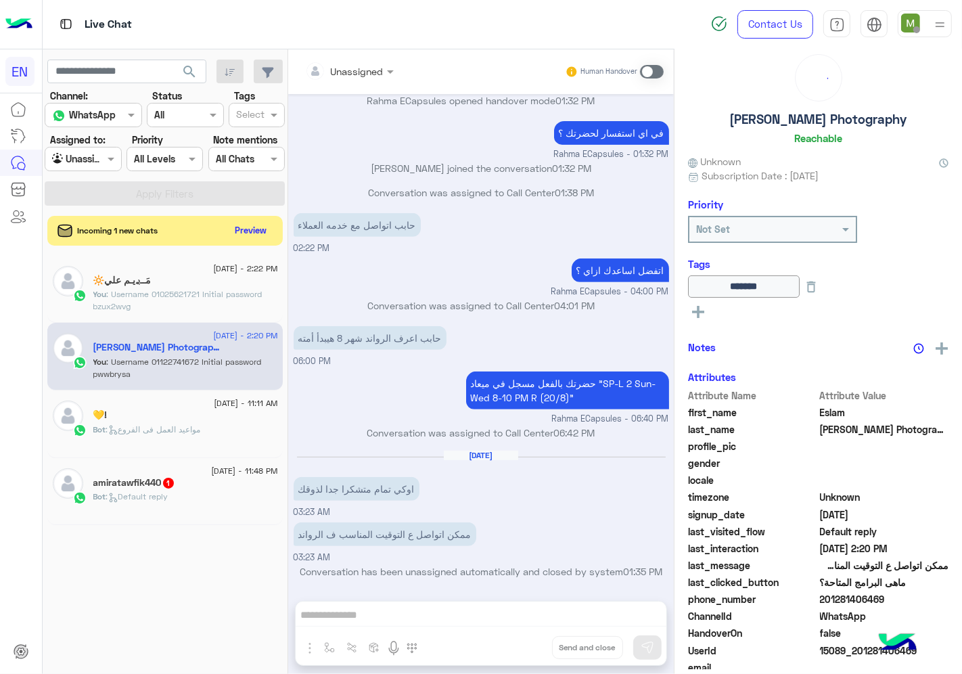
scroll to position [53, 0]
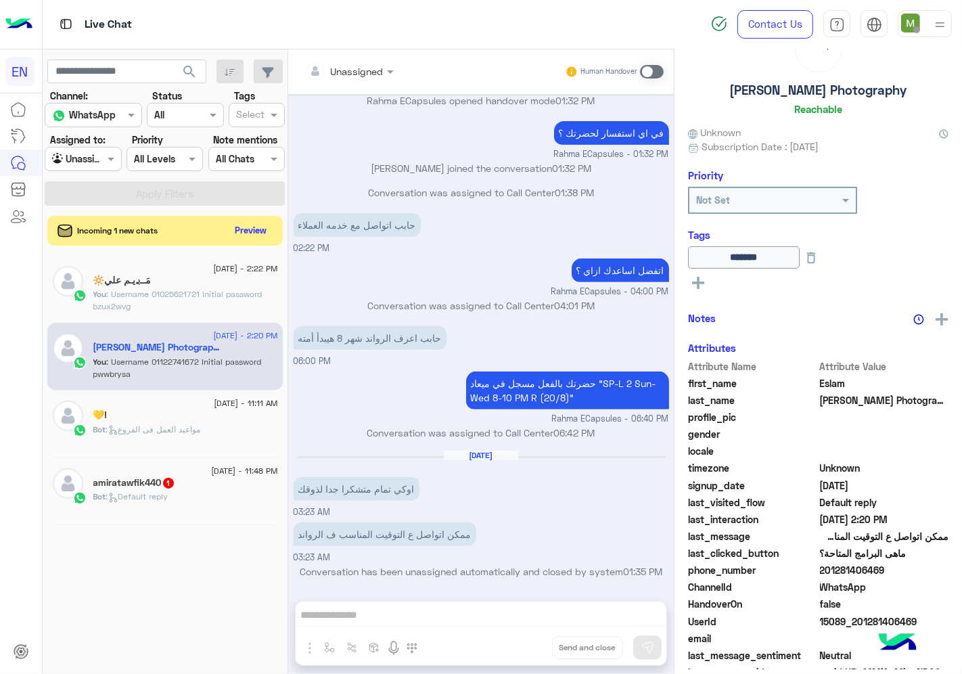
click at [157, 431] on span ": مواعيد العمل فى الفروع" at bounding box center [153, 429] width 95 height 10
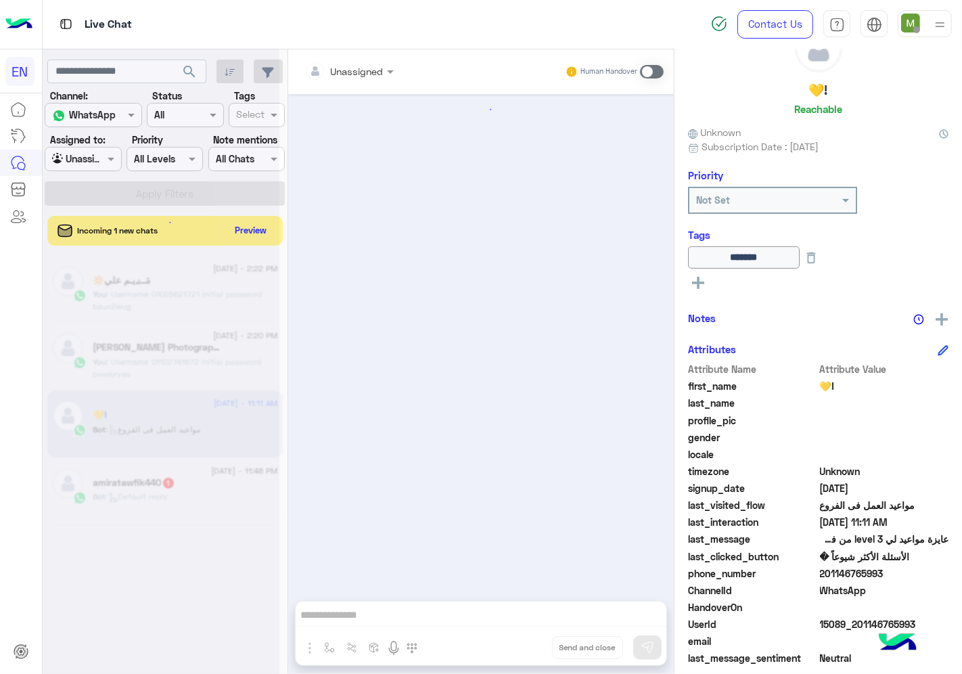
scroll to position [781, 0]
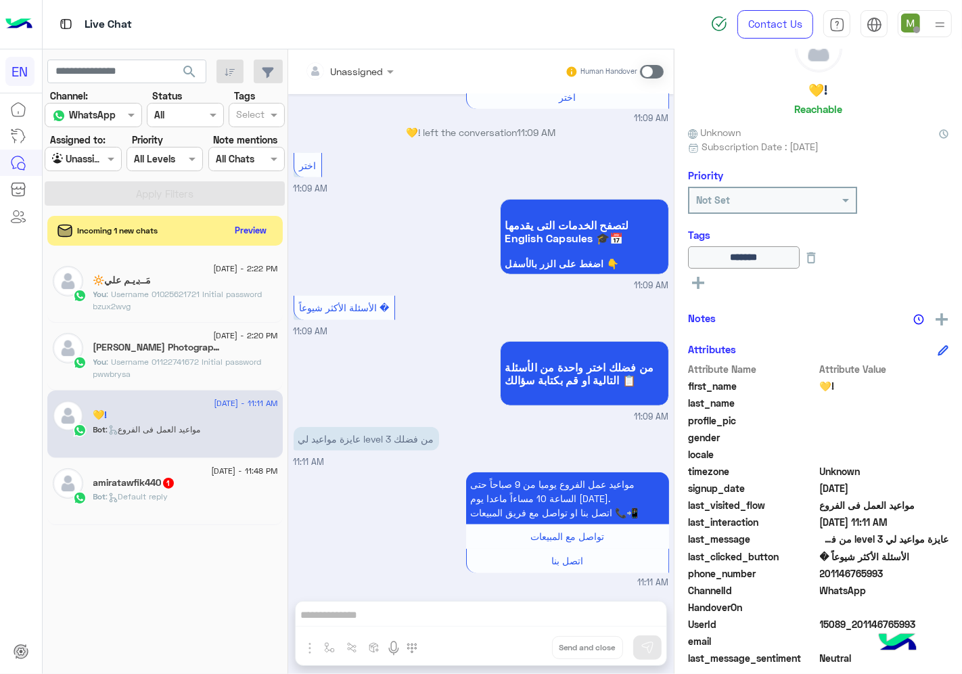
drag, startPoint x: 896, startPoint y: 576, endPoint x: 823, endPoint y: 578, distance: 73.1
click at [823, 578] on div "phone_number [PHONE_NUMBER]" at bounding box center [818, 574] width 260 height 17
click at [176, 494] on div "Bot : Default reply" at bounding box center [185, 502] width 185 height 24
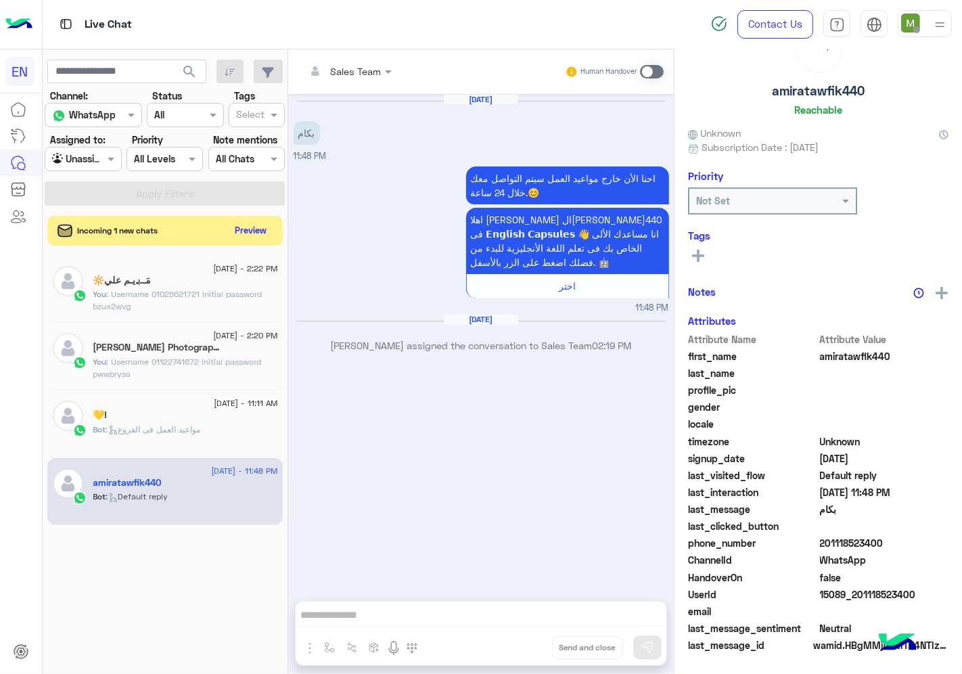
scroll to position [50, 0]
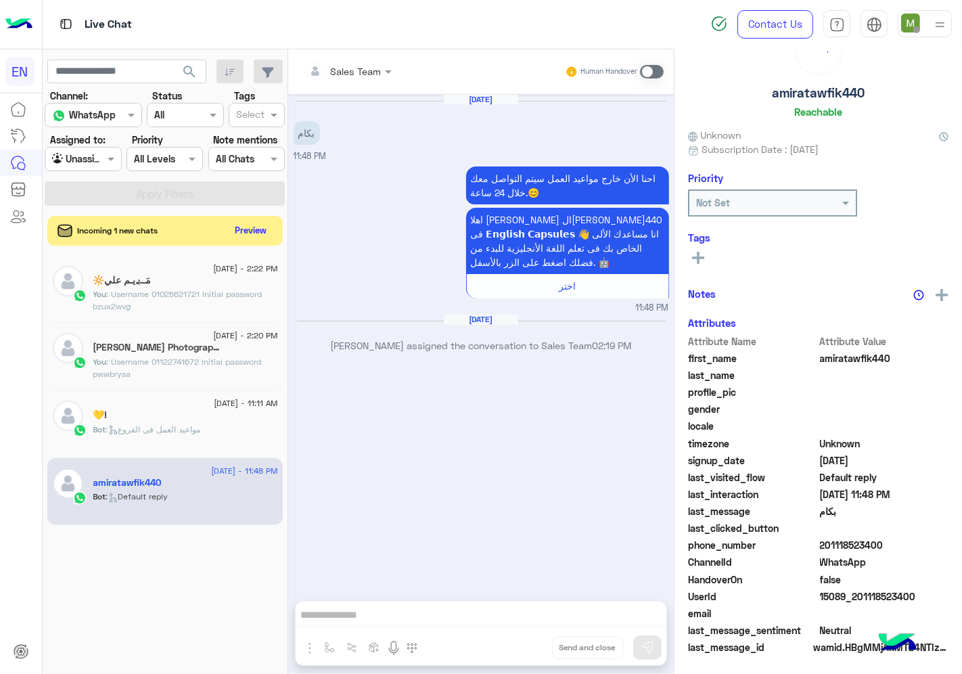
click at [363, 71] on div at bounding box center [348, 71] width 100 height 16
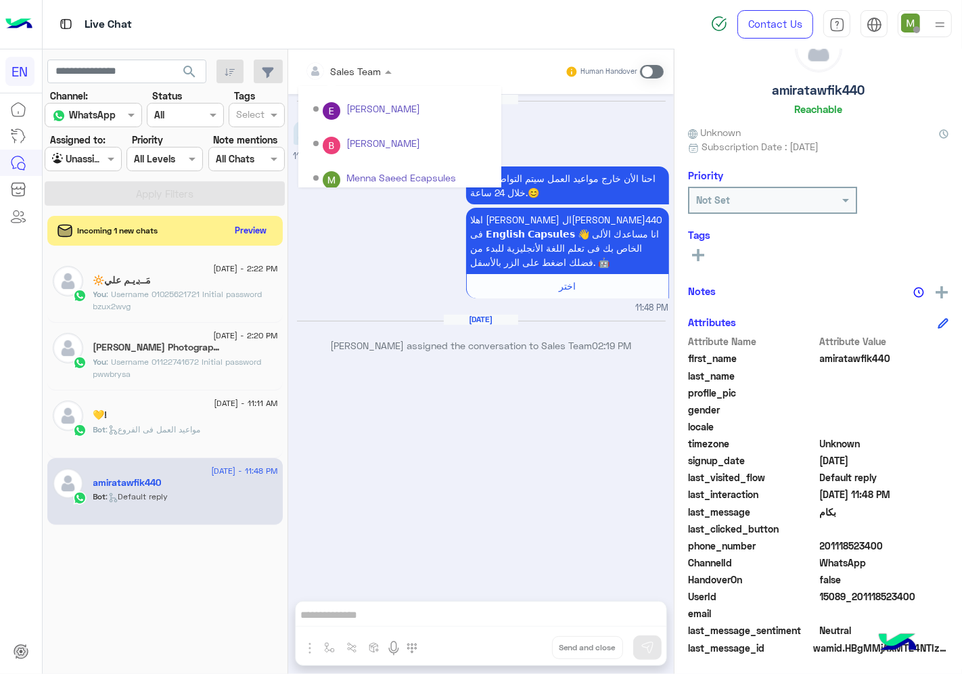
scroll to position [224, 0]
click at [337, 138] on div "Sales Team" at bounding box center [399, 140] width 203 height 25
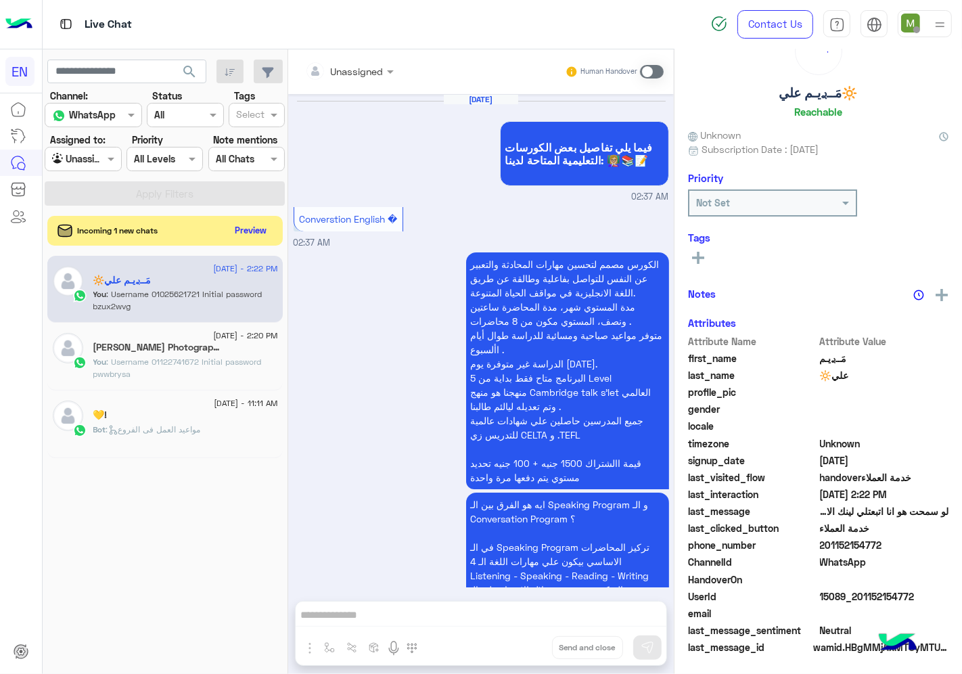
scroll to position [2103, 0]
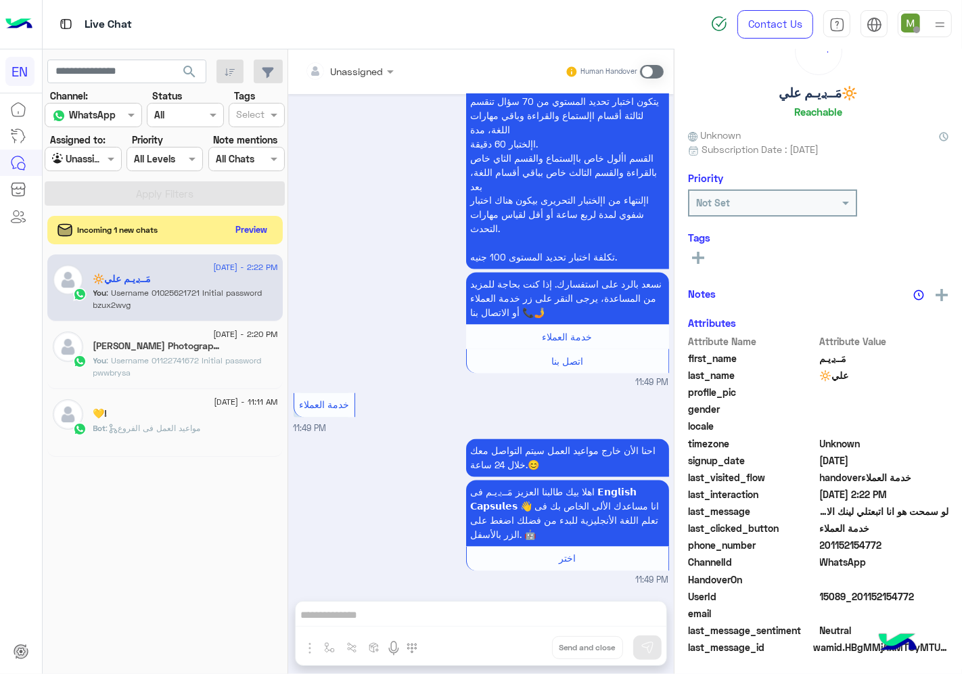
click at [251, 232] on button "Preview" at bounding box center [252, 229] width 42 height 18
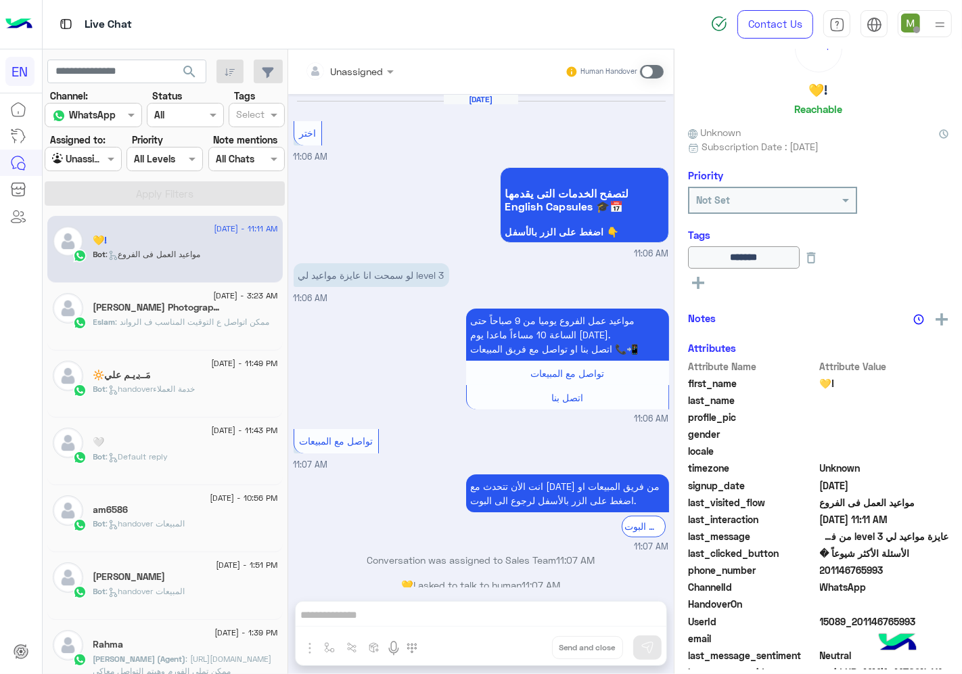
scroll to position [781, 0]
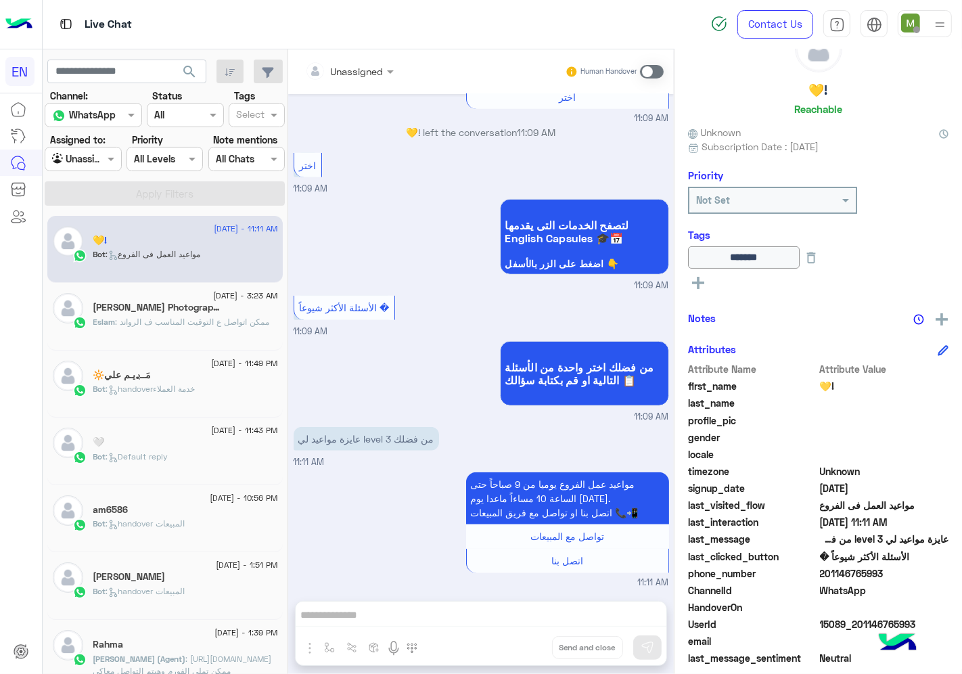
click at [176, 320] on span ": ممكن اتواصل ع التوقيت المناسب ف الرواند" at bounding box center [193, 321] width 154 height 10
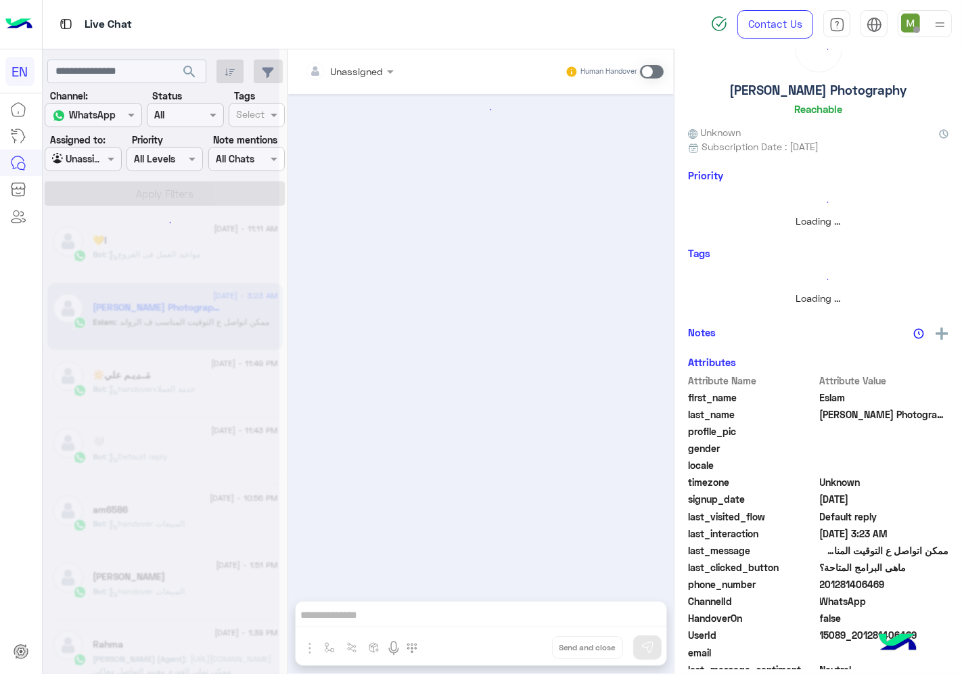
scroll to position [447, 0]
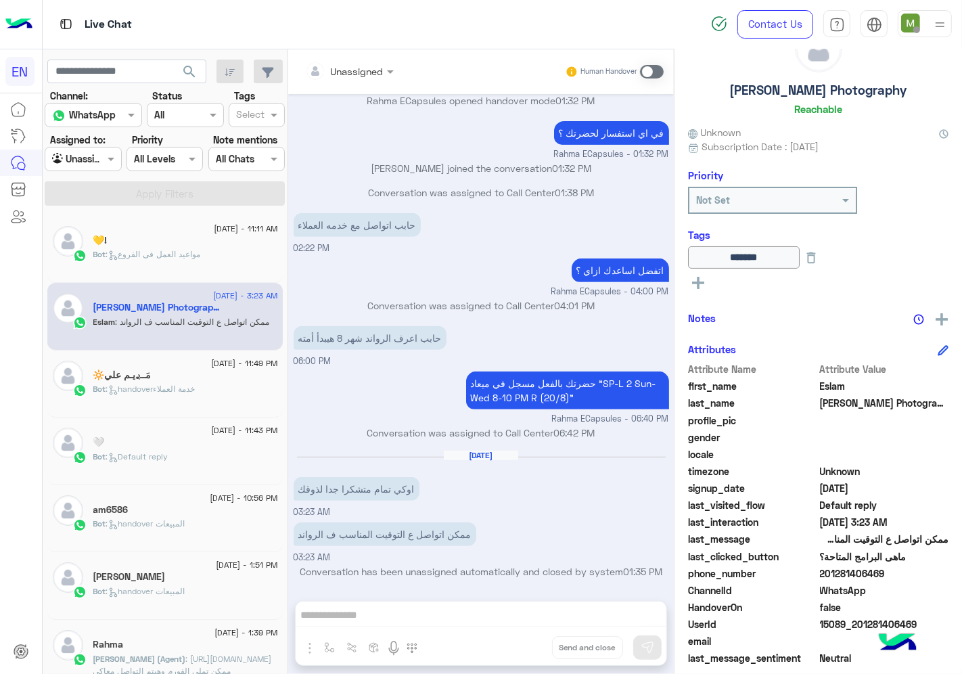
click at [174, 380] on div "مَــࢪيـم علي🔆" at bounding box center [185, 376] width 185 height 14
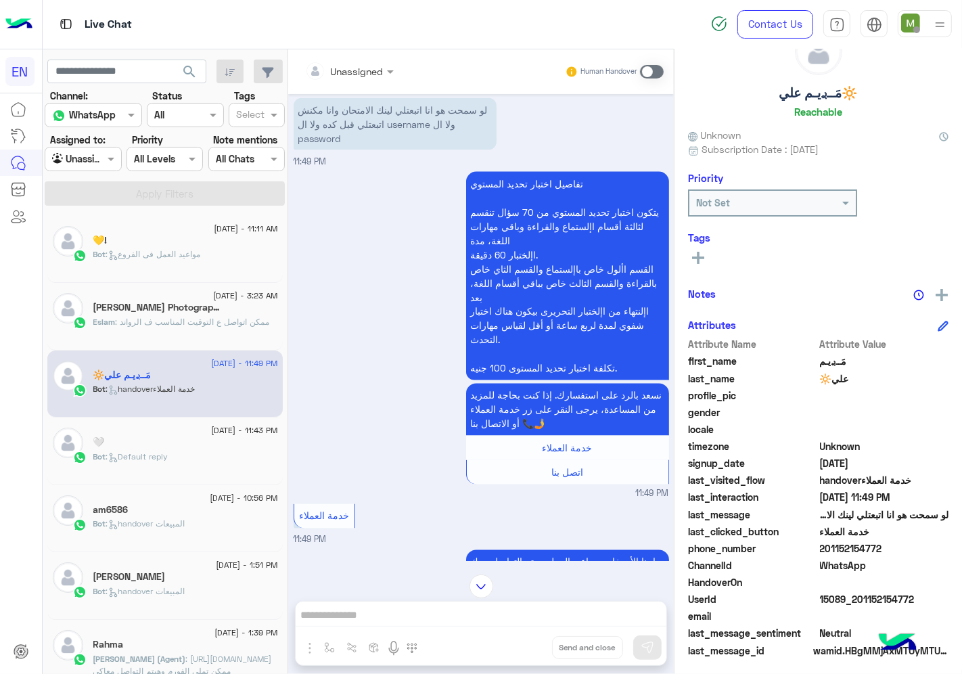
scroll to position [53, 0]
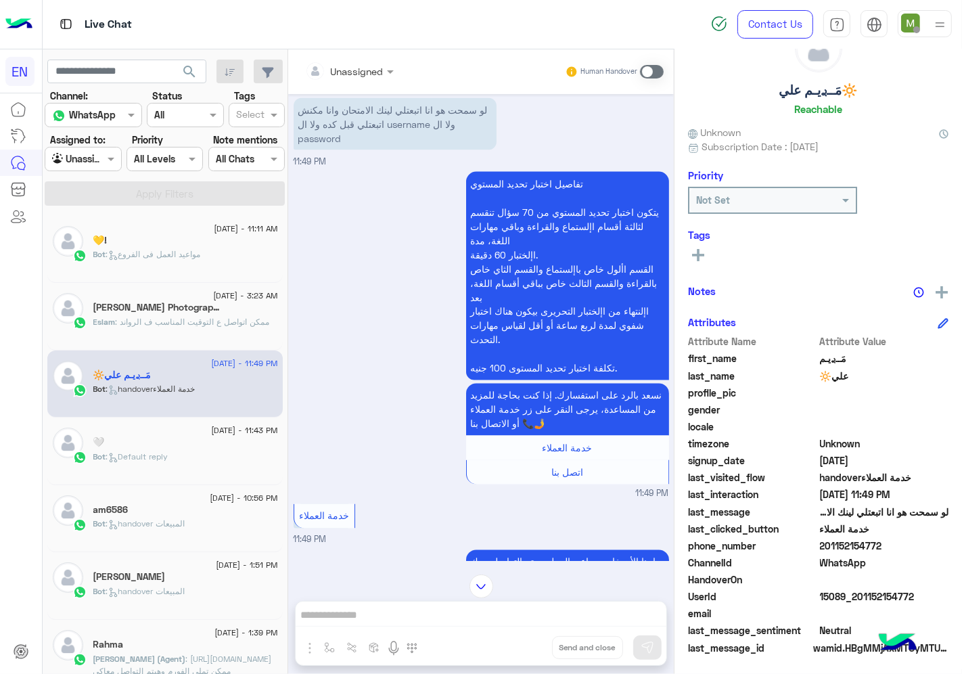
drag, startPoint x: 924, startPoint y: 540, endPoint x: 867, endPoint y: 542, distance: 56.8
click at [867, 542] on span "201152154772" at bounding box center [884, 545] width 129 height 14
click at [663, 66] on span at bounding box center [652, 72] width 24 height 14
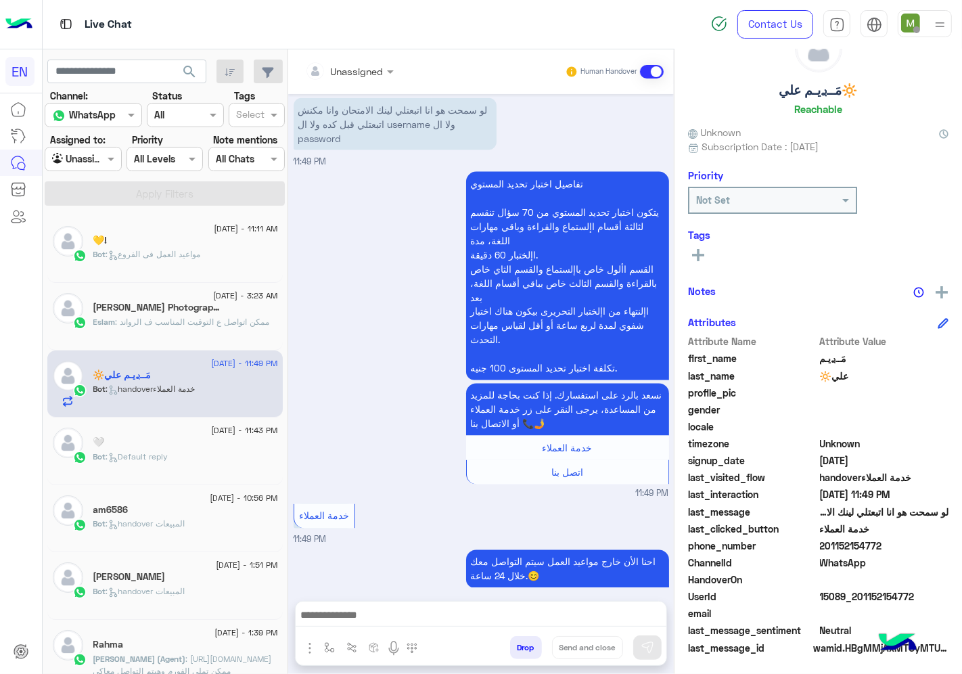
scroll to position [2152, 0]
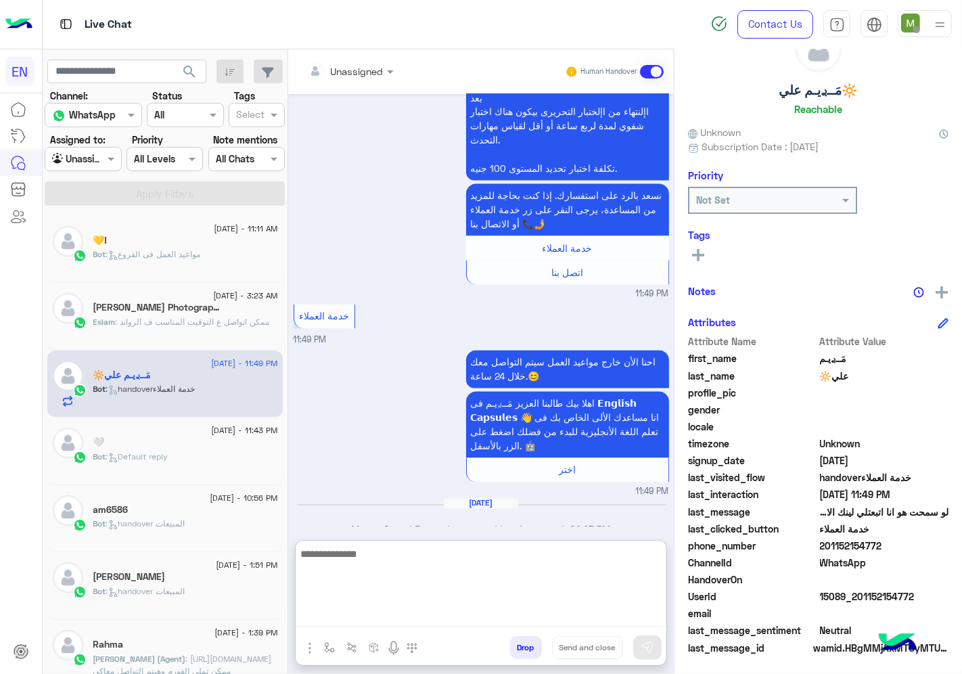
paste textarea "**********"
type textarea "**********"
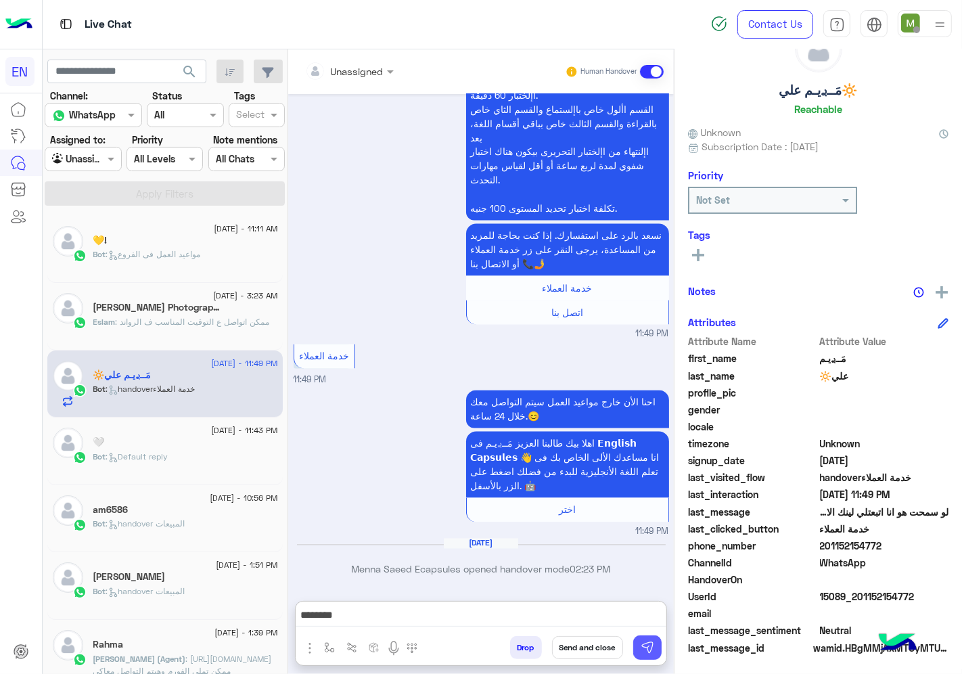
click at [654, 645] on img at bounding box center [647, 647] width 14 height 14
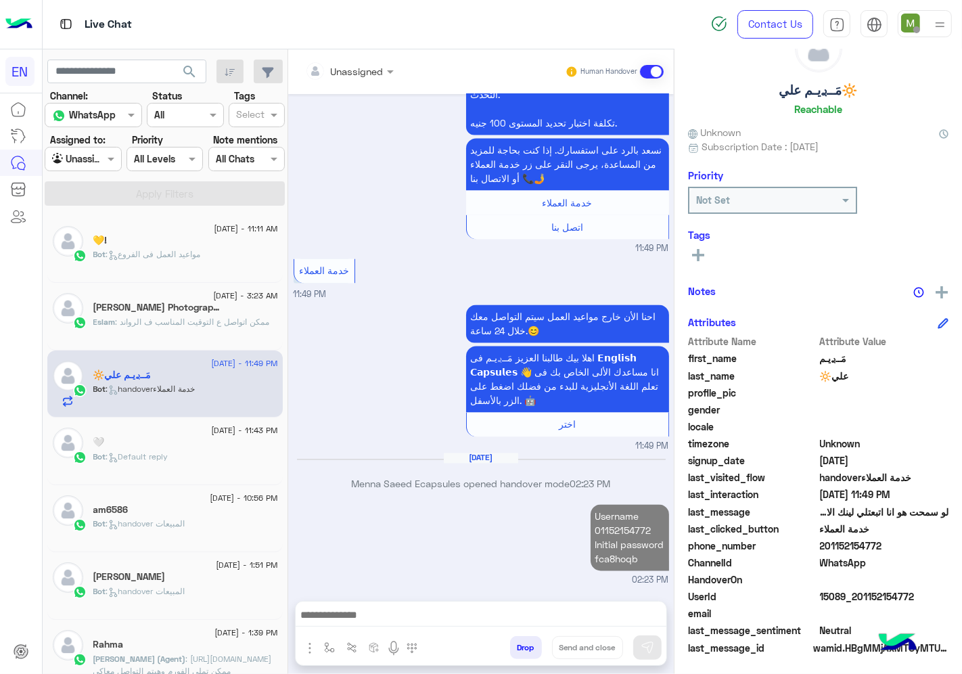
scroll to position [2237, 0]
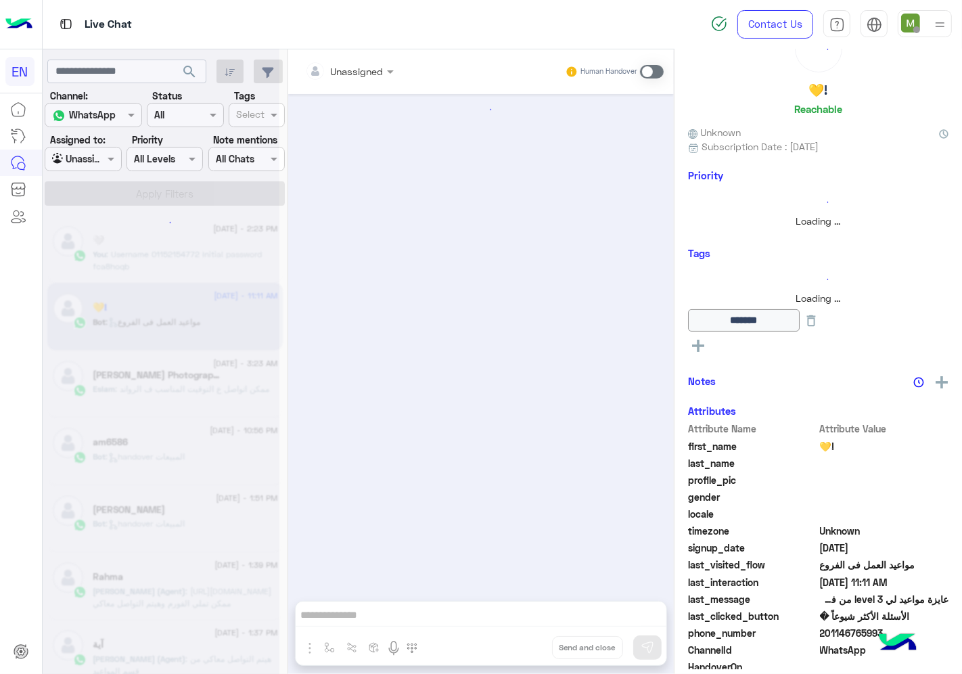
scroll to position [781, 0]
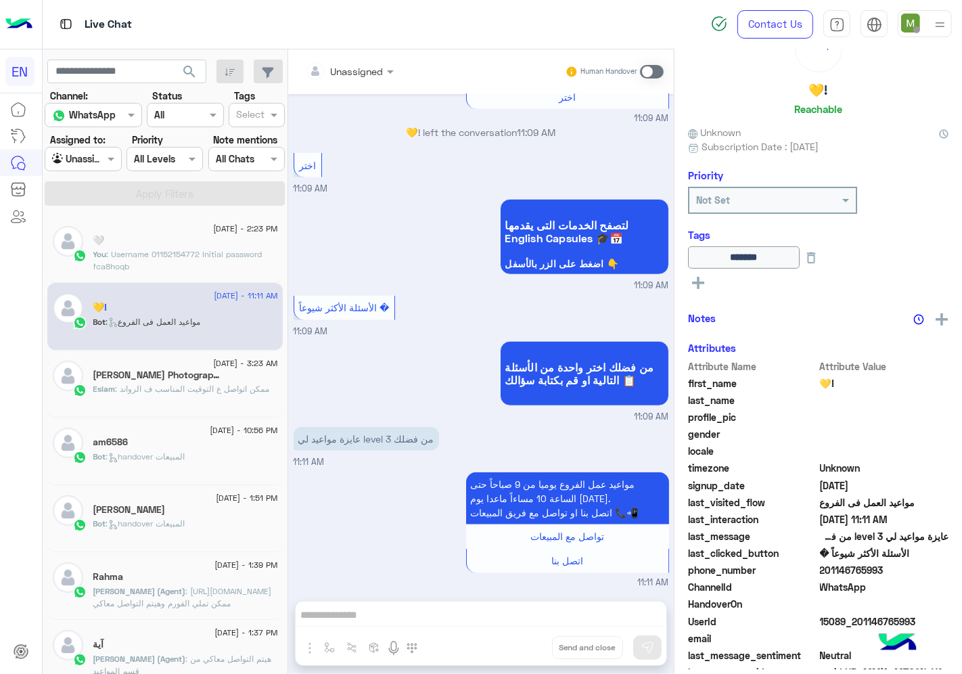
click at [193, 456] on div "Bot : handover المبيعات" at bounding box center [185, 462] width 185 height 24
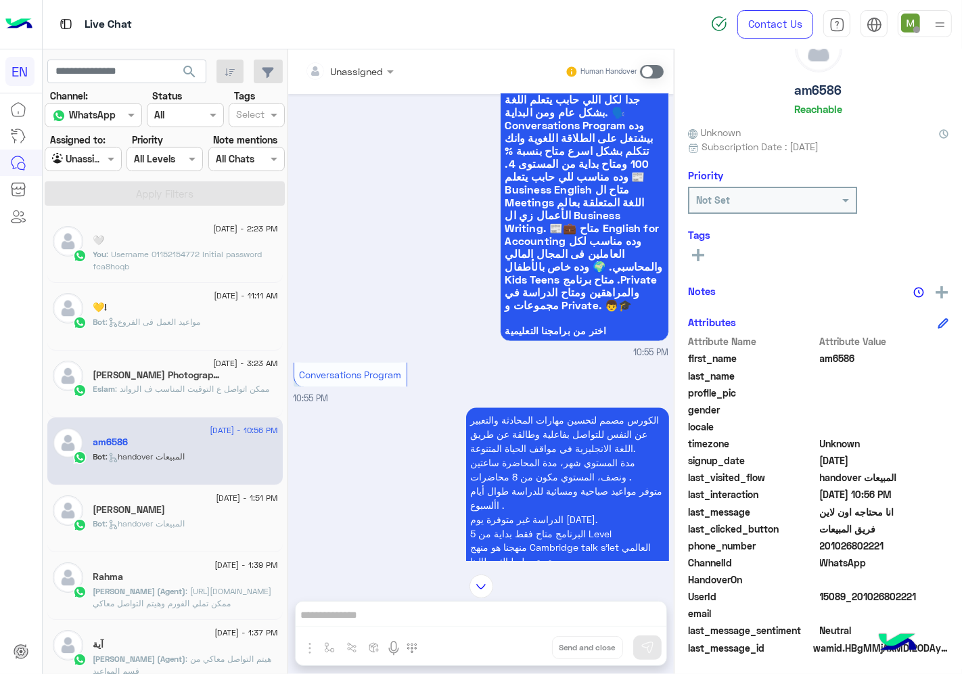
scroll to position [1627, 0]
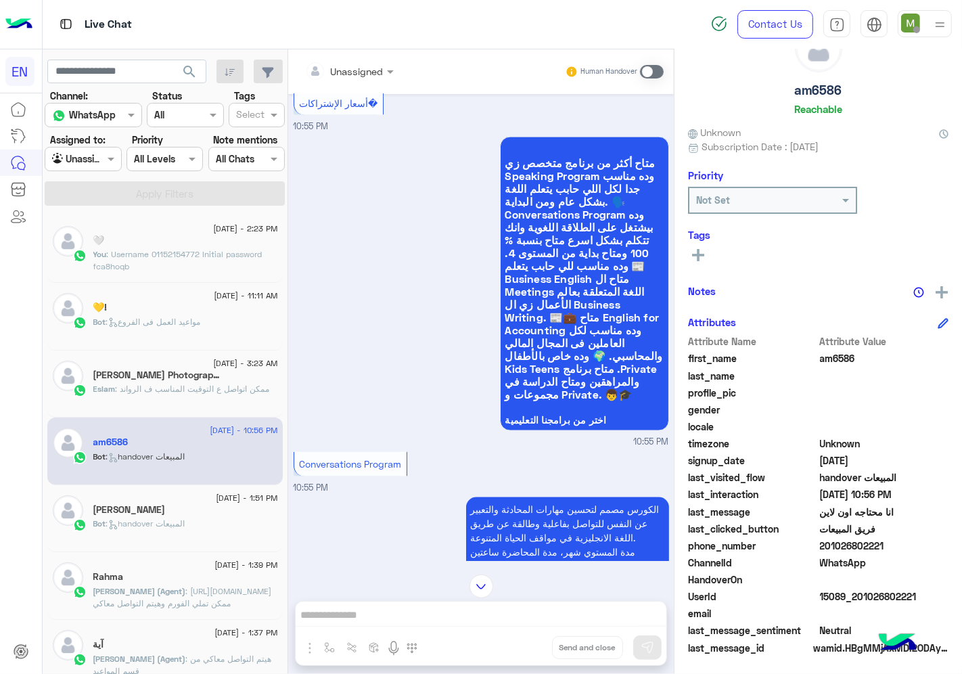
click at [400, 66] on div at bounding box center [349, 71] width 102 height 16
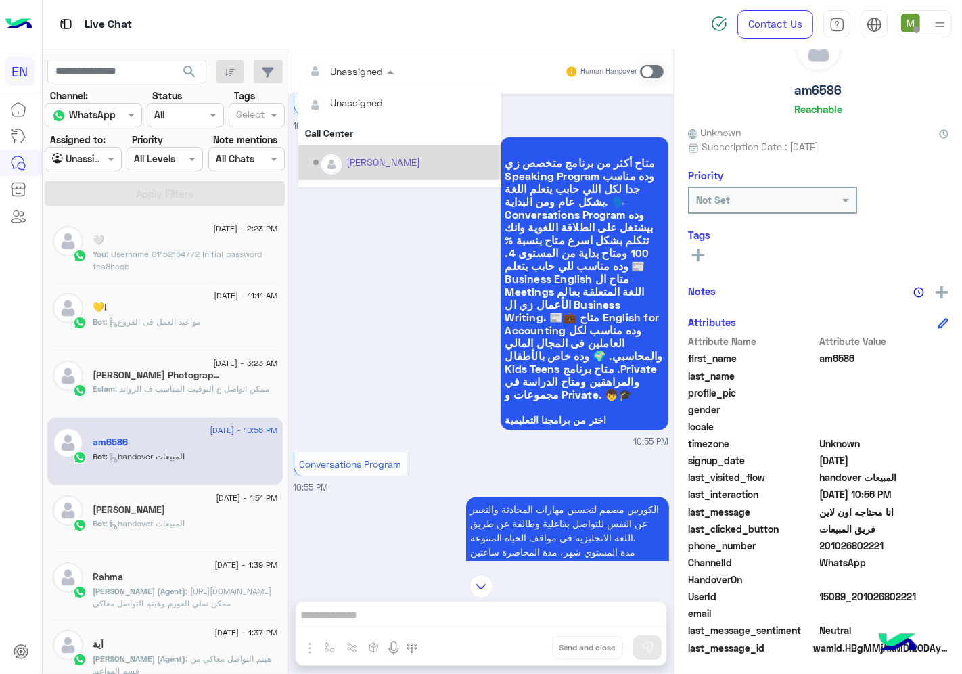
scroll to position [224, 0]
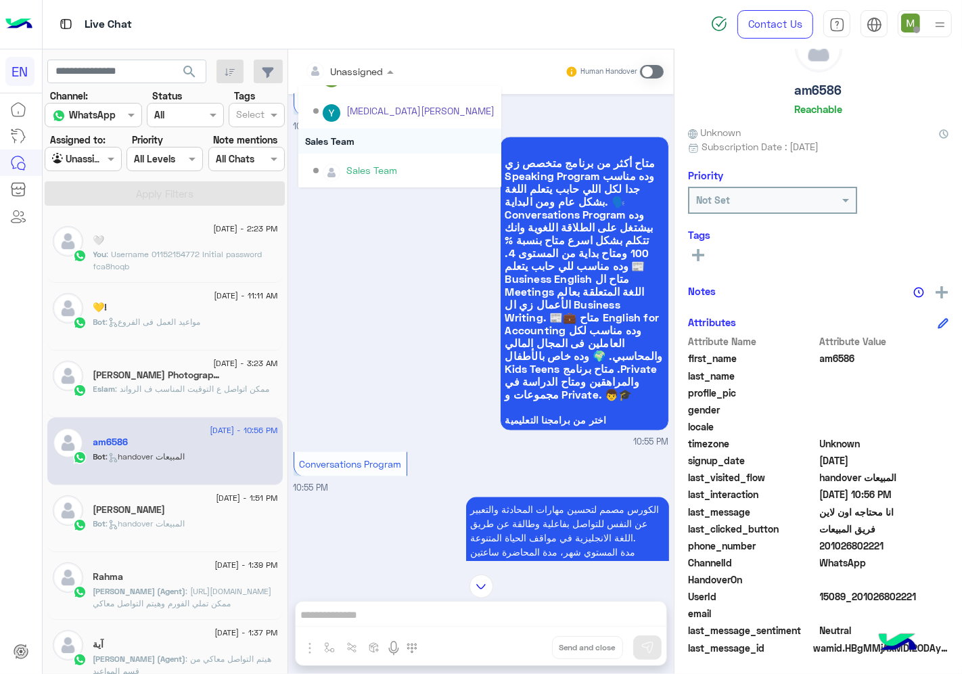
click at [383, 138] on div "Sales Team" at bounding box center [399, 140] width 203 height 25
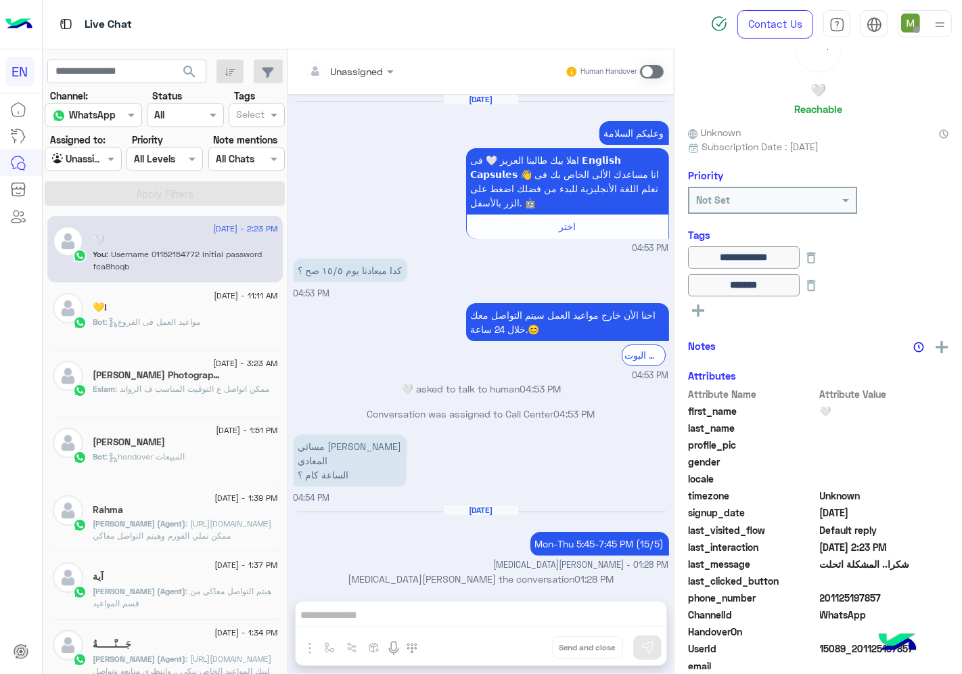
scroll to position [1112, 0]
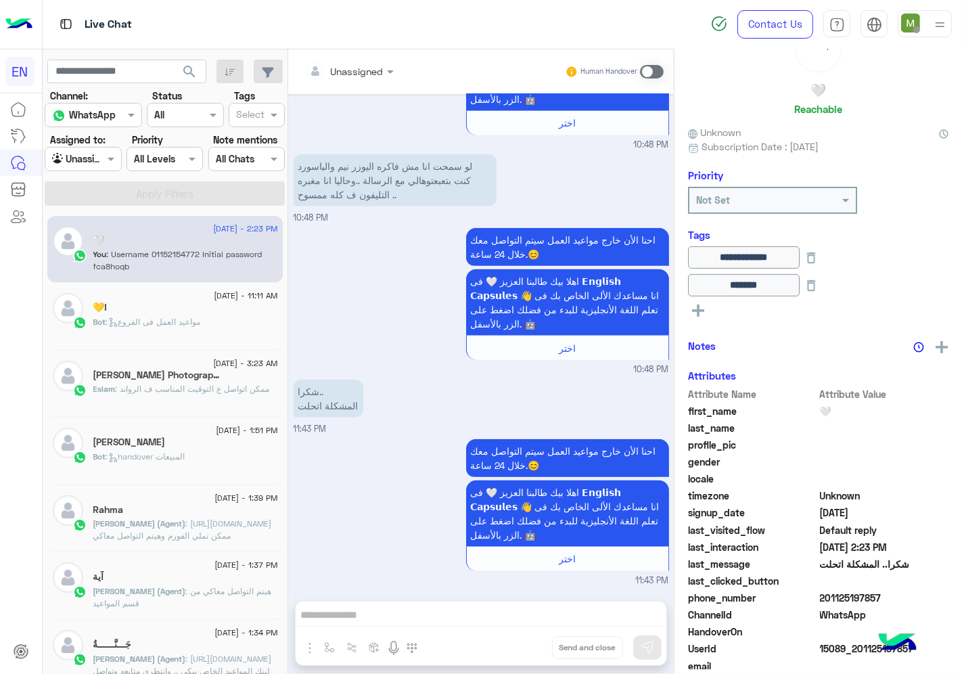
click at [184, 452] on span ": handover المبيعات" at bounding box center [145, 456] width 79 height 10
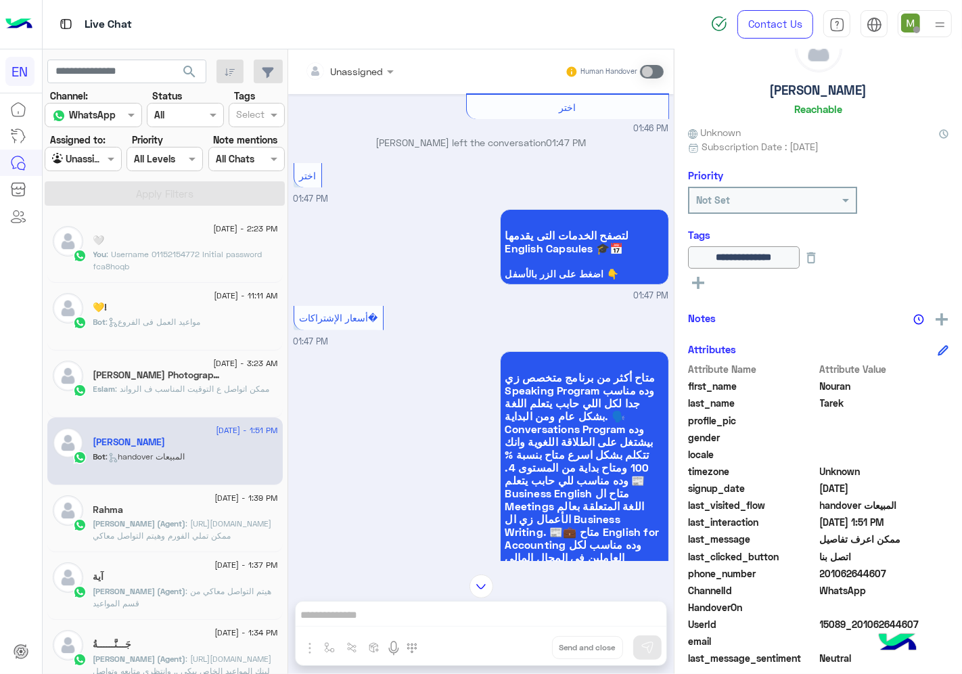
scroll to position [14, 0]
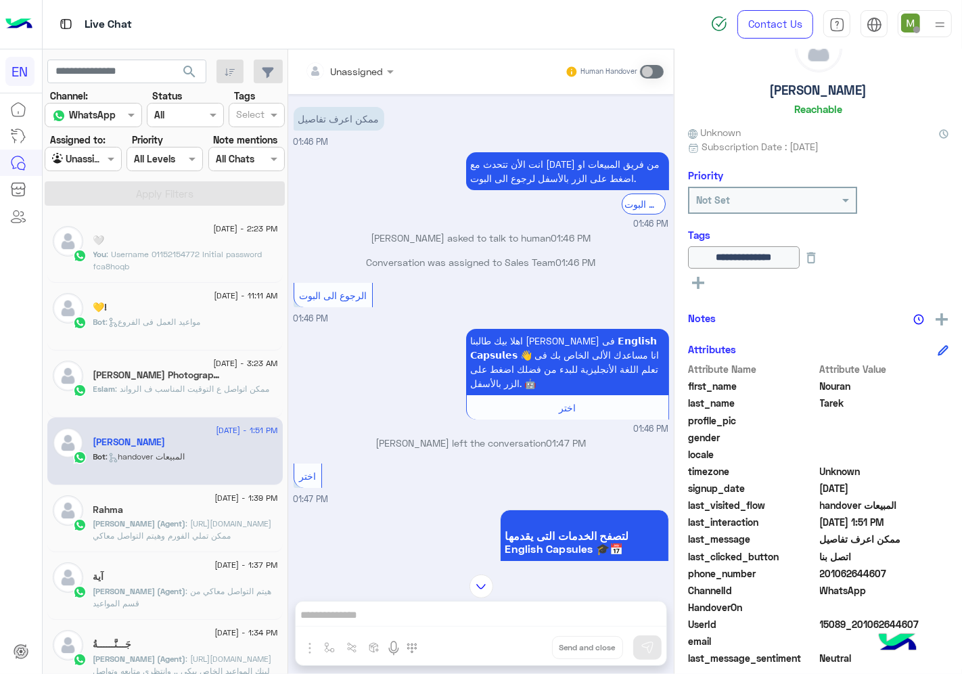
click at [383, 80] on div "Unassigned" at bounding box center [344, 70] width 78 height 27
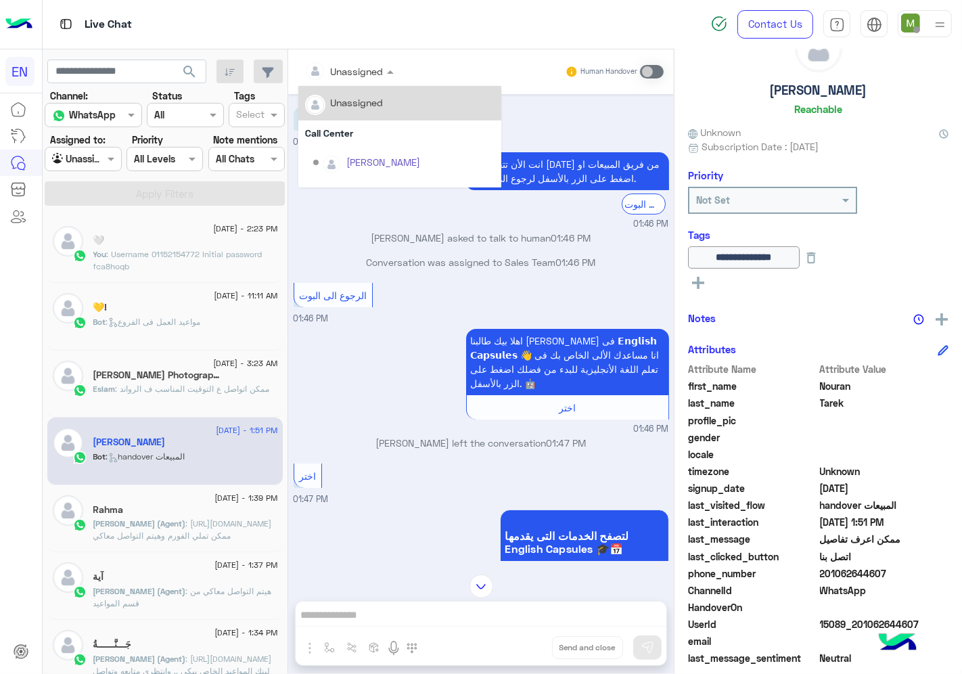
scroll to position [224, 0]
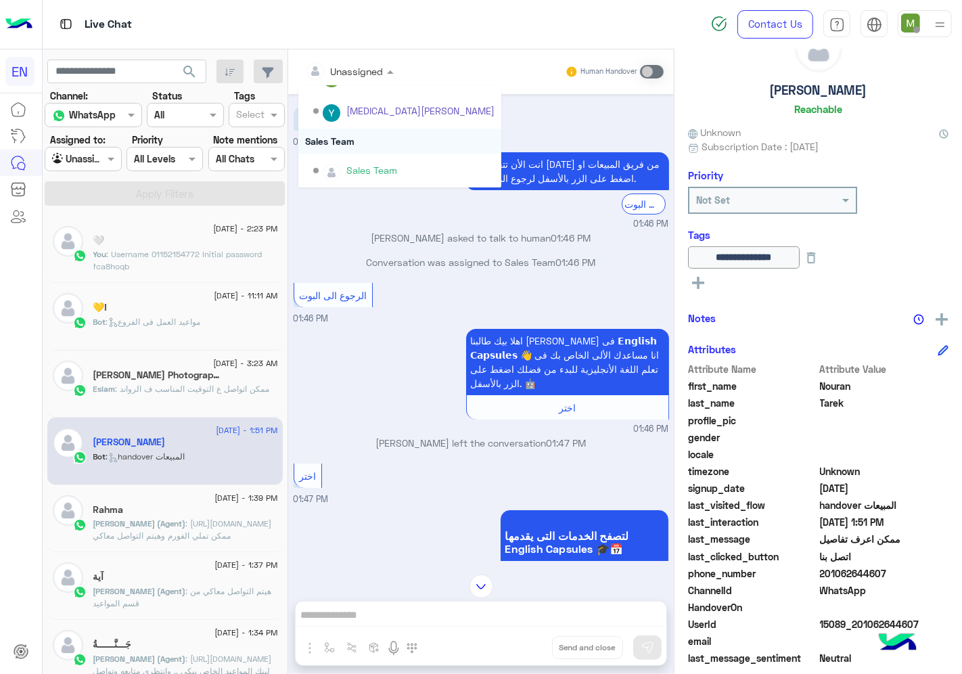
click at [381, 142] on div "Sales Team" at bounding box center [399, 140] width 203 height 25
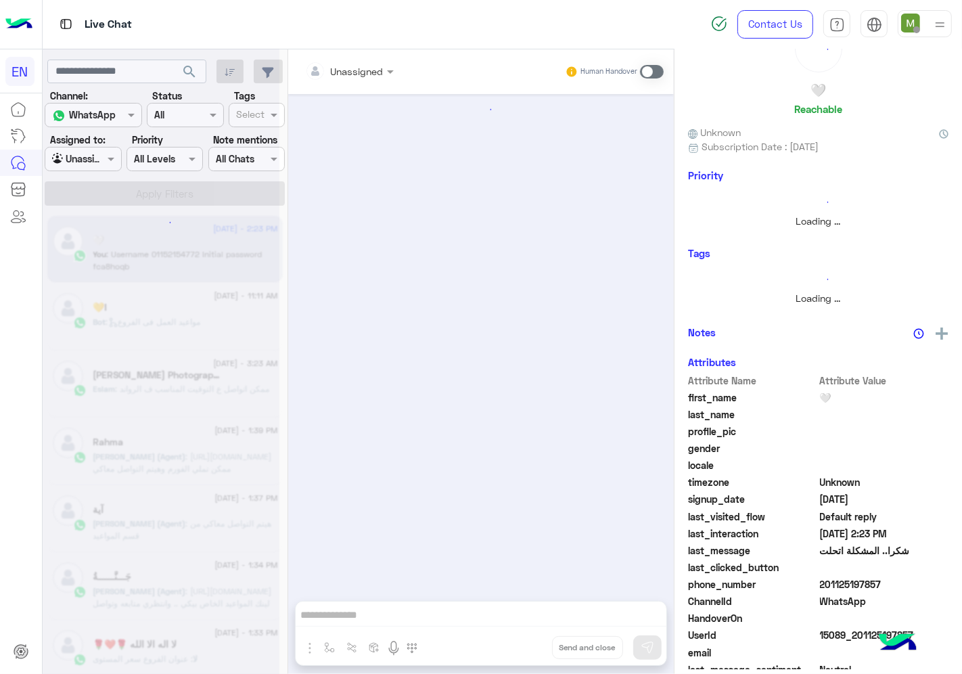
scroll to position [1112, 0]
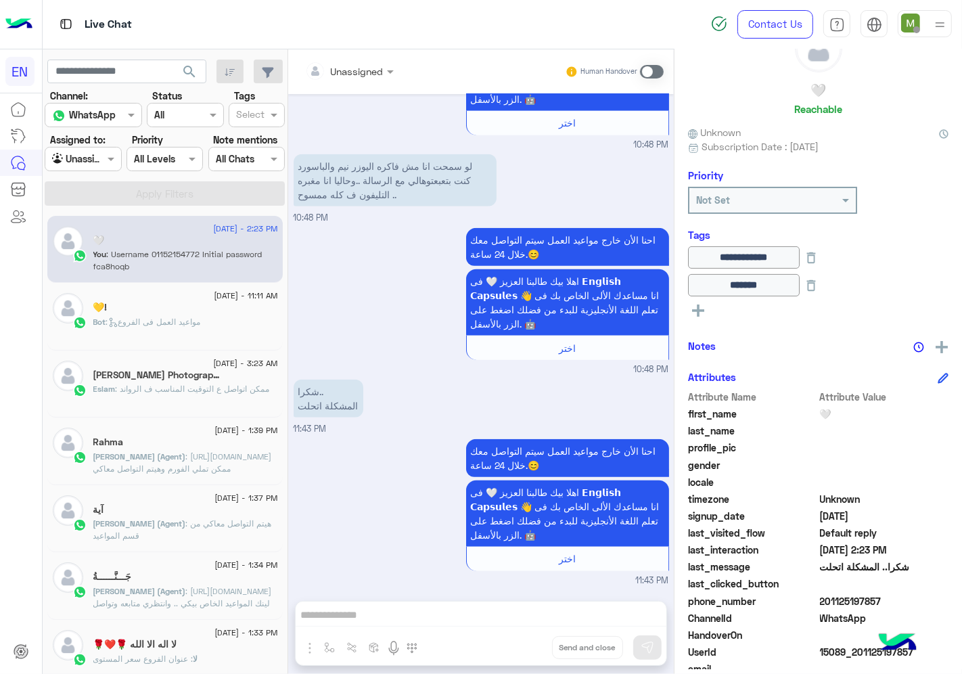
click at [105, 162] on div at bounding box center [82, 159] width 75 height 16
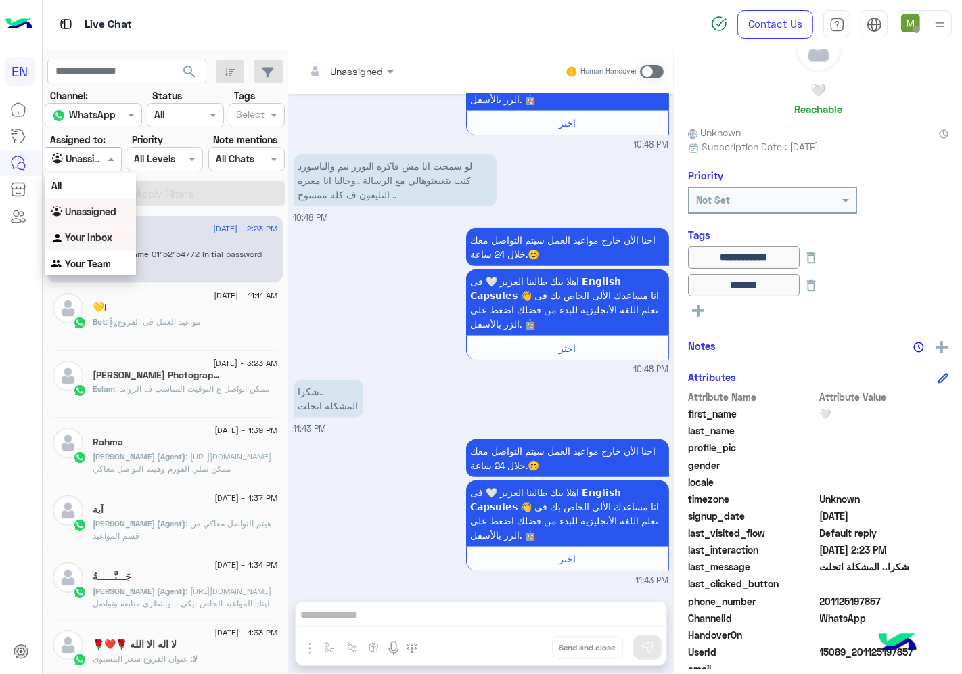
click at [104, 246] on div "Your Inbox" at bounding box center [90, 238] width 91 height 26
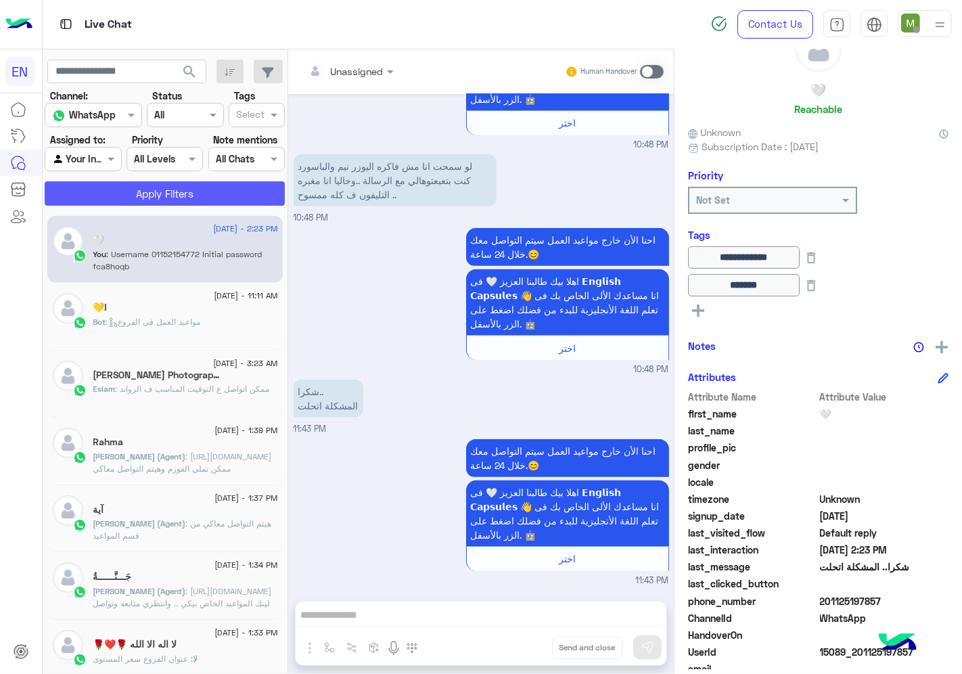
click at [145, 186] on button "Apply Filters" at bounding box center [165, 193] width 240 height 24
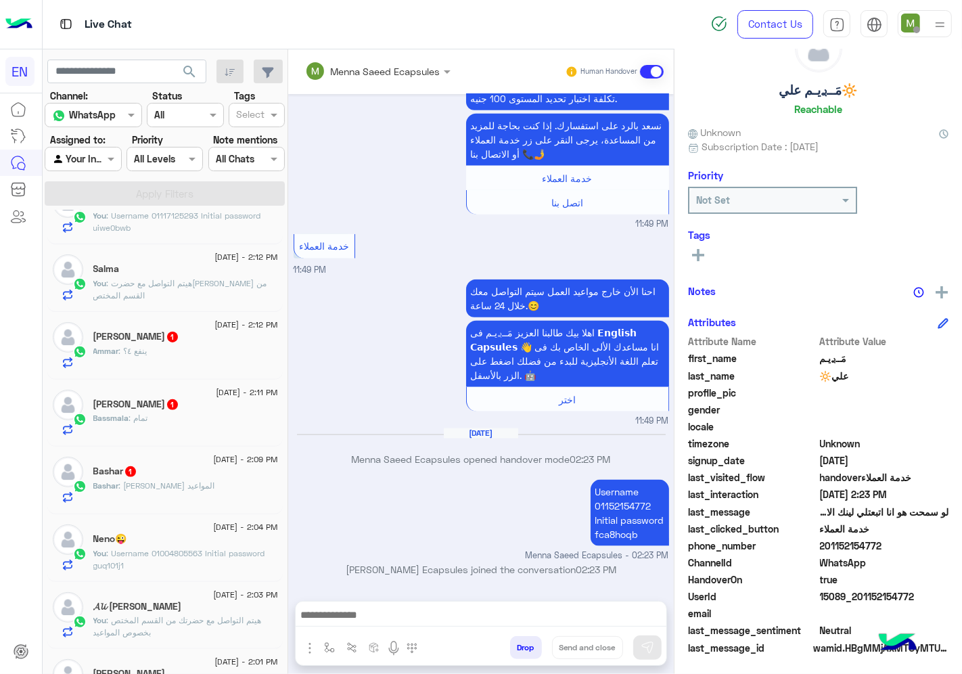
scroll to position [525, 0]
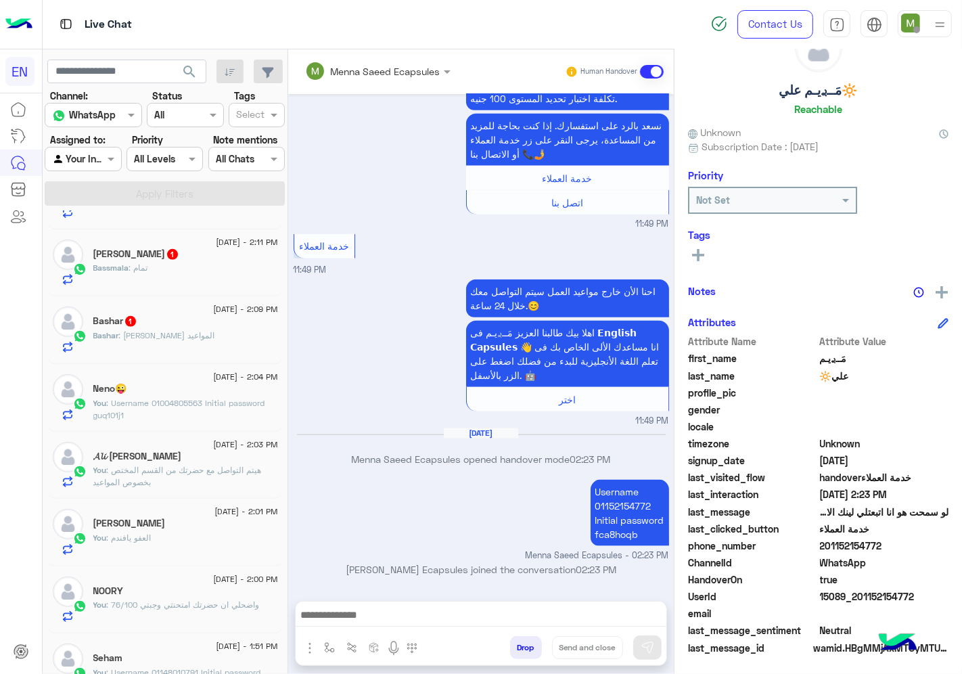
click at [181, 326] on div "Bashar 1" at bounding box center [185, 322] width 185 height 14
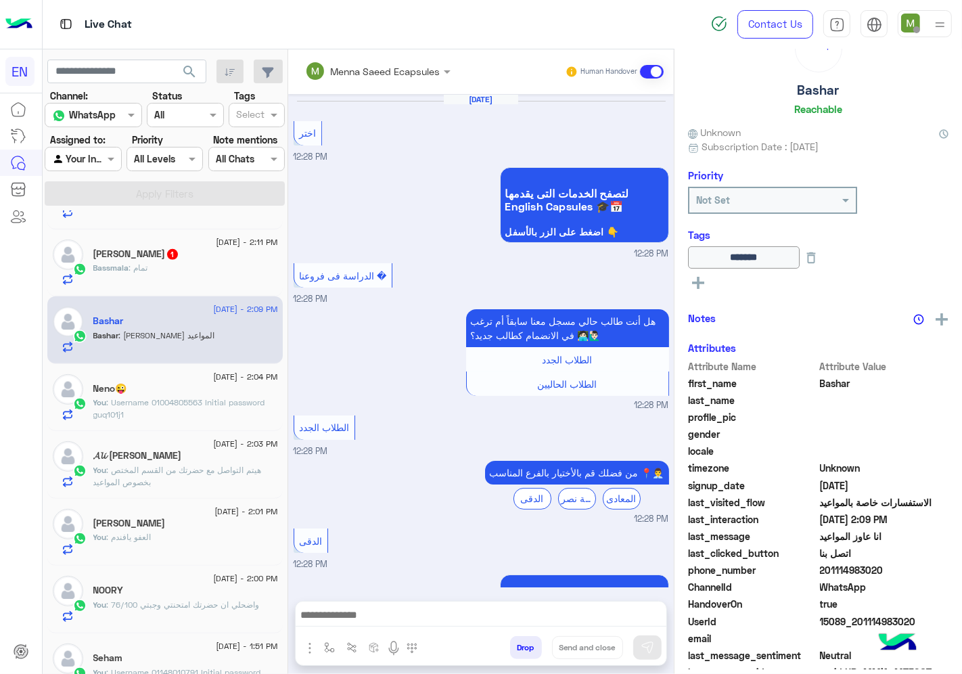
scroll to position [705, 0]
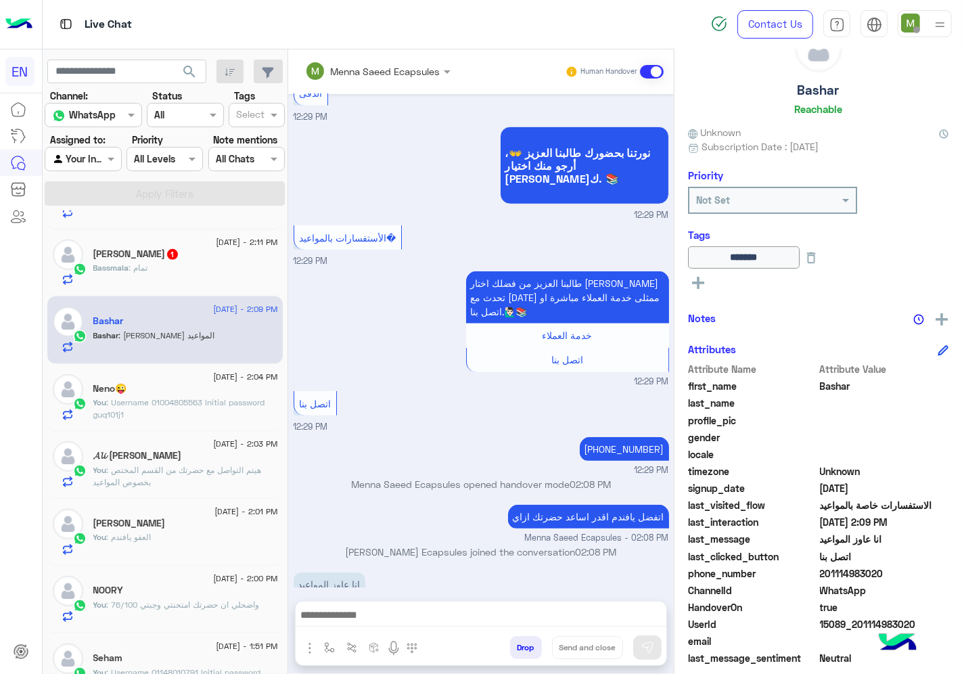
drag, startPoint x: 882, startPoint y: 573, endPoint x: 820, endPoint y: 570, distance: 61.6
click at [820, 570] on span "201114983020" at bounding box center [884, 573] width 129 height 14
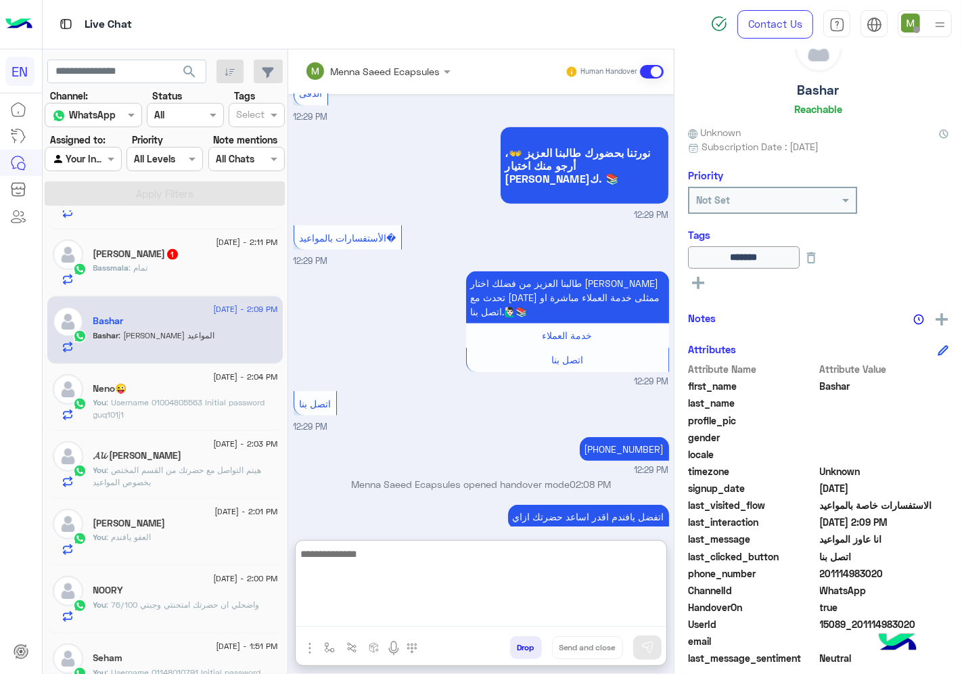
click at [498, 610] on textarea at bounding box center [481, 585] width 371 height 81
type textarea "**********"
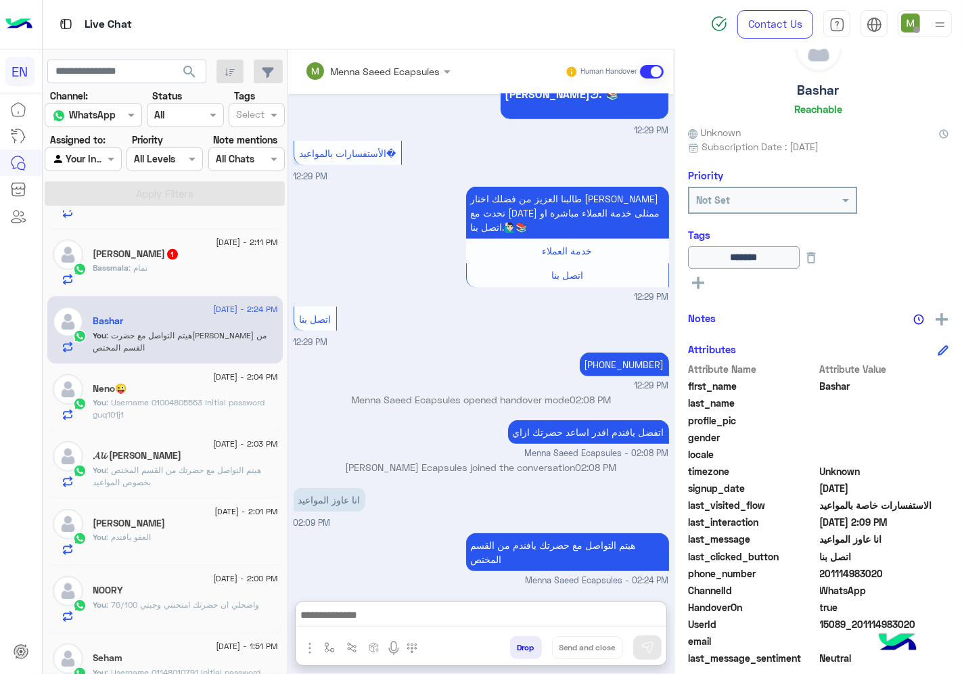
click at [197, 274] on div "Bassmala : تمام" at bounding box center [185, 274] width 185 height 24
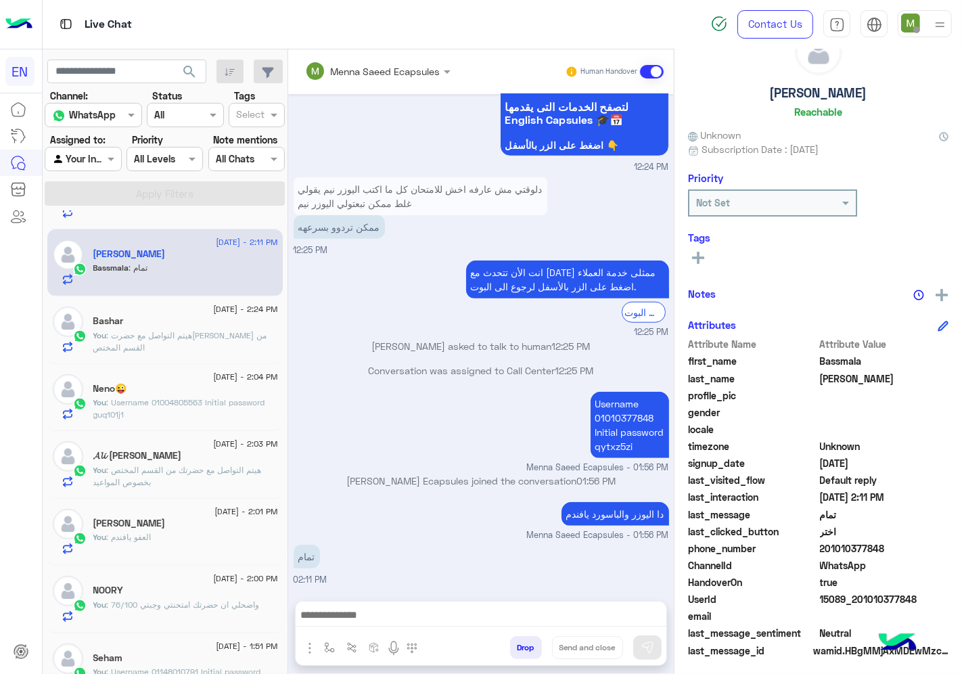
scroll to position [53, 0]
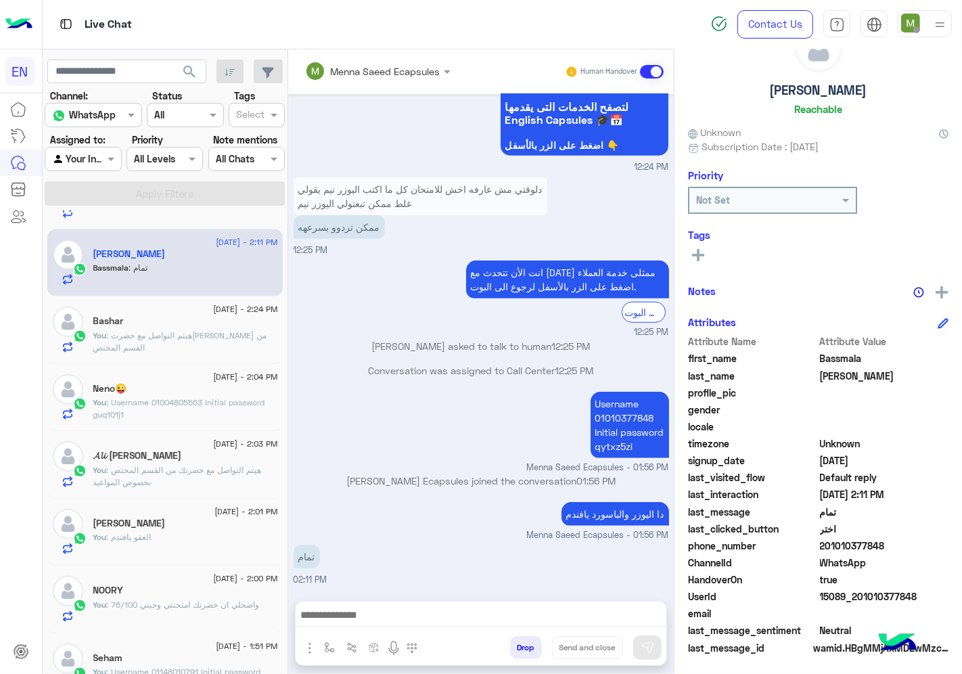
click at [699, 253] on rect at bounding box center [698, 255] width 3 height 12
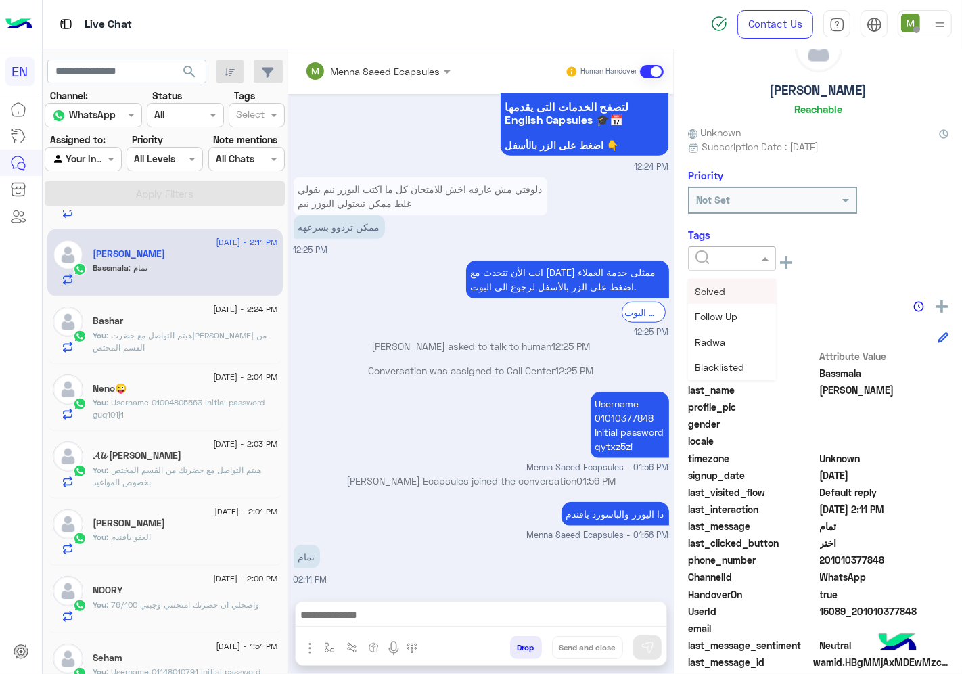
click at [709, 252] on input "text" at bounding box center [715, 259] width 41 height 14
click at [707, 293] on span "Solved" at bounding box center [710, 290] width 30 height 11
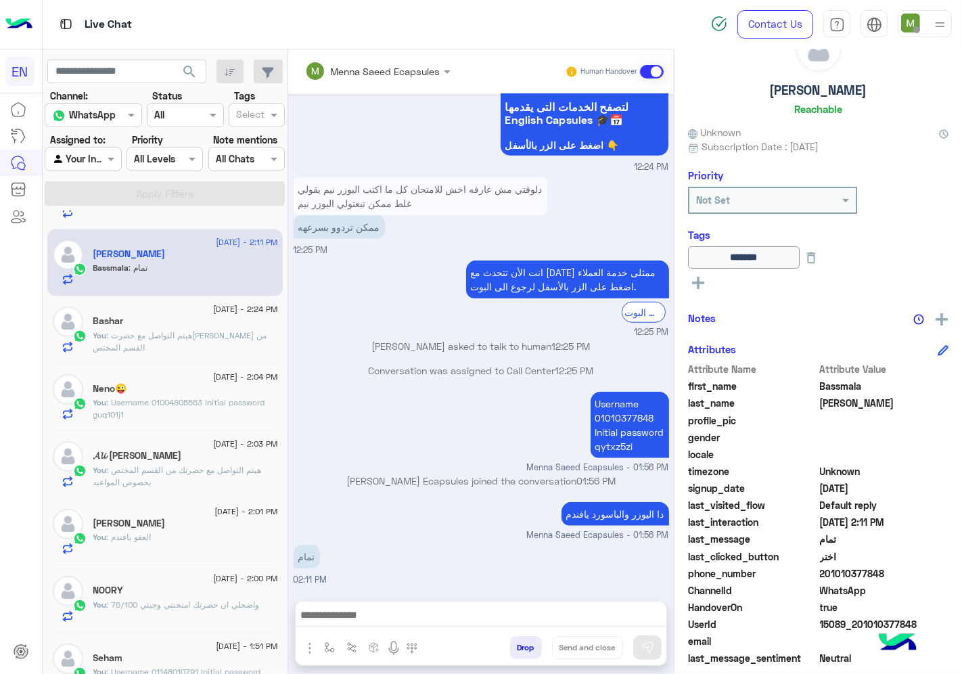
scroll to position [300, 0]
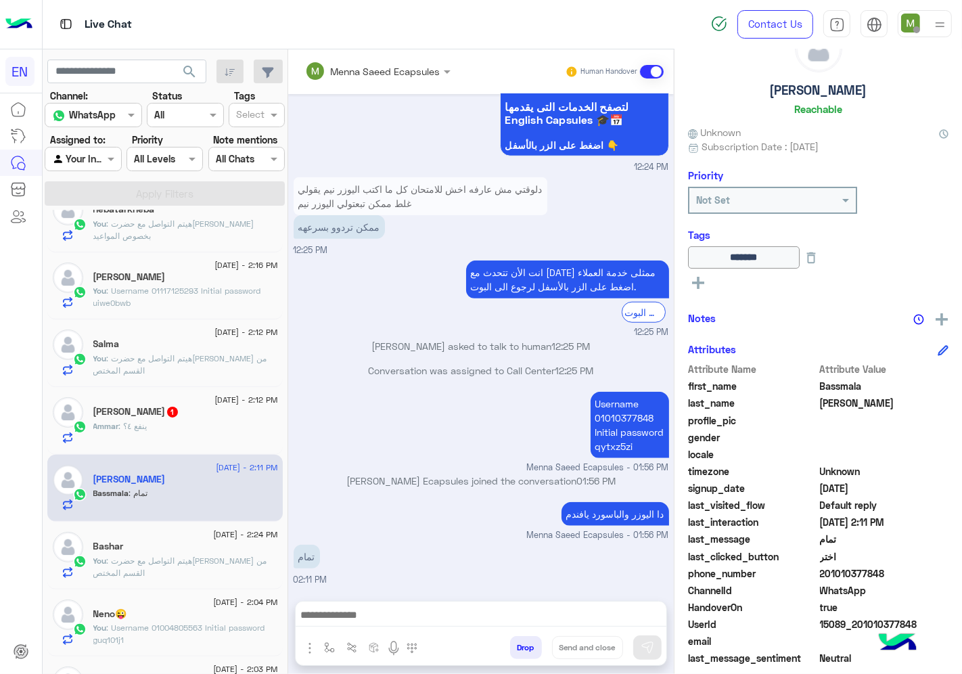
click at [164, 426] on div "Ammar : ينفع ٤؟" at bounding box center [185, 432] width 185 height 24
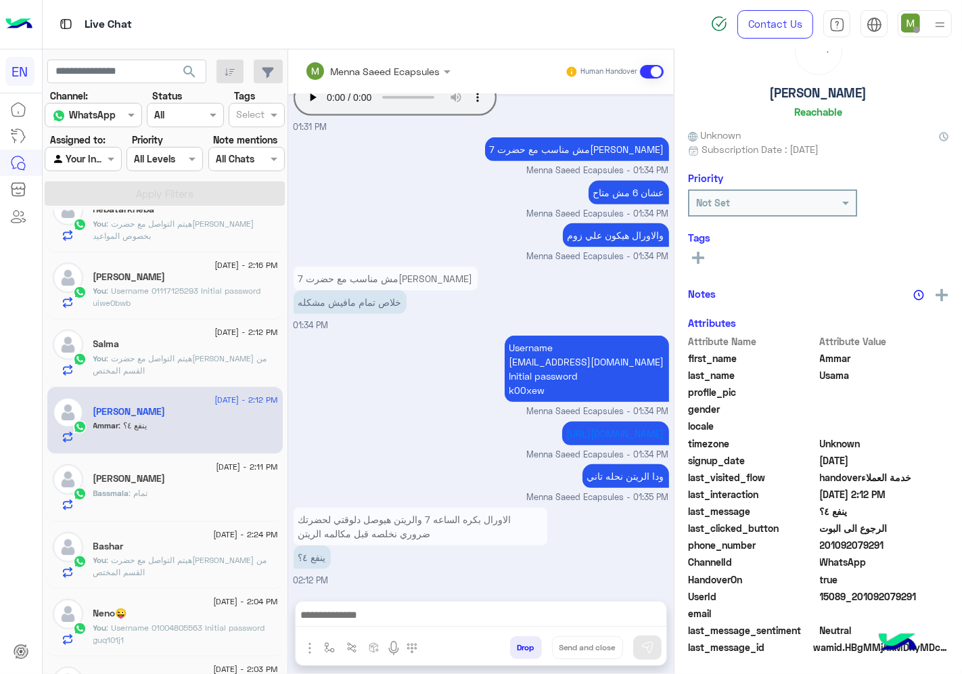
scroll to position [53, 0]
drag, startPoint x: 903, startPoint y: 539, endPoint x: 823, endPoint y: 544, distance: 80.0
click at [823, 544] on span "201092079291" at bounding box center [884, 545] width 129 height 14
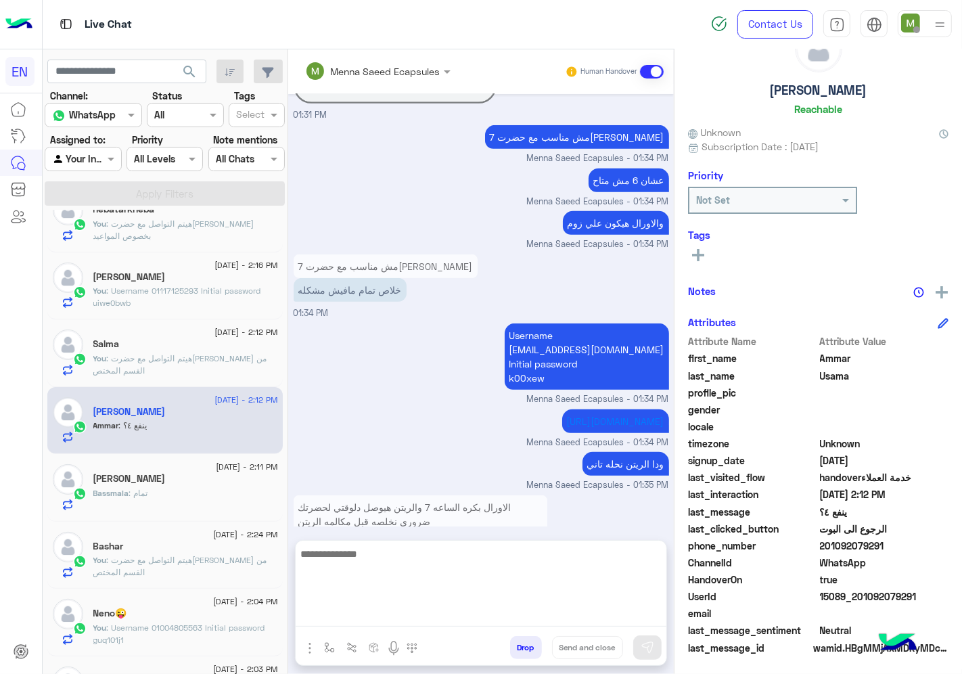
click at [540, 617] on textarea at bounding box center [481, 585] width 371 height 81
type textarea "**********"
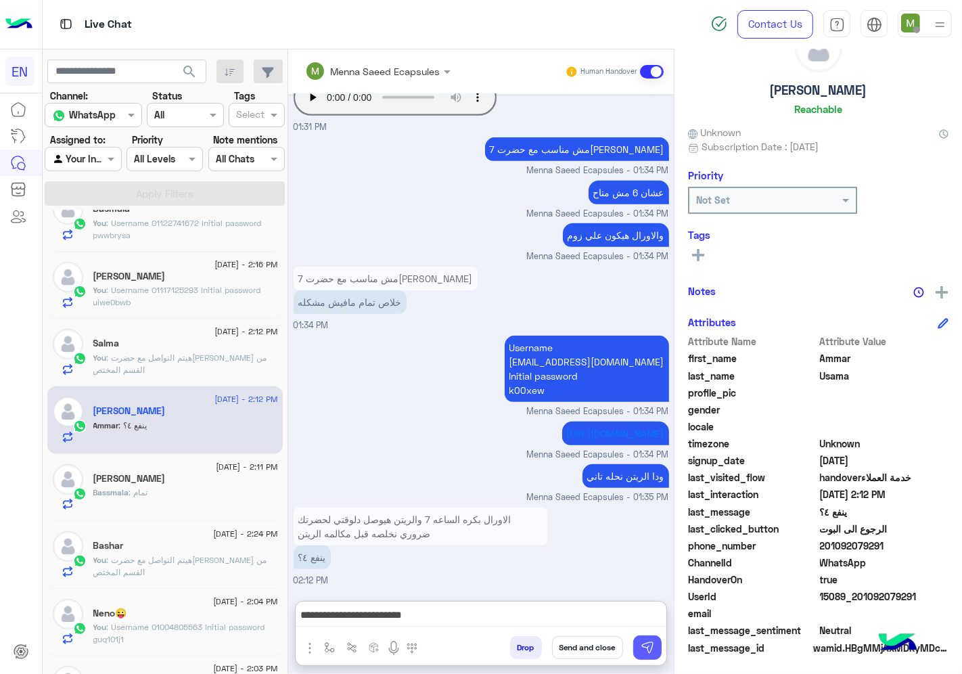
click at [645, 644] on img at bounding box center [647, 647] width 14 height 14
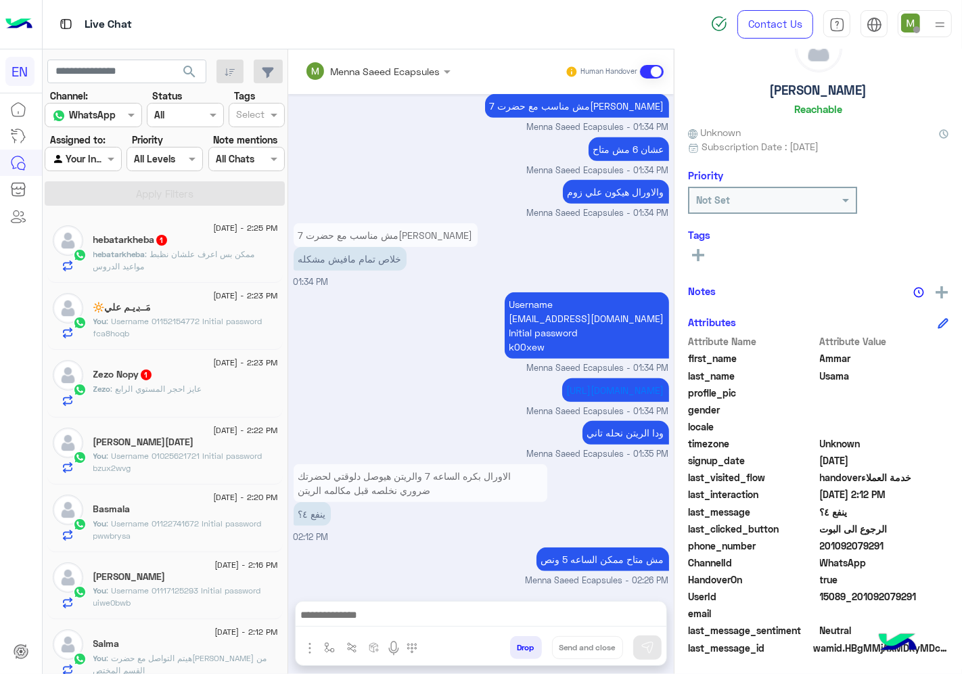
scroll to position [0, 0]
click at [190, 377] on div "Zezo Nopy 1" at bounding box center [185, 376] width 185 height 14
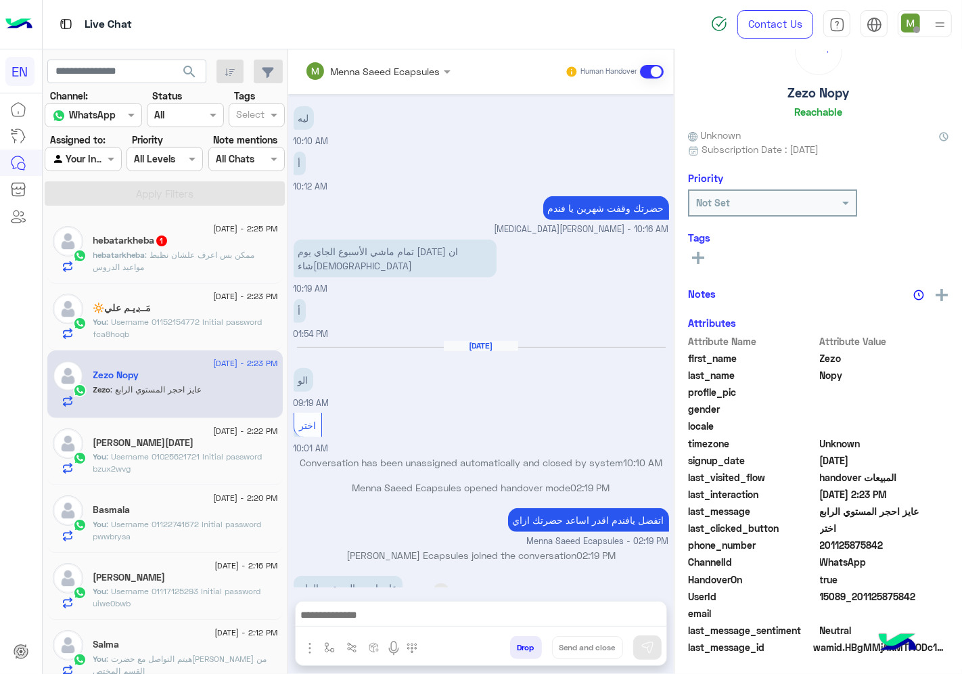
scroll to position [53, 0]
drag, startPoint x: 901, startPoint y: 542, endPoint x: 825, endPoint y: 548, distance: 76.0
click at [825, 548] on span "201125875842" at bounding box center [884, 545] width 129 height 14
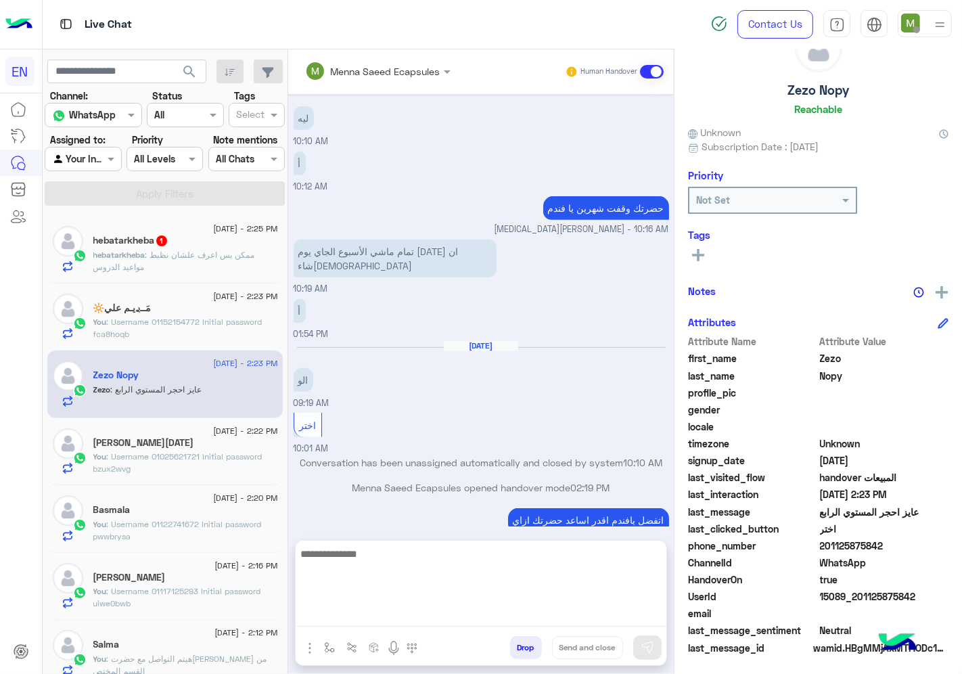
click at [511, 623] on textarea at bounding box center [481, 585] width 371 height 81
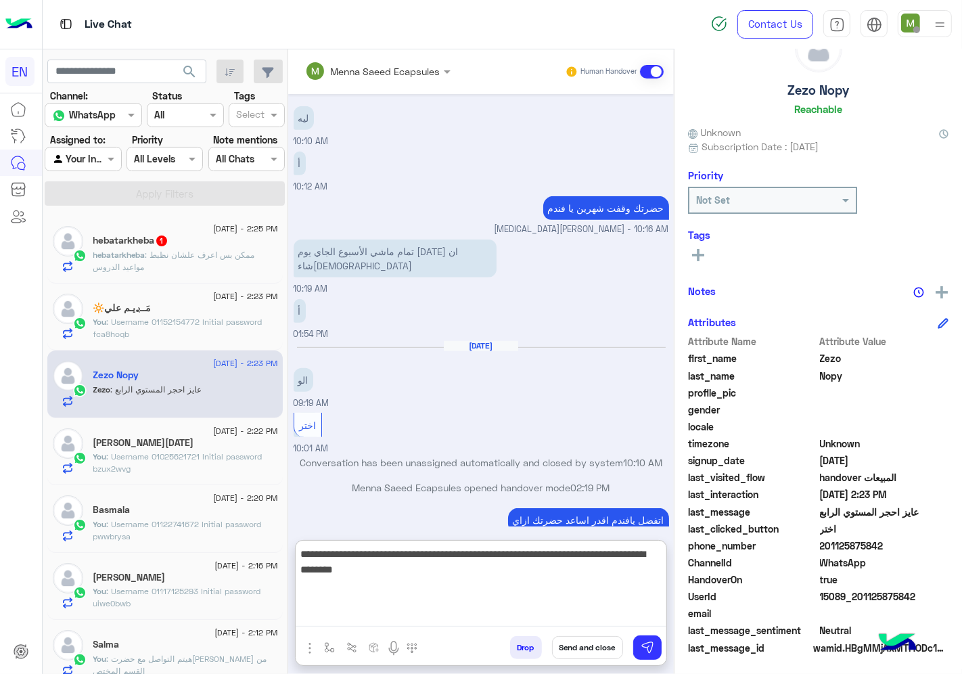
type textarea "**********"
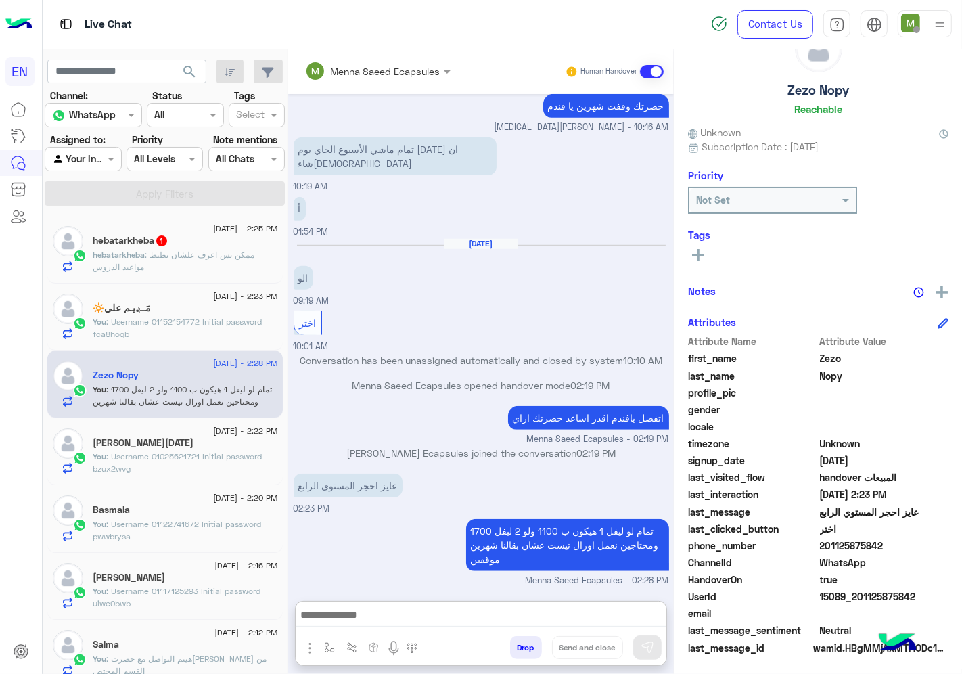
click at [97, 165] on div at bounding box center [82, 159] width 75 height 16
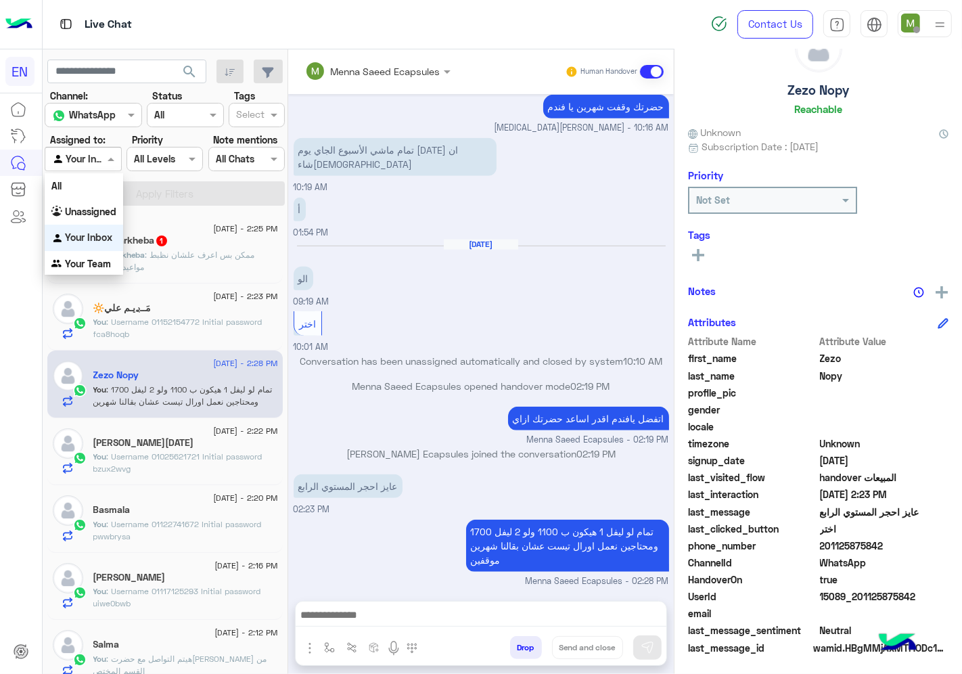
scroll to position [720, 0]
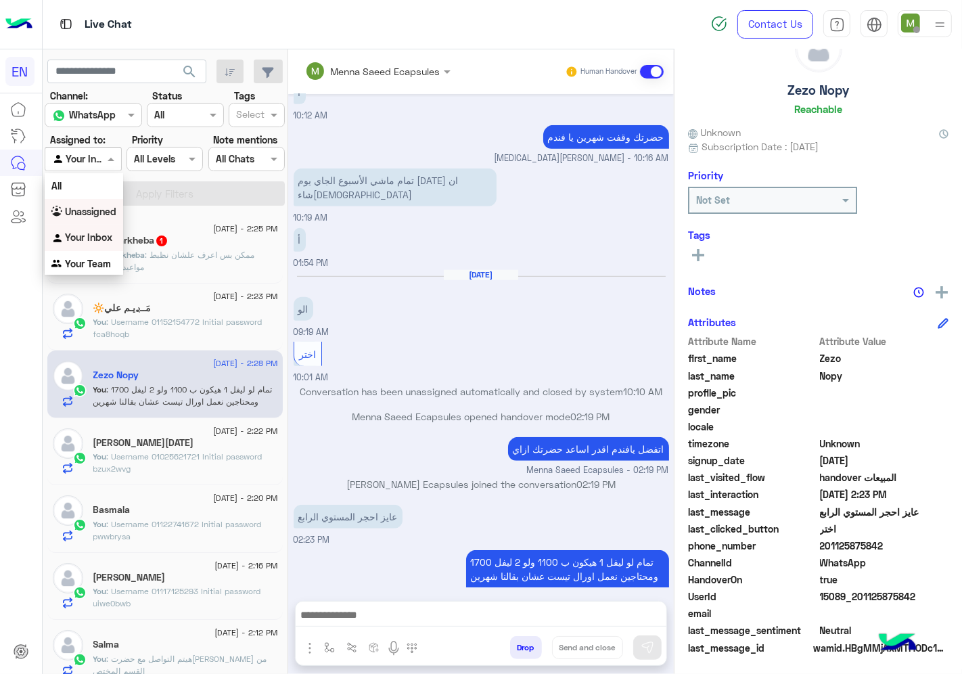
drag, startPoint x: 102, startPoint y: 207, endPoint x: 143, endPoint y: 188, distance: 44.8
click at [103, 207] on b "Unassigned" at bounding box center [90, 211] width 51 height 11
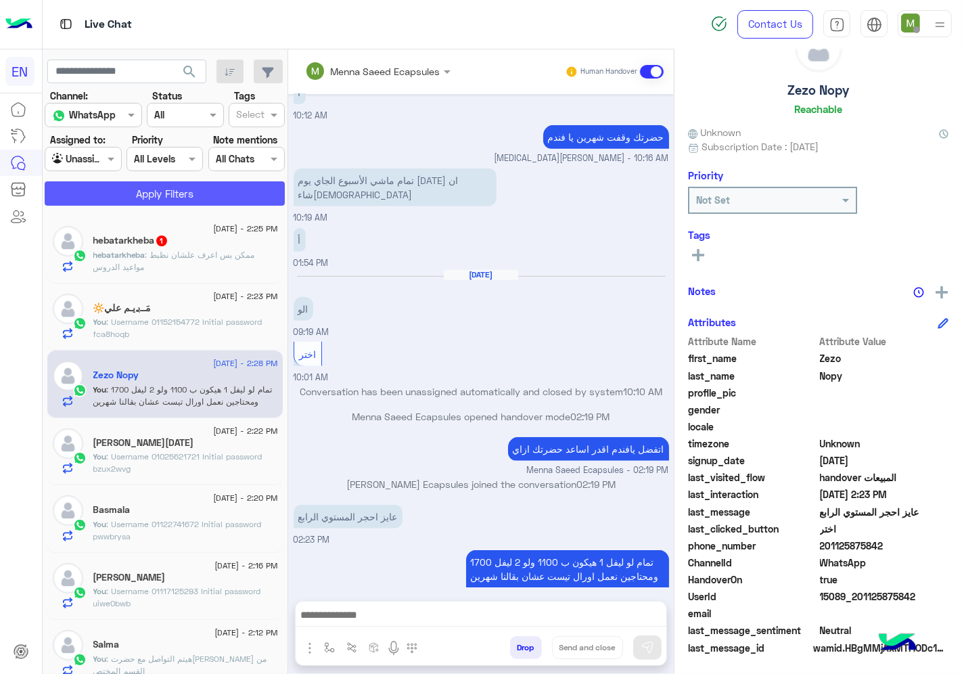
click at [143, 188] on button "Apply Filters" at bounding box center [165, 193] width 240 height 24
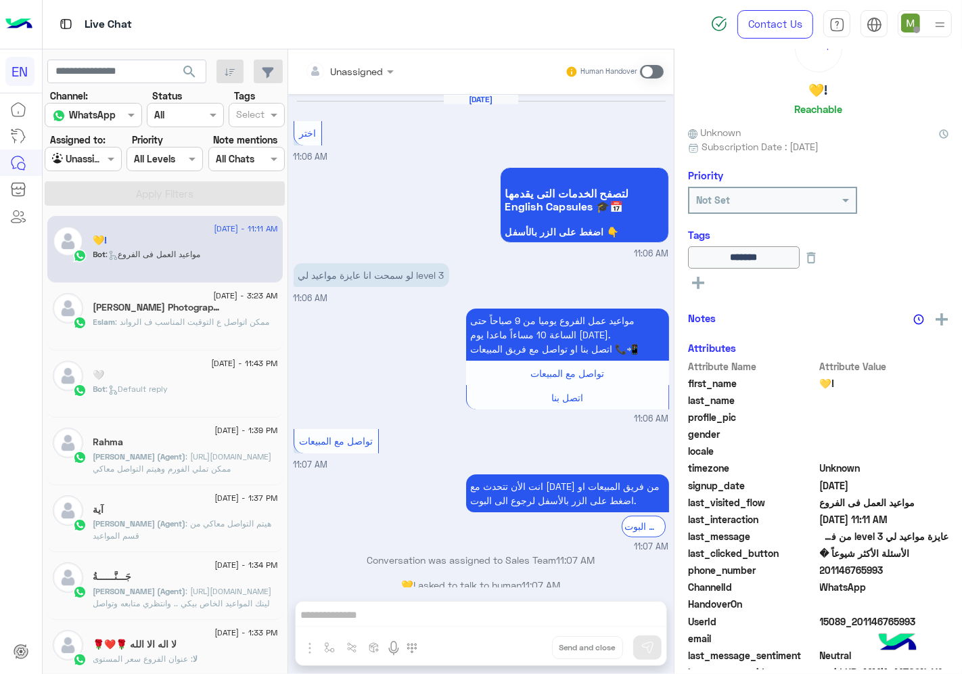
scroll to position [781, 0]
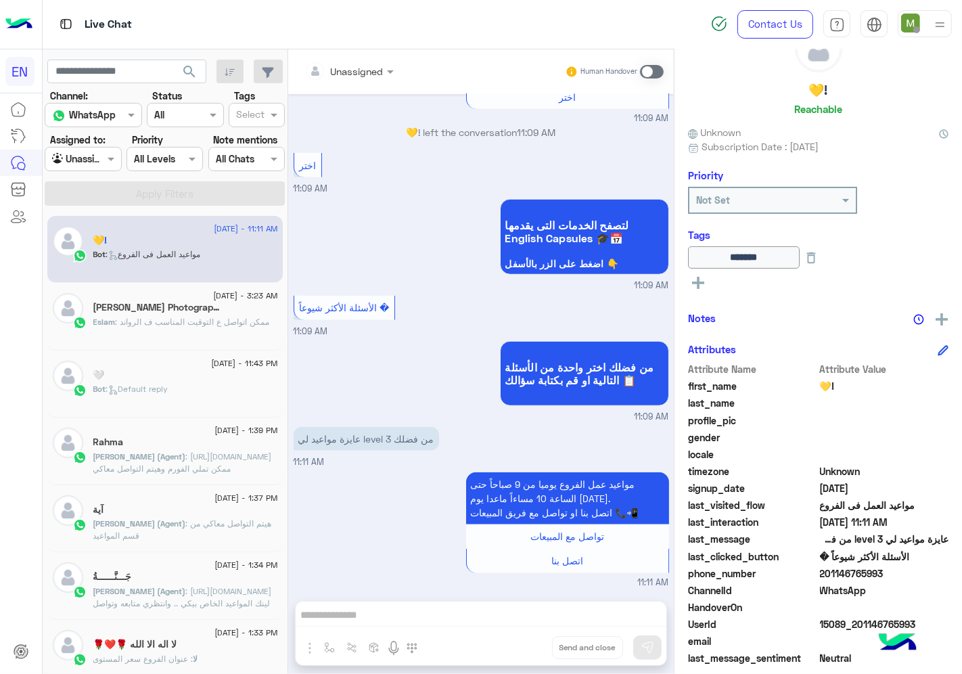
drag, startPoint x: 929, startPoint y: 570, endPoint x: 864, endPoint y: 570, distance: 64.9
click at [864, 570] on span "201146765993" at bounding box center [884, 573] width 129 height 14
click at [112, 161] on div at bounding box center [82, 159] width 75 height 16
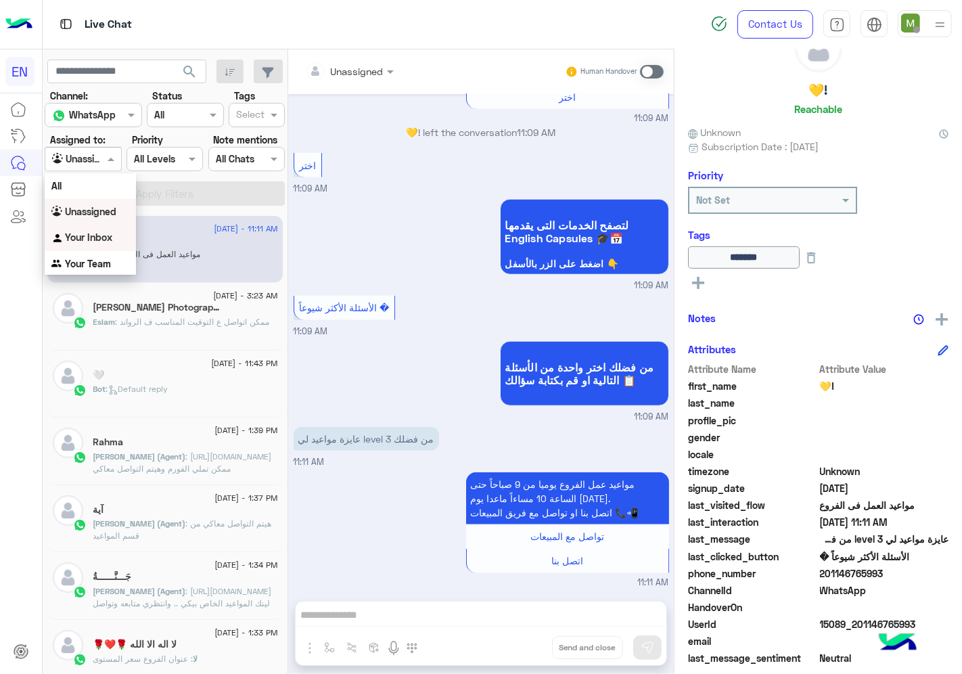
click at [110, 237] on b "Your Inbox" at bounding box center [88, 236] width 47 height 11
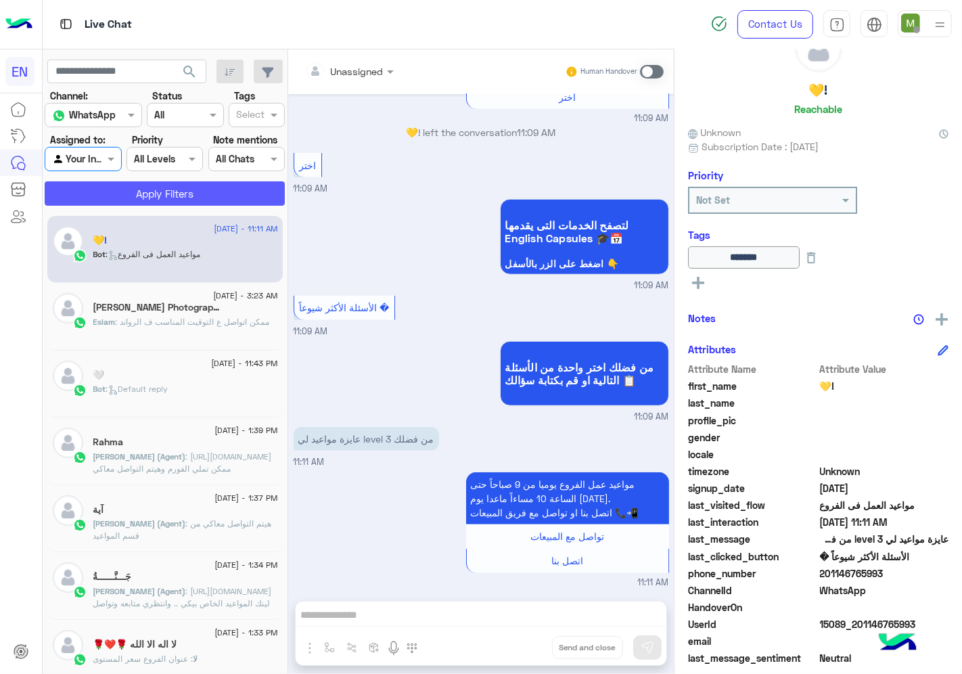
click at [169, 192] on button "Apply Filters" at bounding box center [165, 193] width 240 height 24
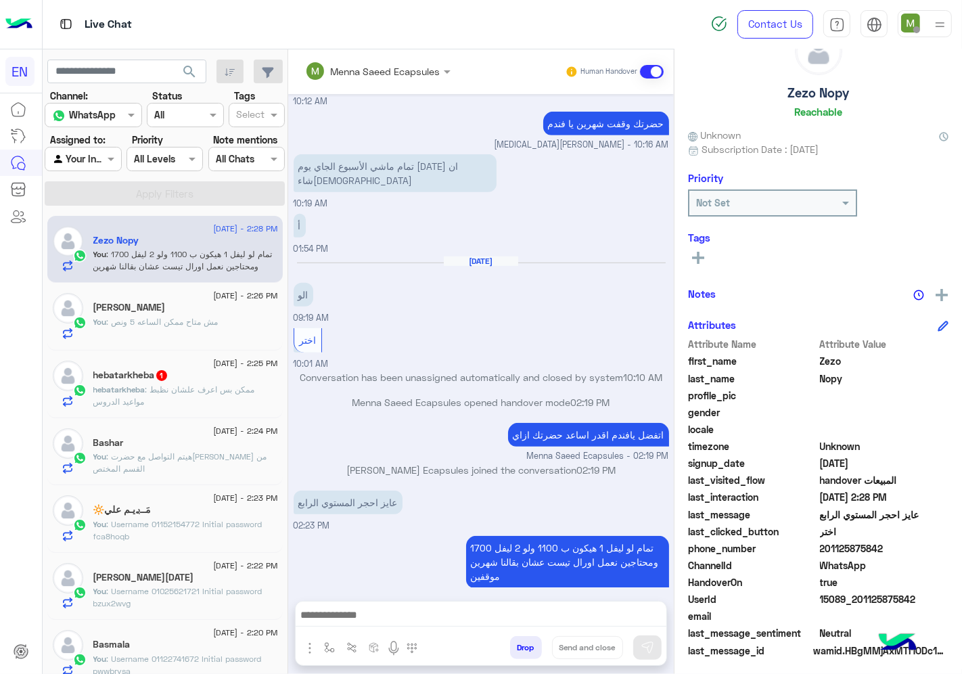
scroll to position [53, 0]
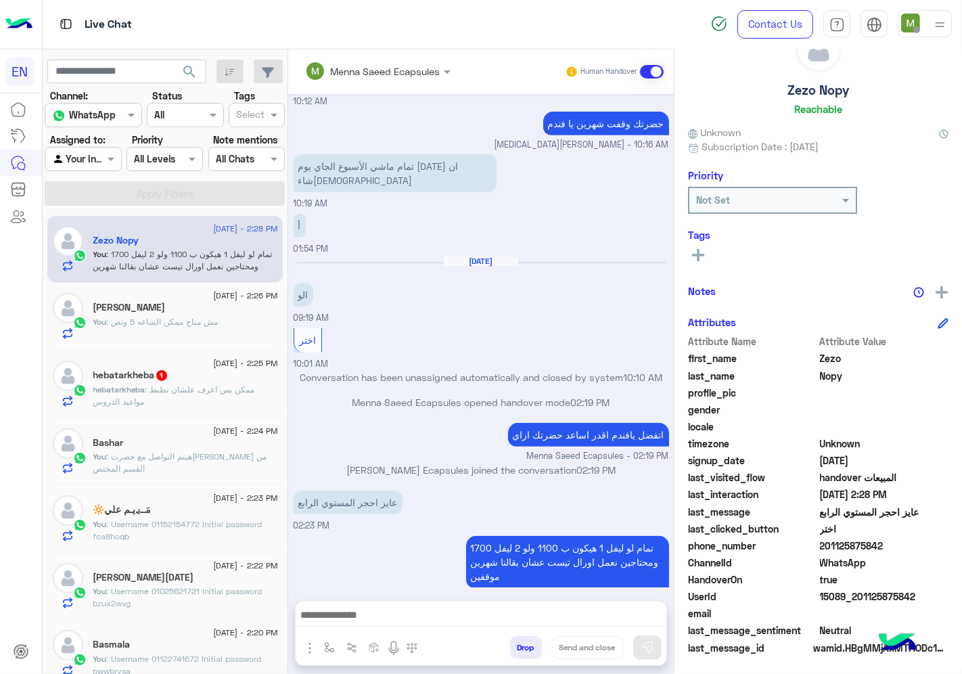
click at [137, 377] on h5 "hebatarkheba 1" at bounding box center [130, 374] width 75 height 11
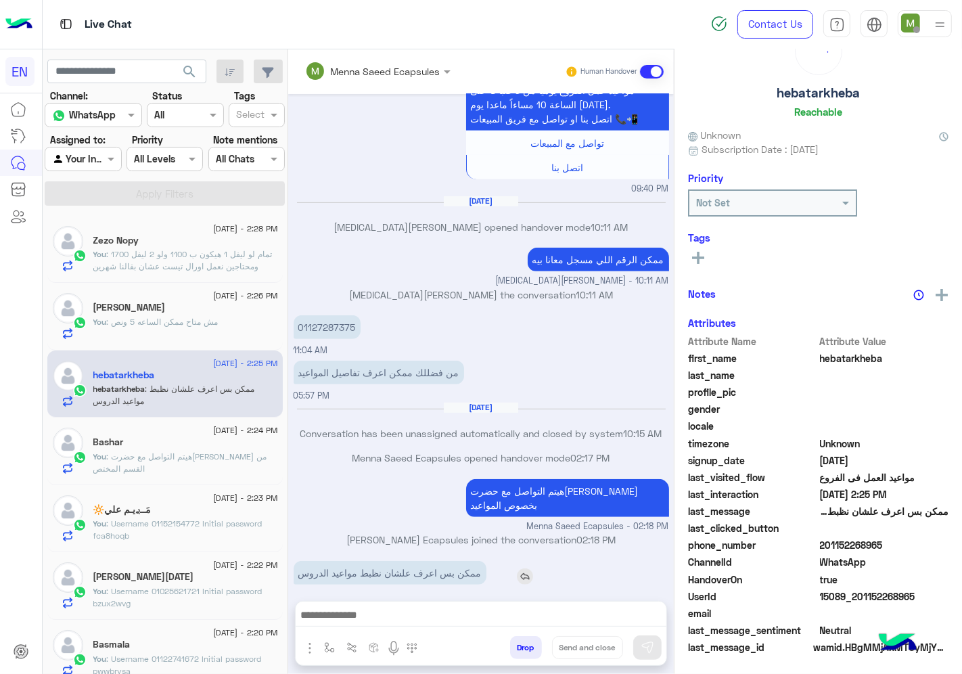
scroll to position [53, 0]
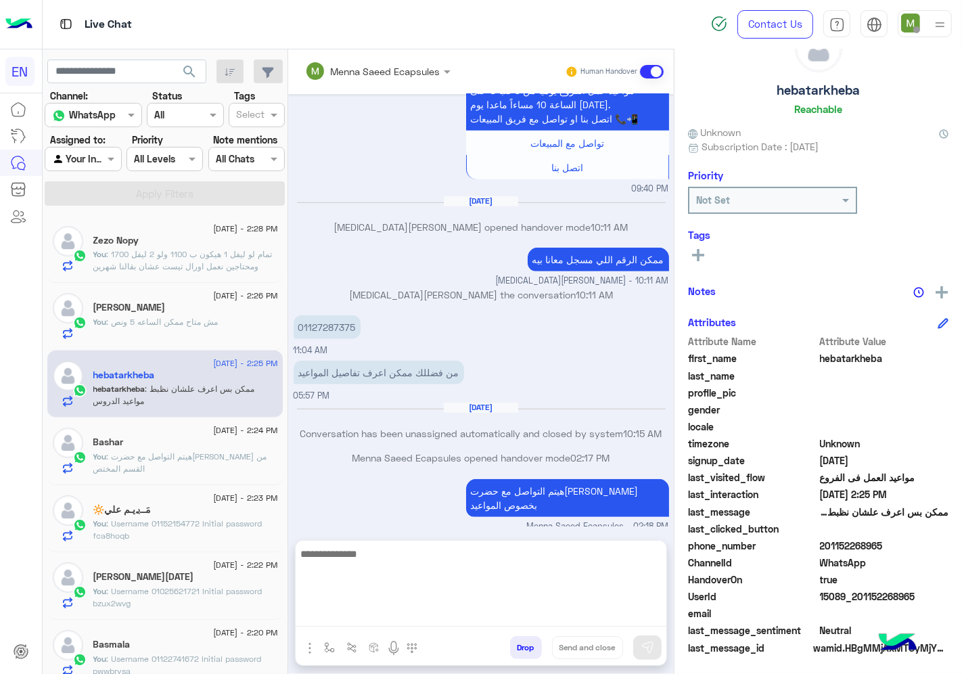
click at [404, 621] on textarea at bounding box center [481, 585] width 371 height 81
type textarea "**********"
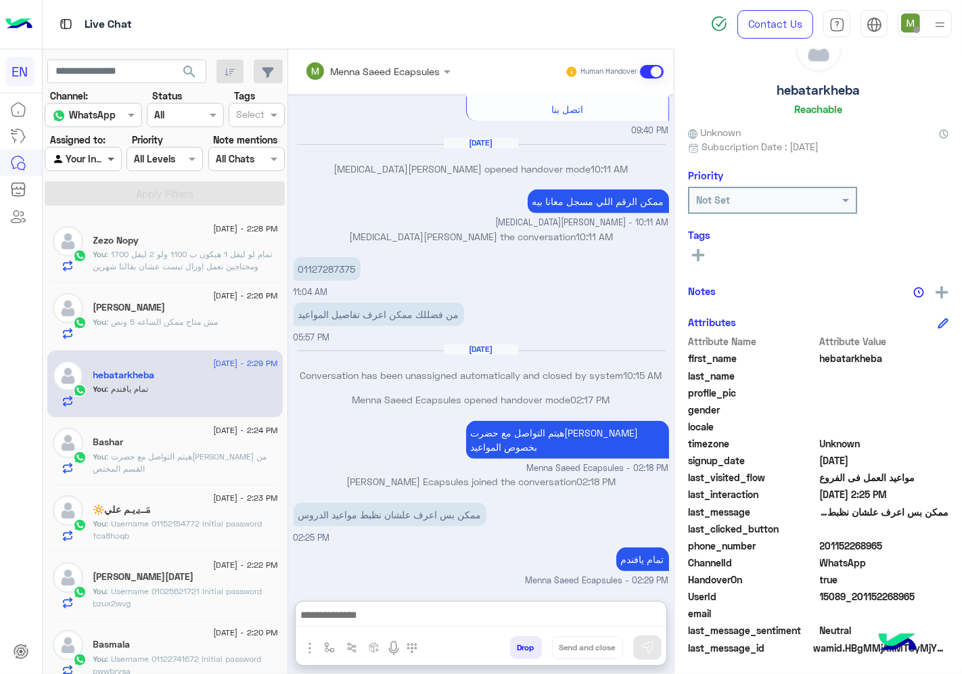
click at [107, 158] on span at bounding box center [112, 158] width 17 height 14
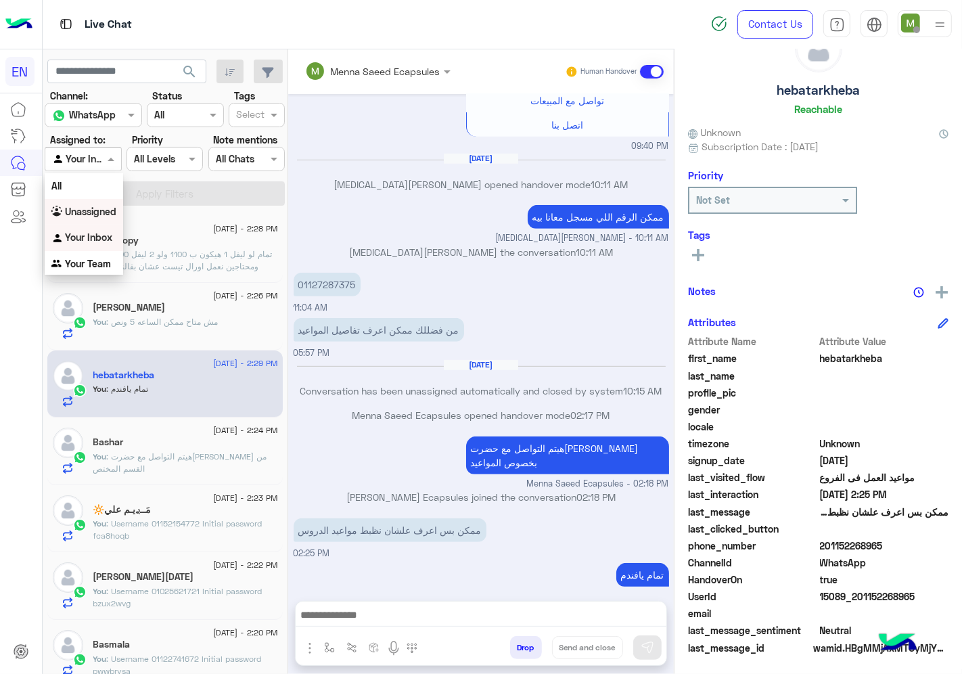
drag, startPoint x: 108, startPoint y: 214, endPoint x: 119, endPoint y: 201, distance: 16.8
click at [110, 210] on b "Unassigned" at bounding box center [90, 211] width 51 height 11
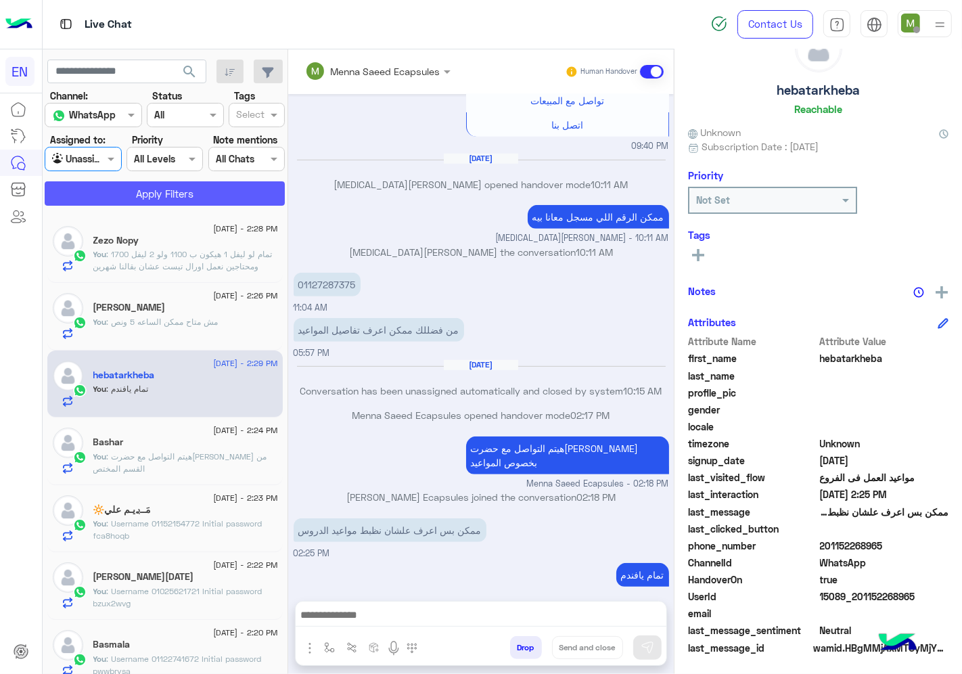
click at [149, 195] on button "Apply Filters" at bounding box center [165, 193] width 240 height 24
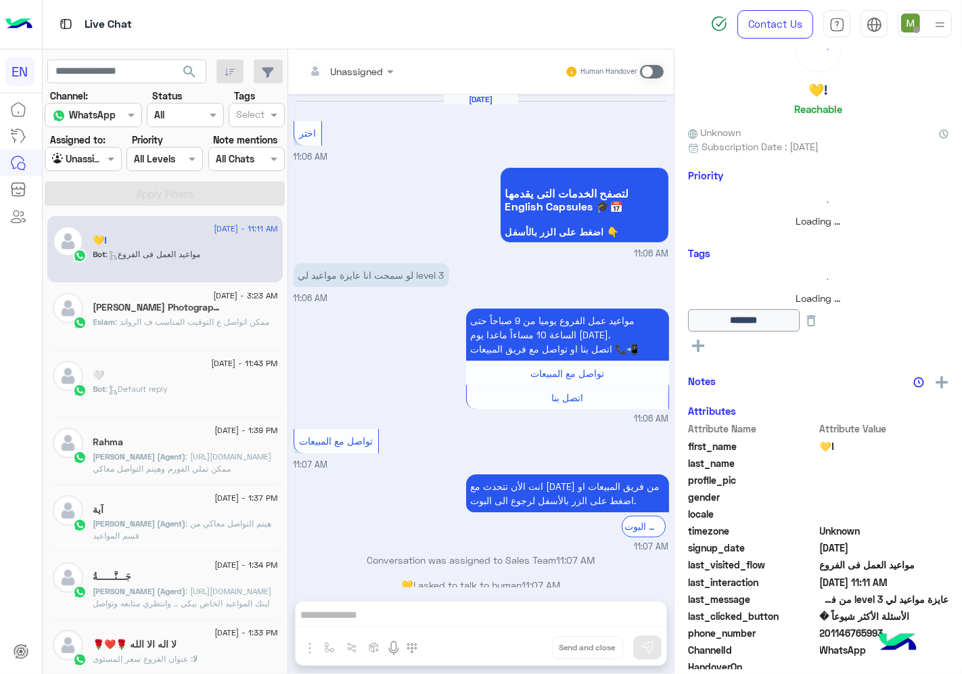
scroll to position [781, 0]
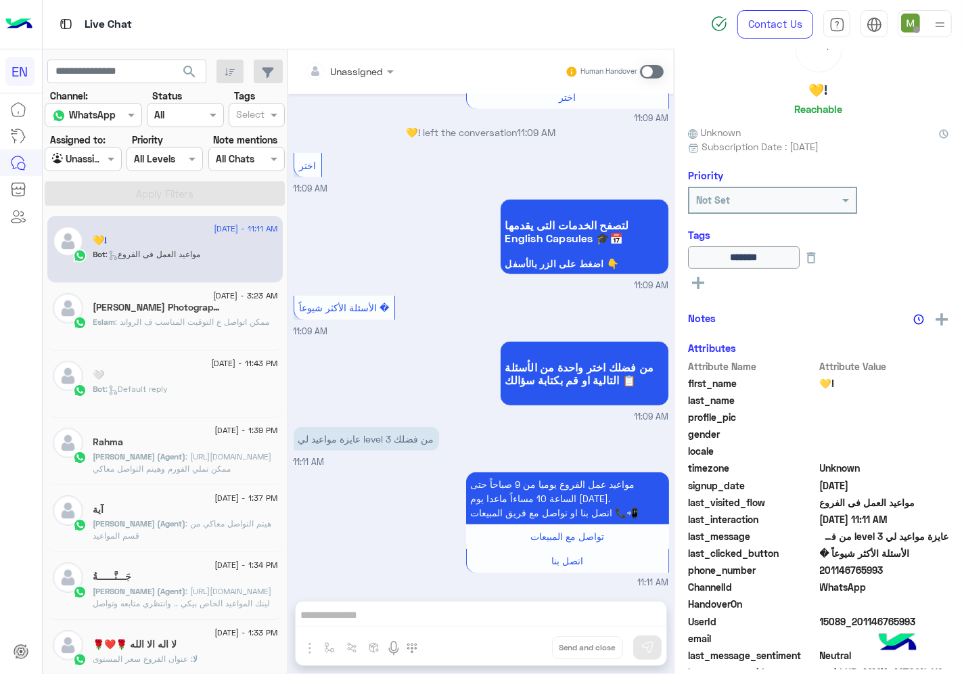
click at [102, 164] on div at bounding box center [82, 159] width 75 height 16
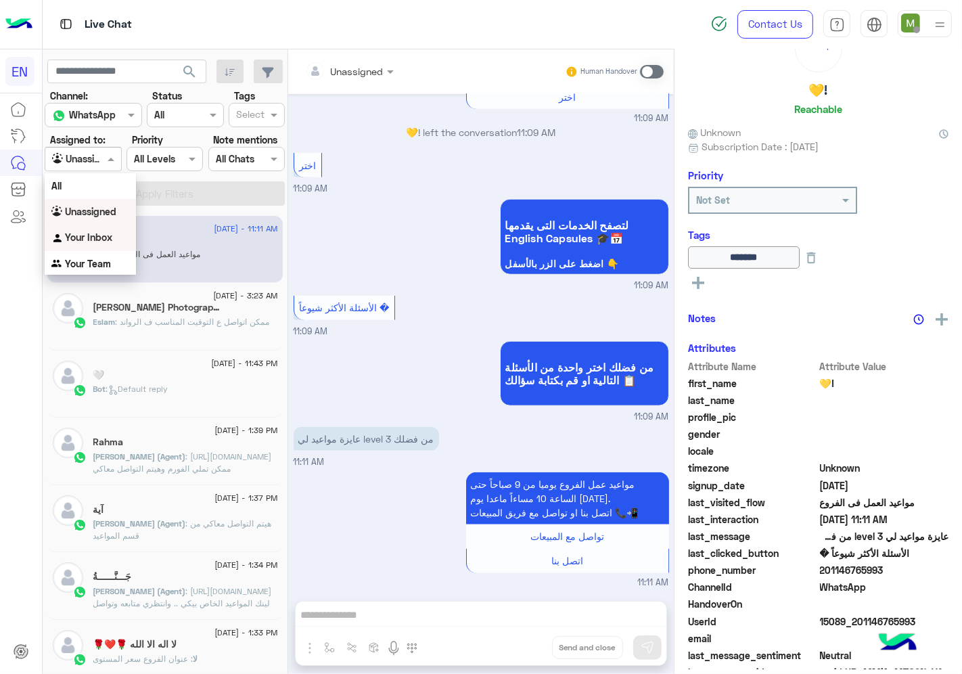
click at [111, 248] on div "Your Inbox" at bounding box center [90, 238] width 91 height 26
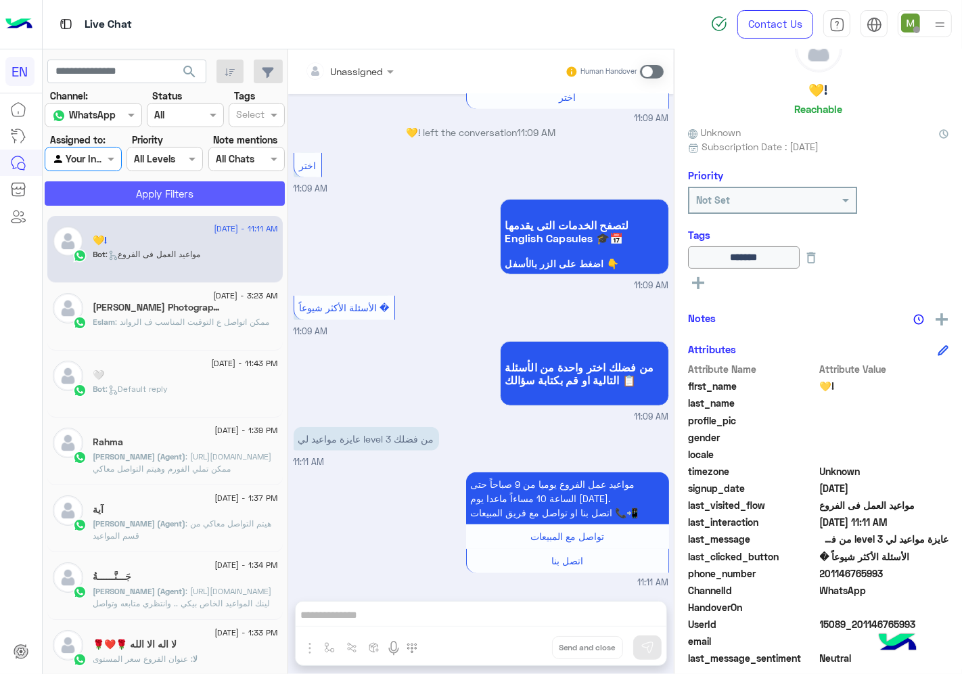
click at [159, 193] on button "Apply Filters" at bounding box center [165, 193] width 240 height 24
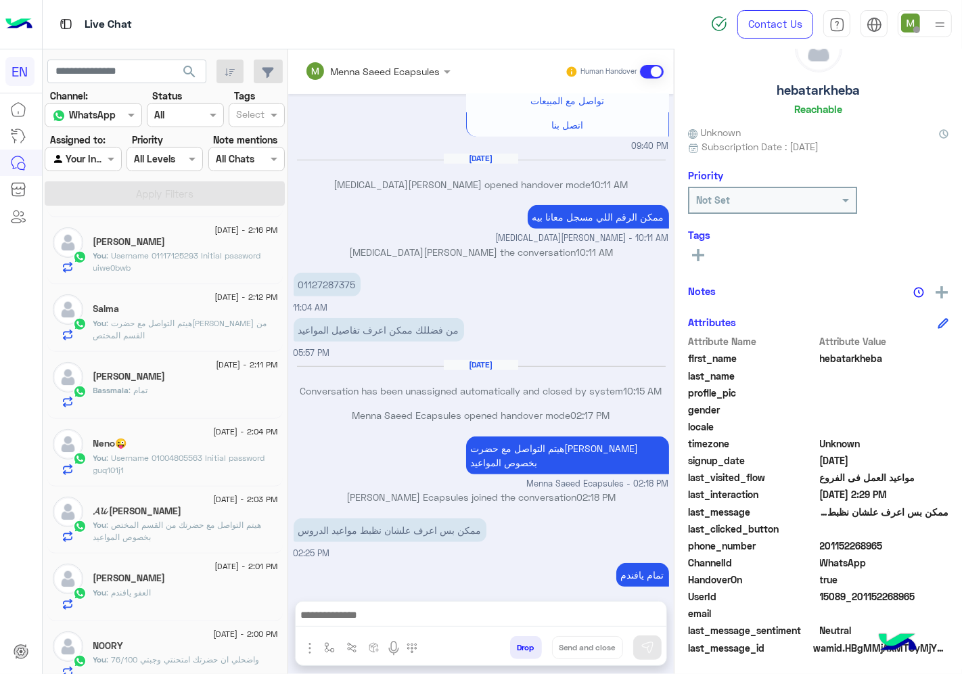
scroll to position [601, 0]
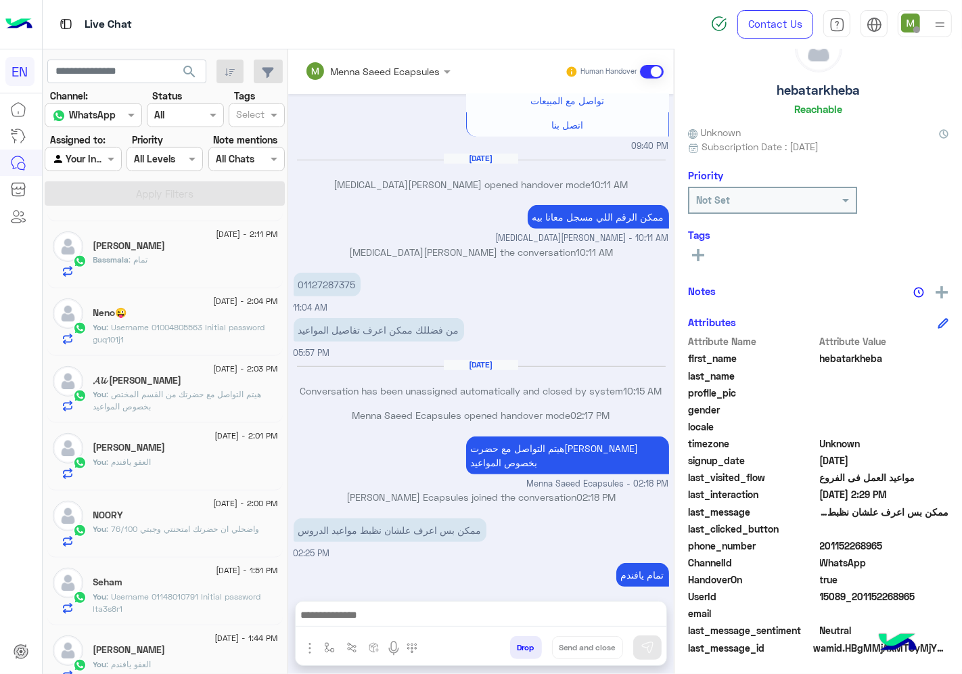
click at [85, 159] on div at bounding box center [82, 159] width 75 height 16
click at [86, 259] on b "Your Team" at bounding box center [88, 263] width 46 height 11
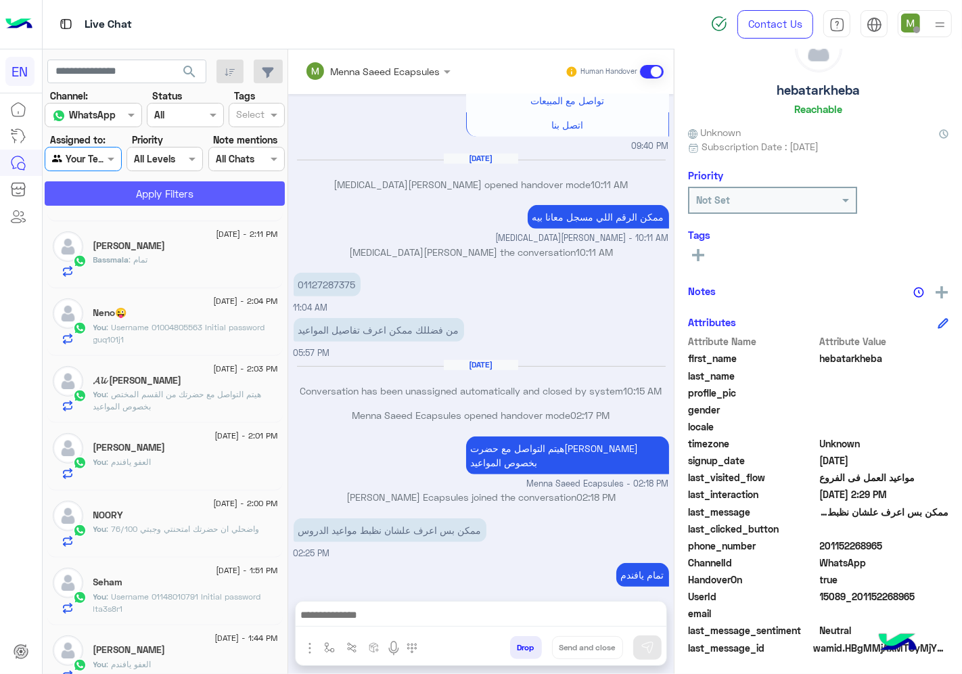
click at [141, 192] on button "Apply Filters" at bounding box center [165, 193] width 240 height 24
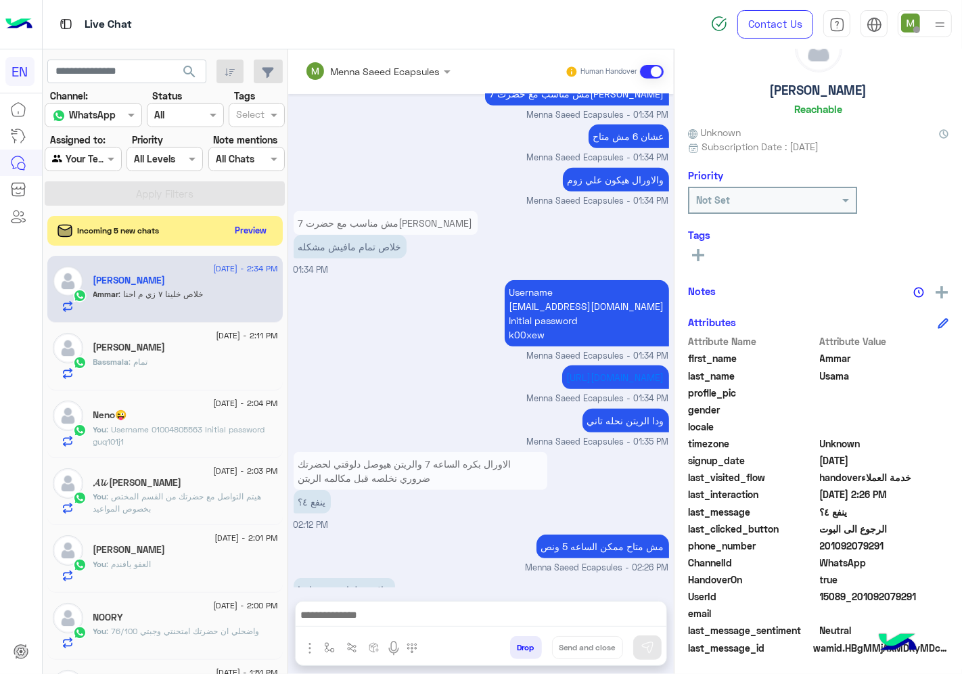
scroll to position [651, 0]
